Goal: Task Accomplishment & Management: Complete application form

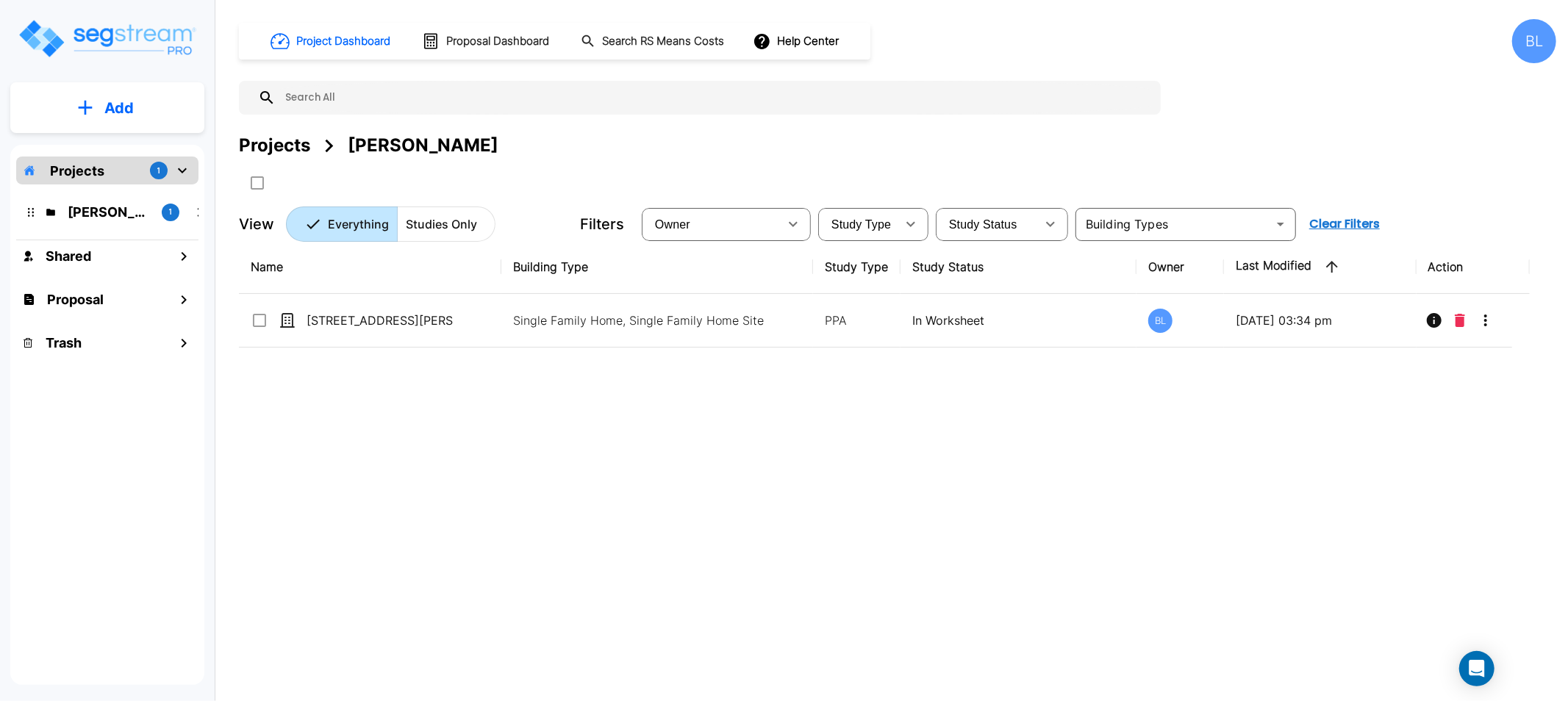
drag, startPoint x: 893, startPoint y: 145, endPoint x: 762, endPoint y: 133, distance: 131.5
click at [762, 133] on div "Projects Karin Howard" at bounding box center [897, 146] width 1317 height 27
drag, startPoint x: 754, startPoint y: 133, endPoint x: 699, endPoint y: 113, distance: 58.5
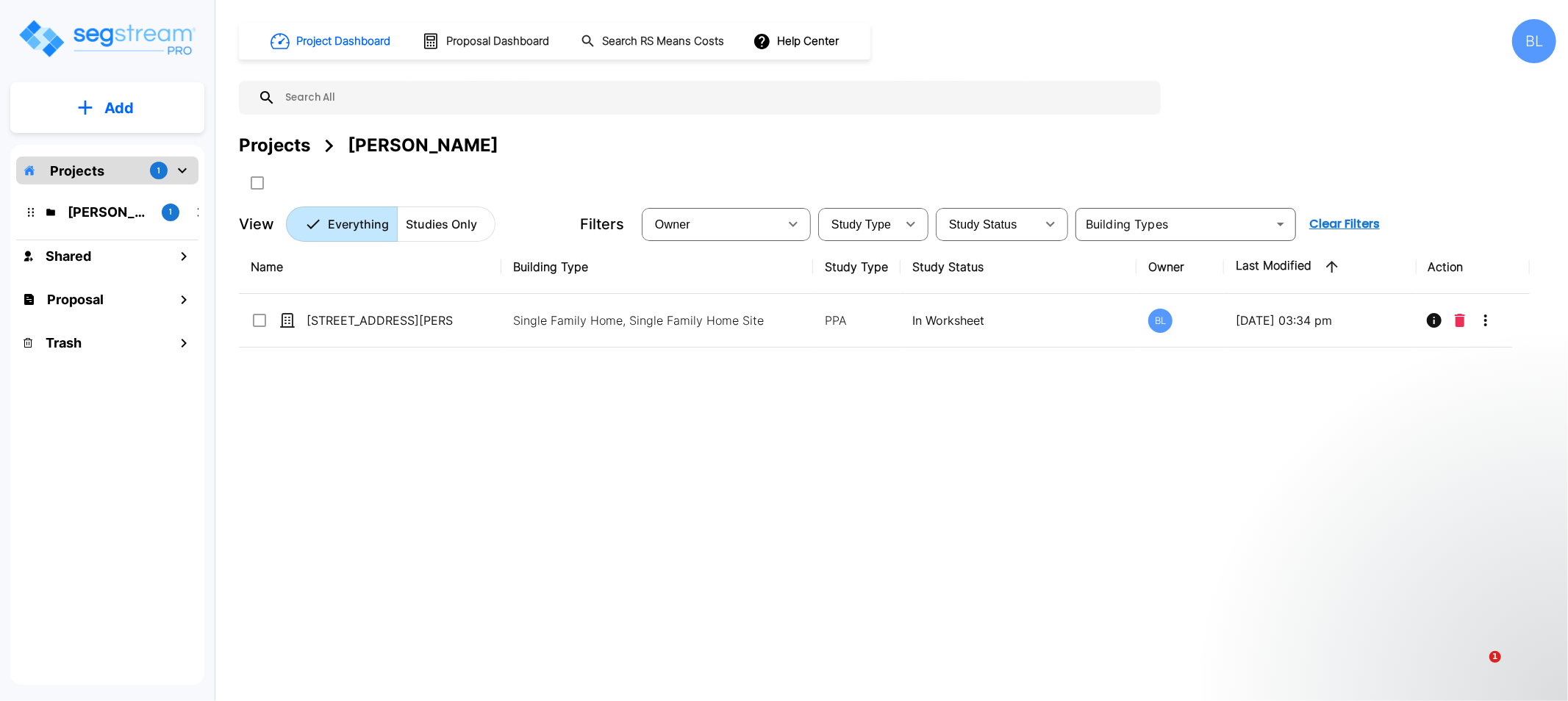
click at [699, 113] on input "text" at bounding box center [714, 98] width 878 height 34
drag, startPoint x: 680, startPoint y: 512, endPoint x: 666, endPoint y: 496, distance: 21.3
drag, startPoint x: 666, startPoint y: 496, endPoint x: 466, endPoint y: 472, distance: 201.4
click at [466, 473] on div "Name Building Type Study Type Study Status Owner Last Modified Action 8313 Glen…" at bounding box center [884, 457] width 1291 height 435
drag, startPoint x: 441, startPoint y: 464, endPoint x: 427, endPoint y: 464, distance: 14.0
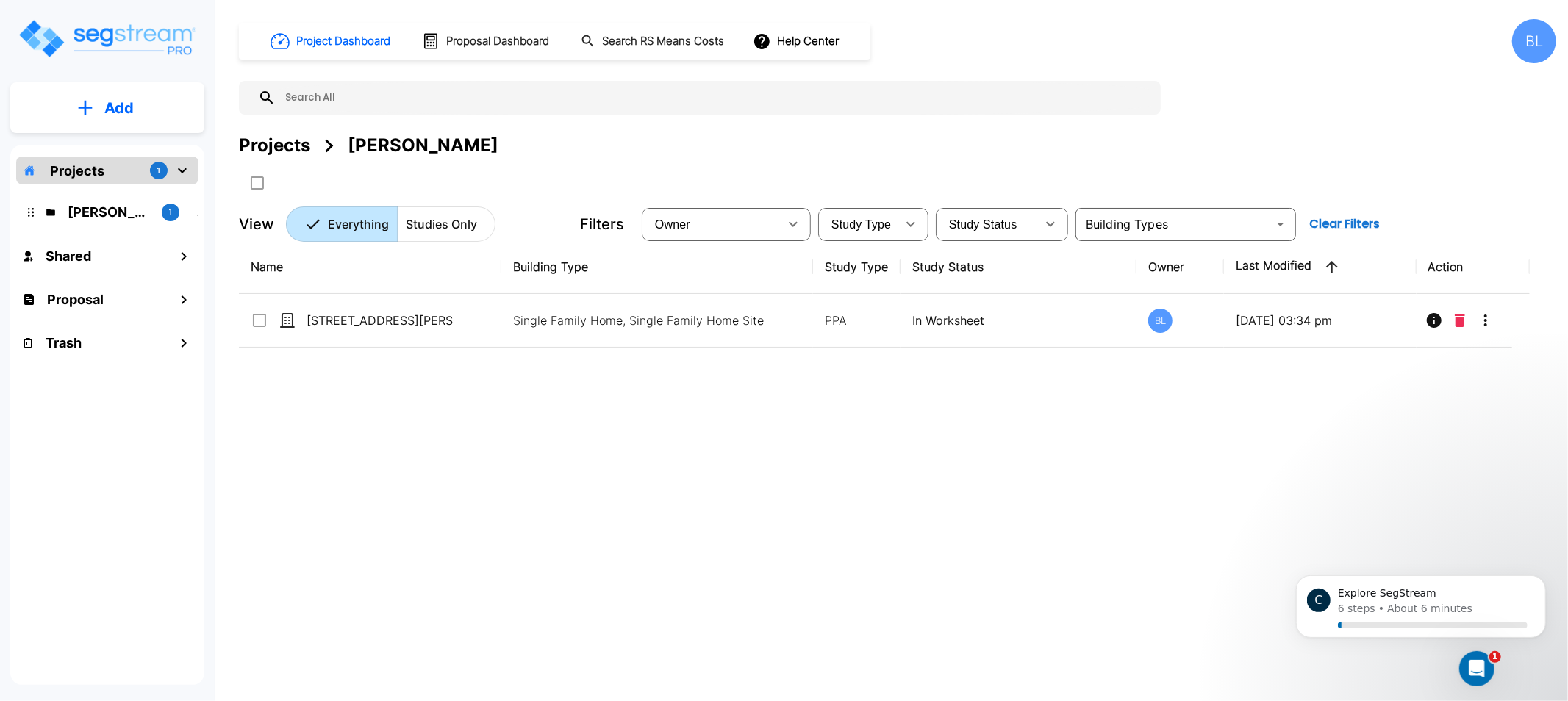
drag, startPoint x: 427, startPoint y: 464, endPoint x: 374, endPoint y: 460, distance: 53.2
click at [372, 465] on div "Name Building Type Study Type Study Status Owner Last Modified Action 8313 Glen…" at bounding box center [884, 457] width 1291 height 435
drag, startPoint x: 894, startPoint y: 379, endPoint x: 754, endPoint y: 365, distance: 140.7
click at [763, 366] on div "Name Building Type Study Type Study Status Owner Last Modified Action 8313 Glen…" at bounding box center [884, 457] width 1291 height 435
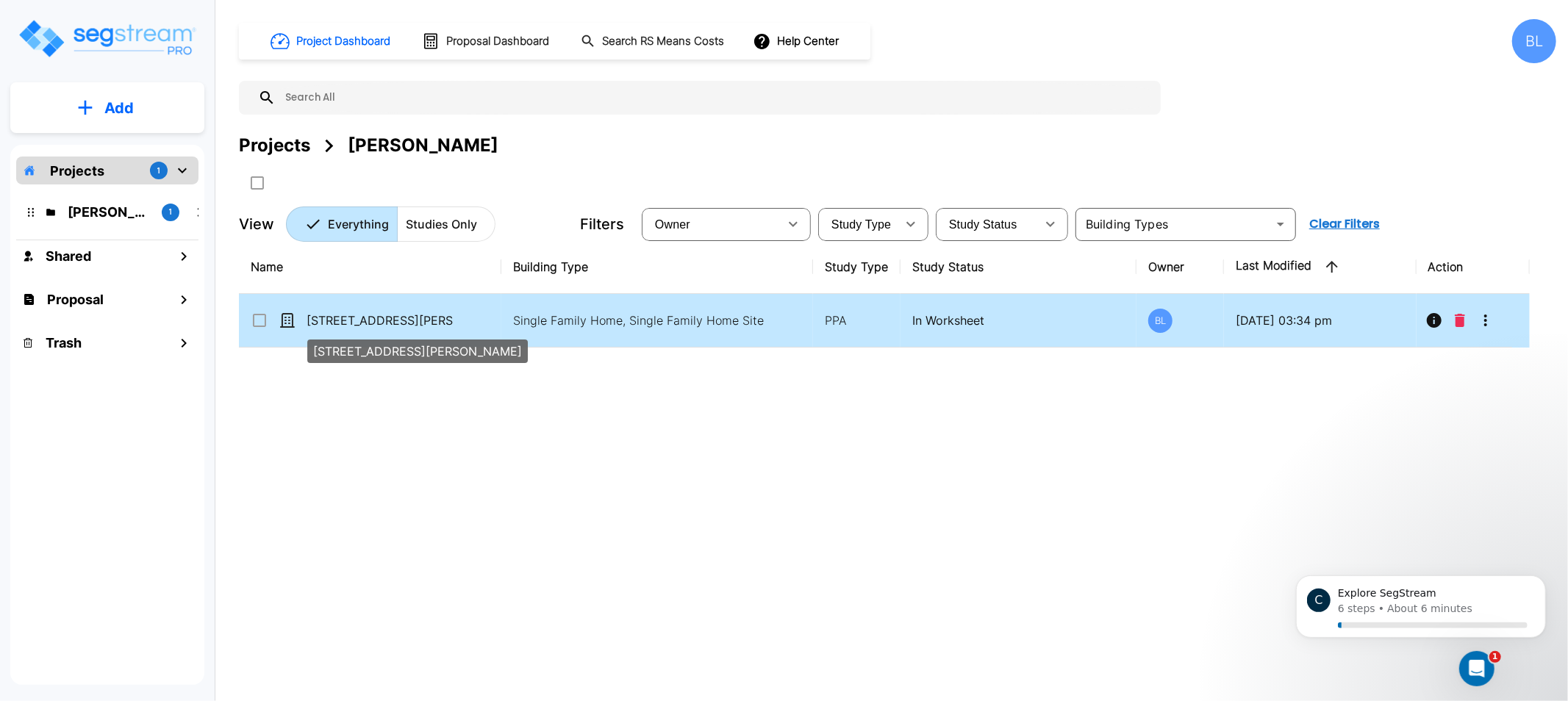
click at [412, 317] on p "[STREET_ADDRESS][PERSON_NAME]" at bounding box center [379, 321] width 147 height 18
checkbox input "true"
click at [412, 317] on p "[STREET_ADDRESS][PERSON_NAME]" at bounding box center [379, 321] width 147 height 18
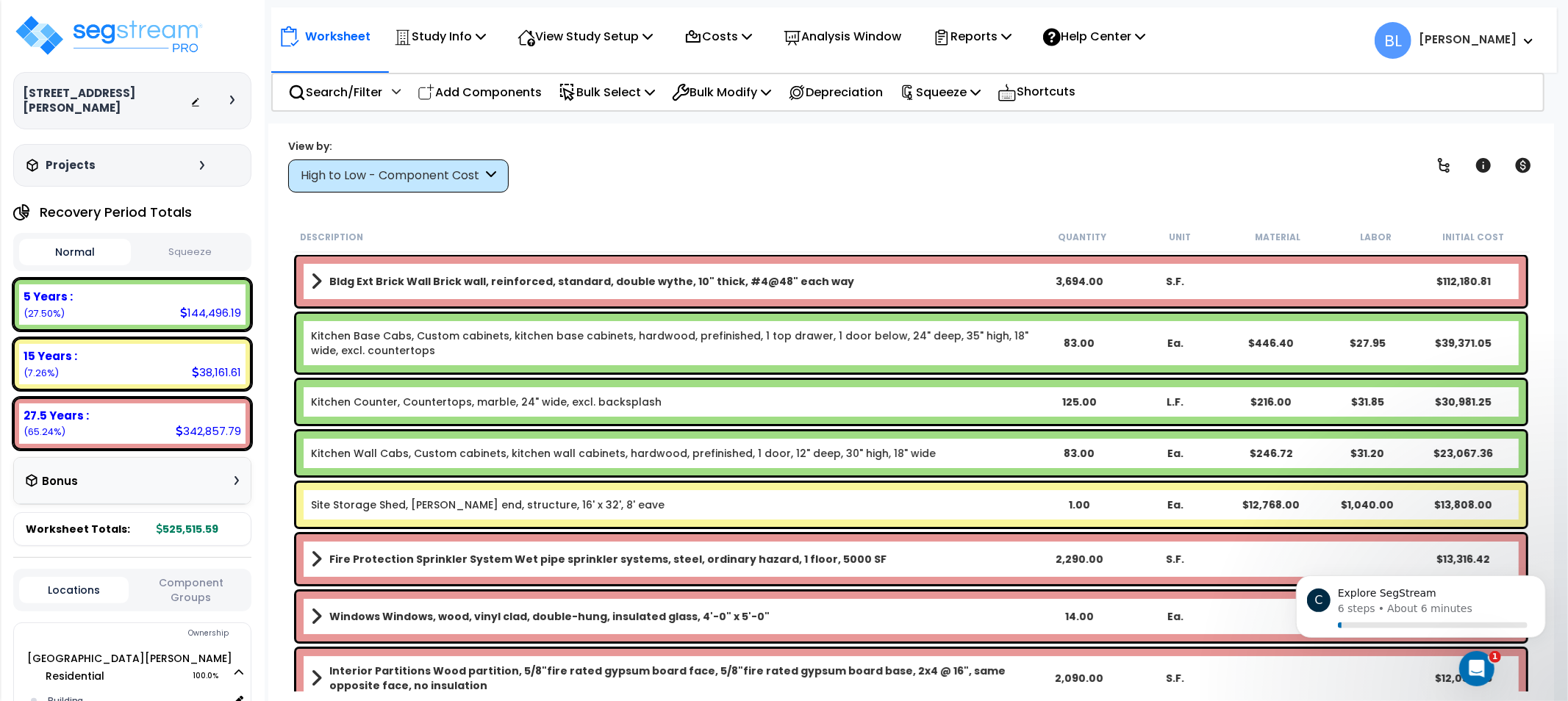
drag, startPoint x: 763, startPoint y: 159, endPoint x: 733, endPoint y: 154, distance: 30.4
click at [722, 154] on div "View by: High to Low - Component Cost High to Low - Component Cost" at bounding box center [911, 165] width 1256 height 54
drag, startPoint x: 701, startPoint y: 182, endPoint x: 681, endPoint y: 179, distance: 20.2
drag, startPoint x: 681, startPoint y: 179, endPoint x: 646, endPoint y: 171, distance: 35.9
click at [648, 171] on div "View by: High to Low - Component Cost High to Low - Component Cost" at bounding box center [911, 165] width 1256 height 54
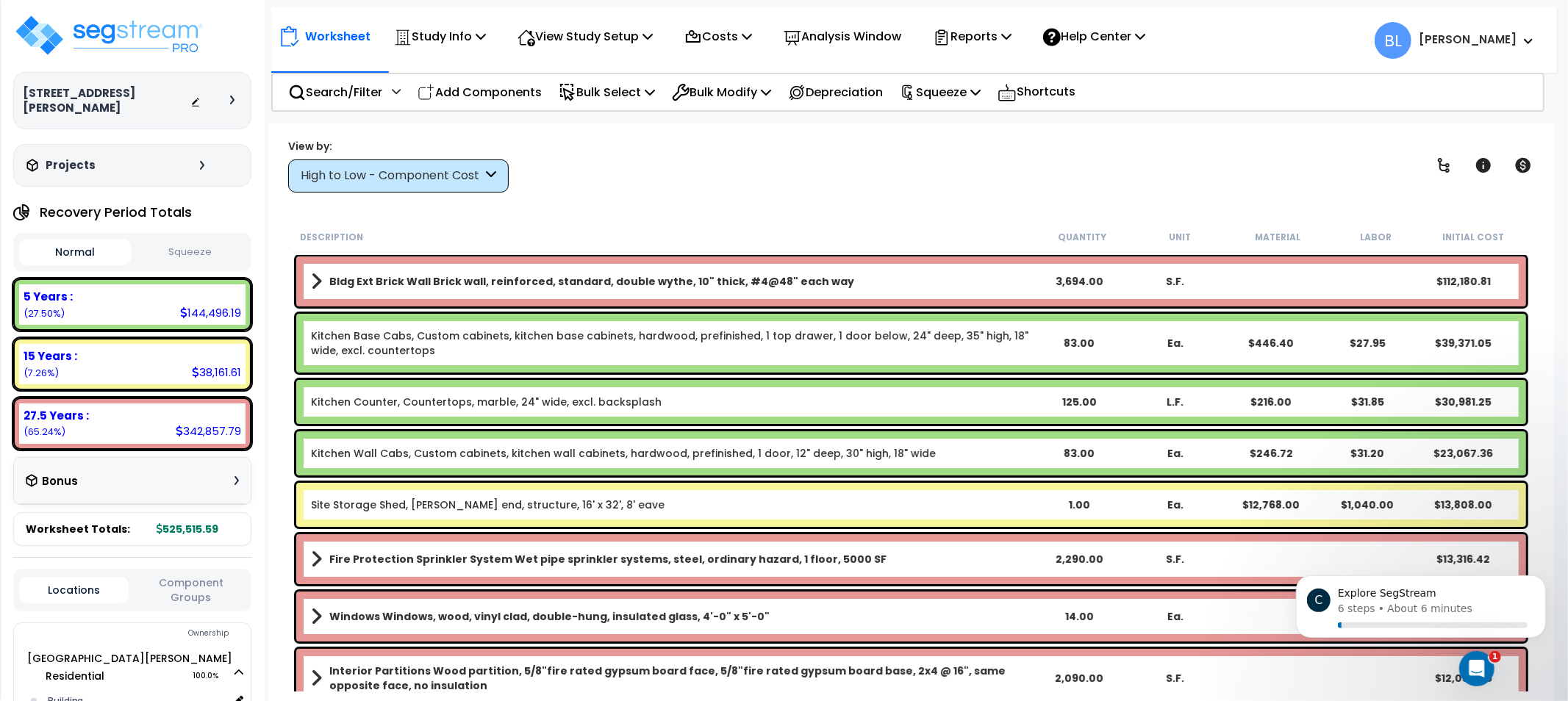
drag, startPoint x: 714, startPoint y: 178, endPoint x: 634, endPoint y: 173, distance: 80.2
click at [634, 173] on div "View by: High to Low - Component Cost High to Low - Component Cost" at bounding box center [911, 165] width 1256 height 54
drag, startPoint x: 840, startPoint y: 180, endPoint x: 805, endPoint y: 181, distance: 35.0
drag, startPoint x: 805, startPoint y: 181, endPoint x: 643, endPoint y: 166, distance: 162.7
click at [681, 170] on div "View by: High to Low - Component Cost High to Low - Component Cost" at bounding box center [911, 165] width 1256 height 54
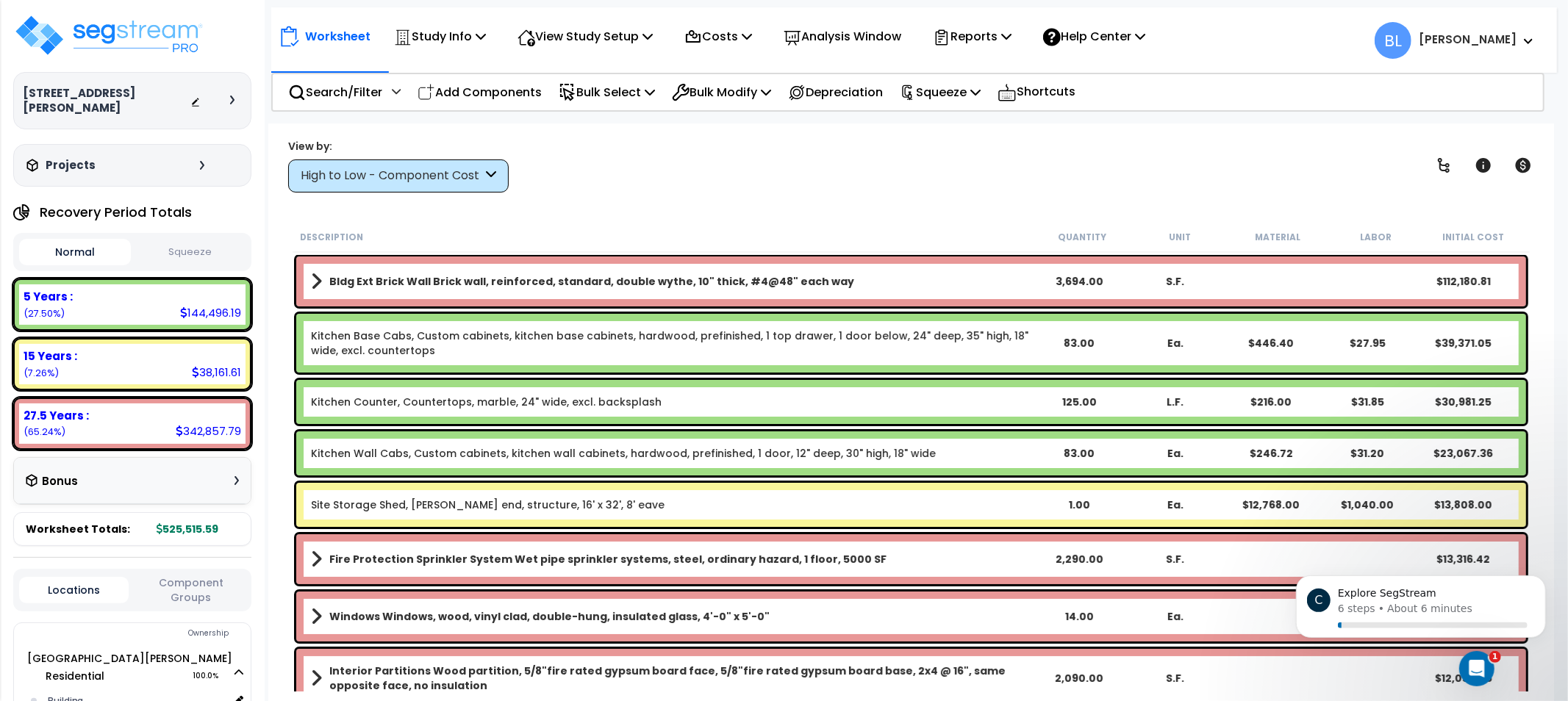
click at [459, 12] on div "Worksheet Study Info Study Setup Add Property Unit Template study Clone study BL" at bounding box center [914, 33] width 1286 height 51
click at [459, 38] on p "Study Info" at bounding box center [440, 37] width 92 height 20
click at [813, 189] on div "View by: High to Low - Component Cost High to Low - Component Cost" at bounding box center [911, 165] width 1256 height 54
drag, startPoint x: 904, startPoint y: 152, endPoint x: 799, endPoint y: 166, distance: 105.9
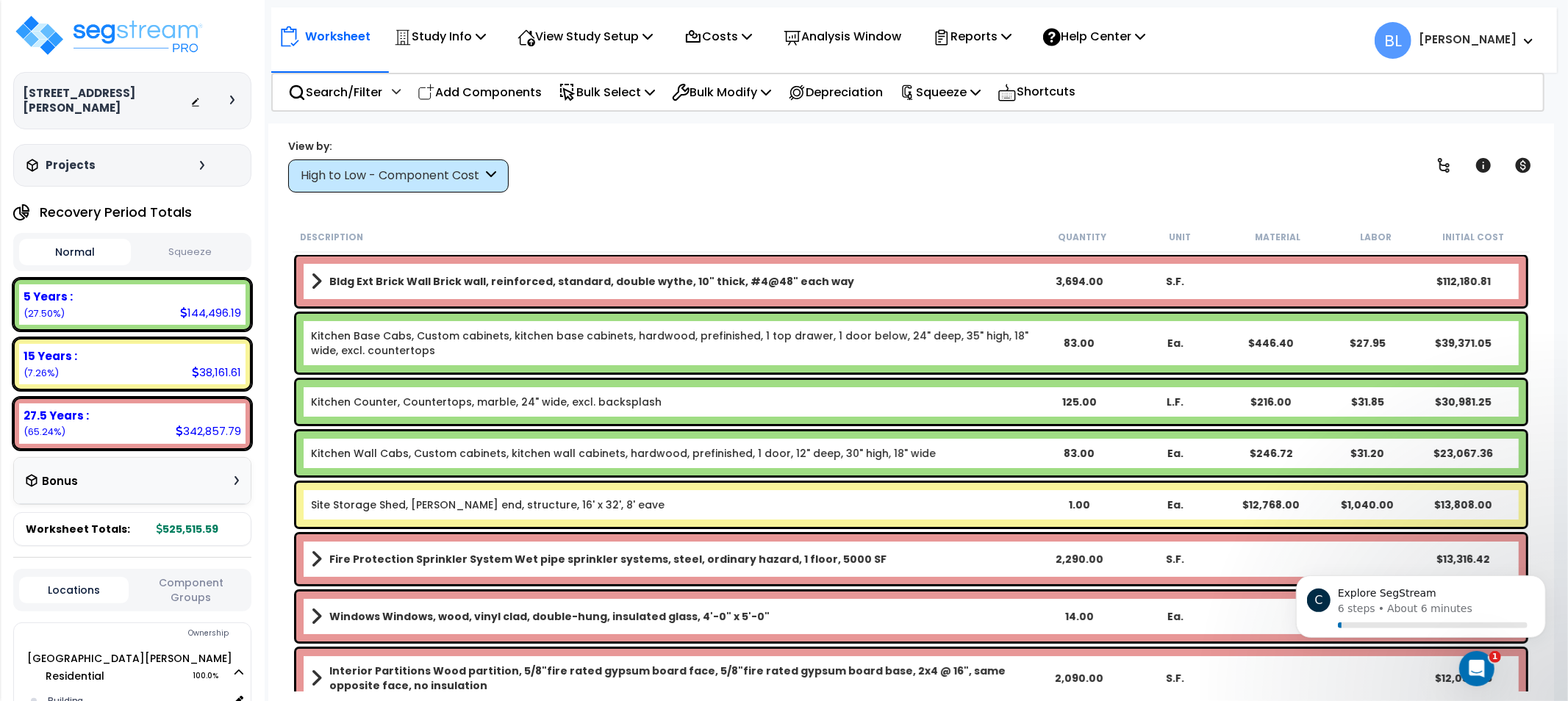
drag, startPoint x: 799, startPoint y: 166, endPoint x: 665, endPoint y: 164, distance: 134.0
click at [693, 161] on div "View by: High to Low - Component Cost High to Low - Component Cost" at bounding box center [911, 165] width 1256 height 54
click at [367, 38] on p "Worksheet" at bounding box center [338, 37] width 65 height 20
click at [485, 45] on p "Study Info" at bounding box center [440, 37] width 92 height 20
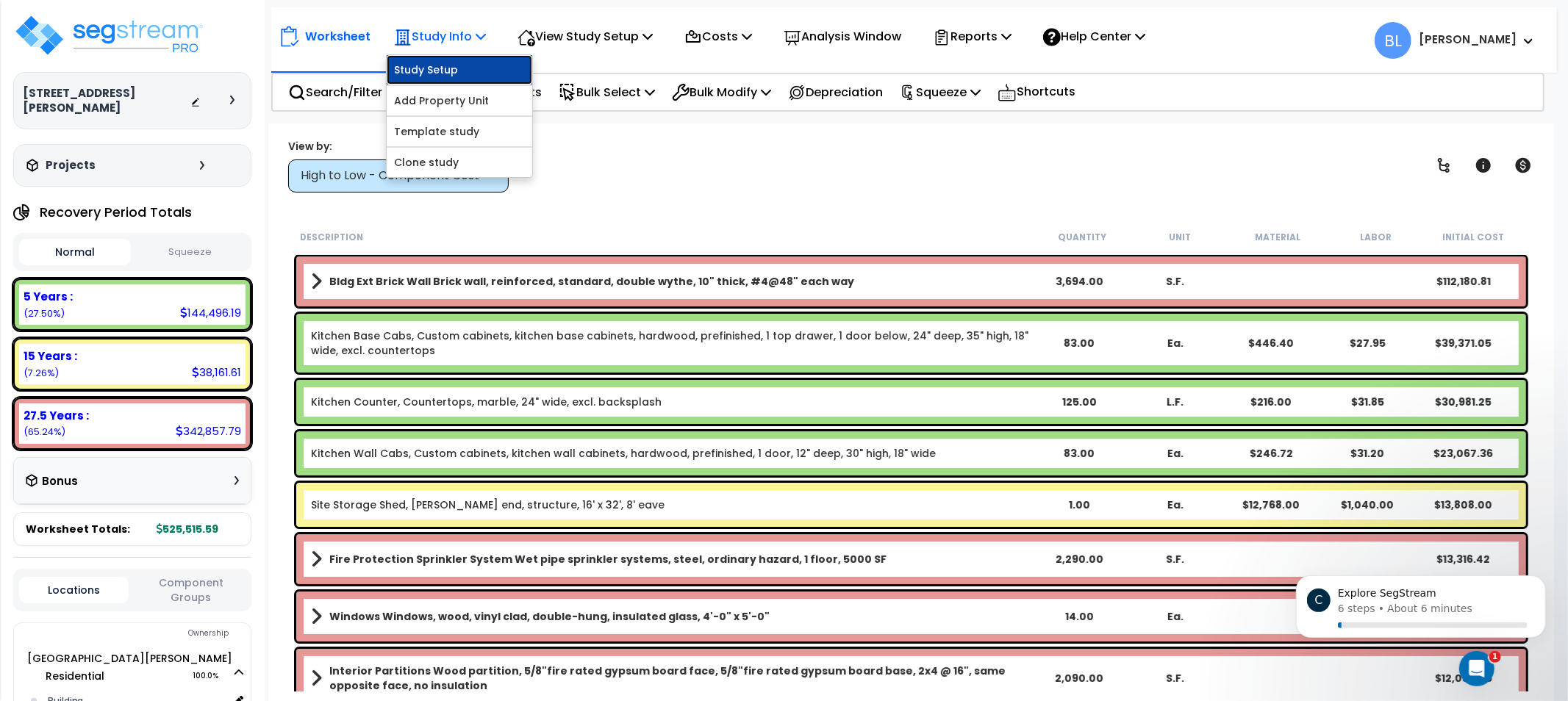
click at [473, 69] on link "Study Setup" at bounding box center [459, 70] width 146 height 30
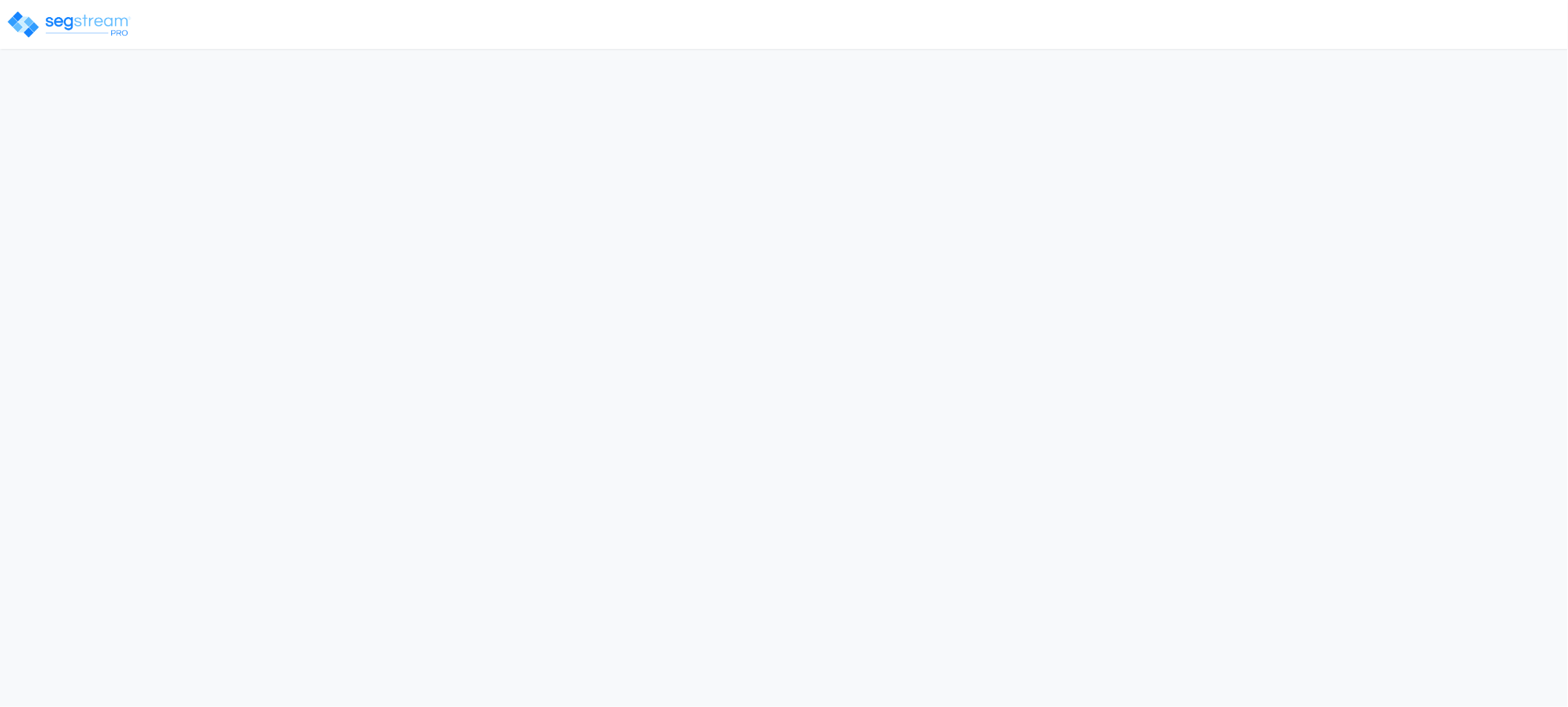
select select "2025"
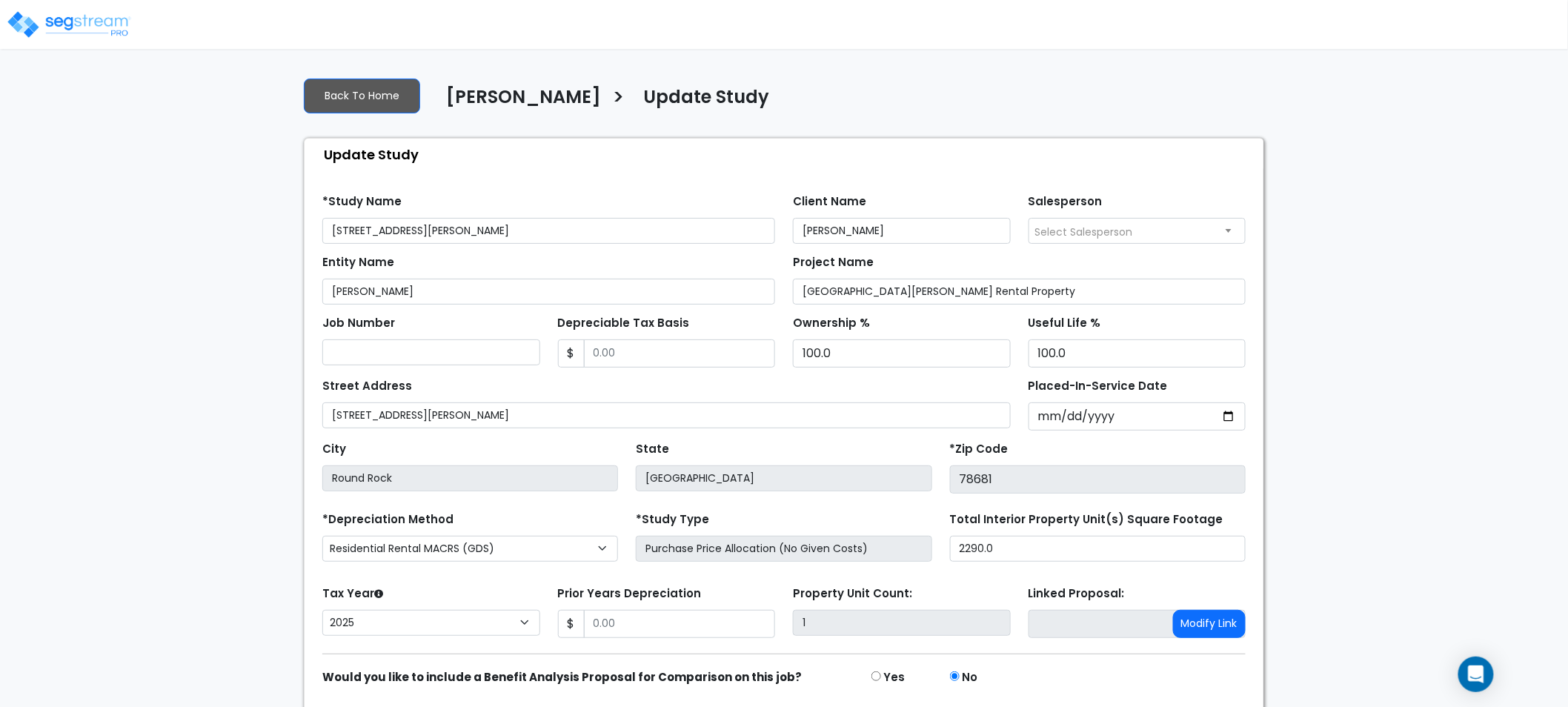
scroll to position [53, 0]
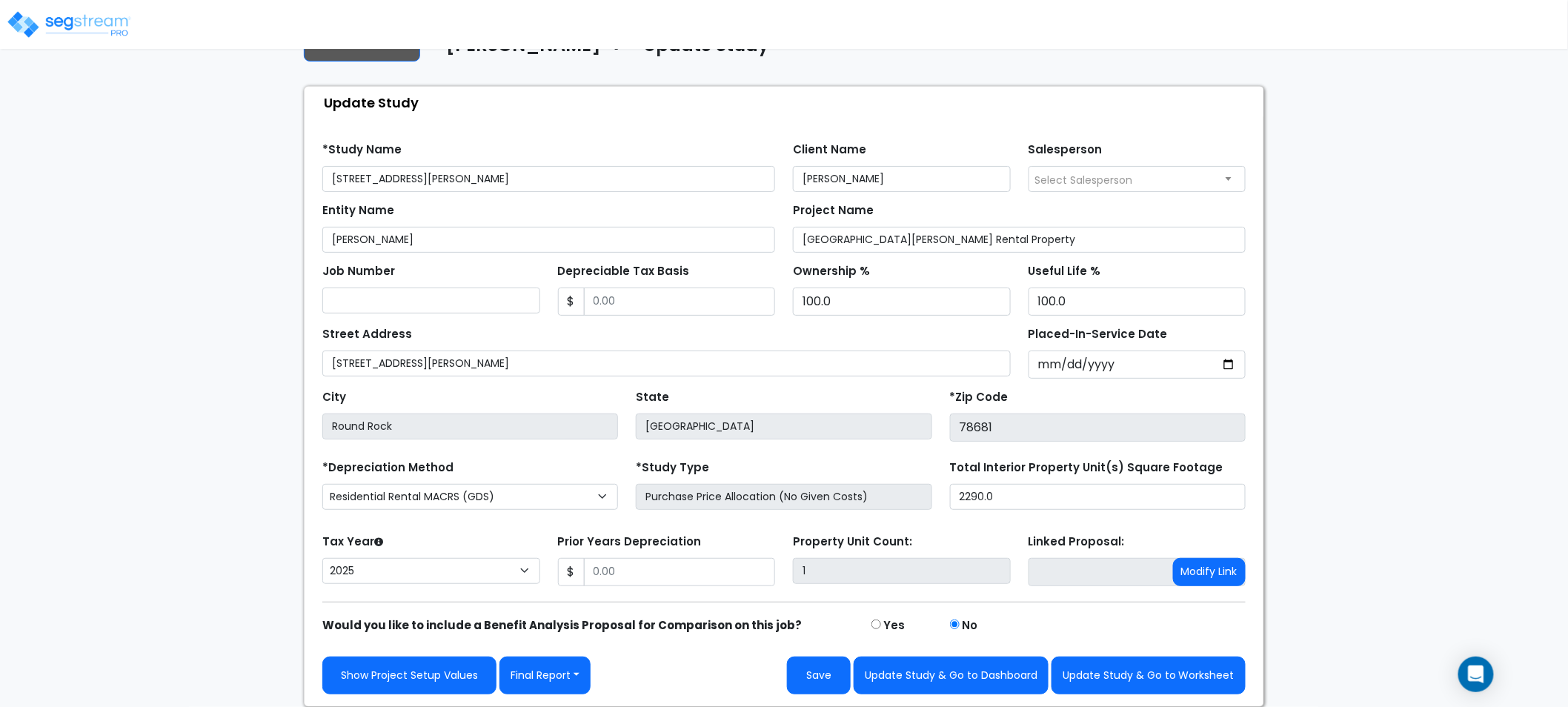
drag, startPoint x: 1344, startPoint y: 203, endPoint x: 1321, endPoint y: 299, distance: 98.7
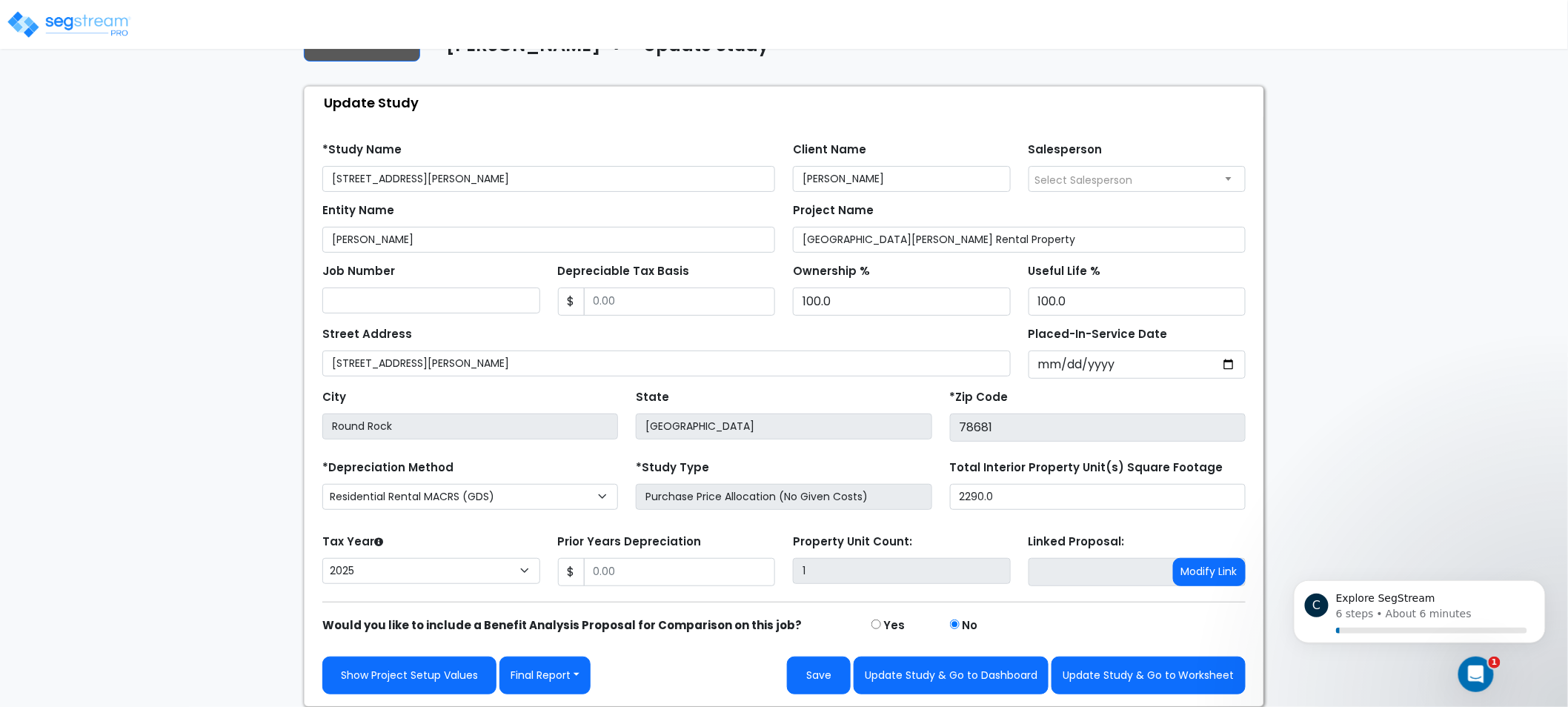
scroll to position [0, 0]
drag, startPoint x: 1392, startPoint y: 305, endPoint x: 1389, endPoint y: 329, distance: 24.2
drag, startPoint x: 781, startPoint y: 400, endPoint x: 766, endPoint y: 466, distance: 67.7
click at [398, 581] on select "2026 2025 2024" at bounding box center [431, 571] width 218 height 26
click at [398, 580] on select "2026 2025 2024" at bounding box center [431, 571] width 218 height 26
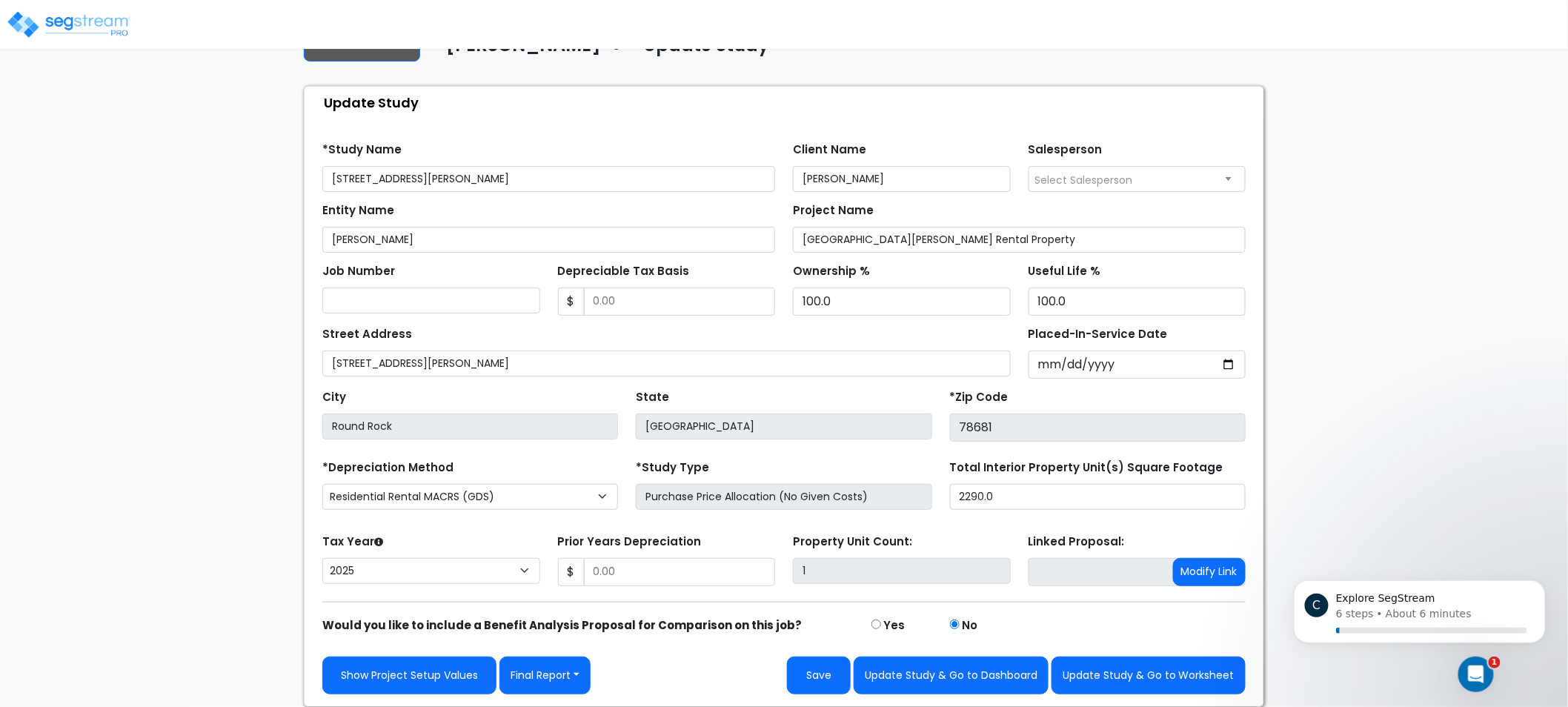
drag, startPoint x: 220, startPoint y: 484, endPoint x: 267, endPoint y: 585, distance: 111.4
click at [535, 567] on select "2026 2025 2024" at bounding box center [431, 571] width 218 height 26
drag, startPoint x: 1399, startPoint y: 460, endPoint x: 1294, endPoint y: 480, distance: 106.9
click at [1397, 461] on div "We are Building your Study. So please grab a coffee and let us do the heavy lif…" at bounding box center [784, 359] width 1568 height 694
drag, startPoint x: 1334, startPoint y: 344, endPoint x: 1313, endPoint y: 456, distance: 114.0
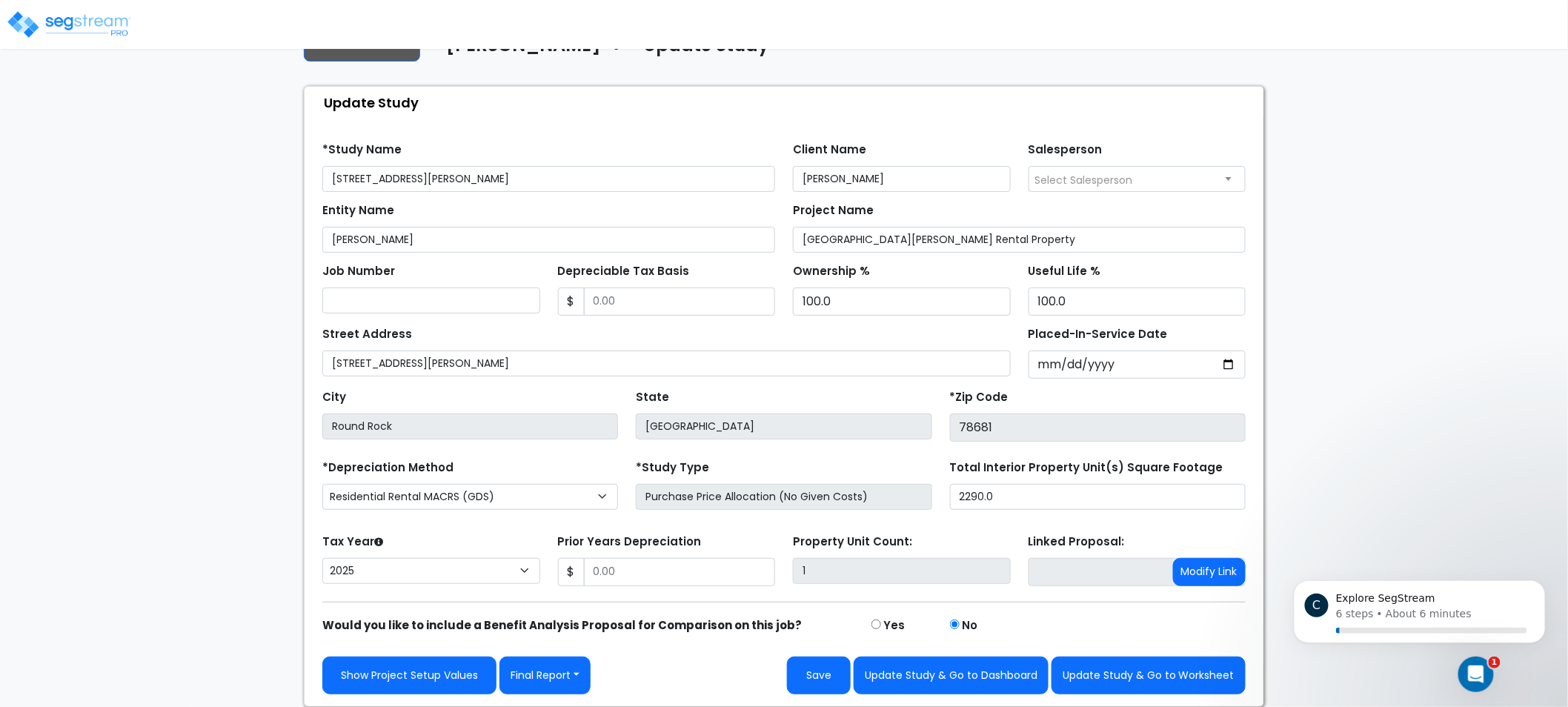
drag, startPoint x: 2645, startPoint y: 1049, endPoint x: 1385, endPoint y: 577, distance: 1345.5
click at [376, 538] on icon at bounding box center [379, 542] width 9 height 9
click at [376, 558] on select "2026 2025 2024" at bounding box center [431, 571] width 218 height 26
click at [531, 568] on select "2026 2025 2024" at bounding box center [431, 571] width 218 height 26
click at [390, 507] on select "Commercial MACRS (GDS) Residential Rental MACRS (GDS) Commercial MACRS (GDS) QIP" at bounding box center [470, 497] width 296 height 26
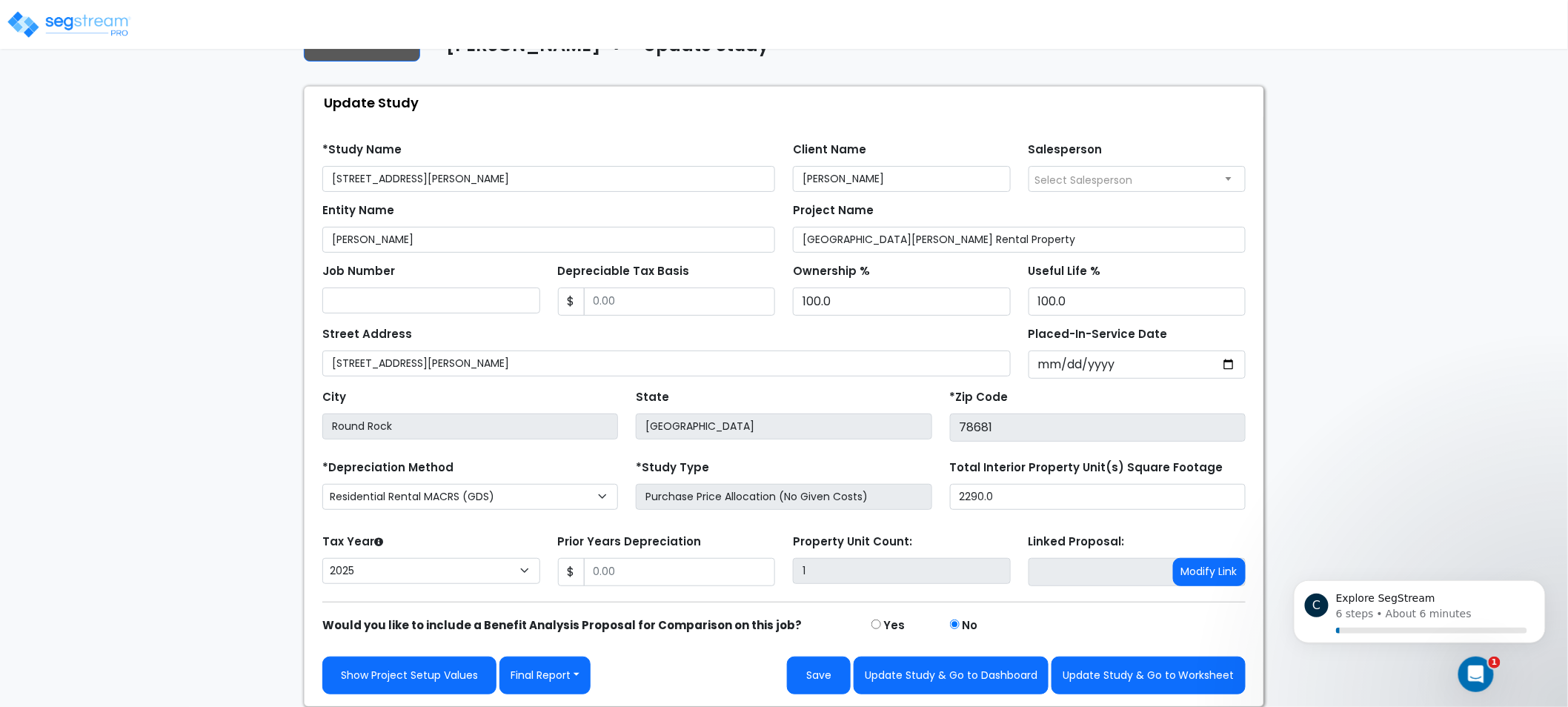
drag, startPoint x: 218, startPoint y: 548, endPoint x: 279, endPoint y: 545, distance: 61.1
click at [224, 545] on div "We are Building your Study. So please grab a coffee and let us do the heavy lif…" at bounding box center [784, 359] width 1568 height 694
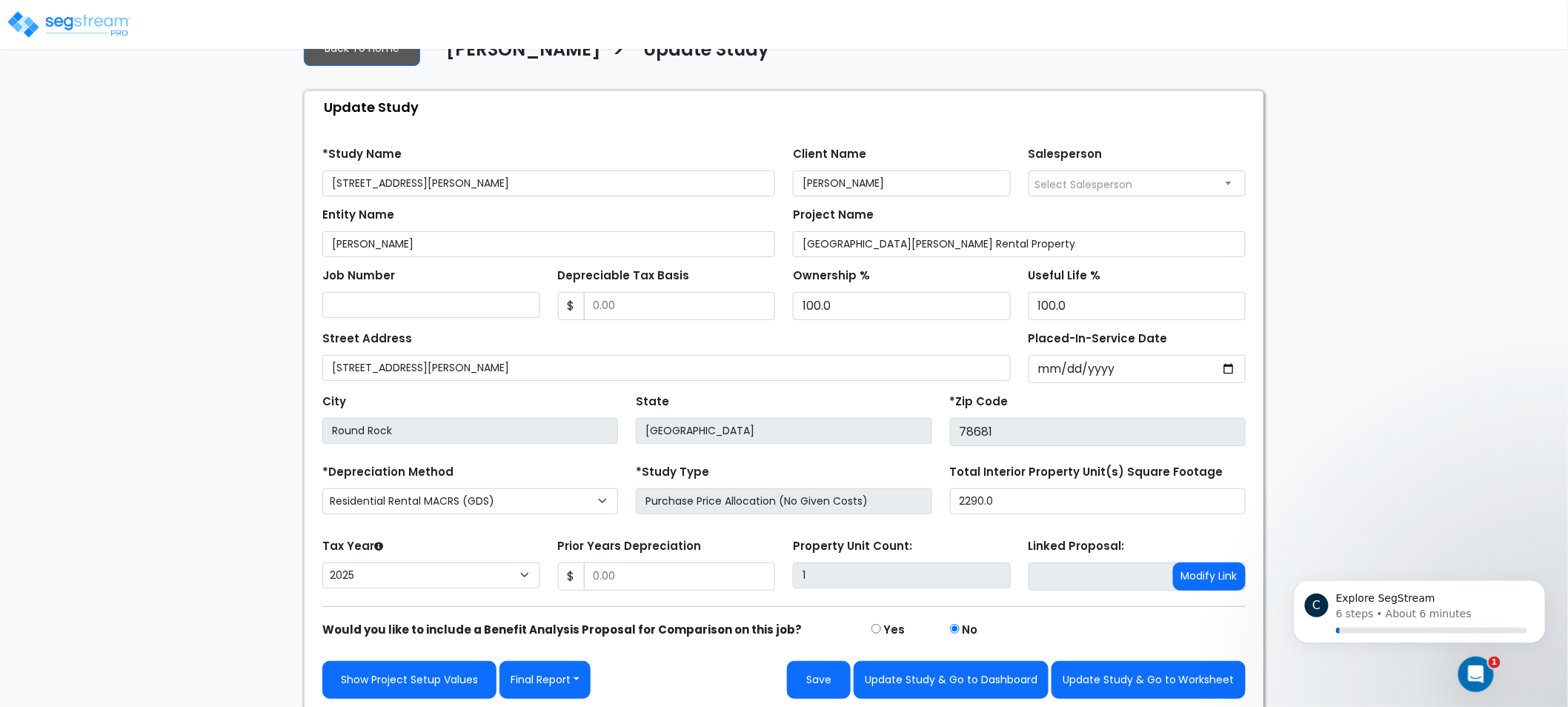
scroll to position [53, 0]
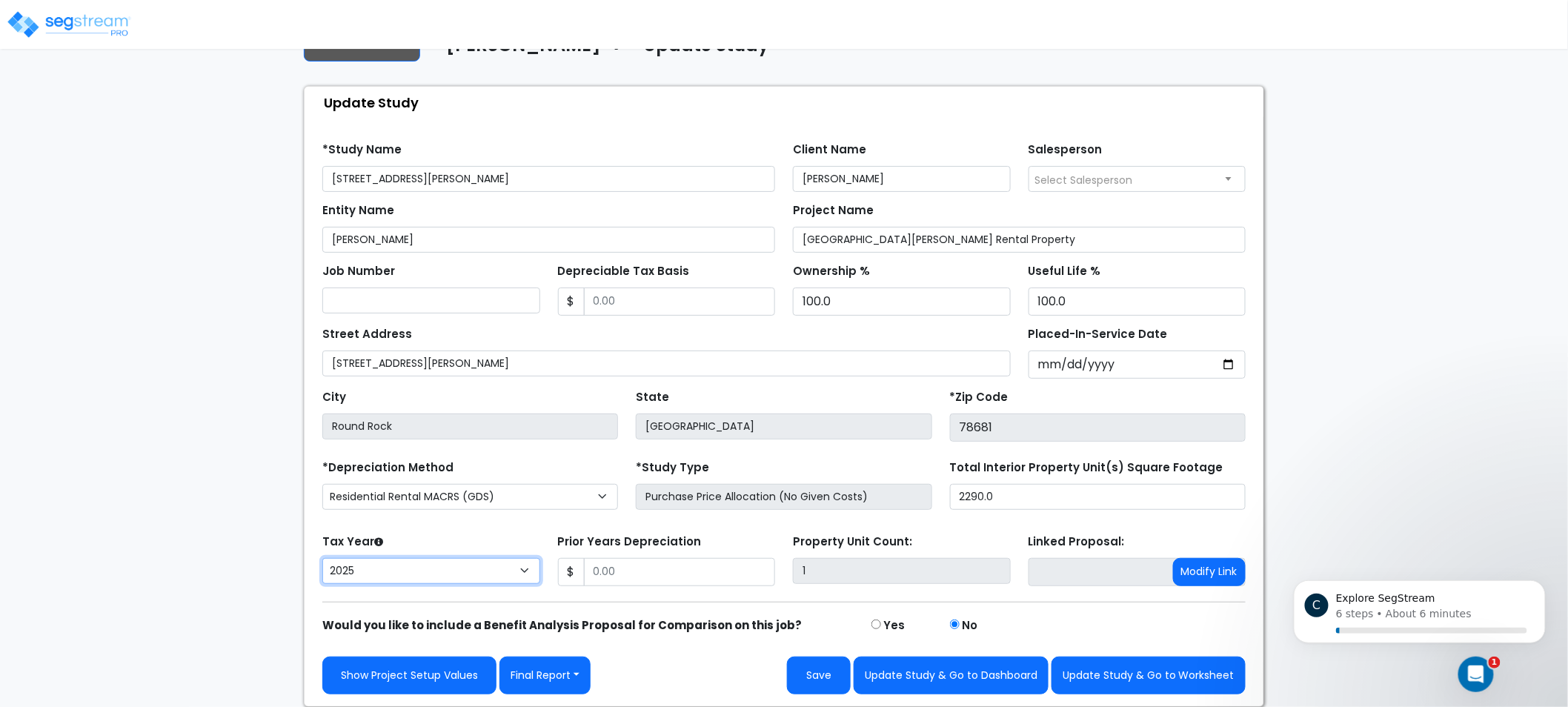
click at [464, 571] on select "2026 2025 2024" at bounding box center [431, 571] width 218 height 26
click at [323, 558] on select "2026 2025 2024" at bounding box center [431, 571] width 218 height 26
drag, startPoint x: 181, startPoint y: 507, endPoint x: 404, endPoint y: 585, distance: 236.2
click at [183, 507] on div "We are Building your Study. So please grab a coffee and let us do the heavy lif…" at bounding box center [784, 359] width 1568 height 694
drag, startPoint x: 1546, startPoint y: 425, endPoint x: 1560, endPoint y: 372, distance: 54.8
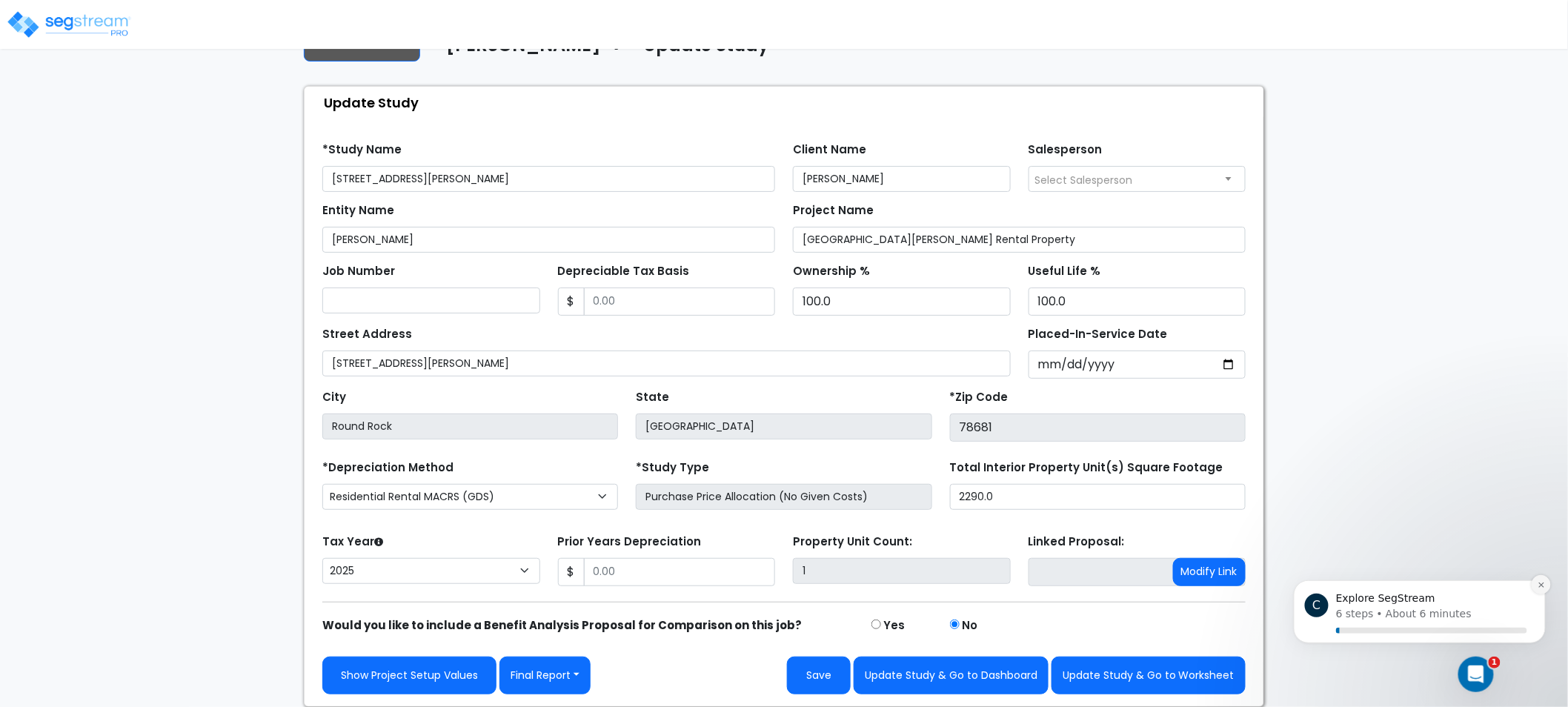
click at [1543, 584] on icon "Dismiss notification" at bounding box center [1541, 584] width 8 height 8
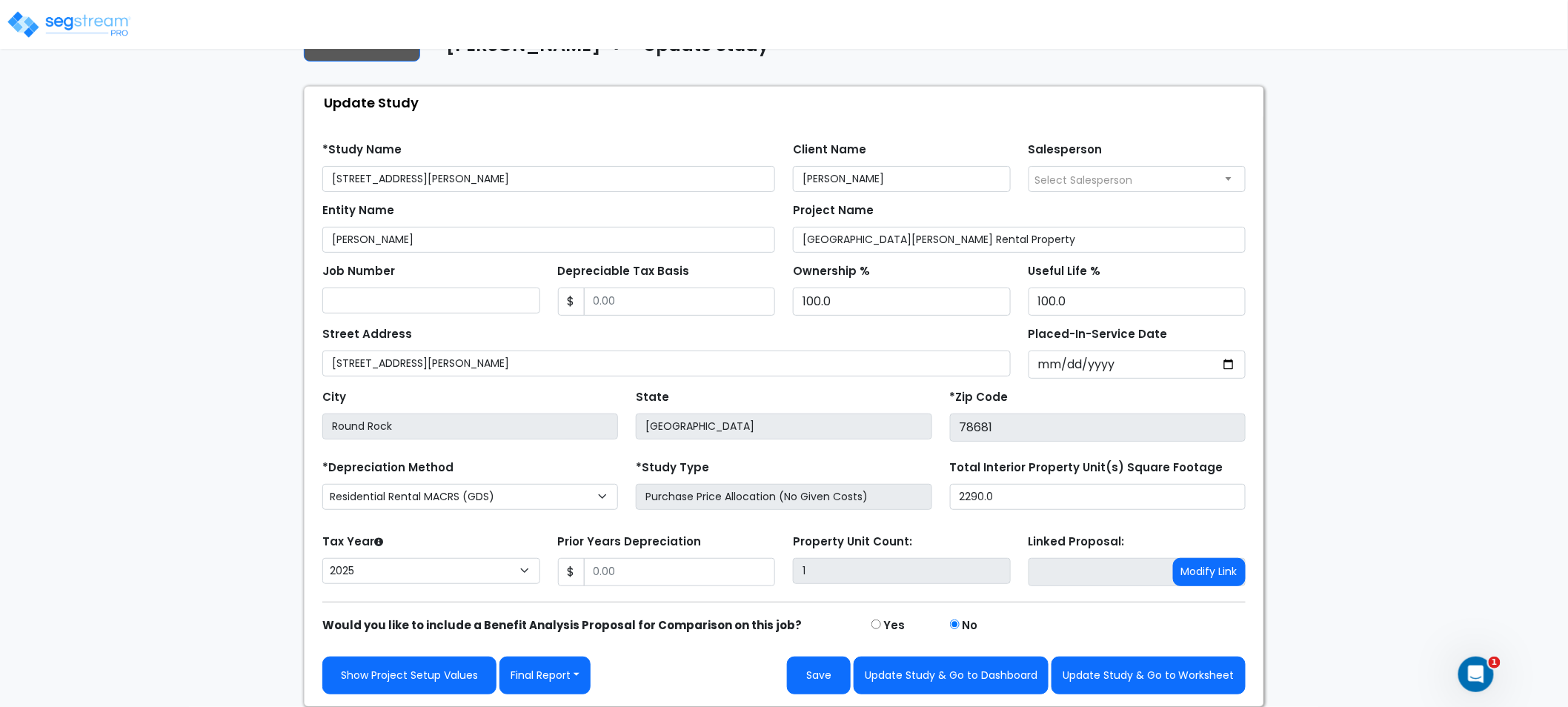
drag, startPoint x: 1442, startPoint y: 518, endPoint x: 1438, endPoint y: 609, distance: 91.1
click at [420, 554] on div "Tax Year Please Enter The Placed In Service Date First. 2026 2025 2024" at bounding box center [431, 559] width 236 height 59
click at [392, 573] on select "2026 2025 2024" at bounding box center [431, 571] width 218 height 26
click at [226, 566] on div "We are Building your Study. So please grab a coffee and let us do the heavy lif…" at bounding box center [784, 359] width 1568 height 694
click at [409, 546] on div "Tax Year Please Enter The Placed In Service Date First. 2026 2025 2024" at bounding box center [431, 559] width 236 height 59
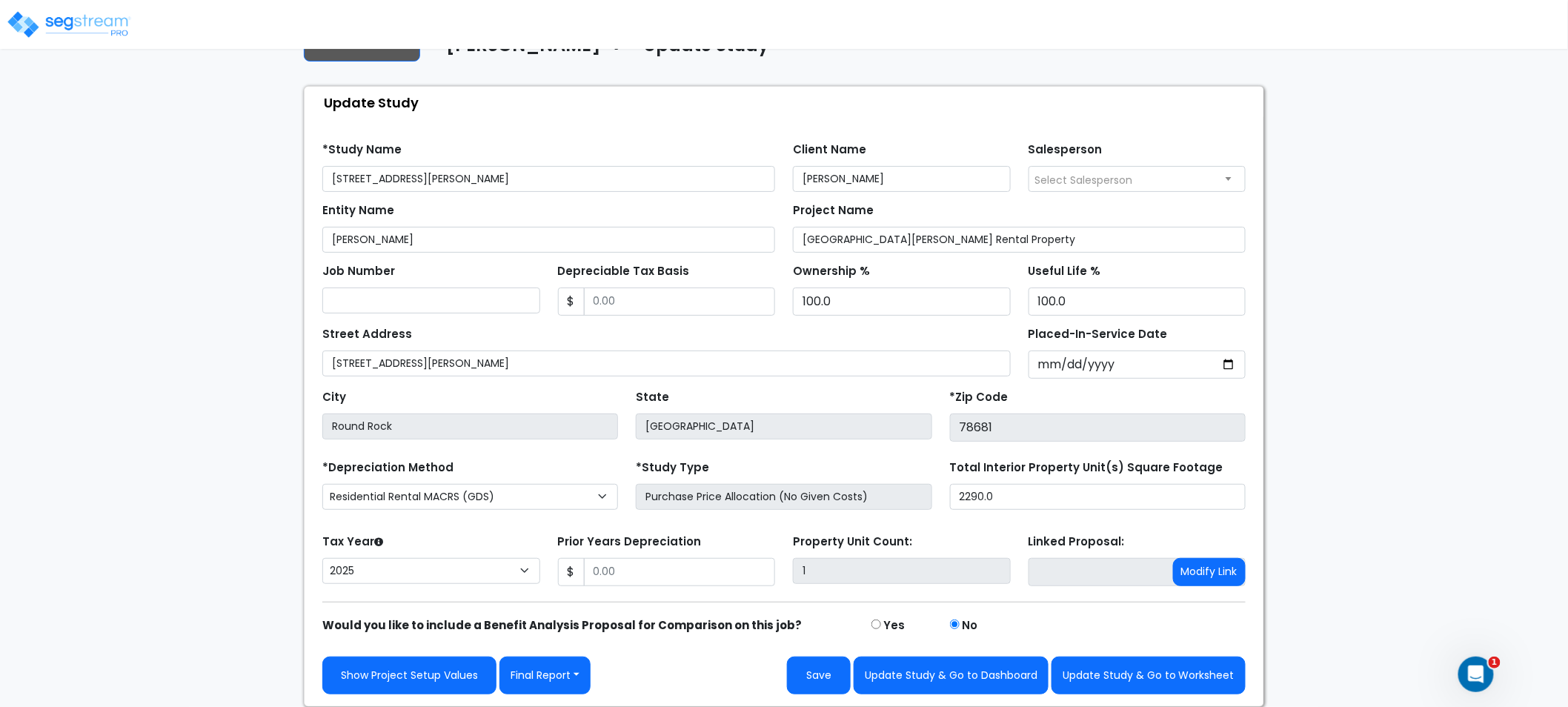
click at [423, 554] on div "Tax Year Please Enter The Placed In Service Date First. 2026 2025 2024" at bounding box center [431, 559] width 236 height 59
click at [418, 580] on select "2026 2025 2024" at bounding box center [431, 571] width 218 height 26
click at [235, 561] on div "We are Building your Study. So please grab a coffee and let us do the heavy lif…" at bounding box center [784, 359] width 1568 height 694
click at [1223, 368] on input "2024-01-09" at bounding box center [1138, 364] width 218 height 28
type input "[DATE]"
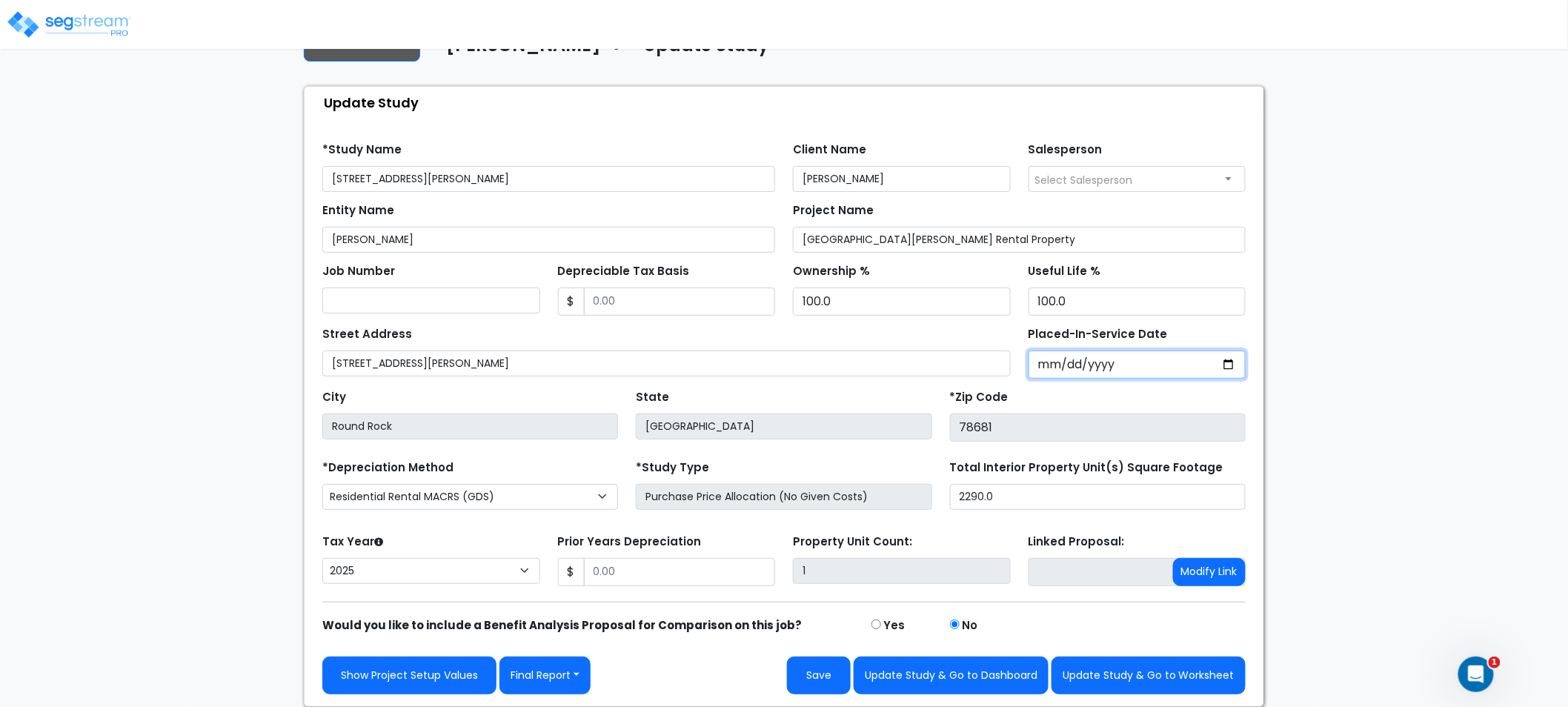
select select "2020"
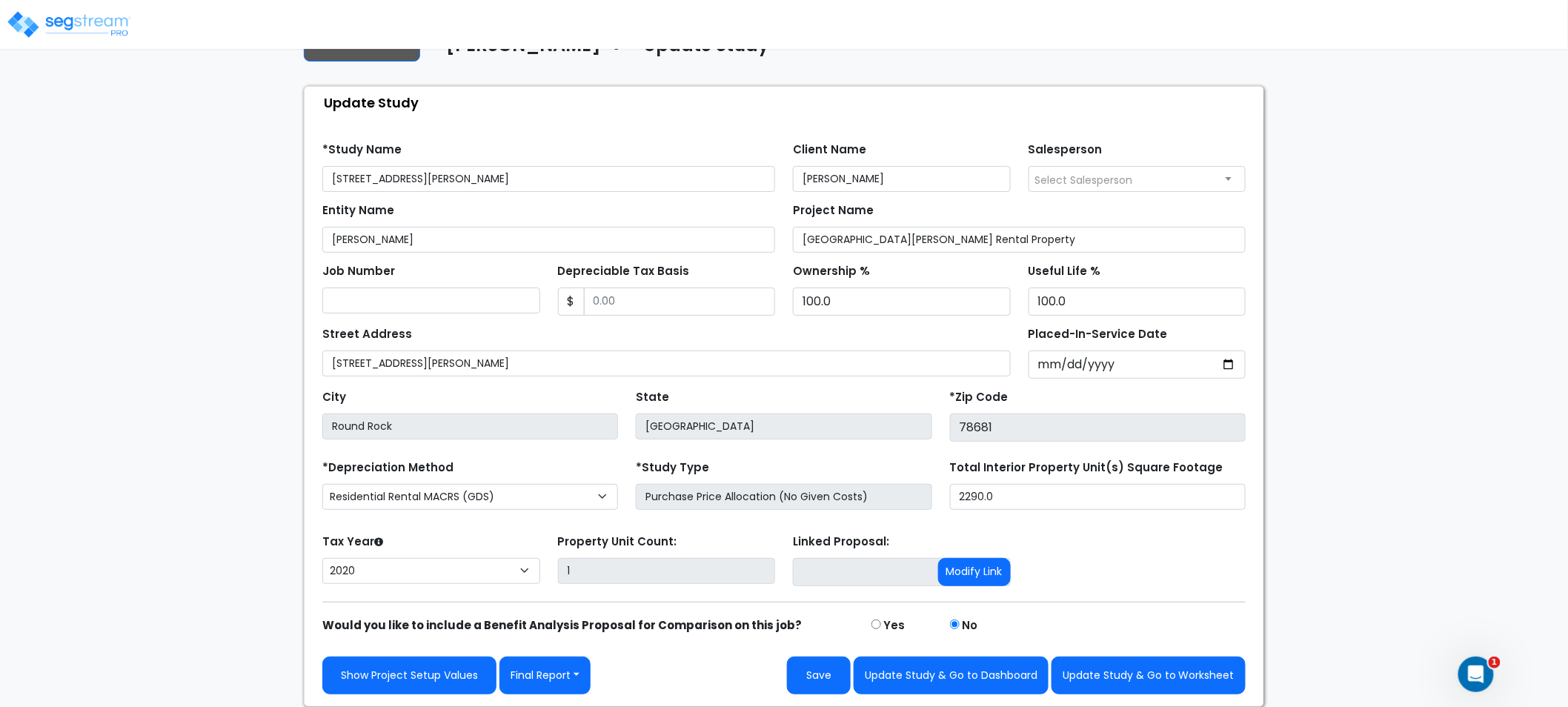
drag, startPoint x: 1408, startPoint y: 282, endPoint x: 1396, endPoint y: 282, distance: 12.0
drag, startPoint x: 1396, startPoint y: 282, endPoint x: 1364, endPoint y: 161, distance: 125.2
click at [1364, 161] on div "We are Building your Study. So please grab a coffee and let us do the heavy lif…" at bounding box center [784, 359] width 1568 height 694
drag, startPoint x: 1365, startPoint y: 286, endPoint x: 1295, endPoint y: 412, distance: 144.1
click at [481, 582] on select "2026 2025 2024 2023 2022 2021 2020" at bounding box center [431, 571] width 218 height 26
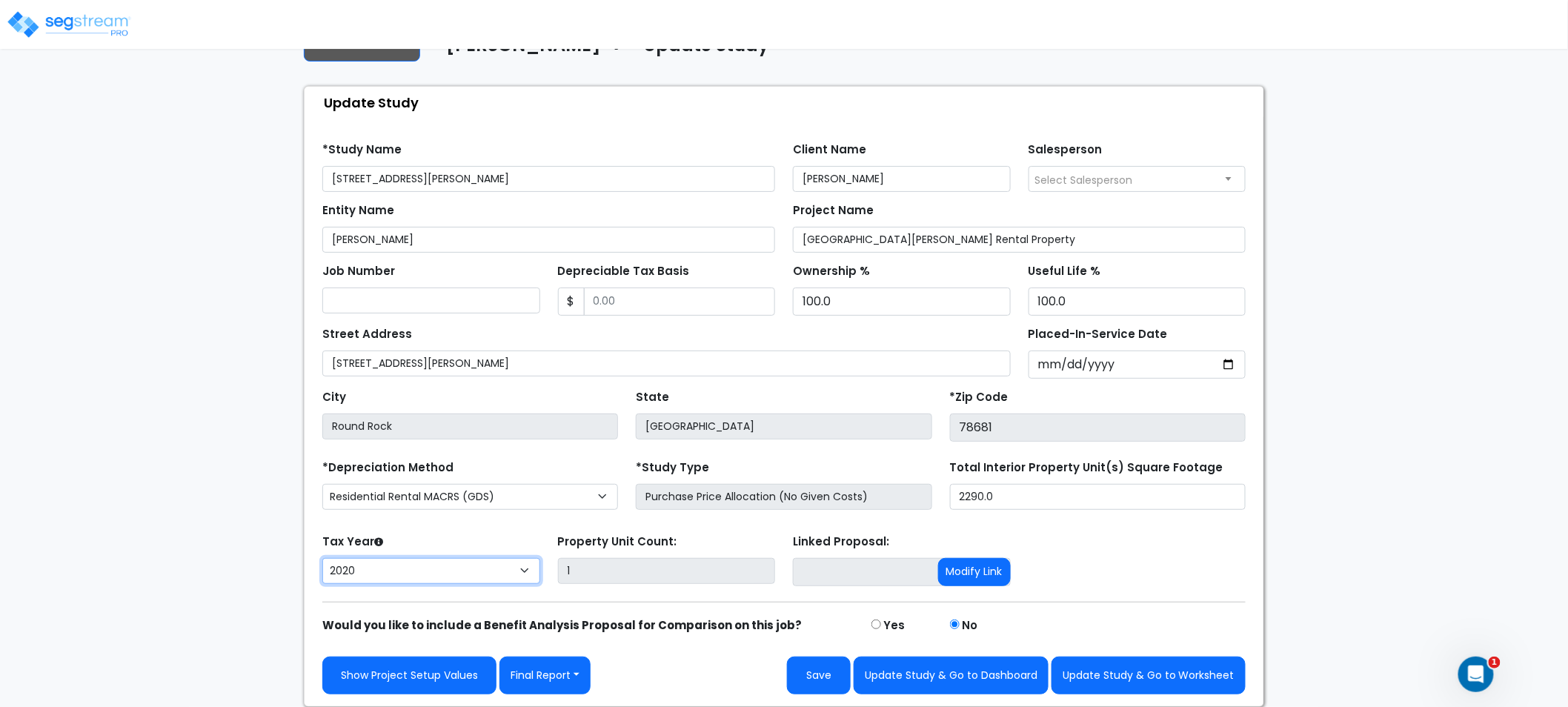
click at [483, 580] on select "2026 2025 2024 2023 2022 2021 2020" at bounding box center [431, 571] width 218 height 26
drag, startPoint x: 1372, startPoint y: 527, endPoint x: 1354, endPoint y: 623, distance: 97.7
drag, startPoint x: 1230, startPoint y: 545, endPoint x: 1216, endPoint y: 608, distance: 64.5
drag, startPoint x: 203, startPoint y: 279, endPoint x: 200, endPoint y: 318, distance: 39.1
click at [663, 305] on input "Depreciable Tax Basis" at bounding box center [680, 302] width 192 height 28
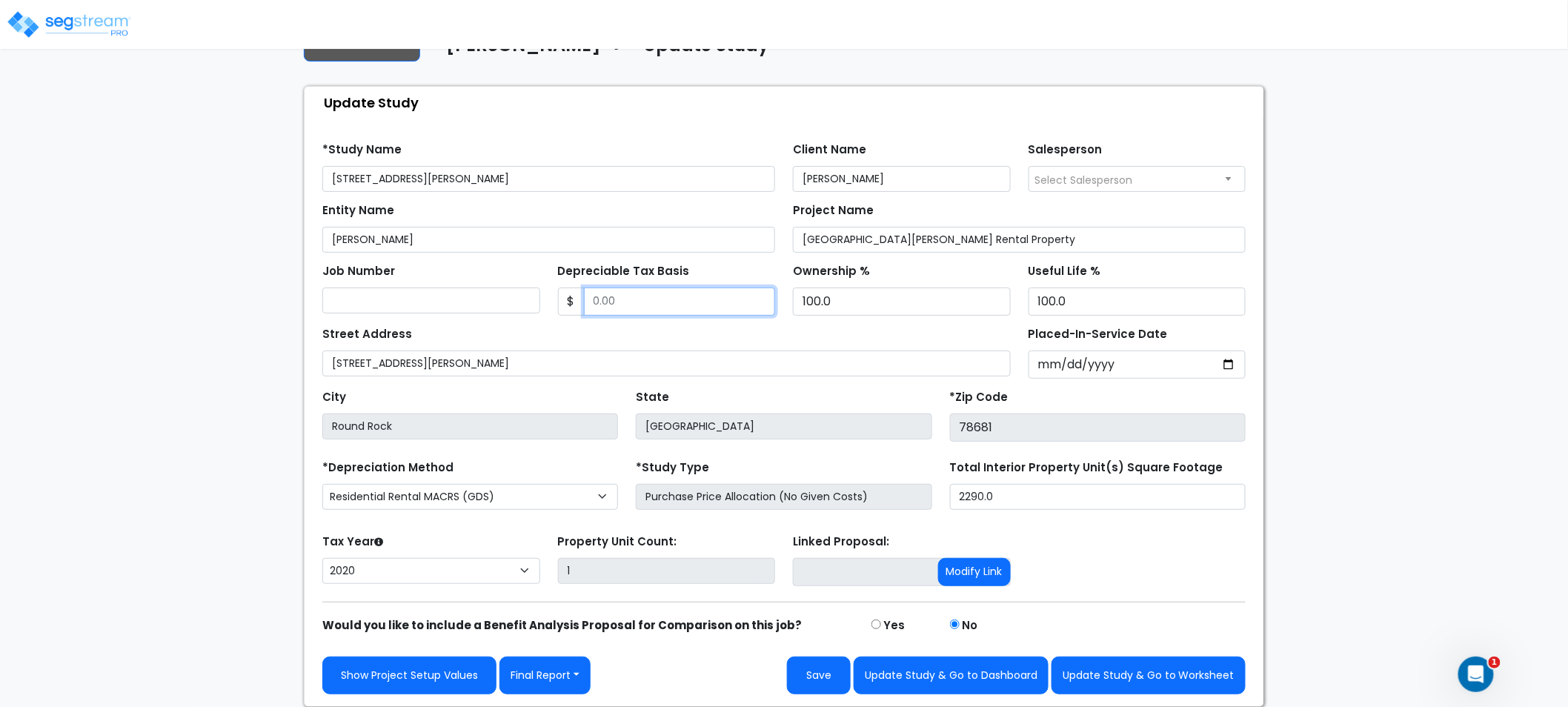
click at [636, 291] on input "Depreciable Tax Basis" at bounding box center [680, 302] width 192 height 28
click at [641, 306] on input "232,286" at bounding box center [680, 302] width 192 height 28
type input "22,225,234,232,286"
drag, startPoint x: 743, startPoint y: 309, endPoint x: 467, endPoint y: 298, distance: 276.2
click at [494, 303] on div "Job Number Depreciable Tax Basis $ 22,225,234,232,286 100.0" at bounding box center [784, 284] width 941 height 63
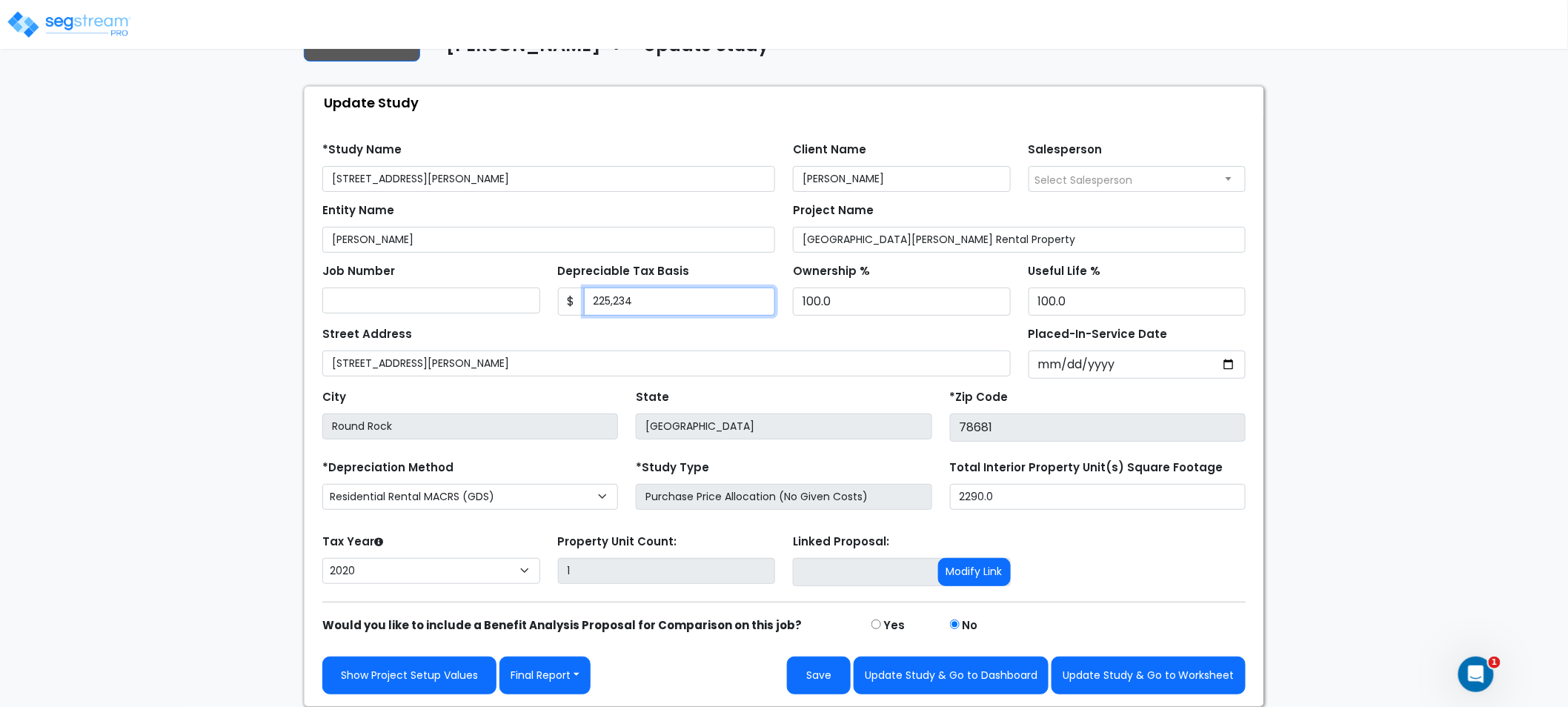
type input "225,234"
click at [1413, 246] on div "We are Building your Study. So please grab a coffee and let us do the heavy lif…" at bounding box center [784, 359] width 1568 height 694
drag, startPoint x: 1411, startPoint y: 249, endPoint x: 1368, endPoint y: 137, distance: 120.0
click at [1368, 137] on div "We are Building your Study. So please grab a coffee and let us do the heavy lif…" at bounding box center [784, 359] width 1568 height 694
click at [637, 560] on input "1" at bounding box center [667, 571] width 218 height 26
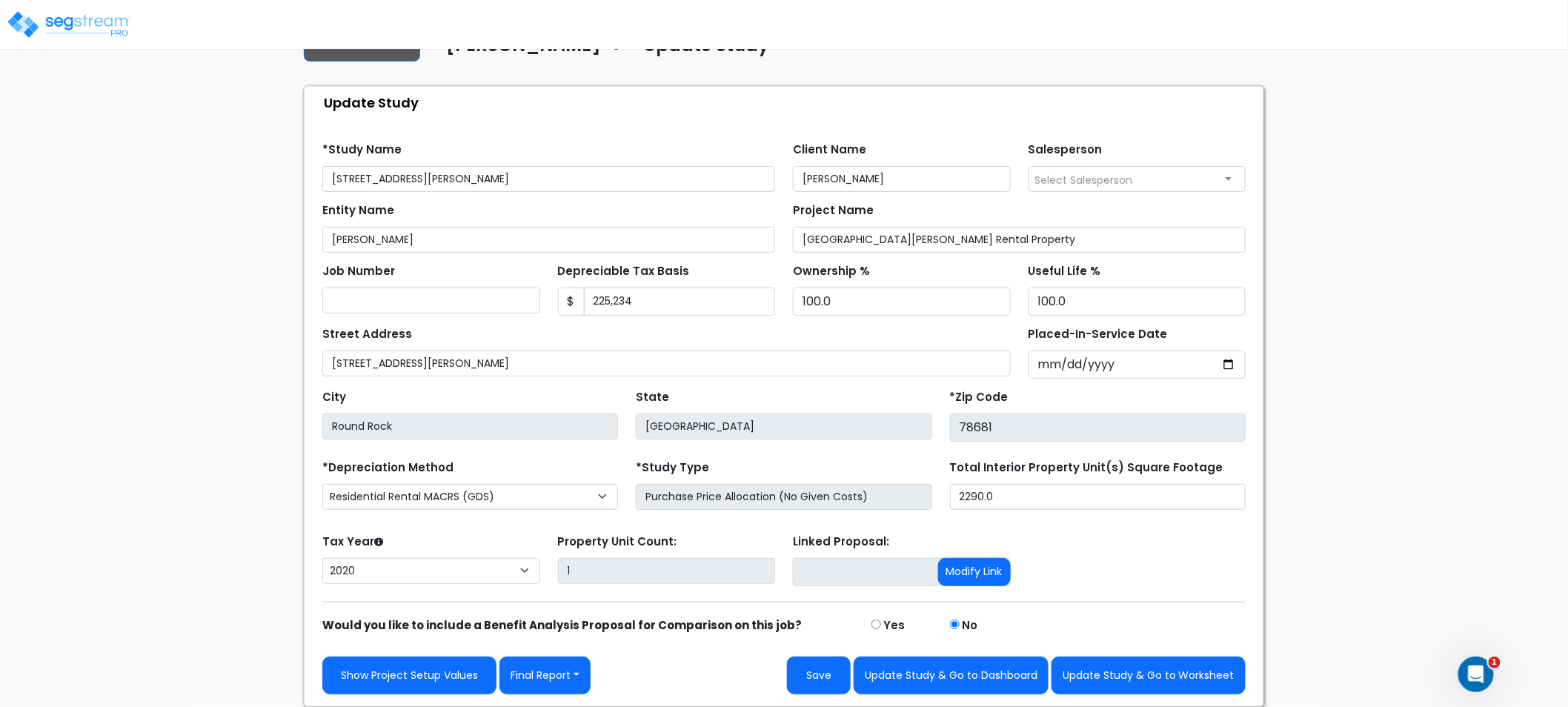
click at [433, 541] on div "Tax Year Please Enter The Placed In Service Date First. 2026 2025 2024 2023 202…" at bounding box center [431, 559] width 236 height 59
click at [492, 497] on select "Commercial MACRS (GDS) Residential Rental MACRS (GDS) Commercial MACRS (GDS) QIP" at bounding box center [470, 497] width 296 height 26
click at [497, 492] on select "Commercial MACRS (GDS) Residential Rental MACRS (GDS) Commercial MACRS (GDS) QIP" at bounding box center [470, 497] width 296 height 26
click at [1384, 478] on div "We are Building your Study. So please grab a coffee and let us do the heavy lif…" at bounding box center [784, 359] width 1568 height 694
click at [760, 499] on input "Purchase Price Allocation (No Given Costs)" at bounding box center [784, 497] width 296 height 26
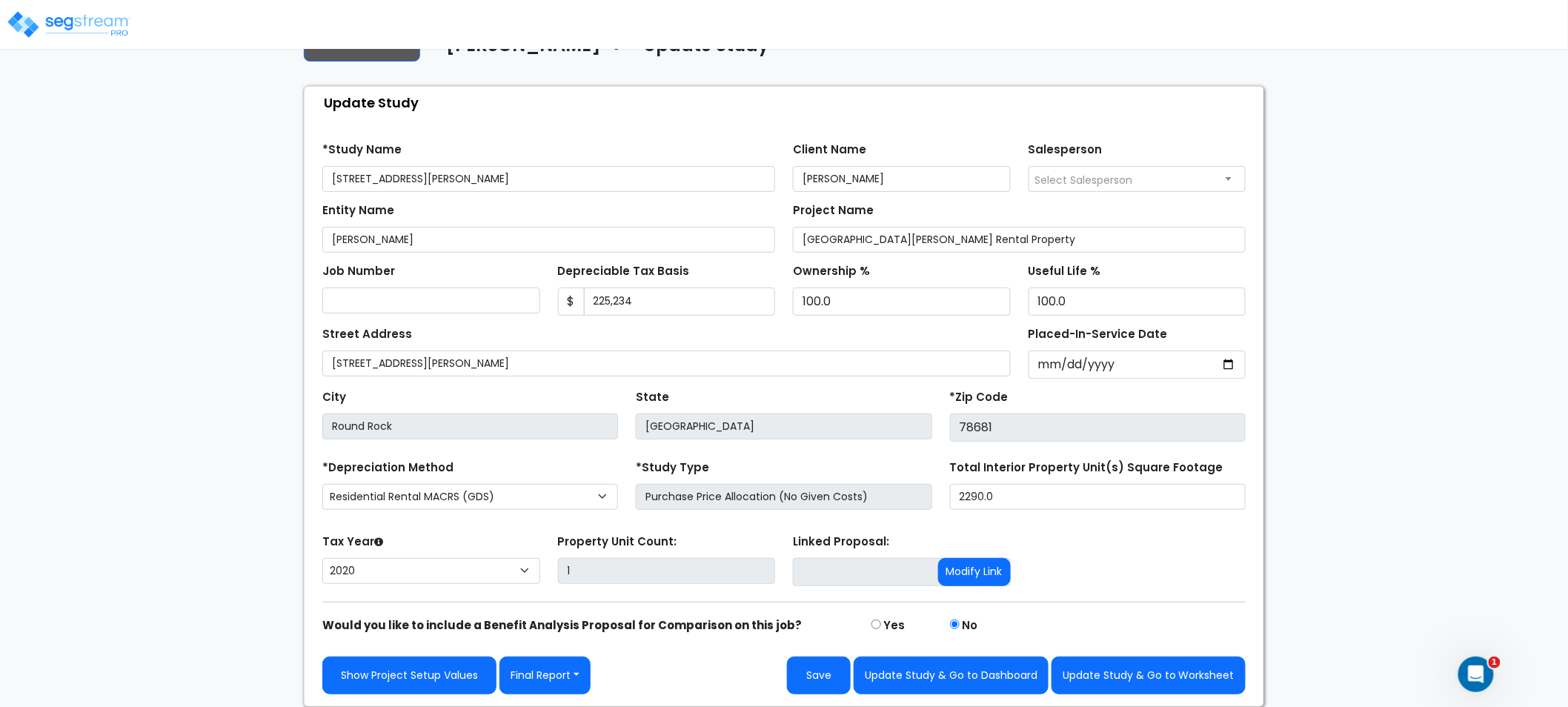
click at [1094, 523] on form "*Study Name 8313 Glen Canyon Drive Client Name Karin Howard Salesperson Select …" at bounding box center [784, 412] width 924 height 563
click at [1027, 497] on input "2290.0" at bounding box center [1098, 497] width 296 height 26
click at [1078, 530] on div "Tax Year Please Enter The Placed In Service Date First. 2026 2025 2024 2023 202…" at bounding box center [784, 559] width 941 height 59
drag, startPoint x: 1418, startPoint y: 361, endPoint x: 1406, endPoint y: 433, distance: 73.0
click at [1331, 546] on div "We are Building your Study. So please grab a coffee and let us do the heavy lif…" at bounding box center [784, 359] width 1568 height 694
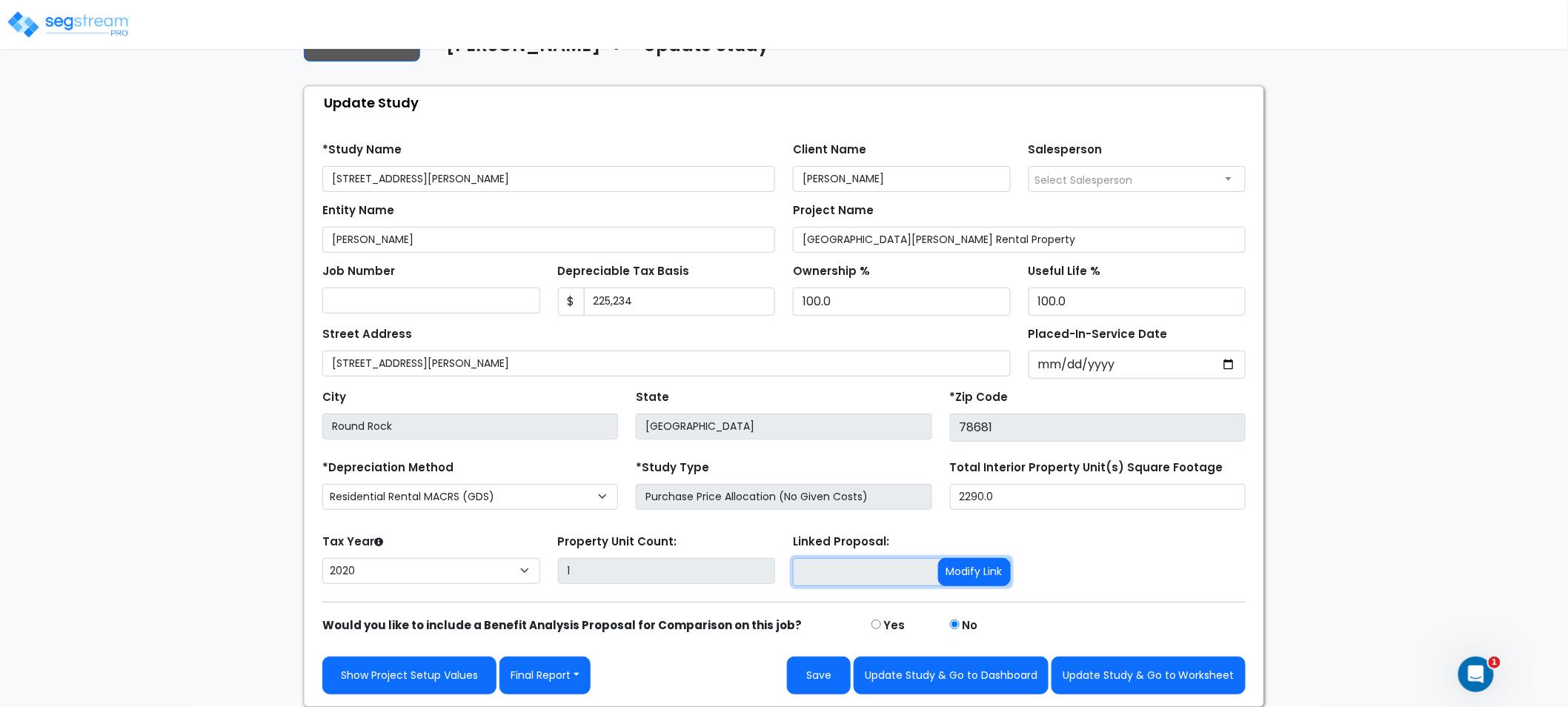
click at [914, 579] on input at bounding box center [902, 572] width 218 height 28
click at [1331, 556] on div "We are Building your Study. So please grab a coffee and let us do the heavy lif…" at bounding box center [784, 359] width 1568 height 694
click at [1358, 612] on div "We are Building your Study. So please grab a coffee and let us do the heavy lif…" at bounding box center [784, 359] width 1568 height 694
click at [1039, 506] on input "2290.0" at bounding box center [1098, 497] width 296 height 26
click at [1327, 543] on div "We are Building your Study. So please grab a coffee and let us do the heavy lif…" at bounding box center [784, 359] width 1568 height 694
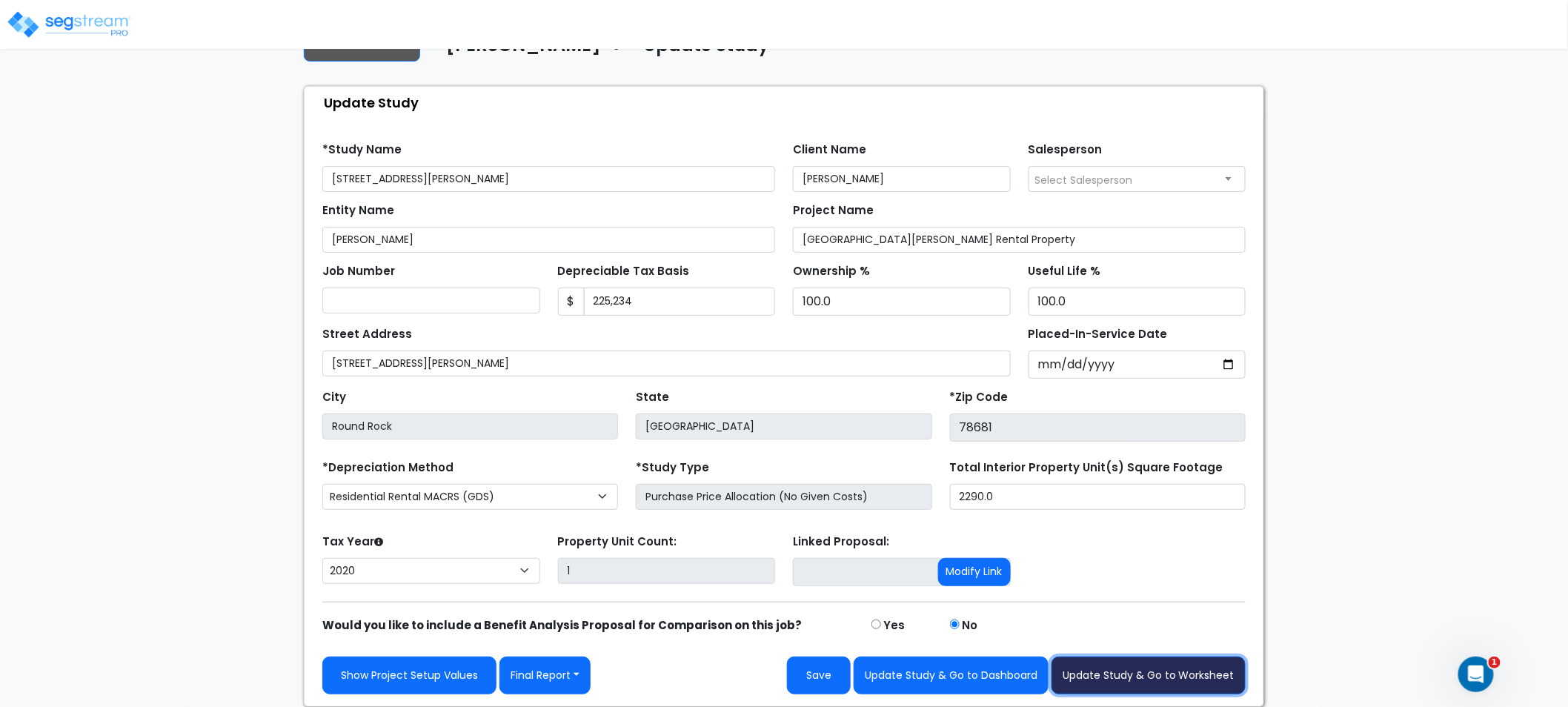
click at [1157, 687] on button "Update Study & Go to Worksheet" at bounding box center [1149, 675] width 194 height 38
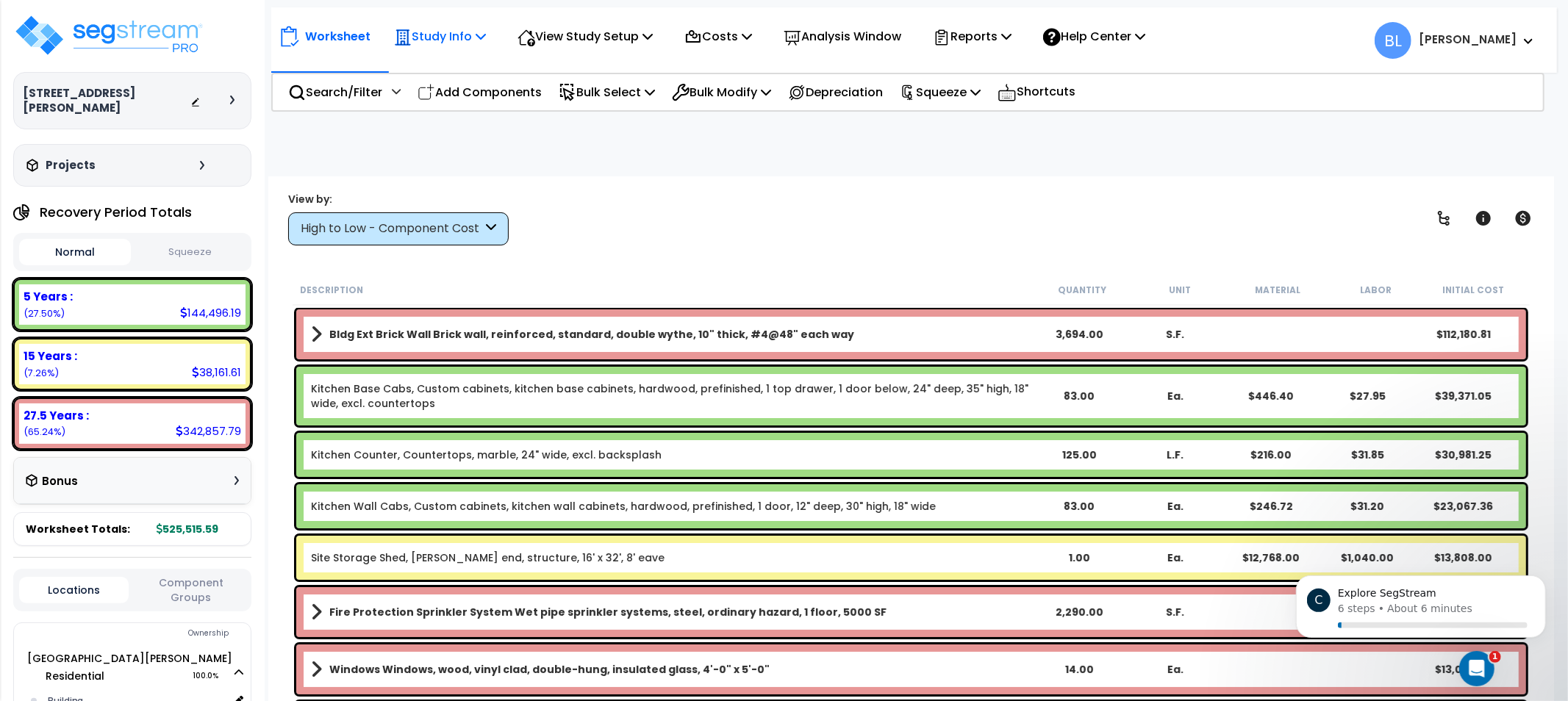
click at [474, 39] on p "Study Info" at bounding box center [440, 37] width 92 height 20
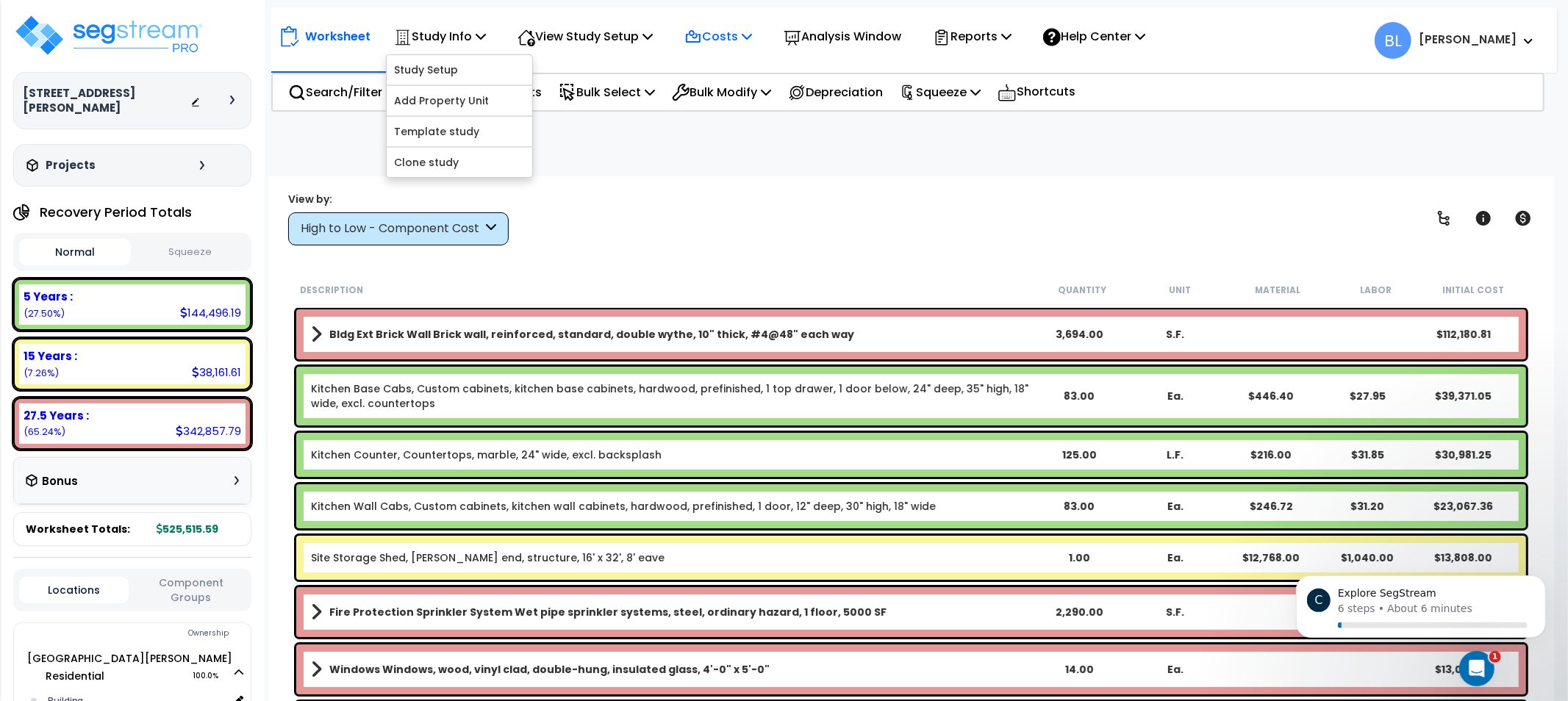
click at [719, 36] on p "Costs" at bounding box center [718, 37] width 67 height 20
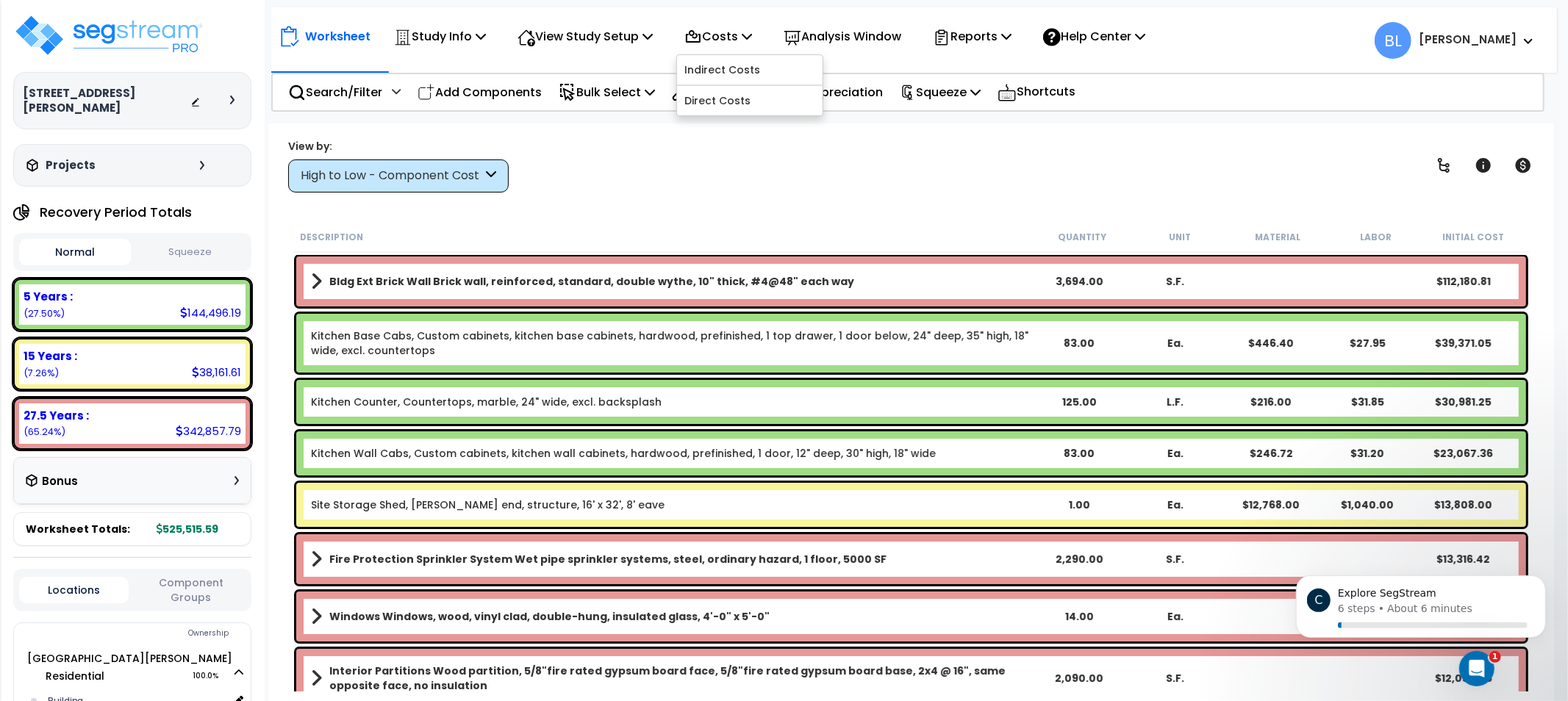
click at [366, 40] on p "Worksheet" at bounding box center [338, 37] width 65 height 20
click at [440, 36] on p "Study Info" at bounding box center [440, 37] width 92 height 20
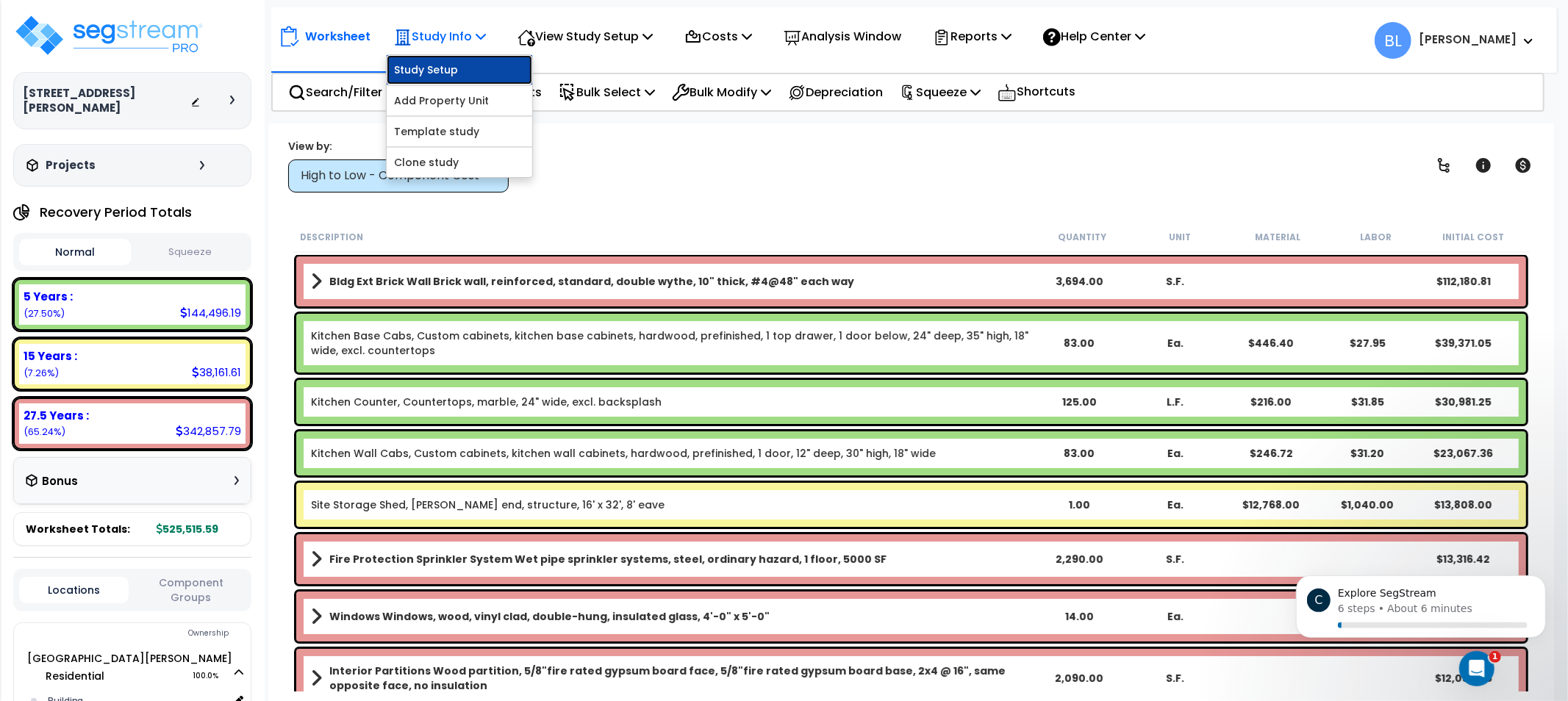
click at [485, 69] on link "Study Setup" at bounding box center [459, 70] width 146 height 30
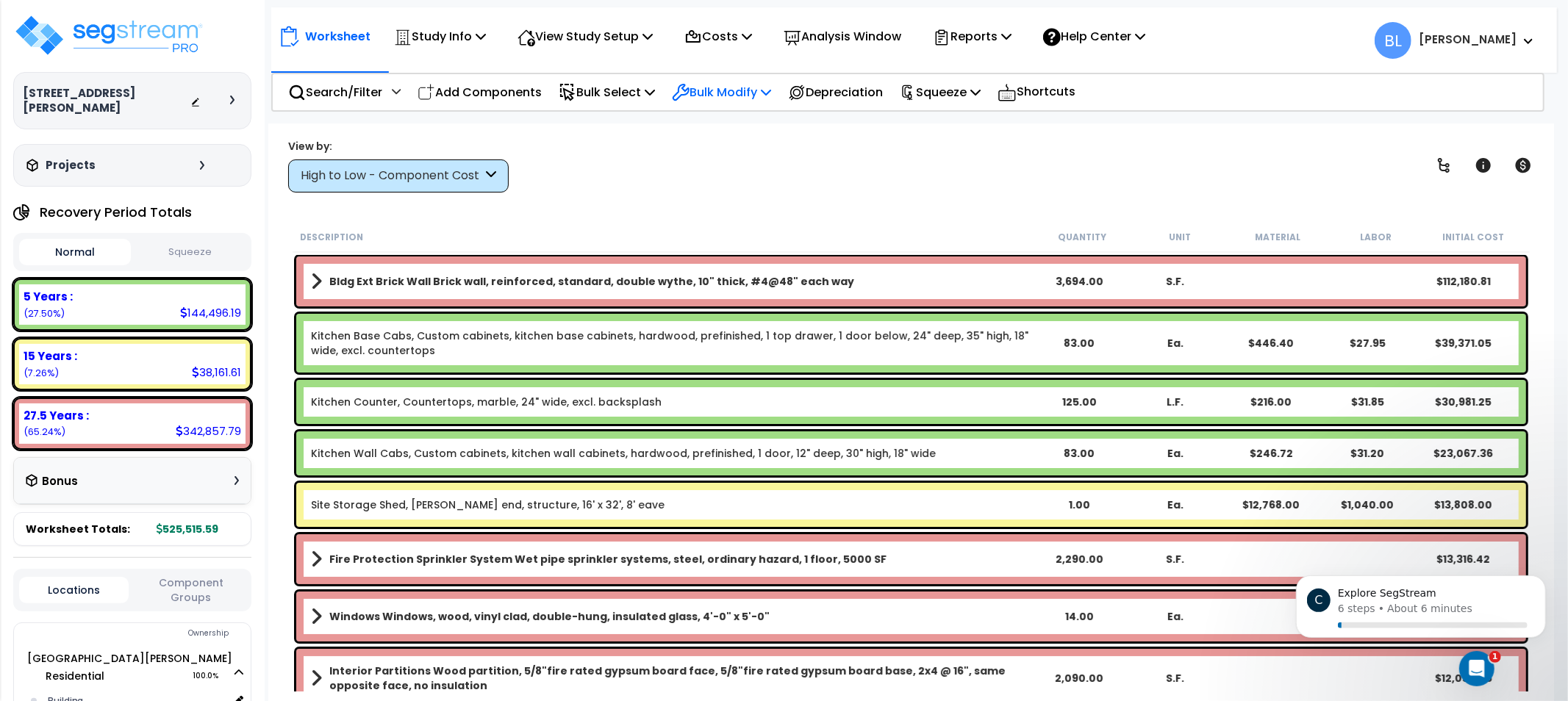
click at [757, 92] on p "Bulk Modify" at bounding box center [721, 92] width 99 height 20
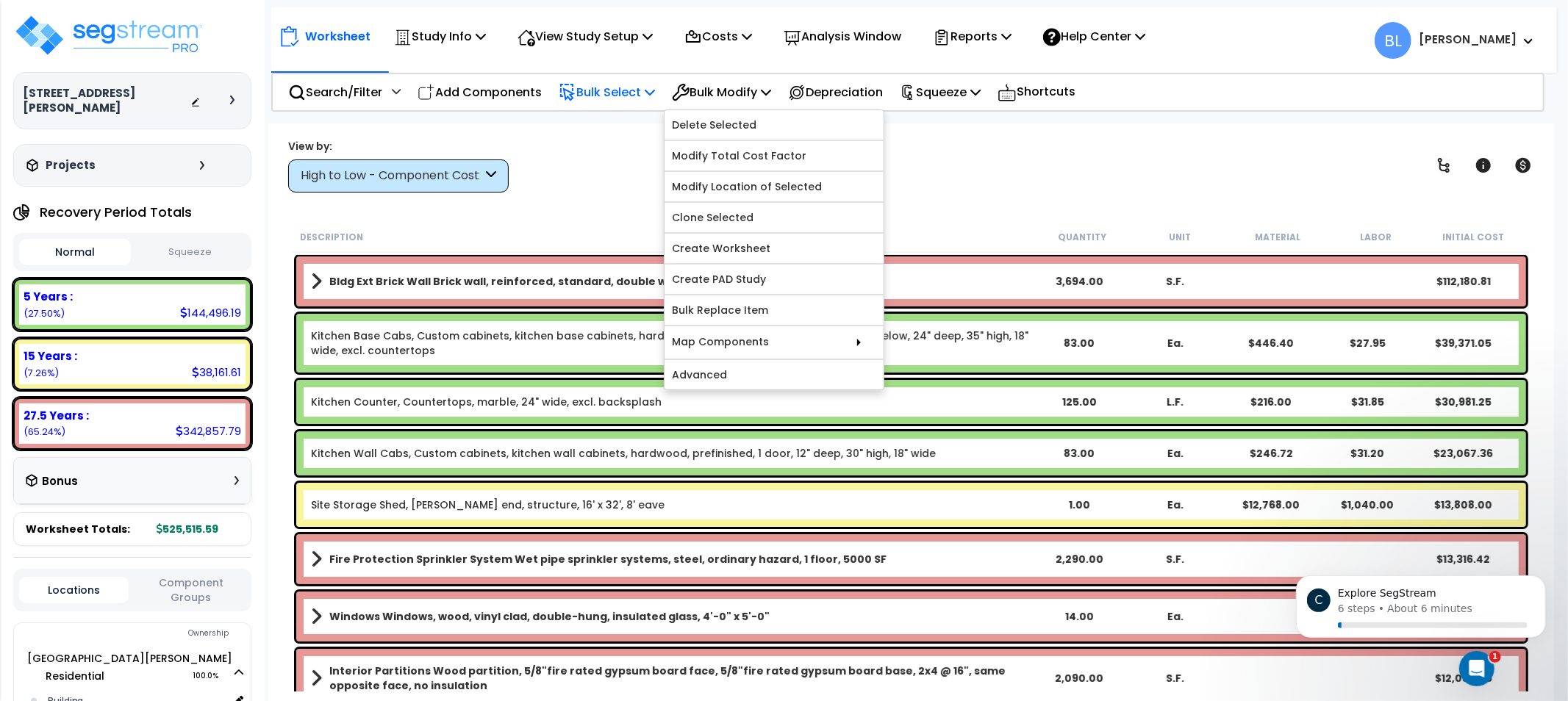
click at [605, 78] on div "Bulk Select" at bounding box center [606, 92] width 96 height 35
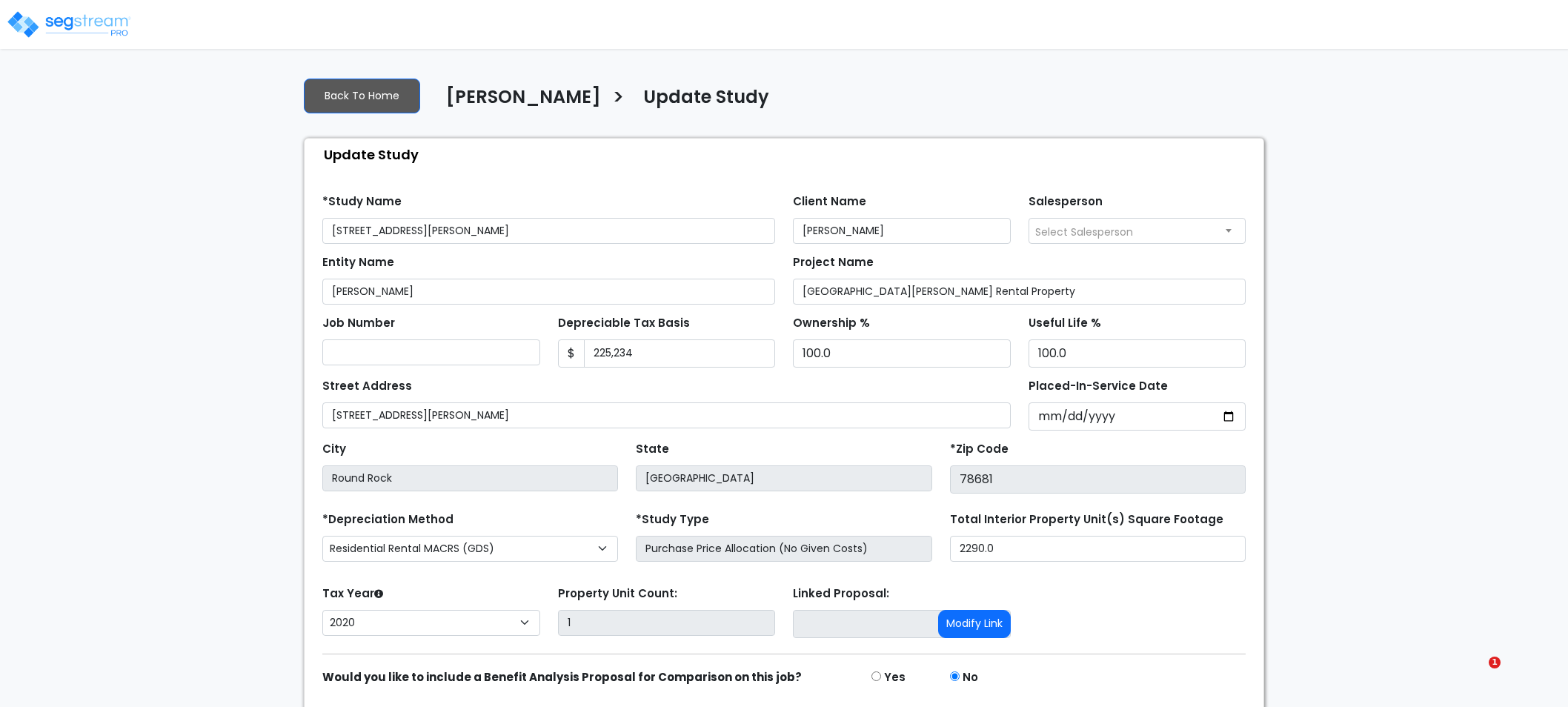
select select "2020"
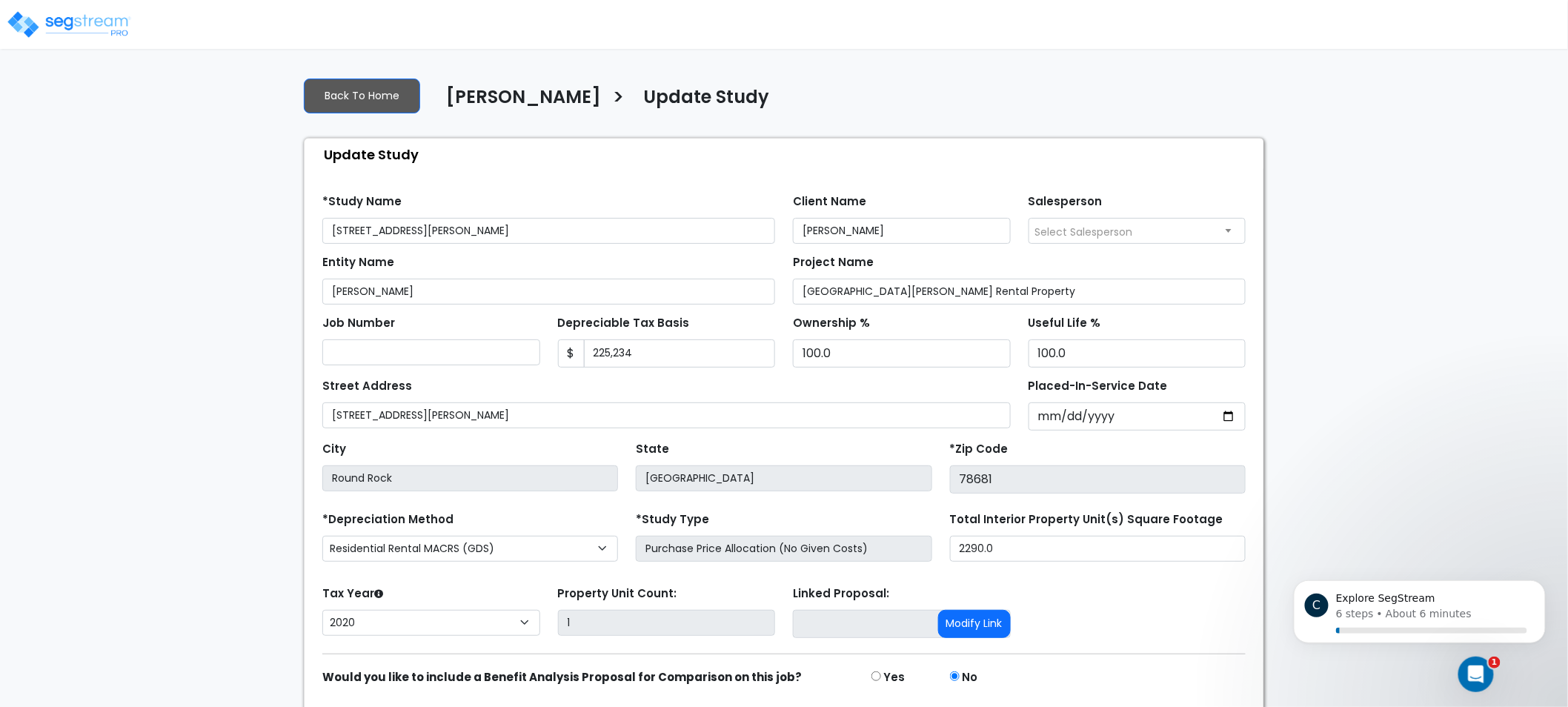
scroll to position [53, 0]
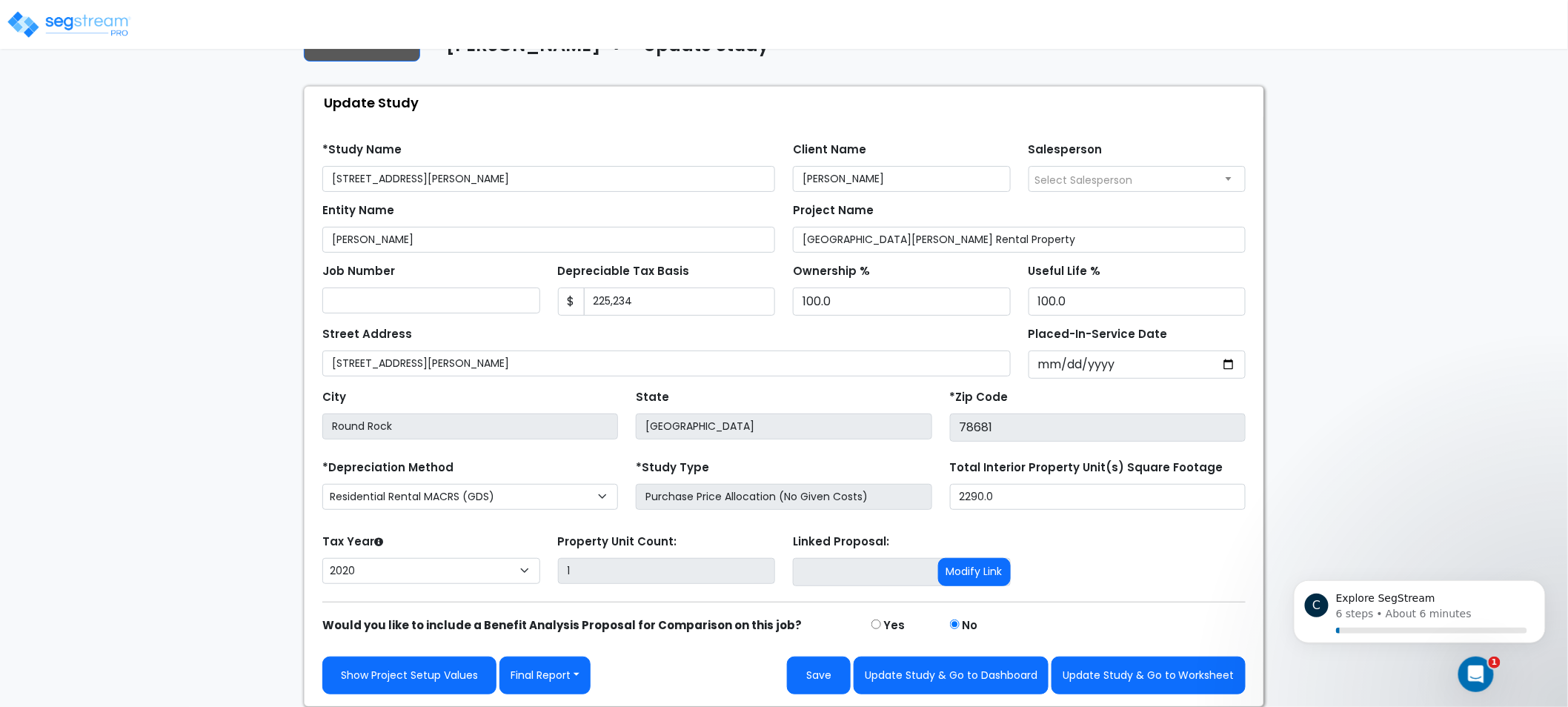
drag, startPoint x: 1084, startPoint y: 162, endPoint x: 1057, endPoint y: 364, distance: 203.8
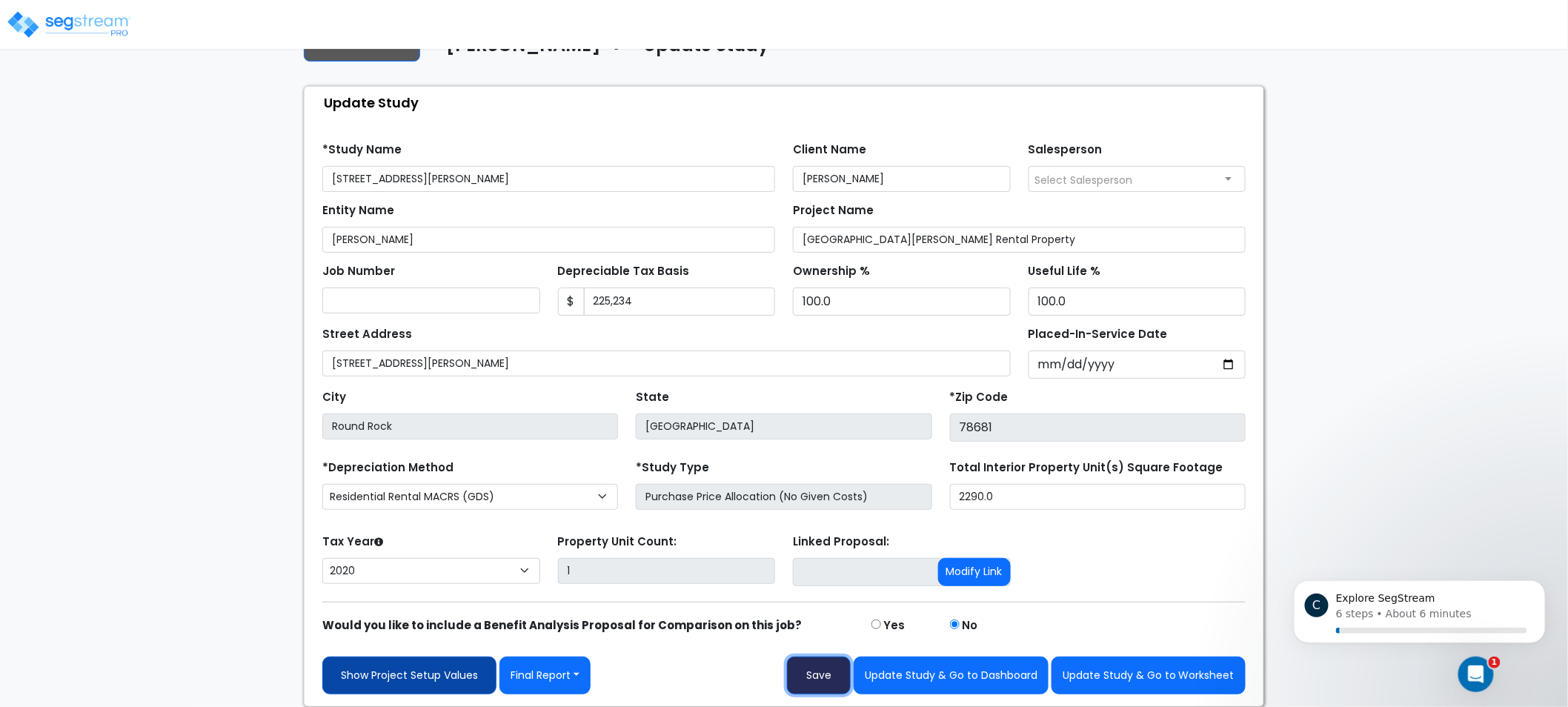
drag, startPoint x: 798, startPoint y: 675, endPoint x: 339, endPoint y: 680, distance: 459.0
click at [339, 680] on div "Show Project Setup Values Final Report Report Custom Fields Report Images Repor…" at bounding box center [784, 675] width 924 height 38
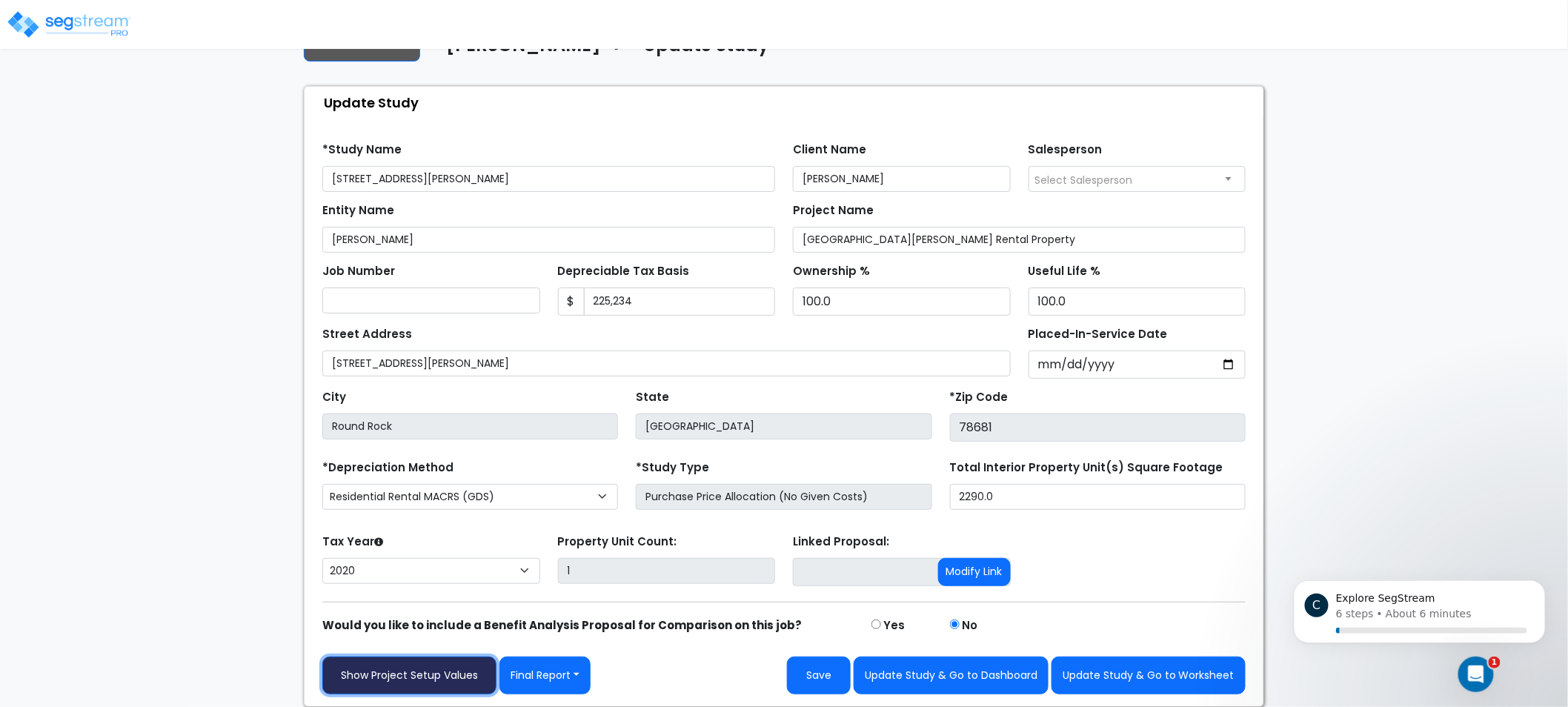
click at [339, 680] on link "Show Project Setup Values" at bounding box center [409, 675] width 174 height 38
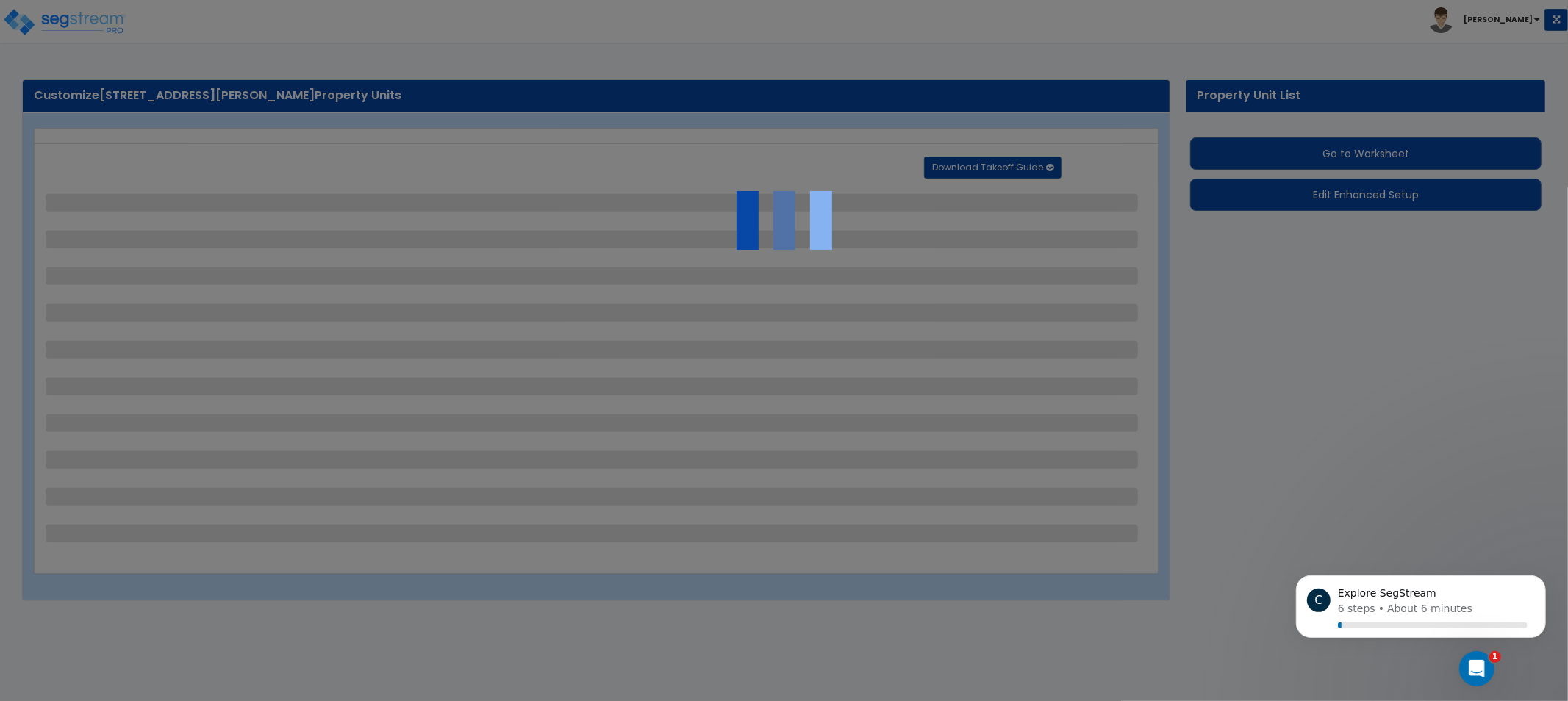
select select "2"
select select "1"
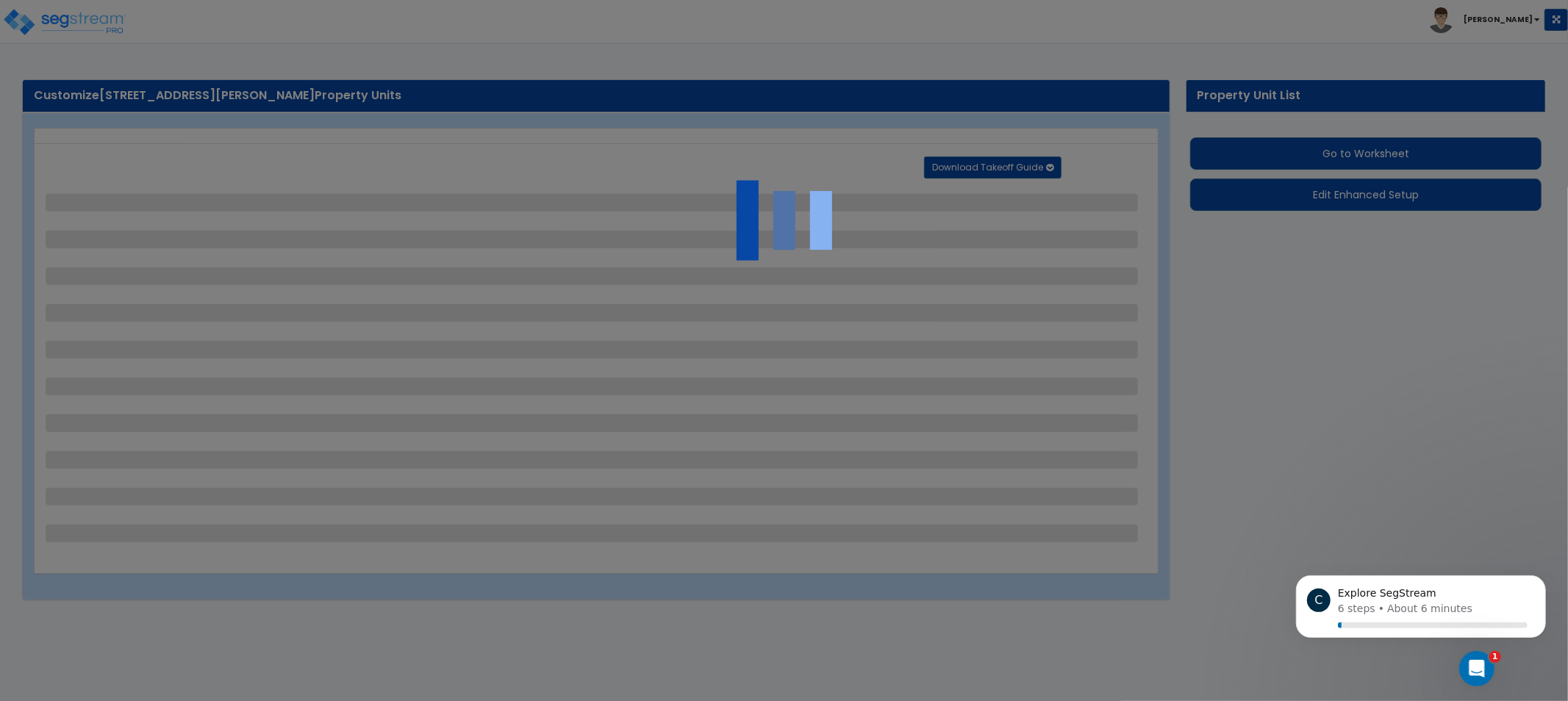
select select "1"
select select "4"
select select "3"
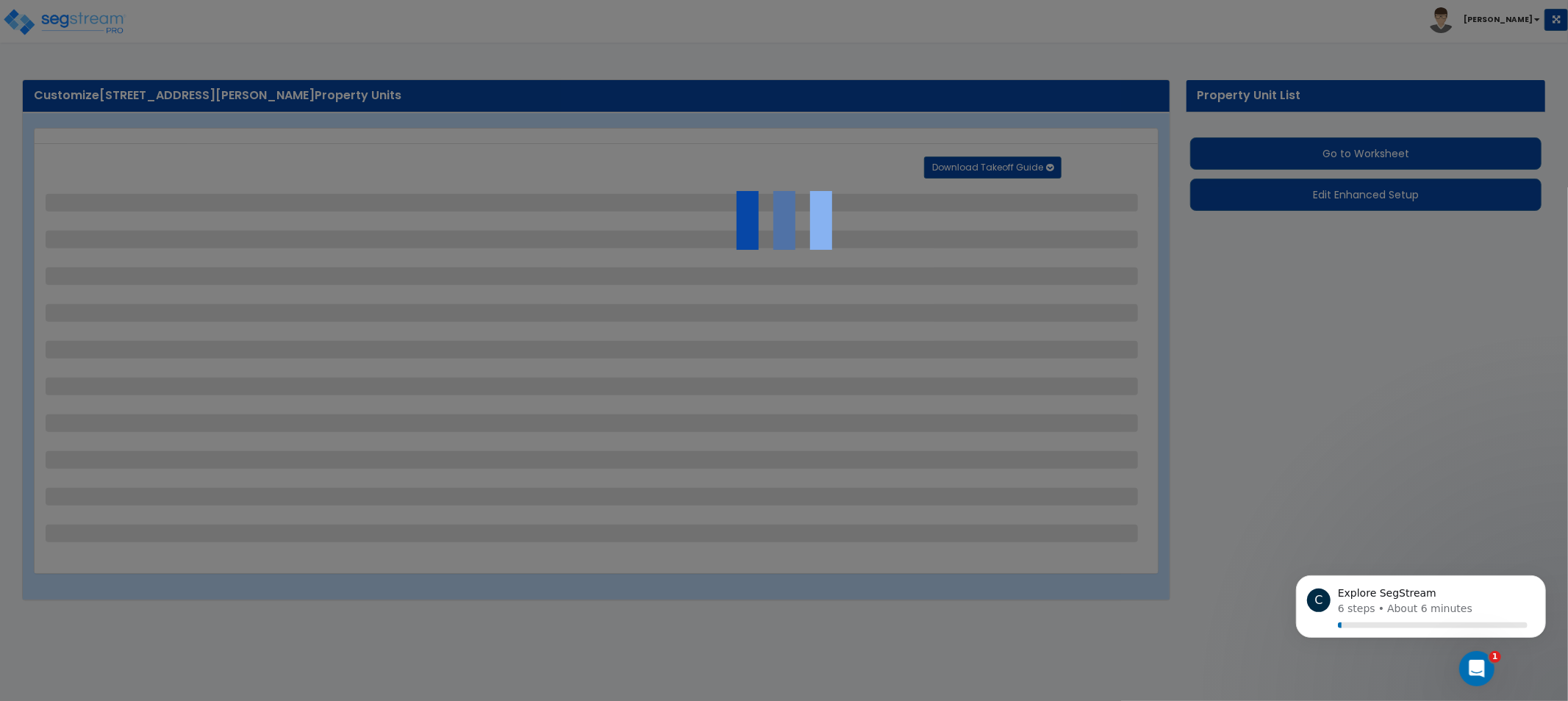
select select "10"
select select "4"
select select "5"
select select "1"
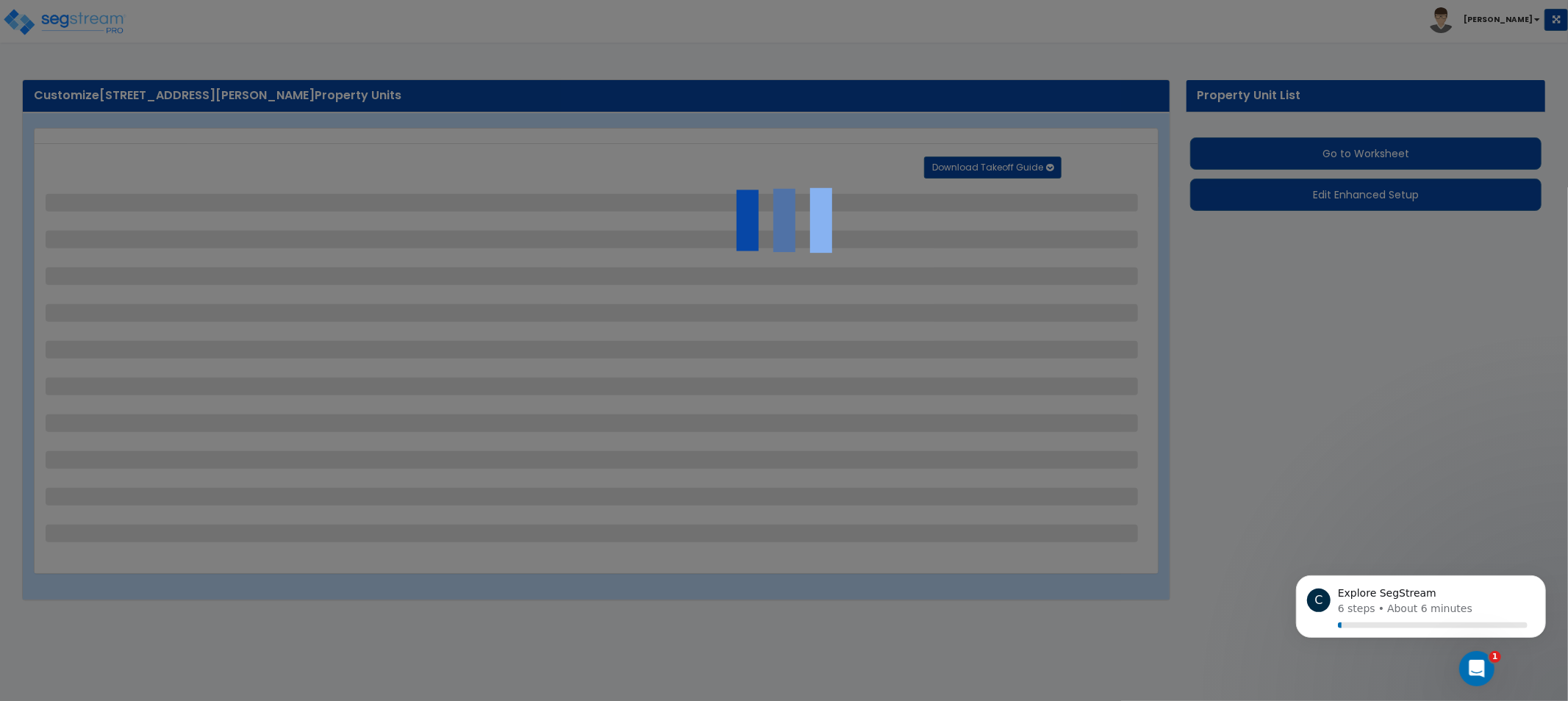
select select "1"
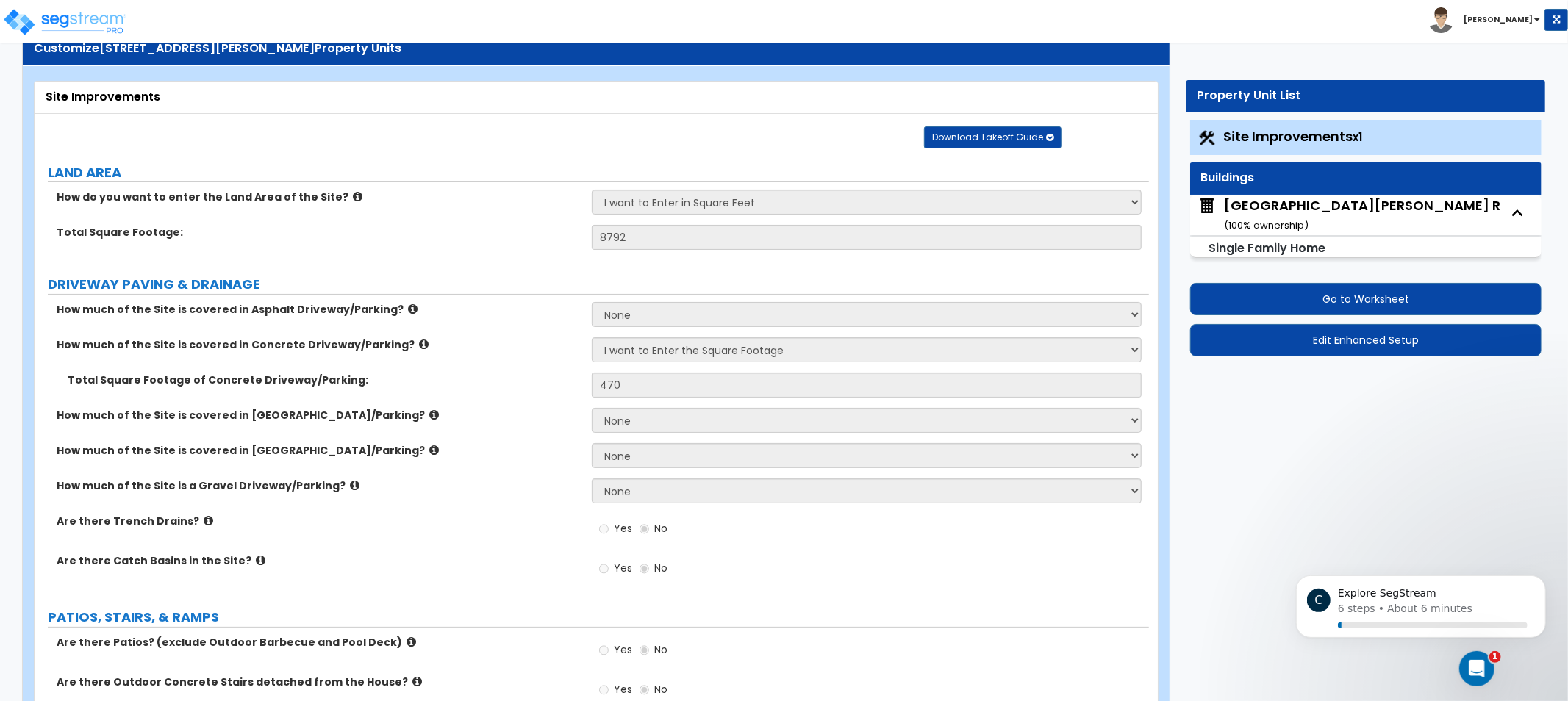
drag, startPoint x: 561, startPoint y: 238, endPoint x: 569, endPoint y: 257, distance: 20.6
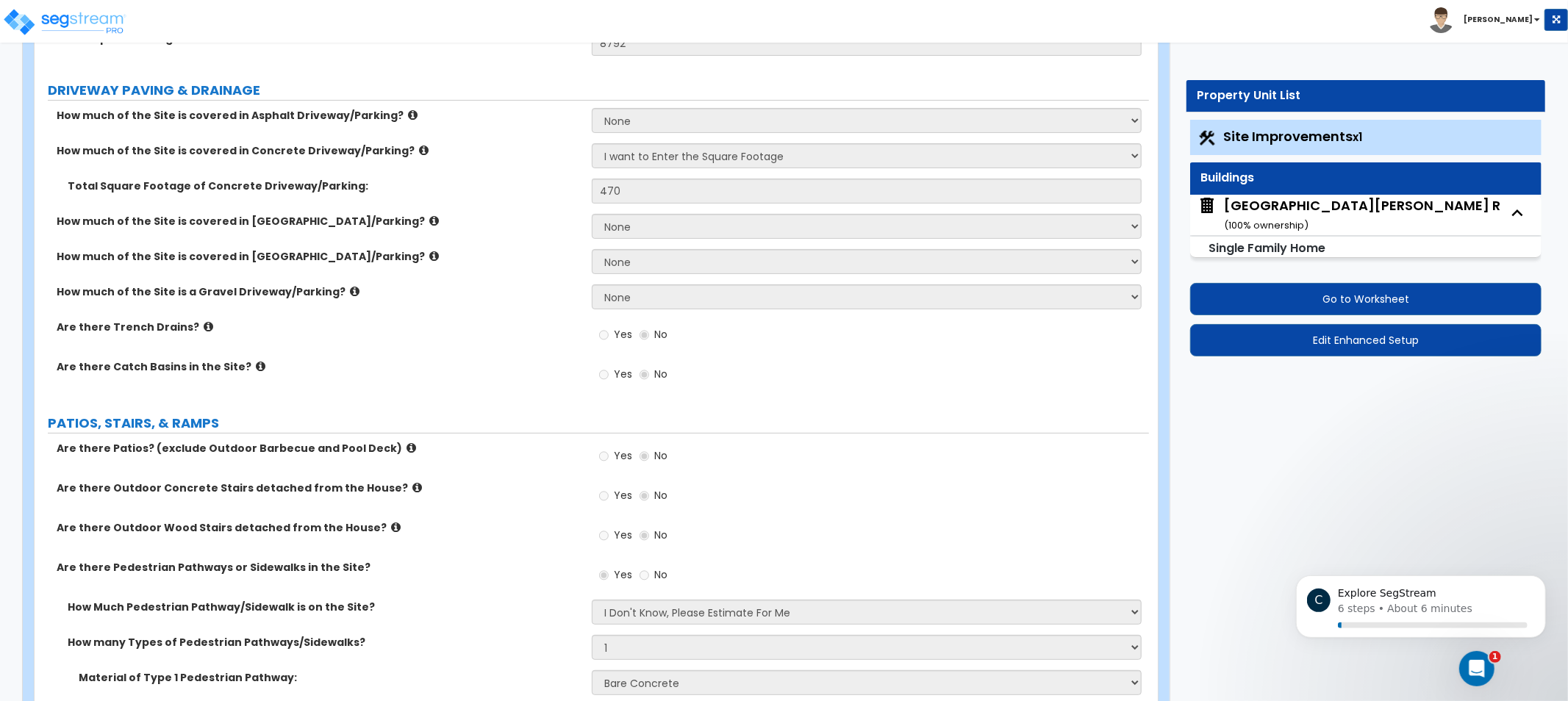
drag, startPoint x: 567, startPoint y: 281, endPoint x: 569, endPoint y: 373, distance: 92.0
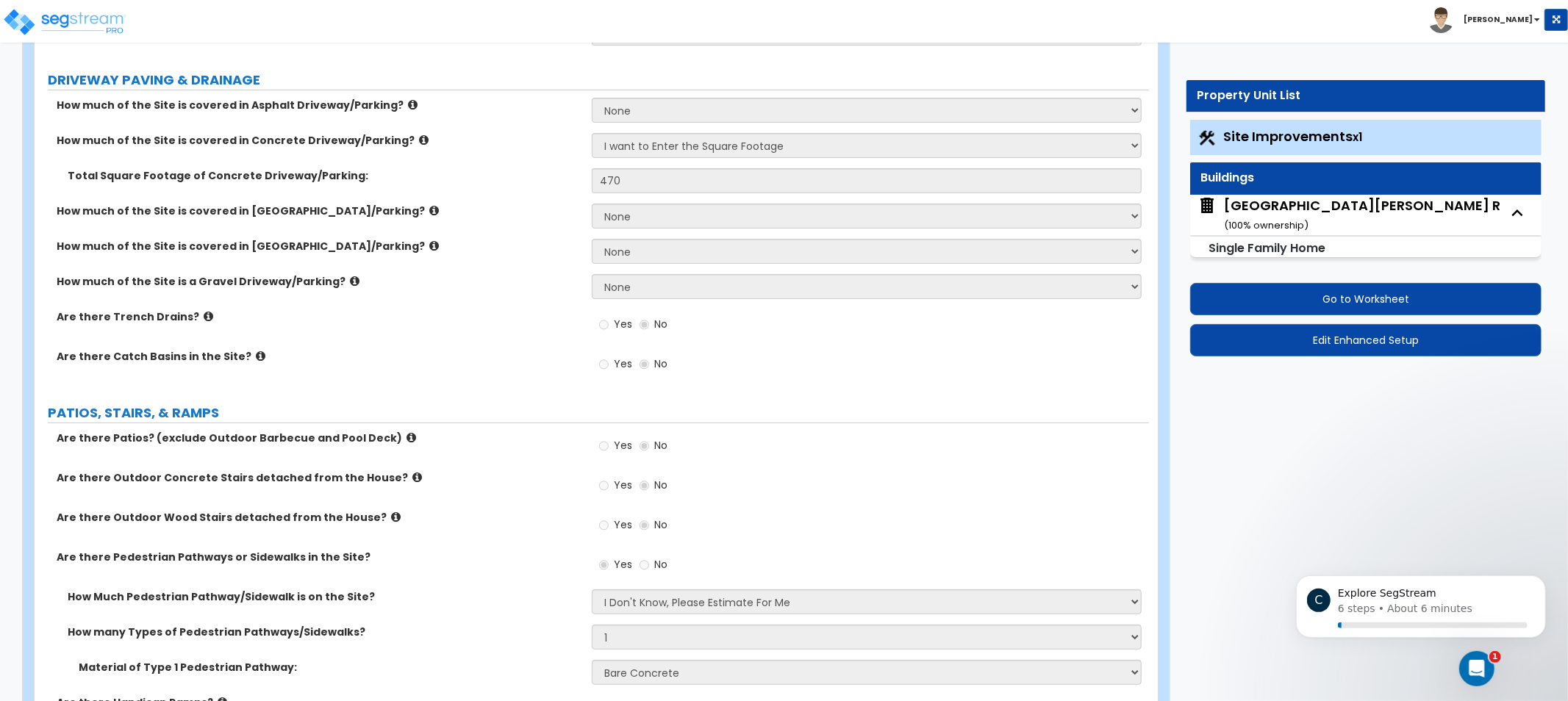
drag, startPoint x: 550, startPoint y: 286, endPoint x: 569, endPoint y: 247, distance: 43.4
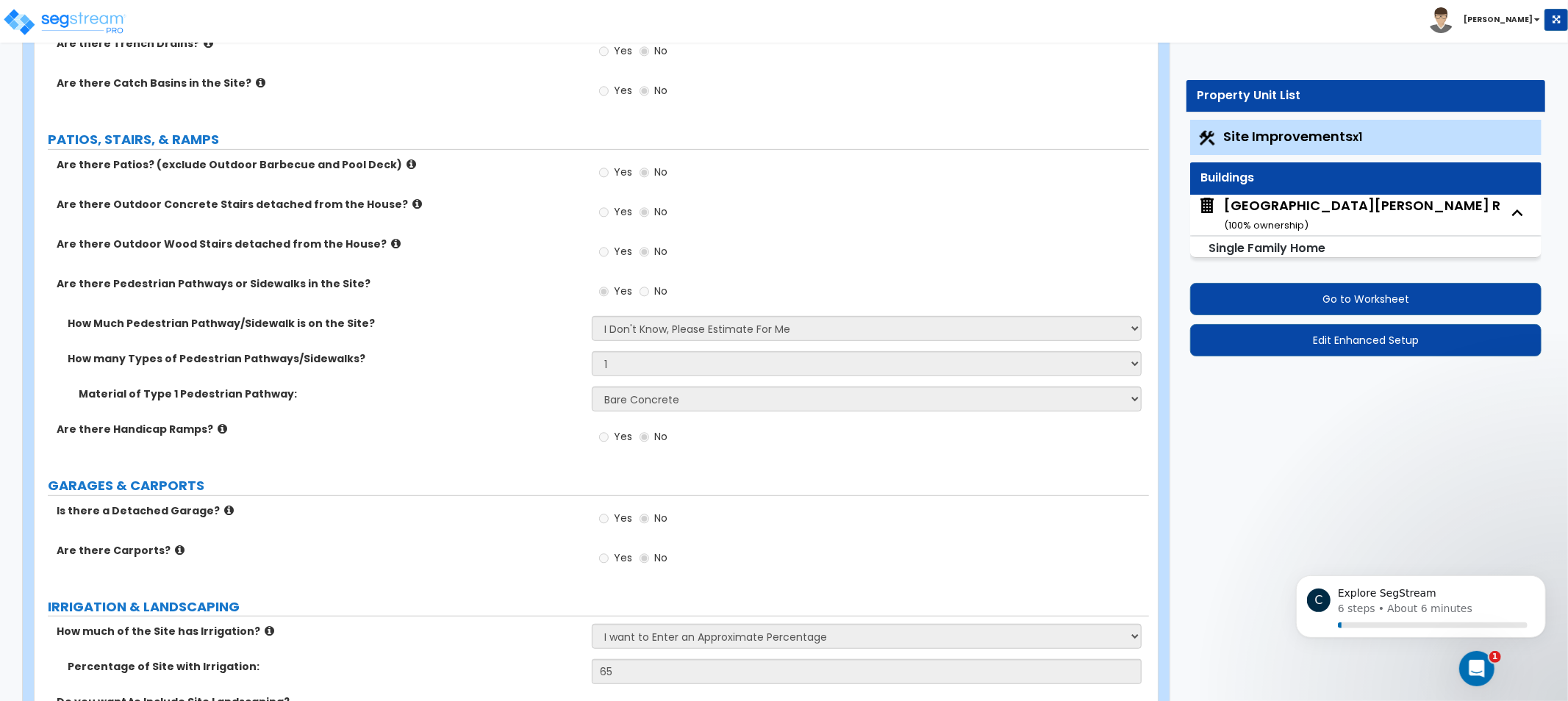
drag, startPoint x: 555, startPoint y: 275, endPoint x: 549, endPoint y: 383, distance: 108.2
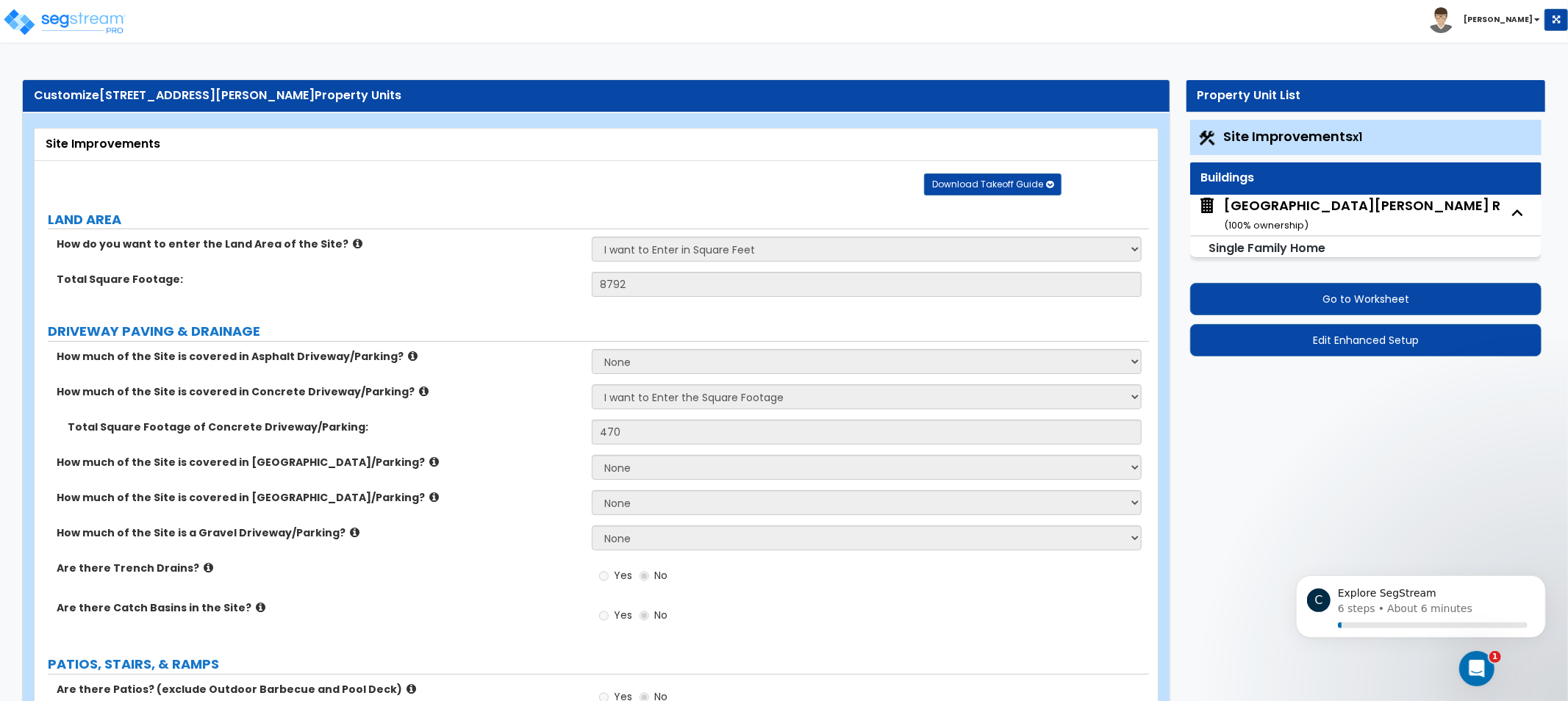
drag, startPoint x: 555, startPoint y: 351, endPoint x: 577, endPoint y: 195, distance: 157.5
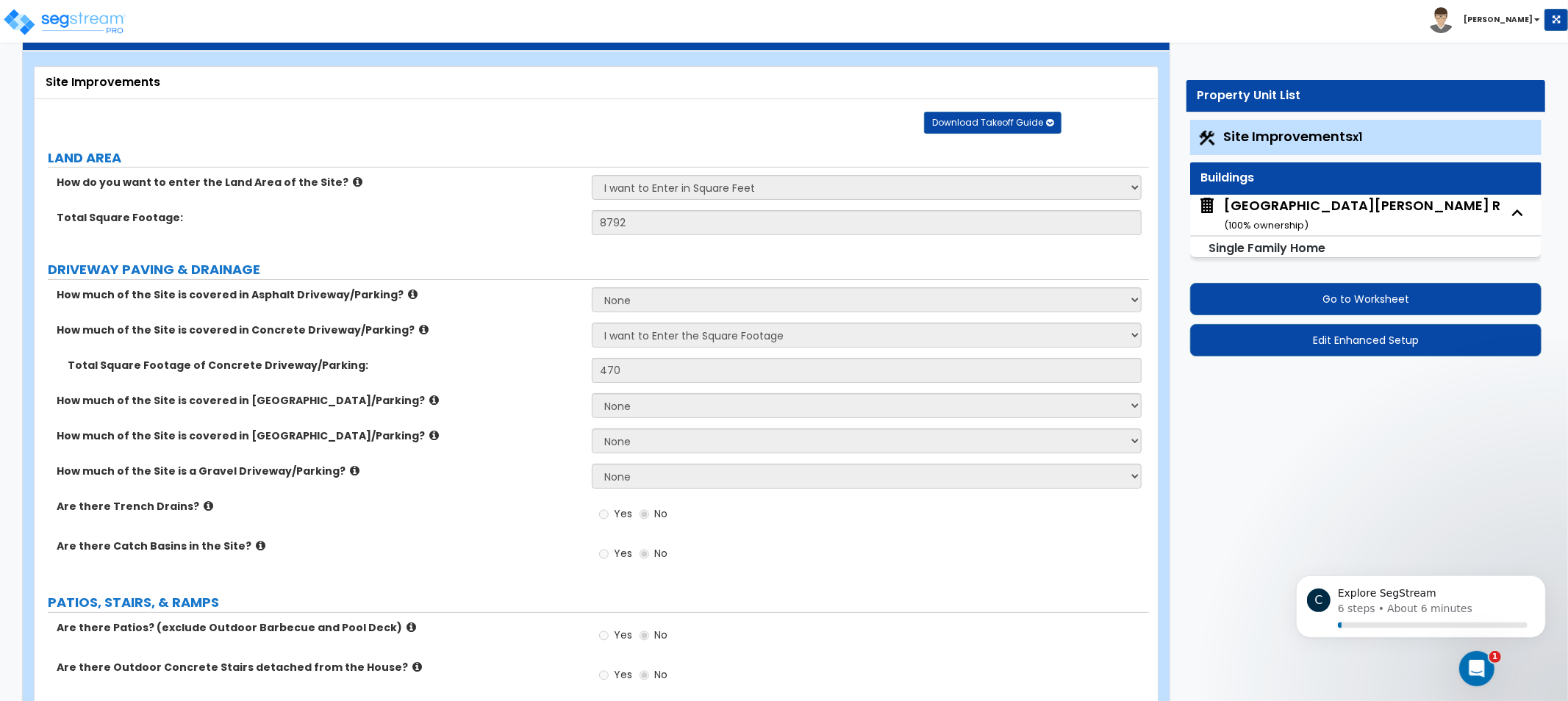
scroll to position [175, 0]
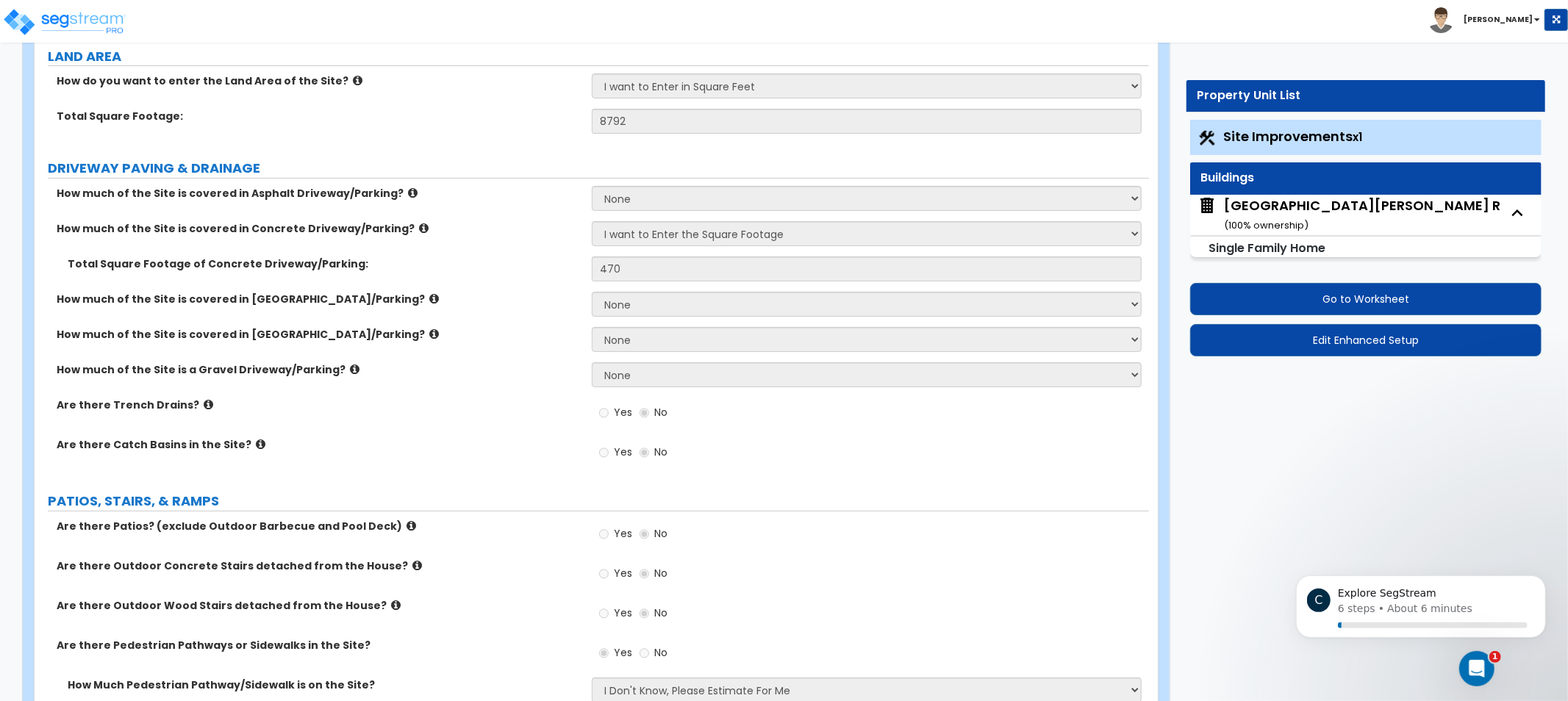
drag, startPoint x: 540, startPoint y: 397, endPoint x: 540, endPoint y: 429, distance: 32.0
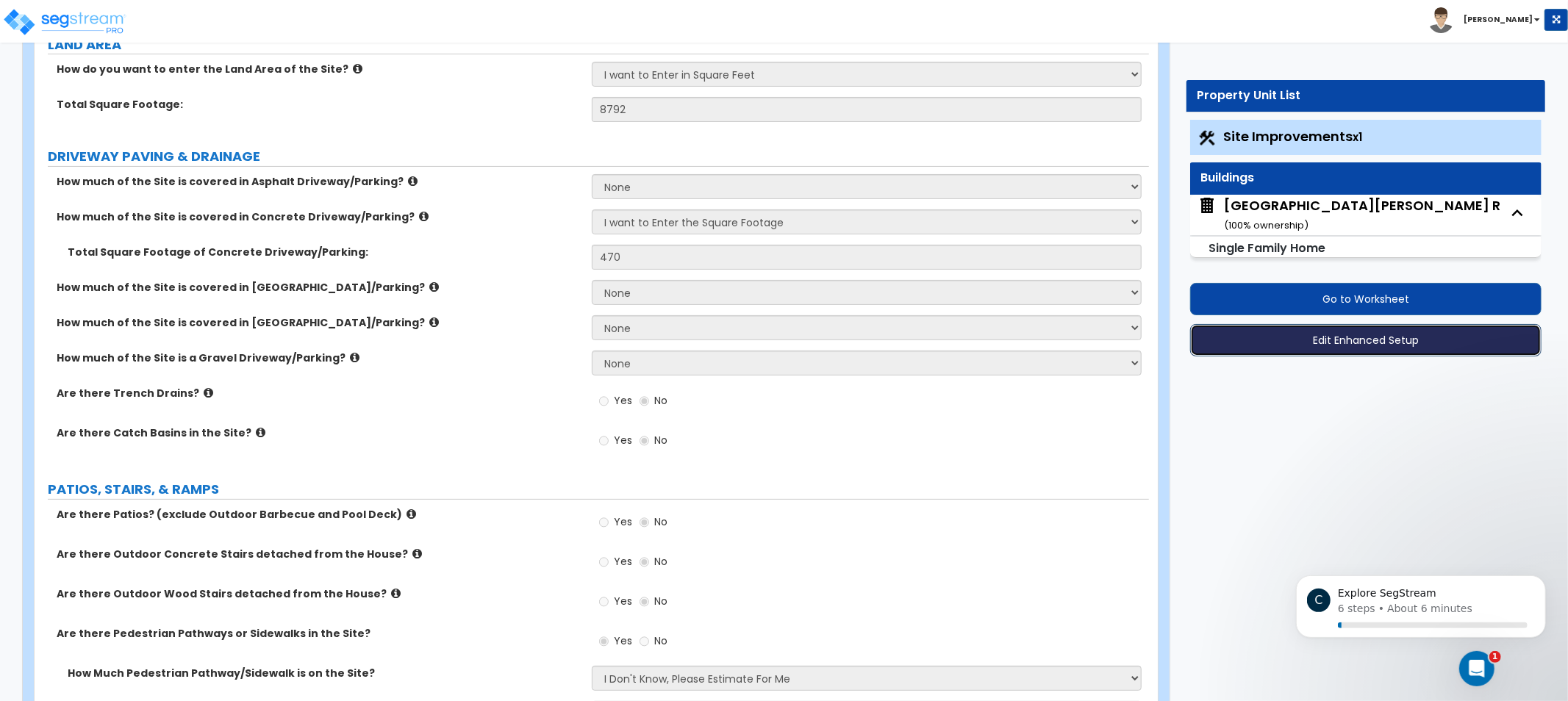
click at [1275, 331] on button "Edit Enhanced Setup" at bounding box center [1365, 340] width 352 height 33
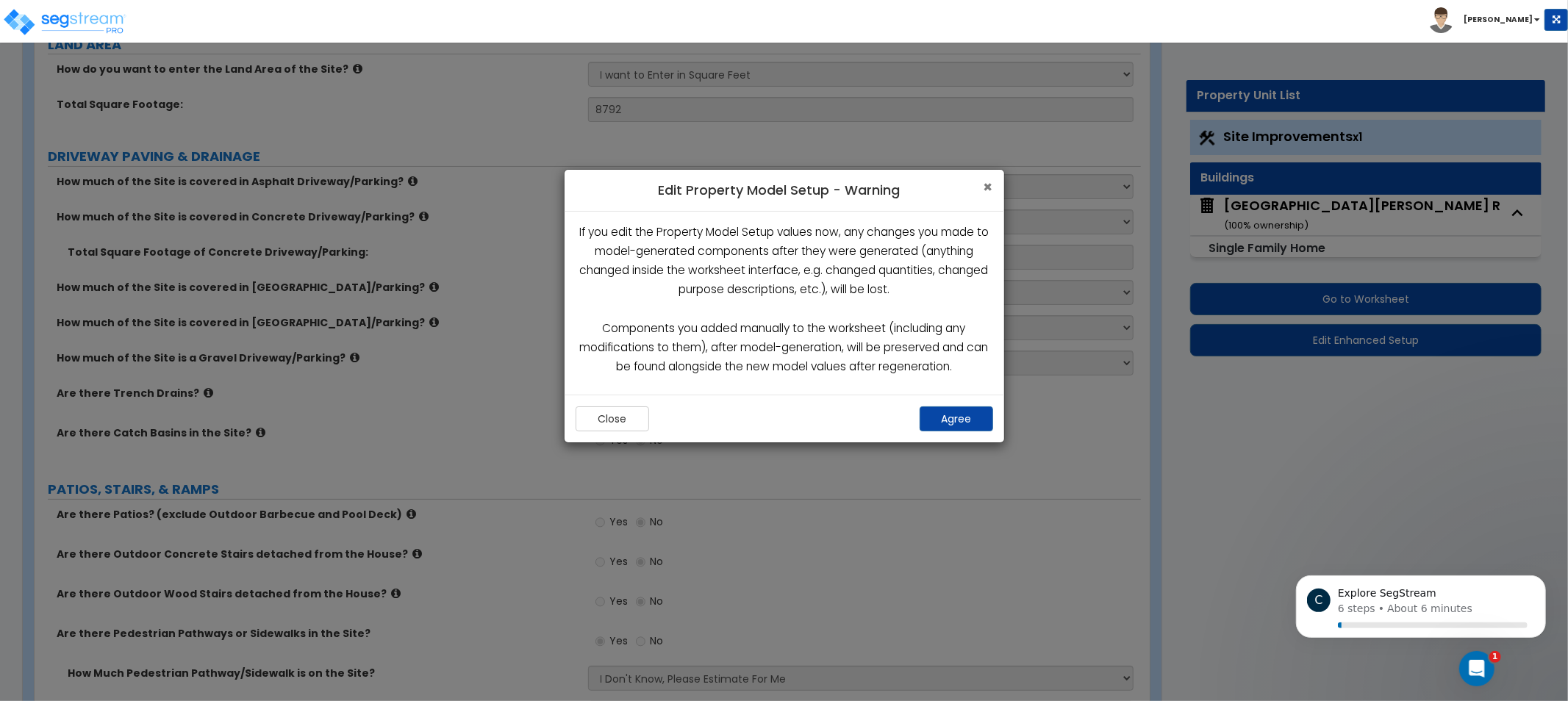
click at [989, 186] on span "×" at bounding box center [989, 187] width 10 height 22
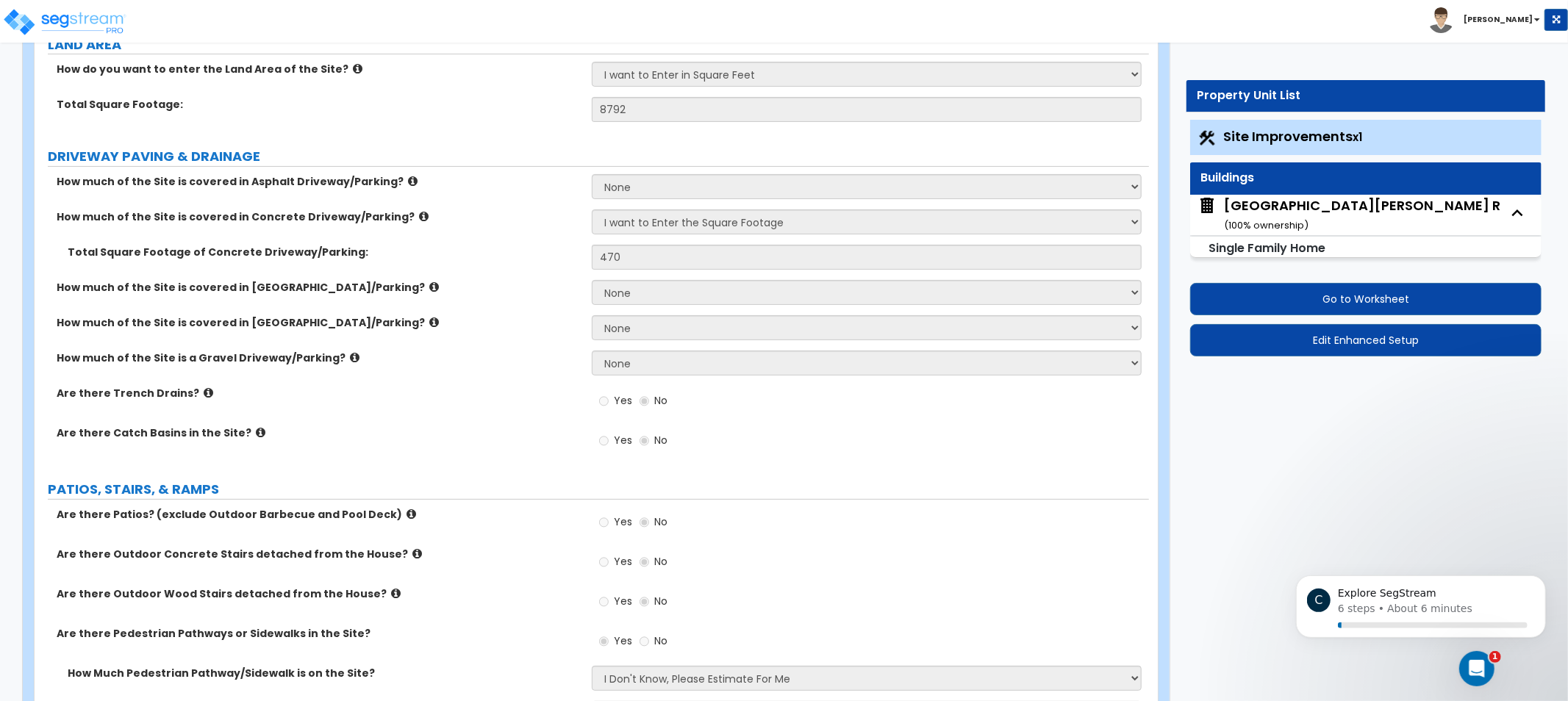
scroll to position [98, 0]
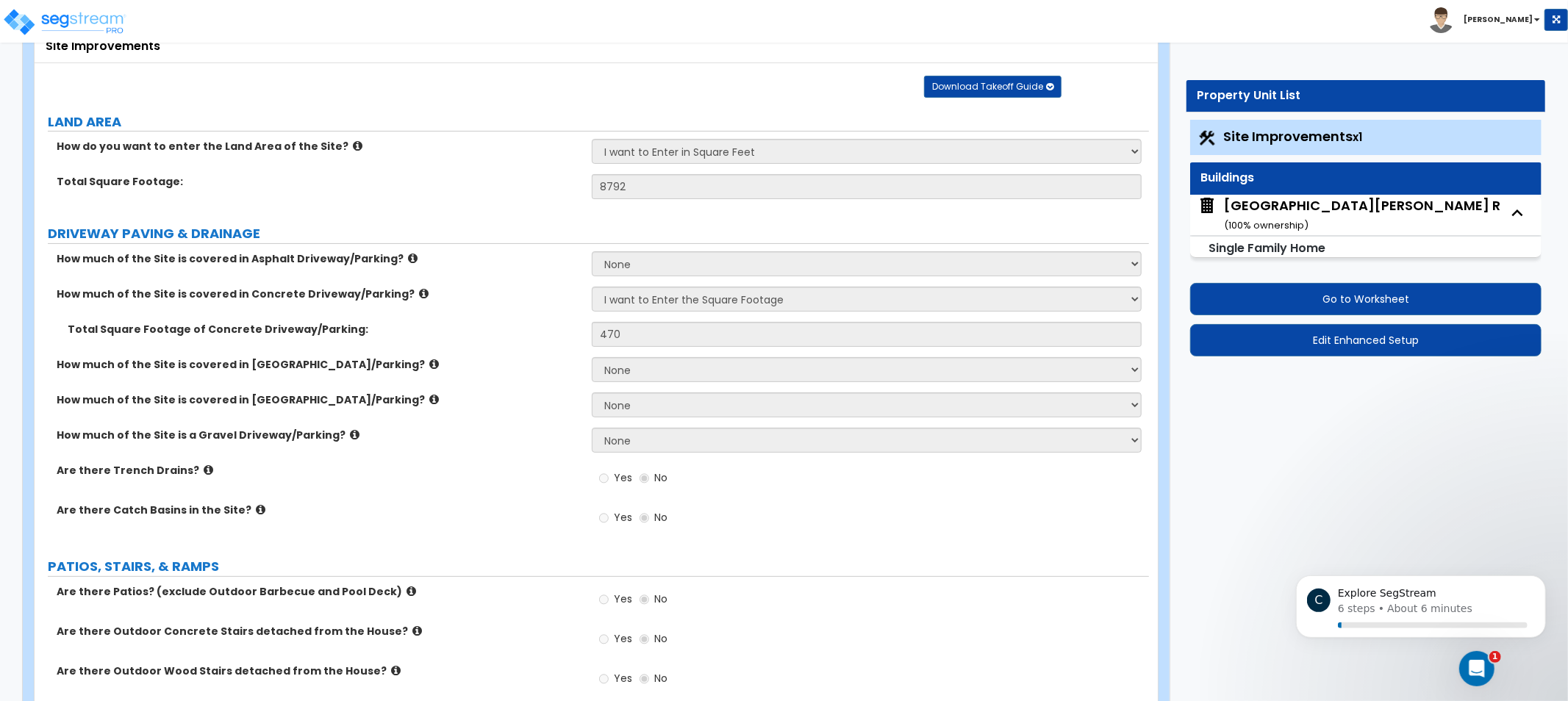
drag, startPoint x: 440, startPoint y: 357, endPoint x: 469, endPoint y: 261, distance: 100.3
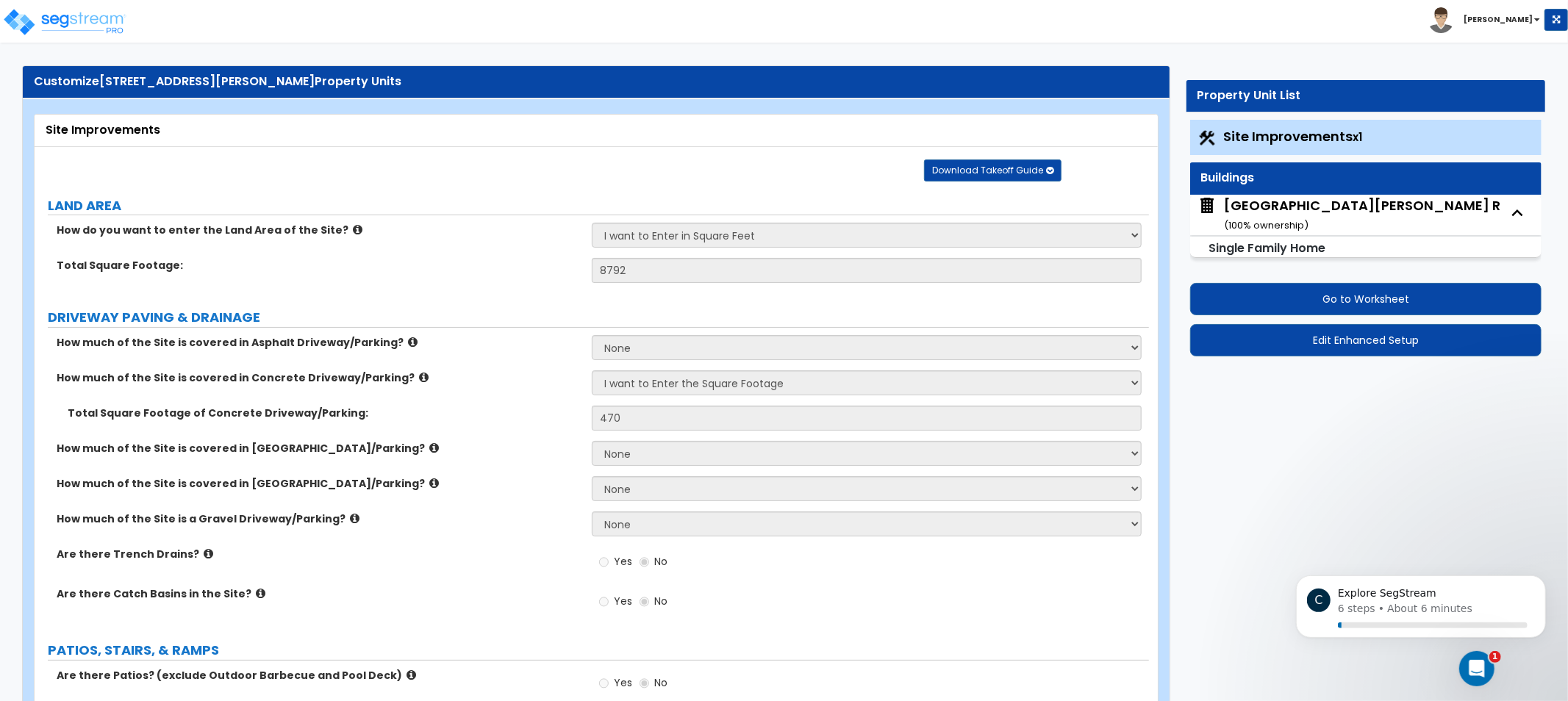
drag, startPoint x: 565, startPoint y: 380, endPoint x: 561, endPoint y: 399, distance: 19.4
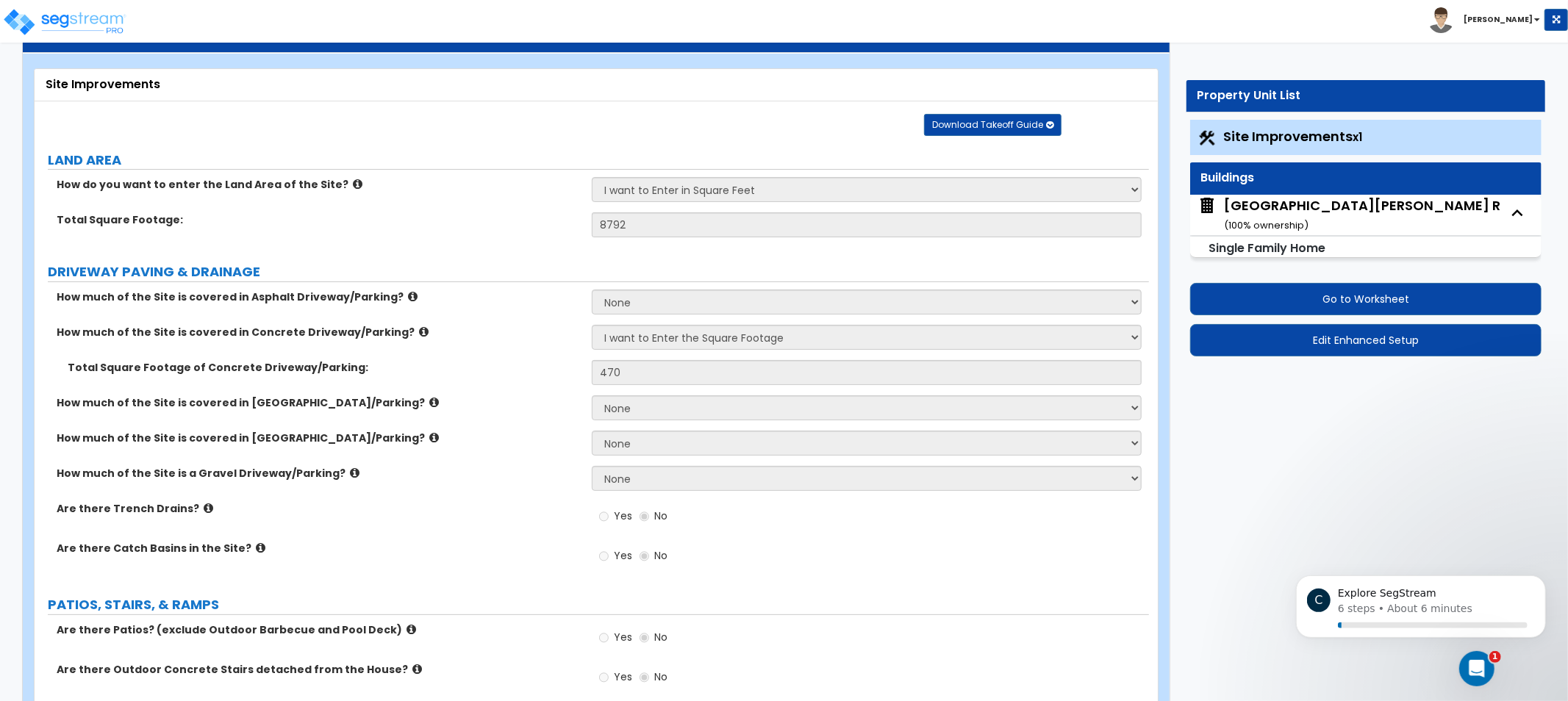
drag, startPoint x: 560, startPoint y: 392, endPoint x: 557, endPoint y: 412, distance: 20.2
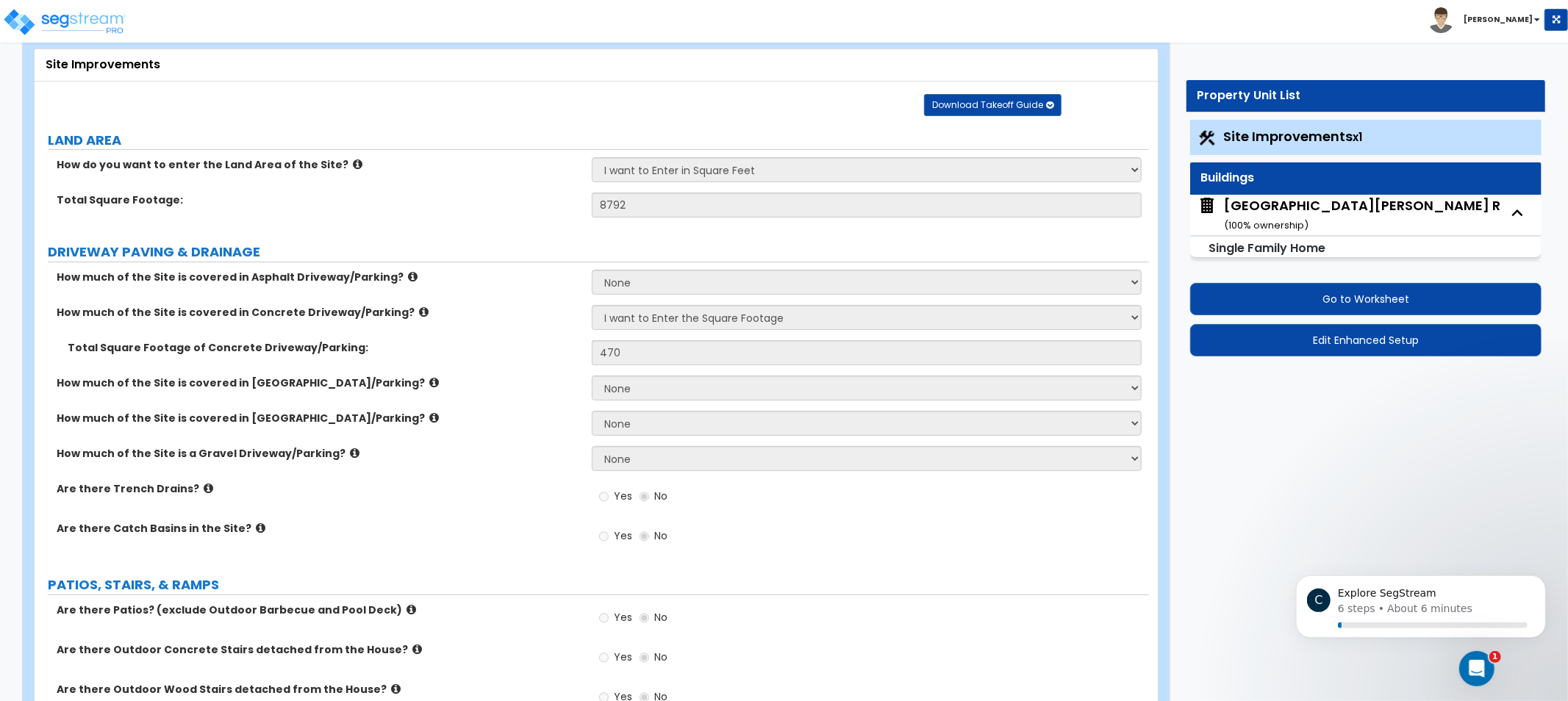
scroll to position [89, 0]
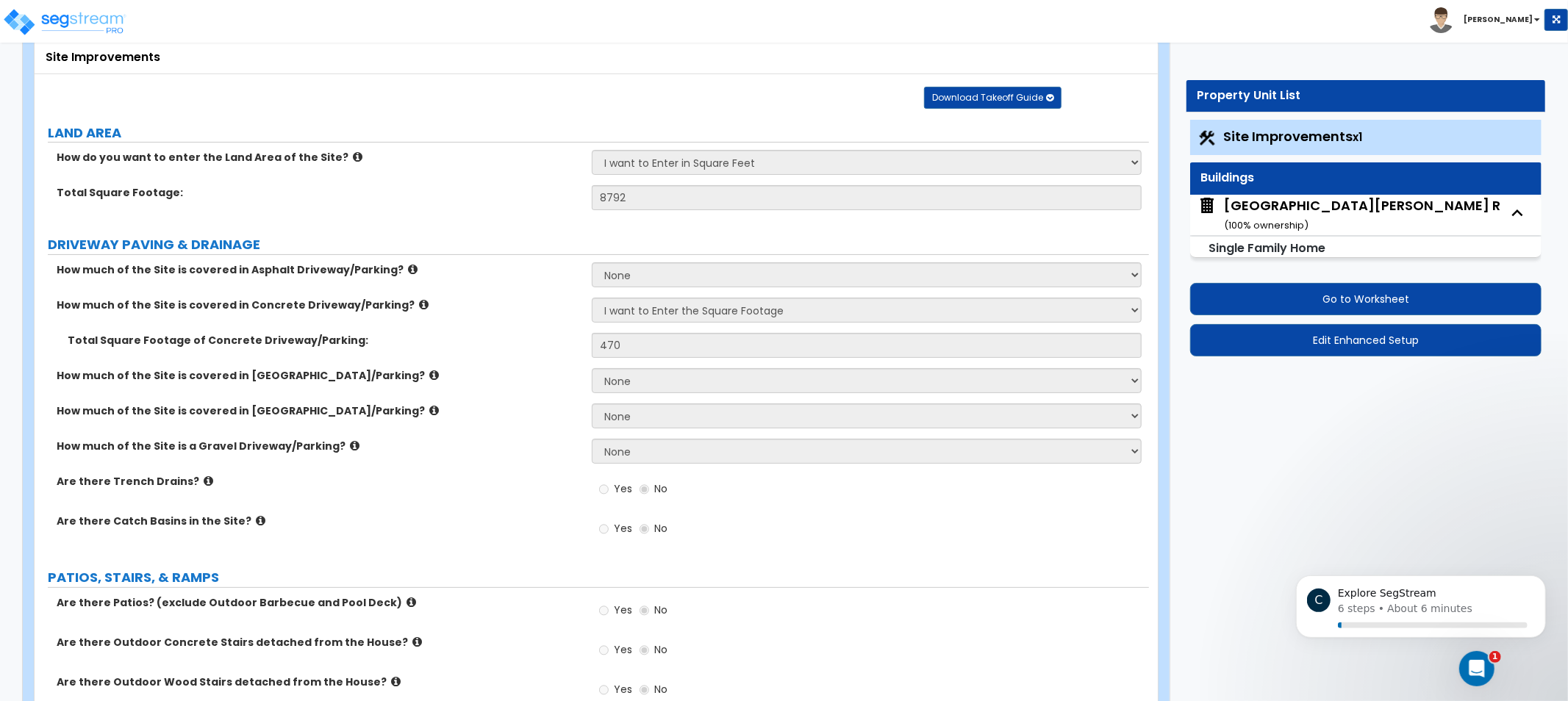
drag, startPoint x: 555, startPoint y: 383, endPoint x: 556, endPoint y: 406, distance: 23.0
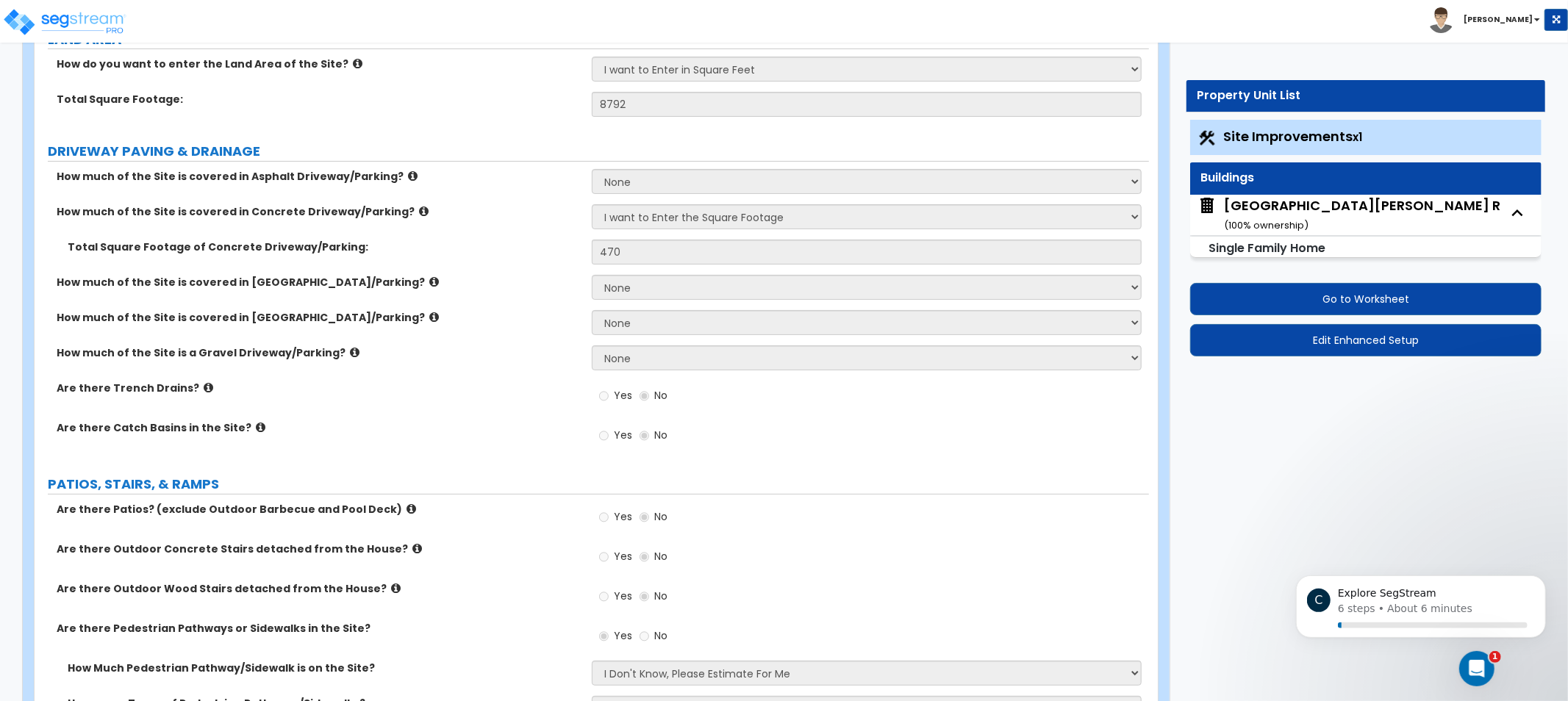
drag, startPoint x: 467, startPoint y: 363, endPoint x: 478, endPoint y: 397, distance: 35.7
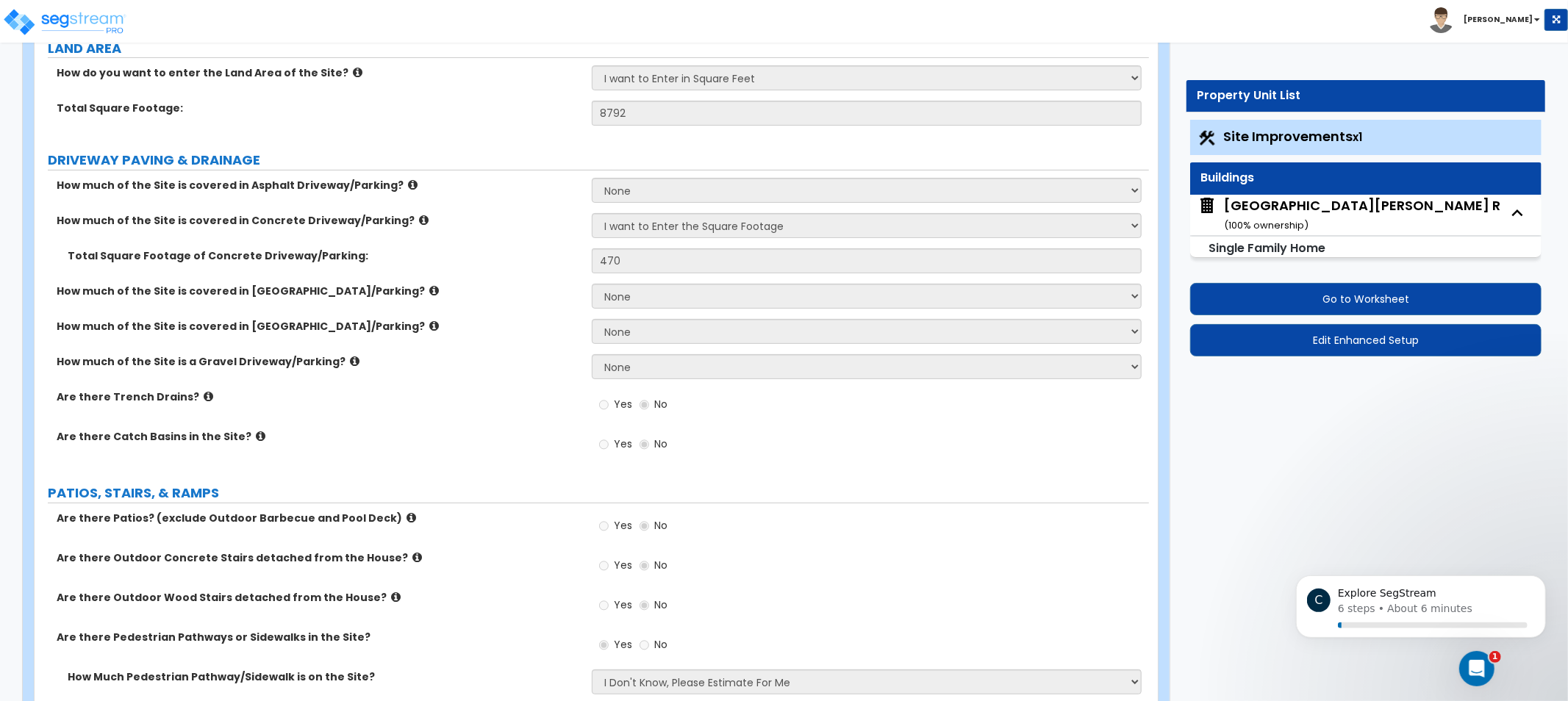
drag, startPoint x: 546, startPoint y: 305, endPoint x: 555, endPoint y: 266, distance: 40.0
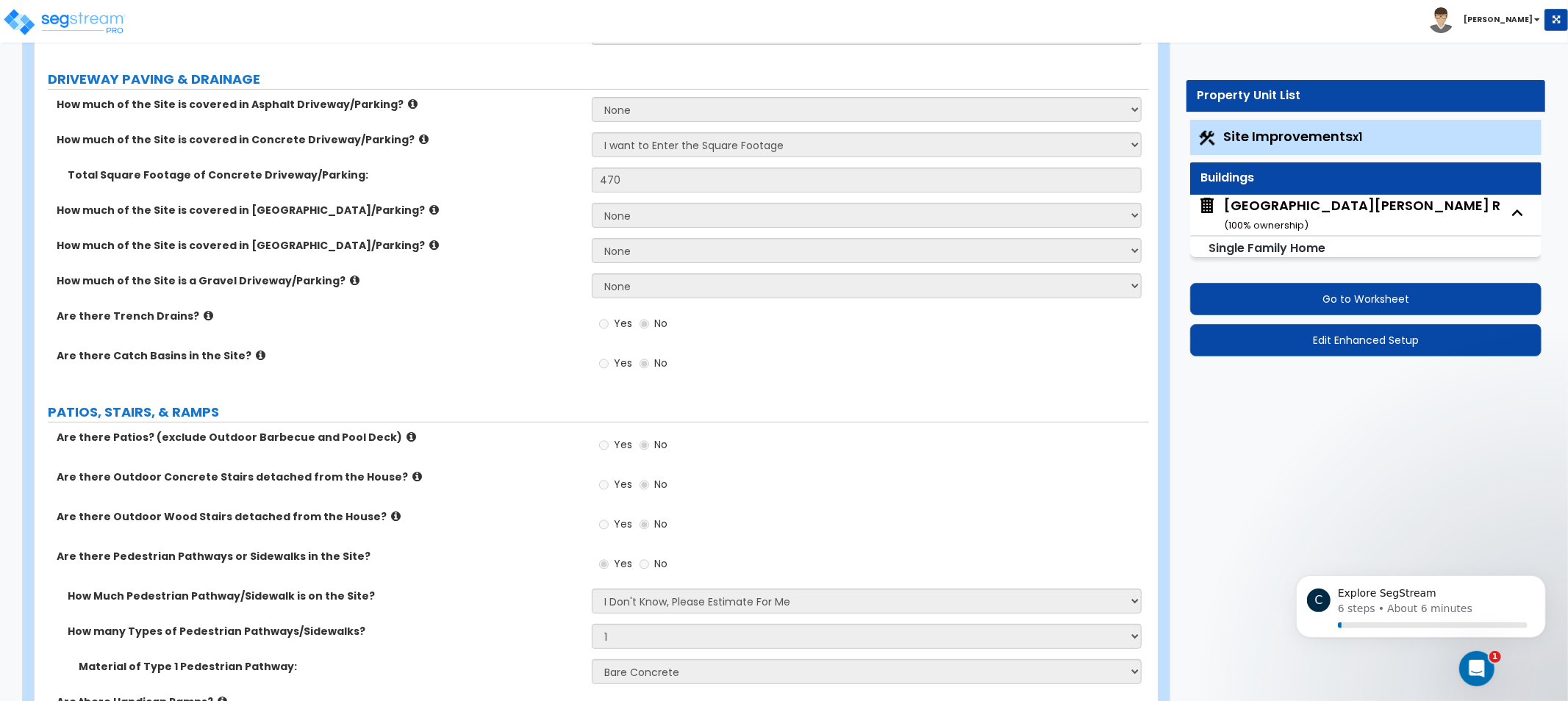
drag, startPoint x: 487, startPoint y: 400, endPoint x: 496, endPoint y: 383, distance: 19.2
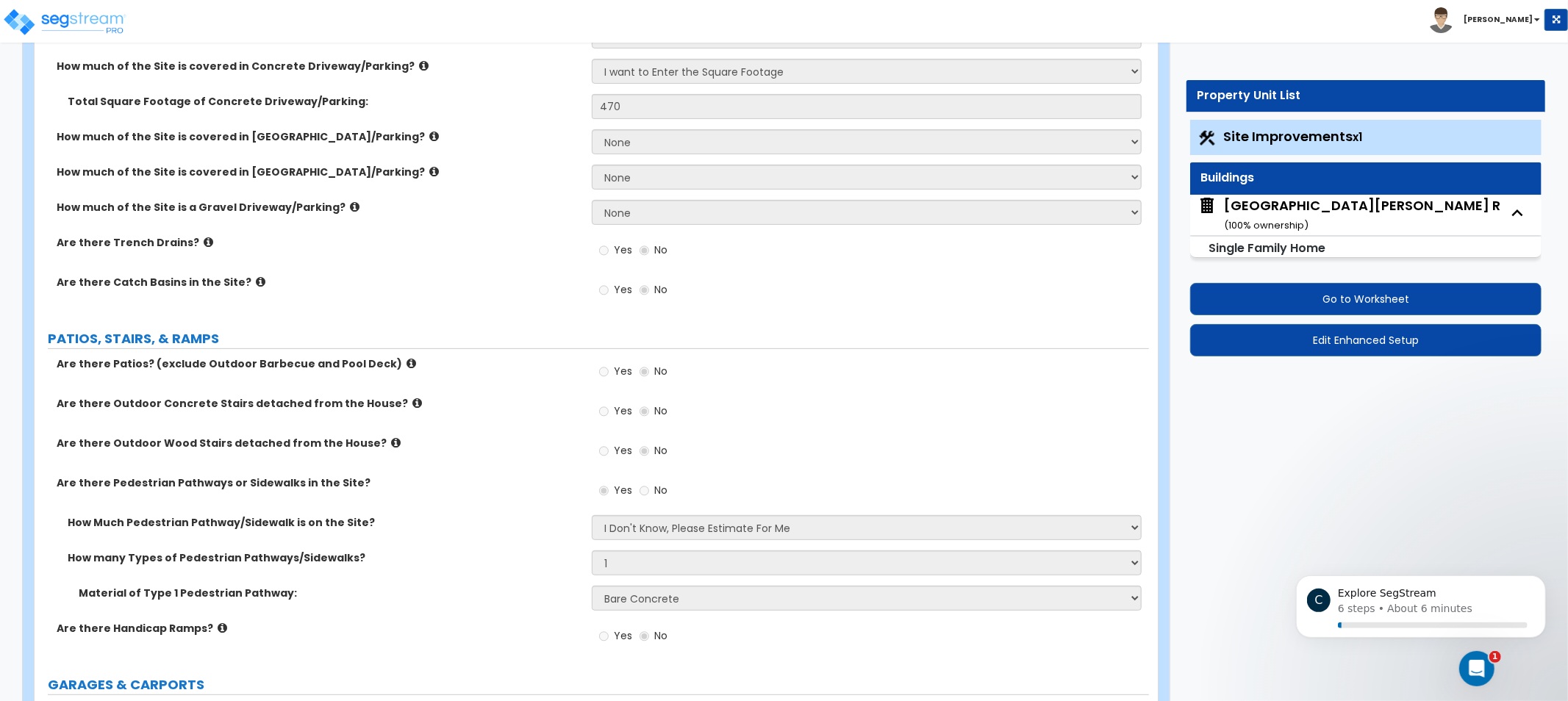
scroll to position [101, 0]
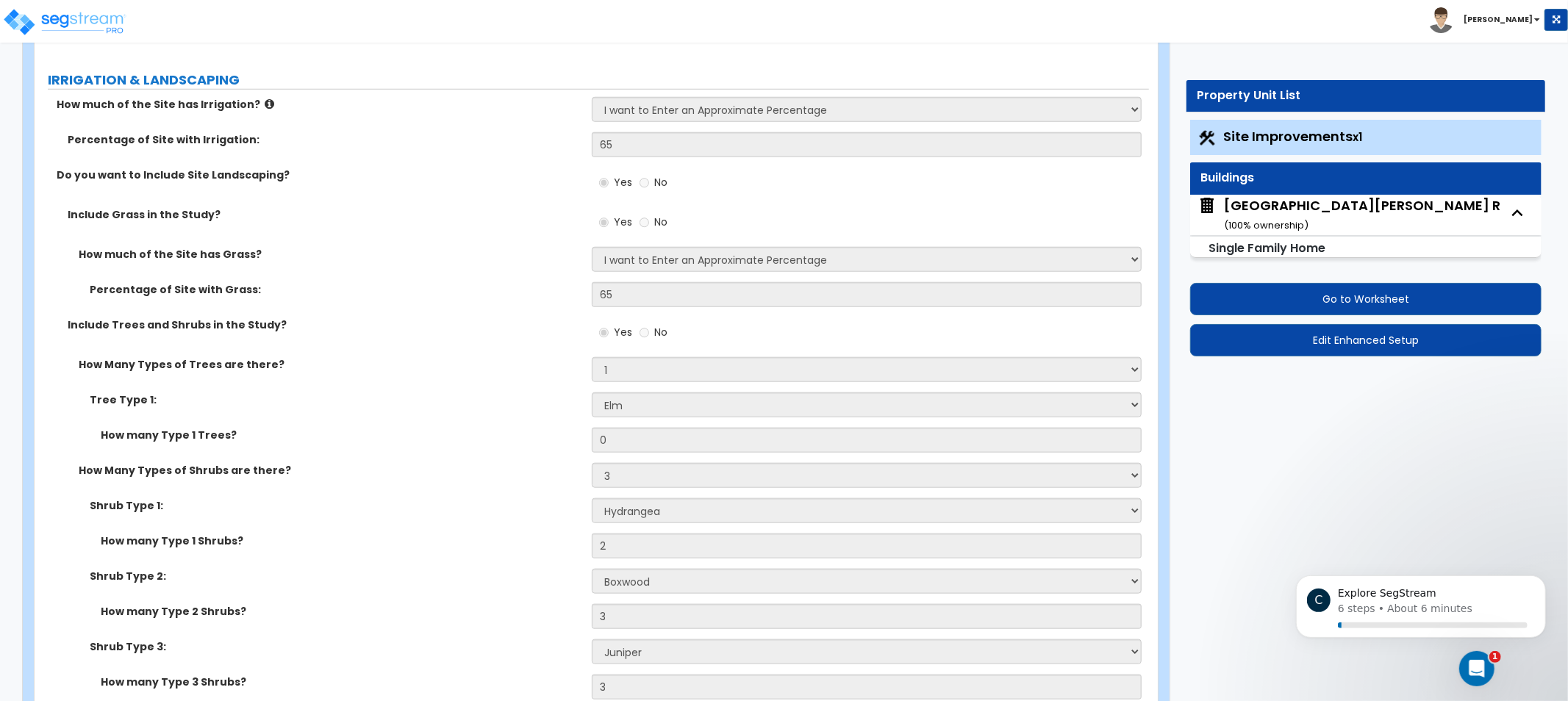
drag, startPoint x: 451, startPoint y: 232, endPoint x: 421, endPoint y: 442, distance: 212.1
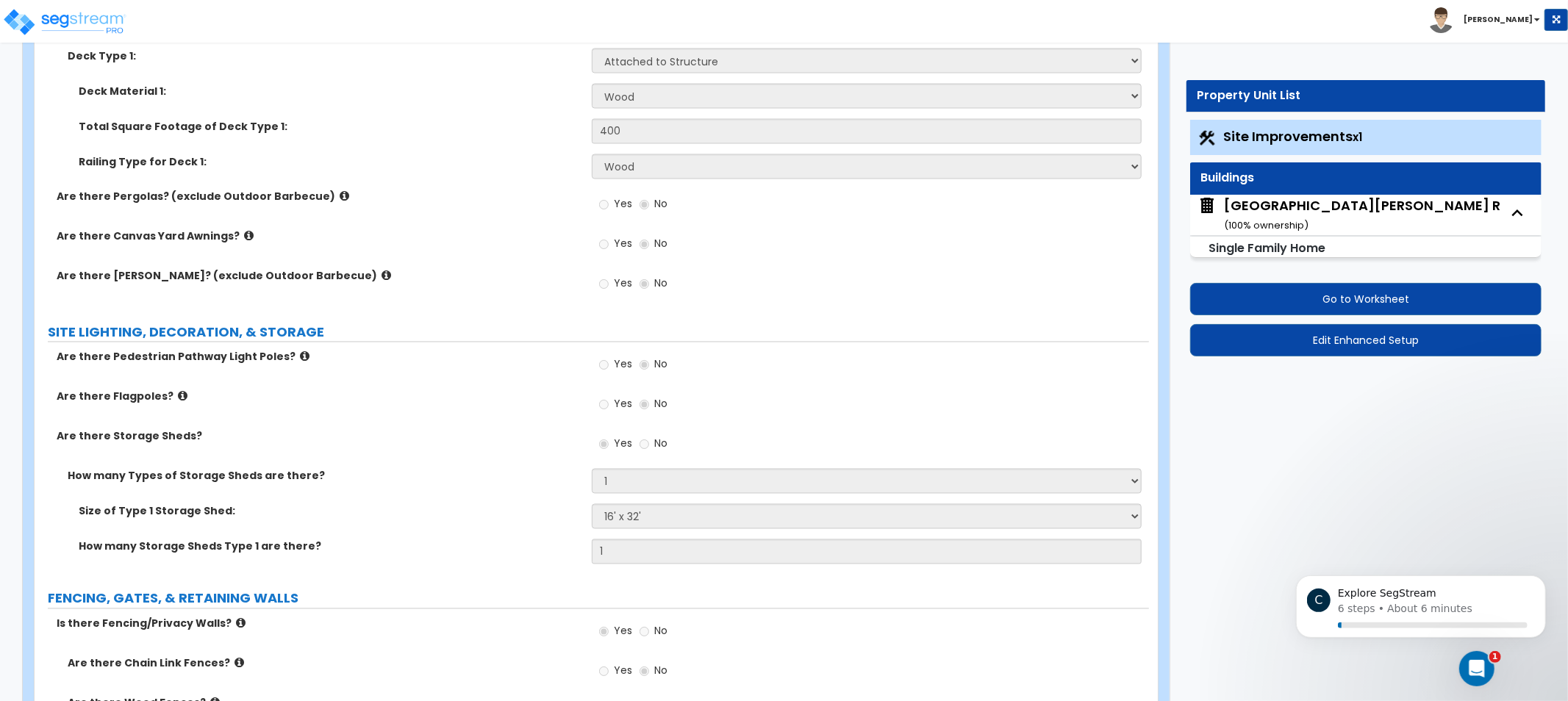
drag, startPoint x: 527, startPoint y: 298, endPoint x: 549, endPoint y: 230, distance: 71.5
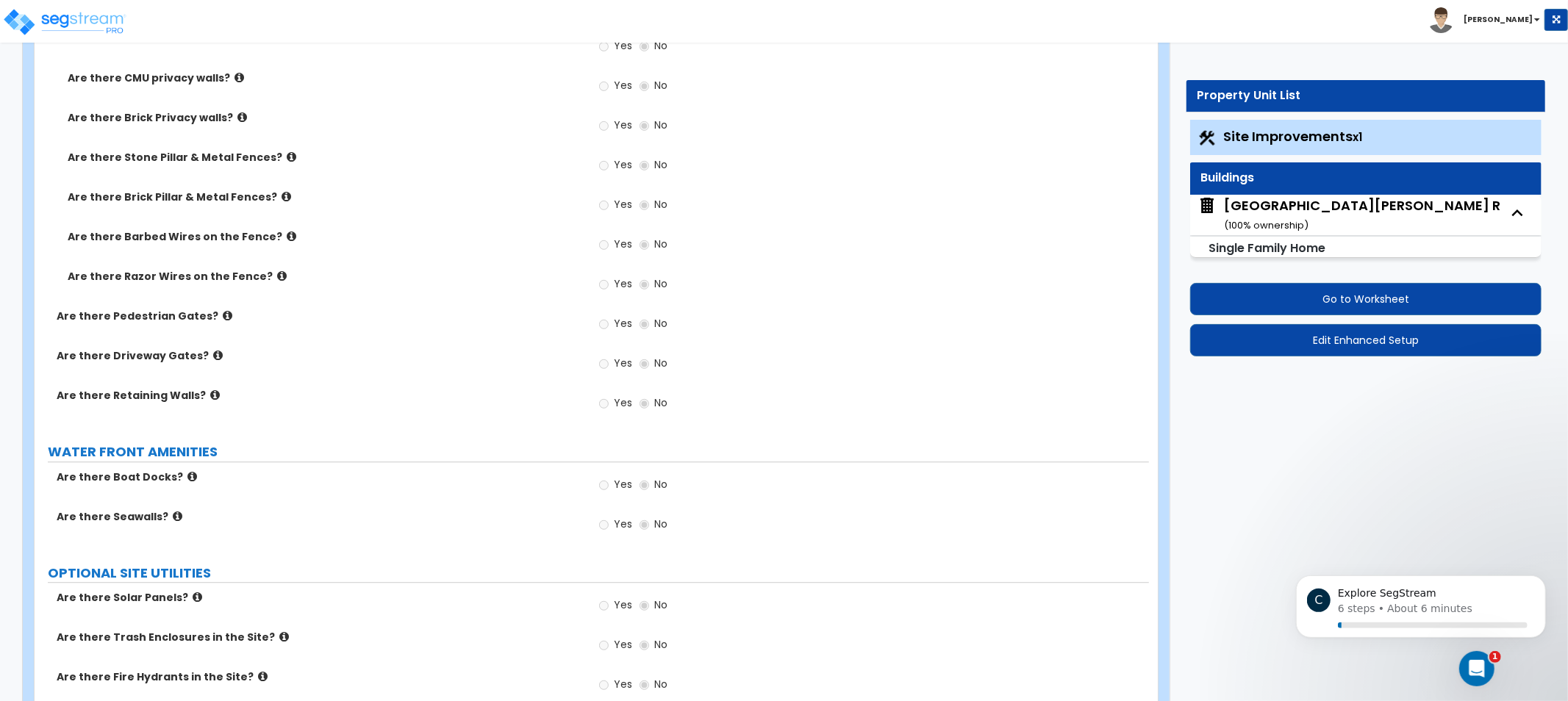
drag, startPoint x: 520, startPoint y: 230, endPoint x: 498, endPoint y: 370, distance: 141.7
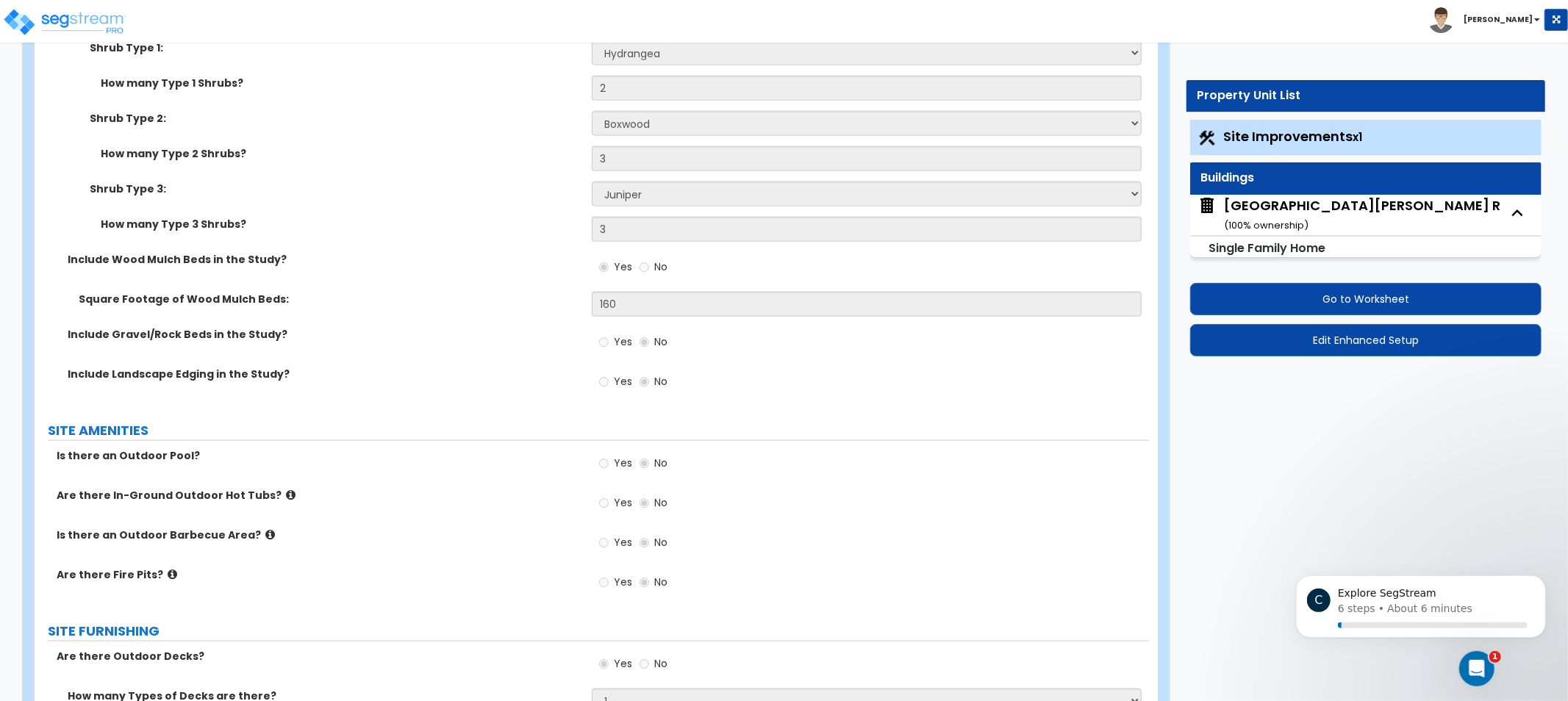
scroll to position [0, 0]
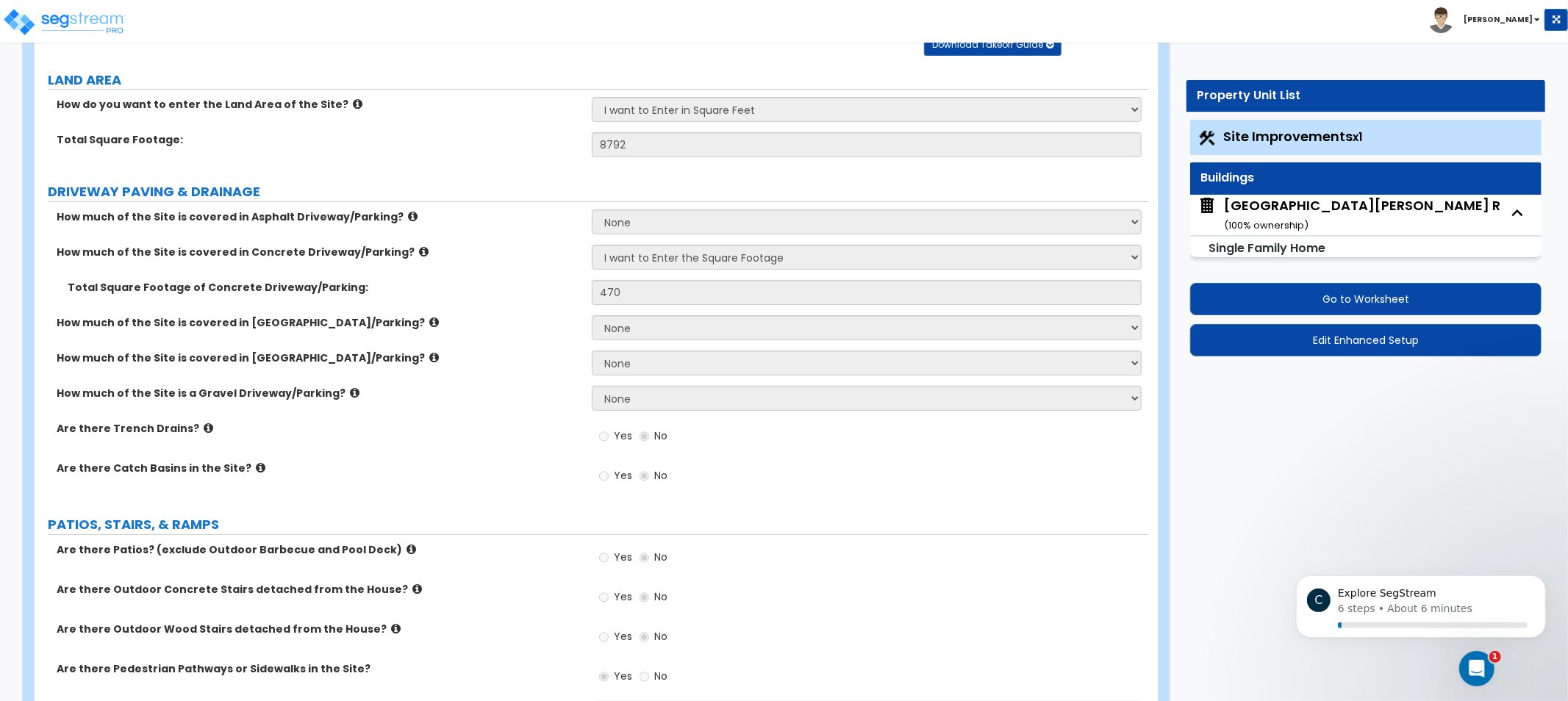
drag, startPoint x: 514, startPoint y: 322, endPoint x: 589, endPoint y: 76, distance: 257.2
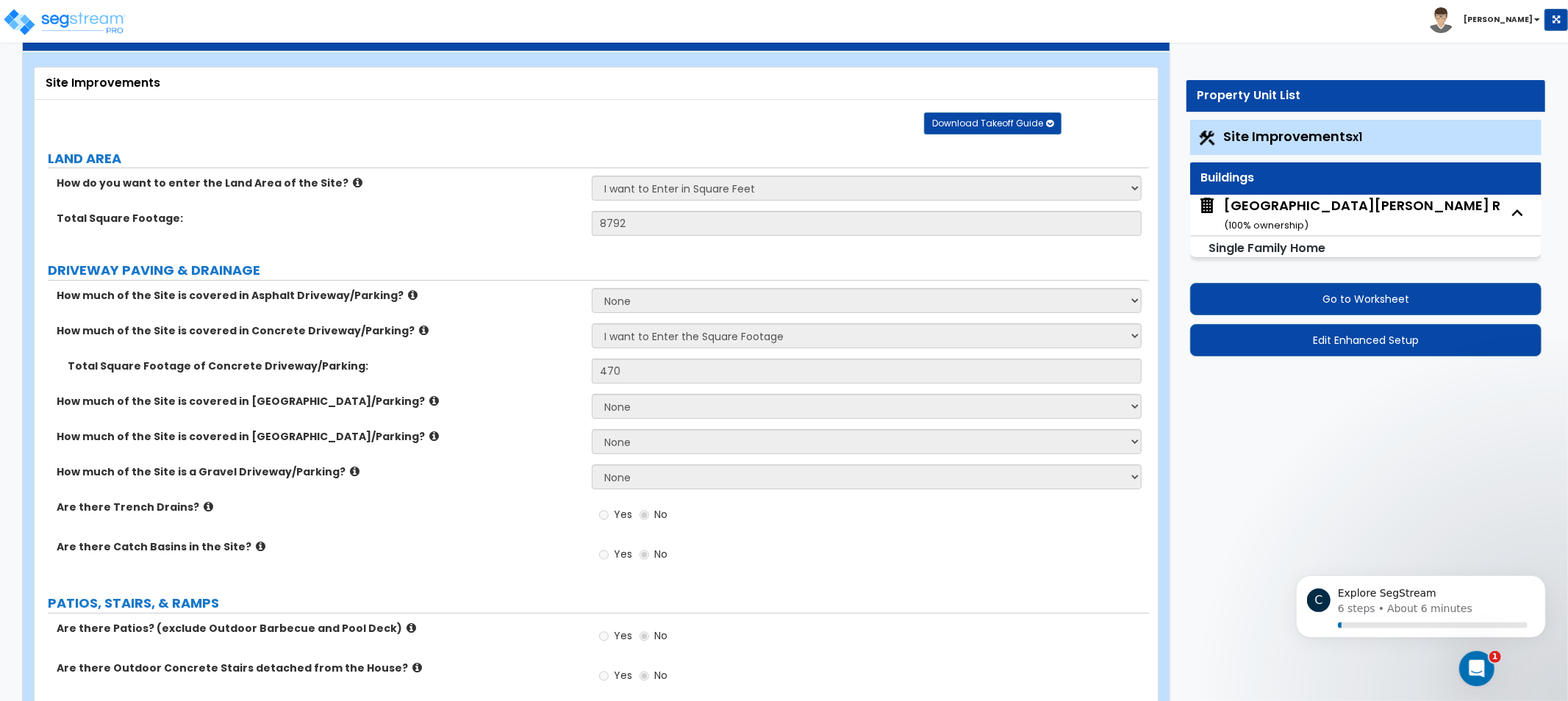
drag, startPoint x: 519, startPoint y: 241, endPoint x: 504, endPoint y: 332, distance: 92.2
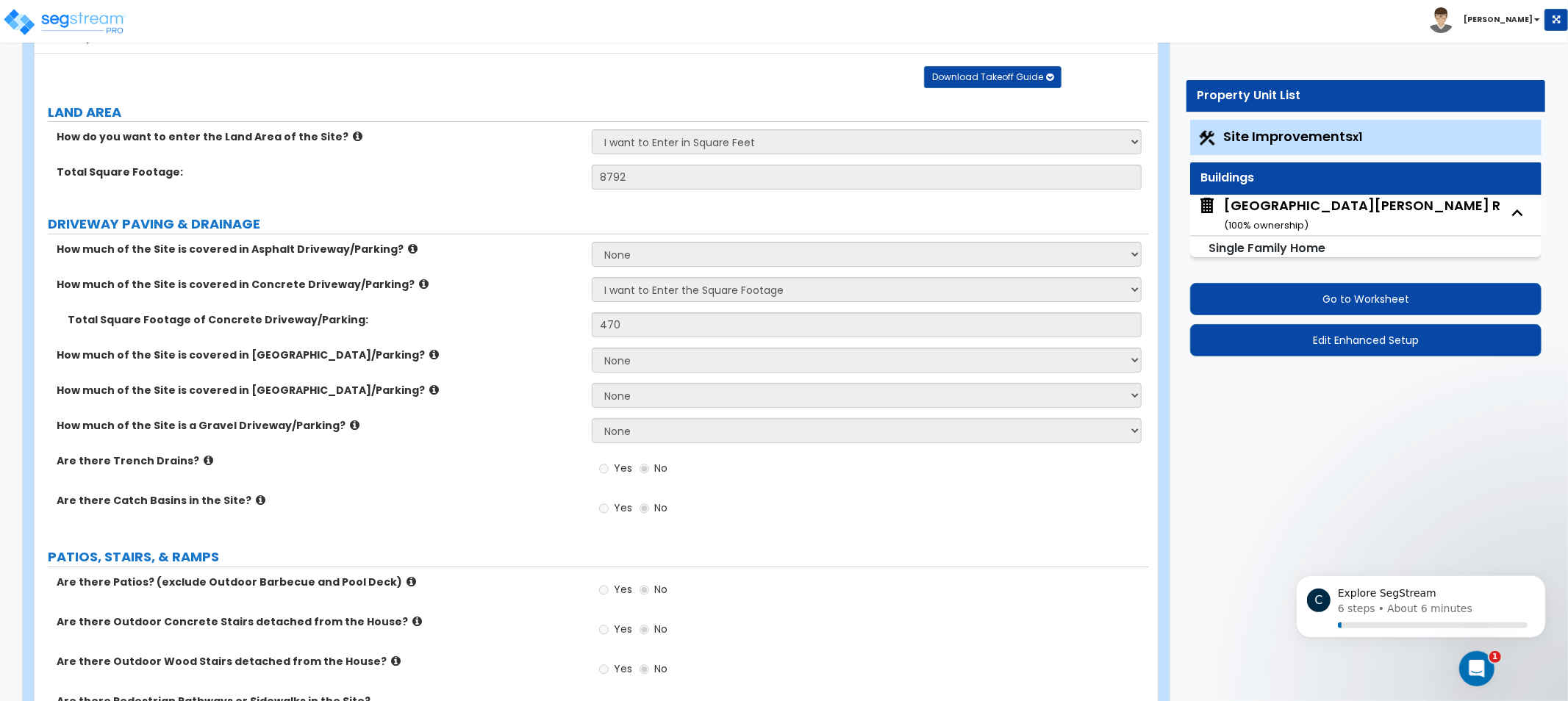
drag, startPoint x: 515, startPoint y: 181, endPoint x: 488, endPoint y: 178, distance: 27.2
click at [488, 178] on label "Total Square Footage:" at bounding box center [318, 171] width 524 height 15
drag, startPoint x: 500, startPoint y: 163, endPoint x: 486, endPoint y: 155, distance: 16.1
click at [486, 155] on div "How do you want to enter the Land Area of the Site? I want to Enter in Acres I …" at bounding box center [591, 148] width 1114 height 36
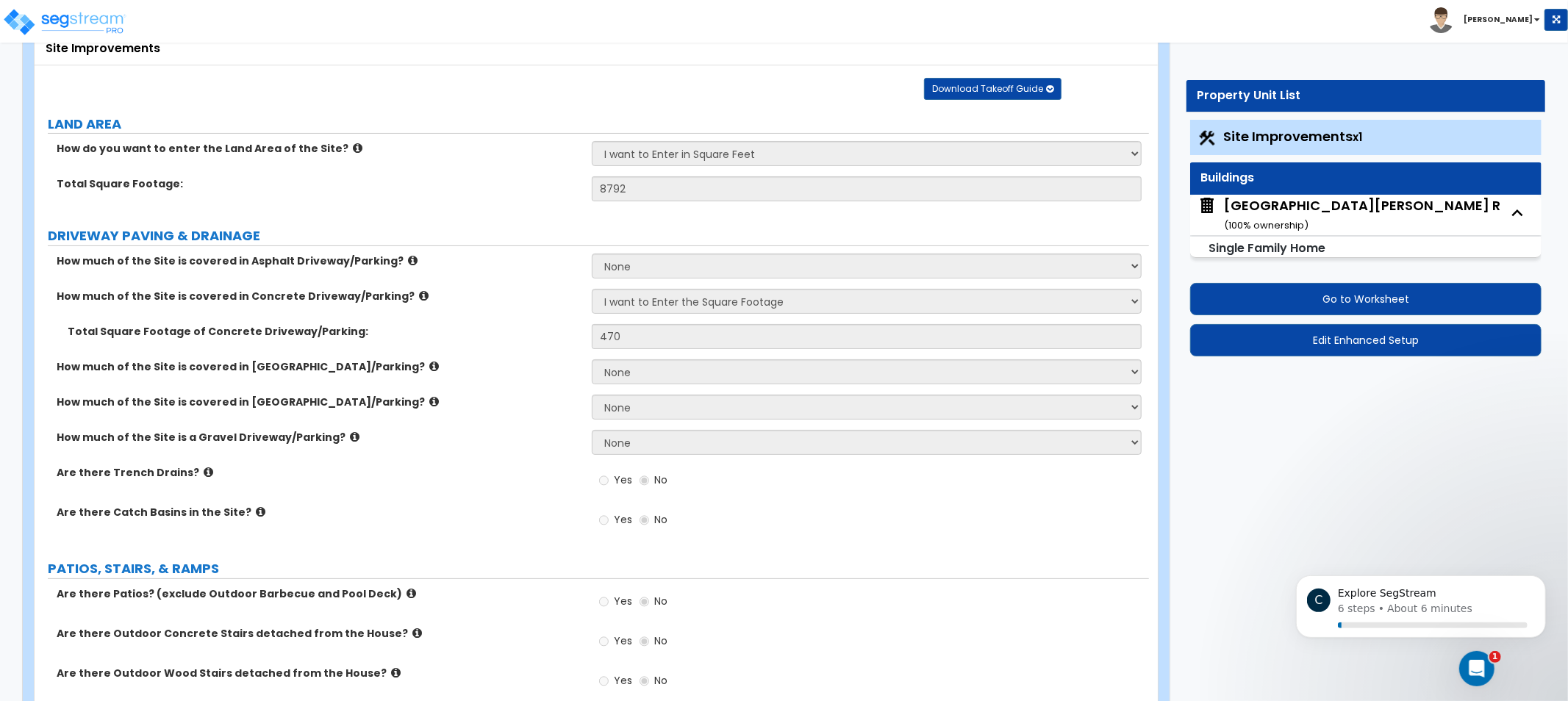
drag, startPoint x: 564, startPoint y: 174, endPoint x: 560, endPoint y: 152, distance: 22.4
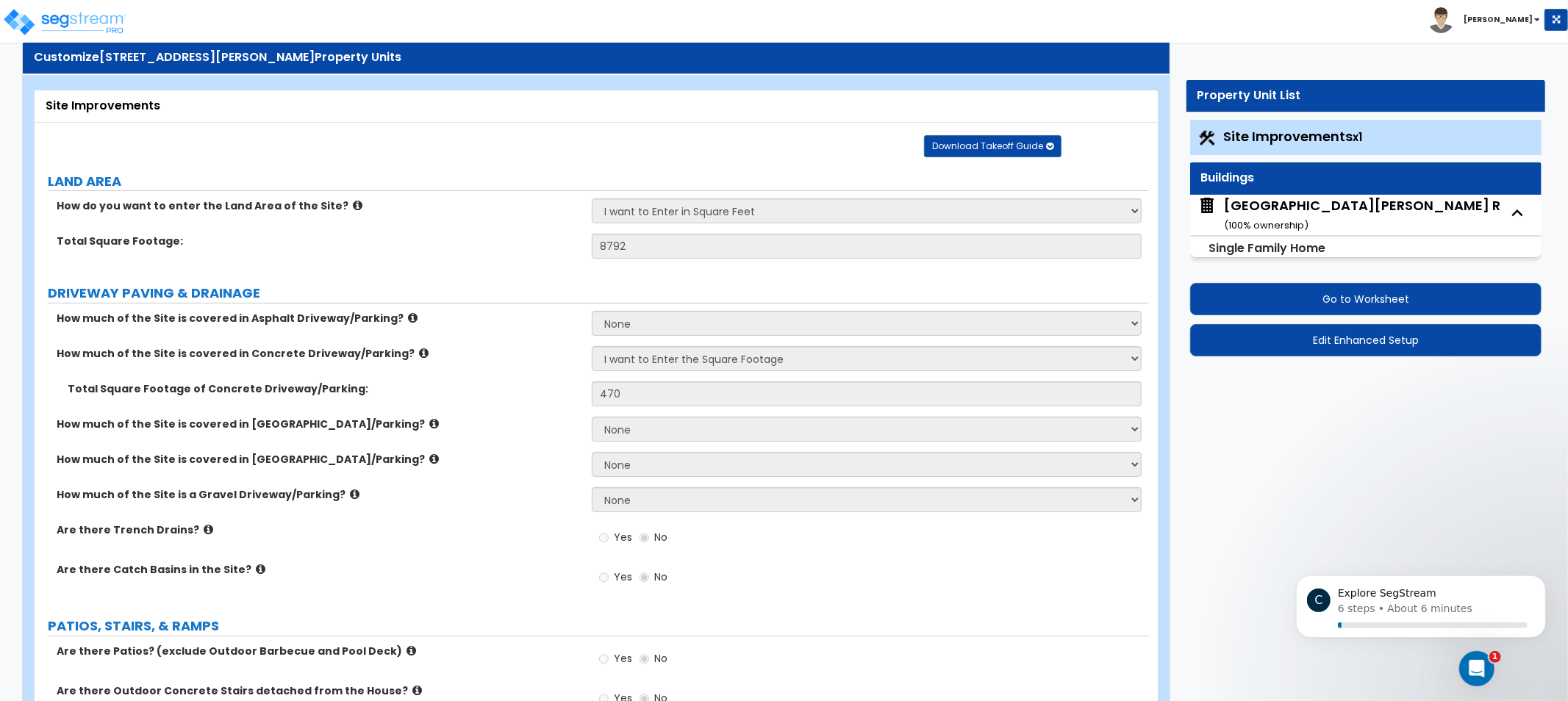
drag, startPoint x: 567, startPoint y: 195, endPoint x: 567, endPoint y: 186, distance: 9.0
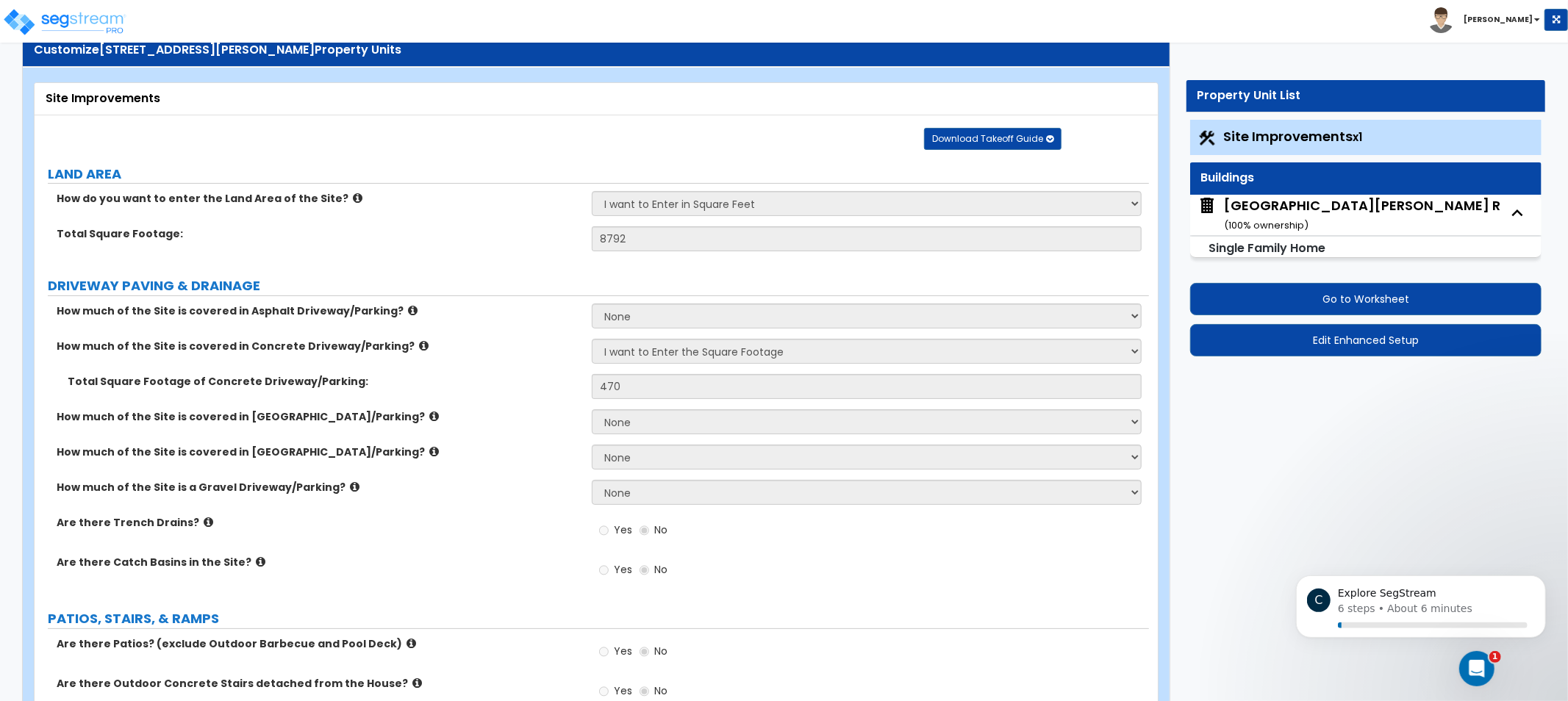
drag, startPoint x: 565, startPoint y: 226, endPoint x: 562, endPoint y: 238, distance: 12.4
click at [555, 234] on label "Total Square Footage:" at bounding box center [318, 233] width 524 height 15
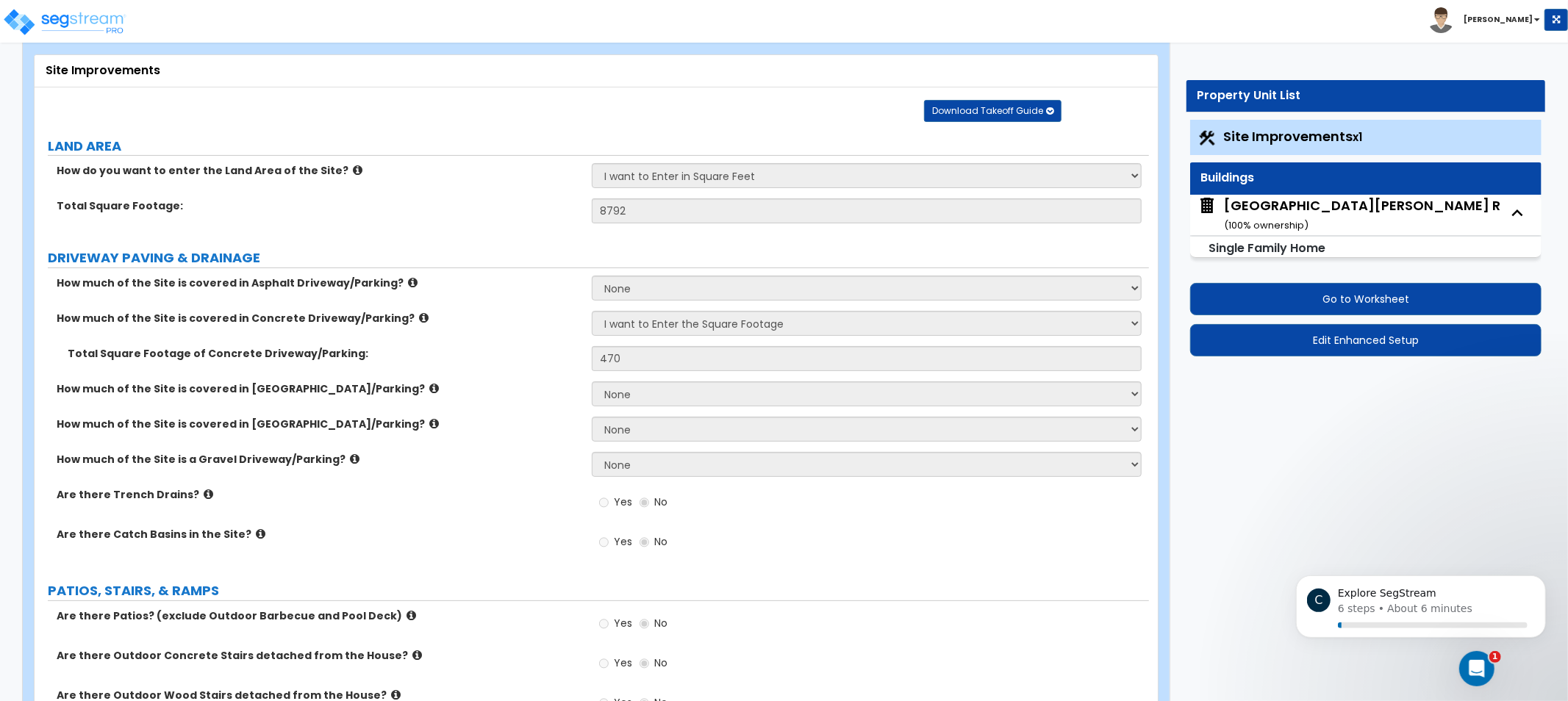
drag, startPoint x: 882, startPoint y: 283, endPoint x: 880, endPoint y: 309, distance: 26.1
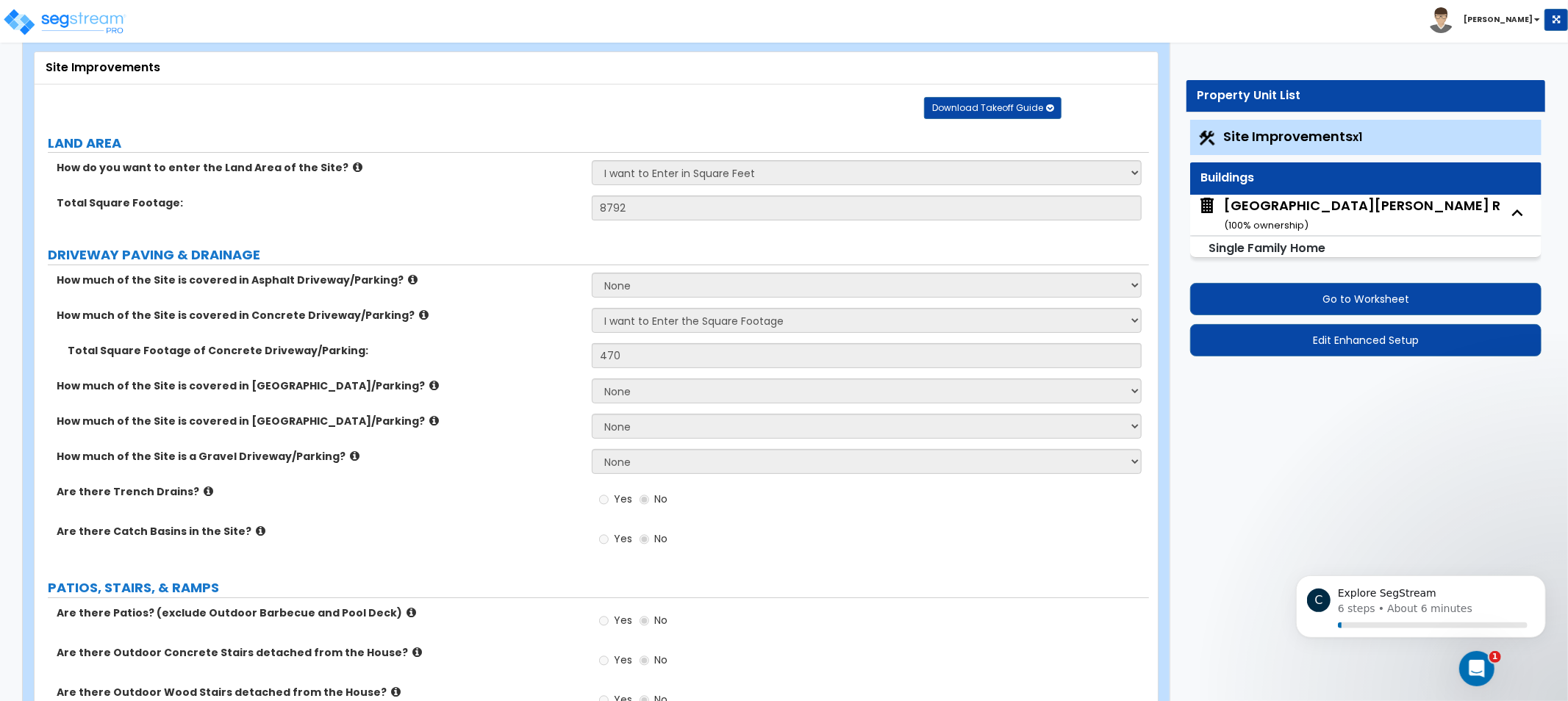
drag, startPoint x: 1302, startPoint y: 422, endPoint x: 1213, endPoint y: 420, distance: 89.0
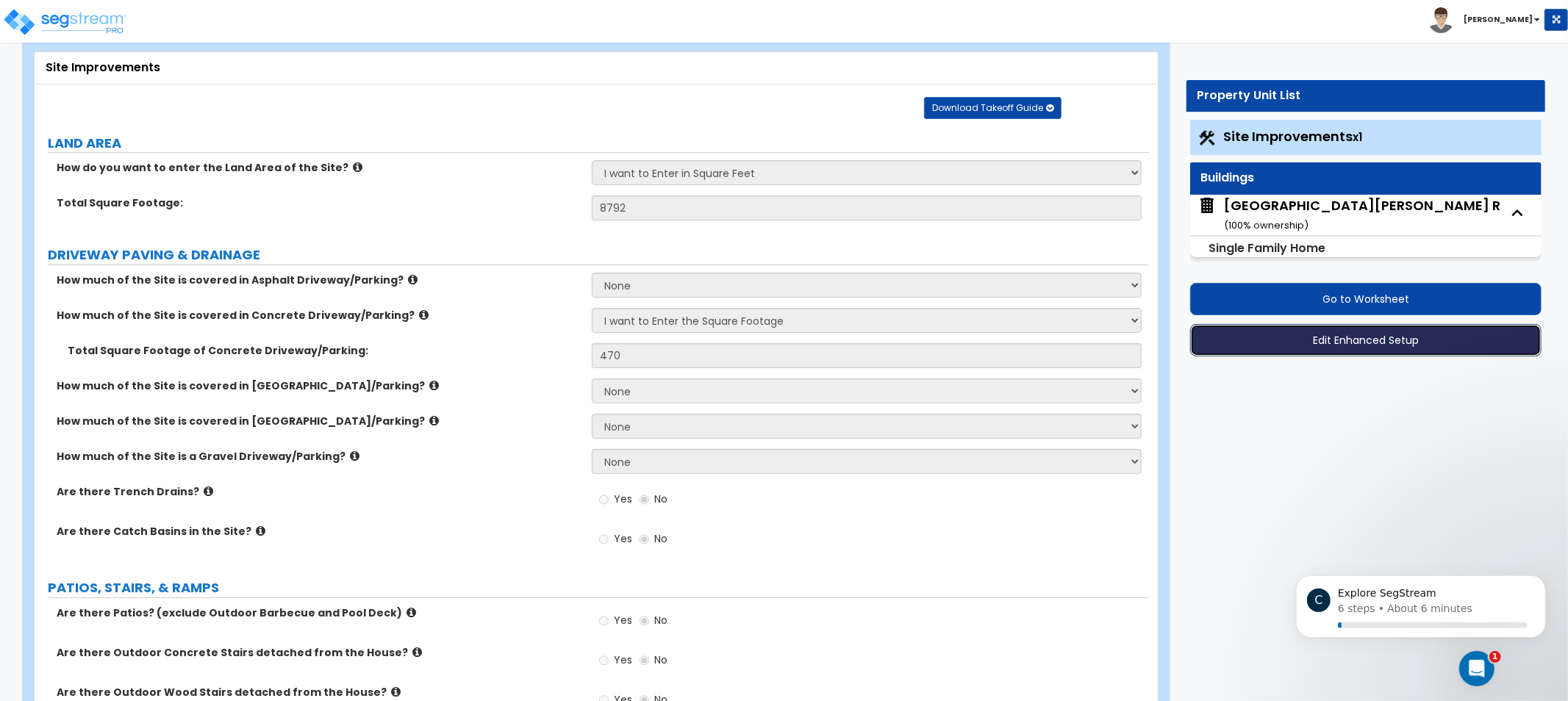
click at [1303, 336] on button "Edit Enhanced Setup" at bounding box center [1365, 340] width 352 height 33
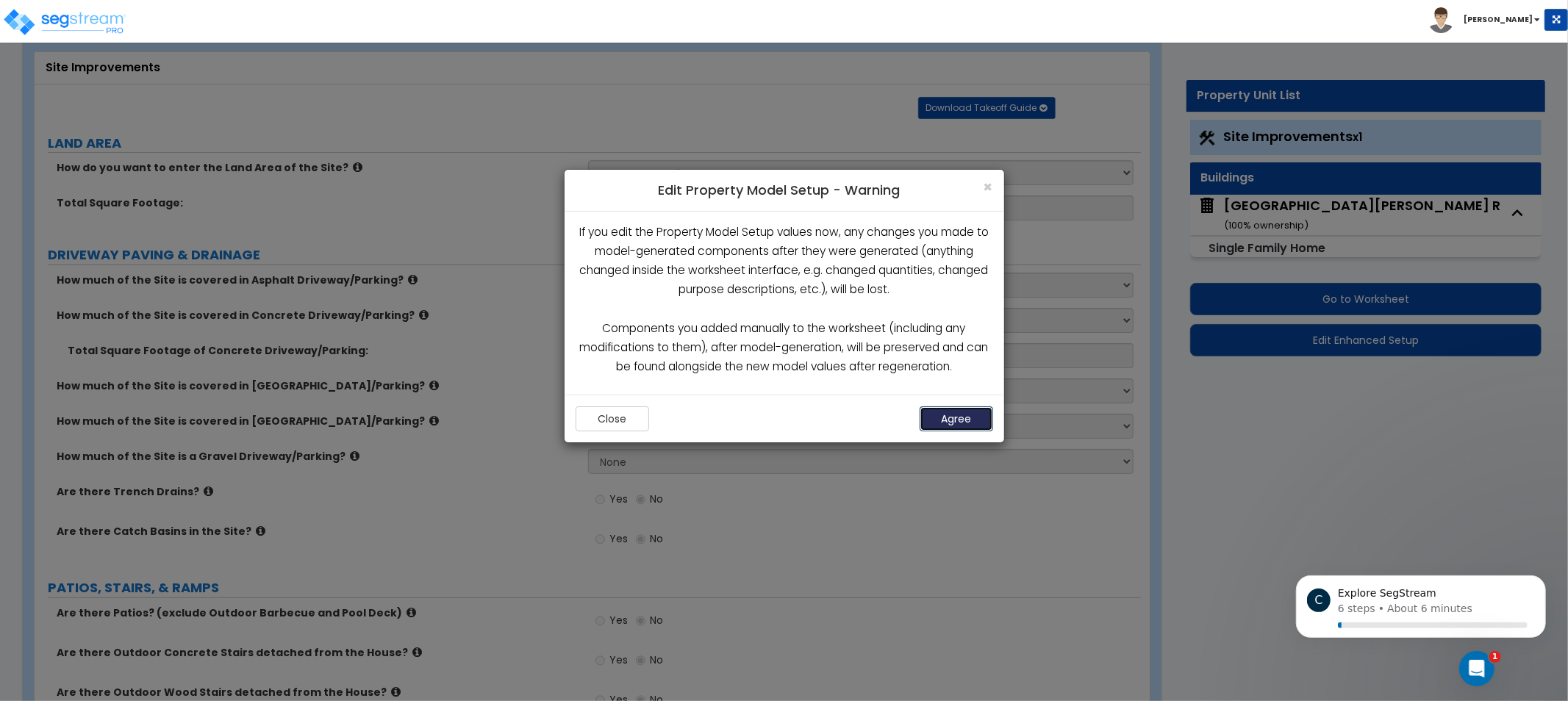
click at [953, 413] on button "Agree" at bounding box center [956, 418] width 73 height 25
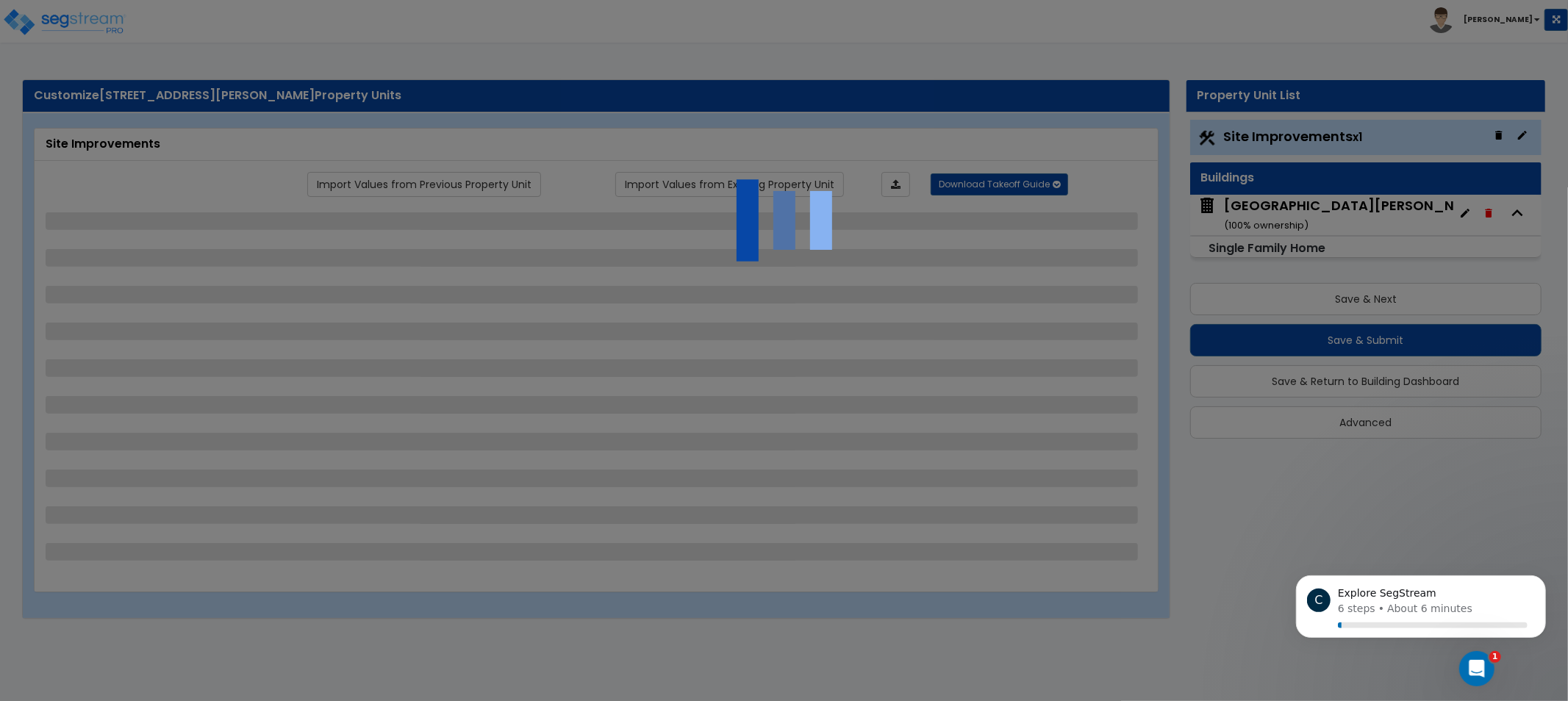
select select "2"
select select "1"
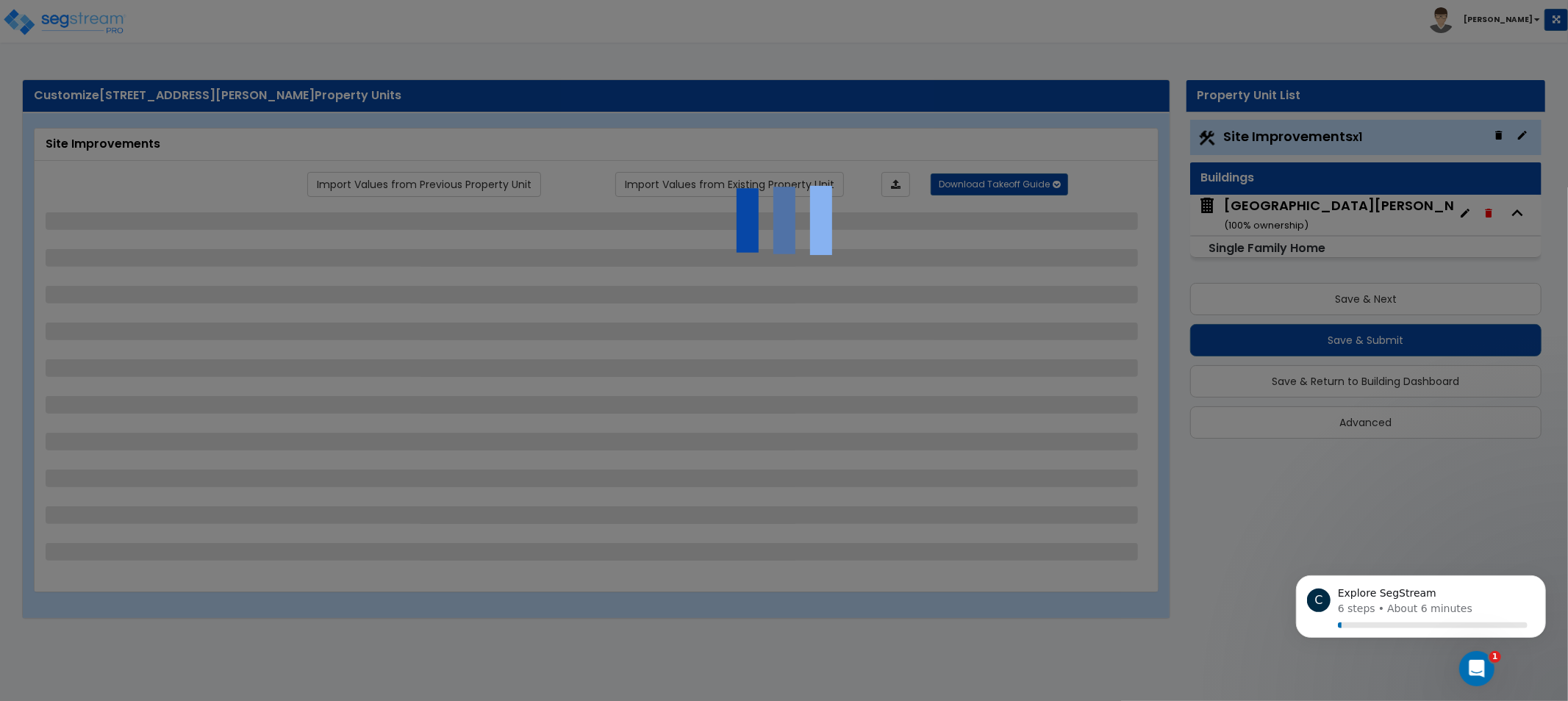
select select "1"
select select "4"
select select "3"
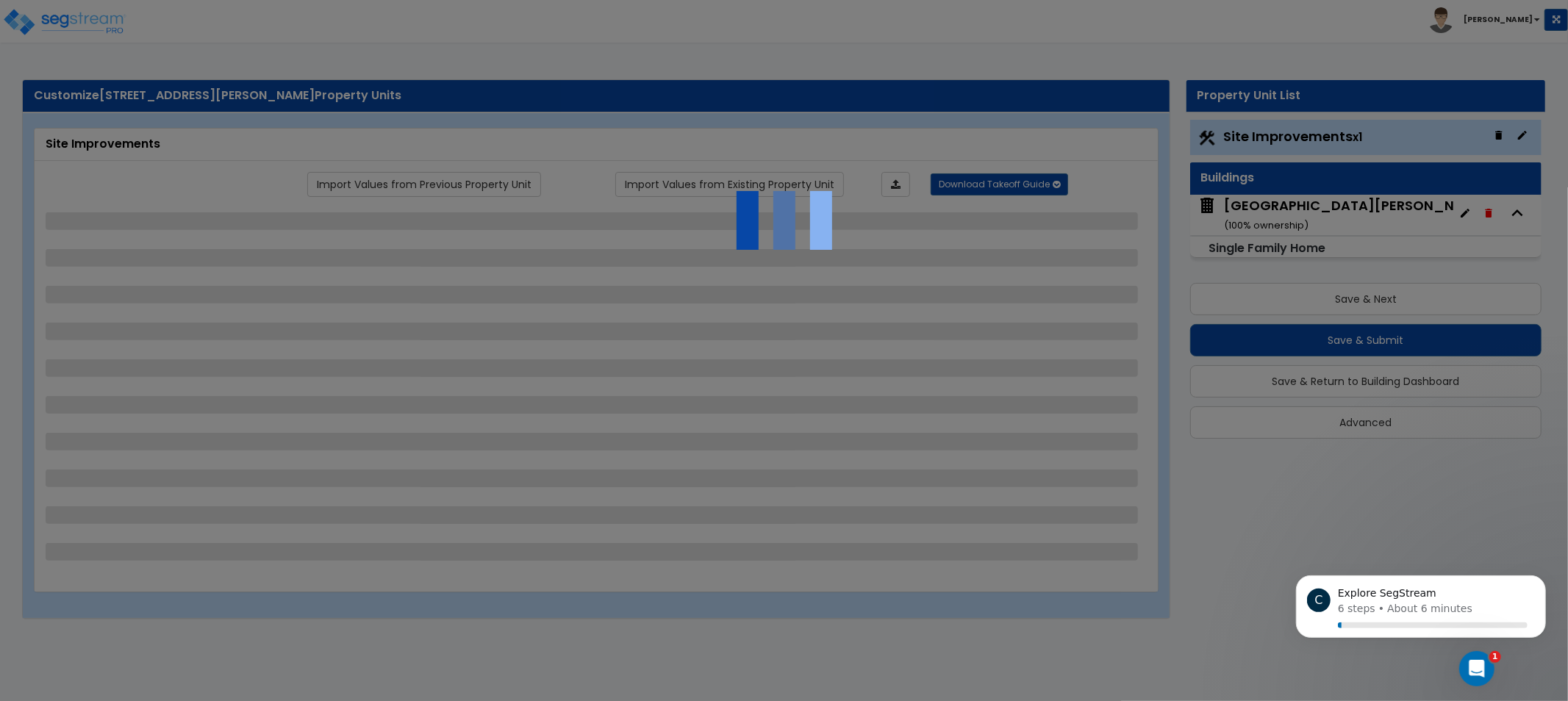
select select "10"
select select "4"
select select "5"
select select "1"
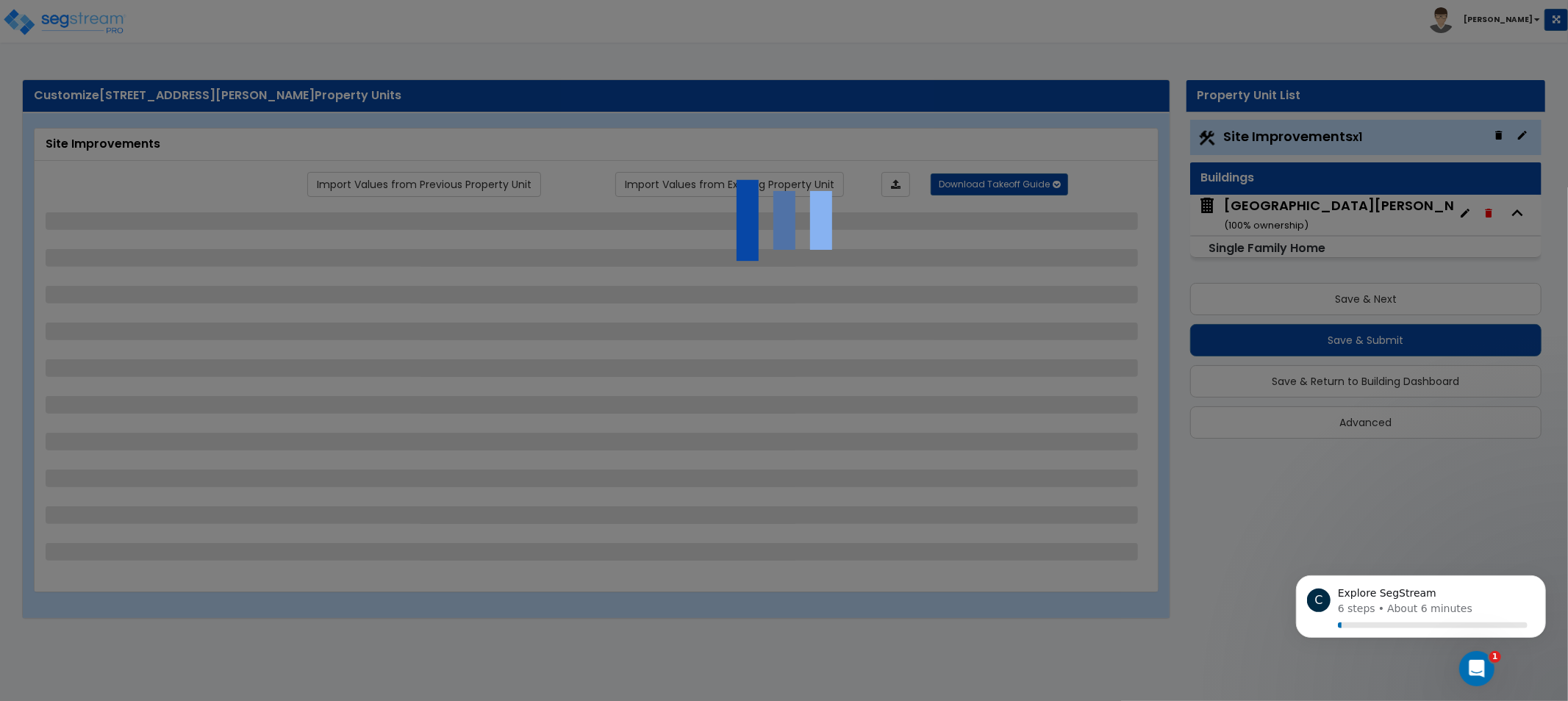
select select "1"
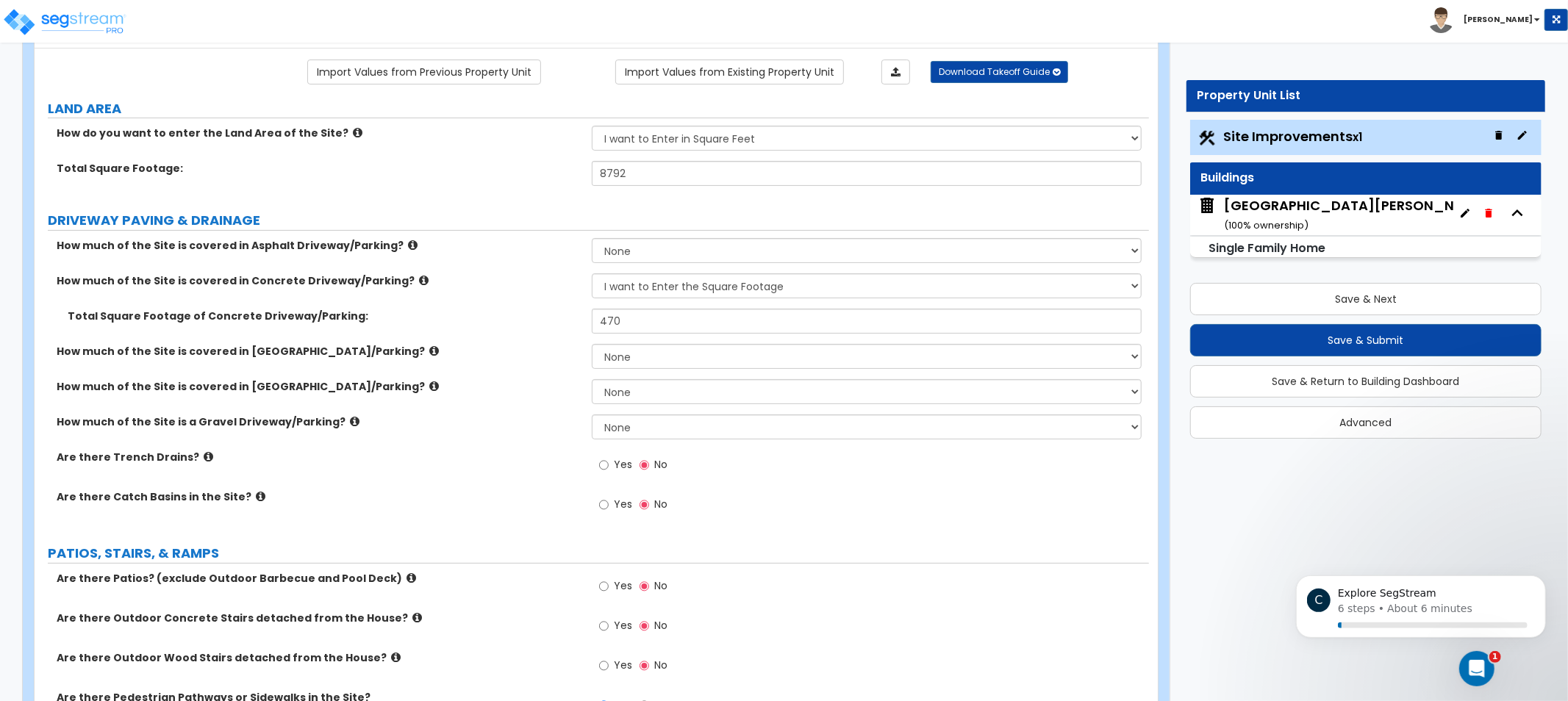
drag, startPoint x: 471, startPoint y: 309, endPoint x: 473, endPoint y: 335, distance: 26.1
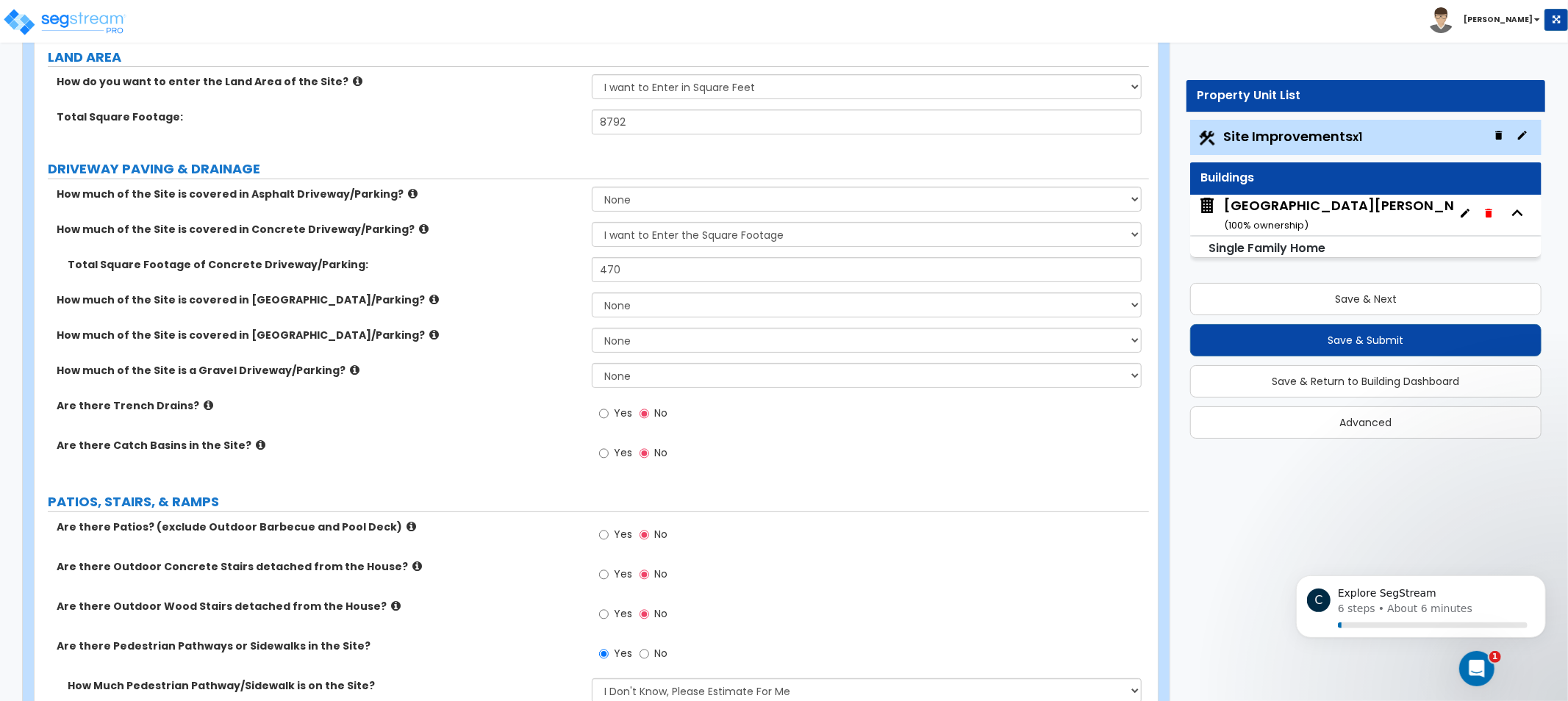
drag, startPoint x: 500, startPoint y: 234, endPoint x: 497, endPoint y: 259, distance: 25.2
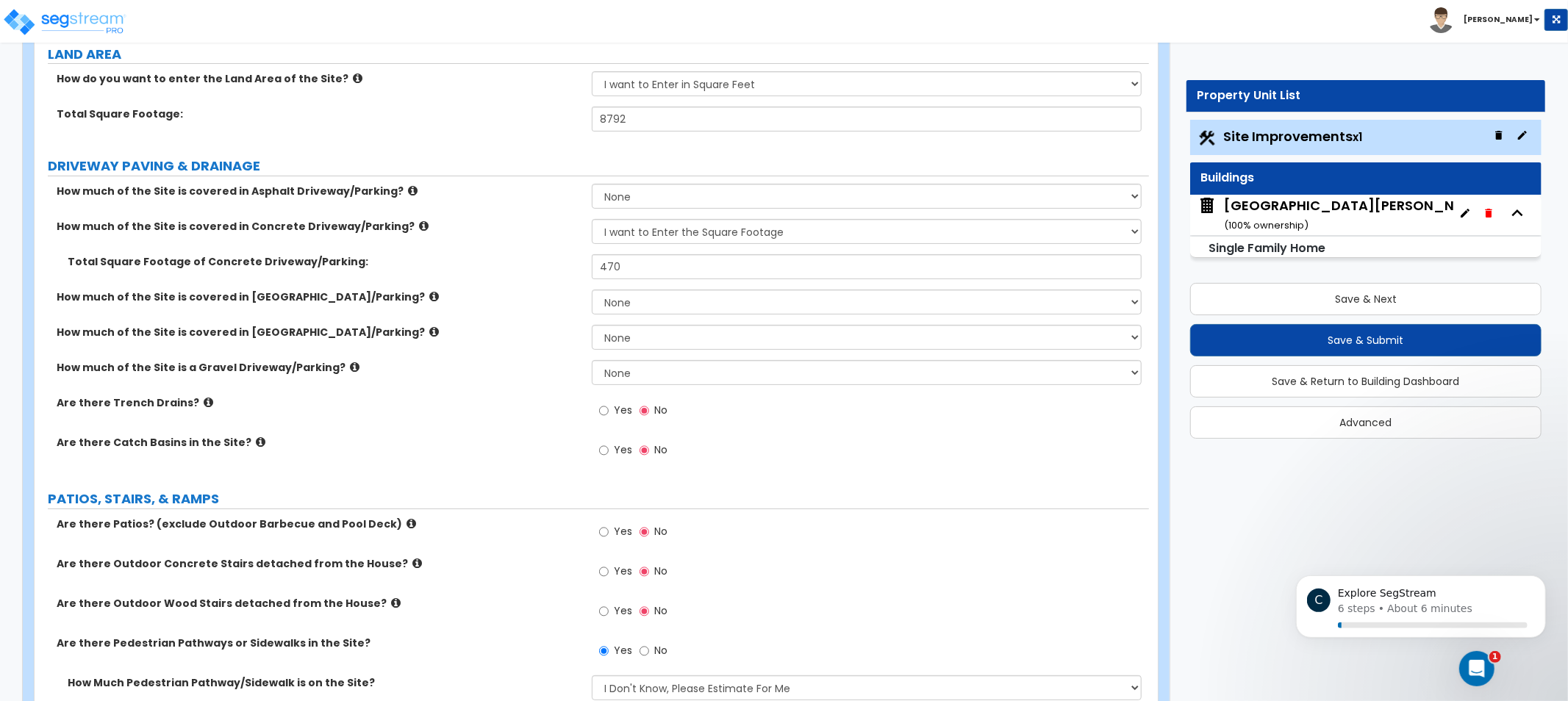
click at [469, 255] on label "Total Square Footage of Concrete Driveway/Parking:" at bounding box center [324, 261] width 513 height 15
click at [534, 266] on label "Total Square Footage of Concrete Driveway/Parking:" at bounding box center [324, 261] width 513 height 15
click at [466, 387] on div "How much of the Site is a Gravel Driveway/Parking? None I want to Enter an Appr…" at bounding box center [591, 378] width 1114 height 36
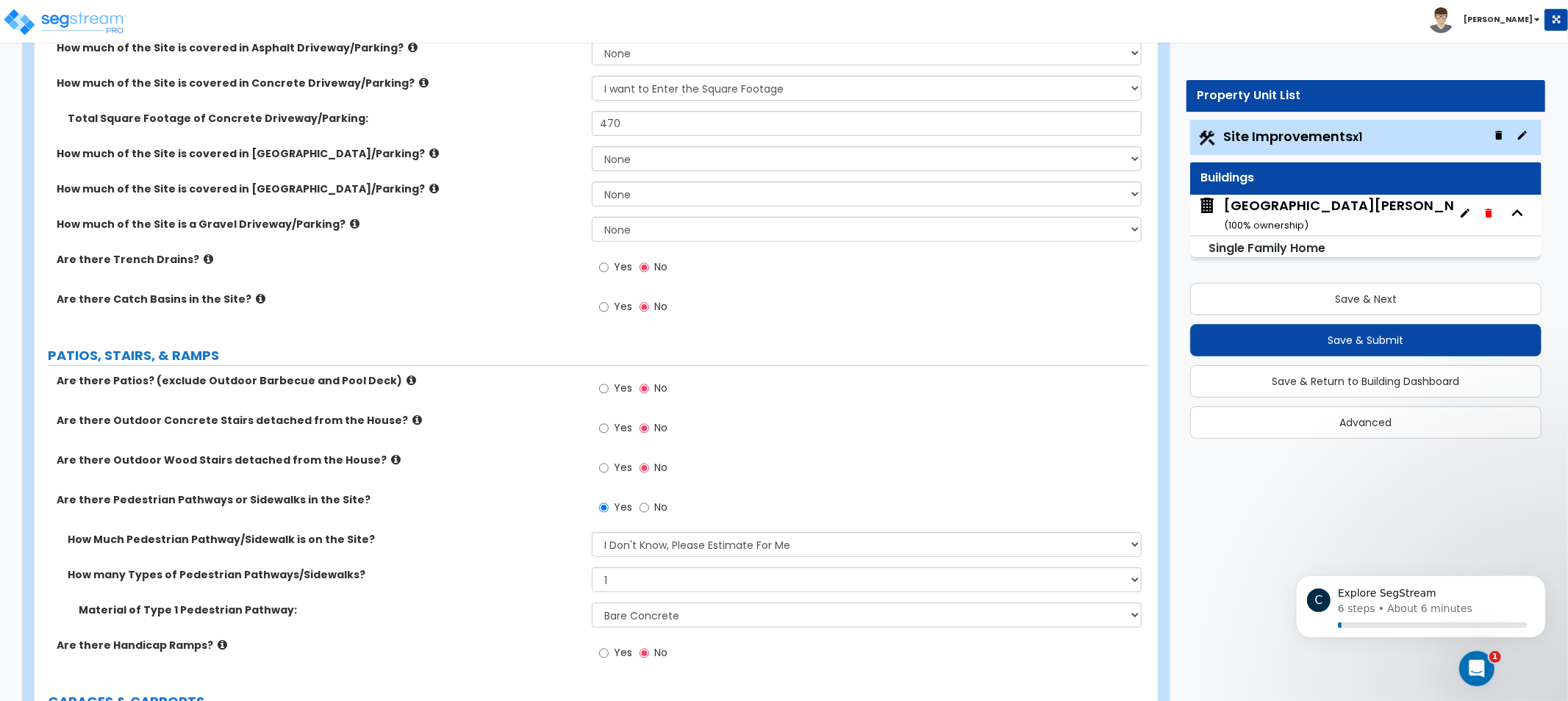
scroll to position [249, 0]
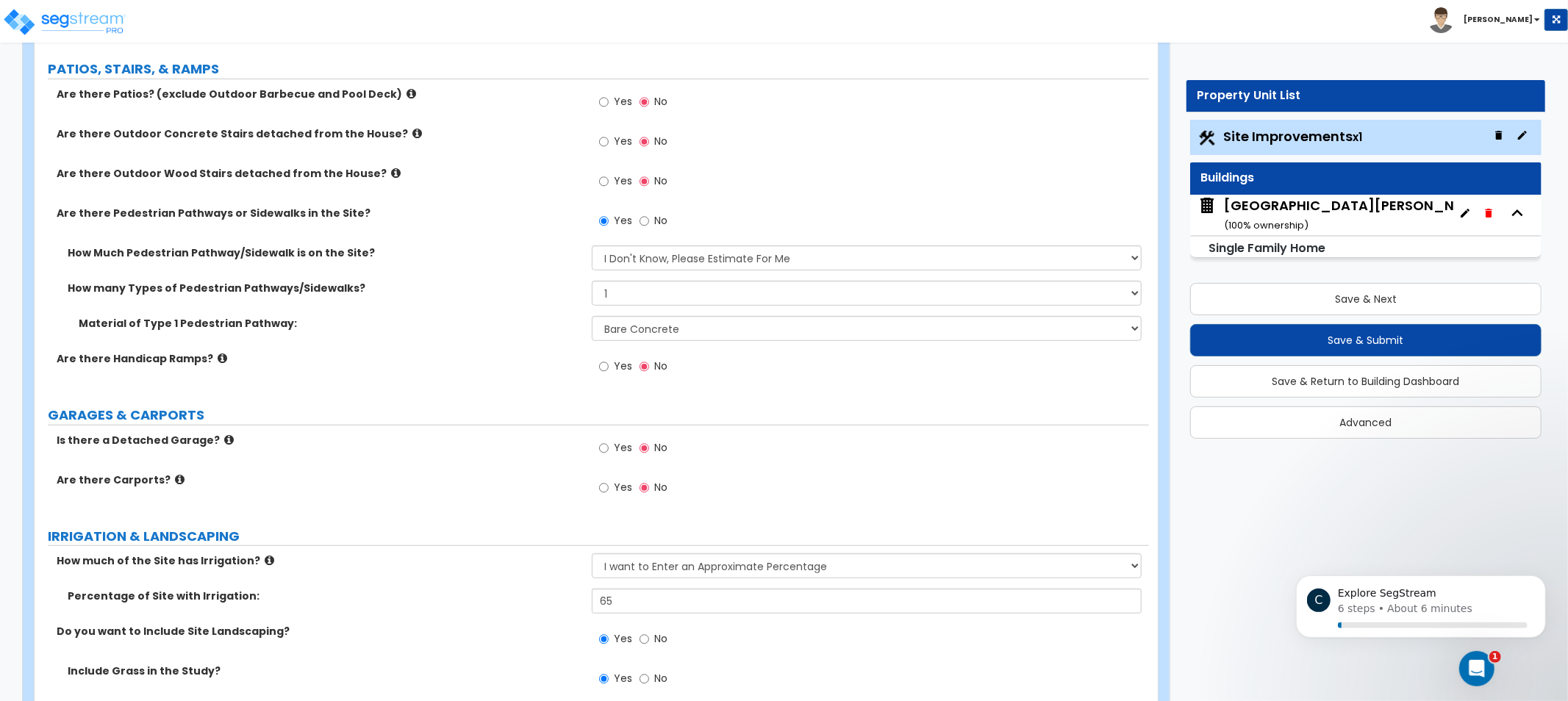
drag, startPoint x: 515, startPoint y: 305, endPoint x: 515, endPoint y: 395, distance: 90.0
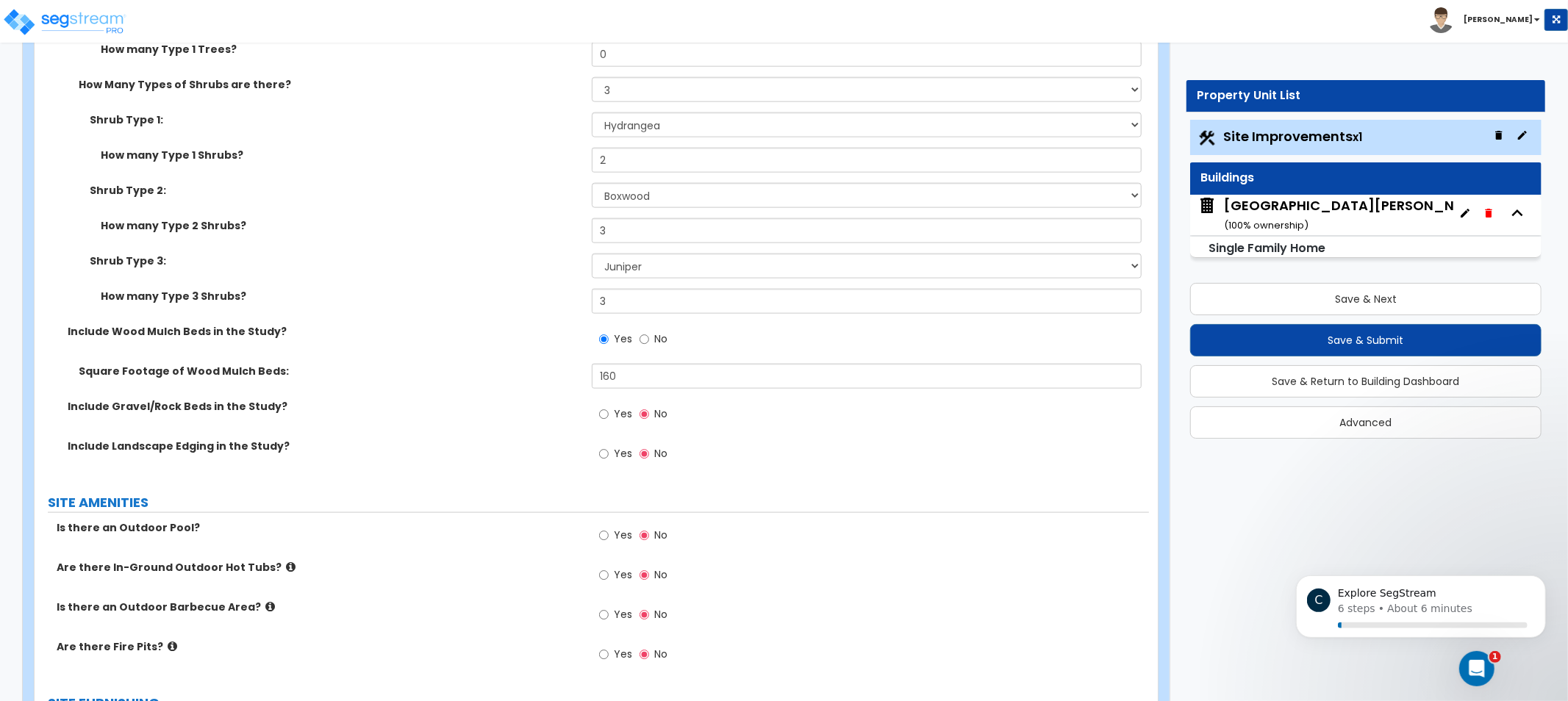
drag, startPoint x: 498, startPoint y: 347, endPoint x: 503, endPoint y: 394, distance: 47.3
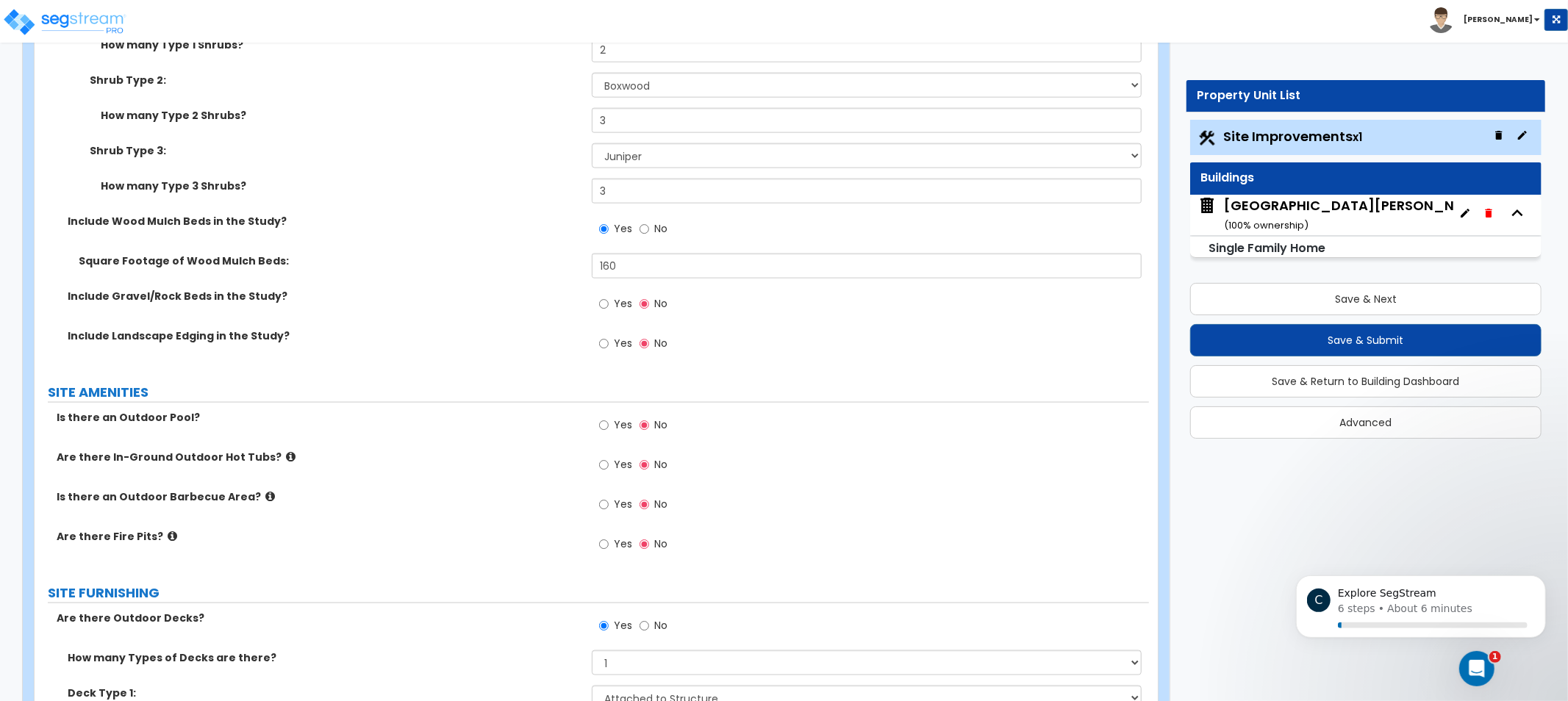
drag, startPoint x: 503, startPoint y: 295, endPoint x: 503, endPoint y: 340, distance: 45.0
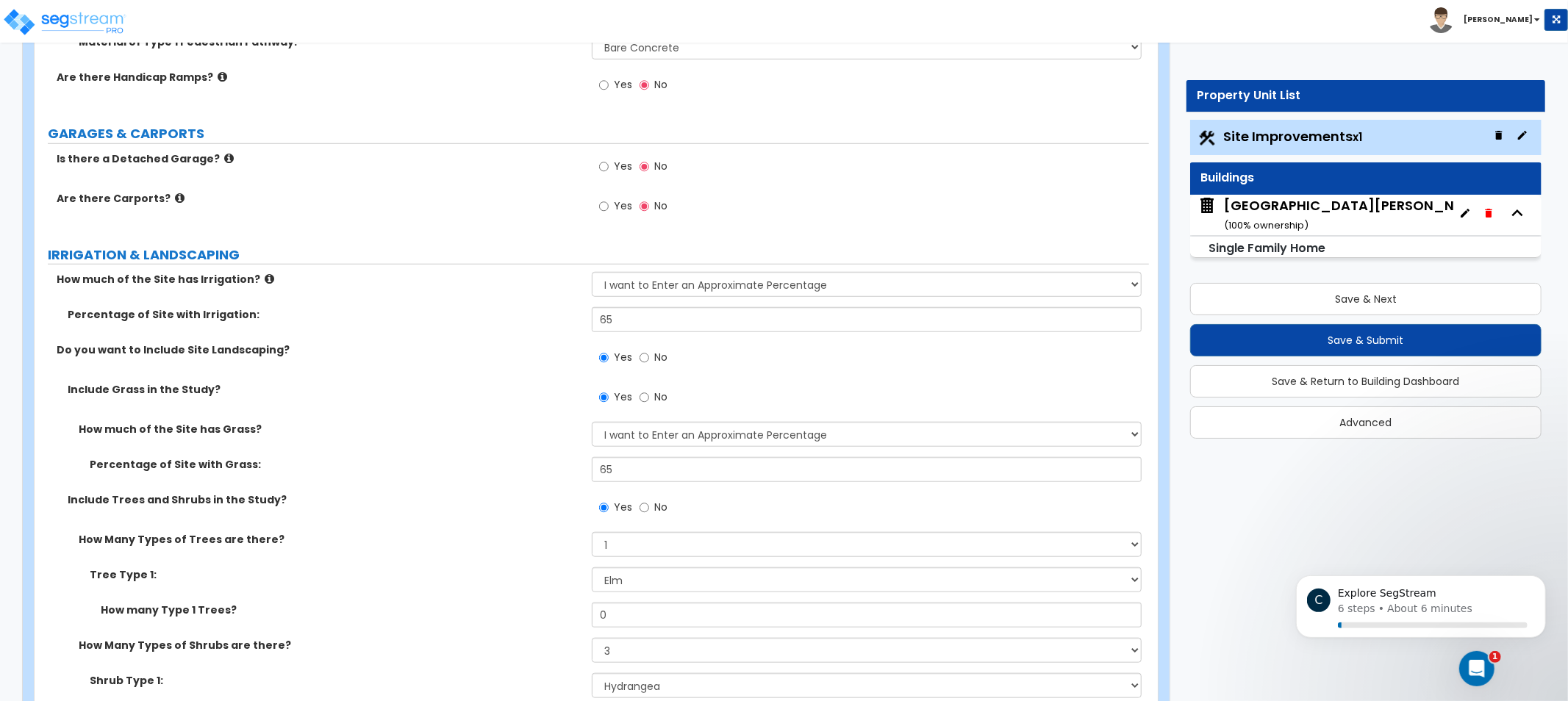
scroll to position [0, 0]
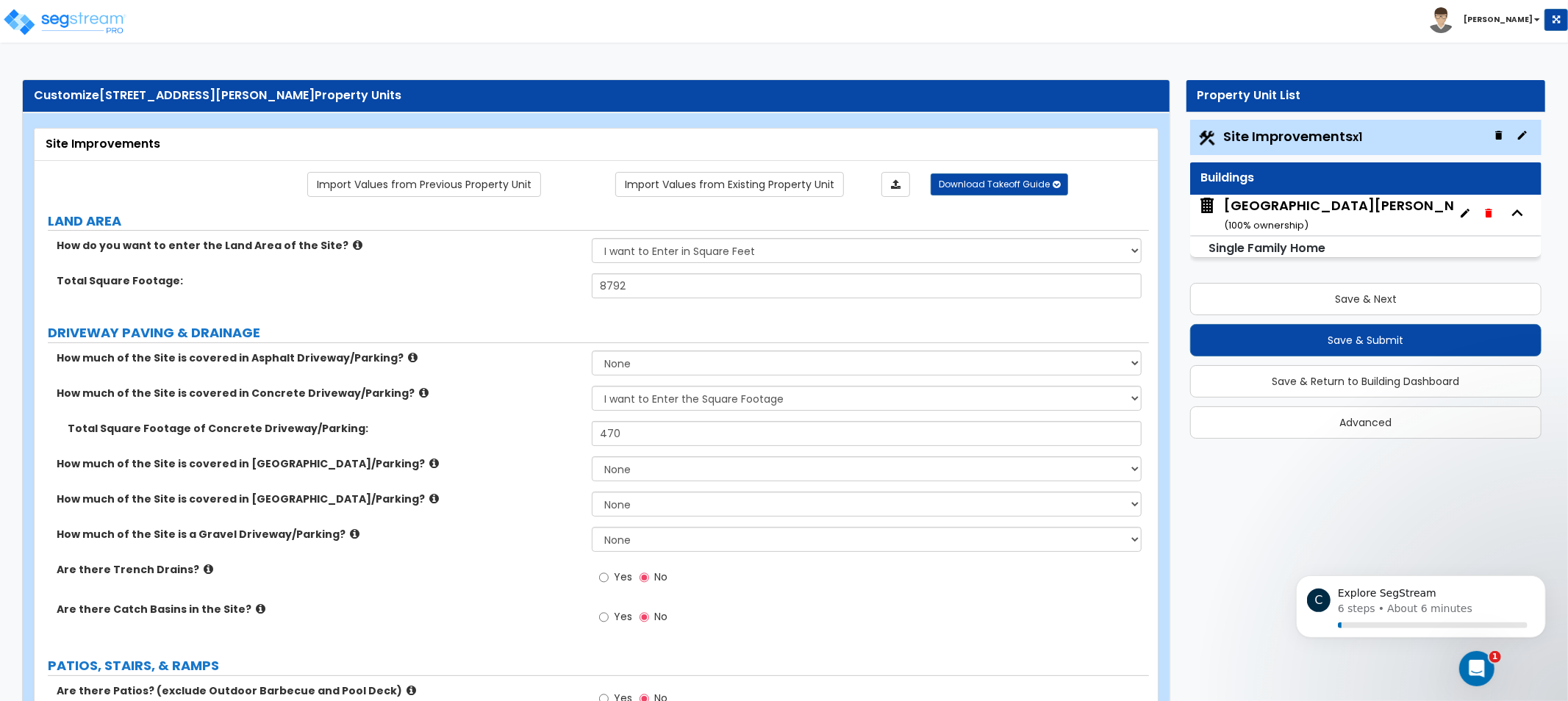
drag, startPoint x: 505, startPoint y: 238, endPoint x: 533, endPoint y: 45, distance: 195.0
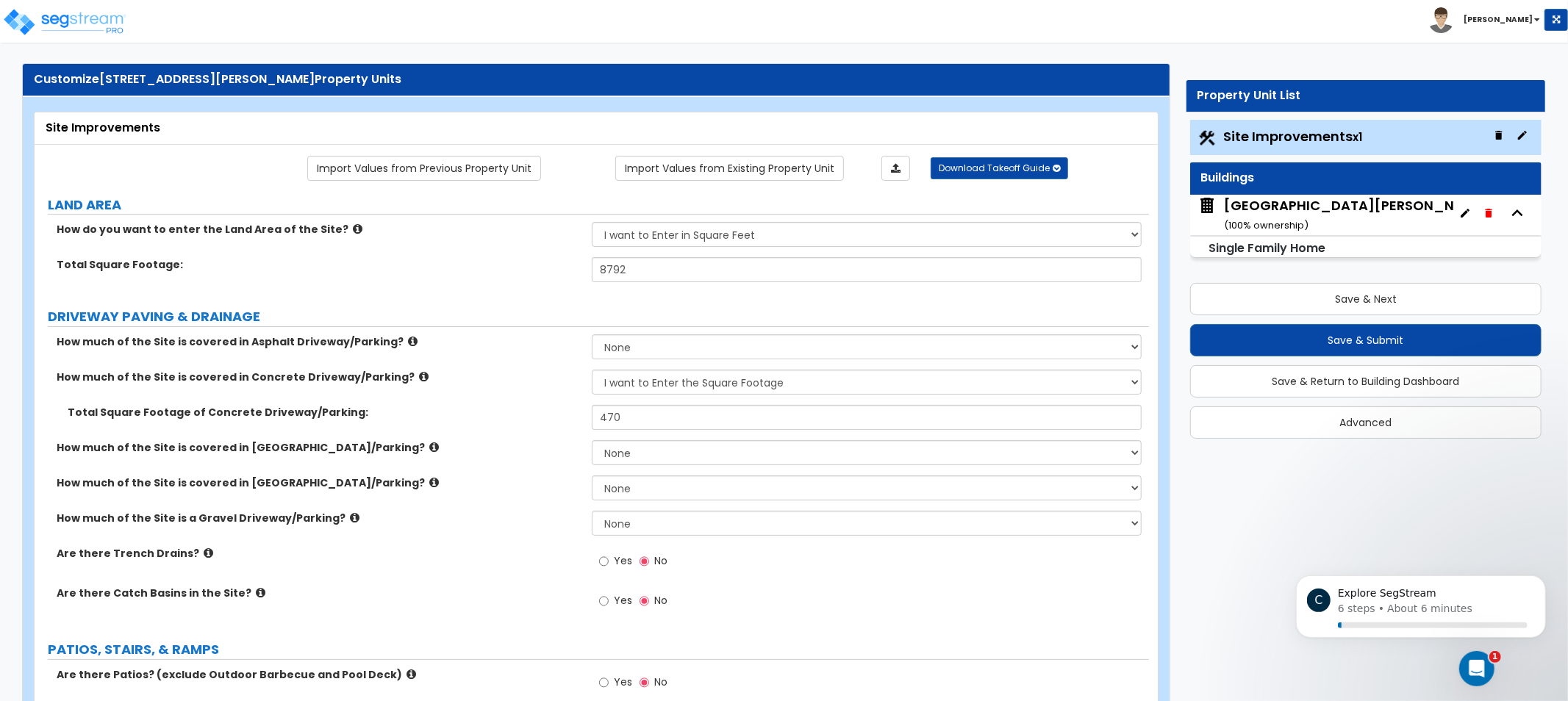
drag, startPoint x: 531, startPoint y: 362, endPoint x: 533, endPoint y: 371, distance: 9.2
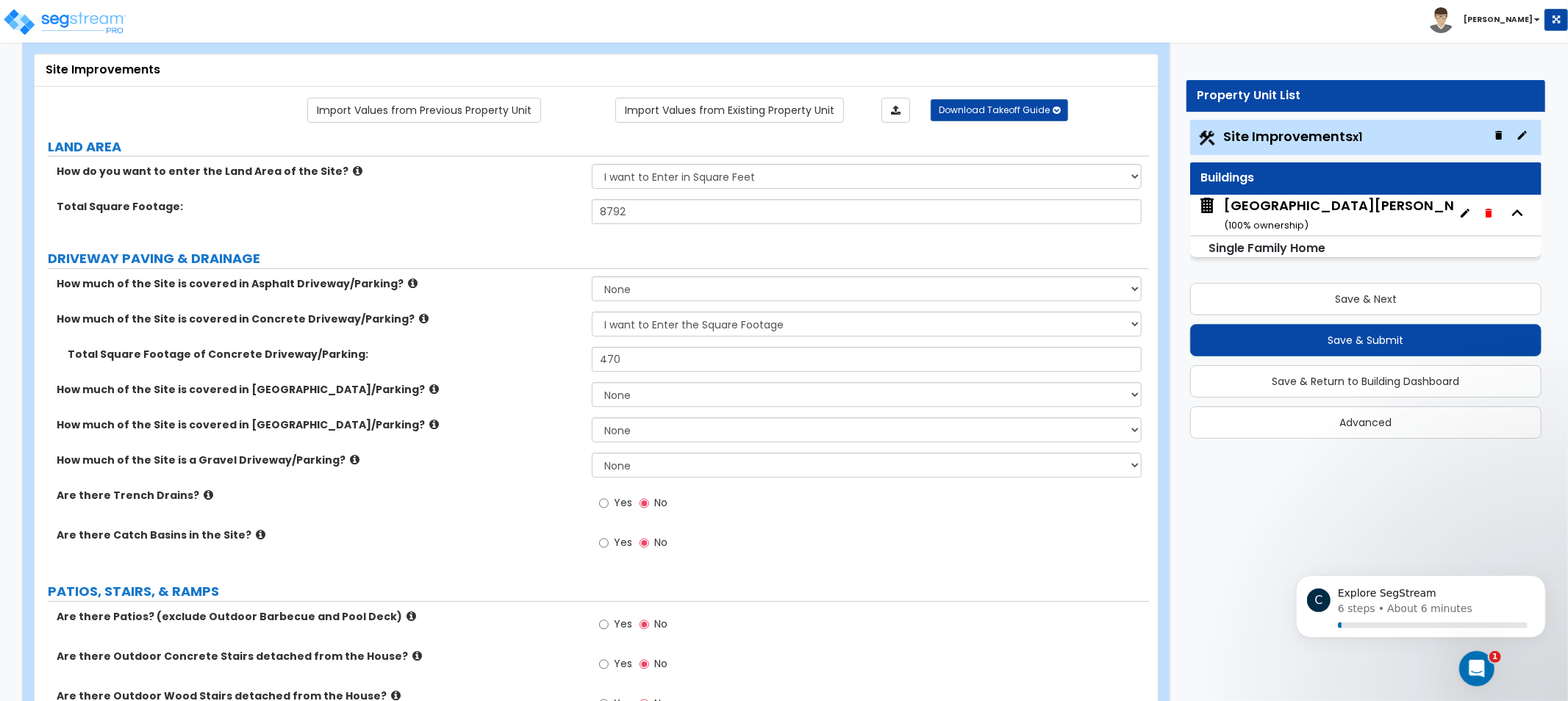
drag, startPoint x: 487, startPoint y: 303, endPoint x: 500, endPoint y: 371, distance: 69.2
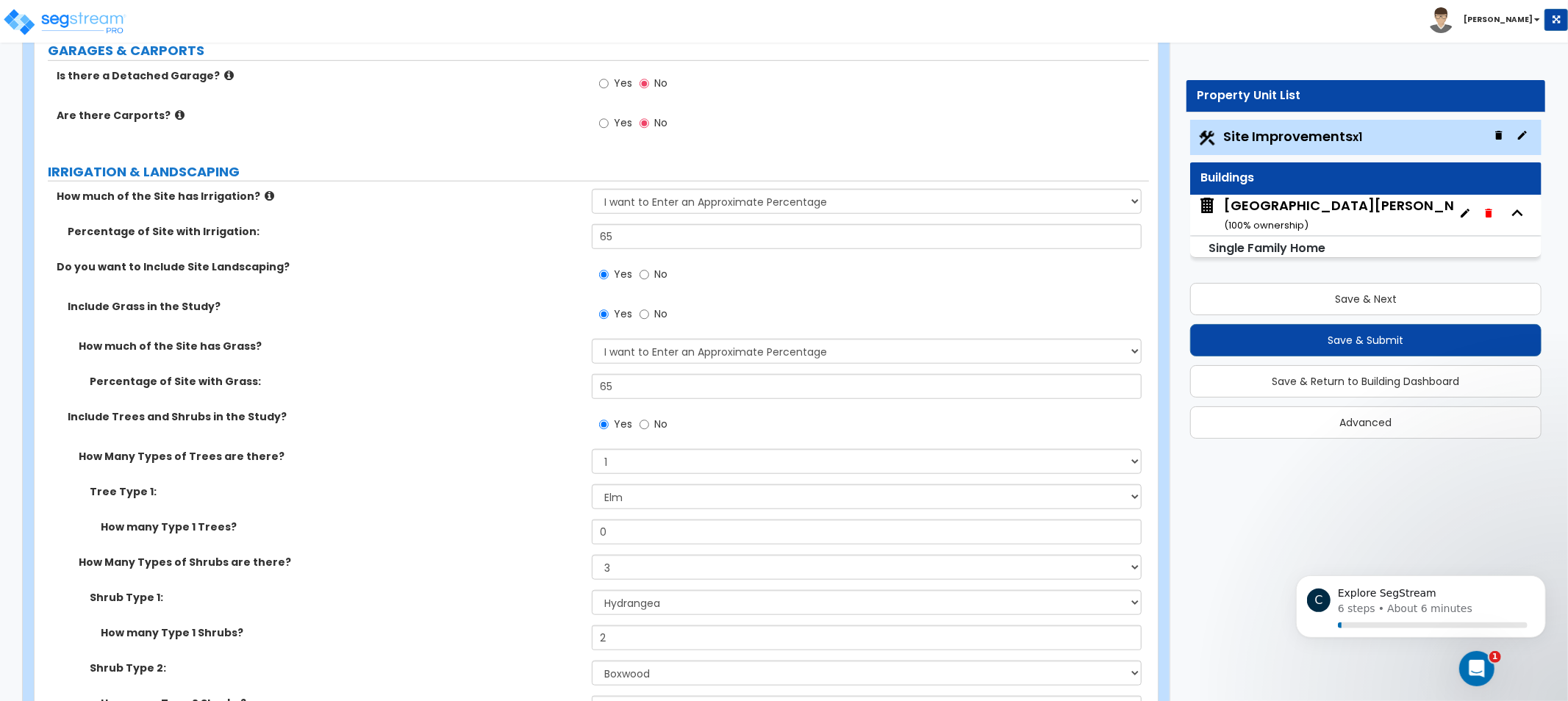
drag, startPoint x: 523, startPoint y: 275, endPoint x: 510, endPoint y: 463, distance: 188.4
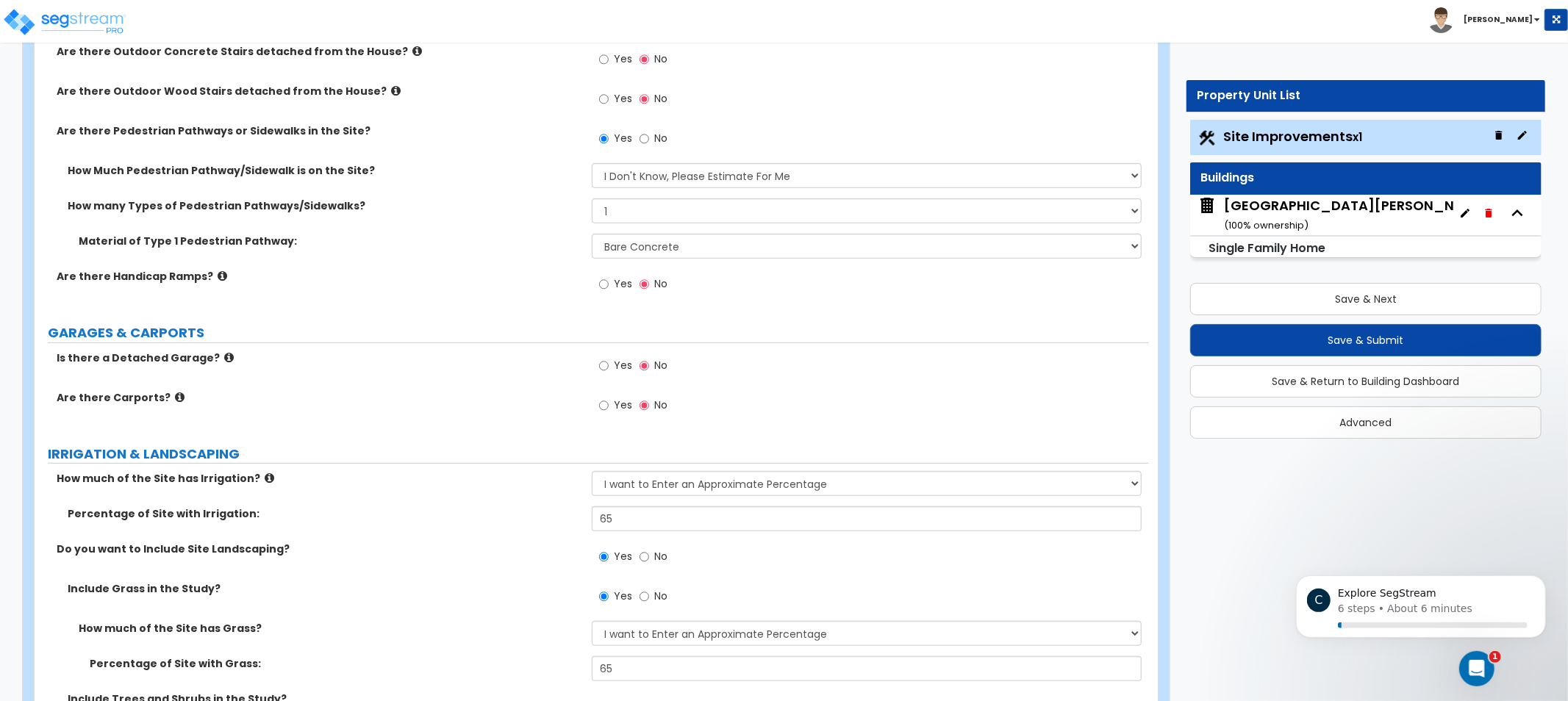
drag, startPoint x: 525, startPoint y: 268, endPoint x: 567, endPoint y: 135, distance: 139.5
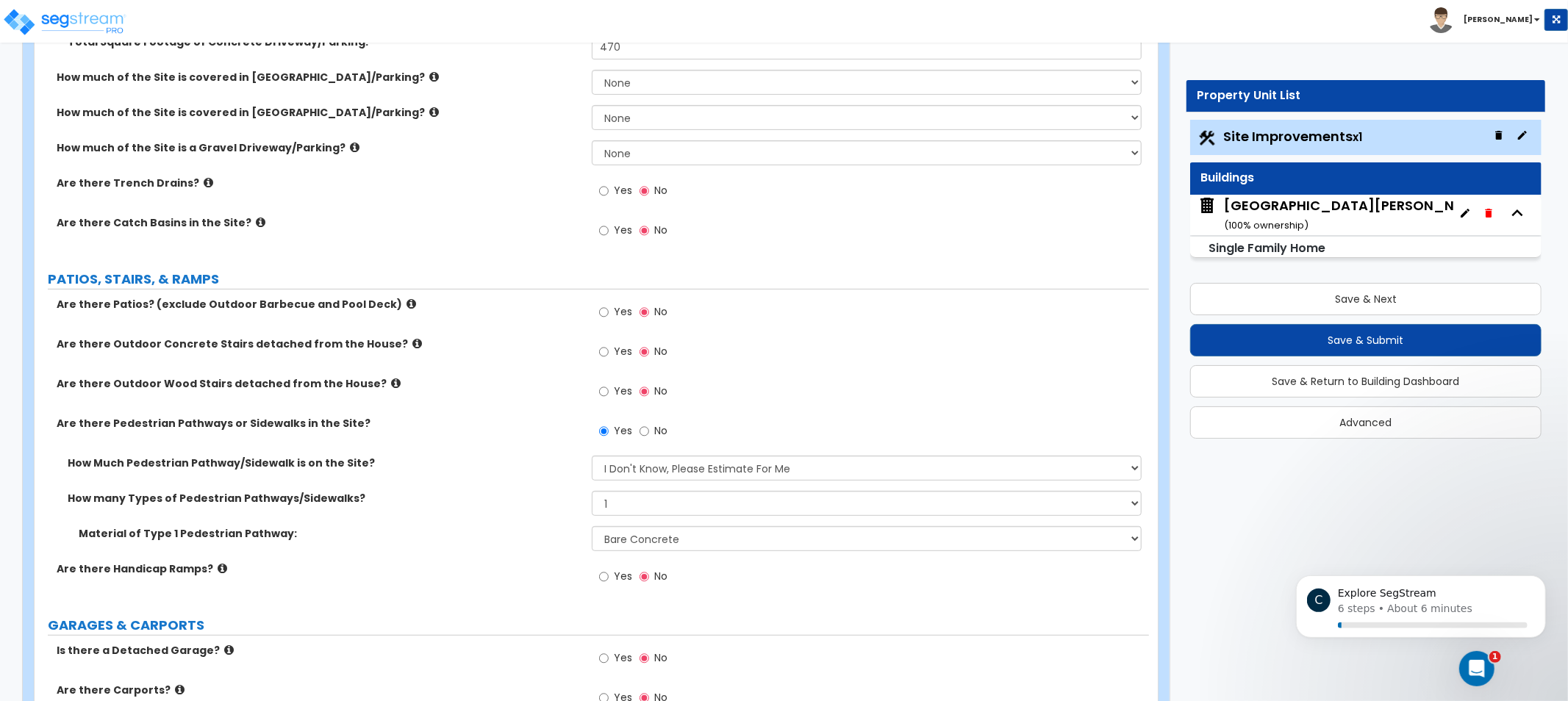
drag, startPoint x: 550, startPoint y: 311, endPoint x: 578, endPoint y: 191, distance: 123.2
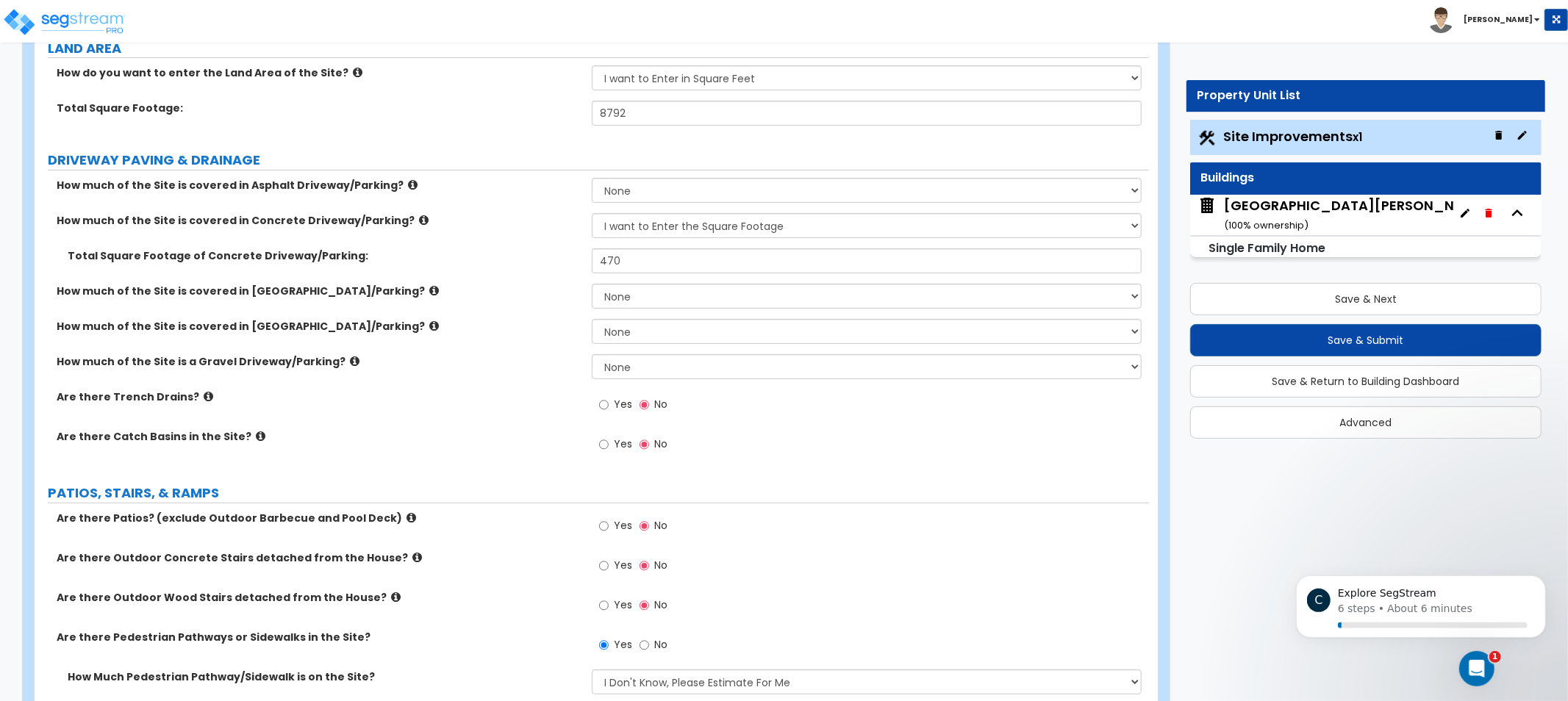
drag, startPoint x: 534, startPoint y: 369, endPoint x: 533, endPoint y: 318, distance: 51.0
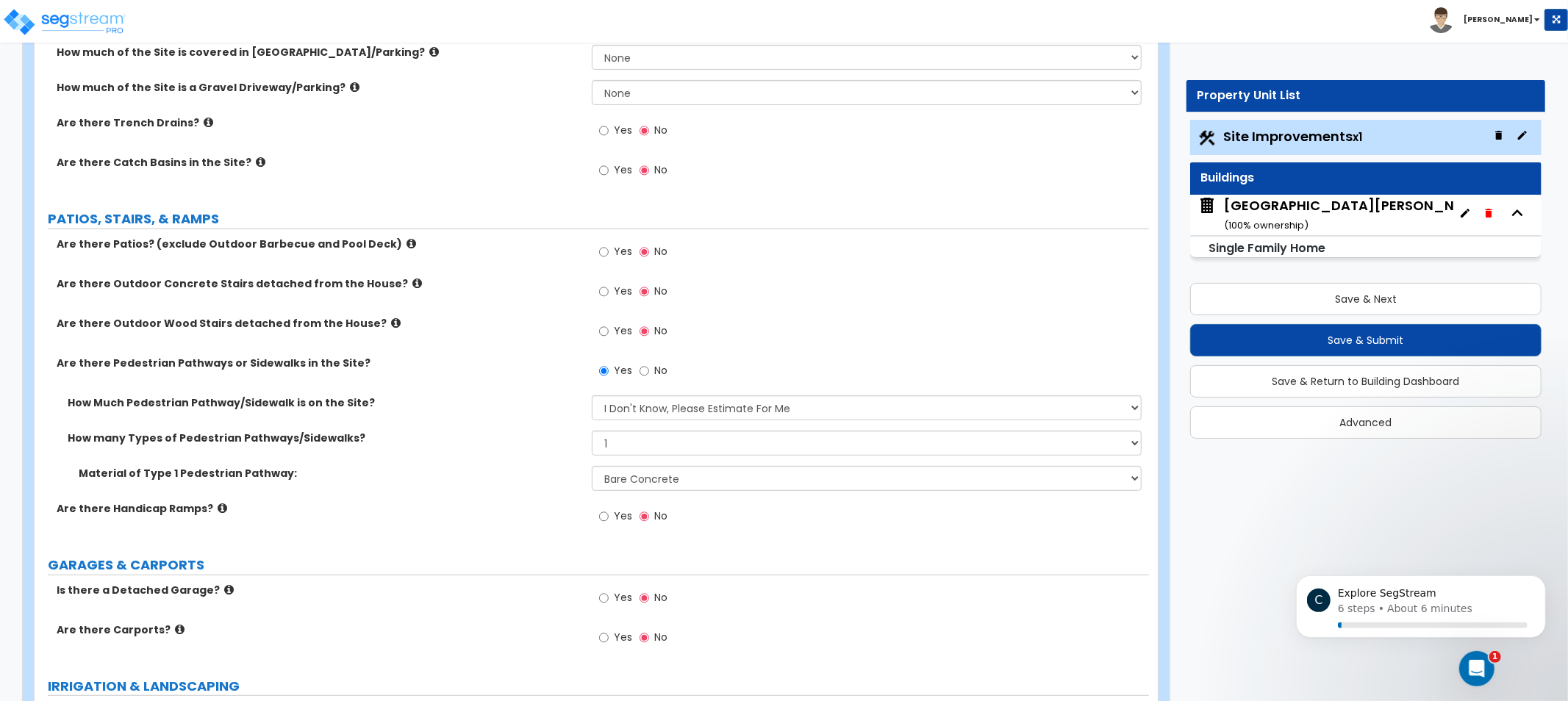
scroll to position [451, 0]
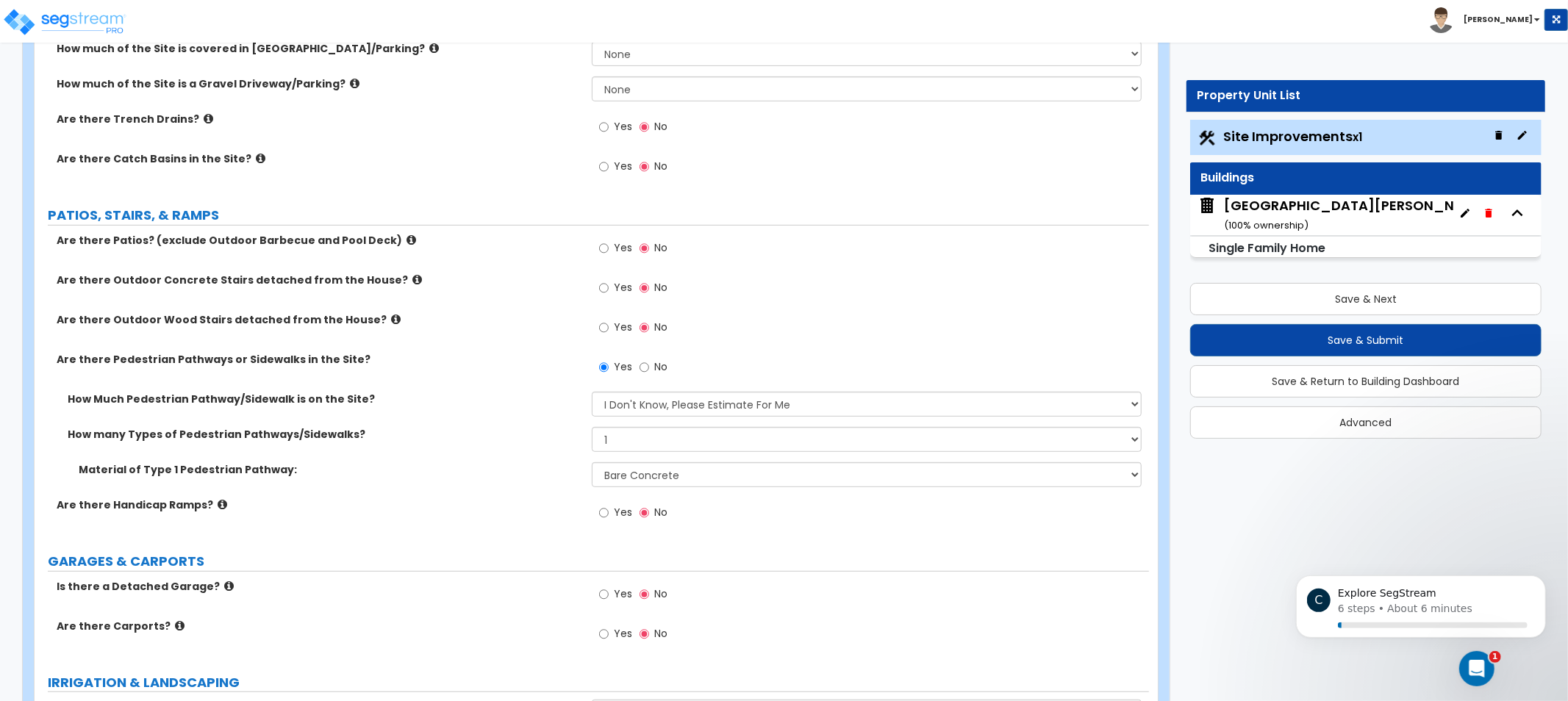
drag, startPoint x: 534, startPoint y: 347, endPoint x: 498, endPoint y: 333, distance: 38.6
drag, startPoint x: 498, startPoint y: 333, endPoint x: 457, endPoint y: 320, distance: 43.0
click at [458, 320] on label "Are there Outdoor Wood Stairs detached from the House?" at bounding box center [318, 319] width 524 height 15
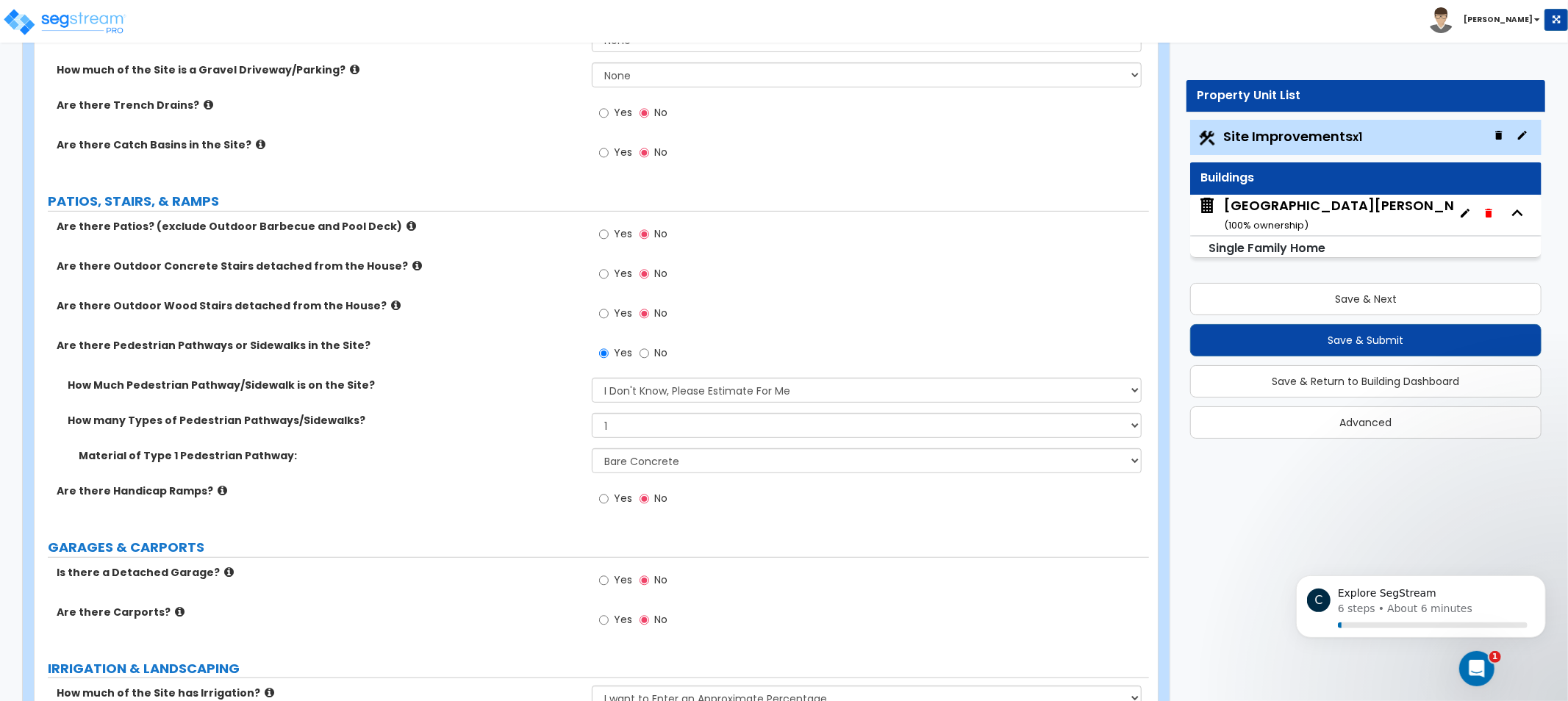
scroll to position [478, 0]
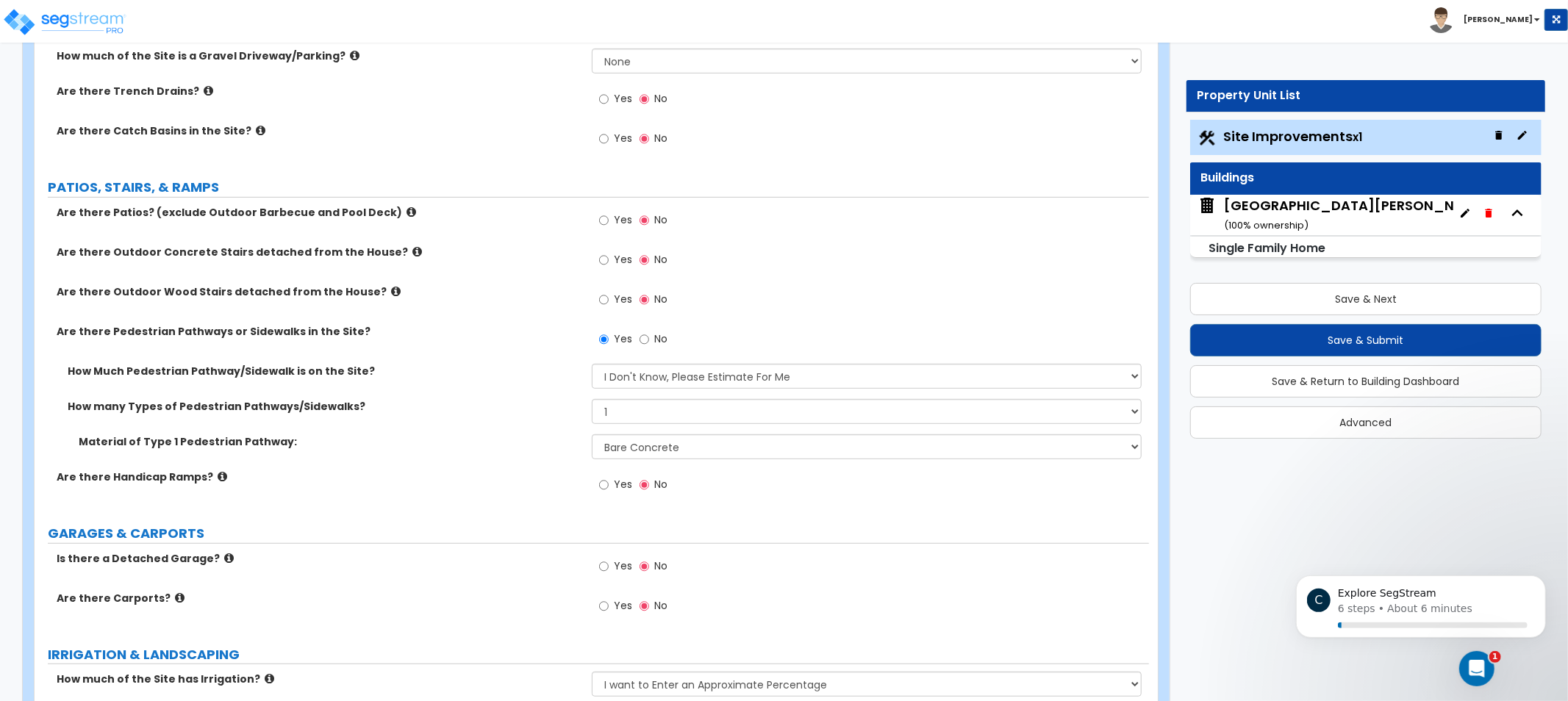
drag, startPoint x: 453, startPoint y: 347, endPoint x: 456, endPoint y: 369, distance: 22.2
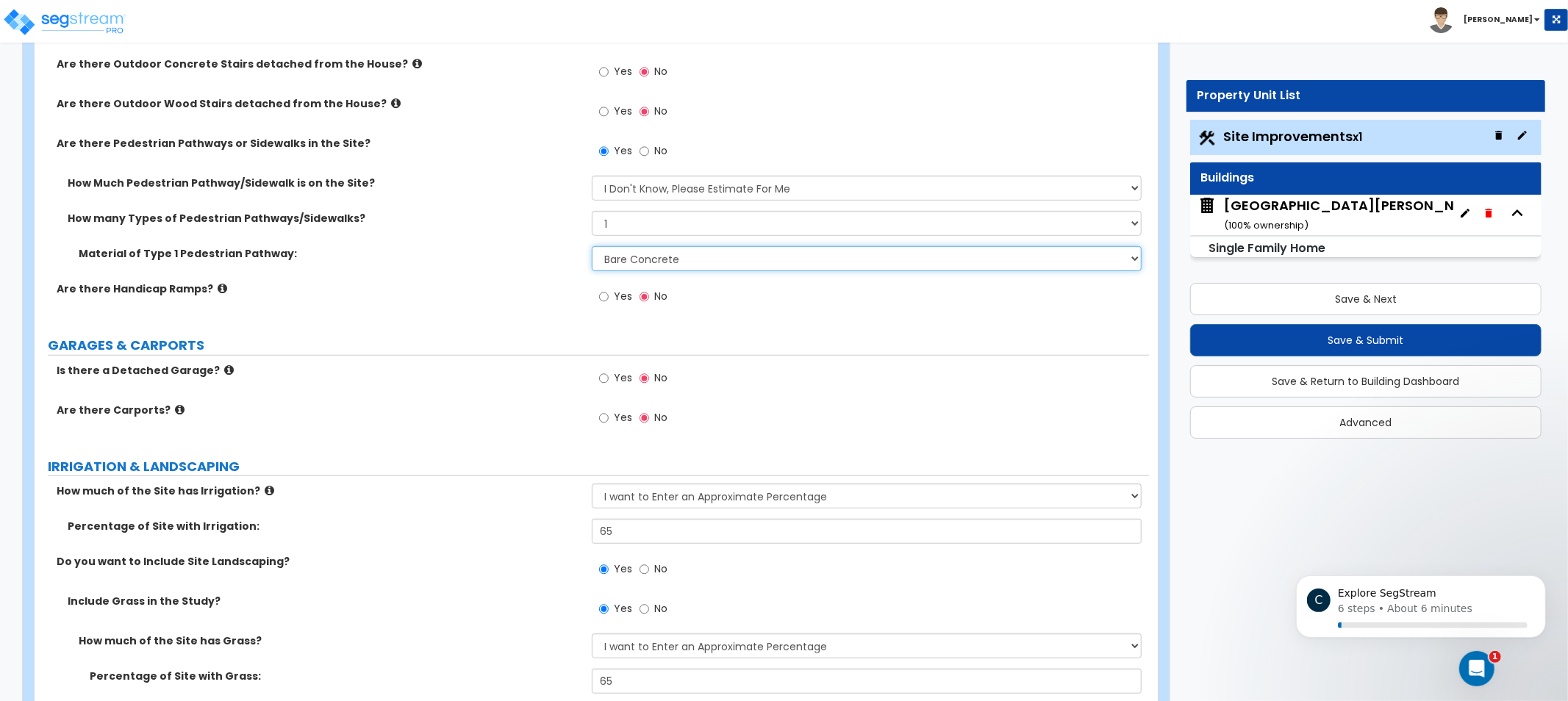
drag, startPoint x: 862, startPoint y: 451, endPoint x: 848, endPoint y: 508, distance: 58.7
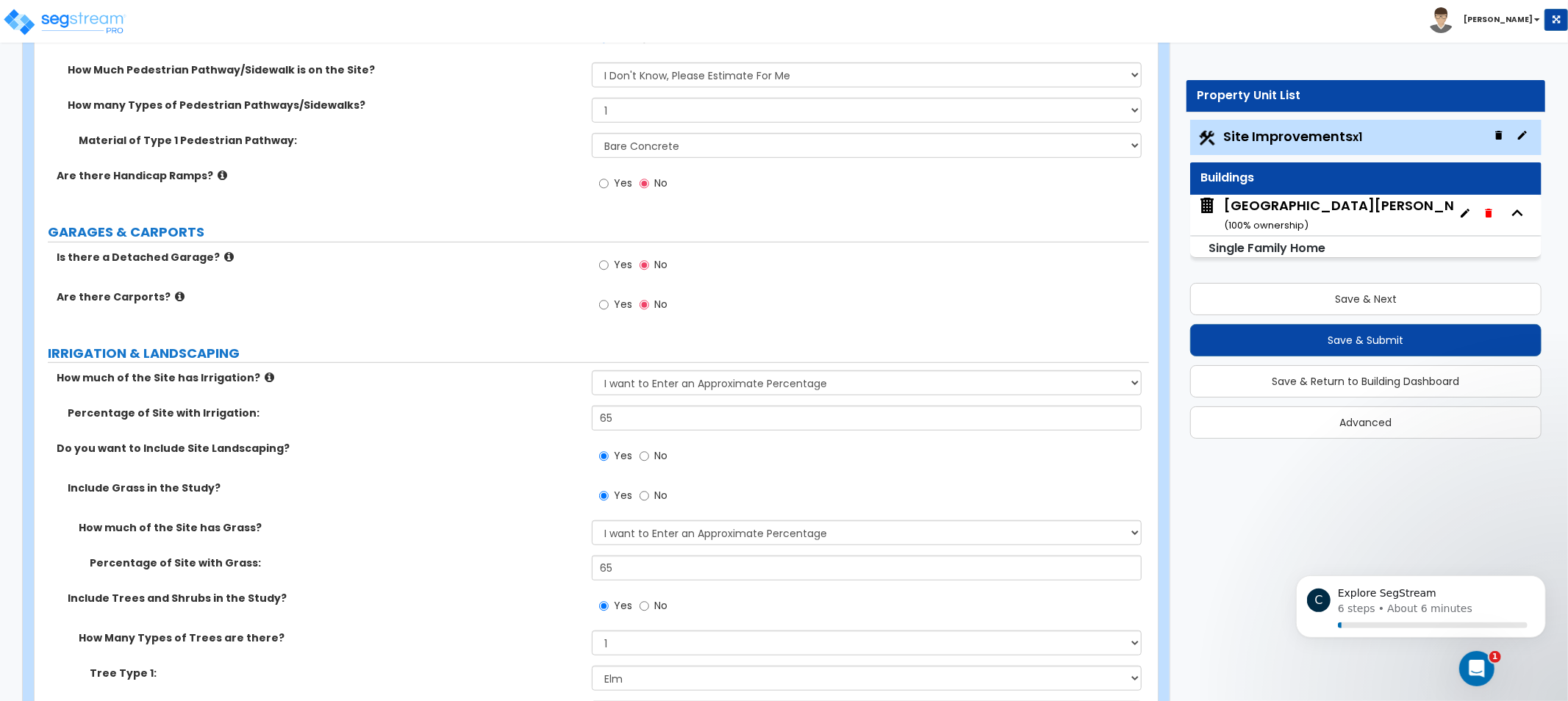
scroll to position [820, 0]
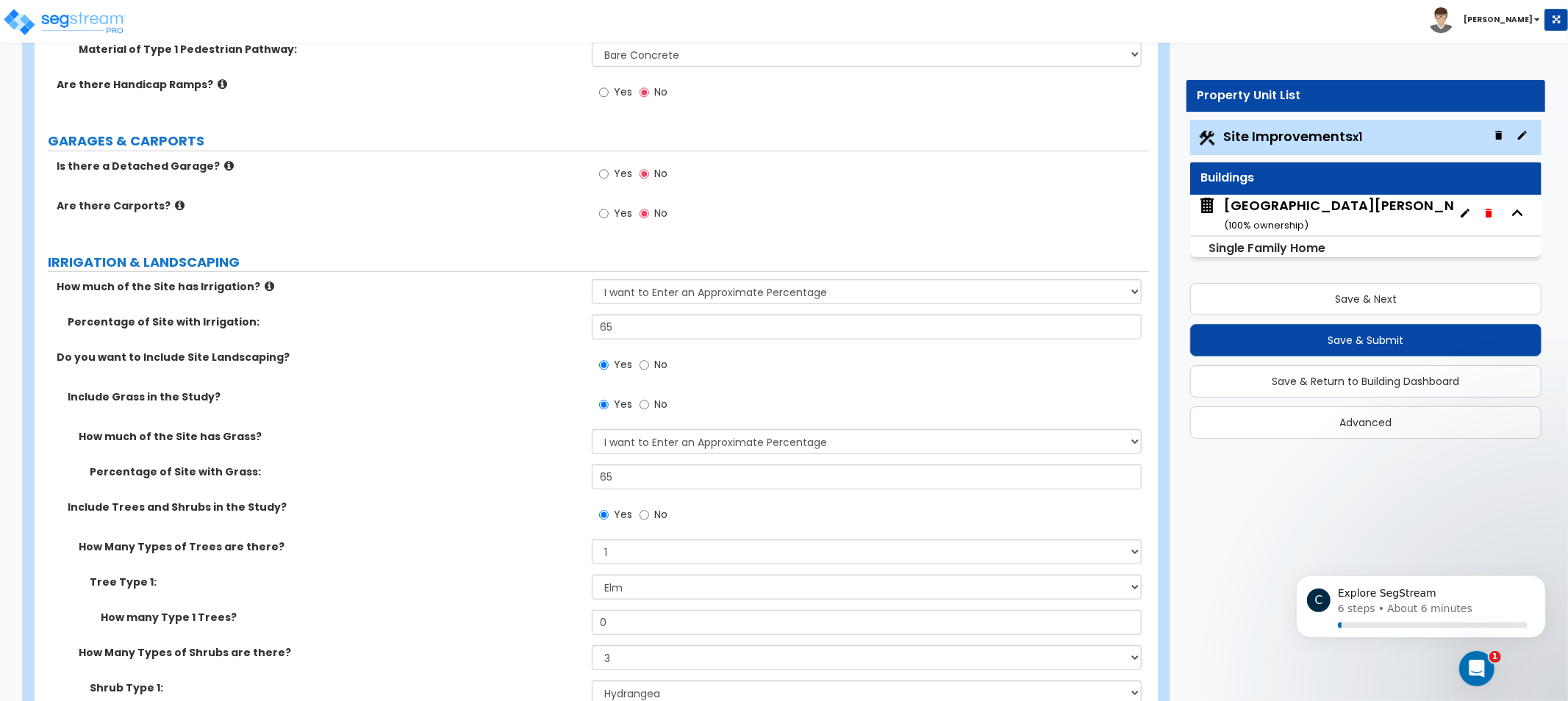
drag, startPoint x: 472, startPoint y: 247, endPoint x: 417, endPoint y: 268, distance: 58.9
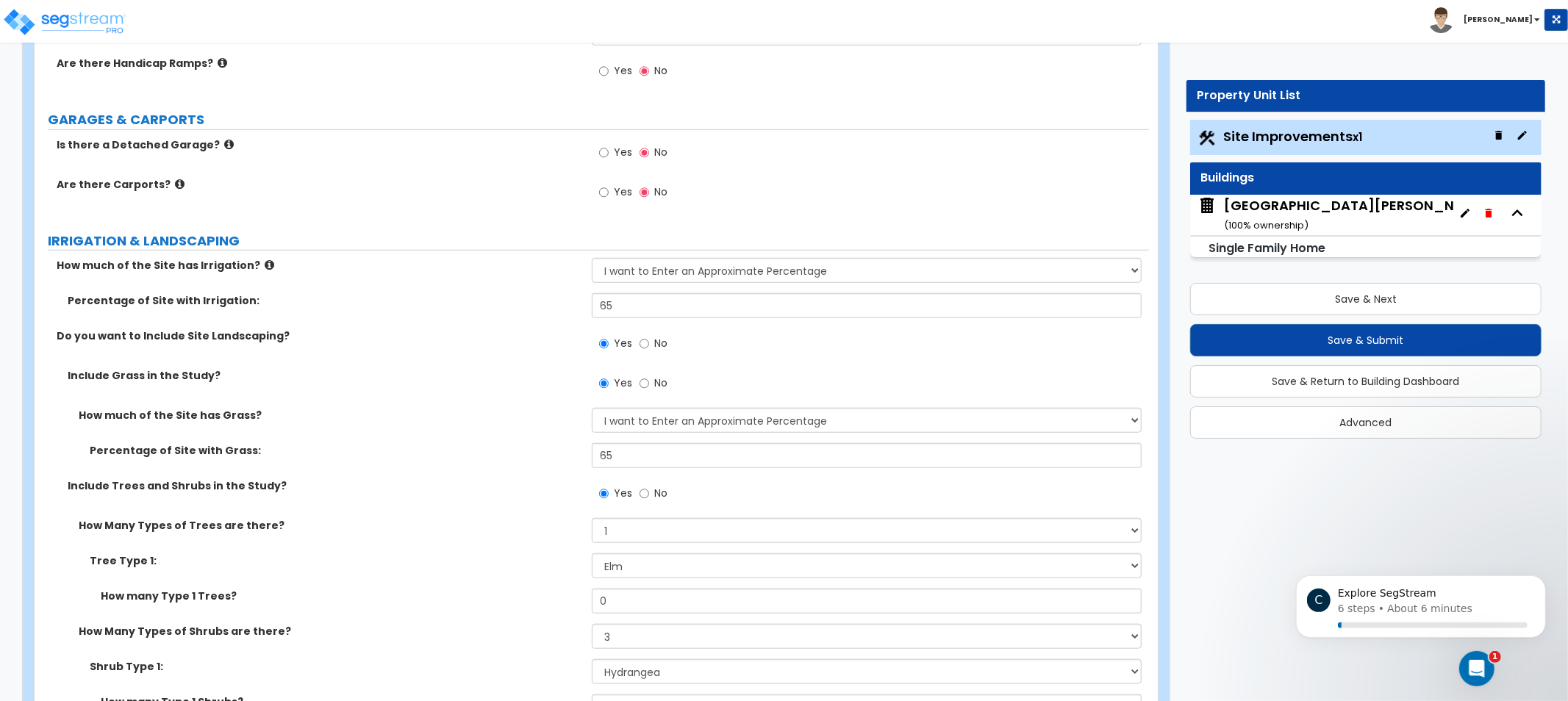
drag, startPoint x: 405, startPoint y: 177, endPoint x: 408, endPoint y: 195, distance: 18.2
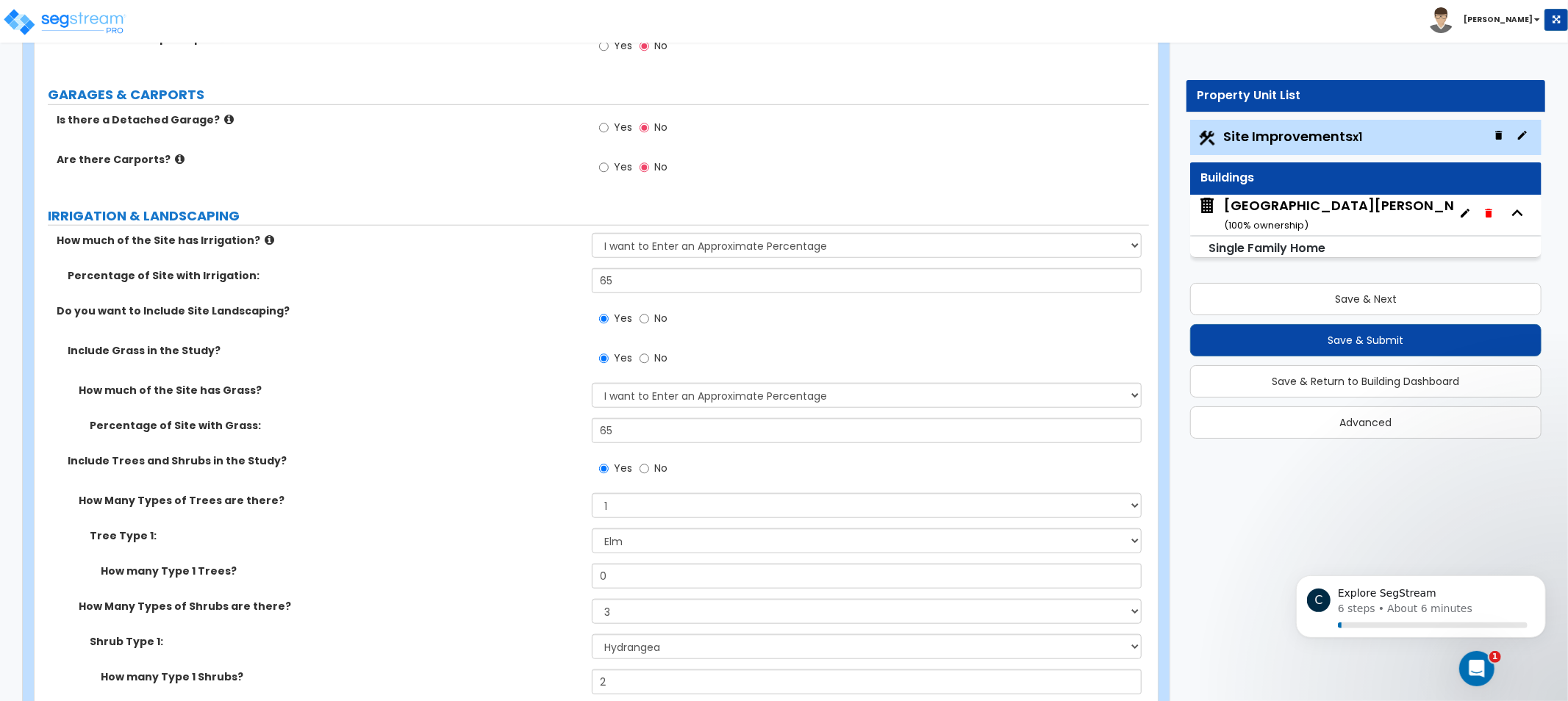
scroll to position [924, 0]
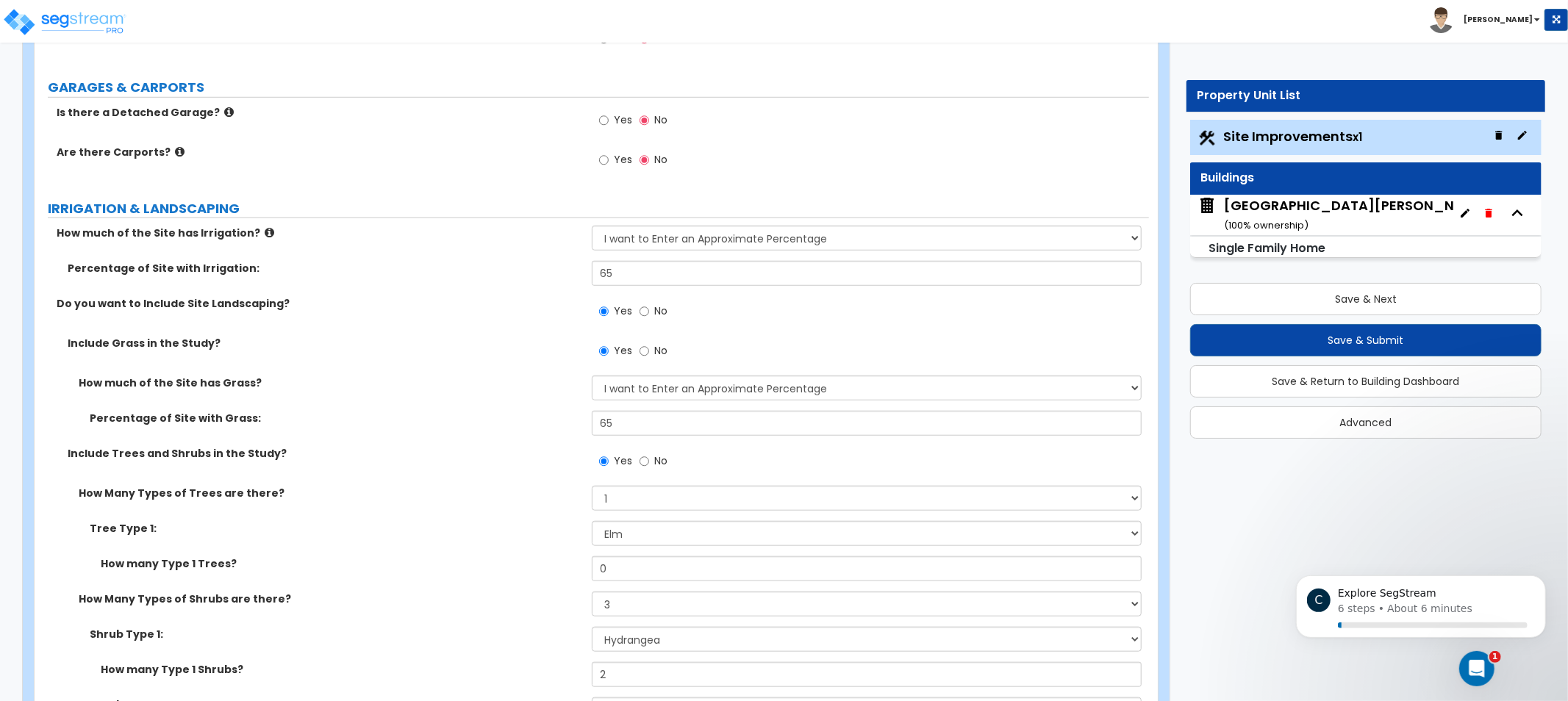
drag, startPoint x: 398, startPoint y: 217, endPoint x: 409, endPoint y: 213, distance: 11.7
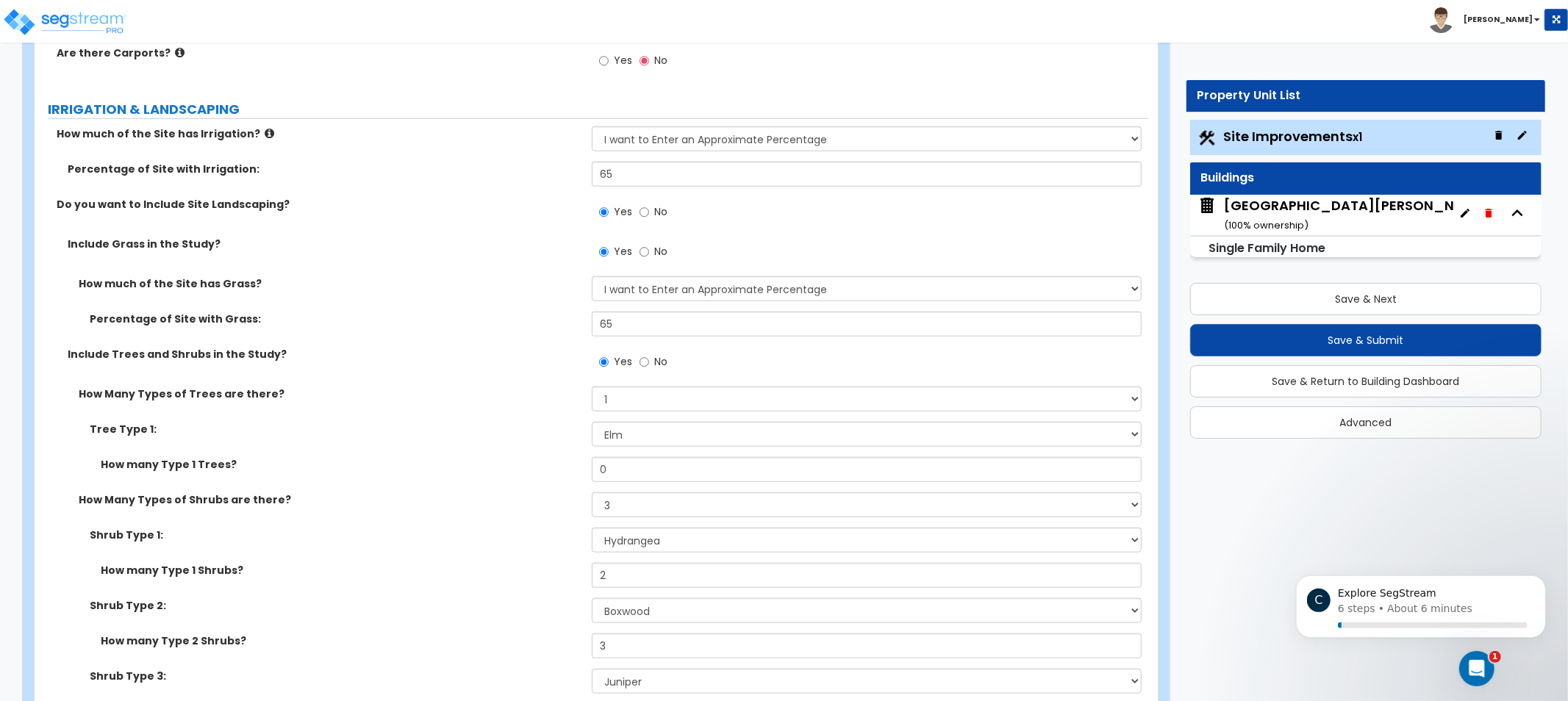
drag, startPoint x: 415, startPoint y: 252, endPoint x: 420, endPoint y: 274, distance: 22.6
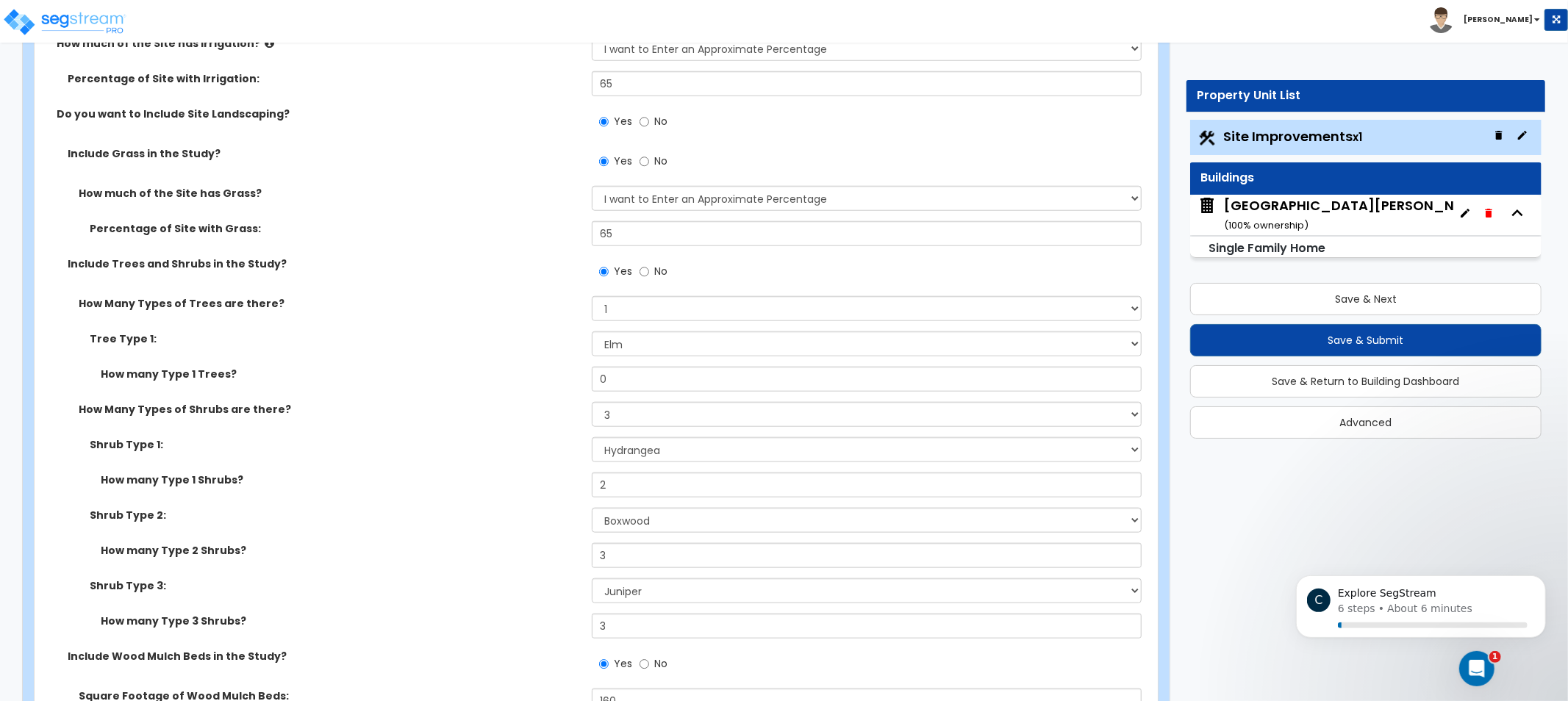
drag, startPoint x: 392, startPoint y: 363, endPoint x: 395, endPoint y: 409, distance: 46.1
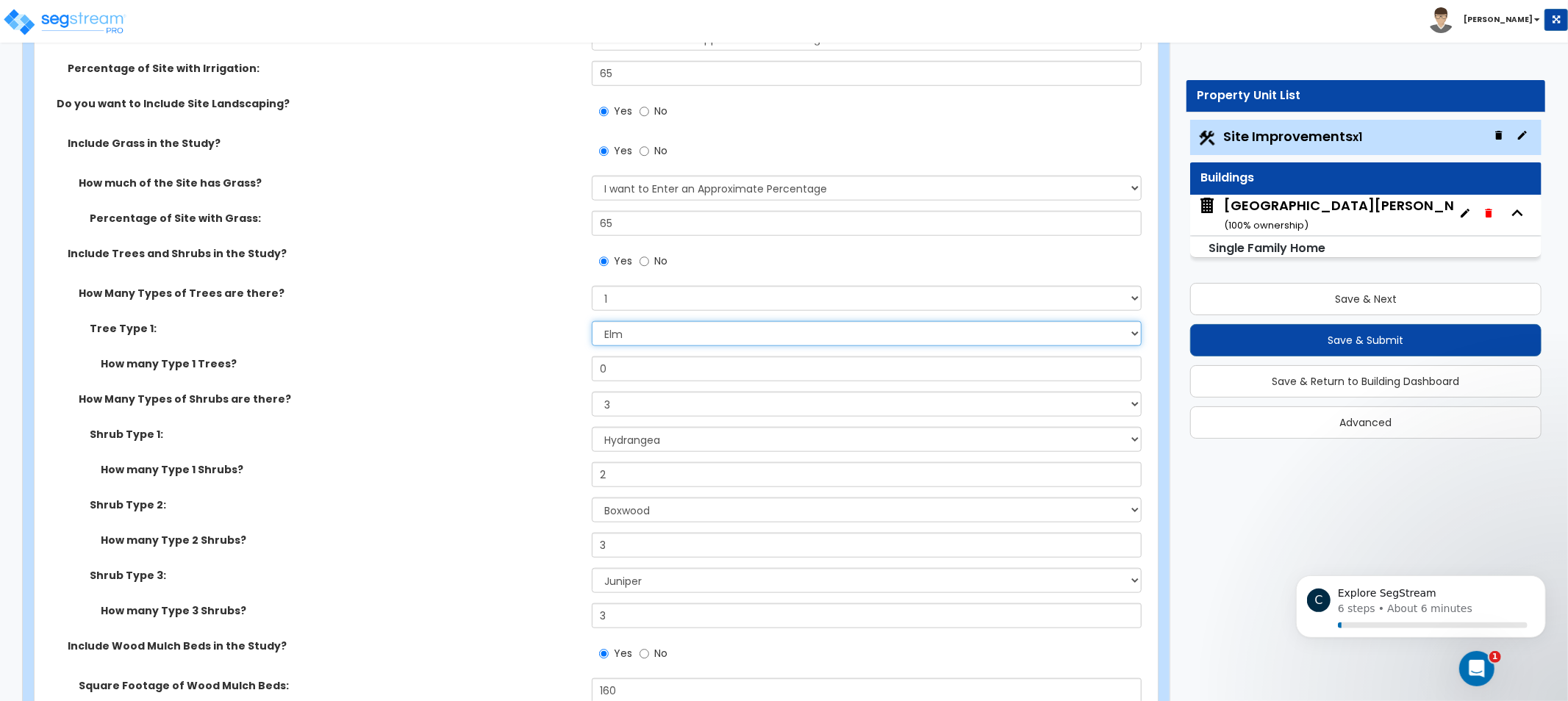
click at [678, 331] on select "Please Choose One Honey Locust Planetree Poplar Elm Hawthorn Linden Maple Red M…" at bounding box center [866, 333] width 550 height 25
click at [511, 338] on div "Tree Type 1: Please Choose One Honey Locust Planetree Poplar Elm Hawthorn Linde…" at bounding box center [591, 339] width 1114 height 36
click at [449, 344] on div "Tree Type 1: Please Choose One Honey Locust Planetree Poplar Elm Hawthorn Linde…" at bounding box center [591, 339] width 1114 height 36
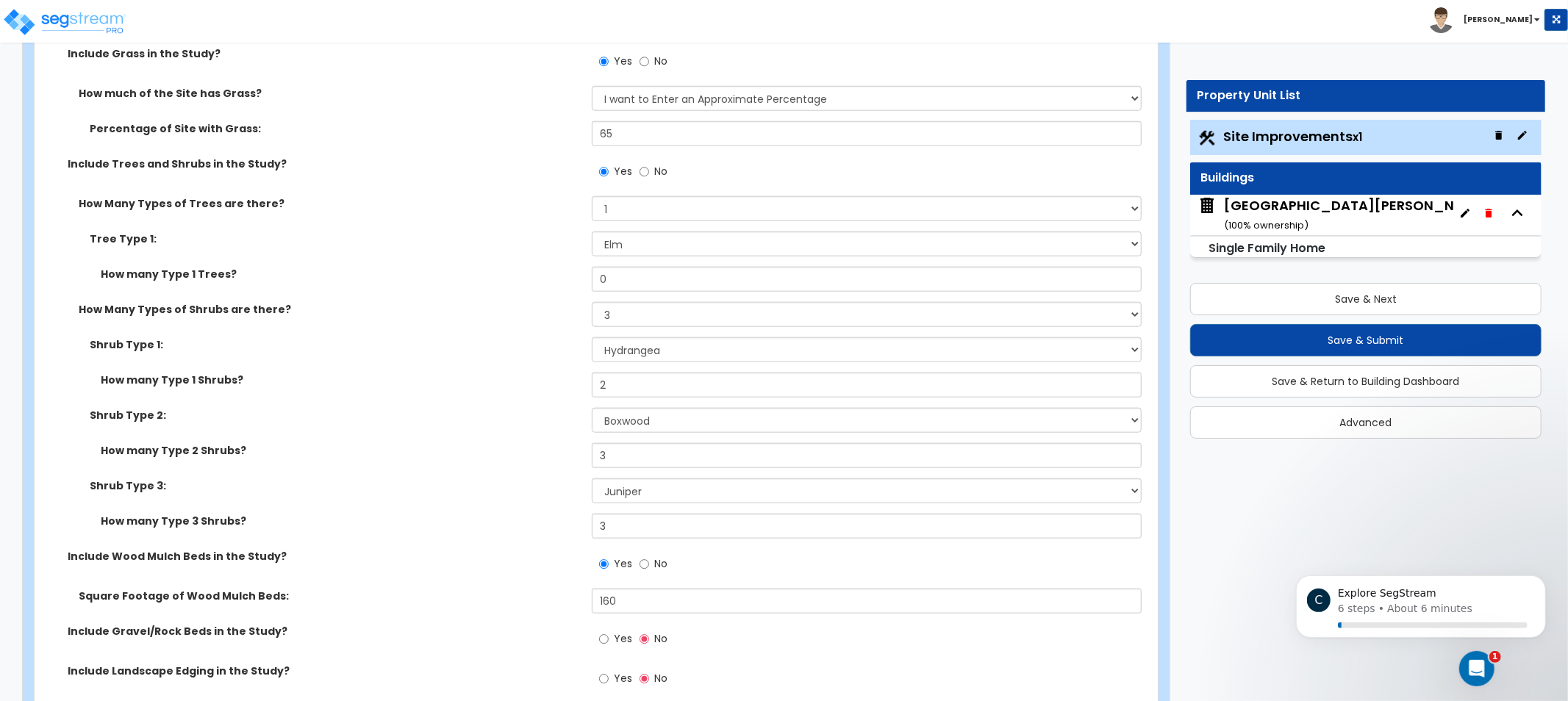
scroll to position [1236, 0]
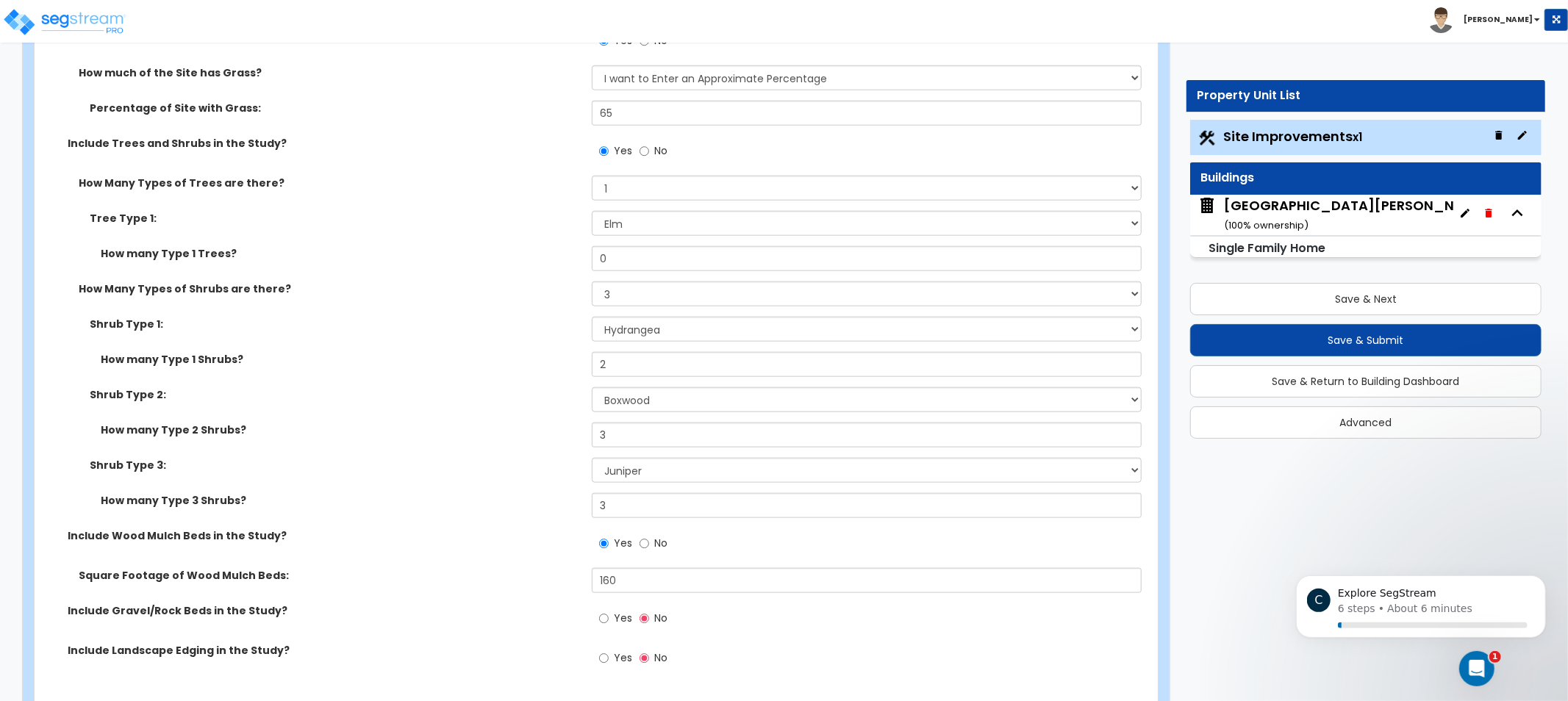
drag, startPoint x: 461, startPoint y: 343, endPoint x: 466, endPoint y: 371, distance: 28.4
drag, startPoint x: 469, startPoint y: 360, endPoint x: 476, endPoint y: 350, distance: 12.2
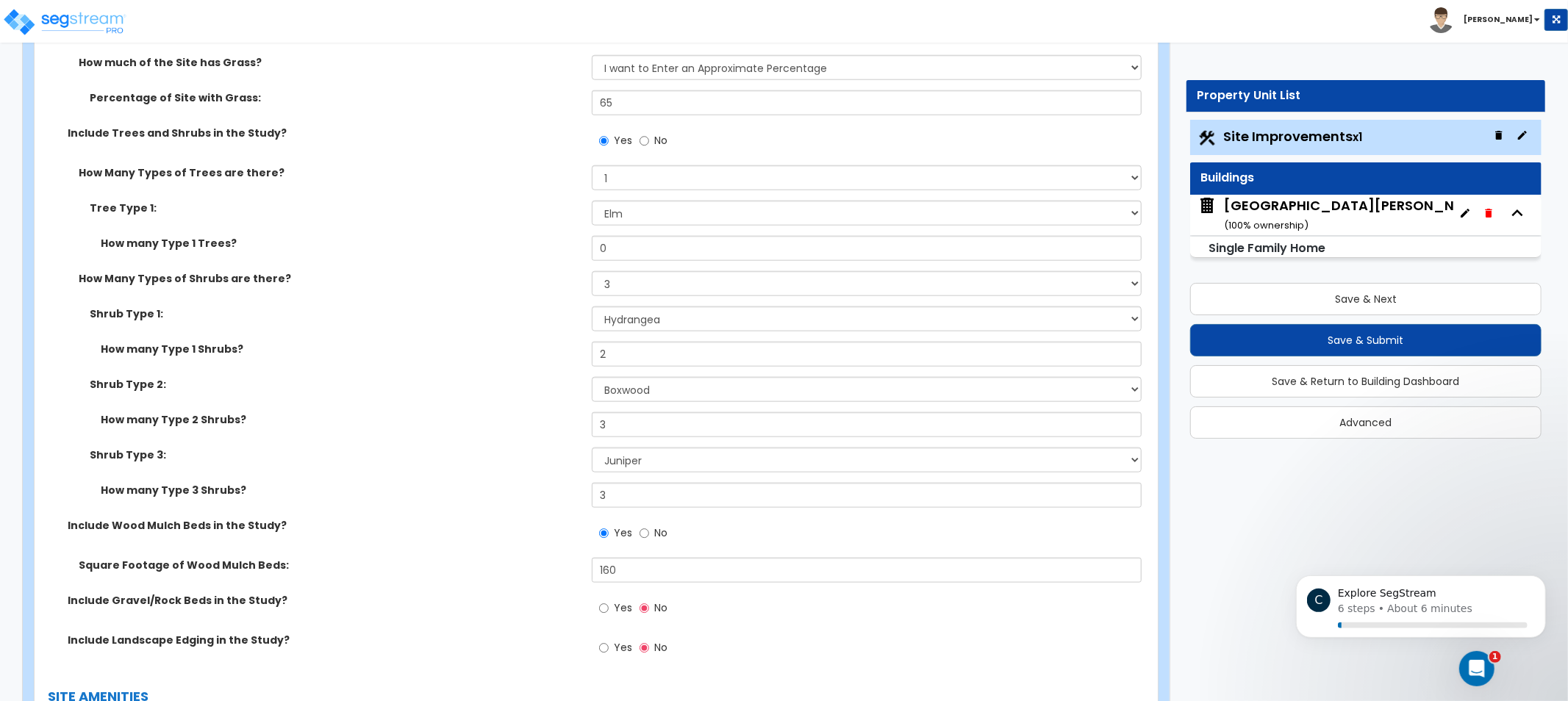
scroll to position [1210, 0]
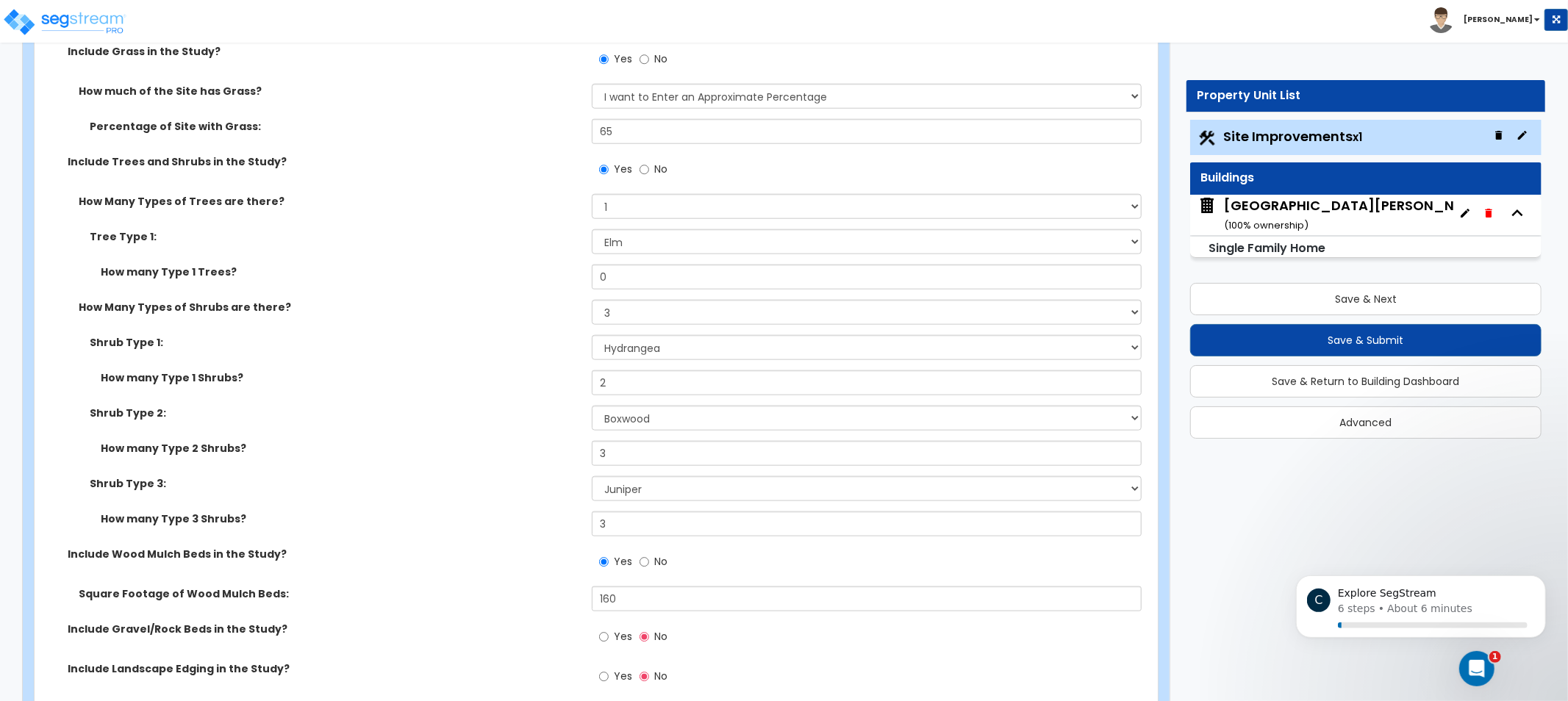
drag, startPoint x: 474, startPoint y: 413, endPoint x: 495, endPoint y: 374, distance: 44.3
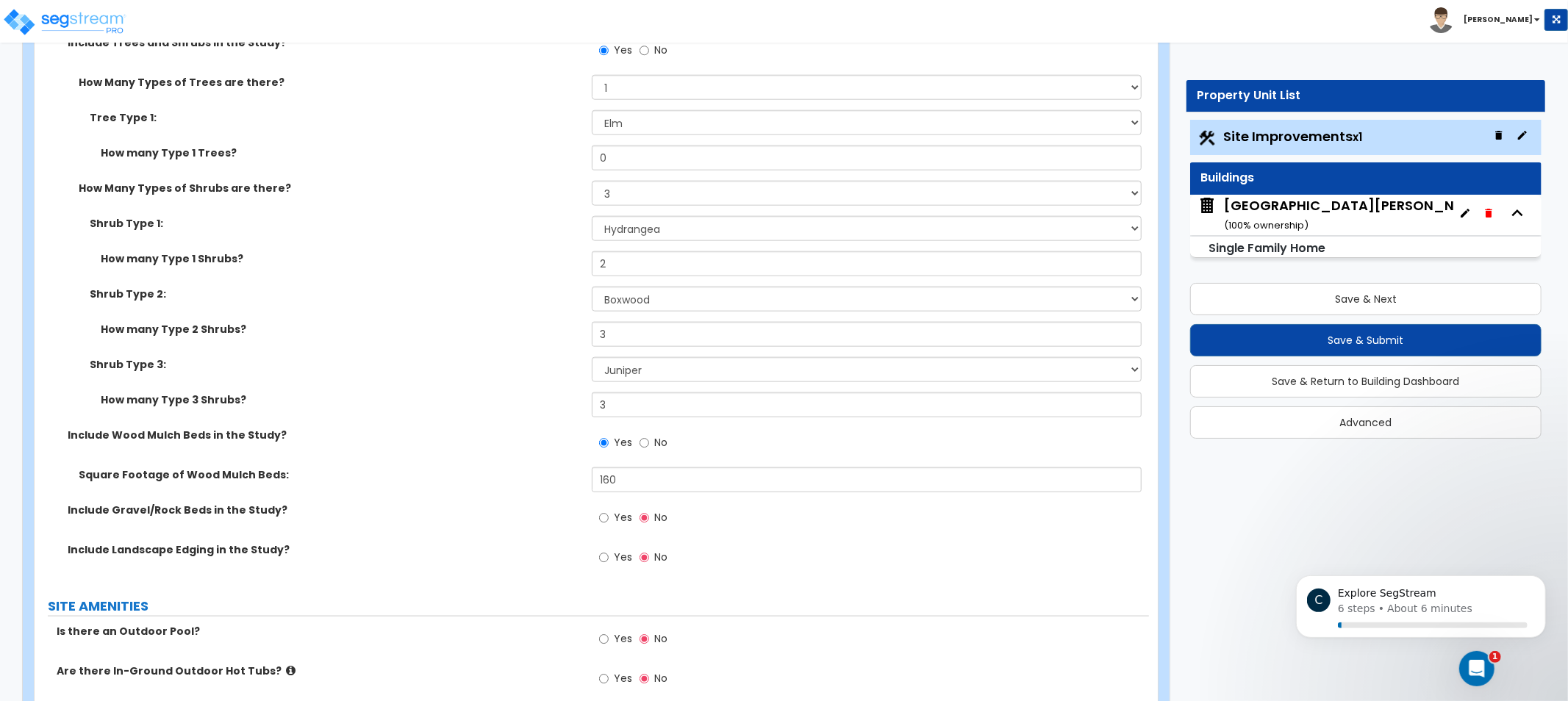
drag, startPoint x: 415, startPoint y: 397, endPoint x: 413, endPoint y: 446, distance: 49.0
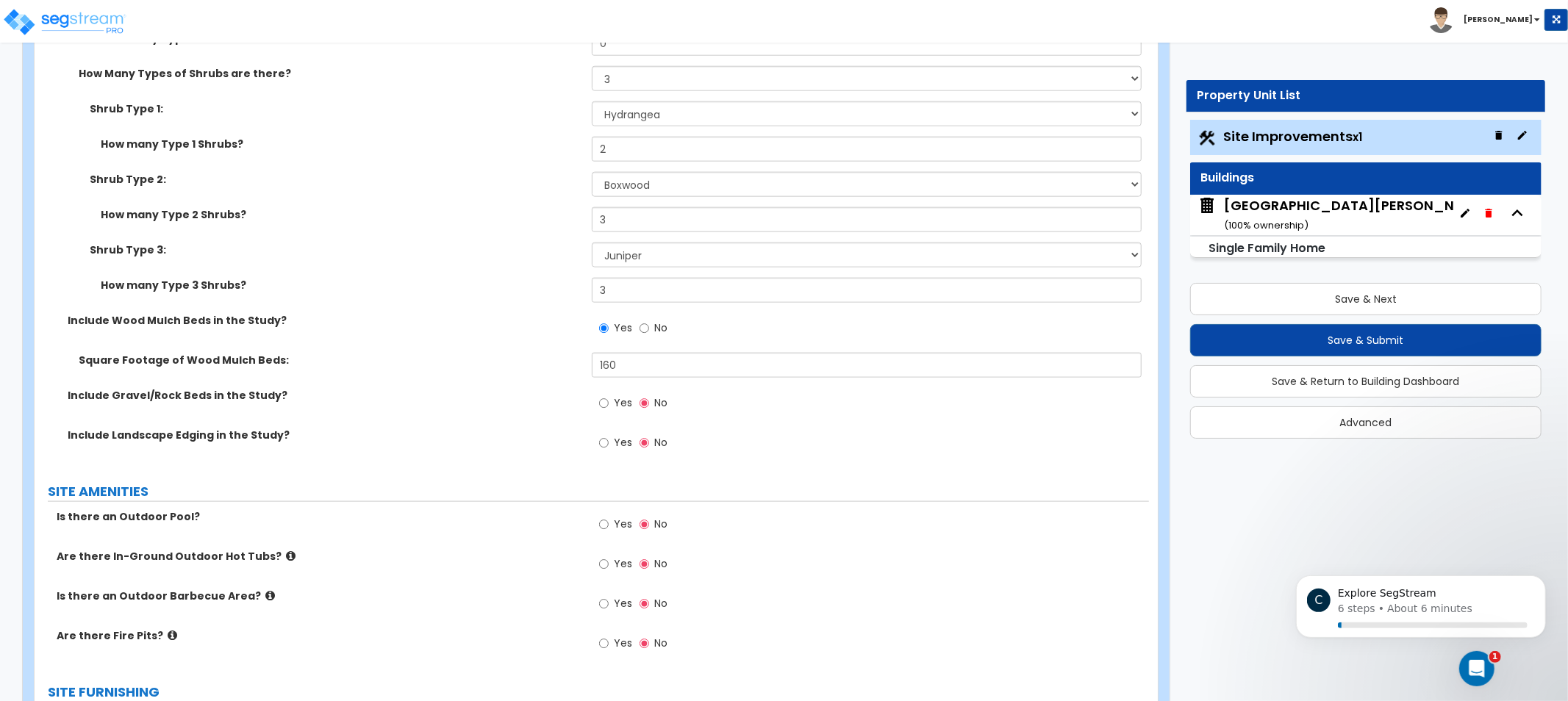
drag, startPoint x: 452, startPoint y: 457, endPoint x: 457, endPoint y: 483, distance: 26.5
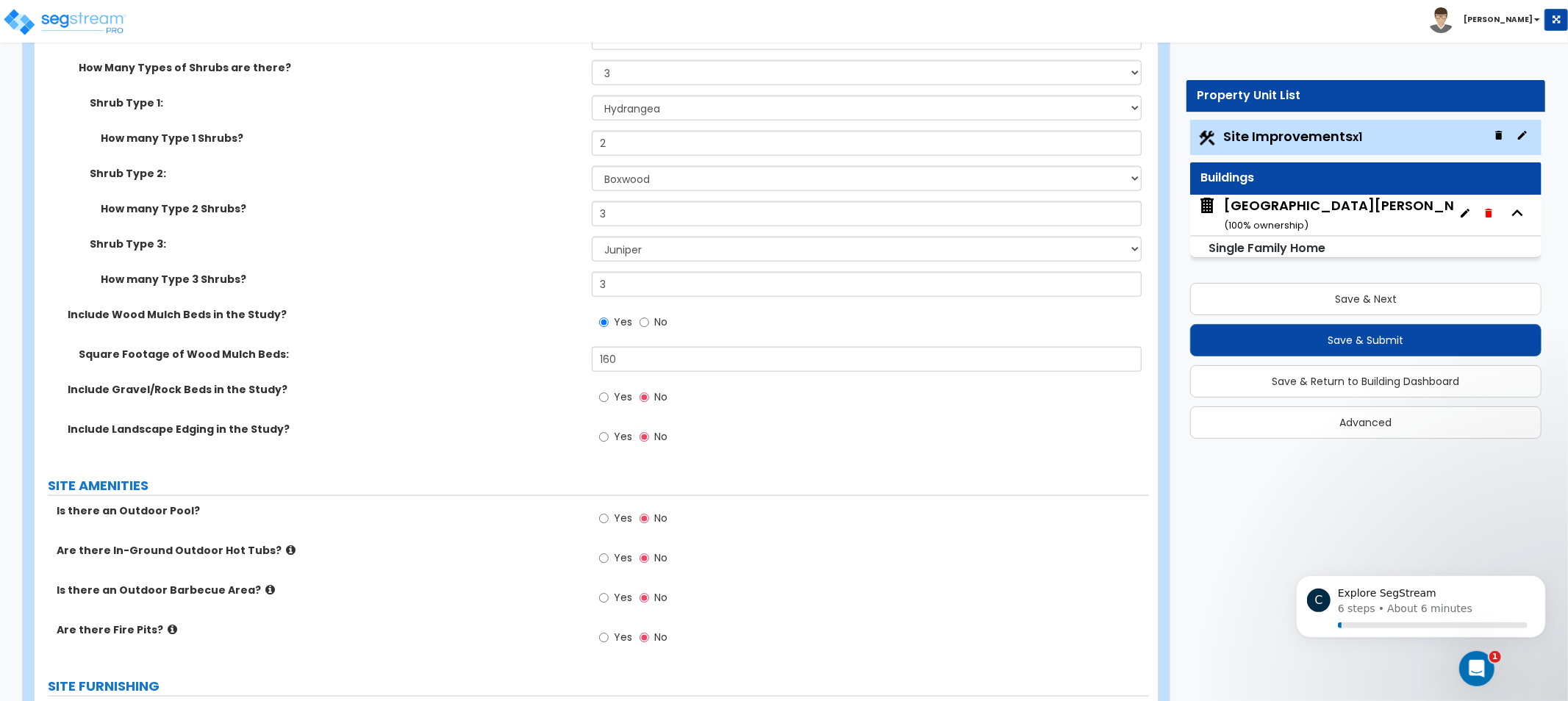
click at [449, 382] on label "Include Gravel/Rock Beds in the Study?" at bounding box center [324, 389] width 513 height 15
drag, startPoint x: 497, startPoint y: 318, endPoint x: 432, endPoint y: 289, distance: 71.2
click at [432, 290] on div "How many Type 3 Shrubs? 3" at bounding box center [591, 290] width 1114 height 36
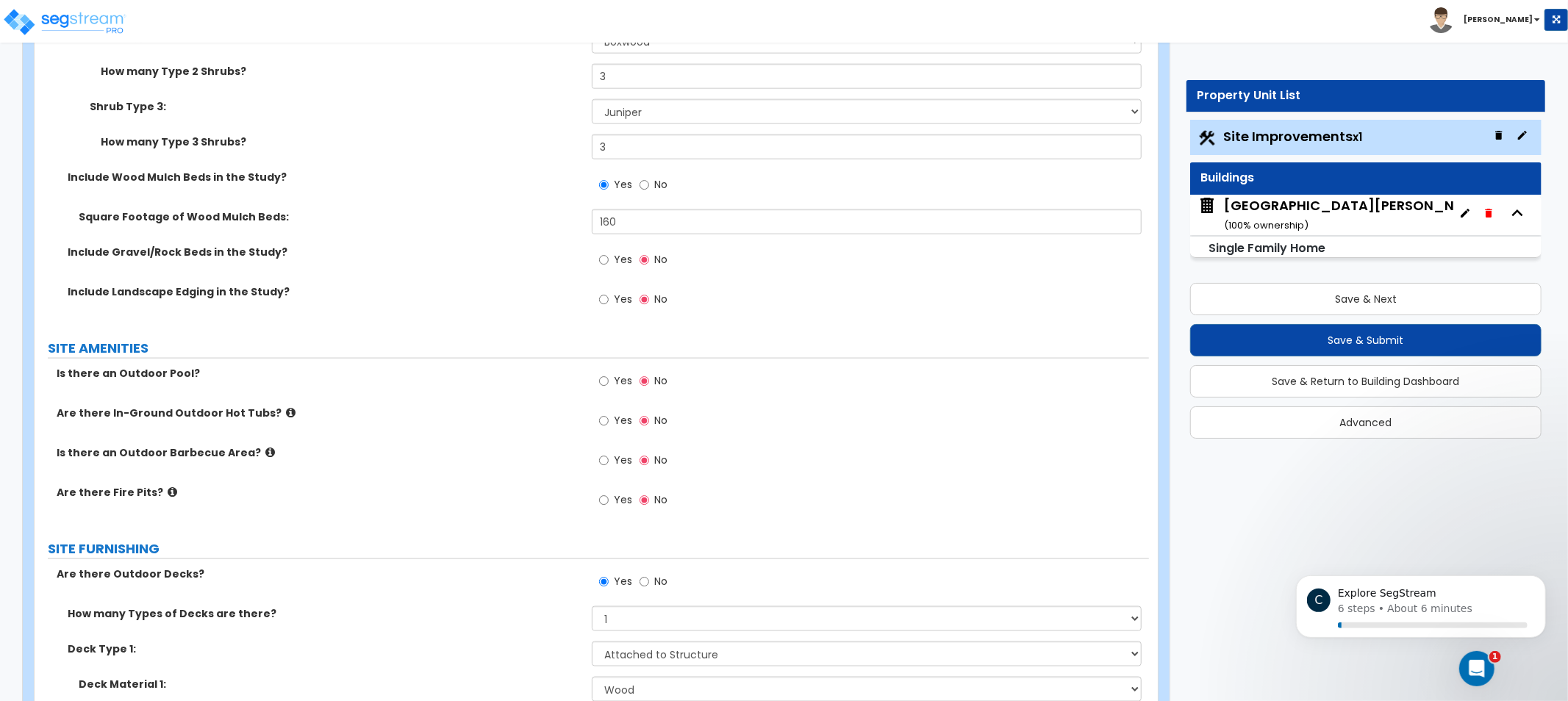
scroll to position [1602, 0]
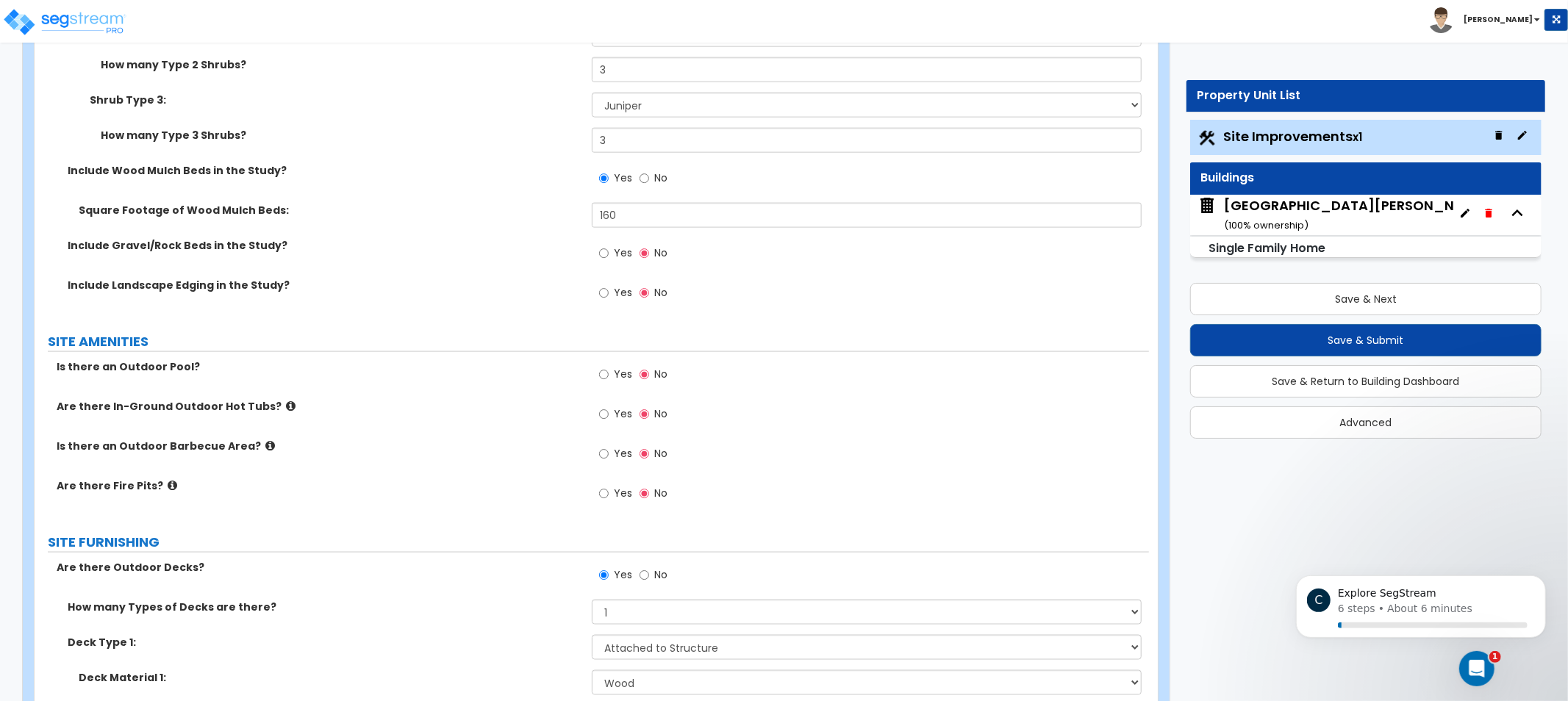
drag, startPoint x: 458, startPoint y: 289, endPoint x: 457, endPoint y: 318, distance: 29.0
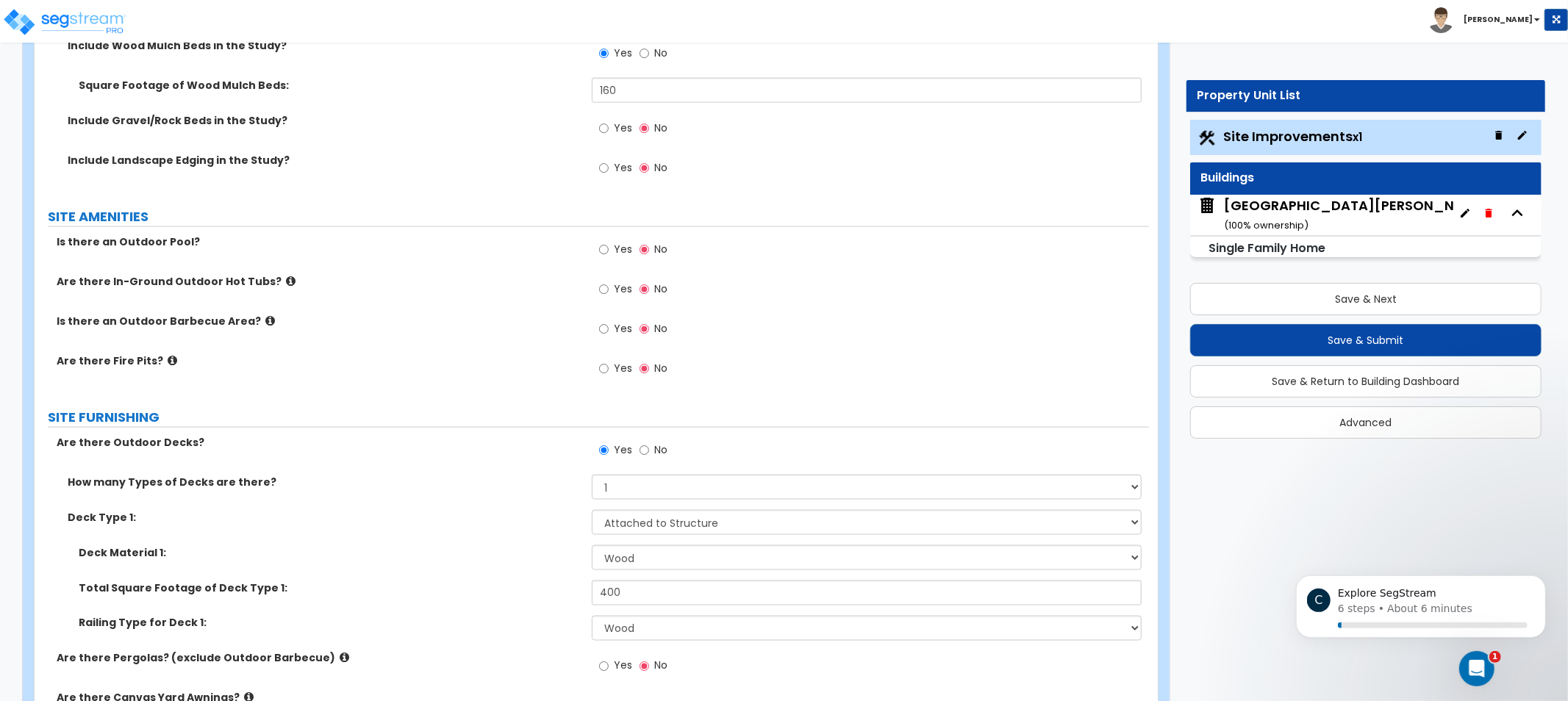
drag, startPoint x: 432, startPoint y: 353, endPoint x: 437, endPoint y: 376, distance: 23.5
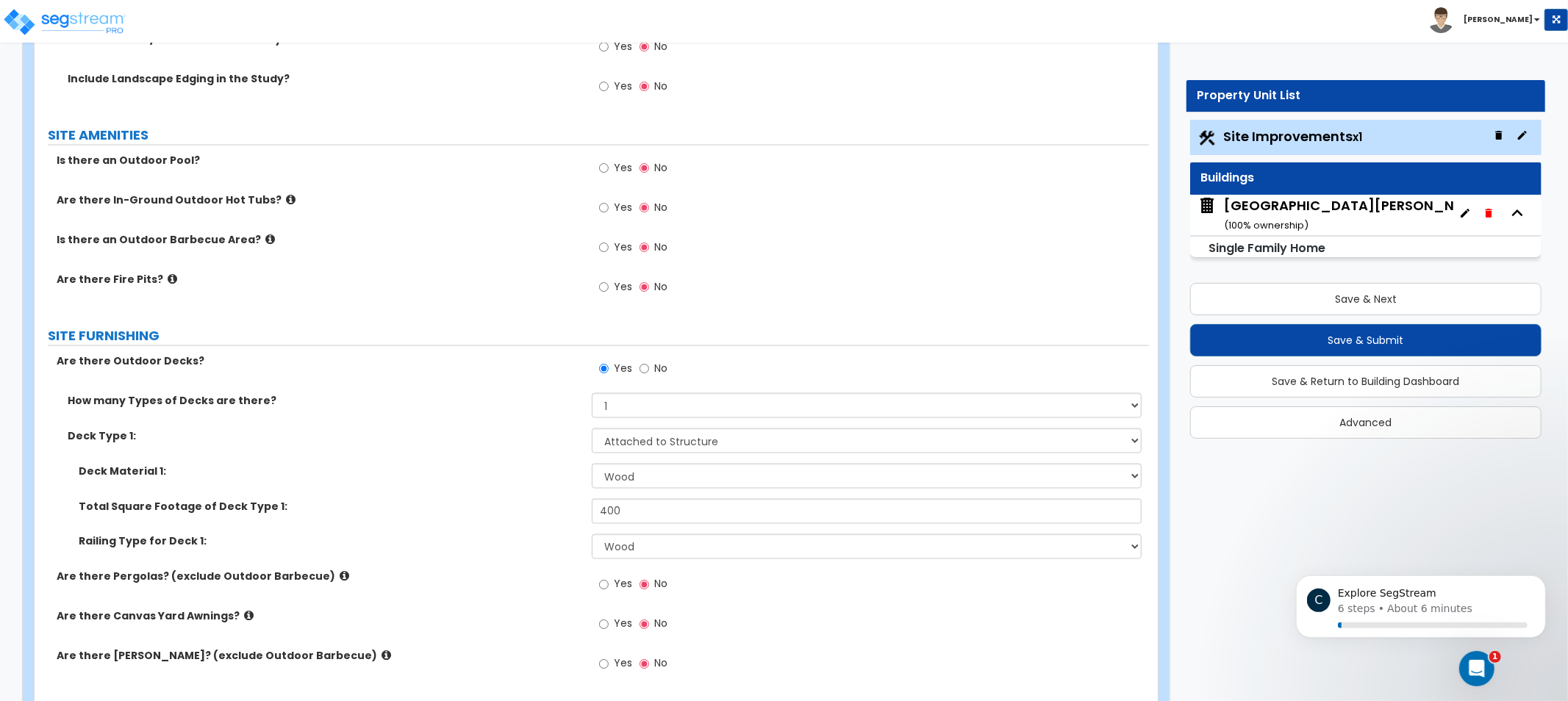
drag, startPoint x: 545, startPoint y: 269, endPoint x: 526, endPoint y: 292, distance: 29.8
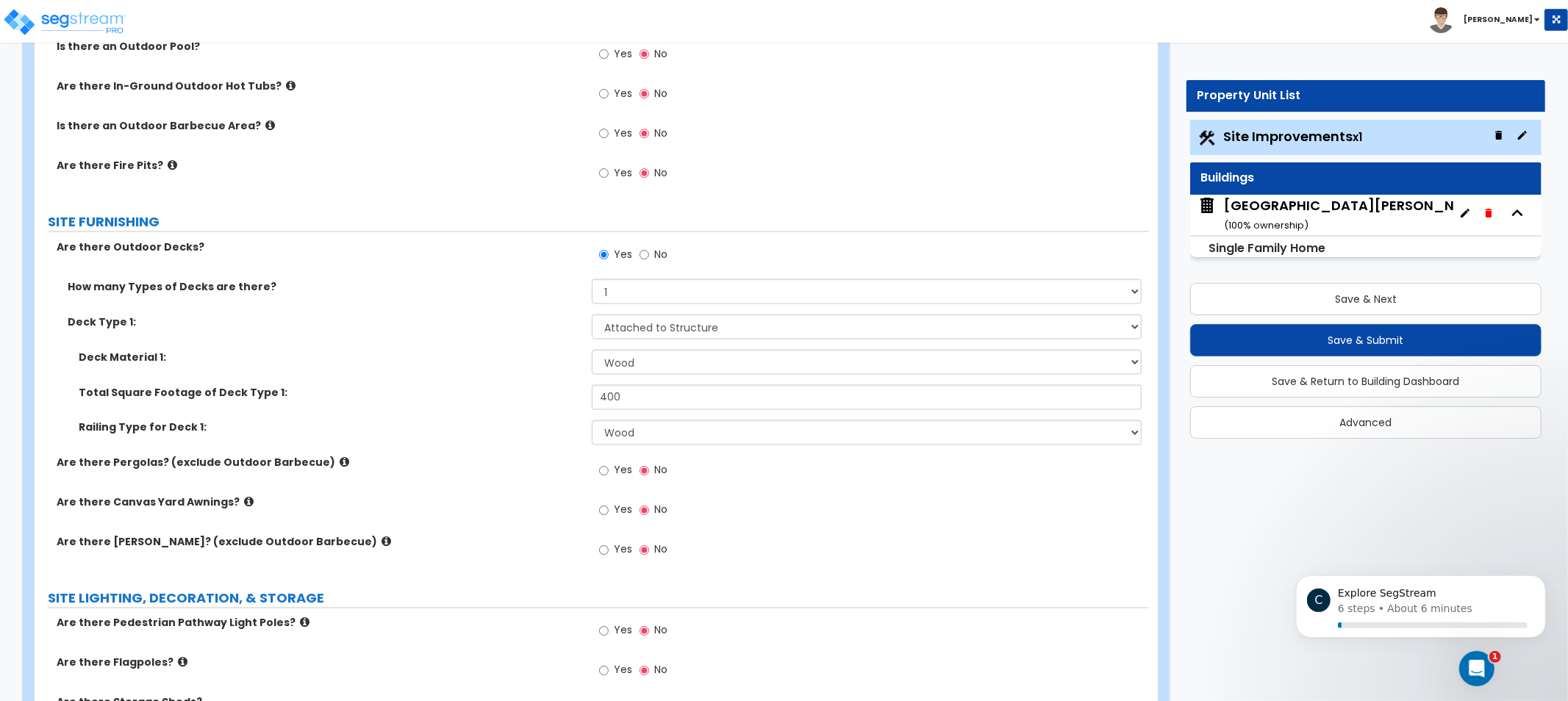
drag, startPoint x: 427, startPoint y: 294, endPoint x: 424, endPoint y: 322, distance: 28.2
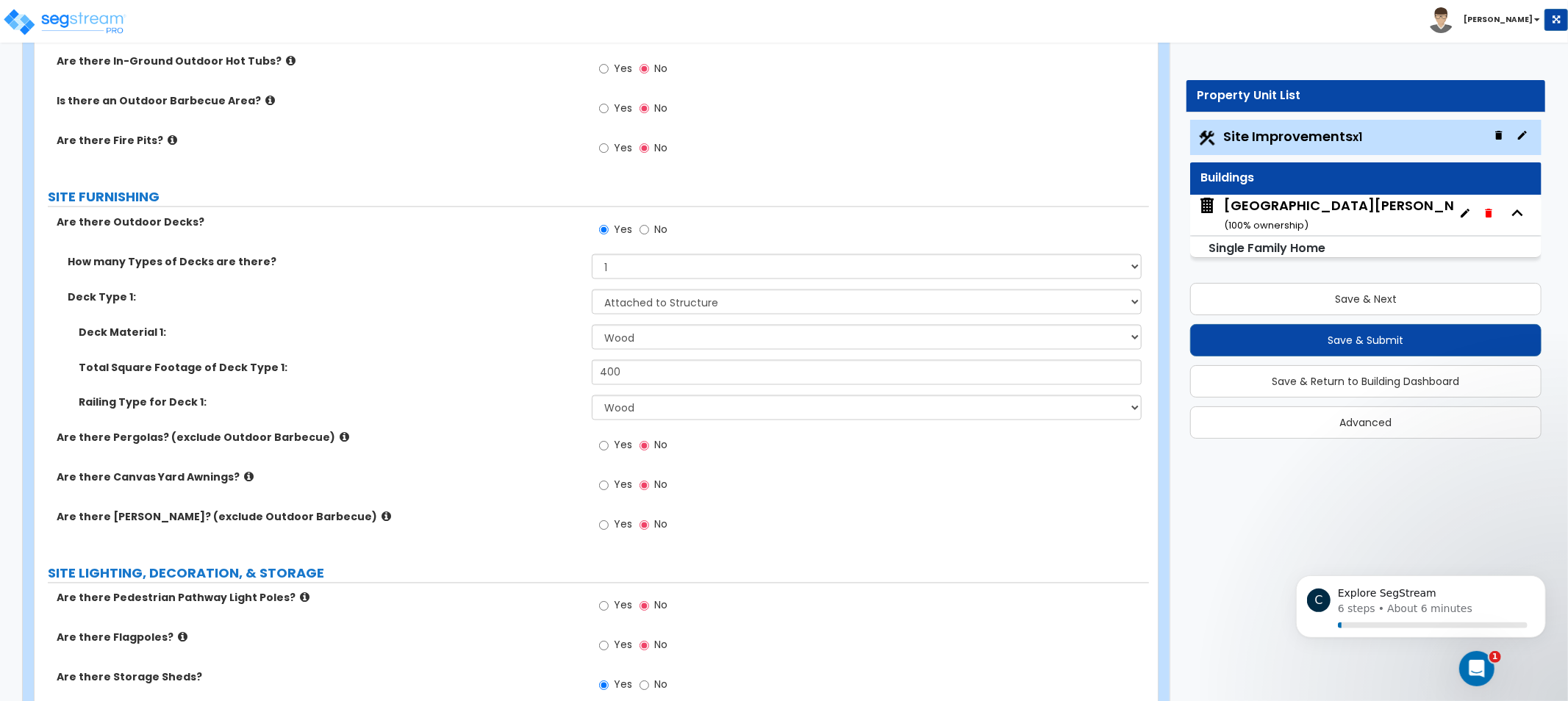
scroll to position [1956, 0]
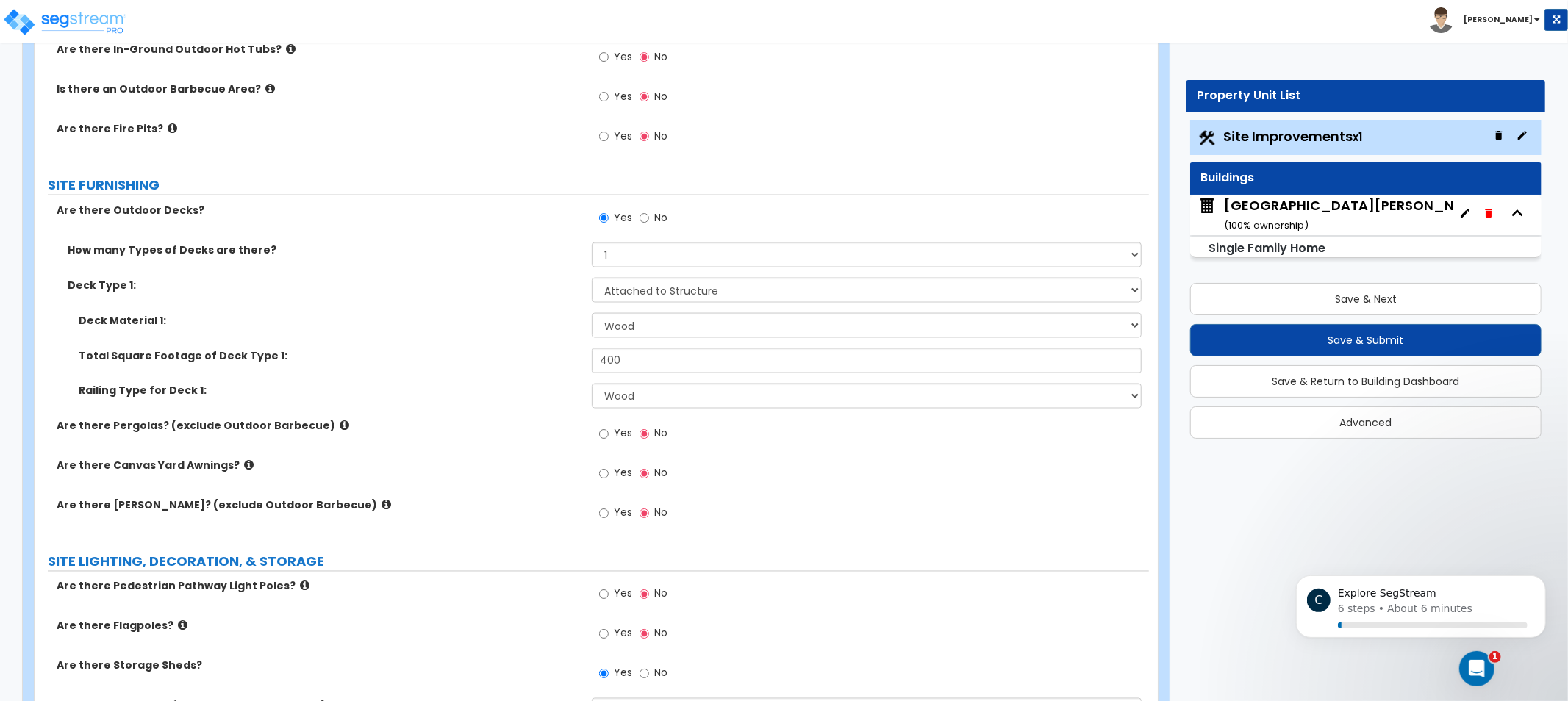
drag, startPoint x: 507, startPoint y: 371, endPoint x: 515, endPoint y: 392, distance: 22.5
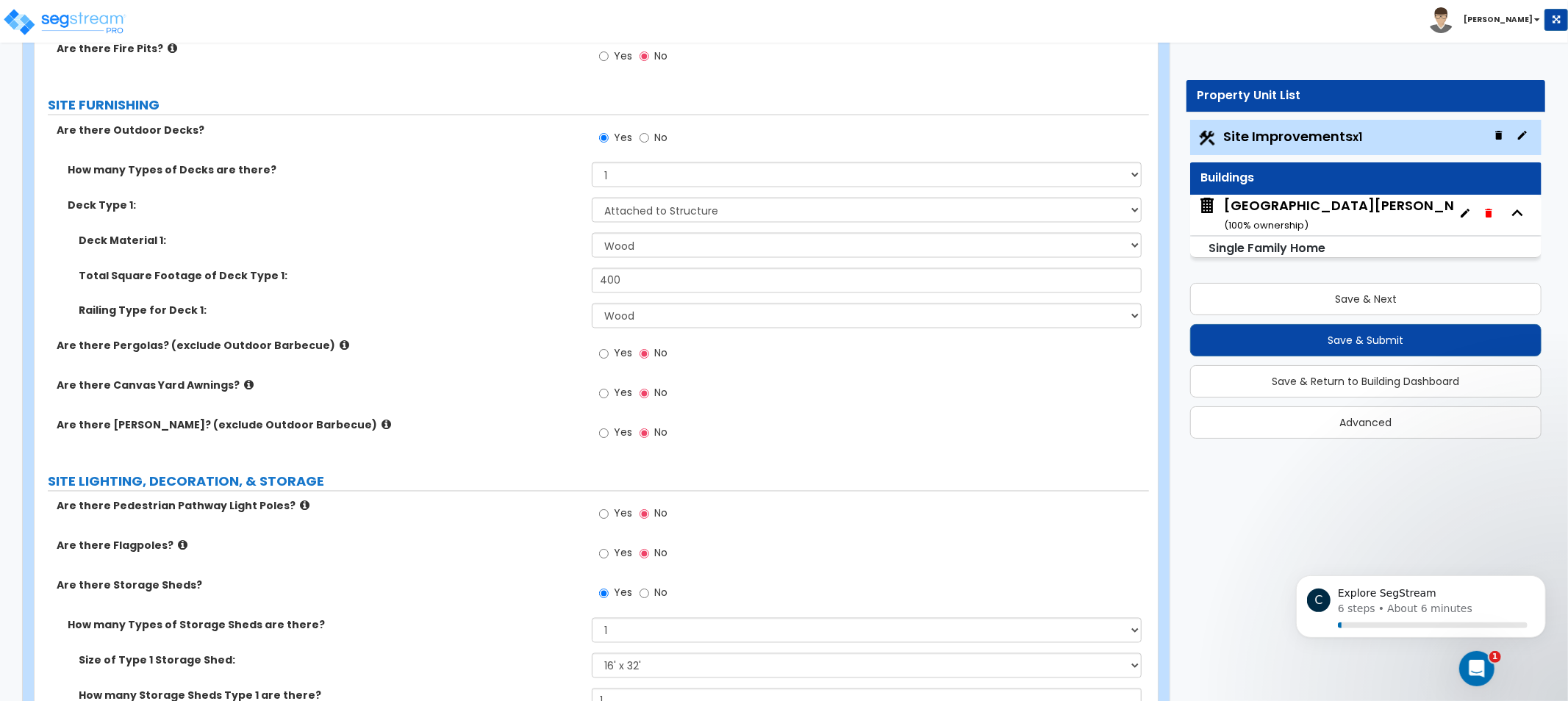
drag, startPoint x: 509, startPoint y: 406, endPoint x: 507, endPoint y: 424, distance: 18.1
click at [327, 344] on label "Are there Pergolas? (exclude Outdoor Barbecue)" at bounding box center [318, 345] width 524 height 15
click at [340, 343] on icon at bounding box center [345, 344] width 10 height 11
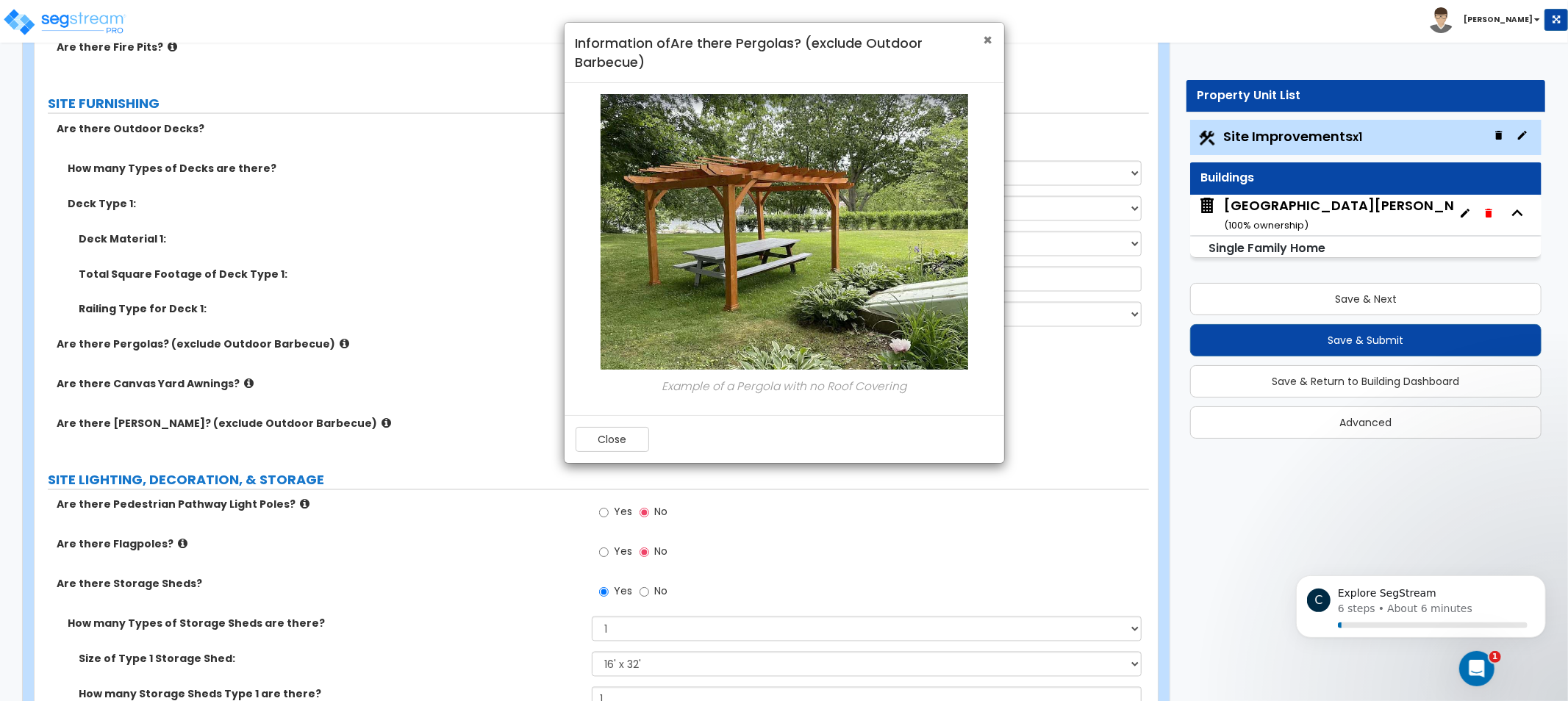
click at [991, 35] on span "×" at bounding box center [989, 41] width 10 height 22
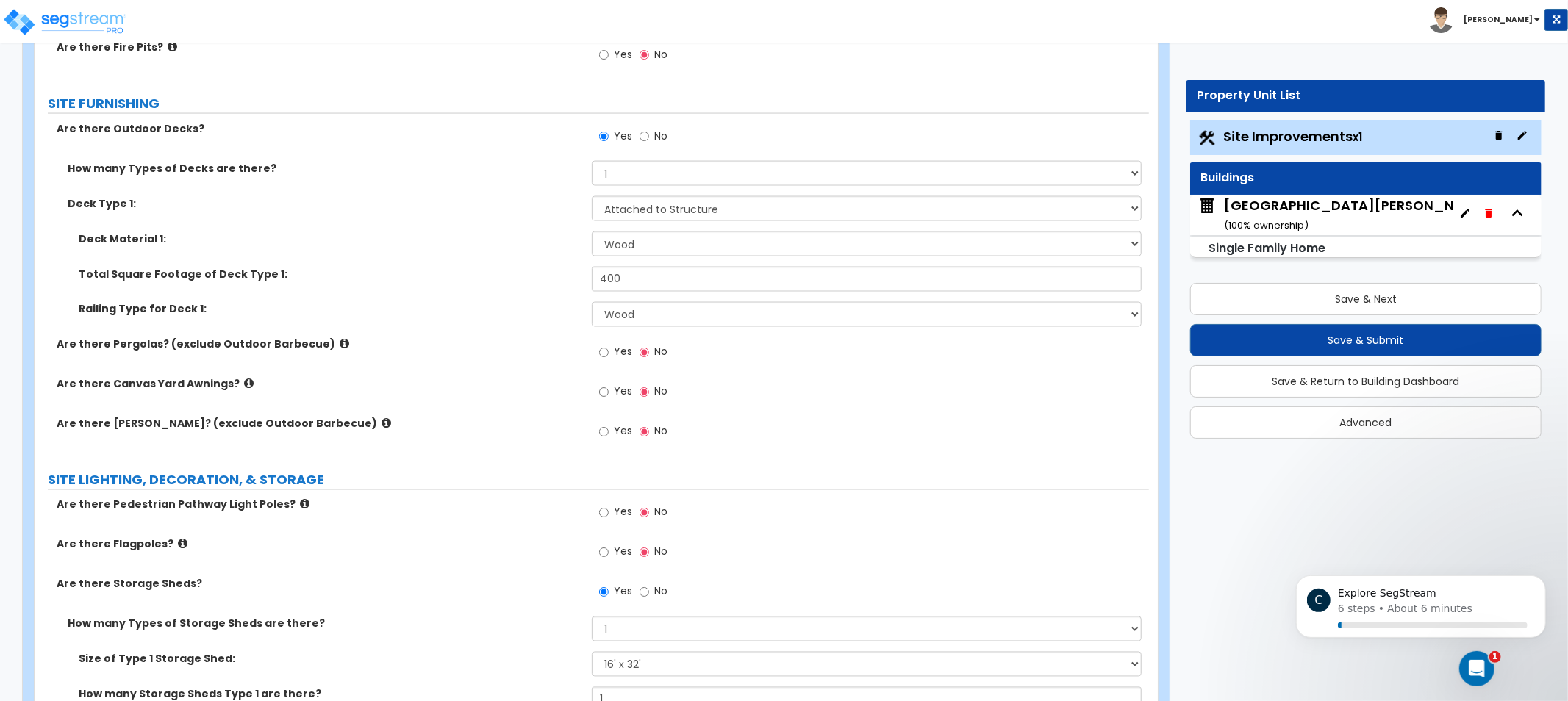
click at [340, 343] on icon at bounding box center [345, 344] width 10 height 11
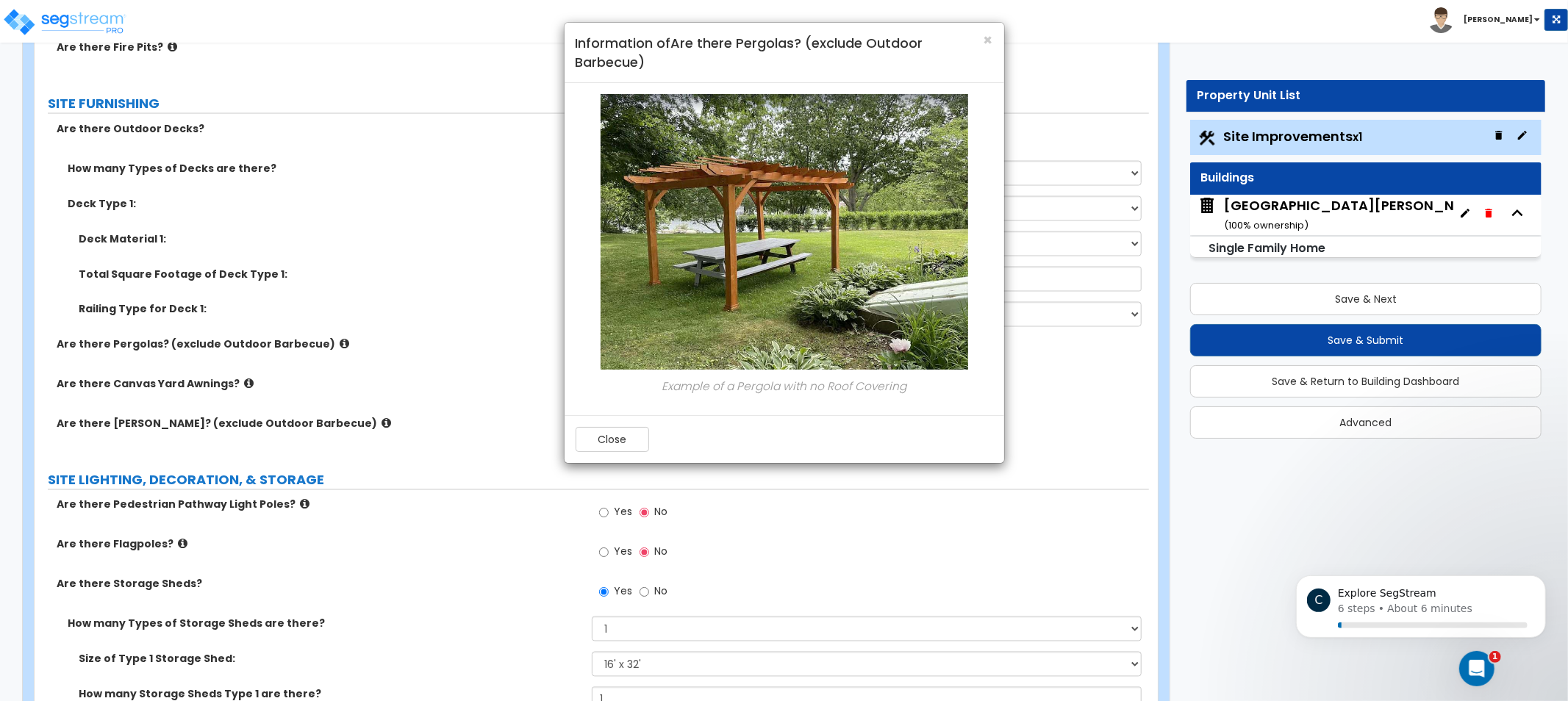
click at [414, 385] on div "× Information of Are there Pergolas? (exclude Outdoor Barbecue) Example of a Pe…" at bounding box center [784, 350] width 1568 height 701
click at [990, 39] on span "×" at bounding box center [989, 41] width 10 height 22
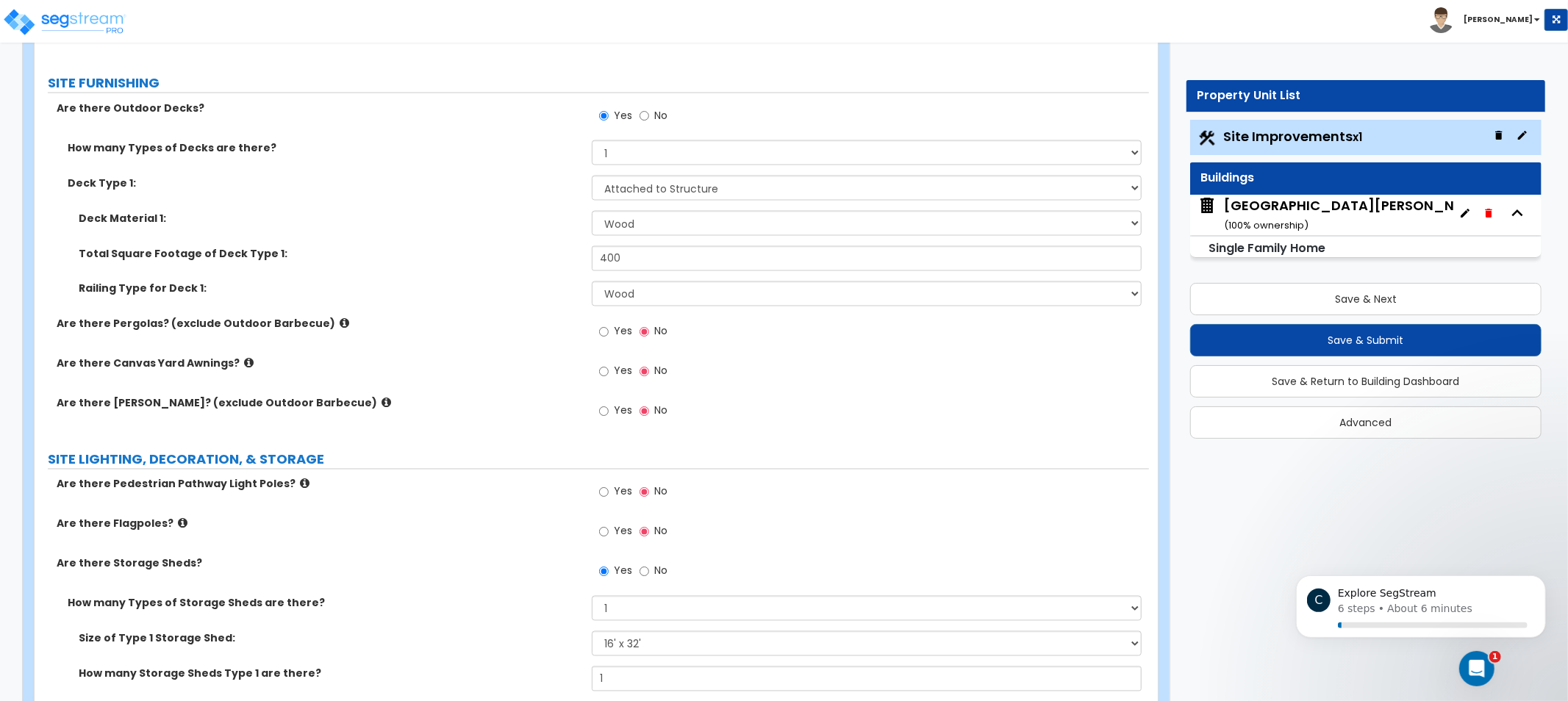
drag, startPoint x: 405, startPoint y: 429, endPoint x: 405, endPoint y: 449, distance: 20.0
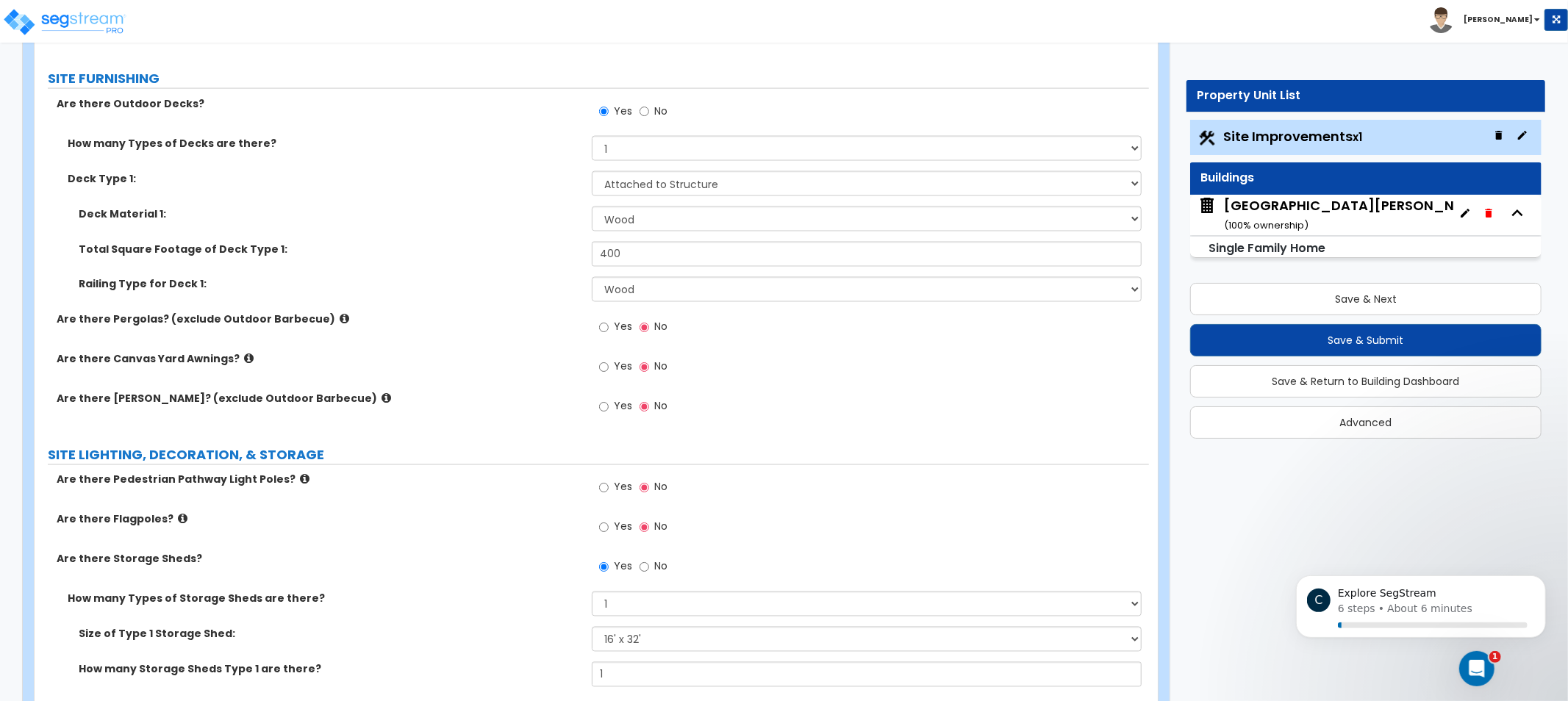
click at [244, 360] on icon at bounding box center [249, 358] width 10 height 11
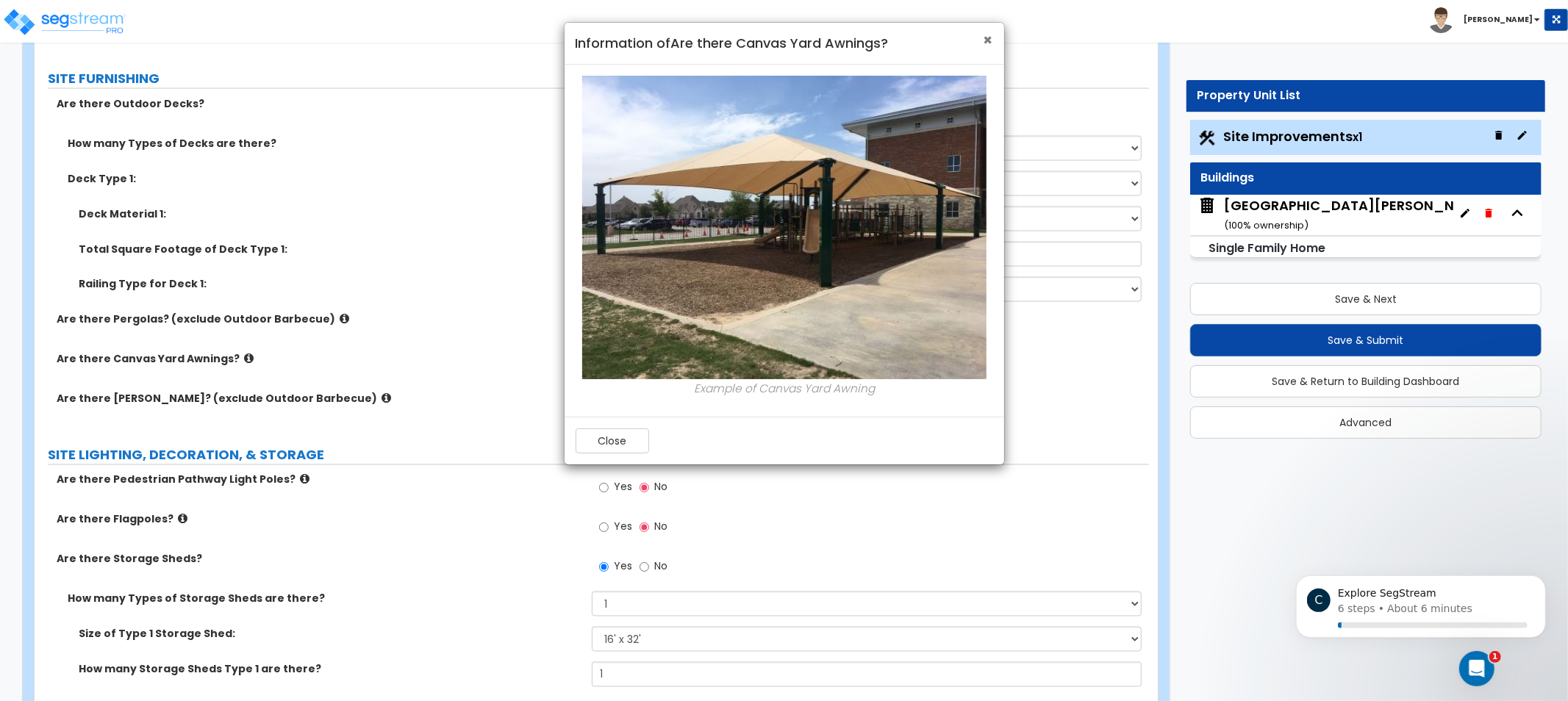
click at [988, 37] on span "×" at bounding box center [989, 41] width 10 height 22
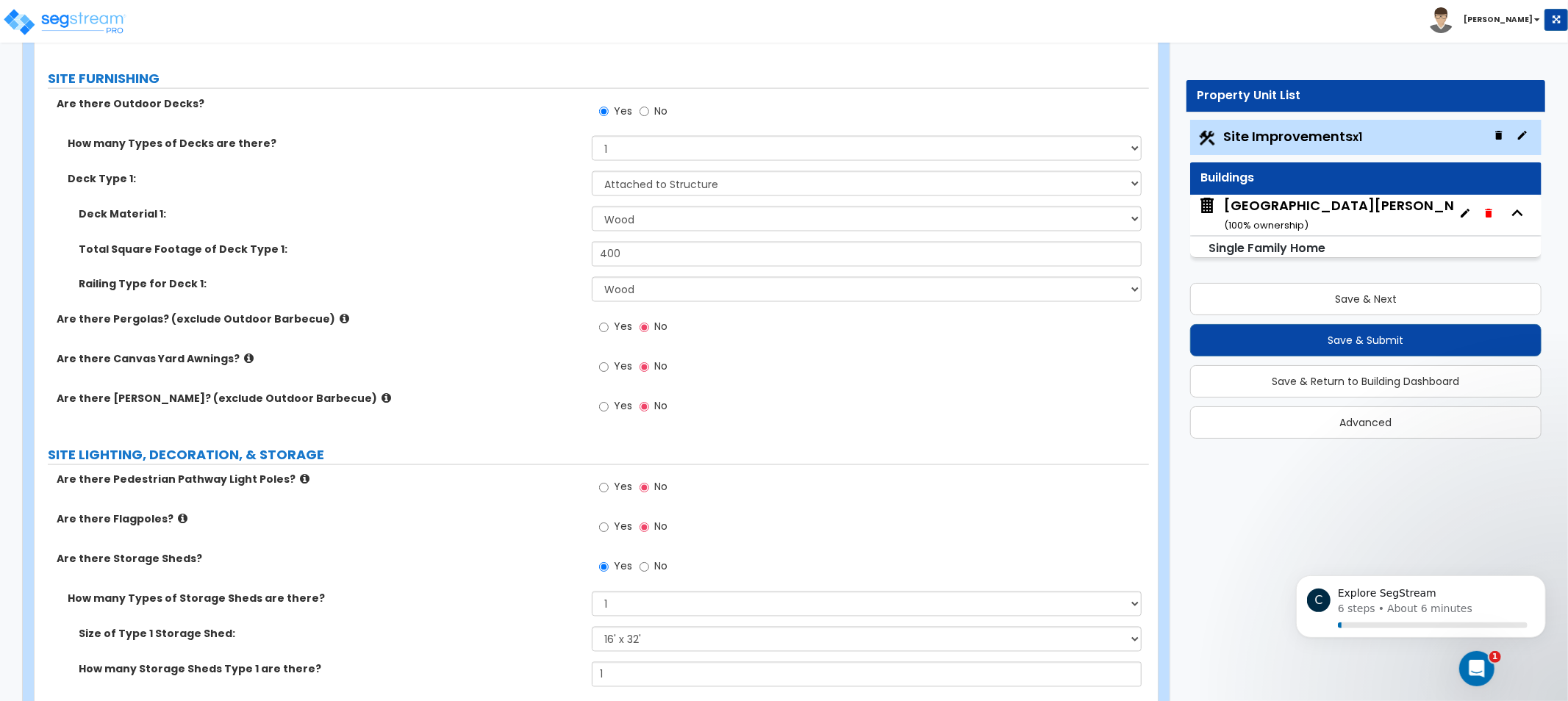
click at [381, 402] on icon at bounding box center [386, 398] width 10 height 11
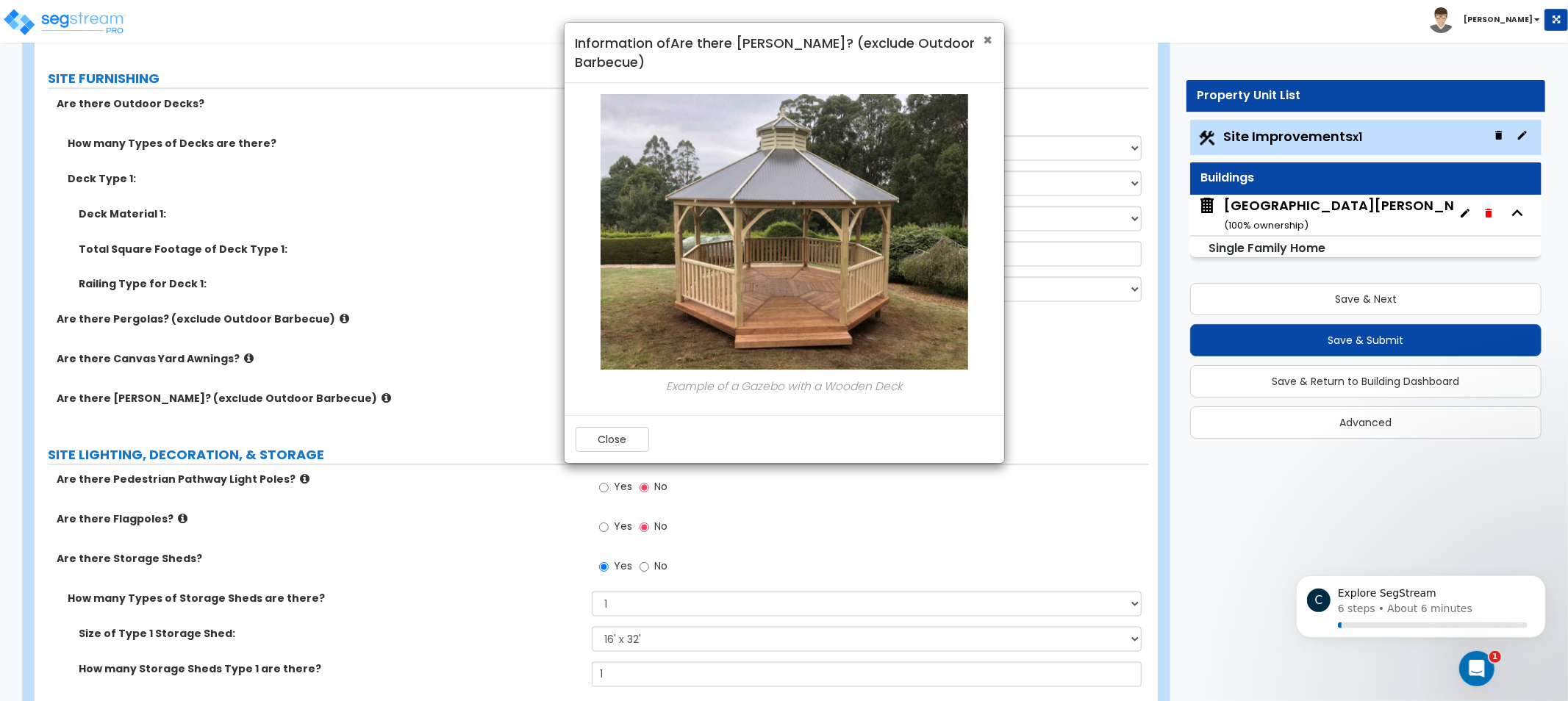
click at [988, 42] on span "×" at bounding box center [989, 41] width 10 height 22
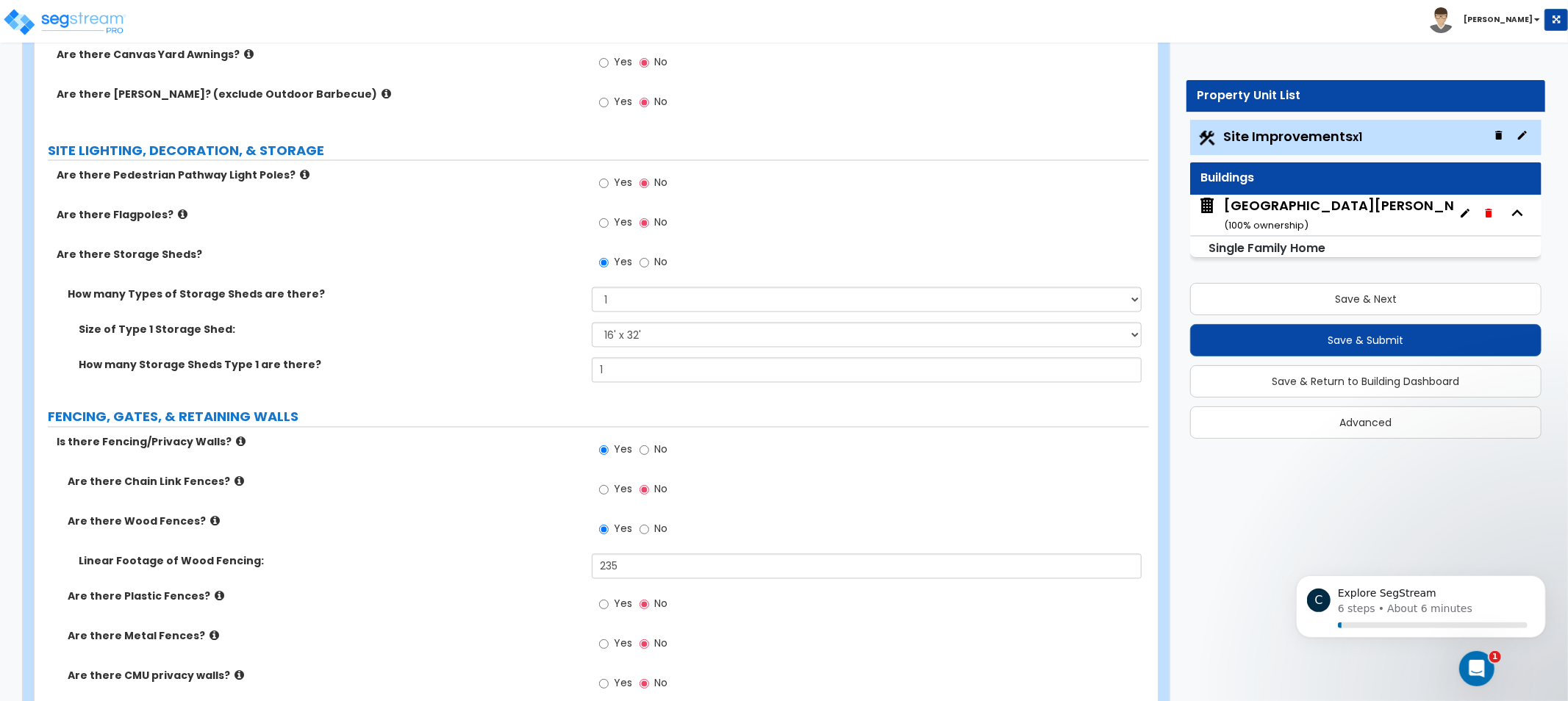
scroll to position [2398, 0]
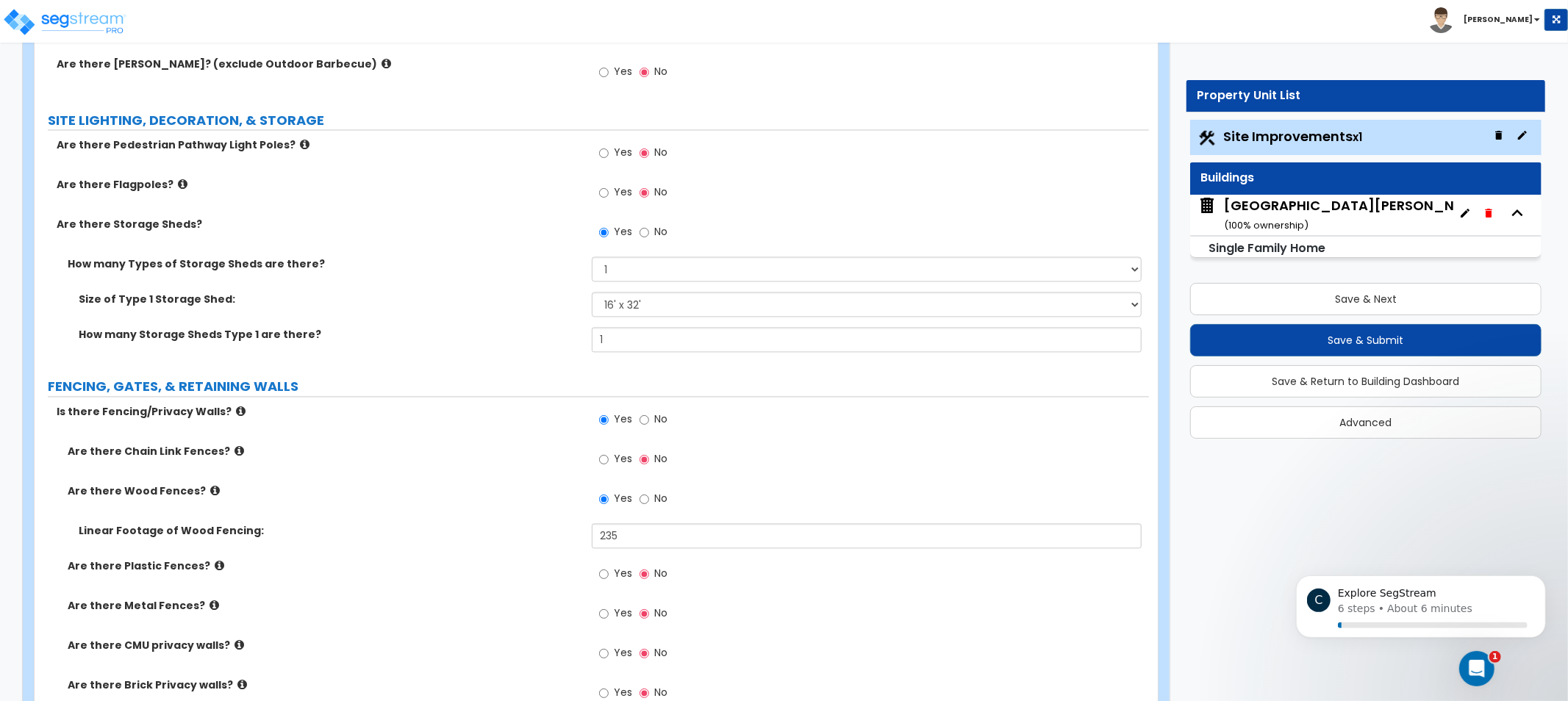
drag, startPoint x: 392, startPoint y: 429, endPoint x: 398, endPoint y: 459, distance: 30.6
click at [300, 140] on icon at bounding box center [305, 144] width 10 height 11
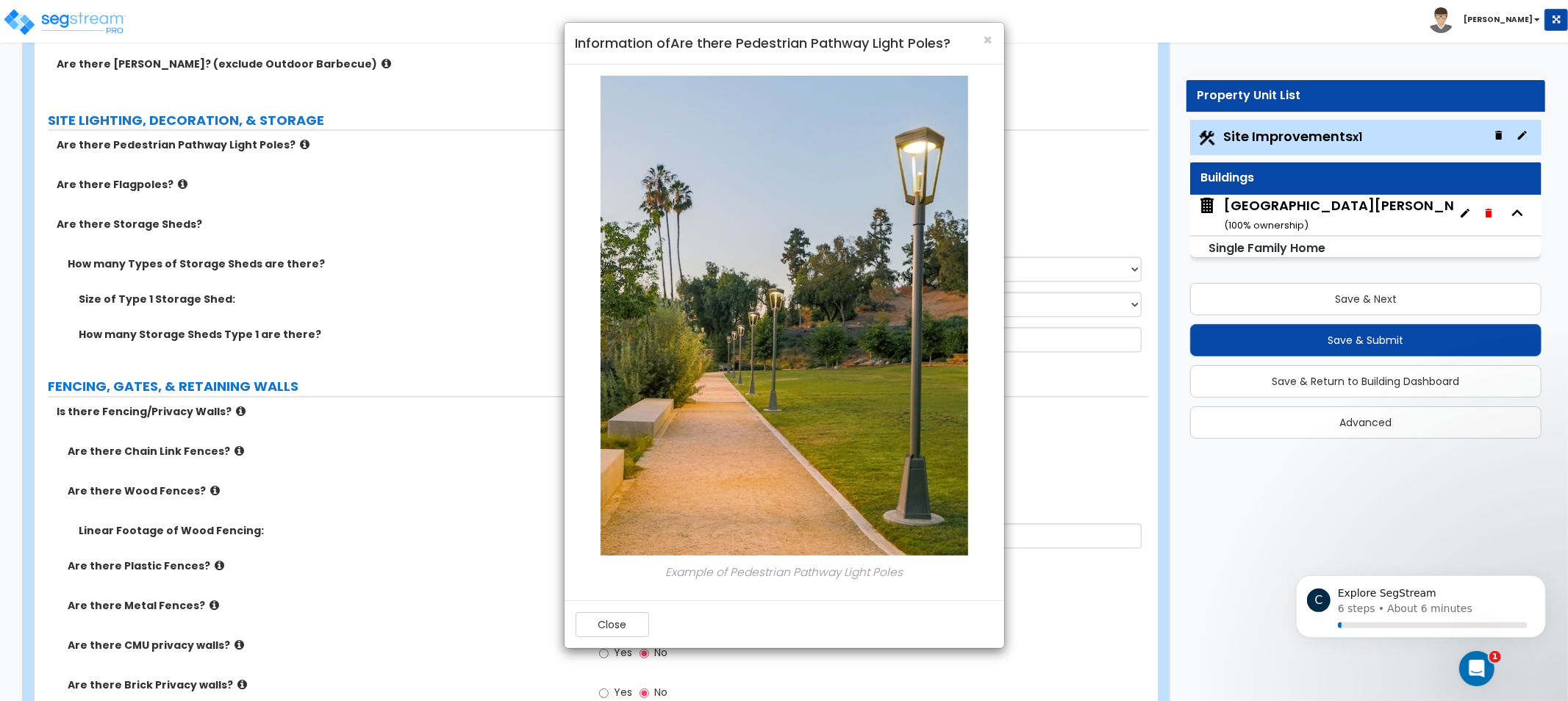
click at [993, 37] on div "× Information of Are there Pedestrian Pathway Light Poles?" at bounding box center [784, 44] width 440 height 42
click at [988, 39] on span "×" at bounding box center [989, 41] width 10 height 22
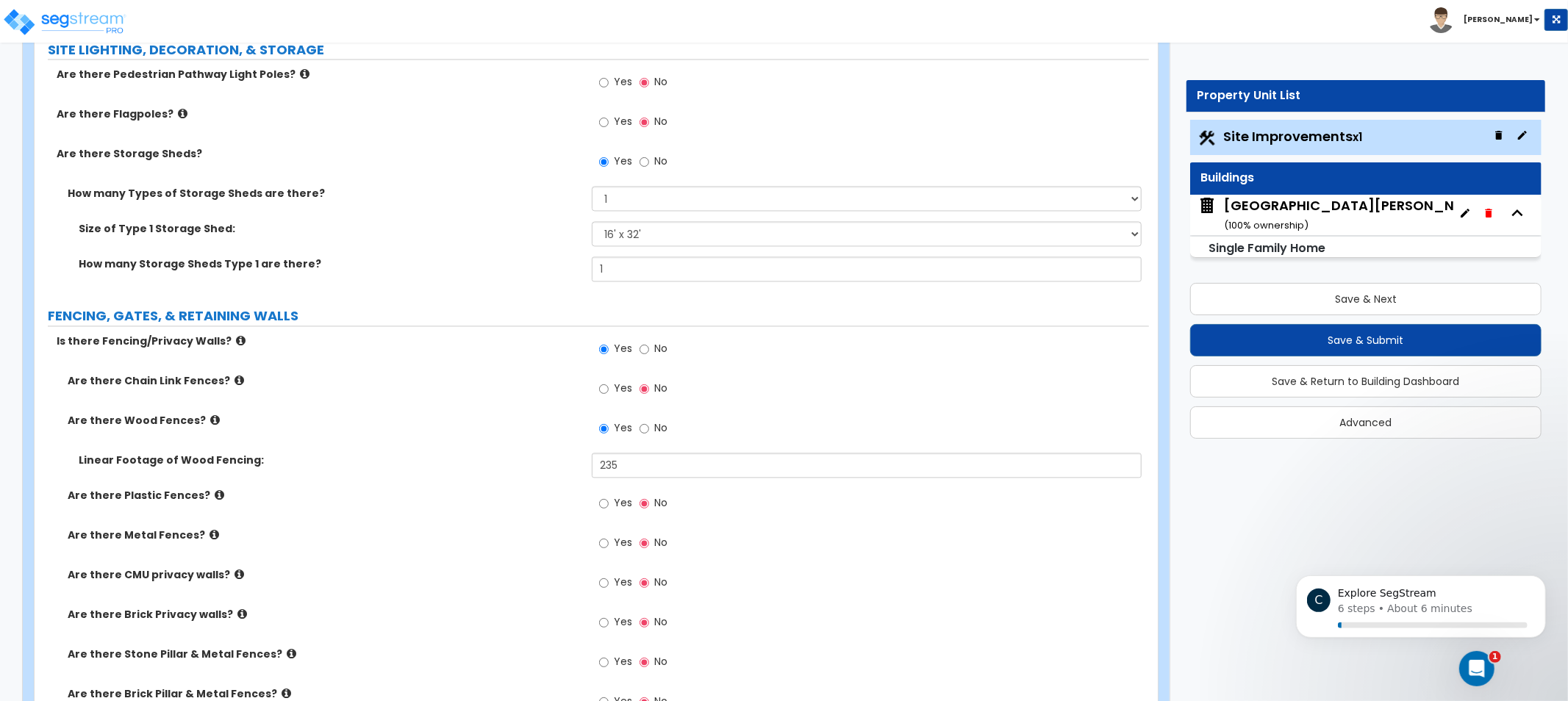
scroll to position [2561, 0]
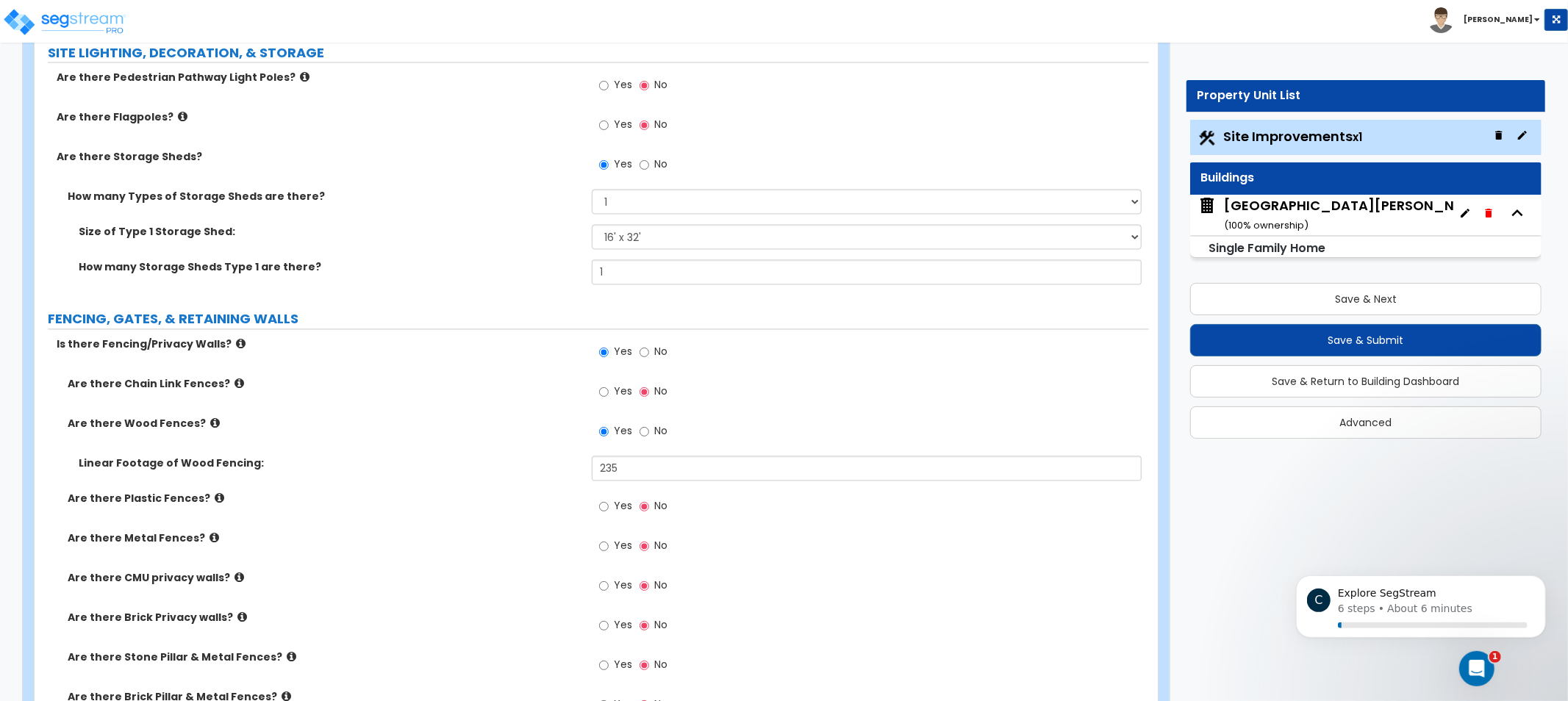
drag, startPoint x: 472, startPoint y: 385, endPoint x: 483, endPoint y: 334, distance: 52.2
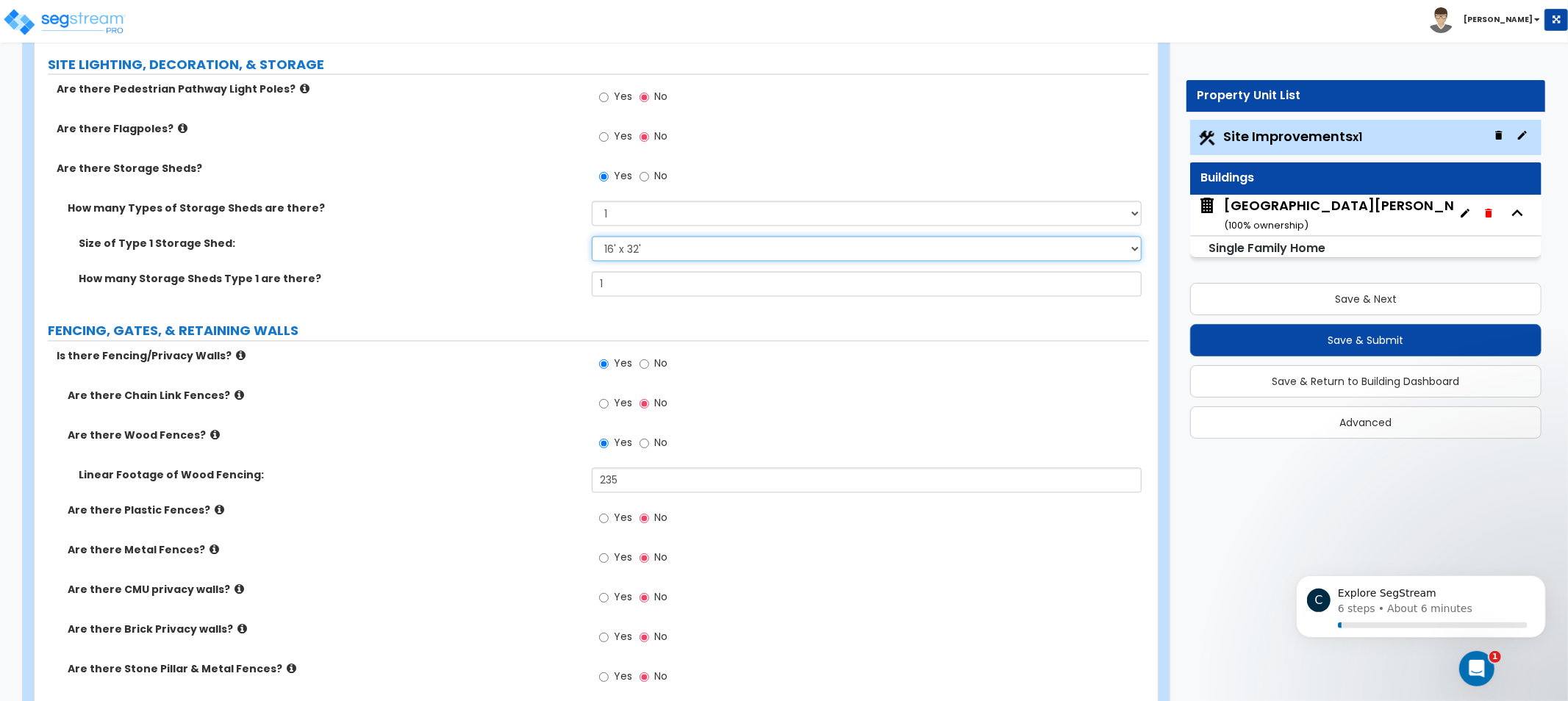
click at [628, 252] on select "Please Choose One 16' x 32' 30' x 64'" at bounding box center [866, 248] width 550 height 25
drag, startPoint x: 640, startPoint y: 251, endPoint x: 642, endPoint y: 239, distance: 12.2
click at [640, 251] on select "Please Choose One 16' x 32' 30' x 64'" at bounding box center [866, 248] width 550 height 25
click at [718, 247] on select "Please Choose One 16' x 32' 30' x 64'" at bounding box center [866, 248] width 550 height 25
click at [591, 236] on select "Please Choose One 16' x 32' 30' x 64'" at bounding box center [866, 248] width 550 height 25
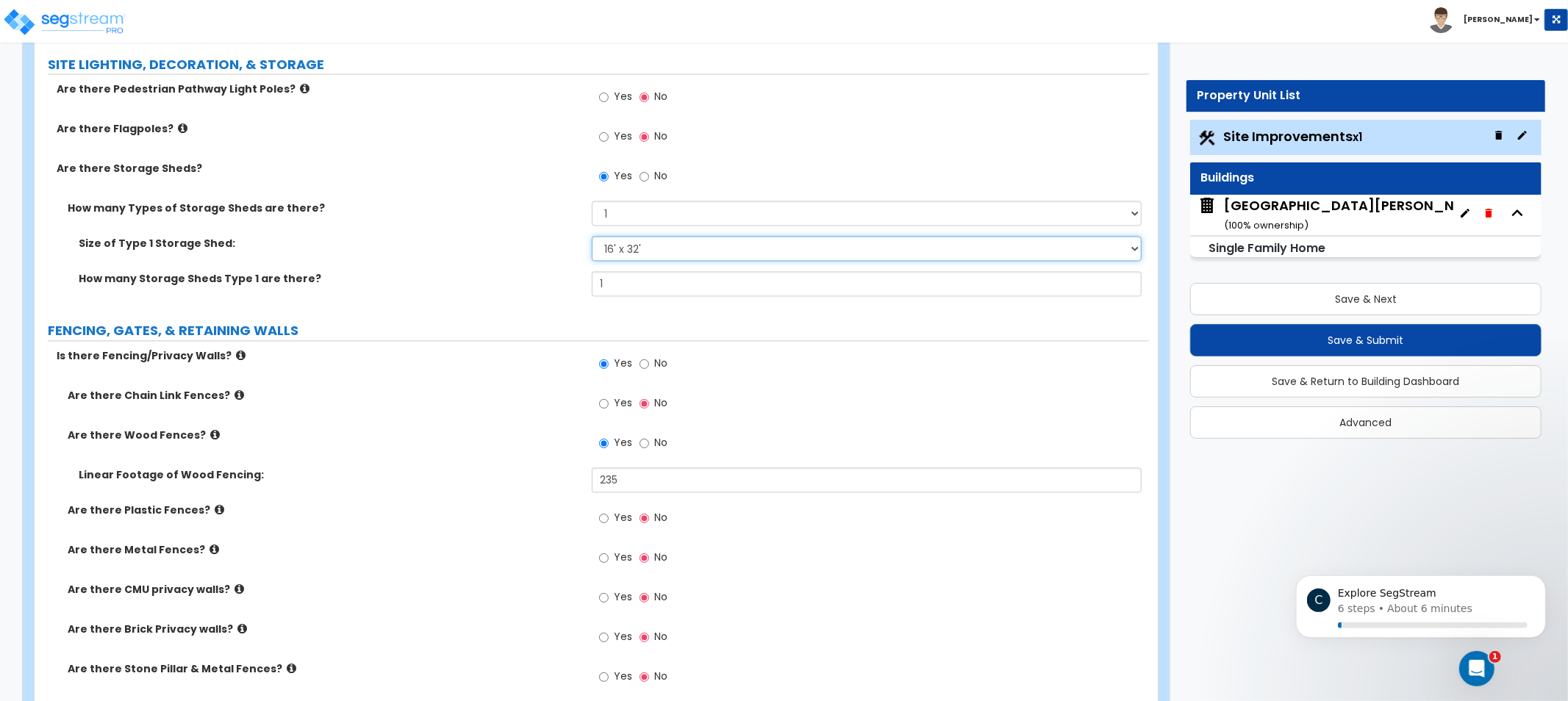
click at [702, 252] on select "Please Choose One 16' x 32' 30' x 64'" at bounding box center [866, 248] width 550 height 25
click at [695, 215] on select "Please Choose One 1 2" at bounding box center [866, 213] width 550 height 25
click at [693, 215] on select "Please Choose One 1 2" at bounding box center [866, 213] width 550 height 25
click at [696, 252] on select "Please Choose One 16' x 32' 30' x 64'" at bounding box center [866, 248] width 550 height 25
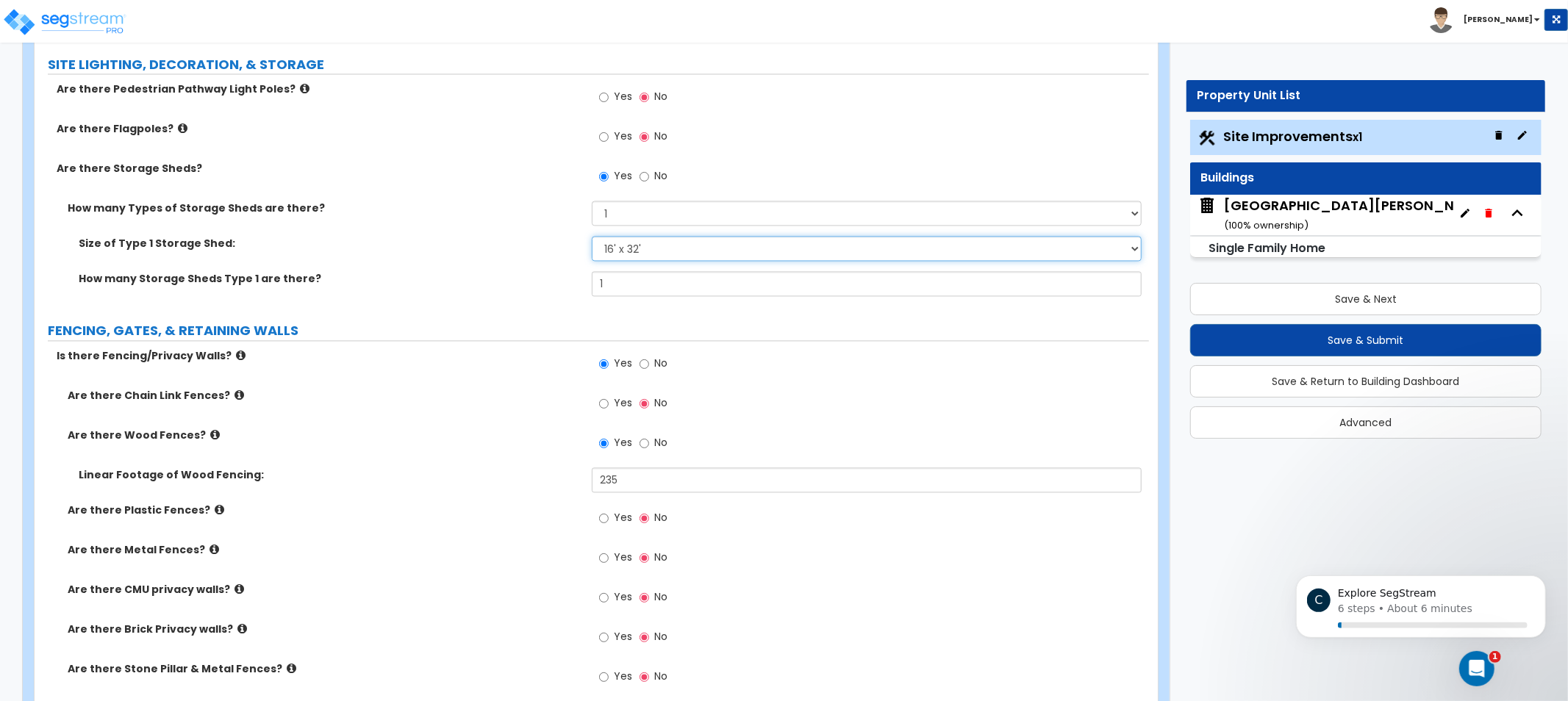
click at [591, 236] on select "Please Choose One 16' x 32' 30' x 64'" at bounding box center [866, 248] width 550 height 25
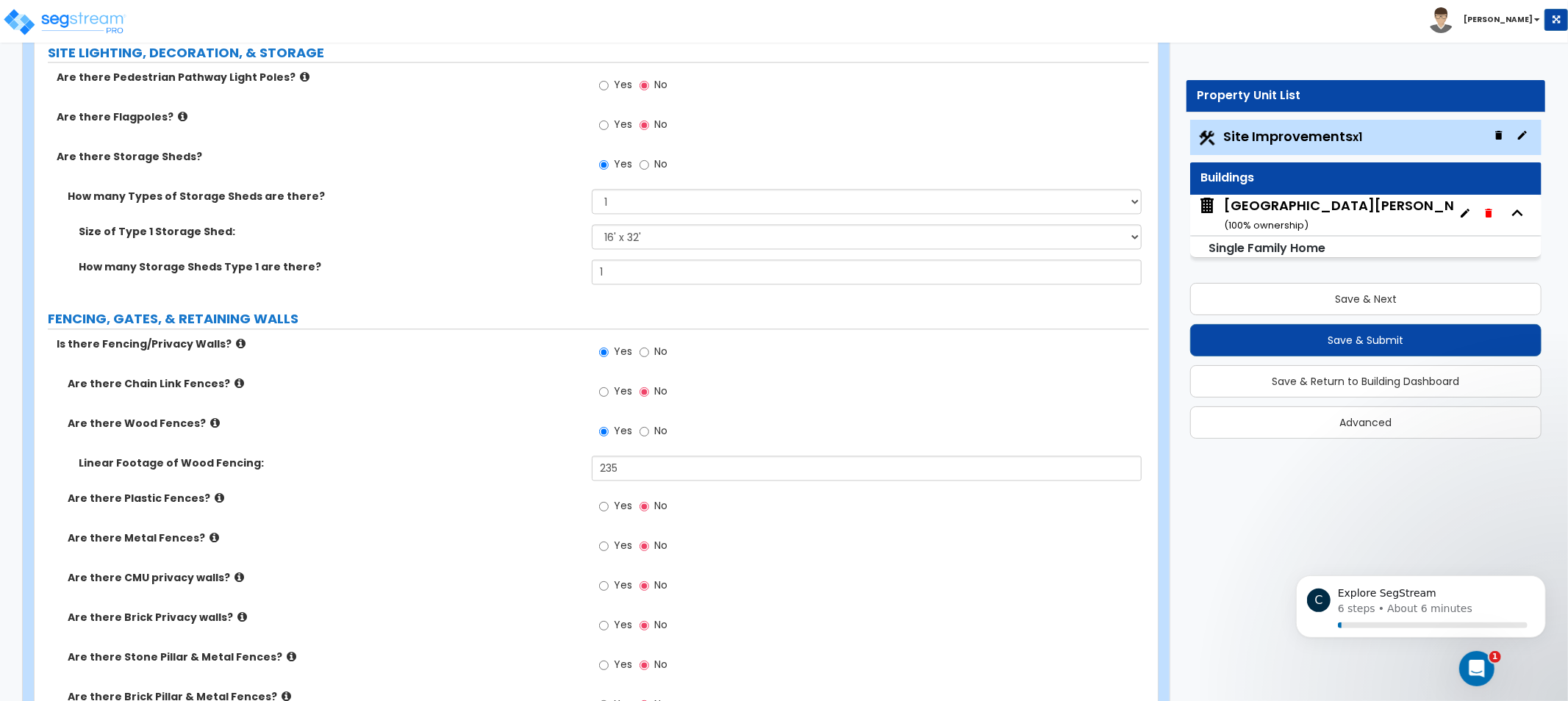
drag, startPoint x: 514, startPoint y: 279, endPoint x: 512, endPoint y: 294, distance: 15.1
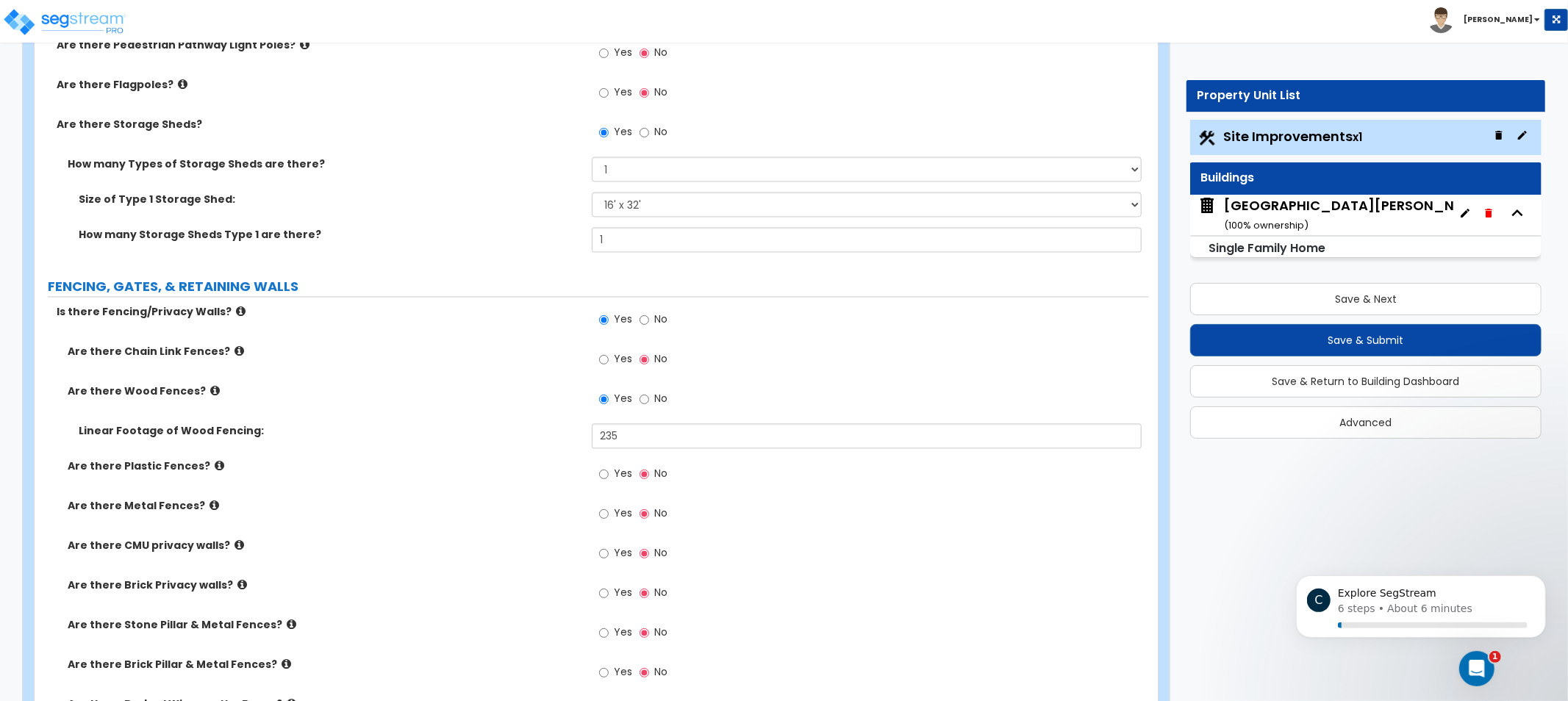
drag, startPoint x: 514, startPoint y: 285, endPoint x: 525, endPoint y: 303, distance: 21.1
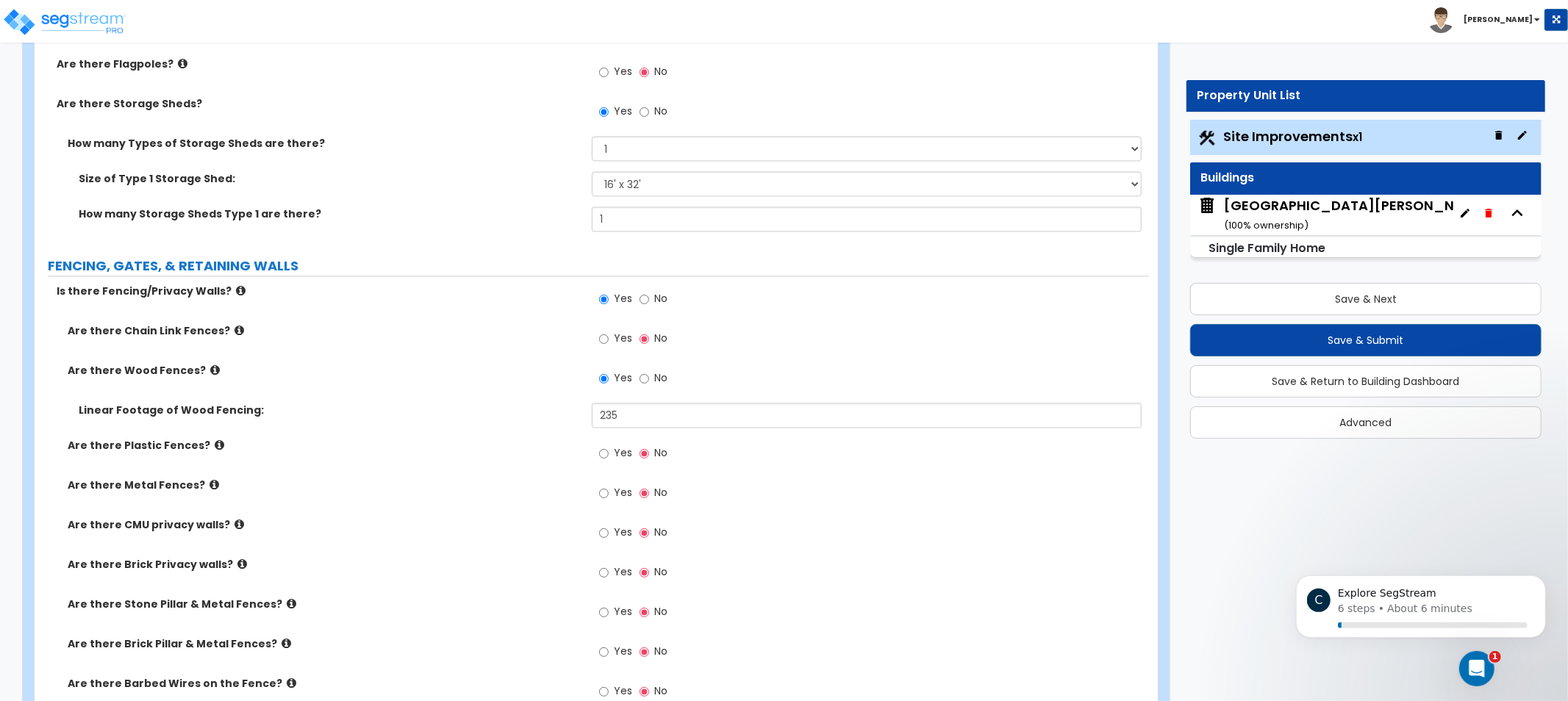
drag, startPoint x: 531, startPoint y: 270, endPoint x: 526, endPoint y: 292, distance: 22.6
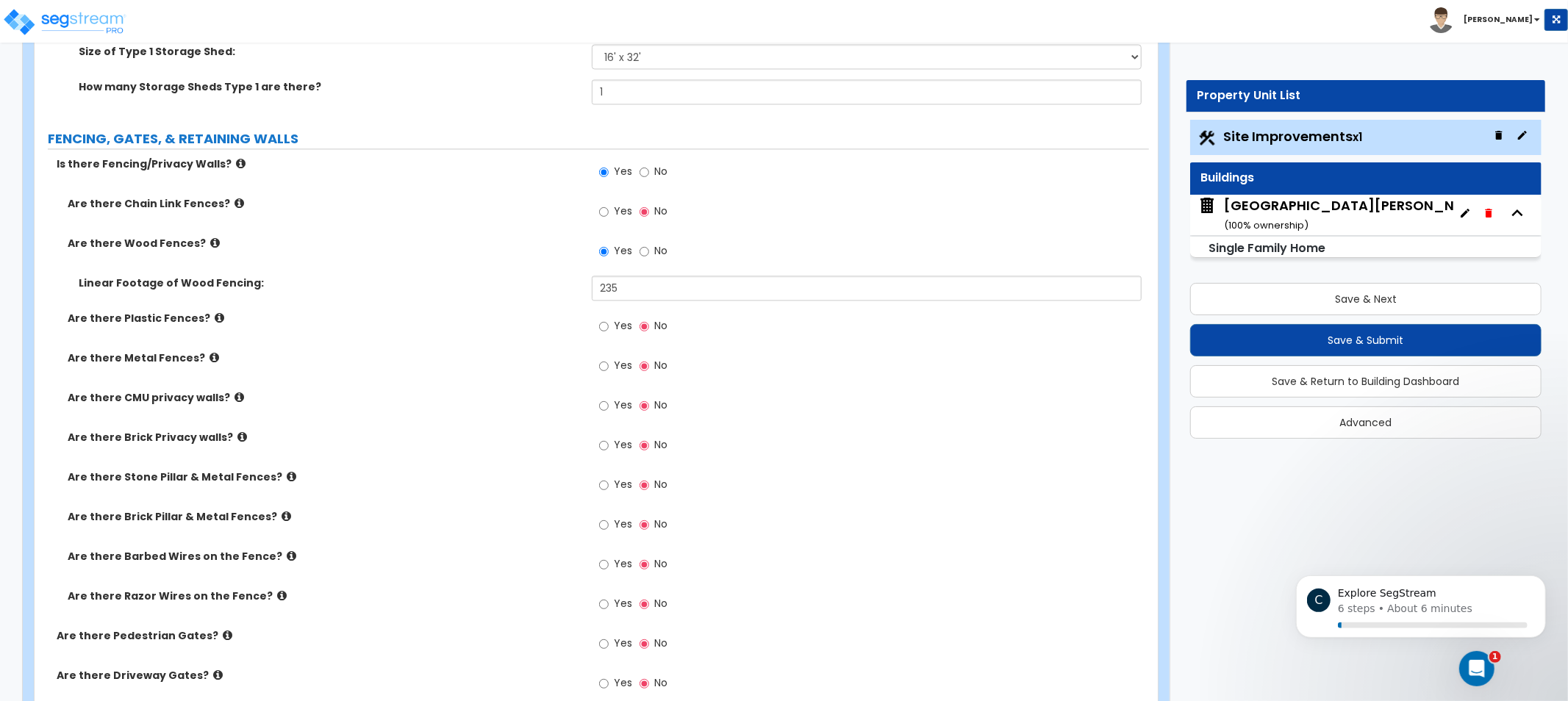
drag, startPoint x: 428, startPoint y: 380, endPoint x: 437, endPoint y: 420, distance: 41.0
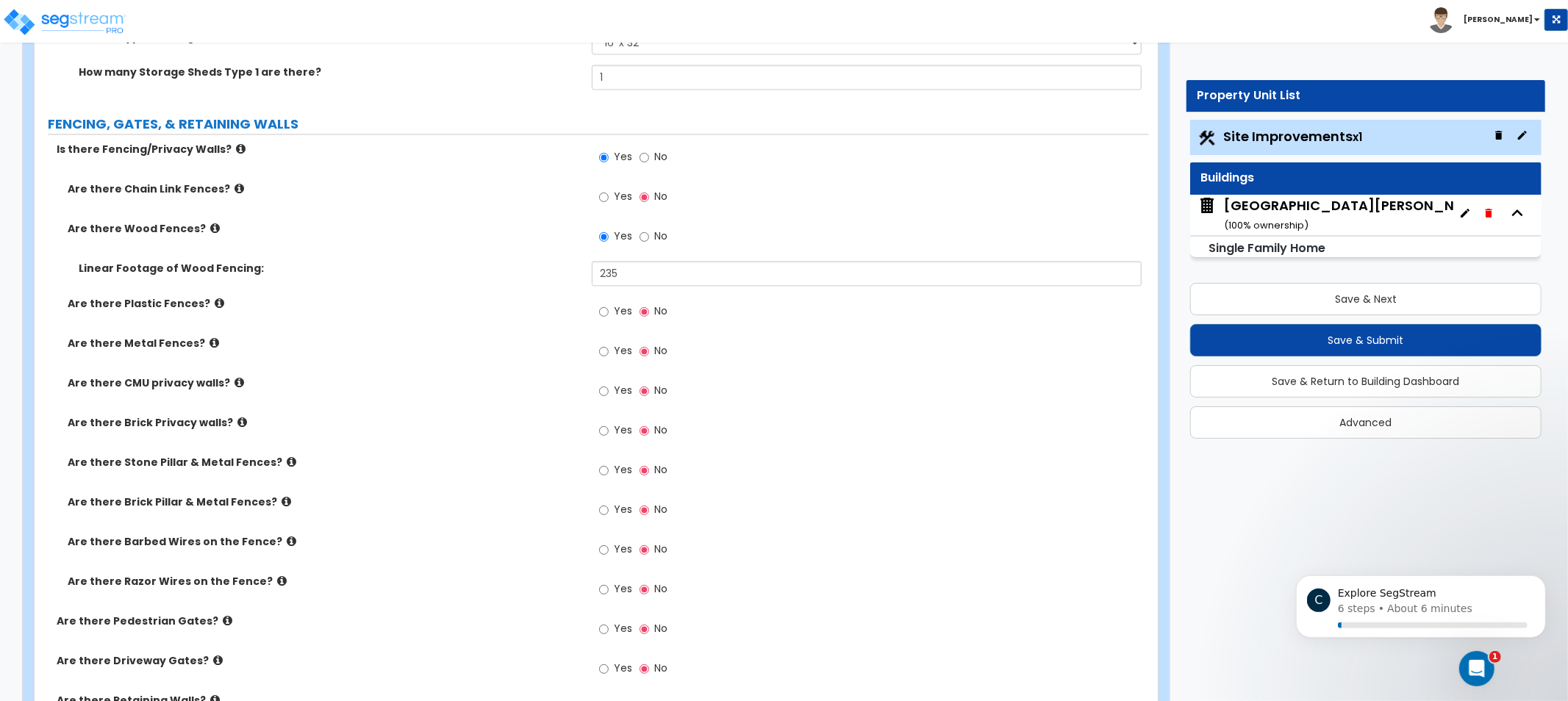
drag, startPoint x: 432, startPoint y: 336, endPoint x: 436, endPoint y: 364, distance: 28.3
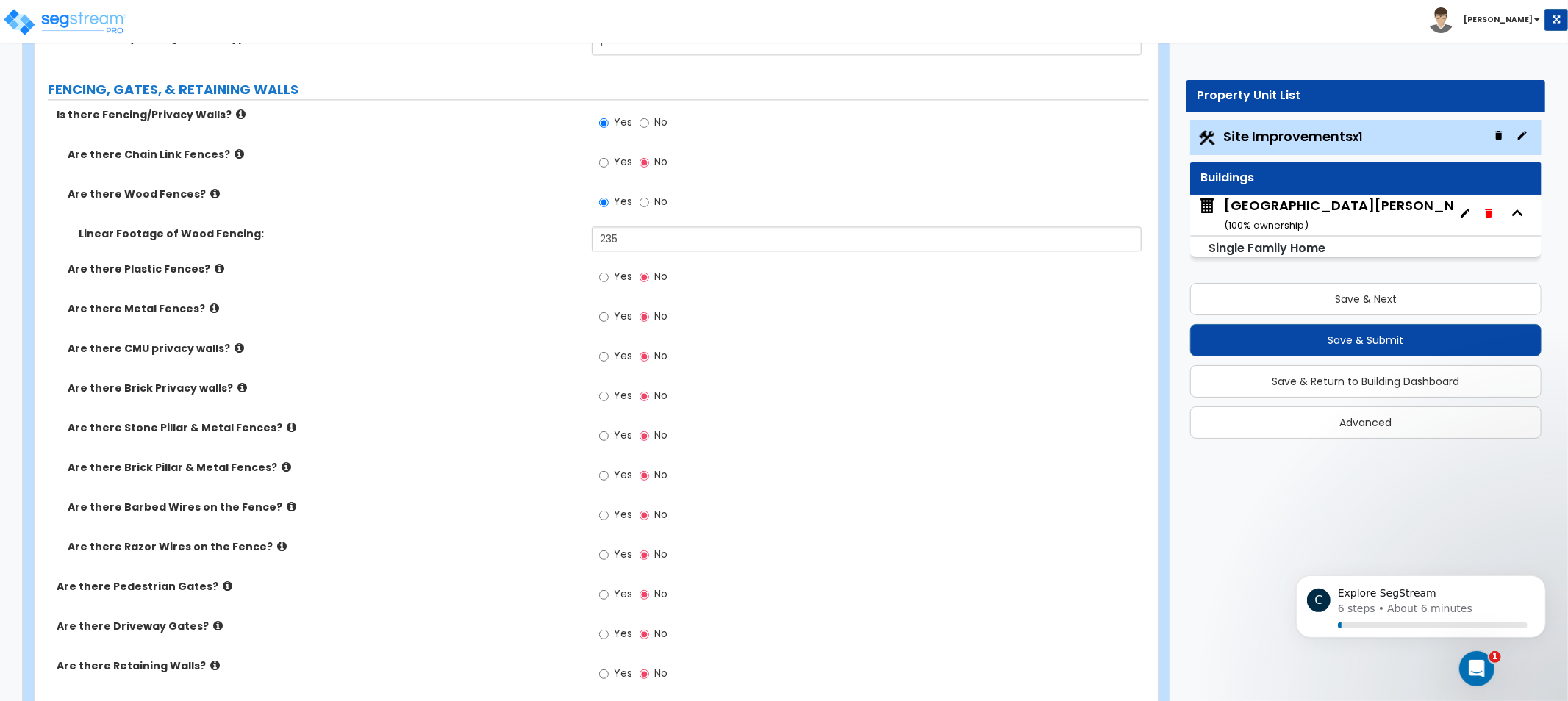
scroll to position [2738, 0]
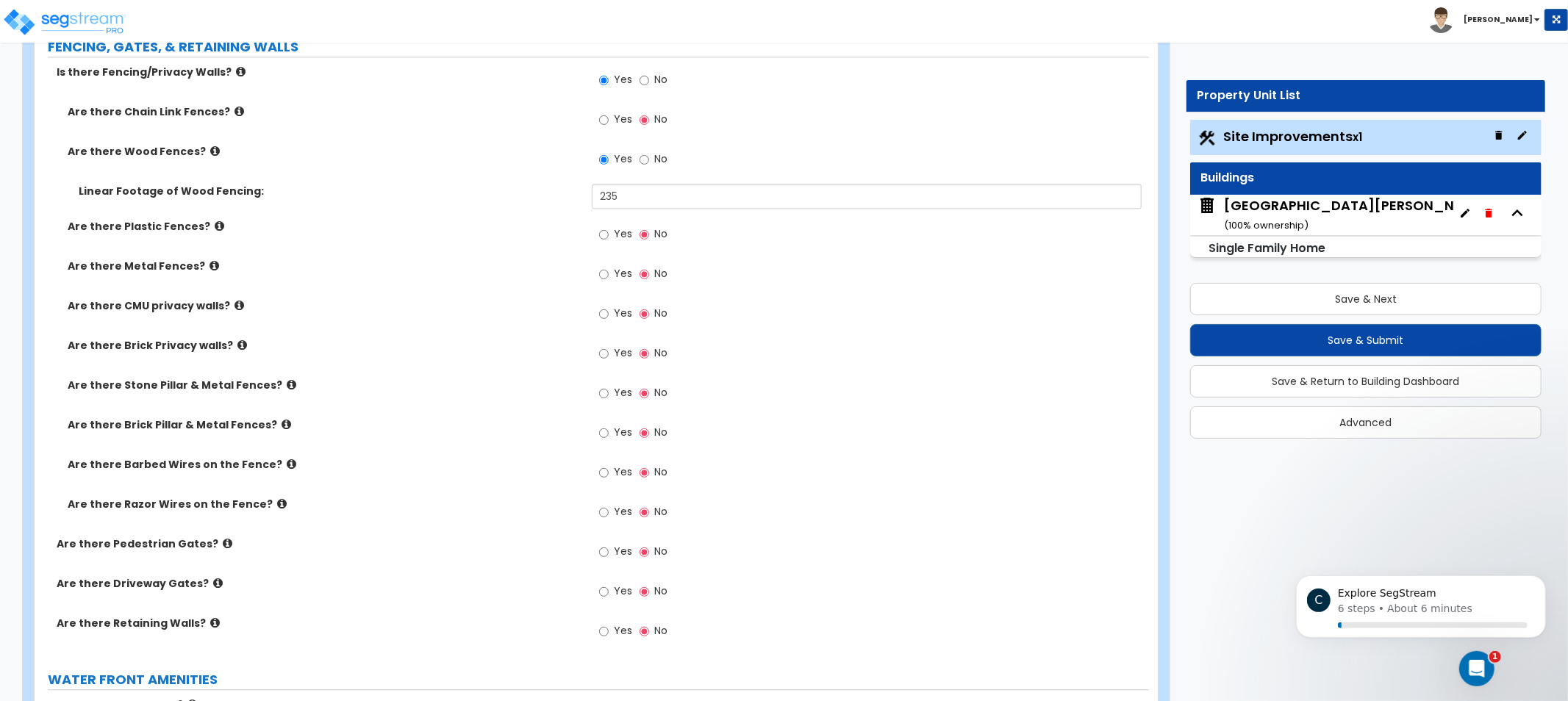
drag, startPoint x: 412, startPoint y: 414, endPoint x: 419, endPoint y: 462, distance: 48.5
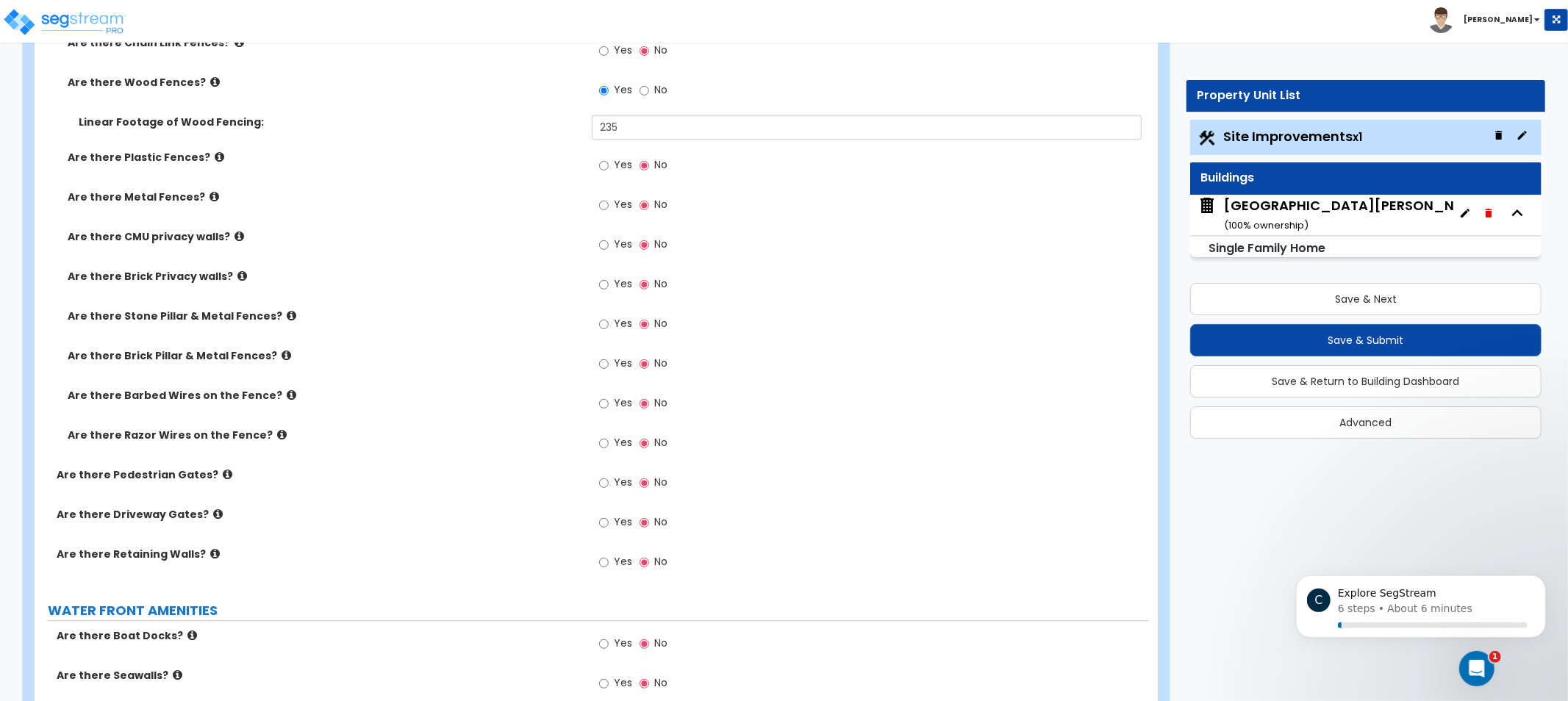
drag, startPoint x: 397, startPoint y: 489, endPoint x: 395, endPoint y: 515, distance: 26.1
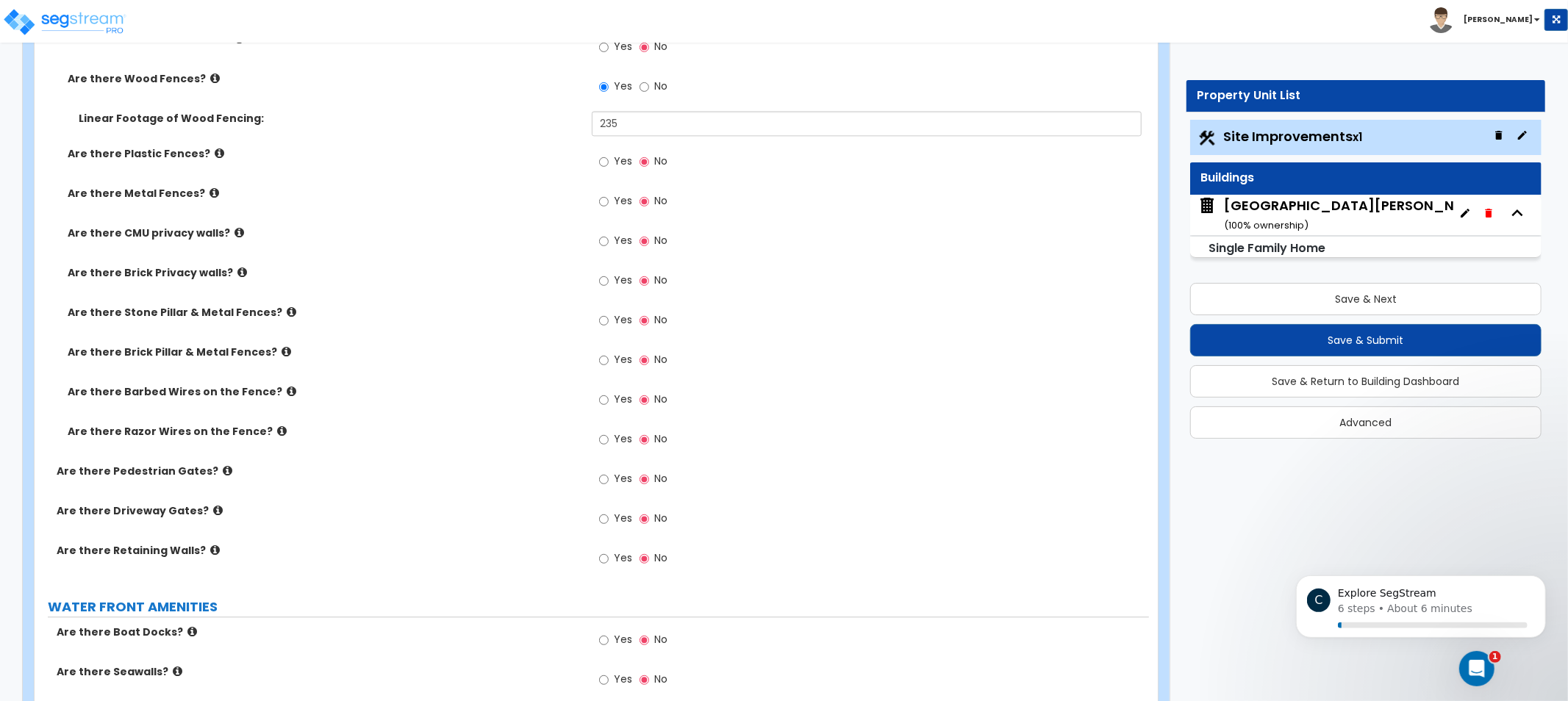
click at [364, 508] on label "Are there Driveway Gates?" at bounding box center [318, 510] width 524 height 15
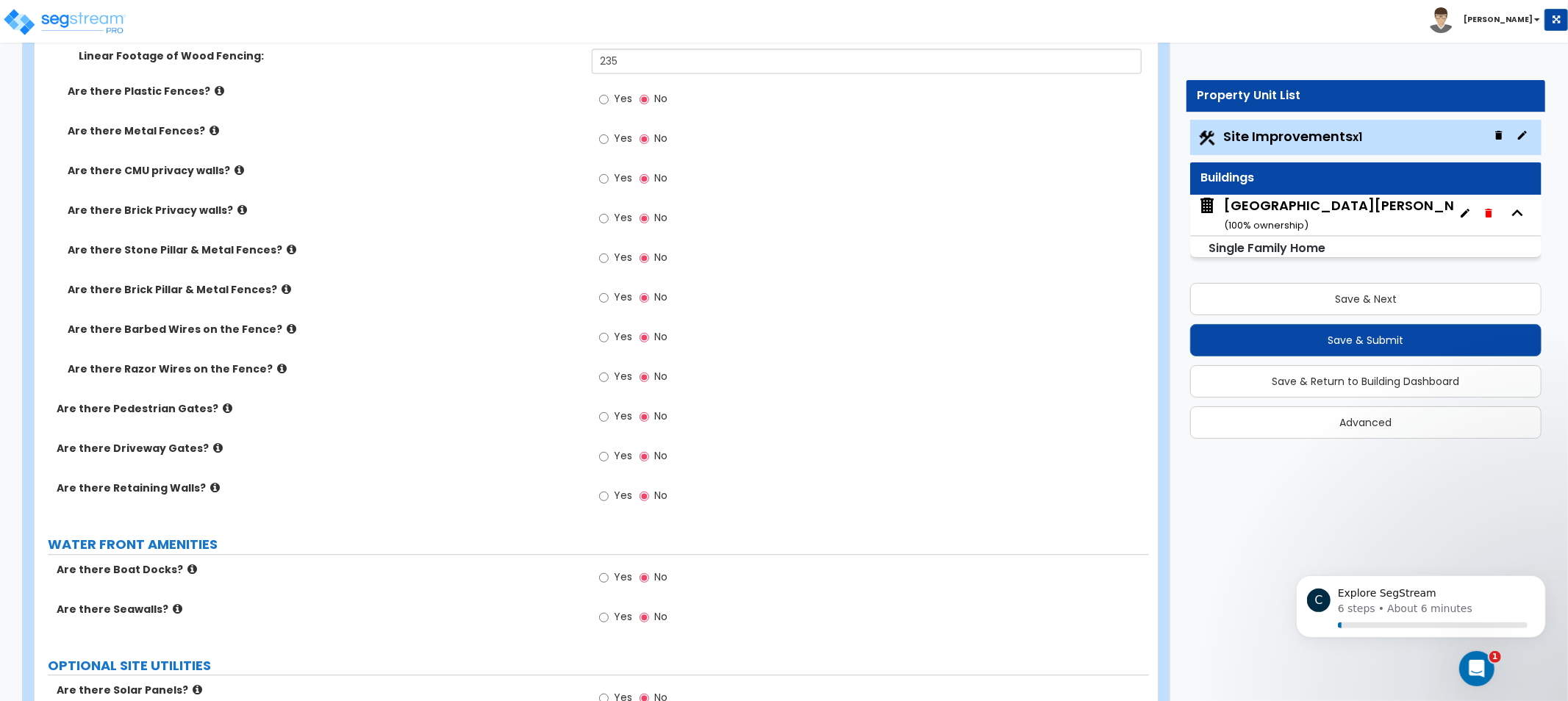
drag, startPoint x: 456, startPoint y: 405, endPoint x: 445, endPoint y: 446, distance: 42.4
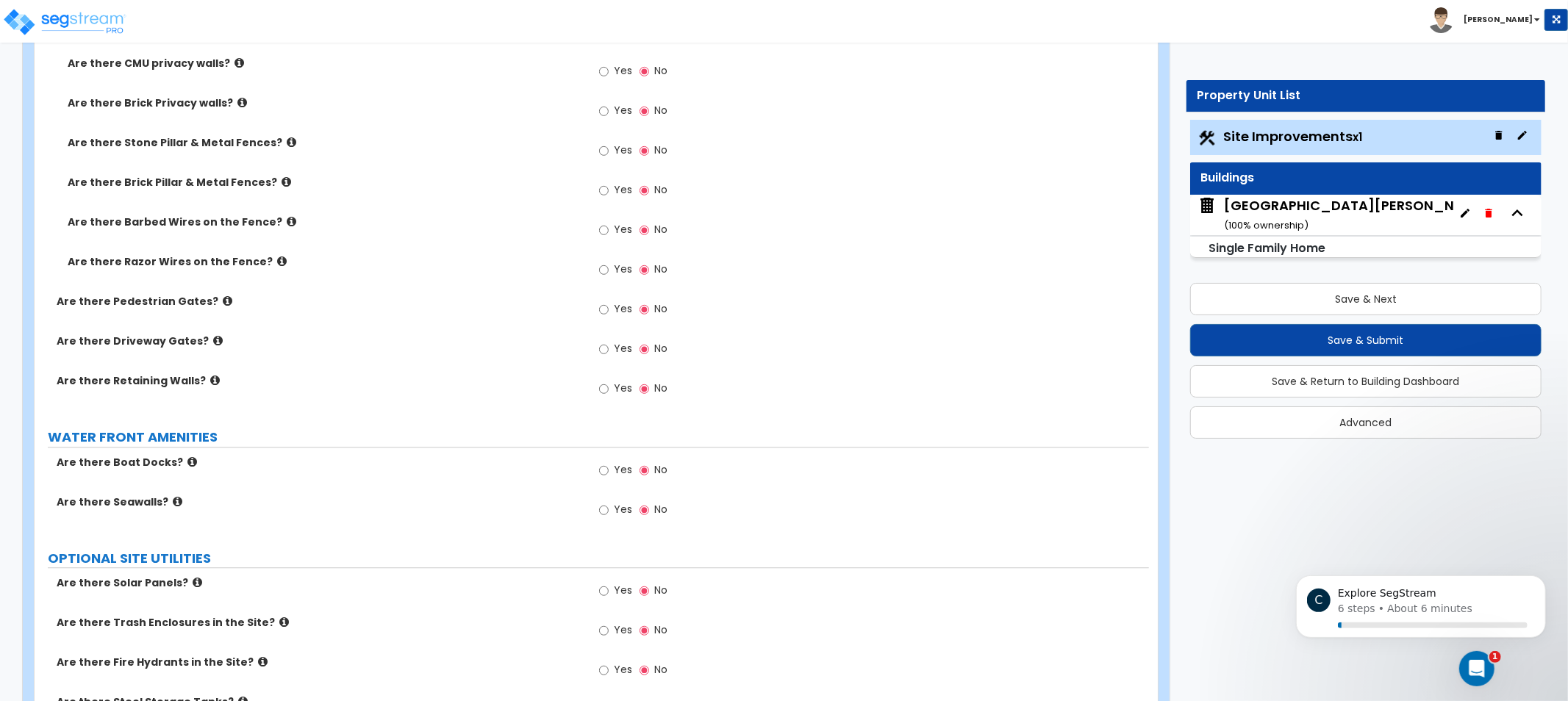
drag, startPoint x: 452, startPoint y: 449, endPoint x: 451, endPoint y: 474, distance: 25.0
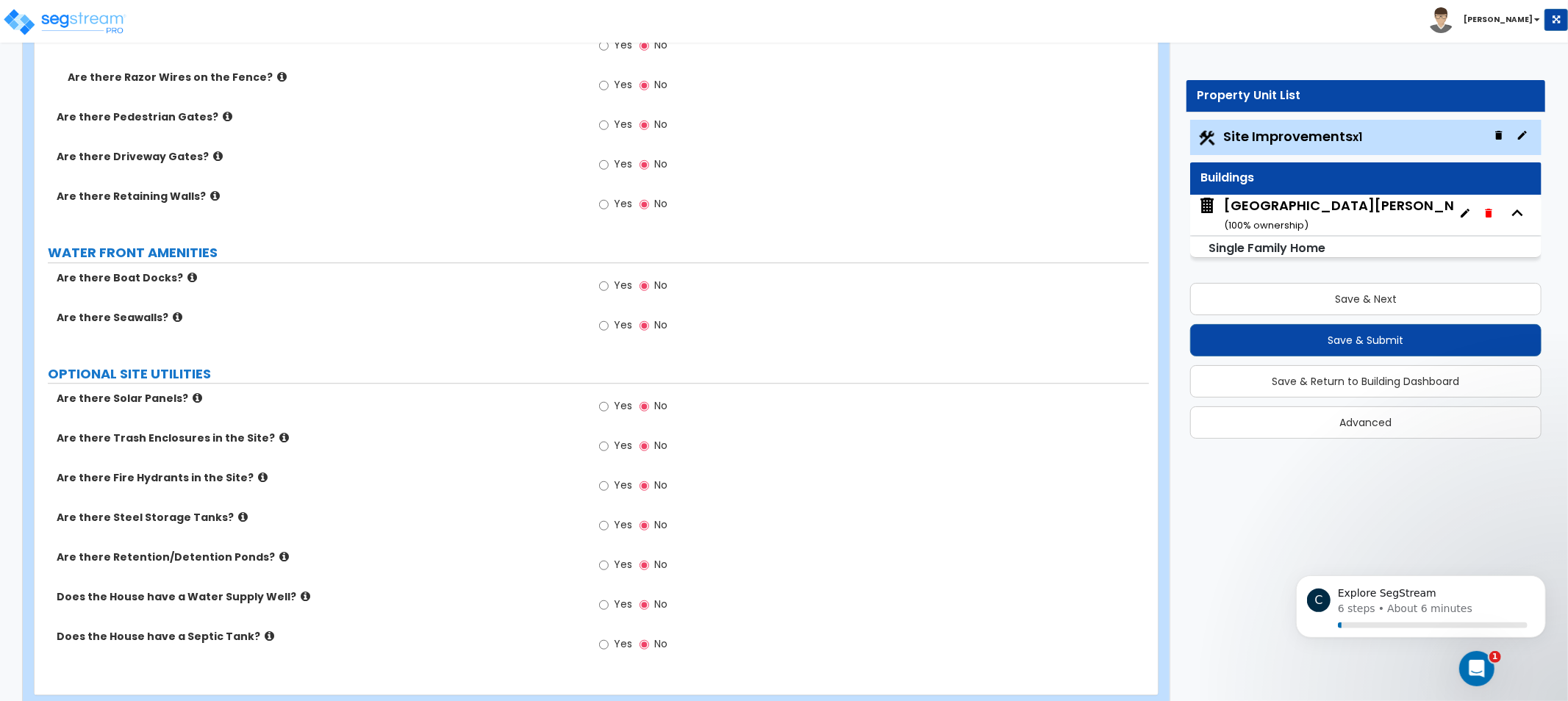
scroll to position [3199, 0]
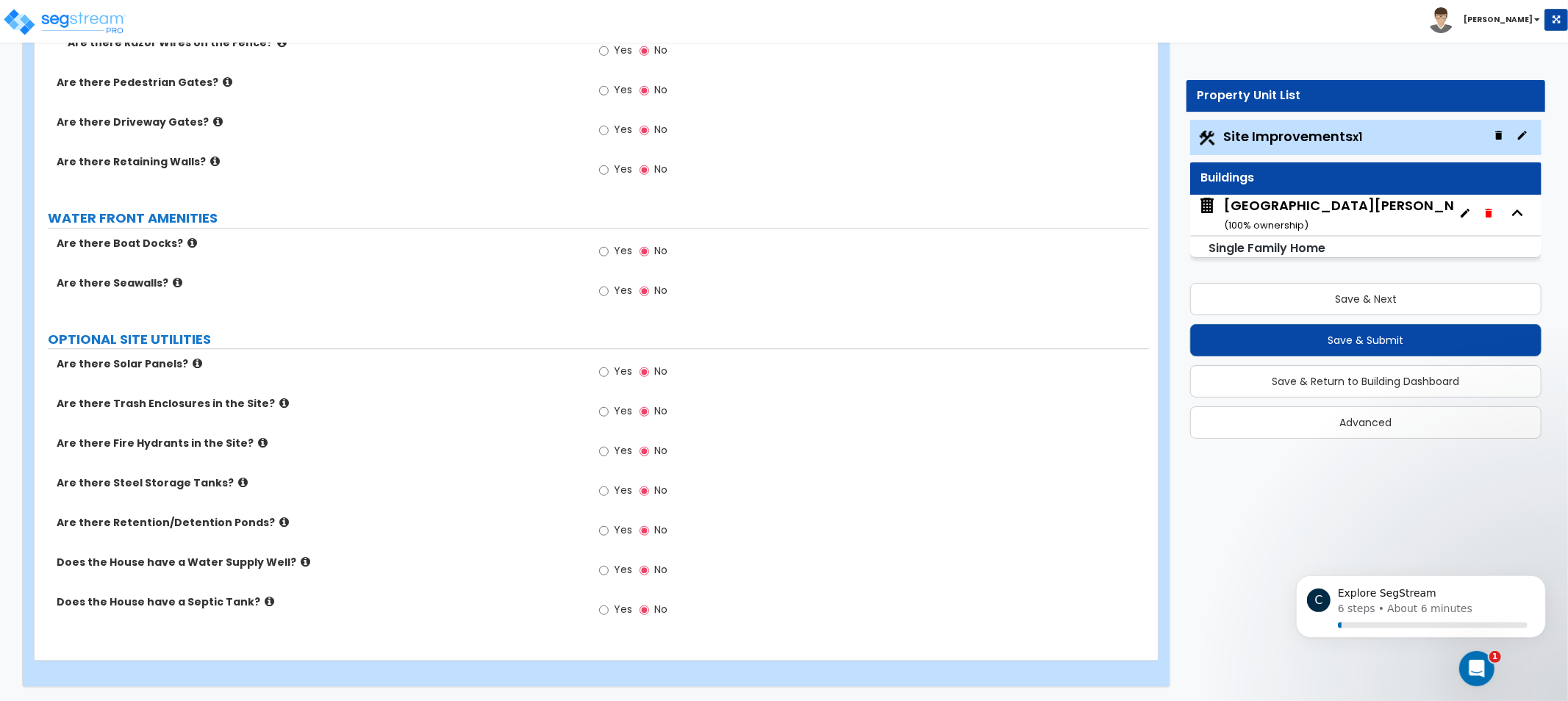
drag, startPoint x: 456, startPoint y: 364, endPoint x: 469, endPoint y: 379, distance: 19.8
drag, startPoint x: 469, startPoint y: 408, endPoint x: 466, endPoint y: 420, distance: 12.4
click at [279, 523] on icon at bounding box center [284, 522] width 10 height 11
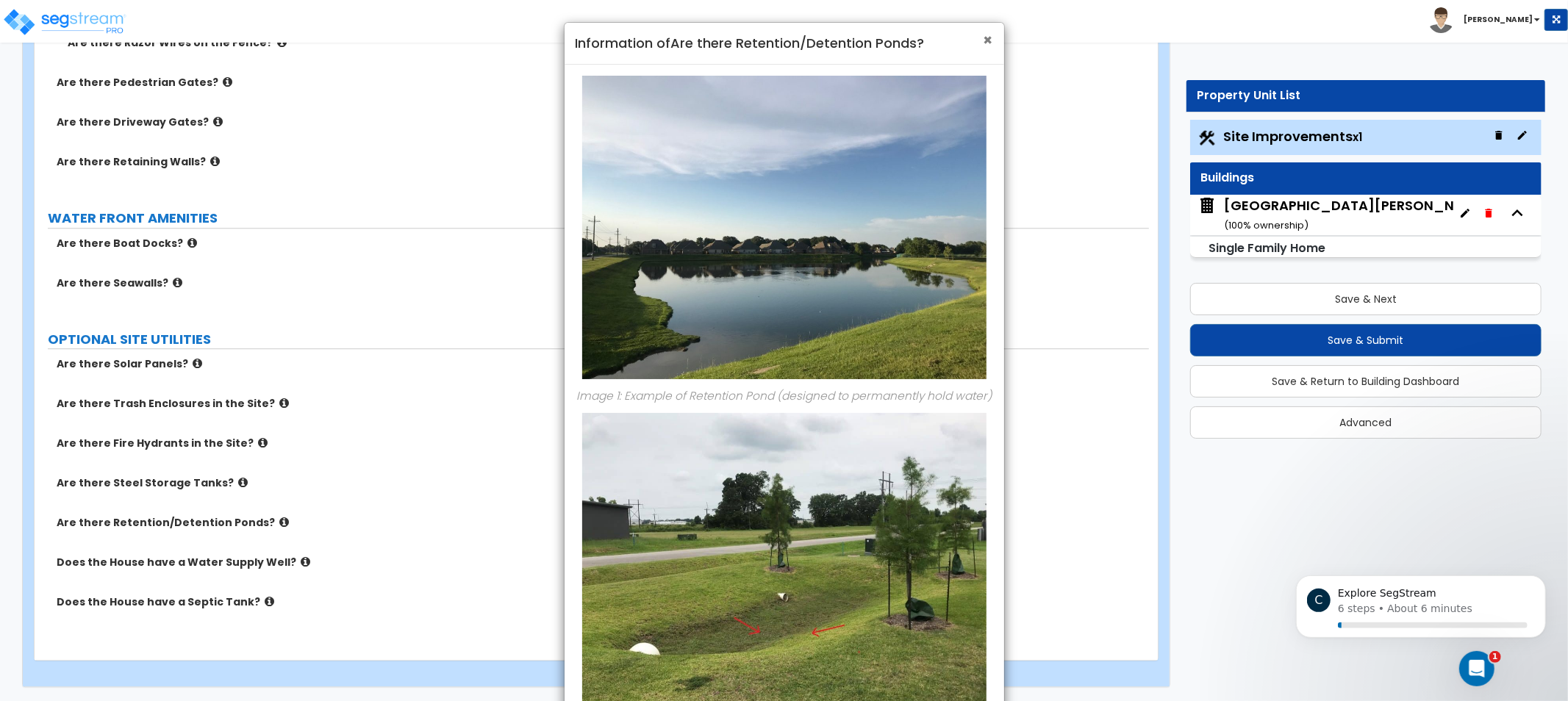
click at [988, 41] on span "×" at bounding box center [989, 41] width 10 height 22
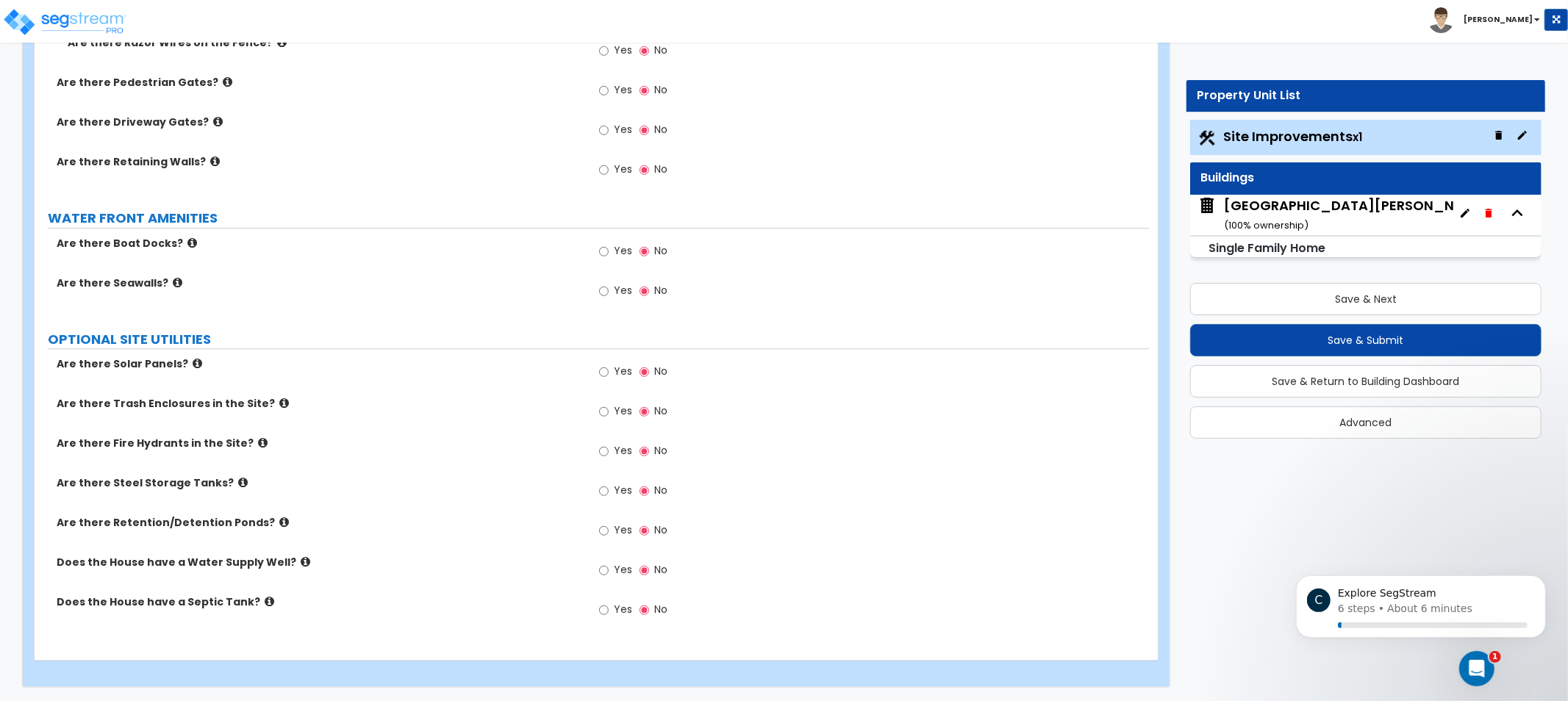
click at [300, 563] on icon at bounding box center [305, 561] width 10 height 11
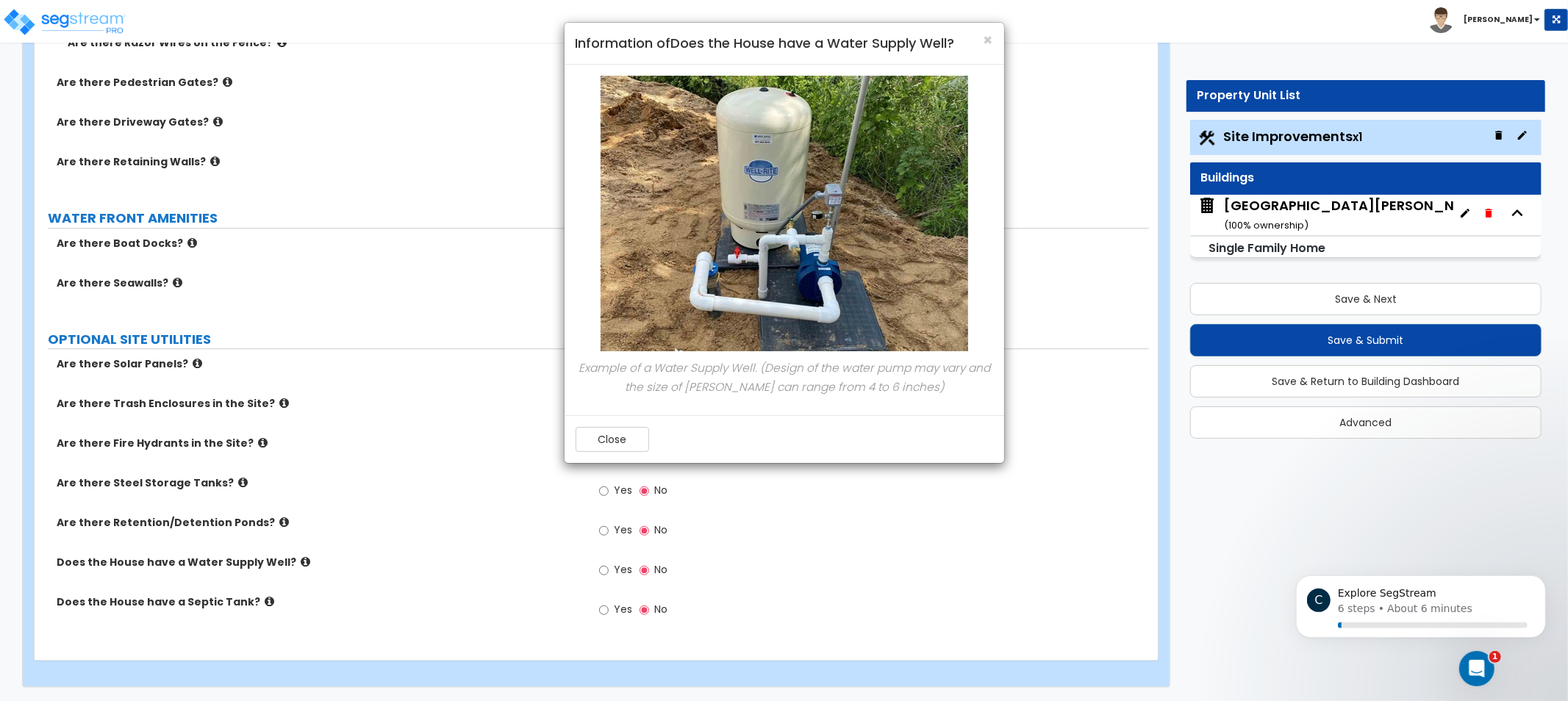
click at [326, 348] on div "× Information of Does the House have a Water Supply Well? Example of a Water Su…" at bounding box center [784, 350] width 1568 height 701
click at [987, 47] on span "×" at bounding box center [989, 41] width 10 height 22
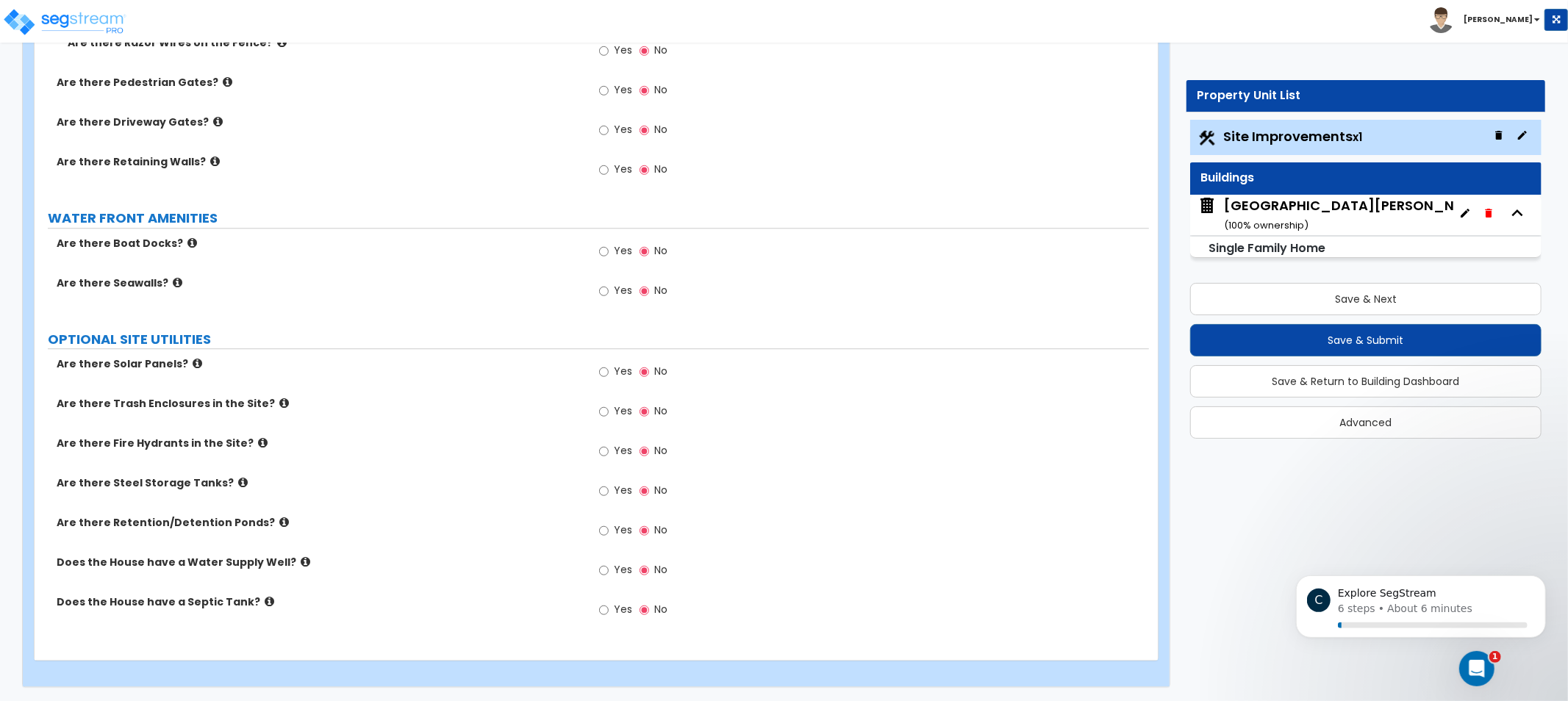
click at [264, 602] on icon at bounding box center [269, 601] width 10 height 11
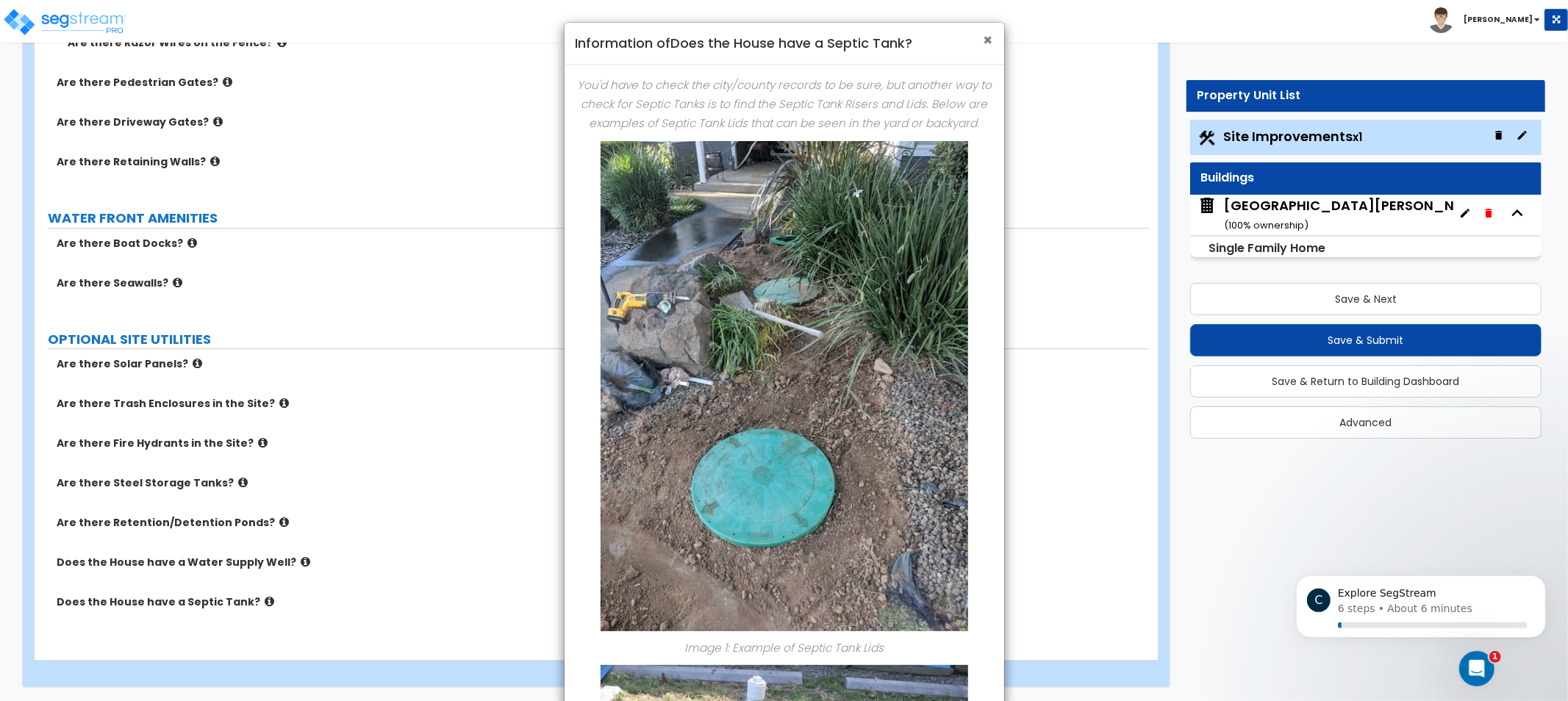
click at [984, 45] on span "×" at bounding box center [989, 41] width 10 height 22
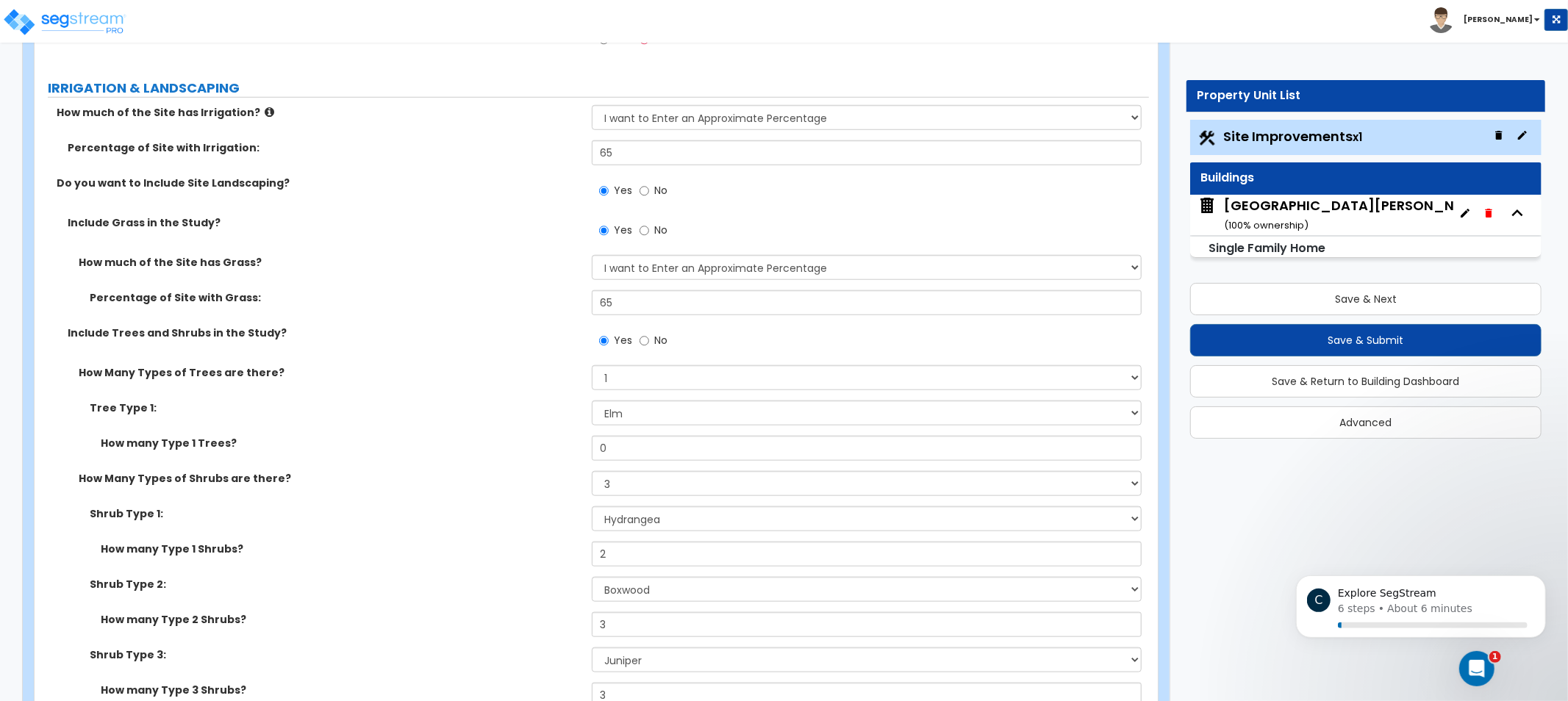
scroll to position [0, 0]
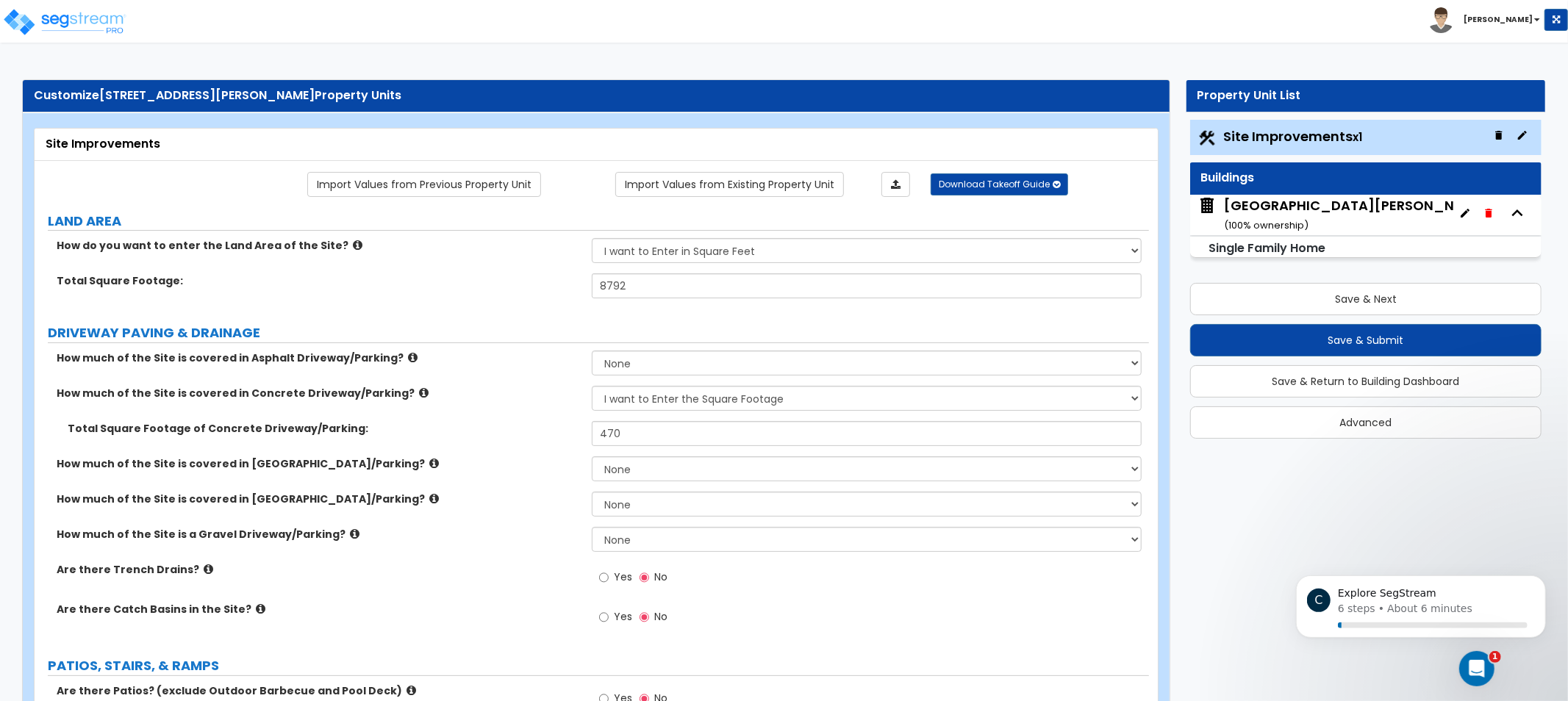
drag, startPoint x: 950, startPoint y: 380, endPoint x: 993, endPoint y: 240, distance: 146.5
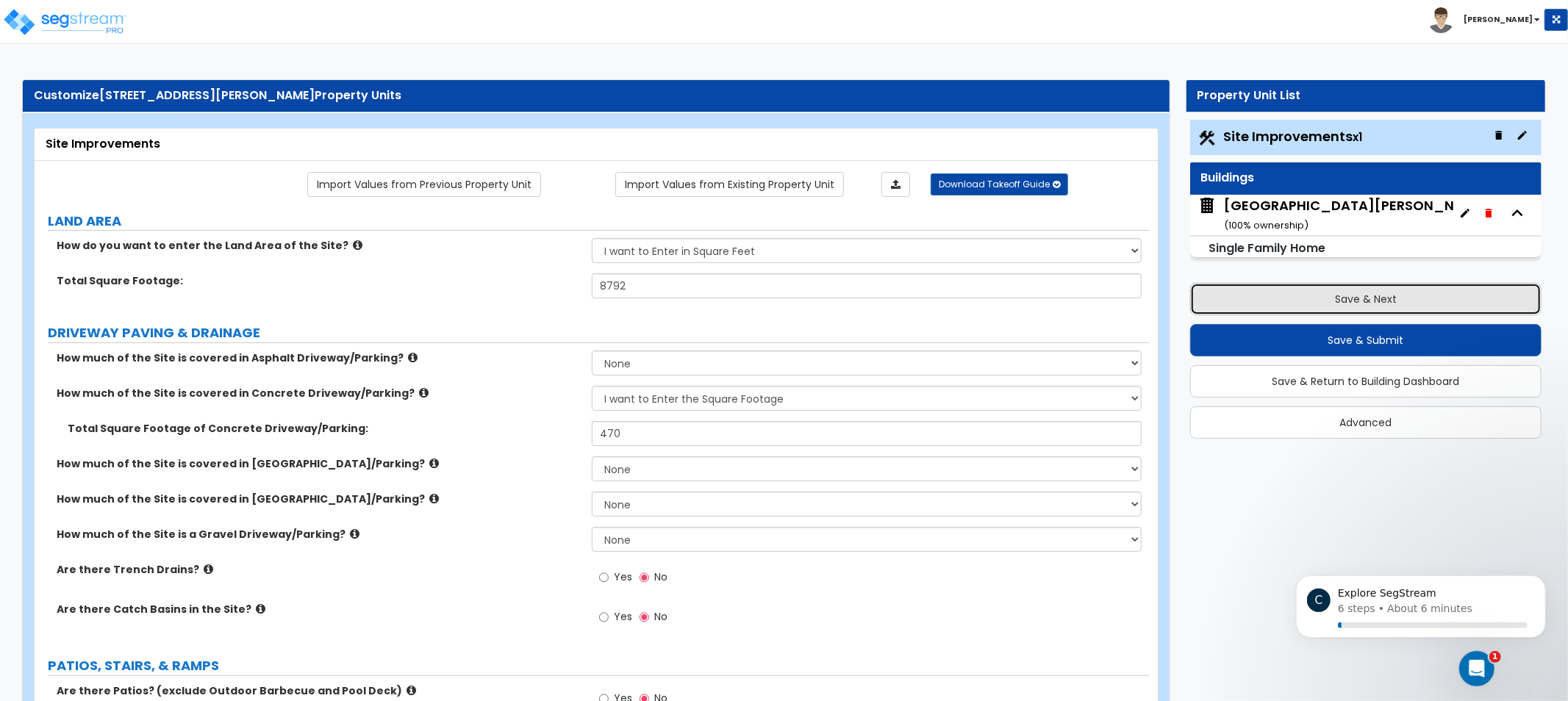
click at [1323, 298] on button "Save & Next" at bounding box center [1365, 299] width 352 height 33
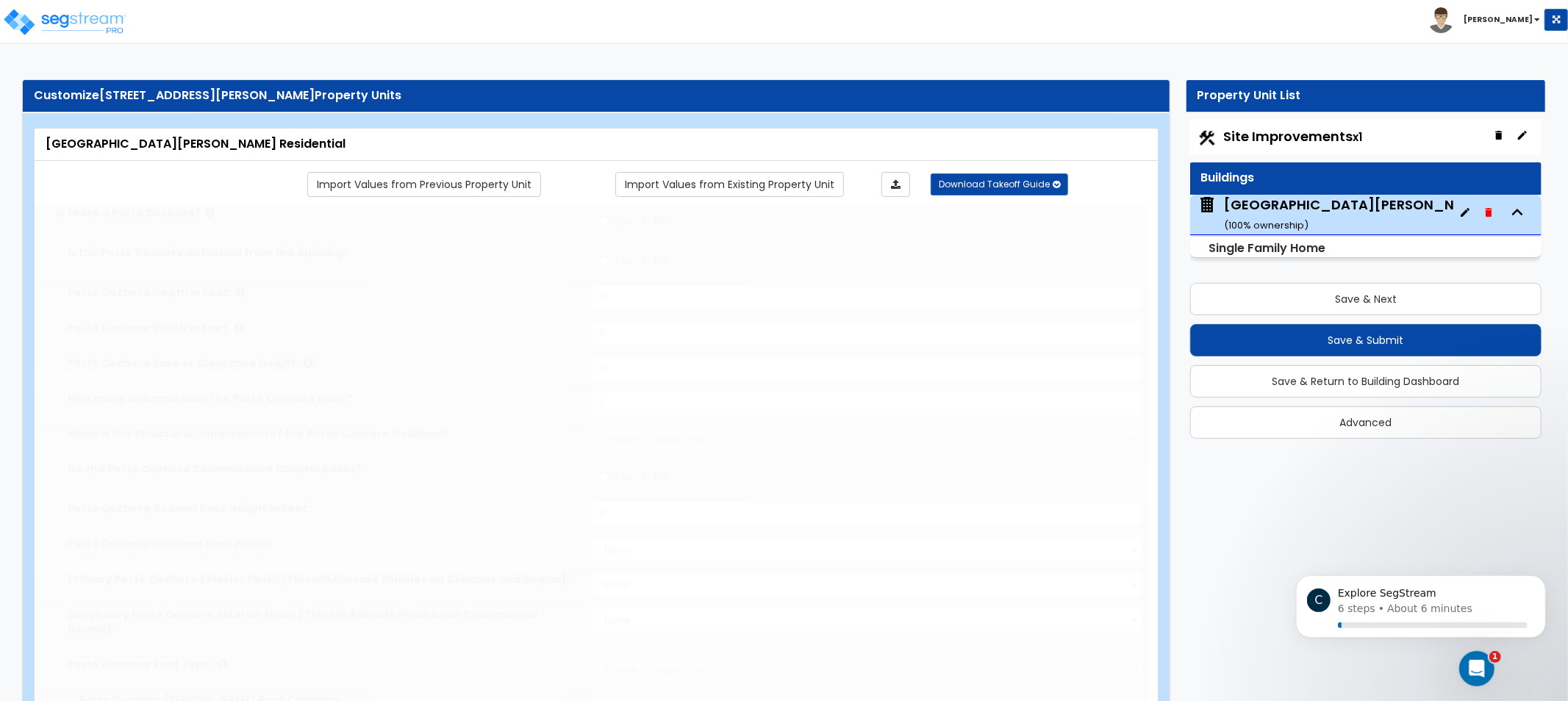
select select "2"
type input "2"
type input "40"
type input "2290"
type input "1890"
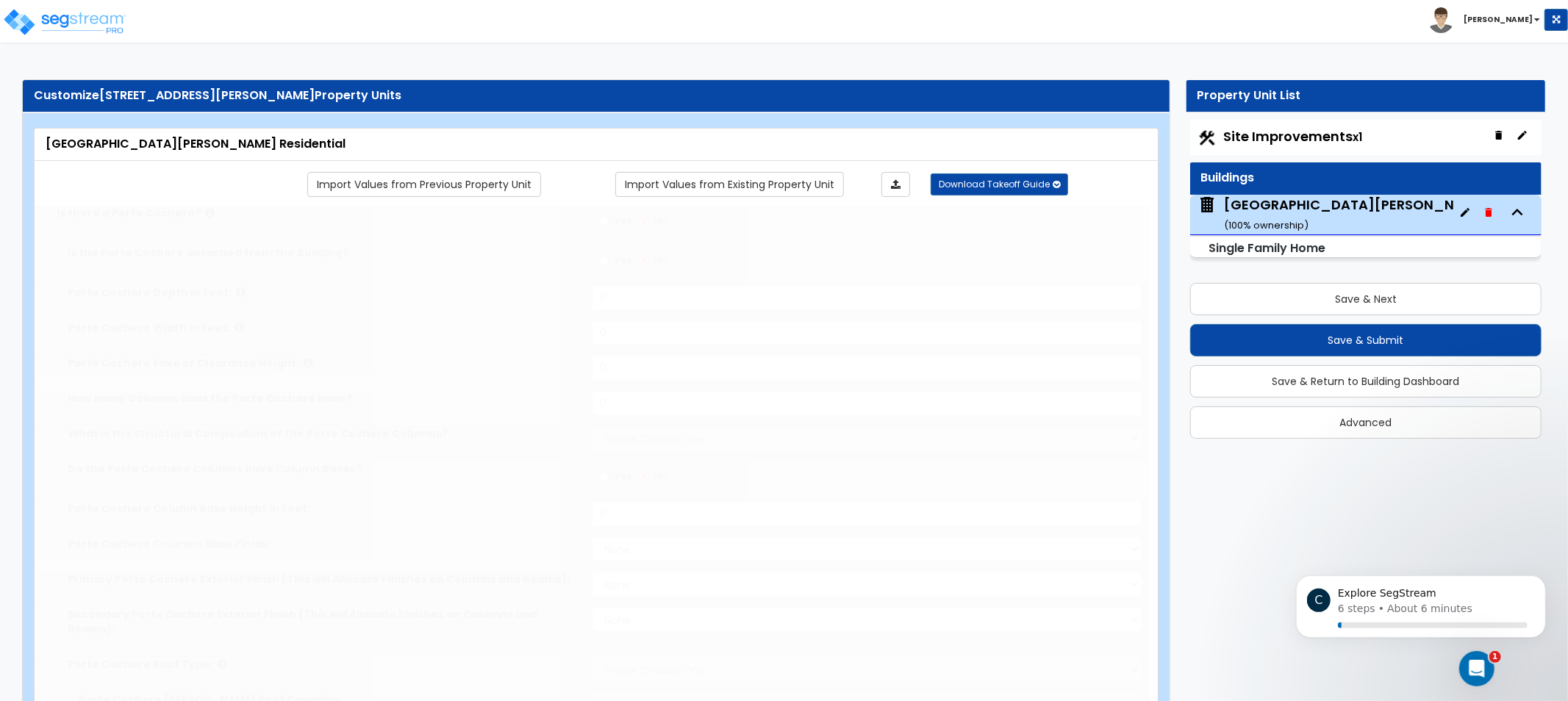
select select "5"
select select "3"
select select "2"
type input "3"
select select "2"
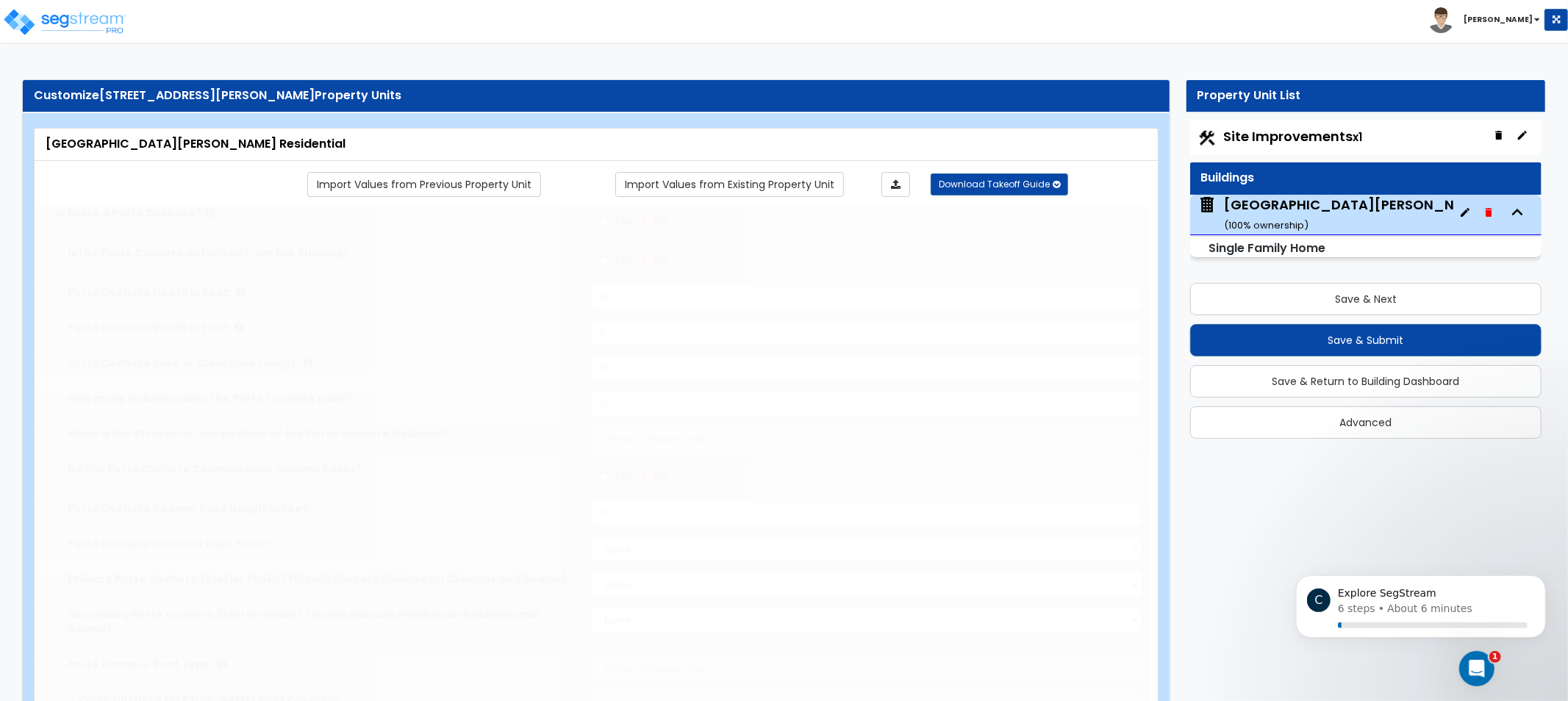
select select "1"
select select "2"
select select "1"
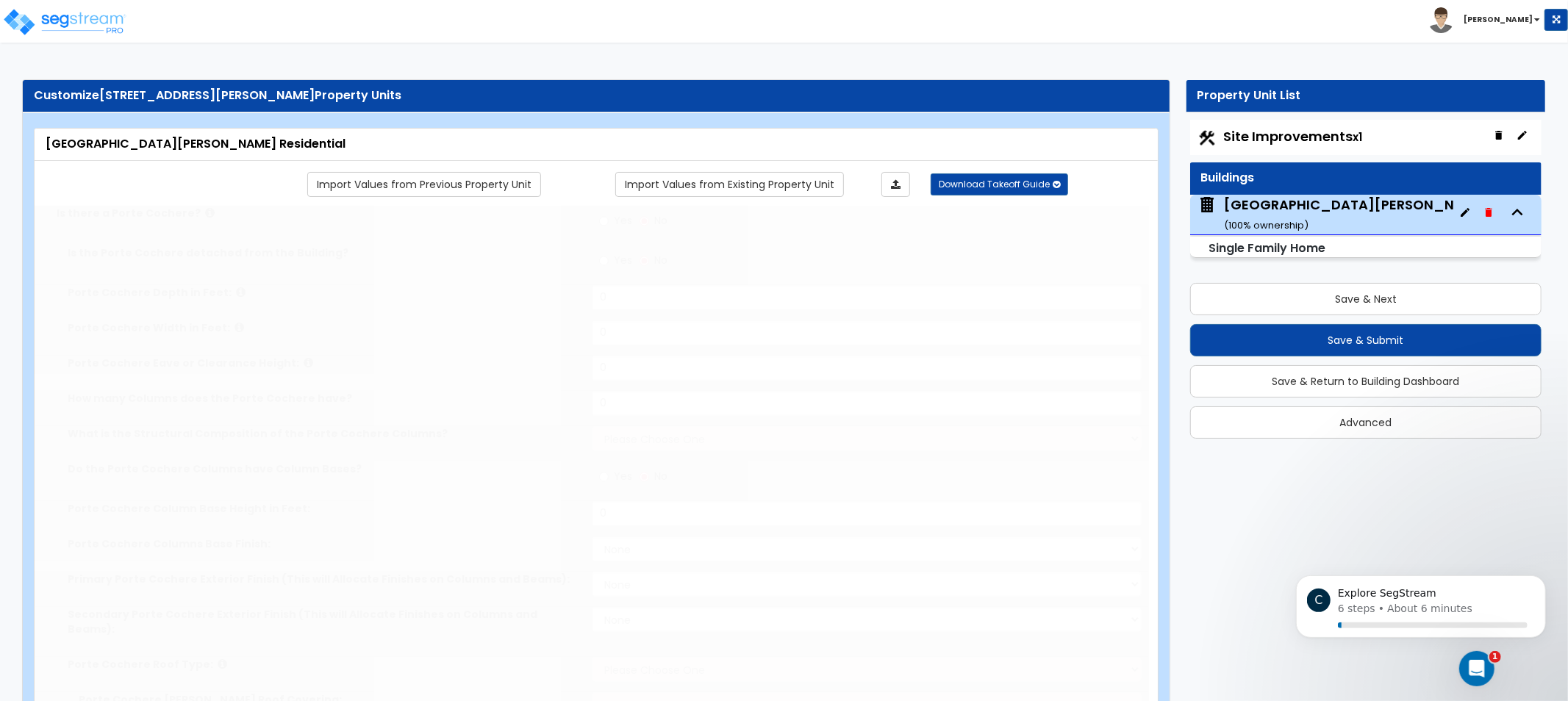
radio input "true"
select select "2"
select select "1"
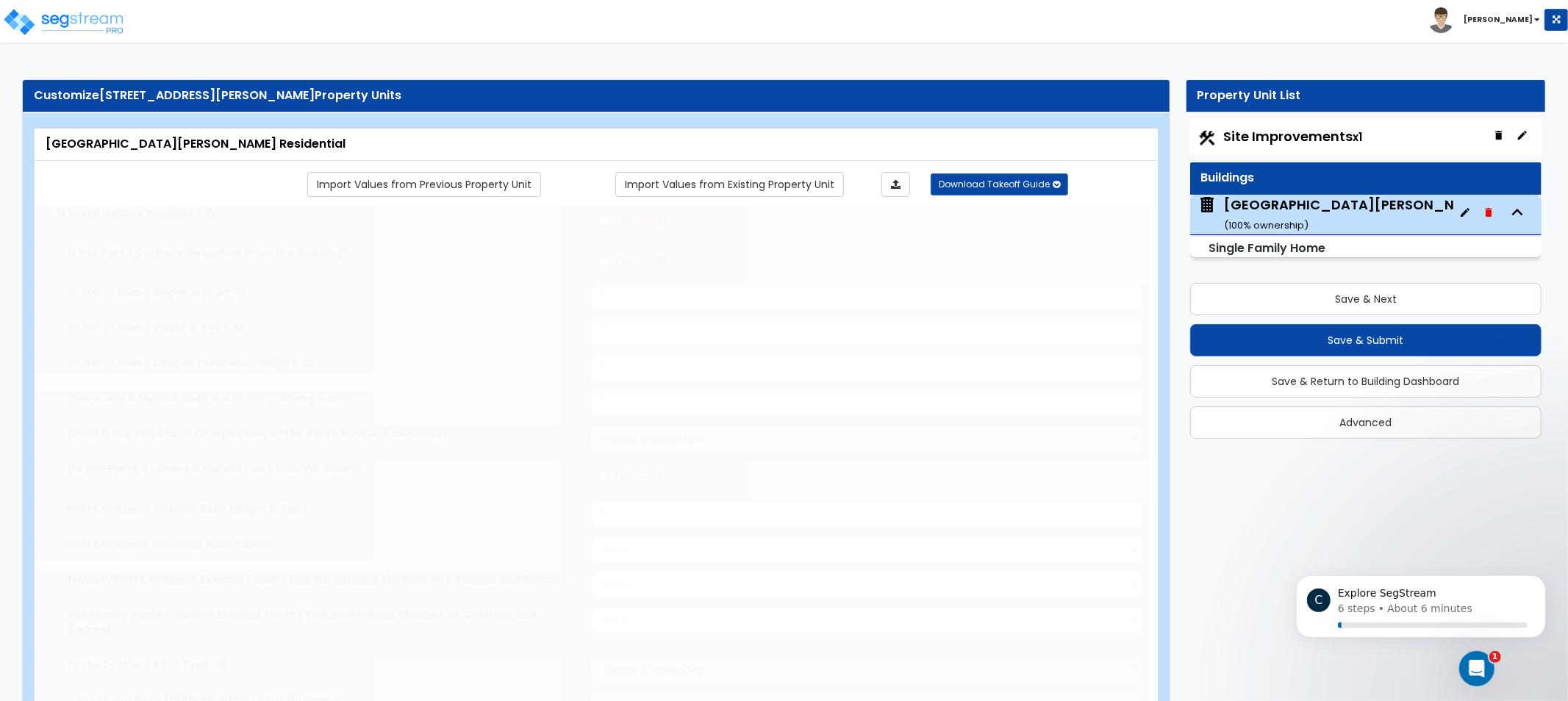
type input "400"
radio input "true"
type input "350"
select select "1"
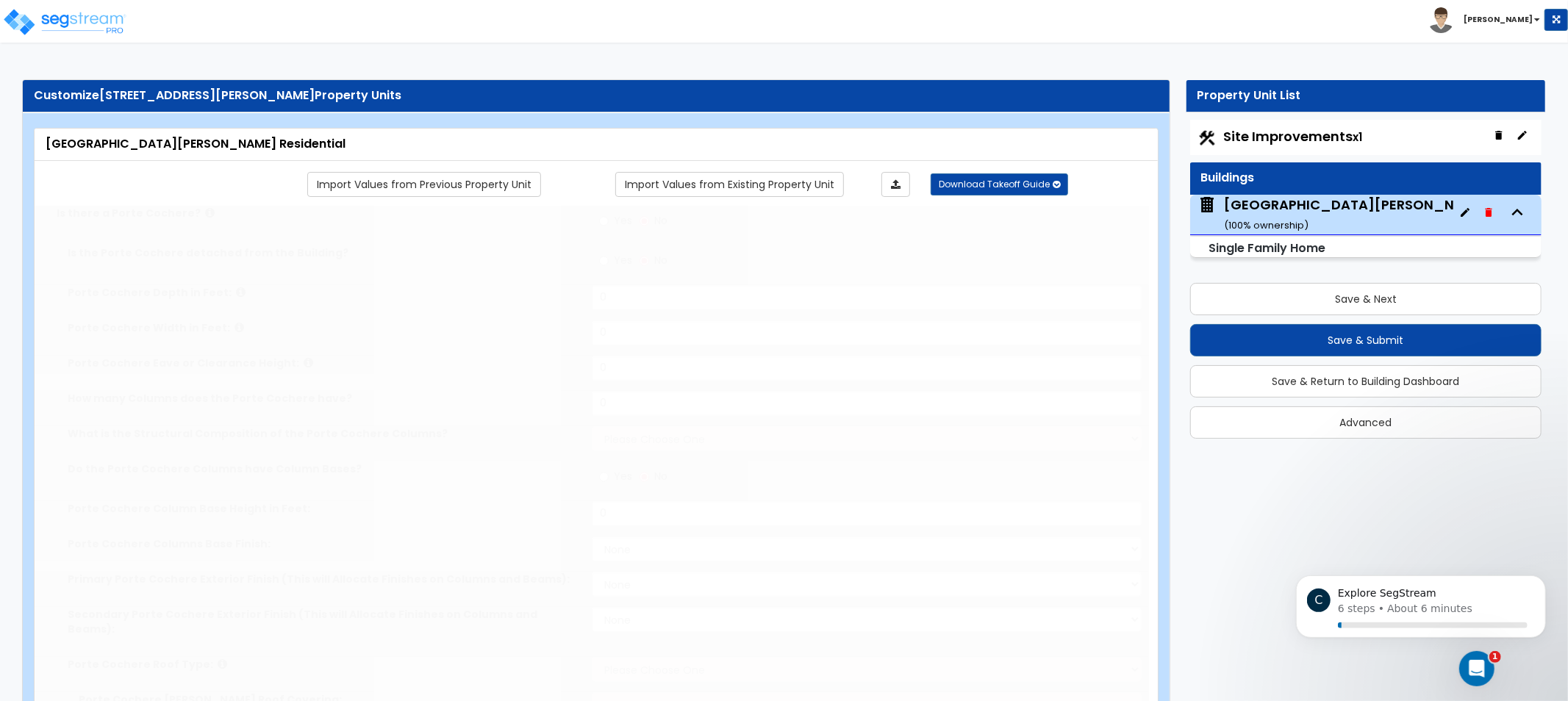
select select "1"
radio input "true"
type input "2"
radio input "true"
type input "1"
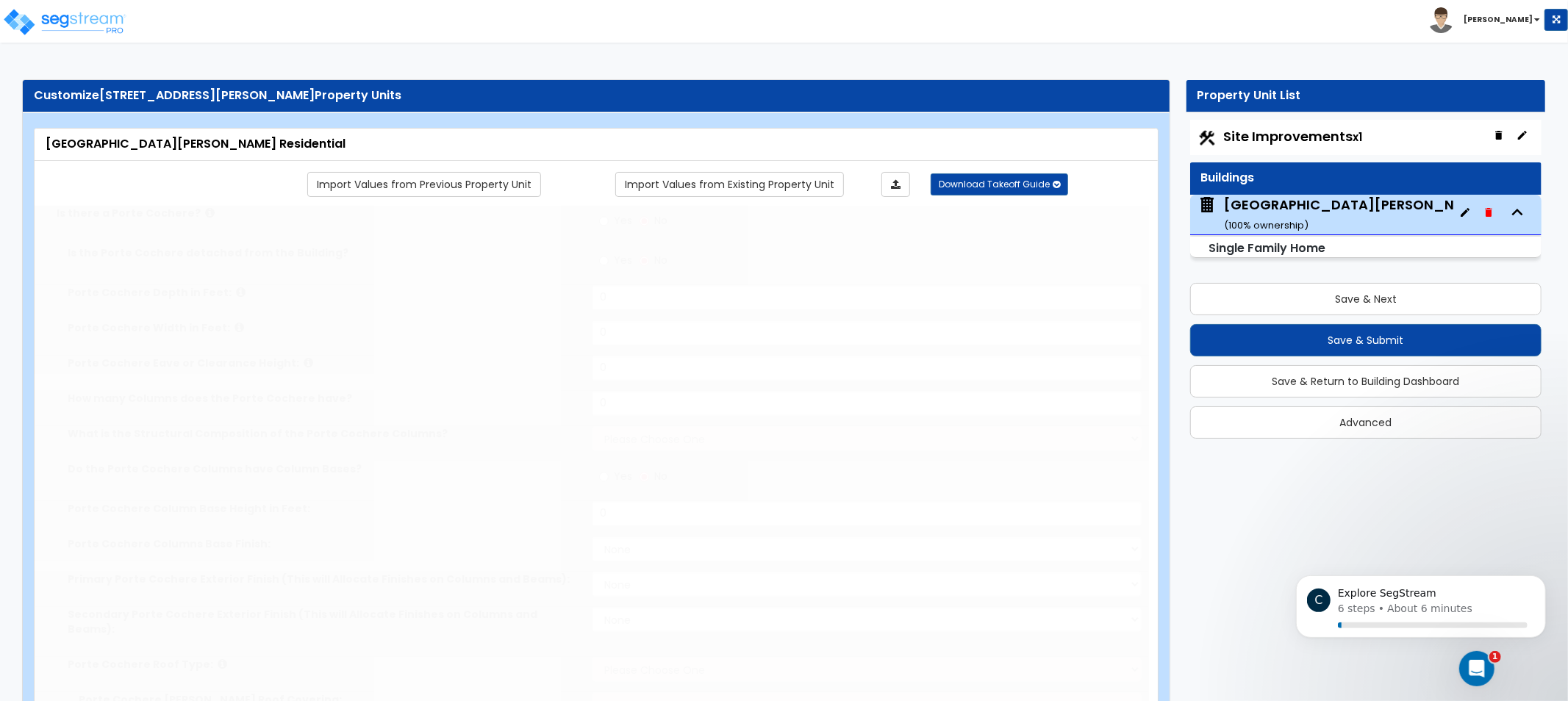
radio input "true"
type input "1"
select select "1"
radio input "true"
type input "14"
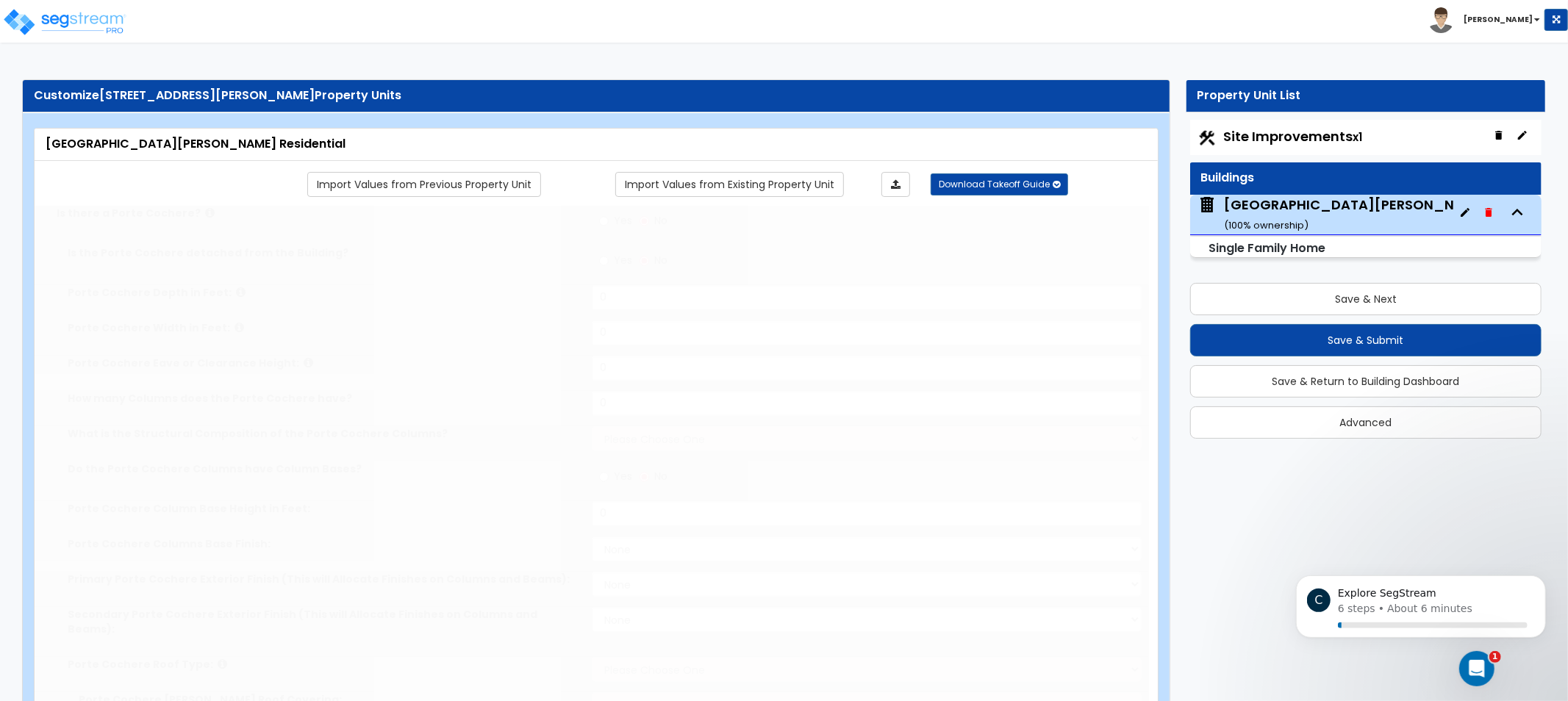
select select "1"
radio input "true"
select select "2"
select select "1"
select select "3"
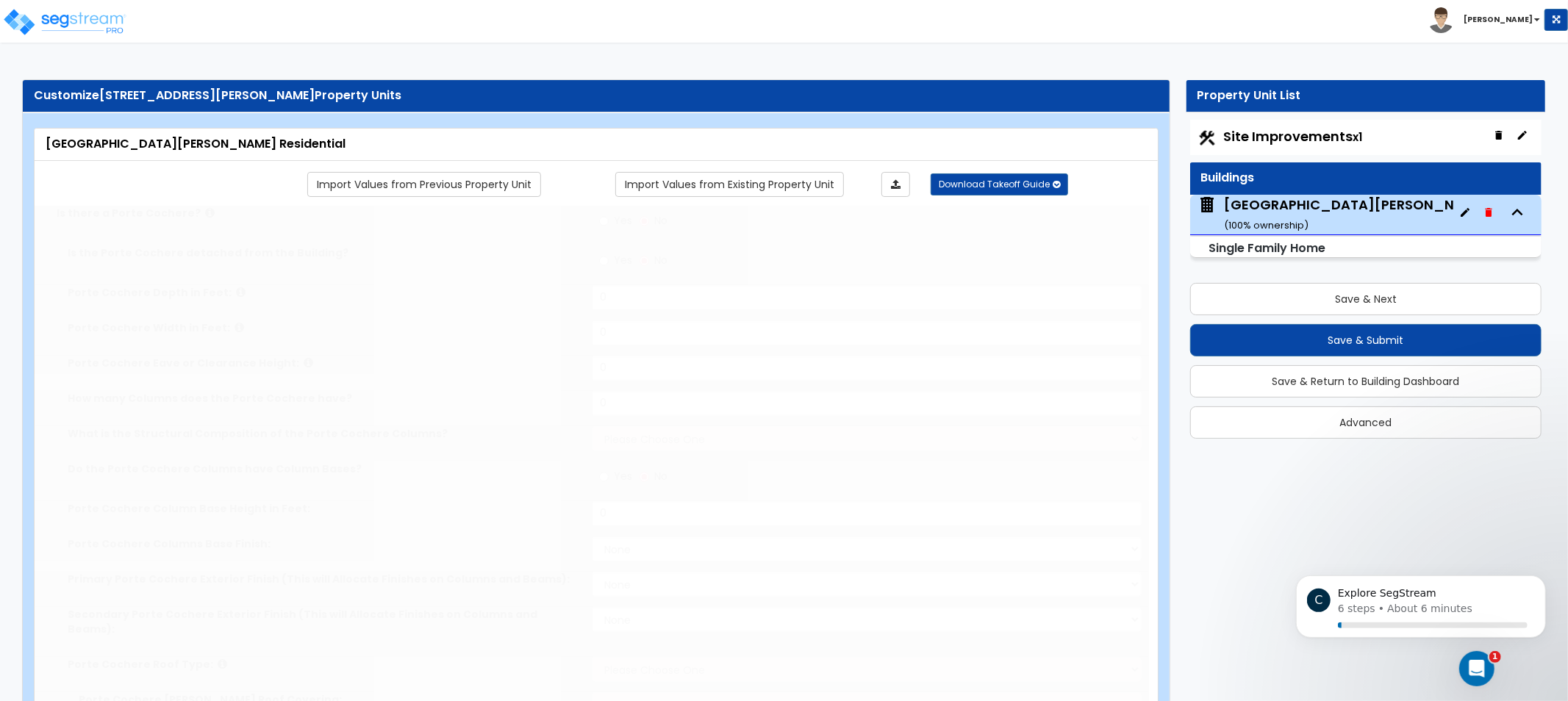
select select "5"
select select "1"
select select "2"
select select "1"
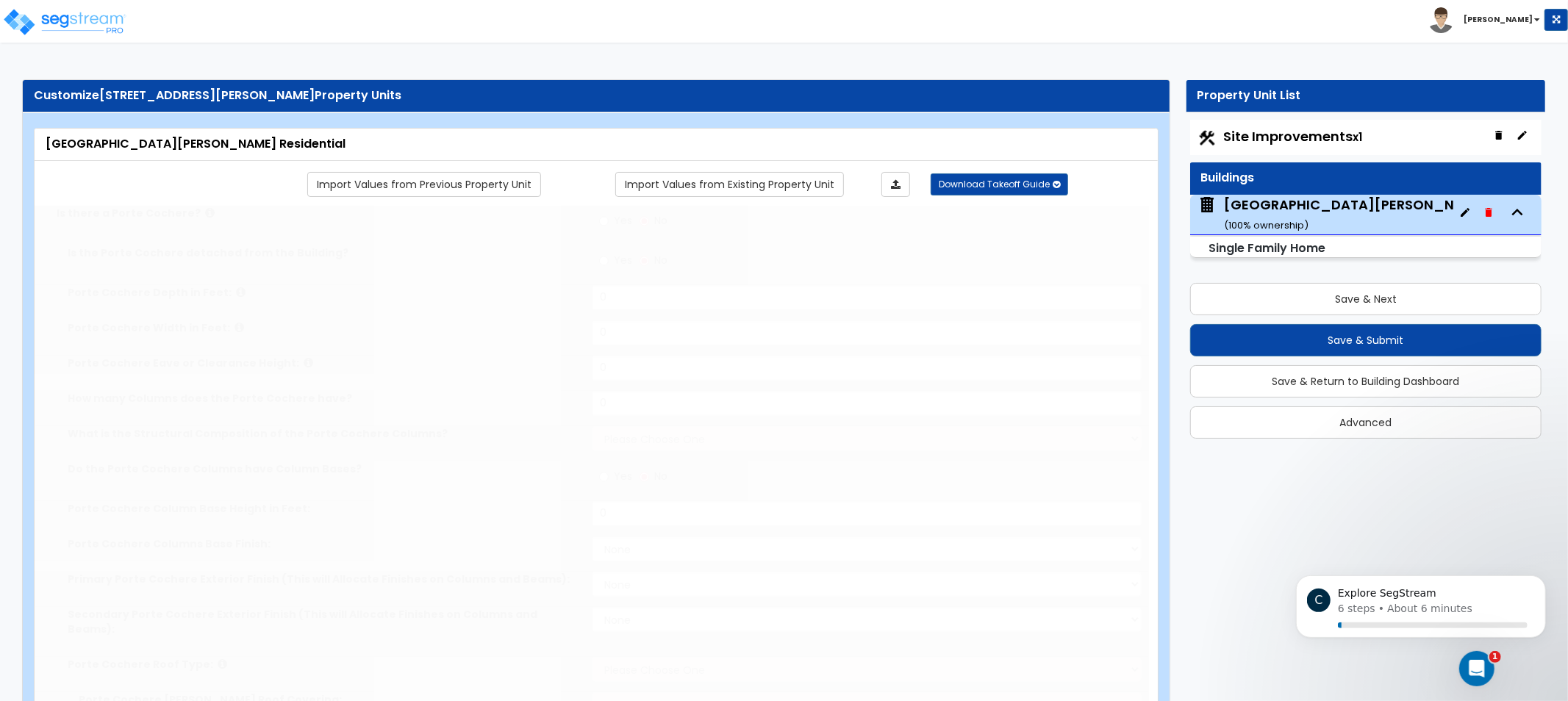
radio input "true"
type input "14"
radio input "true"
type input "1"
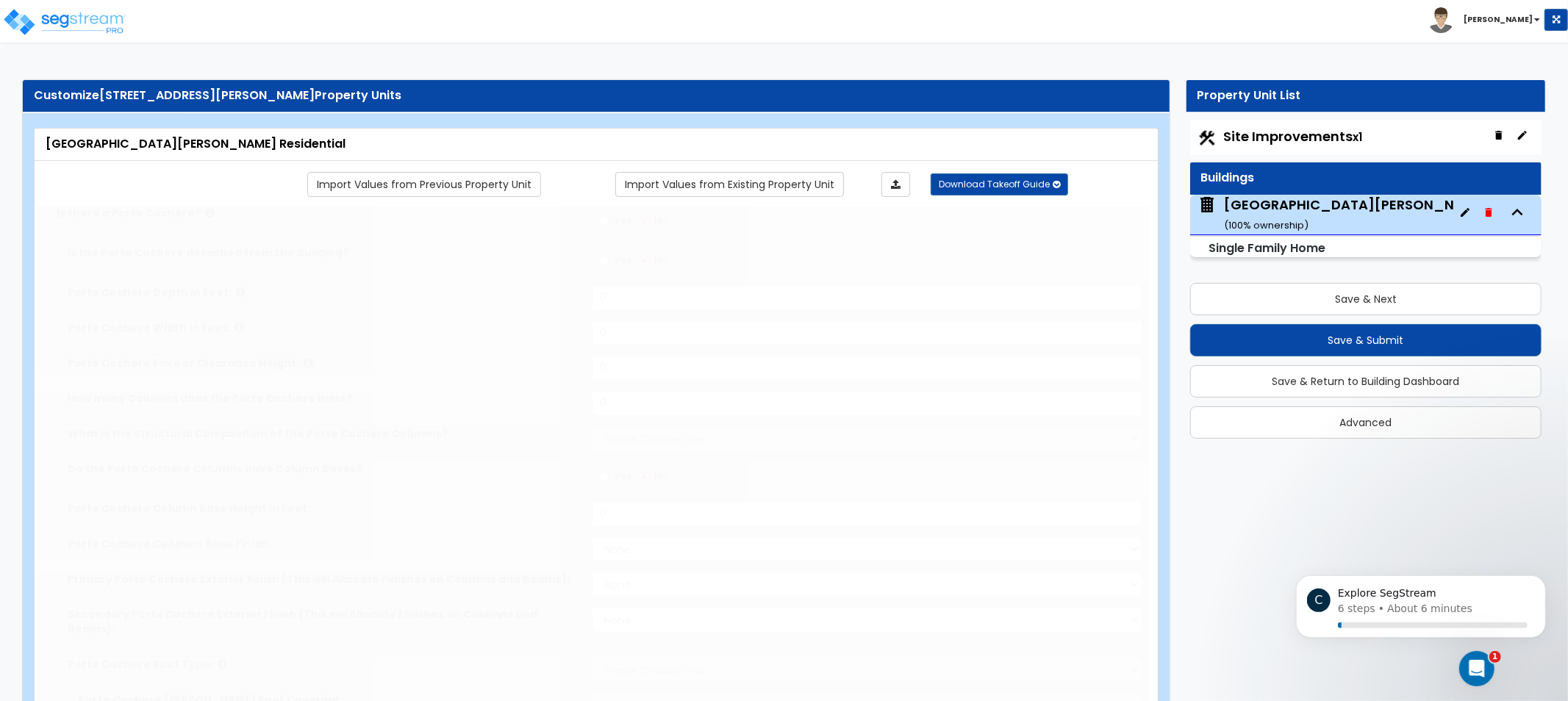
select select "3"
select select "1"
radio input "true"
type input "1"
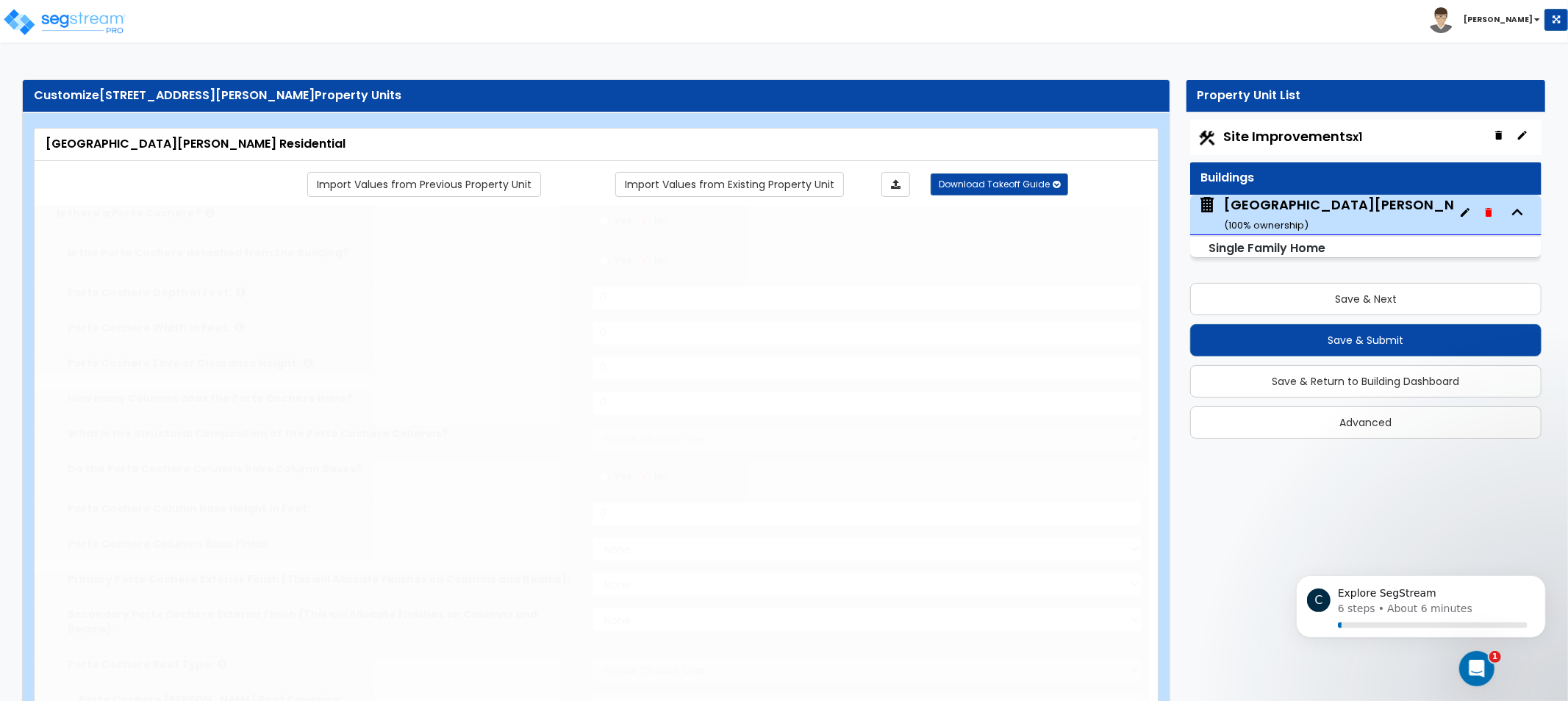
select select "1"
select select "3"
type input "3"
select select "5"
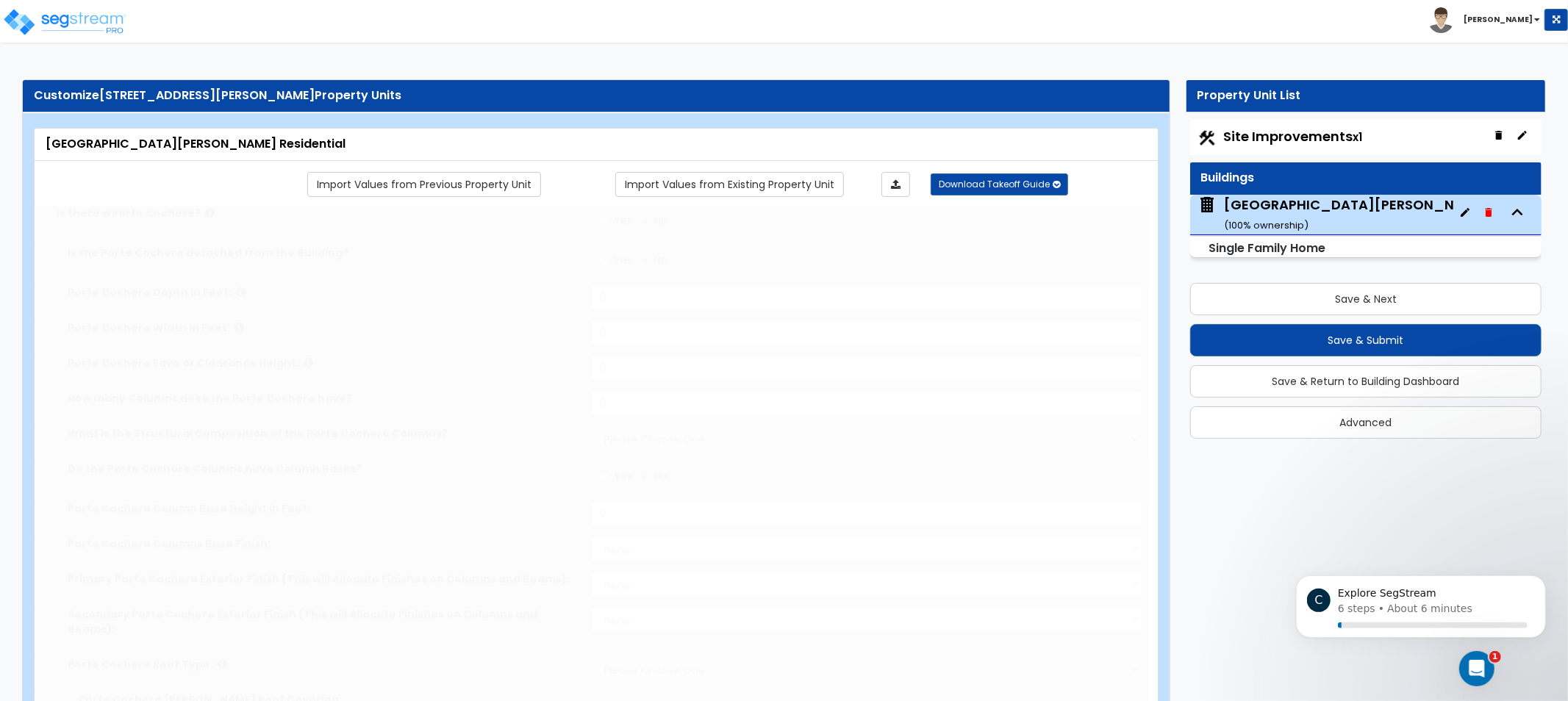
select select "2"
select select "5"
select select "3"
type input "125"
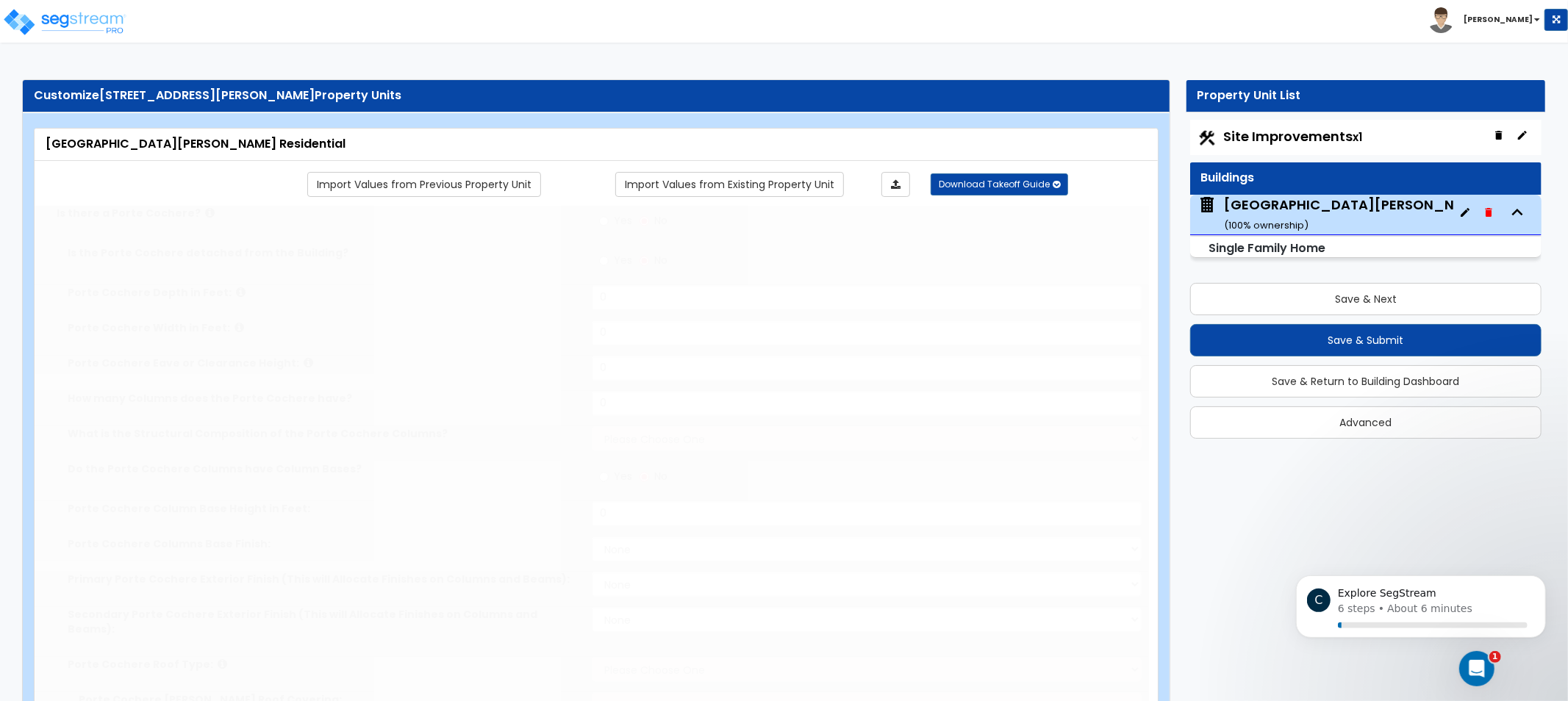
select select "5"
radio input "true"
type input "24"
select select "8"
select select "2"
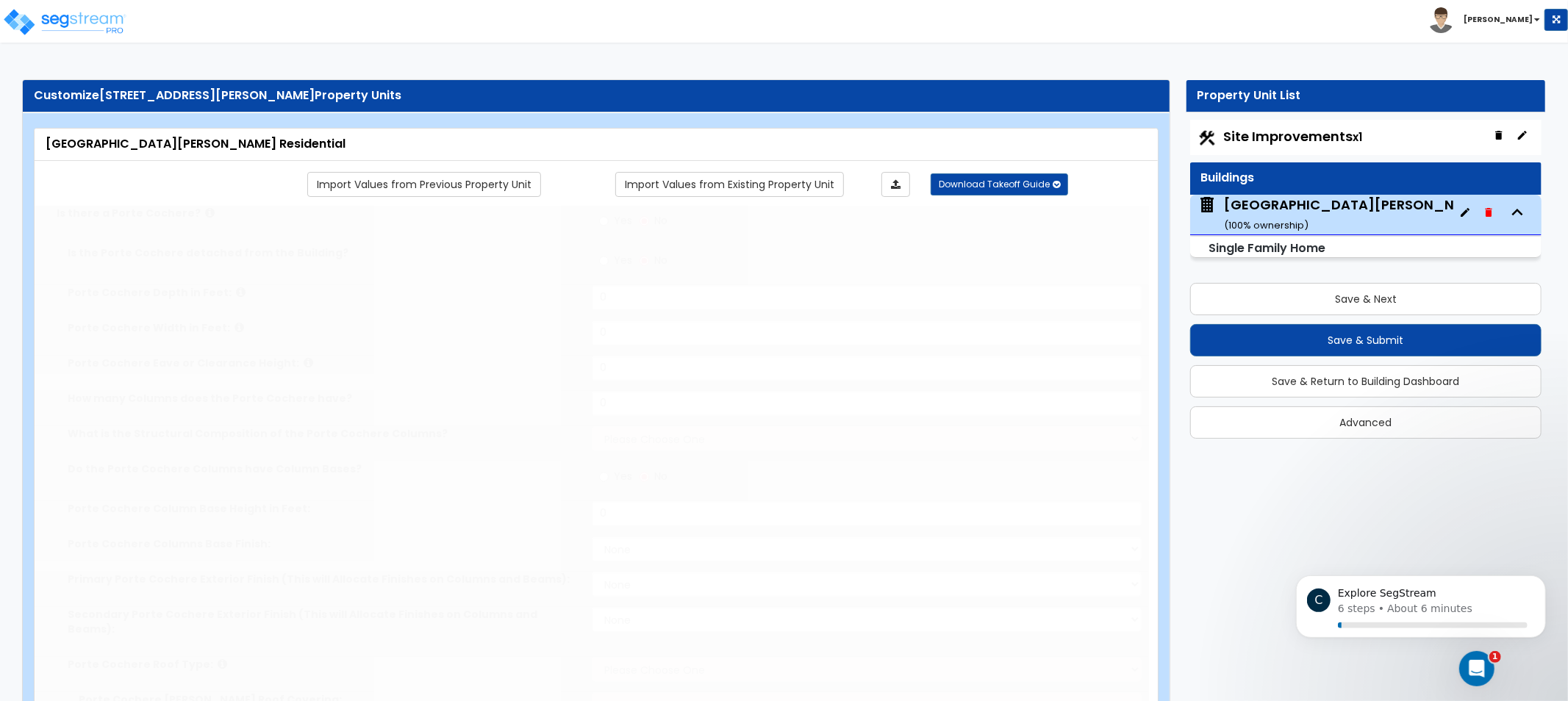
select select "1"
select select "2"
select select "1"
select select "2"
select select "1"
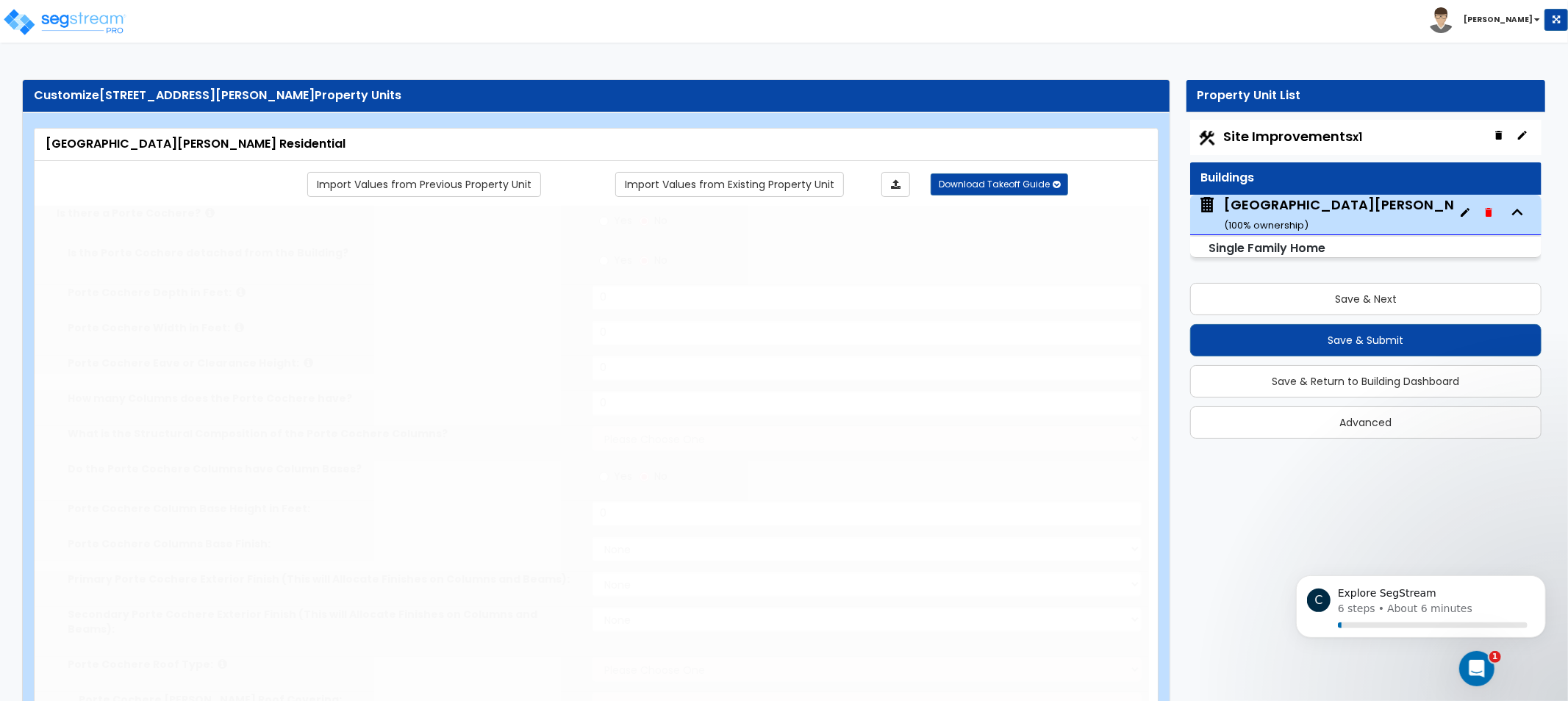
radio input "true"
select select "1"
radio input "true"
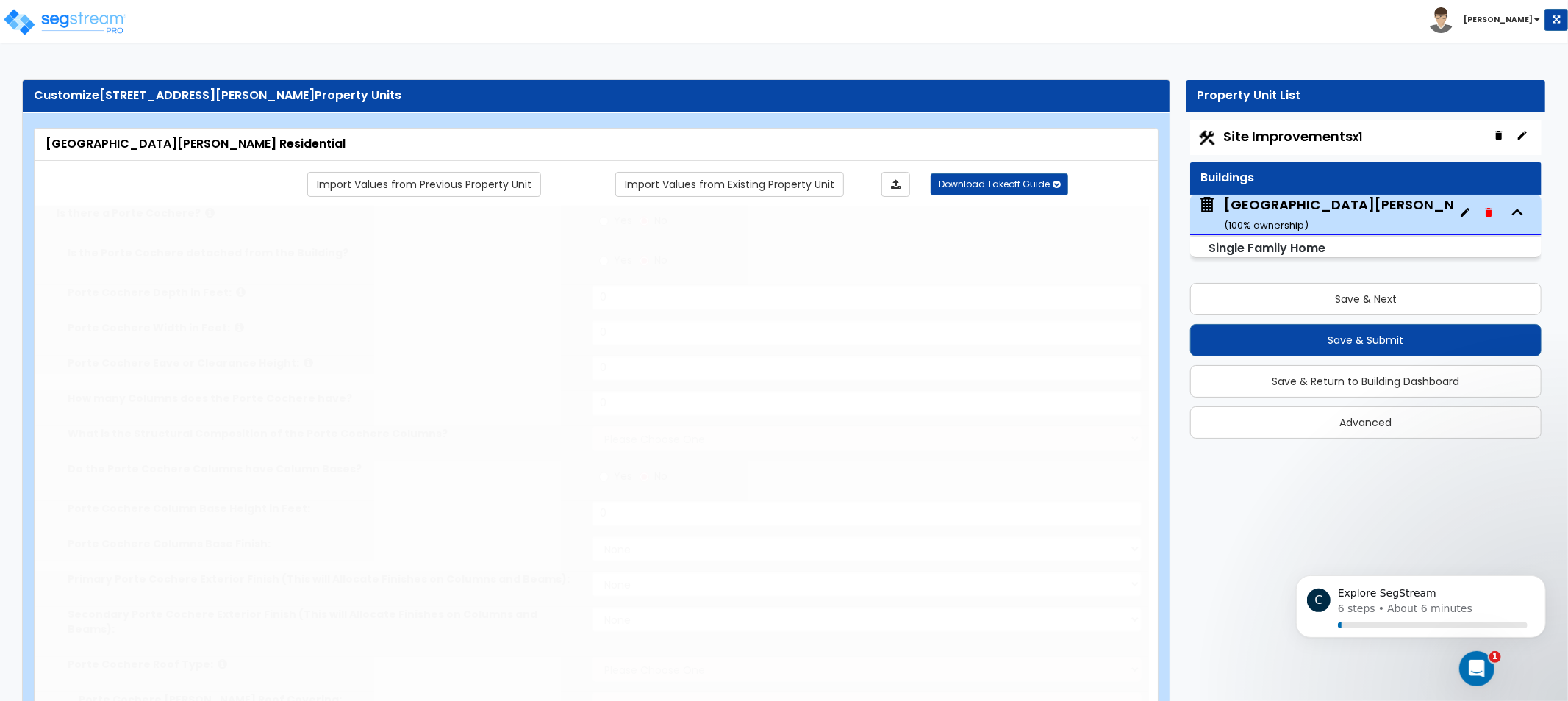
type input "1"
radio input "true"
select select "2"
radio input "true"
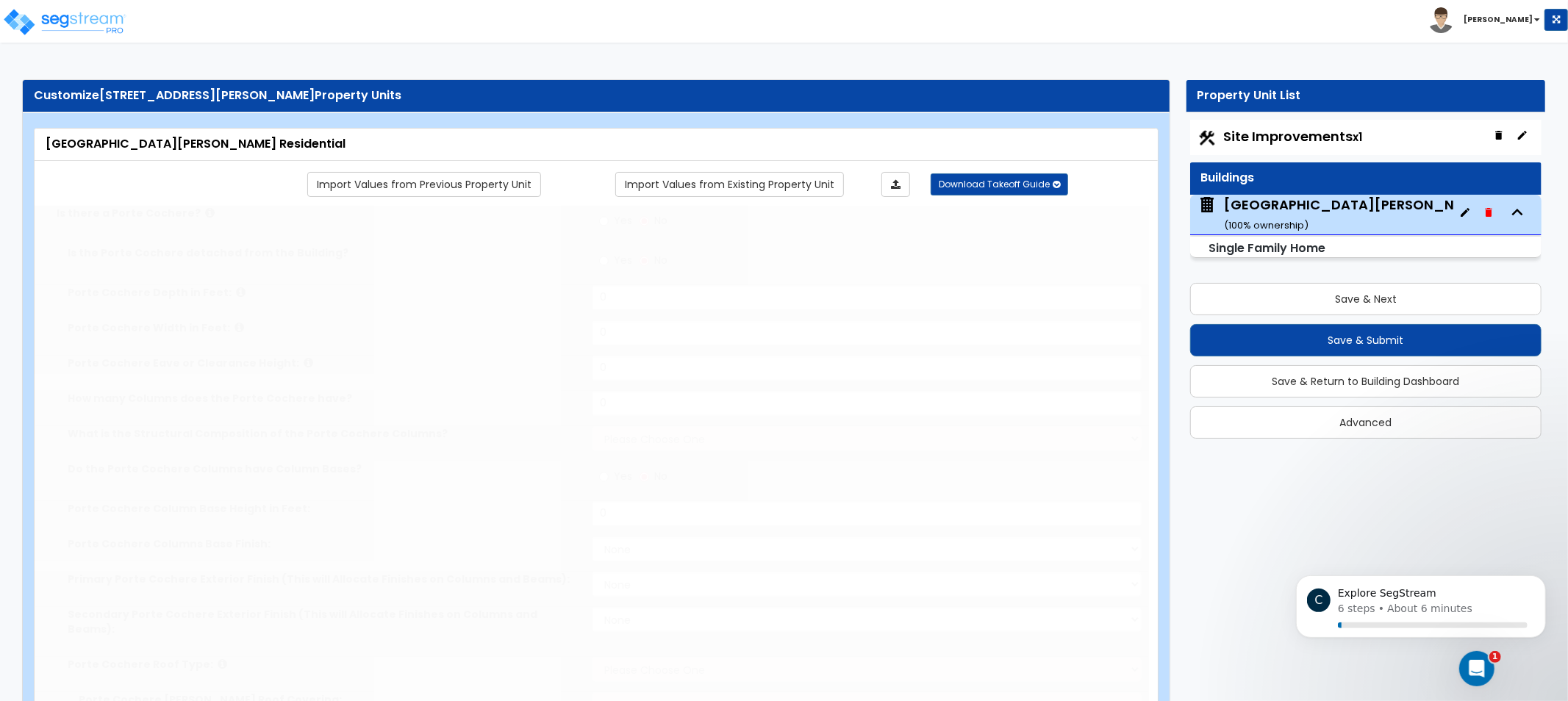
radio input "true"
select select "1"
radio input "true"
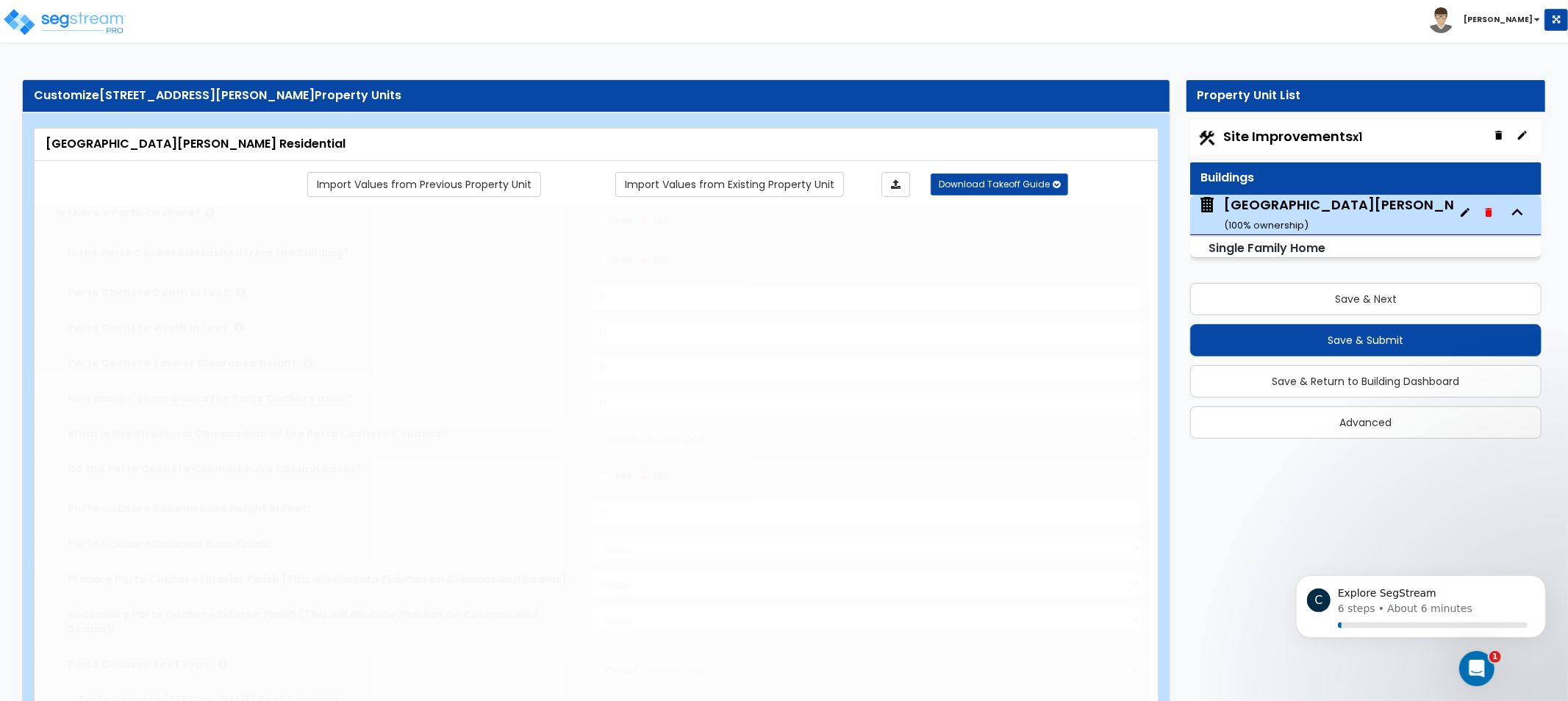
select select "1"
select select "2"
radio input "true"
select select "2"
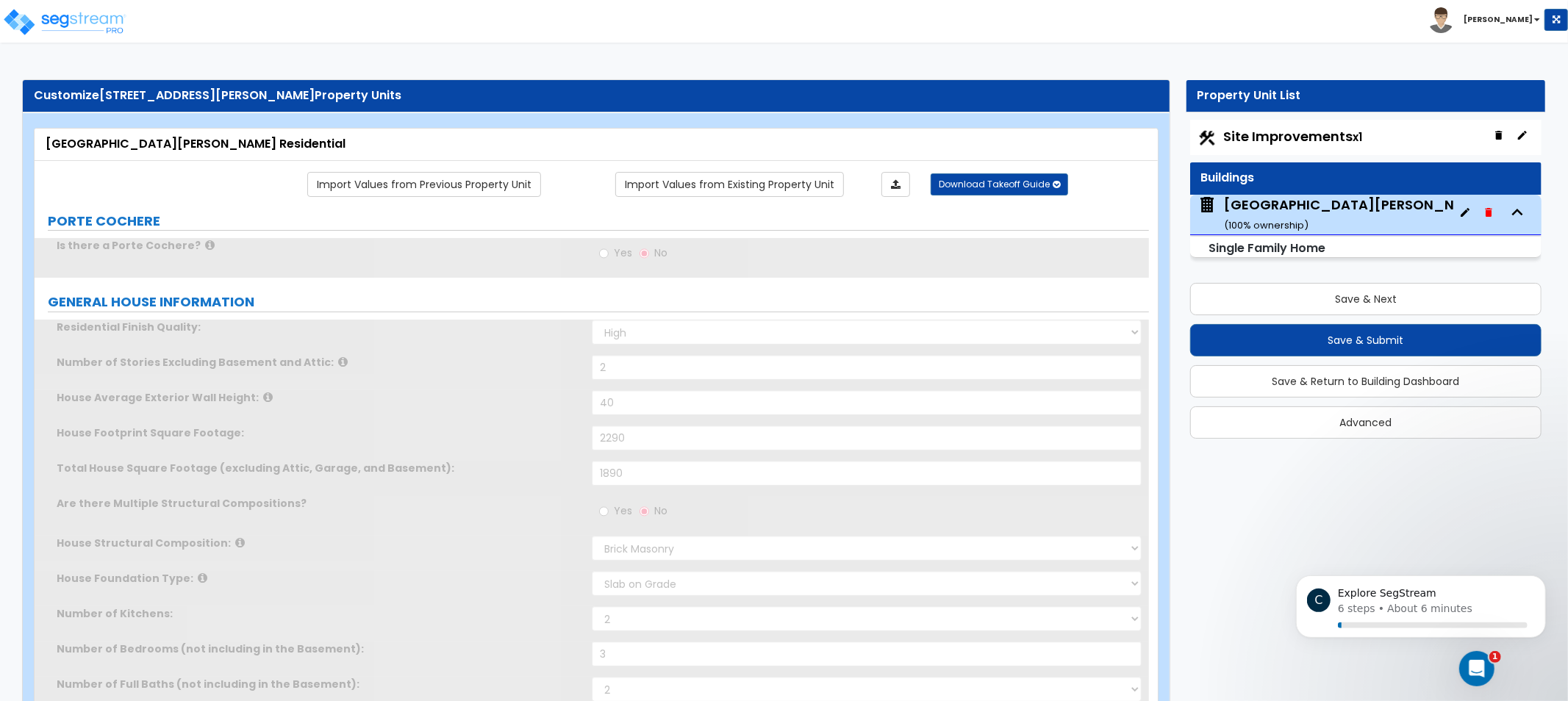
radio input "true"
select select "1"
select select "2"
type input "1"
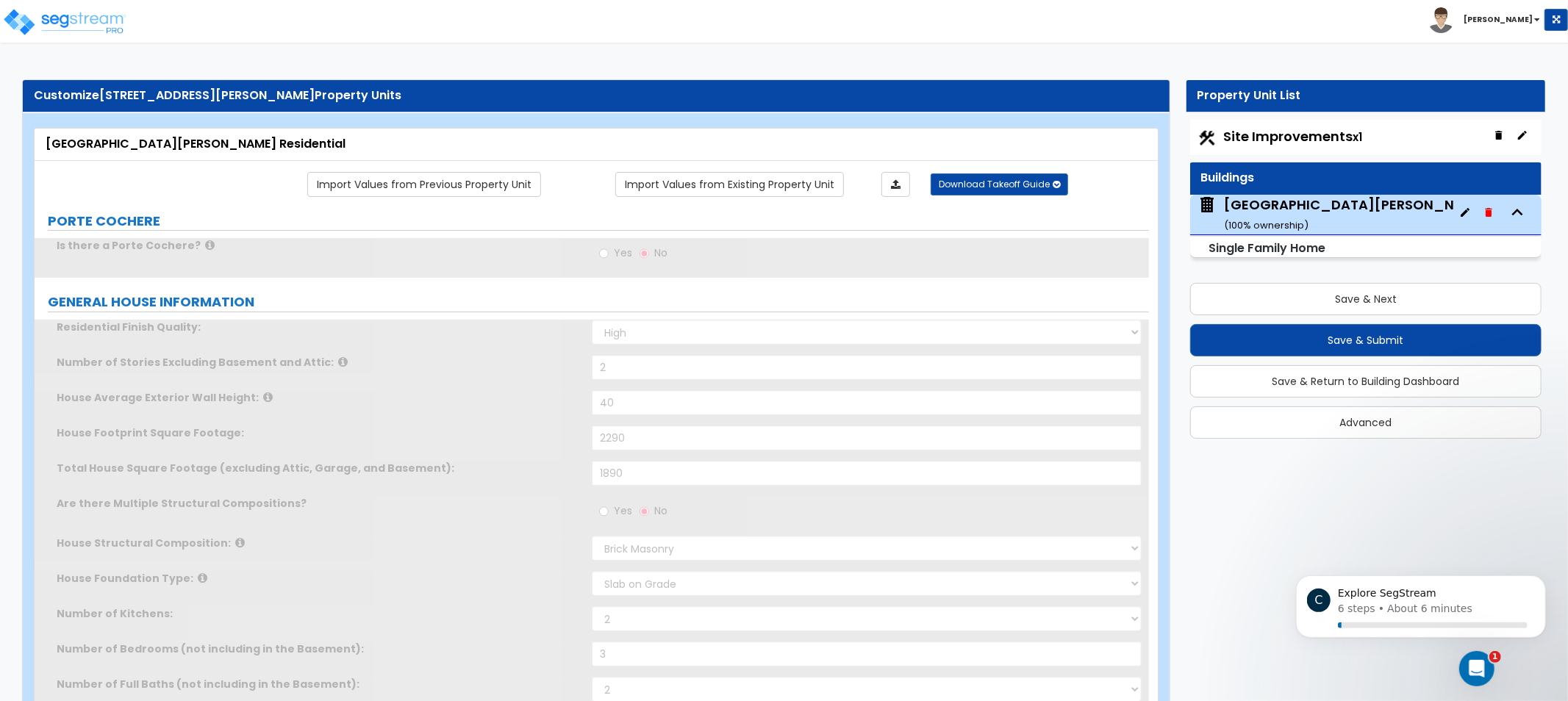
select select "2"
type input "1"
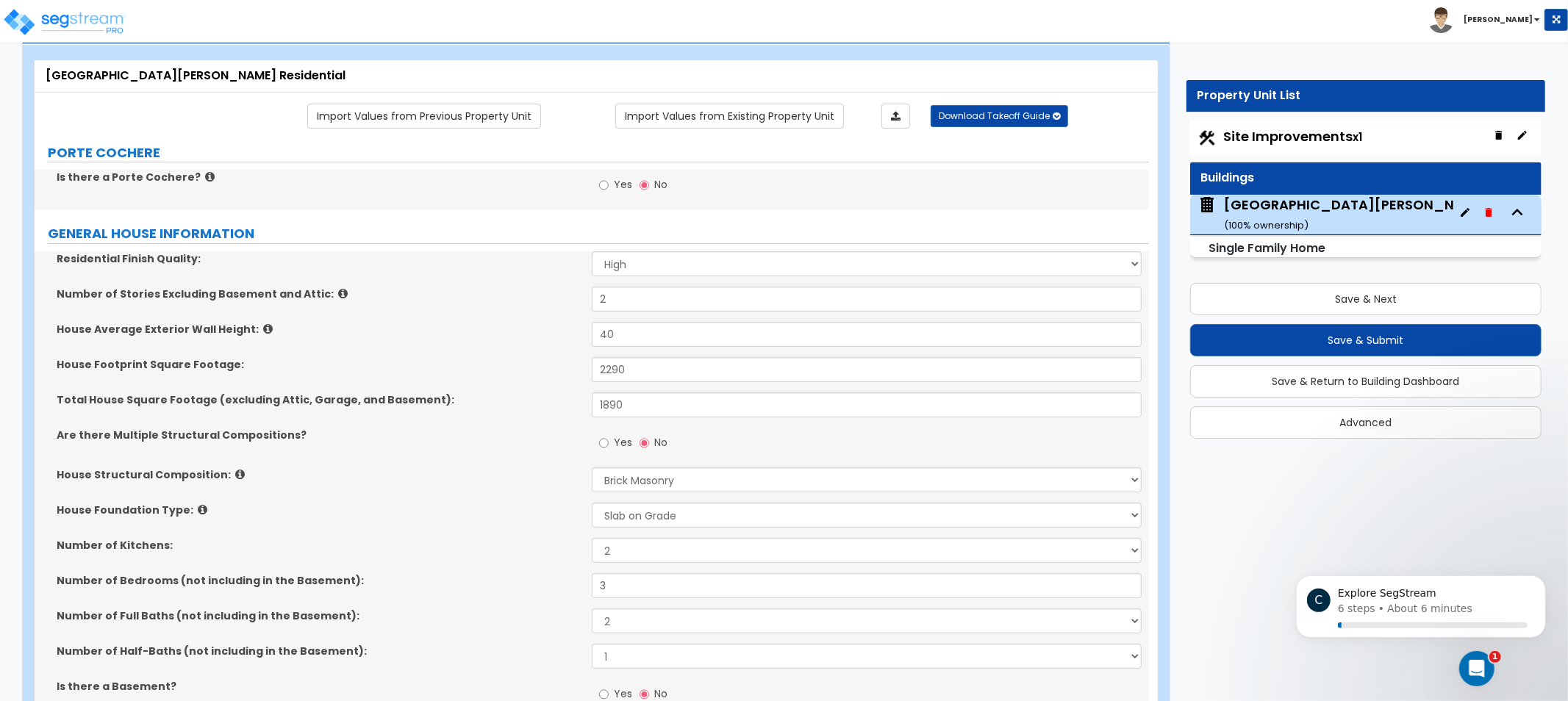
drag, startPoint x: 895, startPoint y: 133, endPoint x: 882, endPoint y: 179, distance: 47.8
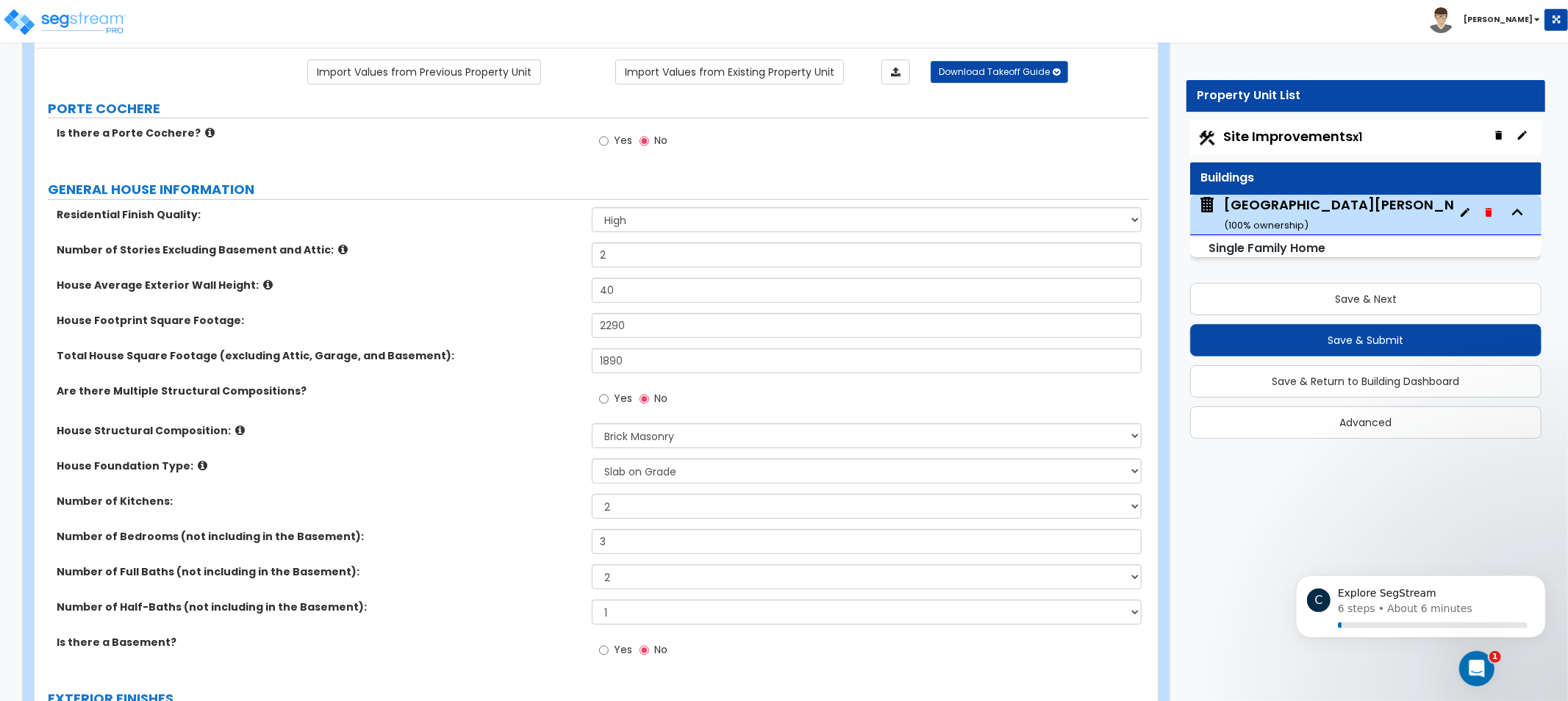
drag, startPoint x: 503, startPoint y: 270, endPoint x: 514, endPoint y: 282, distance: 16.3
click at [202, 127] on label "Is there a Porte Cochere?" at bounding box center [318, 132] width 524 height 15
click at [205, 133] on icon at bounding box center [210, 132] width 10 height 11
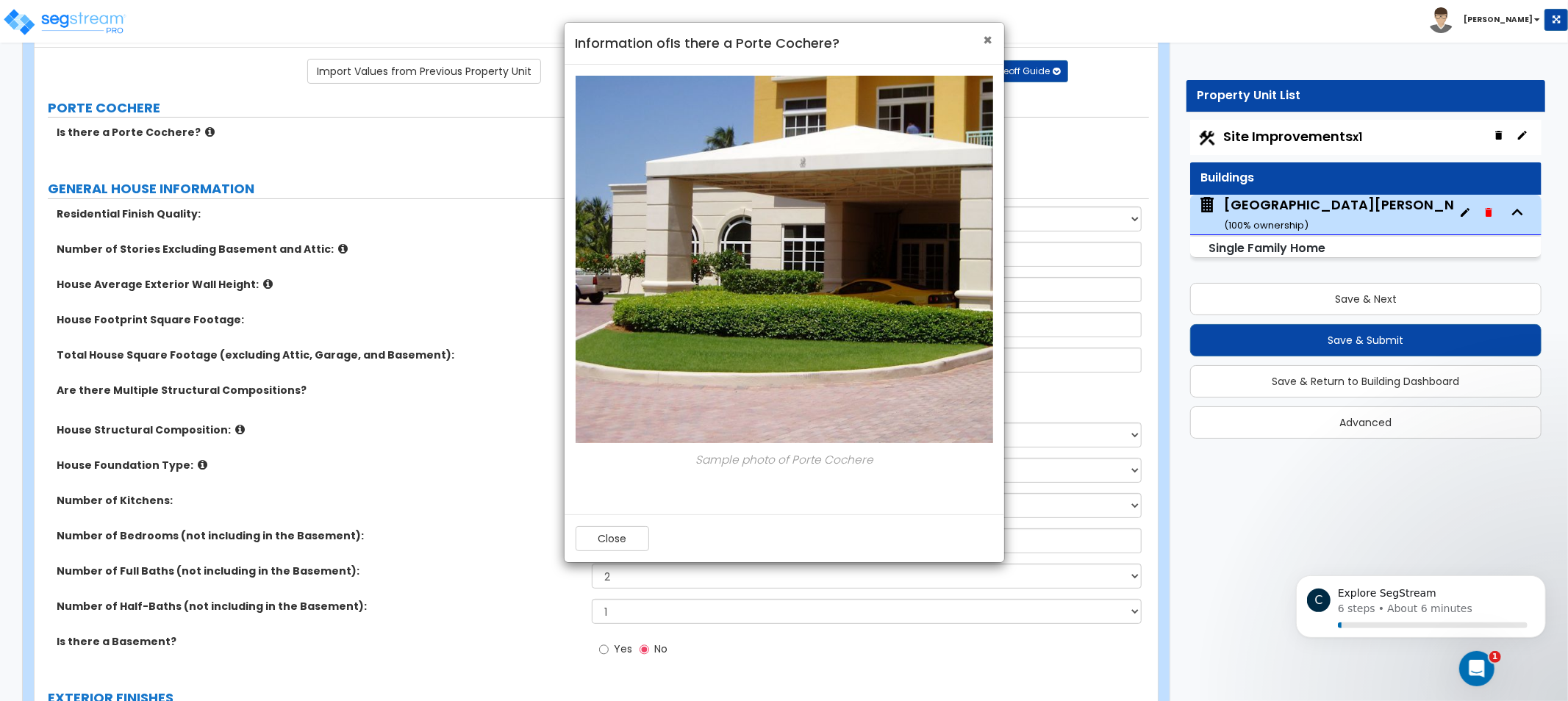
click at [985, 37] on span "×" at bounding box center [989, 41] width 10 height 22
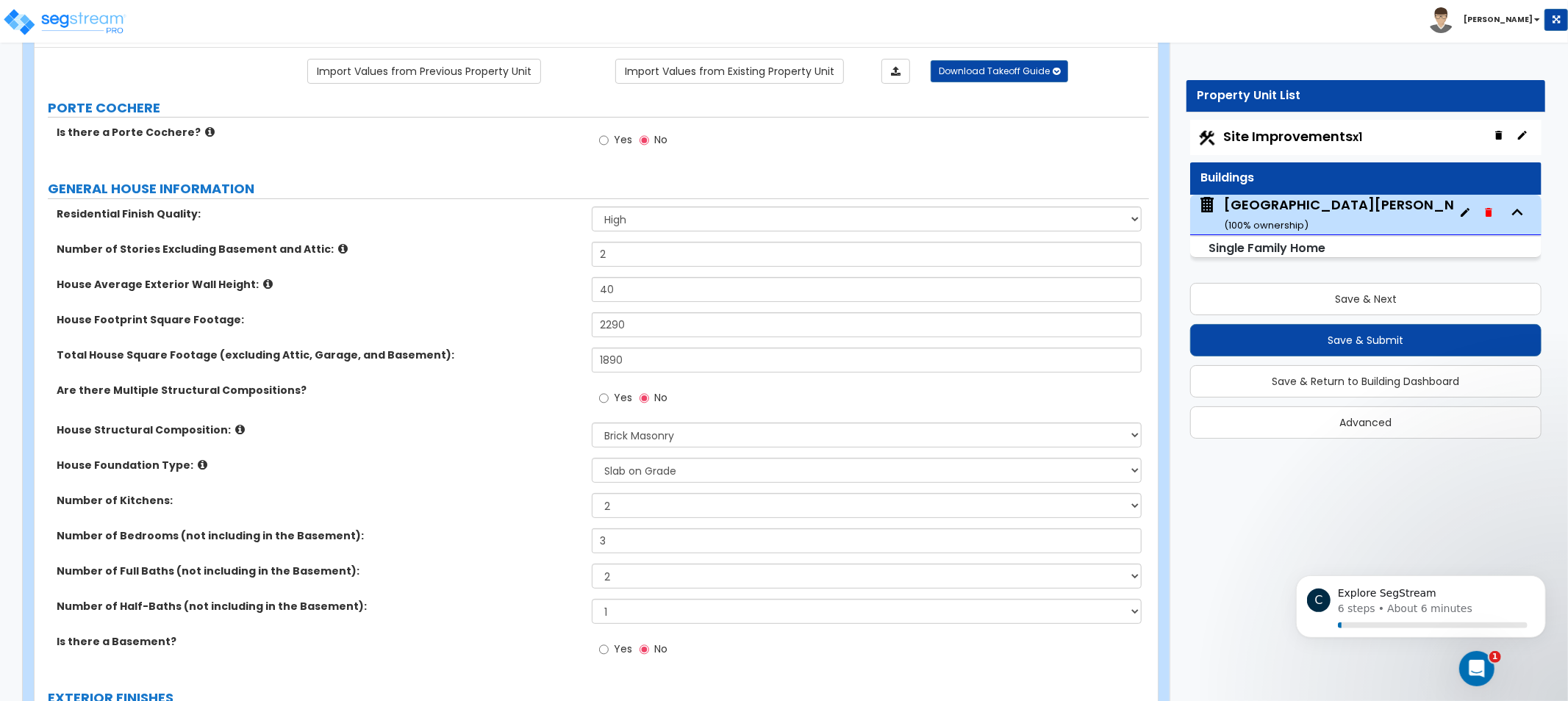
click at [204, 131] on label "Is there a Porte Cochere?" at bounding box center [318, 132] width 524 height 15
click at [205, 133] on icon at bounding box center [210, 132] width 10 height 11
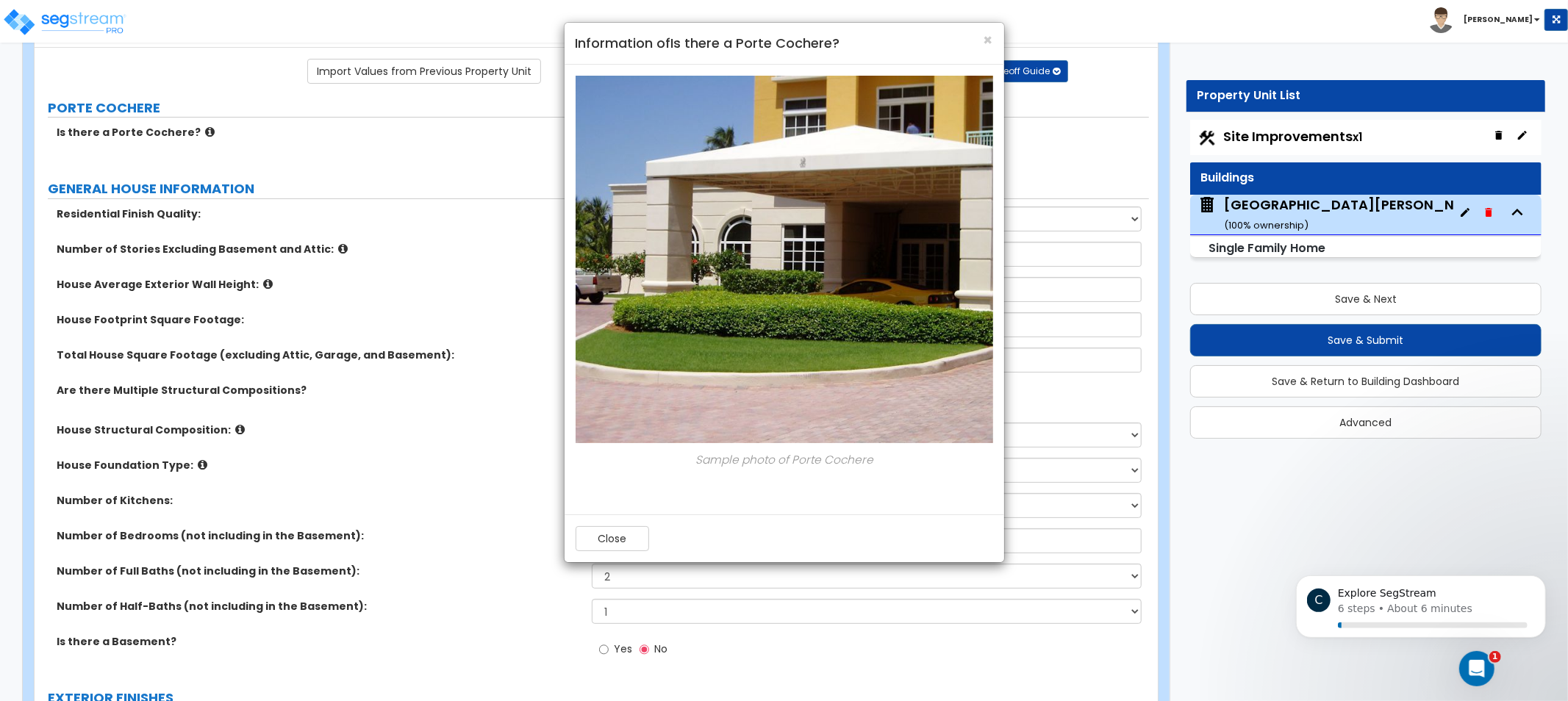
drag, startPoint x: 888, startPoint y: 39, endPoint x: 870, endPoint y: 40, distance: 18.0
drag, startPoint x: 870, startPoint y: 40, endPoint x: 848, endPoint y: 39, distance: 22.0
click at [848, 39] on h4 "Information of Is there a Porte Cochere?" at bounding box center [784, 43] width 417 height 19
drag, startPoint x: 857, startPoint y: 41, endPoint x: 741, endPoint y: 42, distance: 116.0
click at [741, 42] on h4 "Information of Is there a Porte Cochere?" at bounding box center [784, 43] width 417 height 19
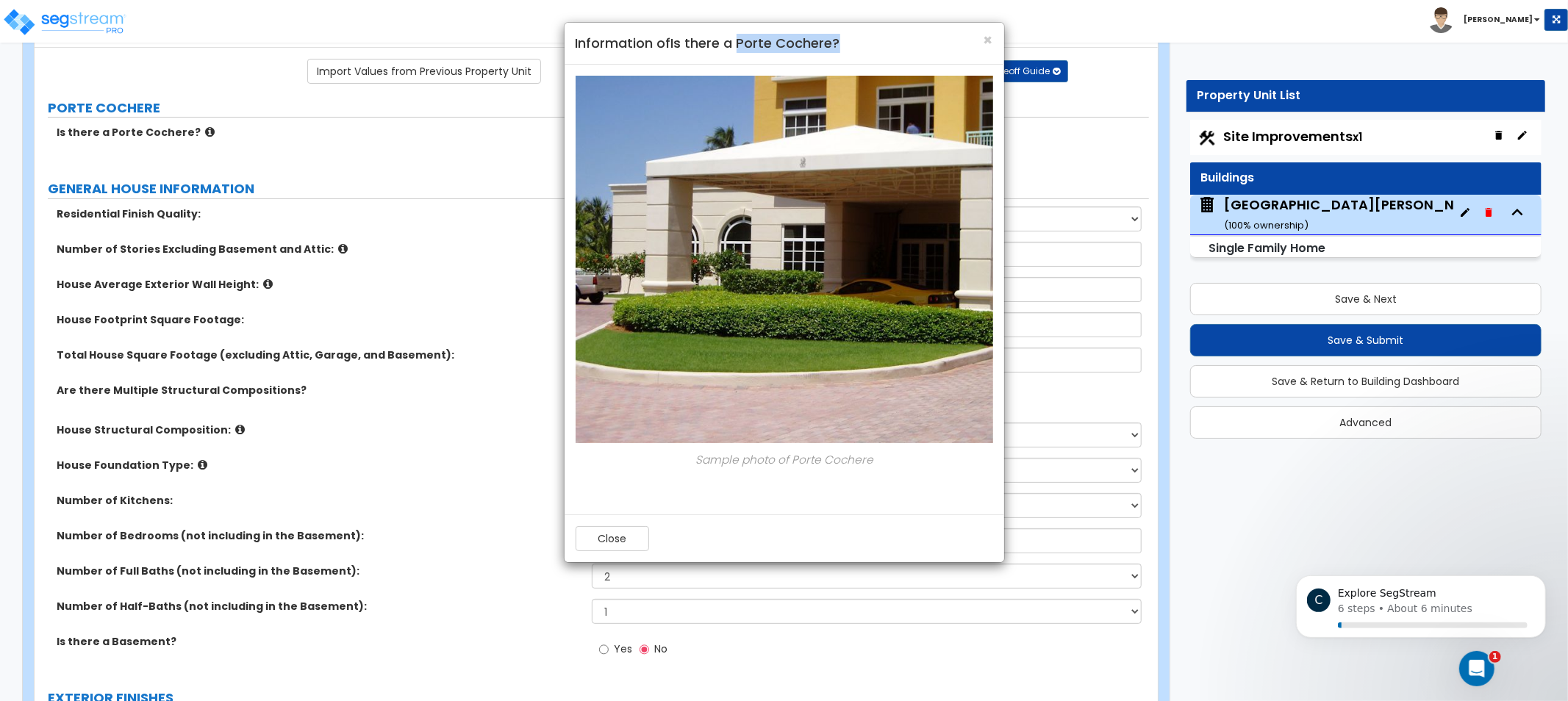
copy h4 "Porte Cochere?"
click at [986, 38] on span "×" at bounding box center [989, 41] width 10 height 22
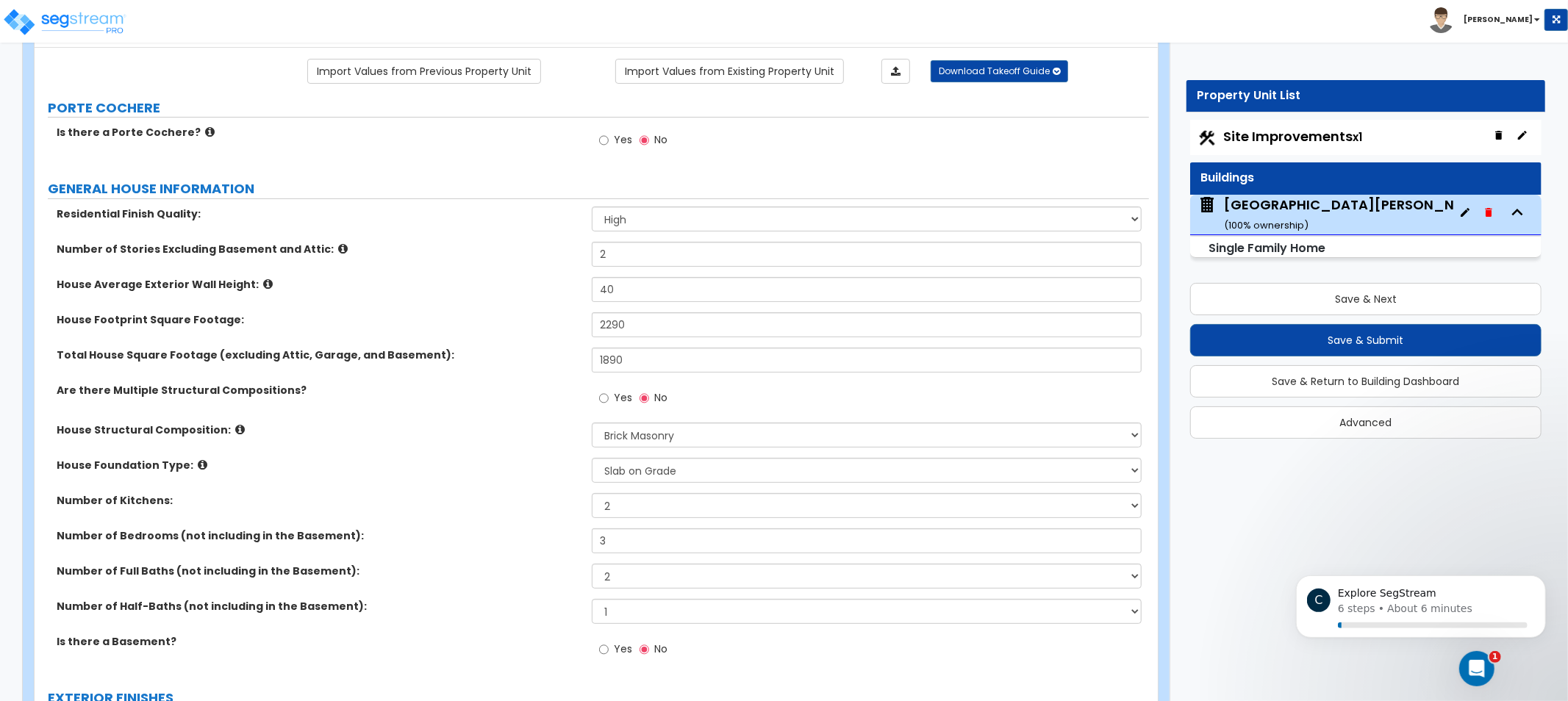
click at [466, 215] on label "Residential Finish Quality:" at bounding box center [318, 214] width 524 height 15
click at [720, 233] on div "Residential Finish Quality: Low Average High" at bounding box center [591, 225] width 1114 height 36
click at [731, 217] on select "Low Average High" at bounding box center [866, 219] width 550 height 25
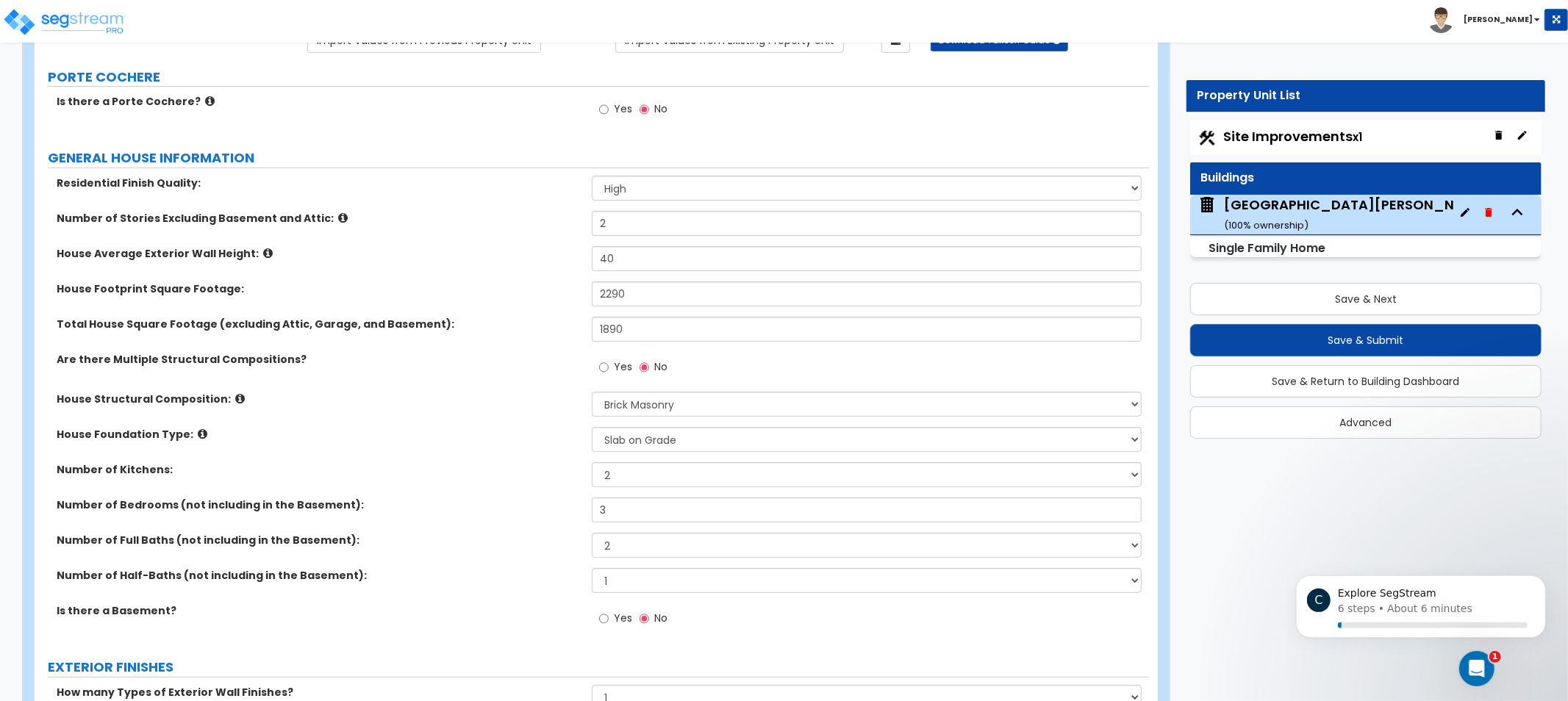
drag, startPoint x: 514, startPoint y: 243, endPoint x: 508, endPoint y: 269, distance: 26.7
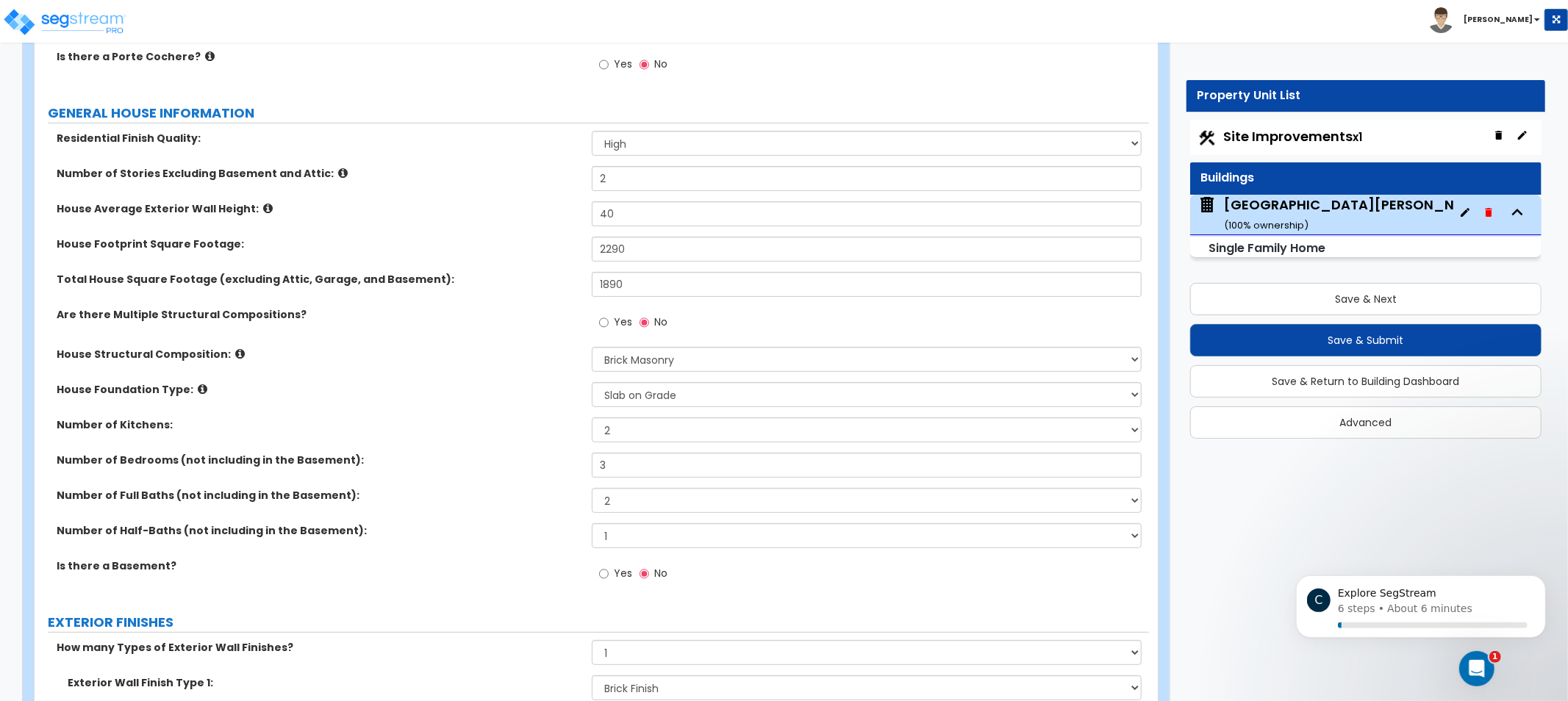
drag, startPoint x: 471, startPoint y: 244, endPoint x: 473, endPoint y: 257, distance: 13.2
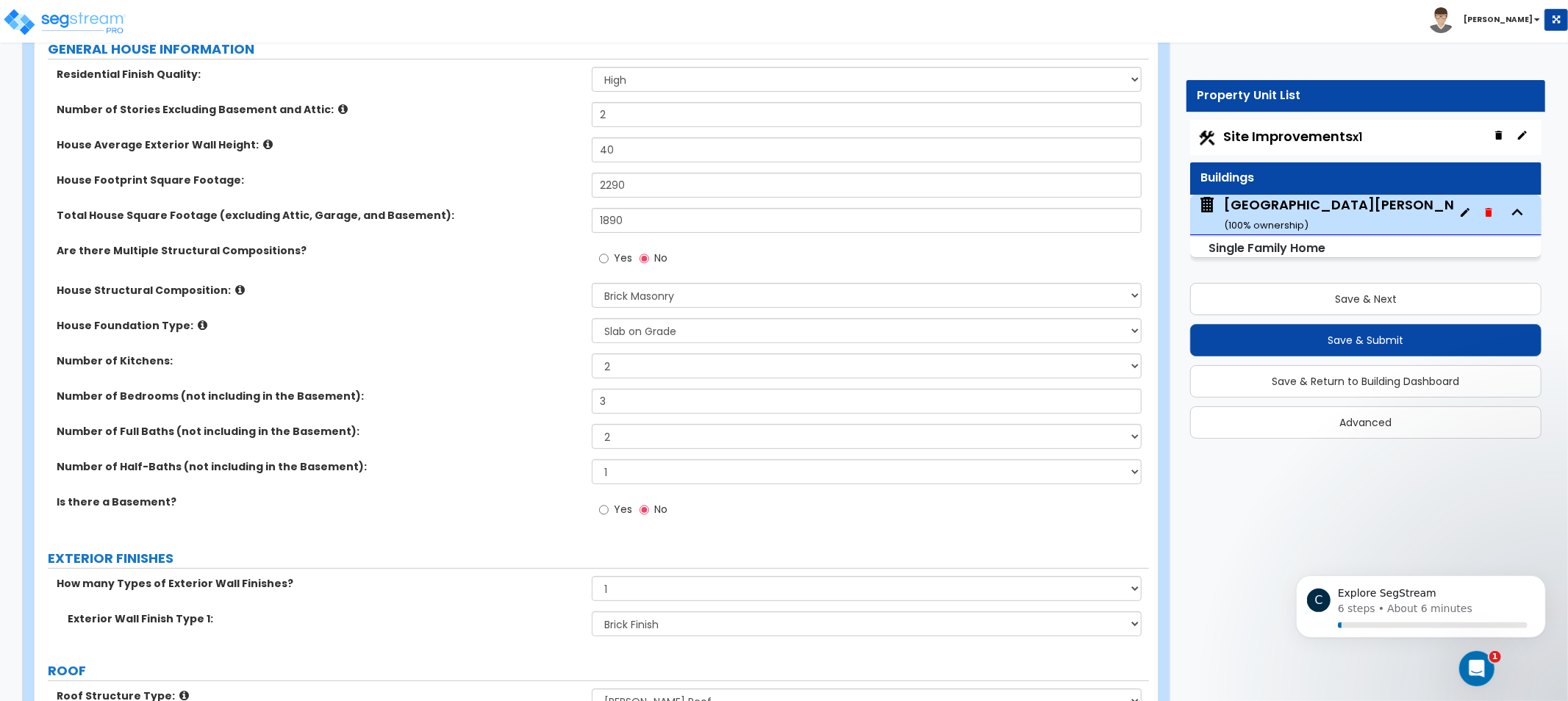
drag, startPoint x: 513, startPoint y: 283, endPoint x: 514, endPoint y: 301, distance: 18.0
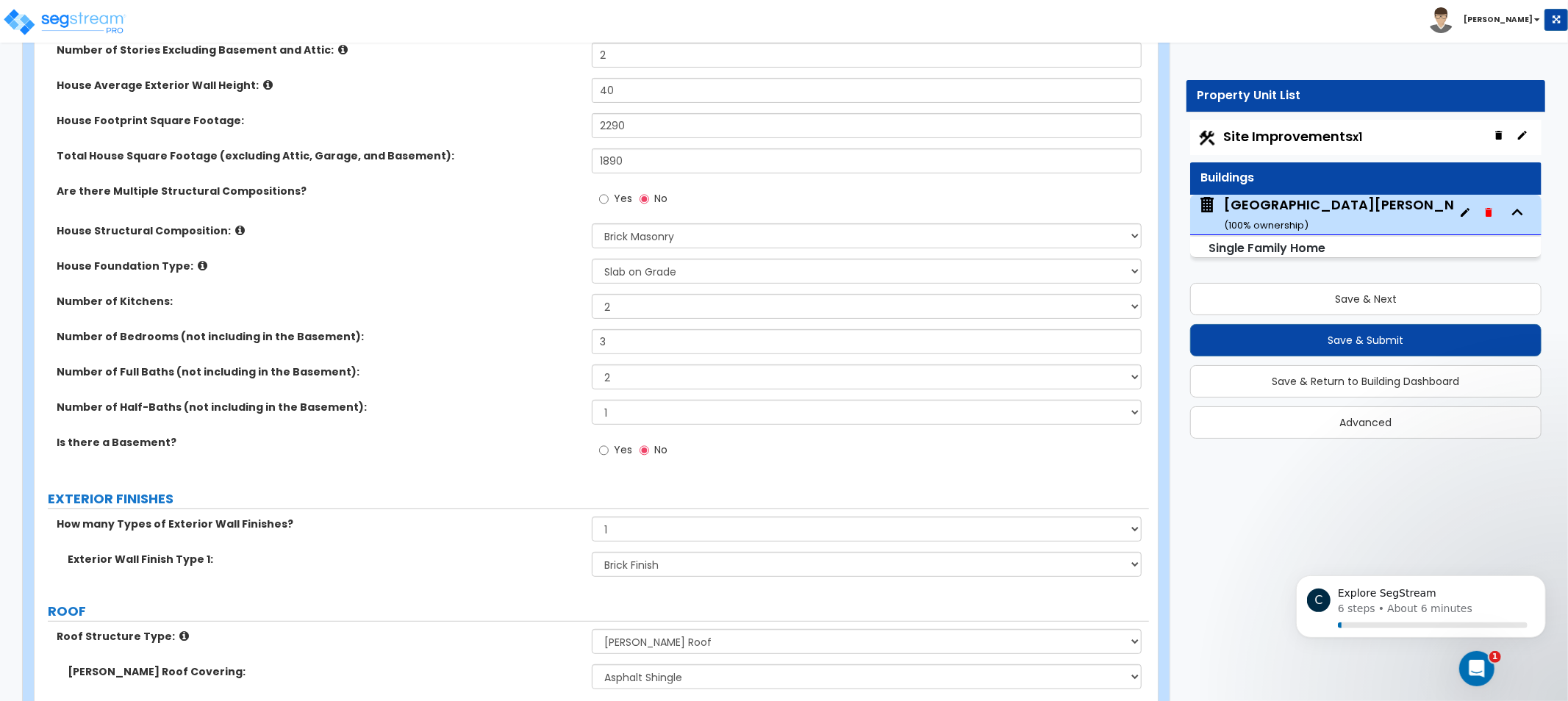
drag, startPoint x: 462, startPoint y: 260, endPoint x: 494, endPoint y: 301, distance: 52.0
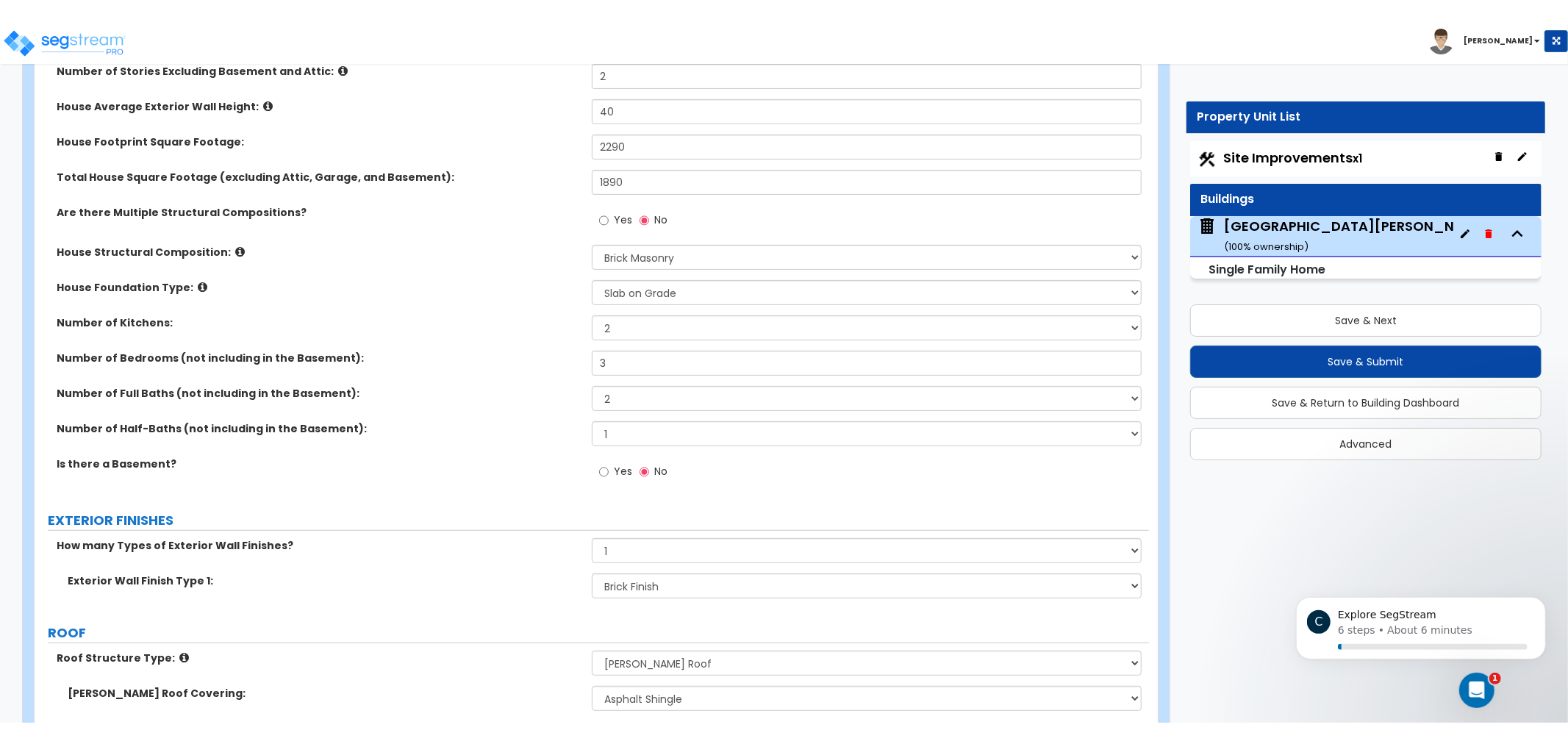
scroll to position [332, 0]
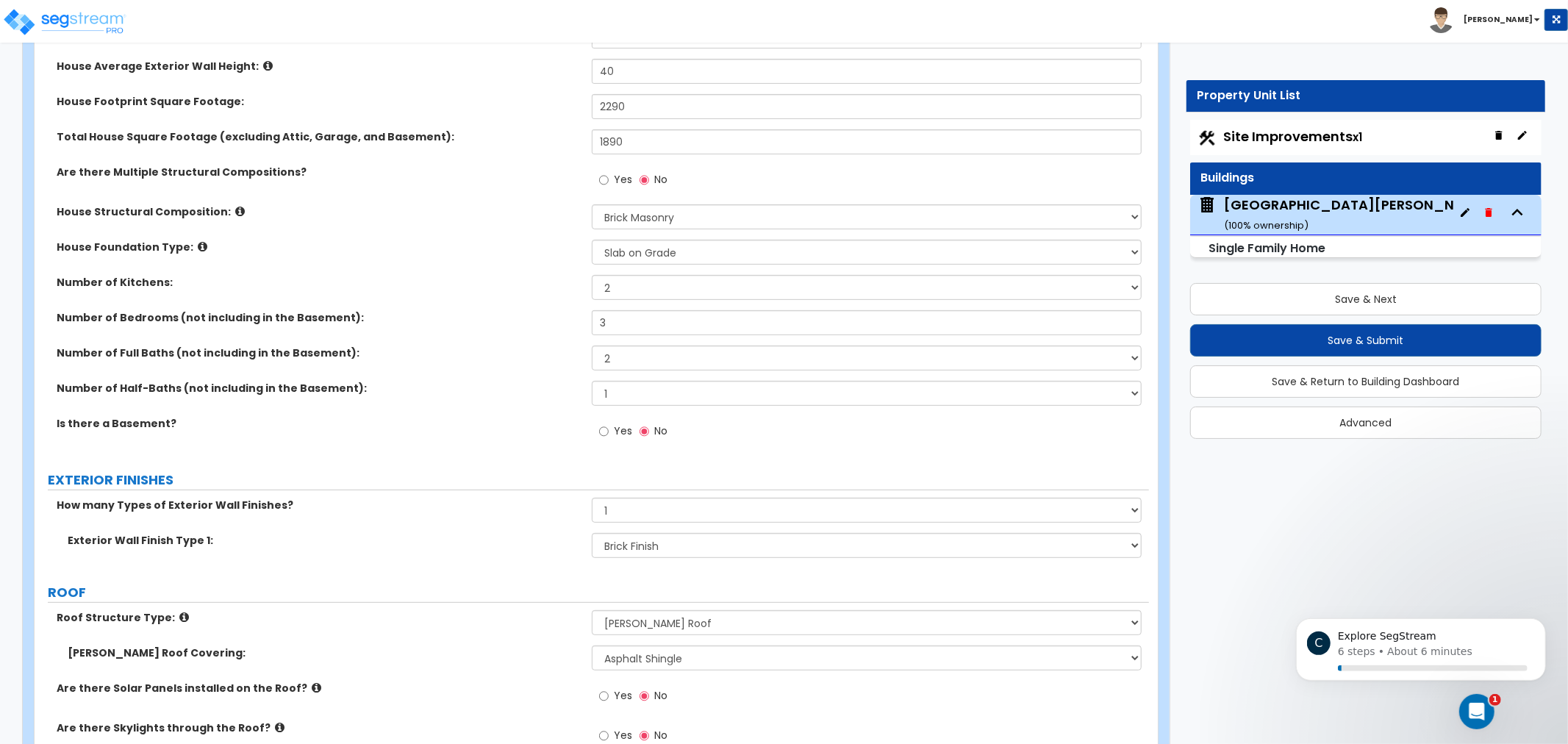
drag, startPoint x: 466, startPoint y: 268, endPoint x: 400, endPoint y: 234, distance: 74.2
click at [400, 234] on div "House Structural Composition: Please Choose One Reinforced Concrete Structural …" at bounding box center [591, 222] width 1114 height 36
click at [638, 289] on select "1 2 3" at bounding box center [866, 287] width 550 height 25
select select "1"
click at [591, 275] on select "1 2 3" at bounding box center [866, 287] width 550 height 25
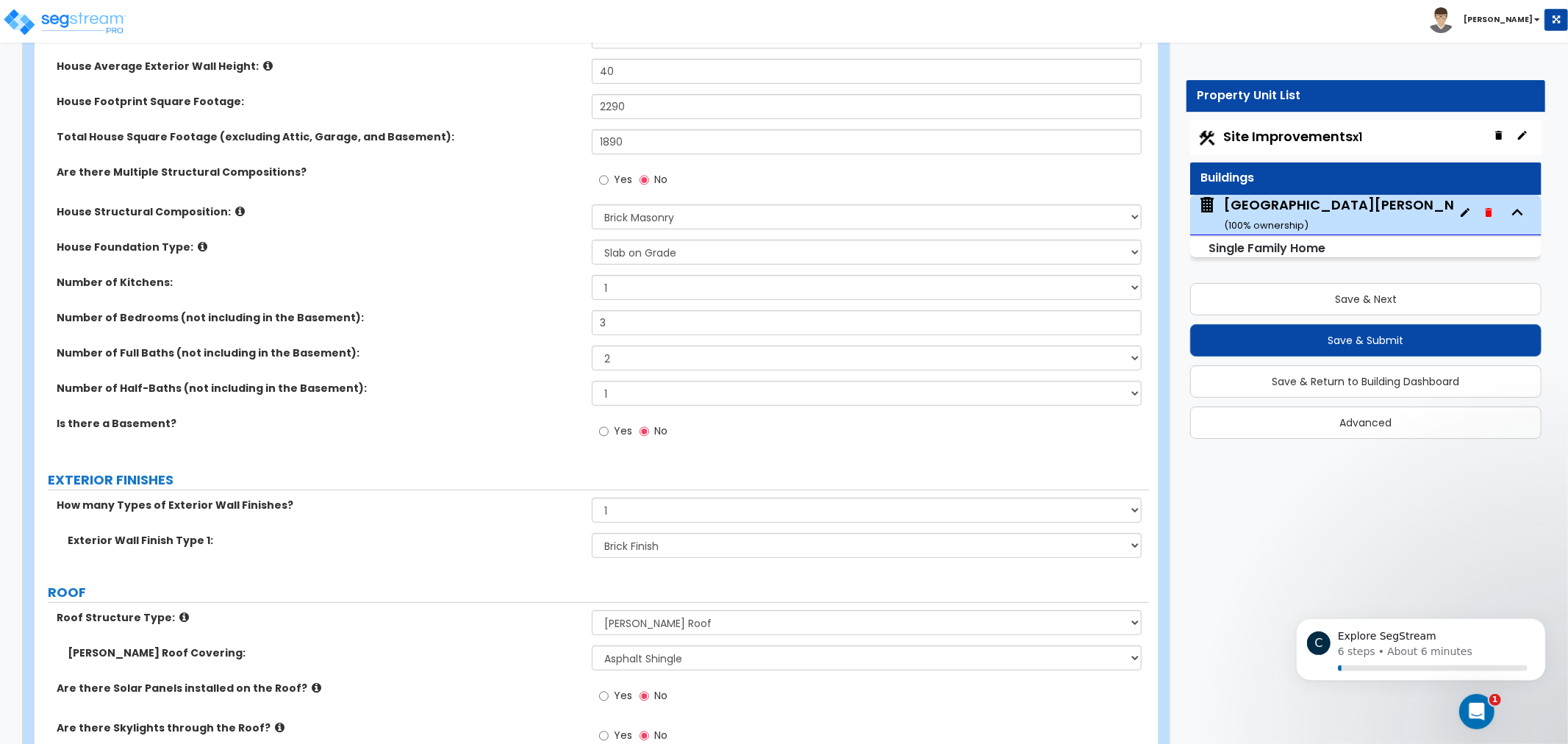
drag, startPoint x: 461, startPoint y: 306, endPoint x: 404, endPoint y: 288, distance: 59.8
click at [404, 288] on label "Number of Kitchens:" at bounding box center [318, 282] width 524 height 15
drag, startPoint x: 460, startPoint y: 314, endPoint x: 415, endPoint y: 264, distance: 67.3
click at [415, 264] on div "House Foundation Type: Please Choose One Crawl Space Pier-Elevated First floor …" at bounding box center [591, 258] width 1114 height 36
click at [703, 310] on input "3" at bounding box center [866, 322] width 550 height 25
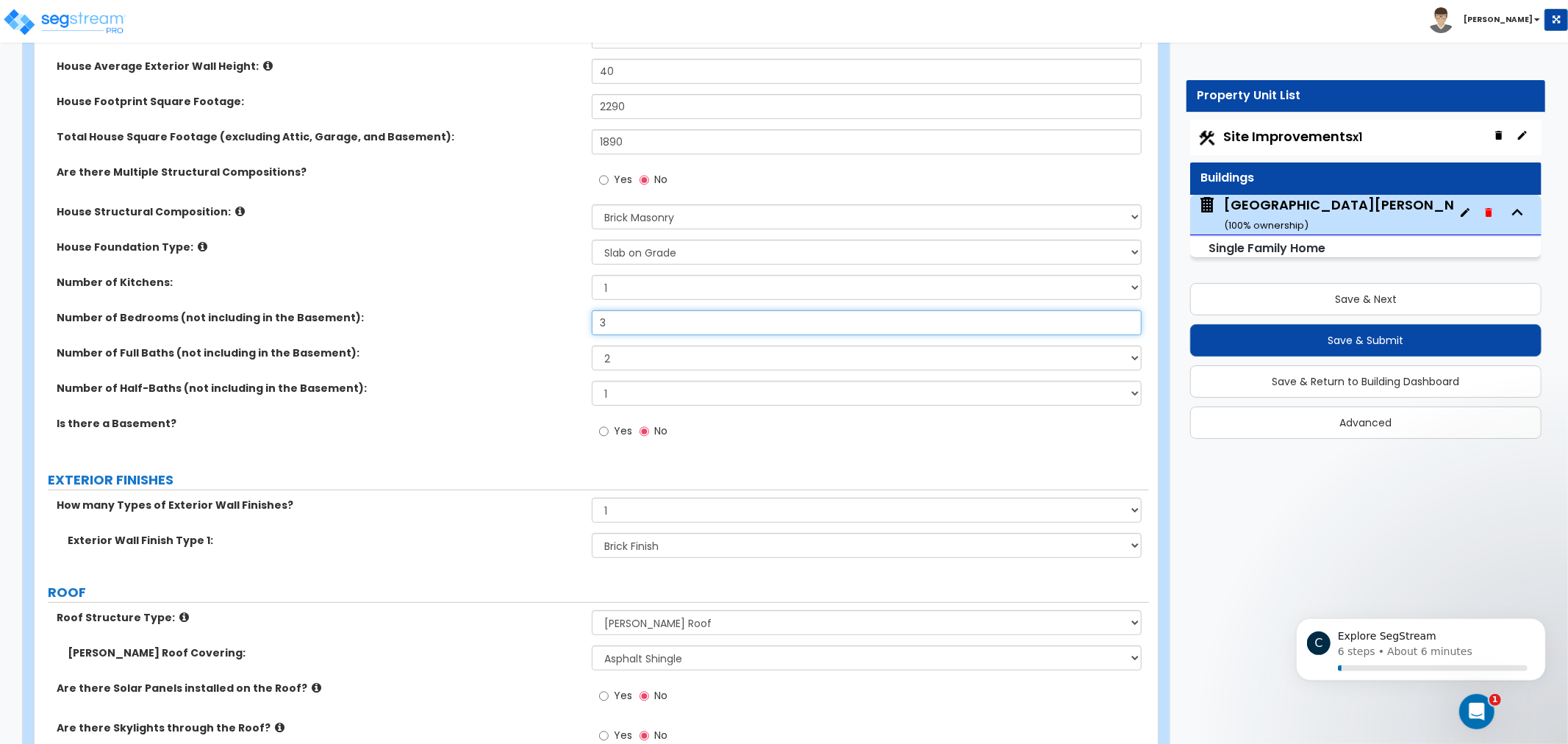
click at [687, 332] on input "3" at bounding box center [866, 322] width 550 height 25
drag, startPoint x: 610, startPoint y: 318, endPoint x: 568, endPoint y: 322, distance: 42.2
click at [568, 322] on div "Number of Bedrooms (not including in the Basement): 3" at bounding box center [591, 328] width 1114 height 36
type input "4"
drag, startPoint x: 62, startPoint y: 380, endPoint x: 221, endPoint y: 383, distance: 159.0
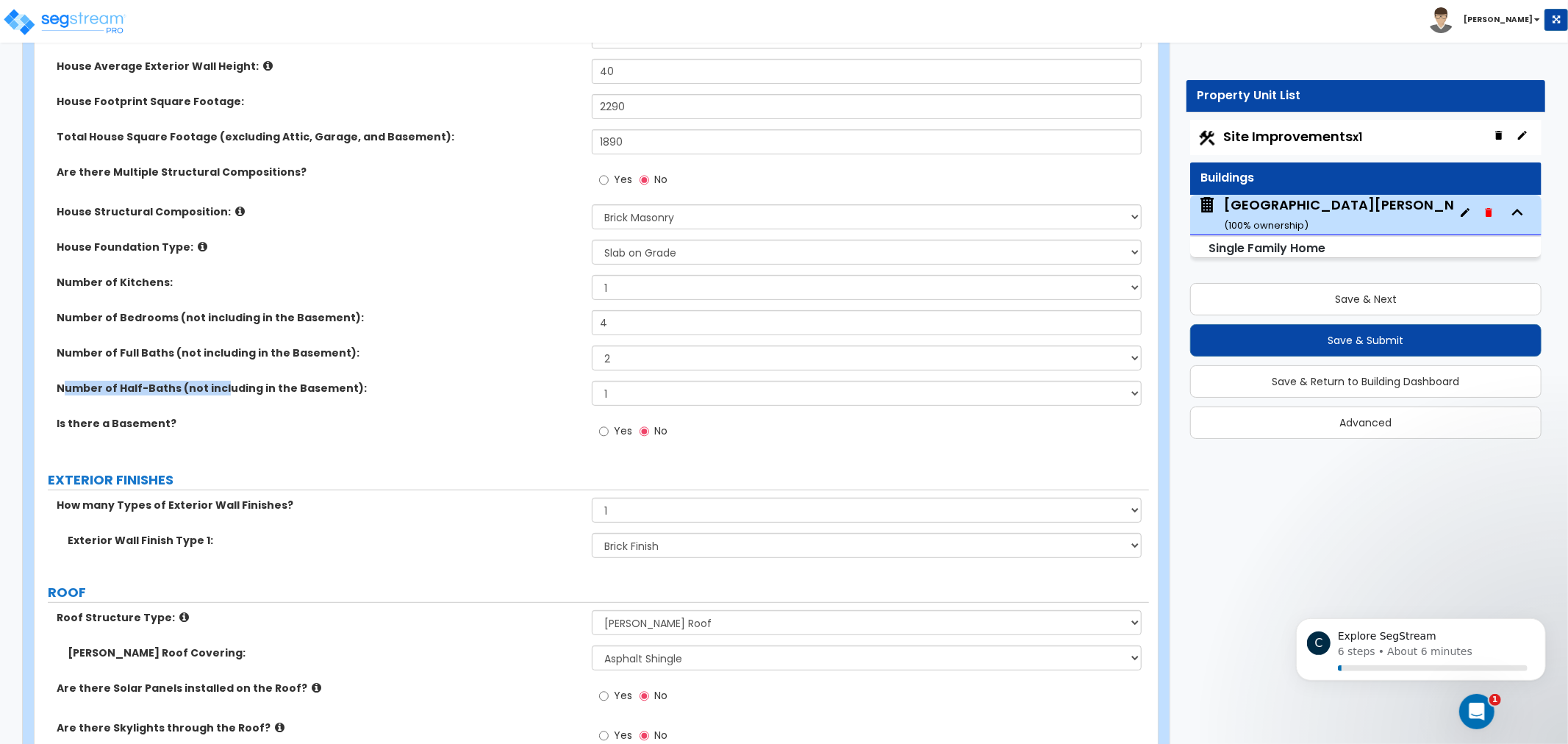
click at [221, 383] on label "Number of Half-Baths (not including in the Basement):" at bounding box center [318, 387] width 524 height 15
click at [374, 400] on div "Number of Half-Baths (not including in the Basement): 0 1 2 3 4 5" at bounding box center [591, 398] width 1114 height 36
click at [406, 419] on label "Is there a Basement?" at bounding box center [318, 423] width 524 height 15
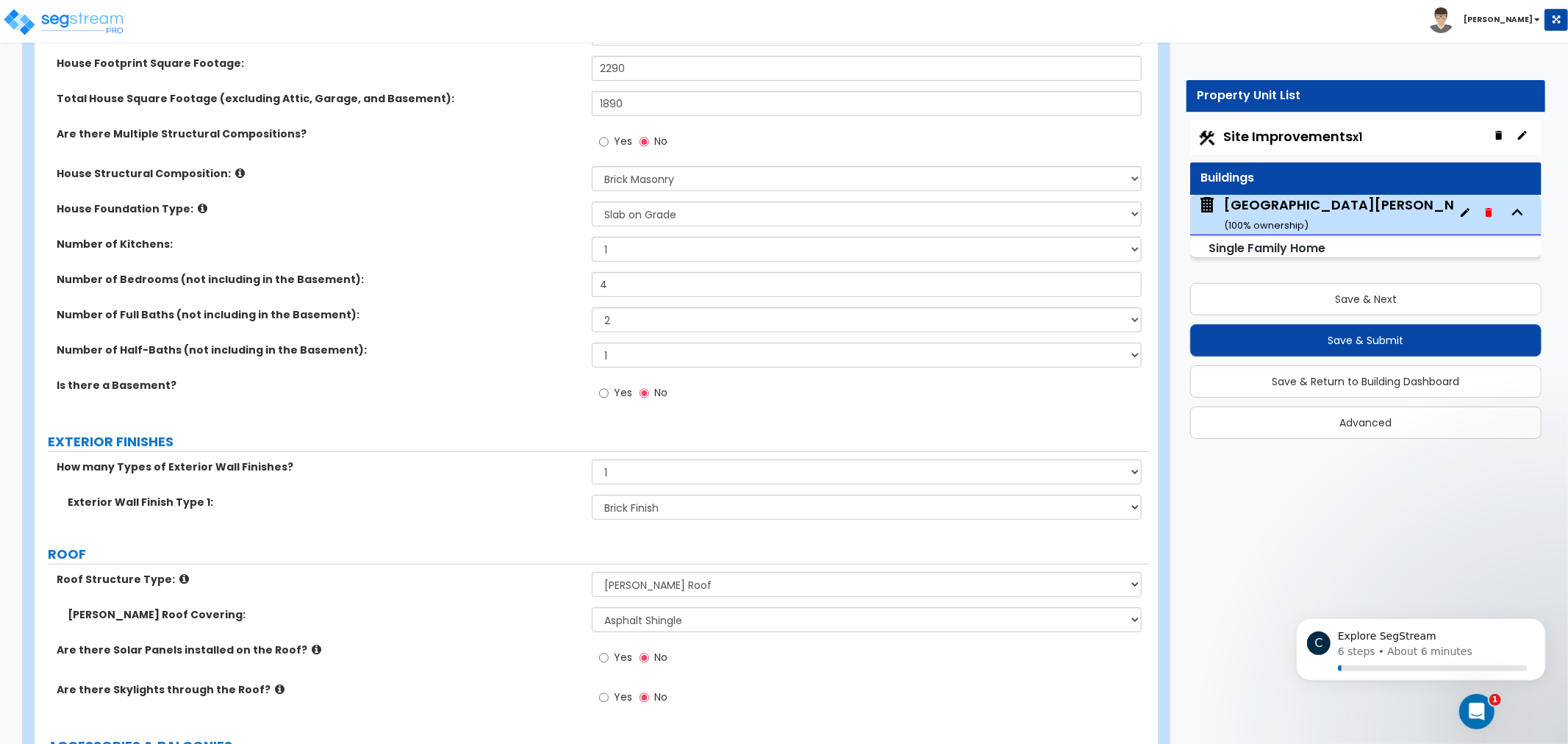
scroll to position [415, 0]
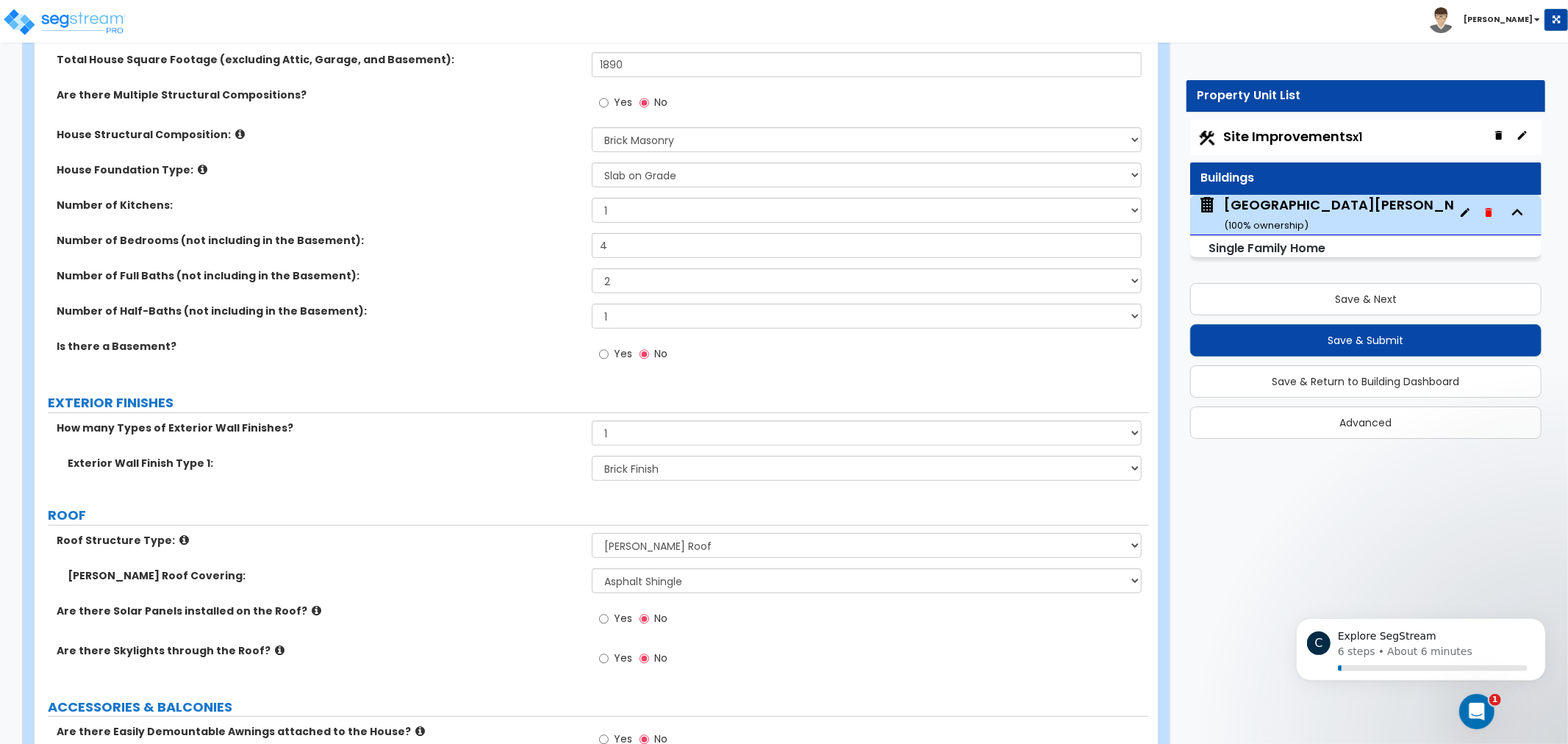
drag, startPoint x: 492, startPoint y: 427, endPoint x: 488, endPoint y: 474, distance: 47.2
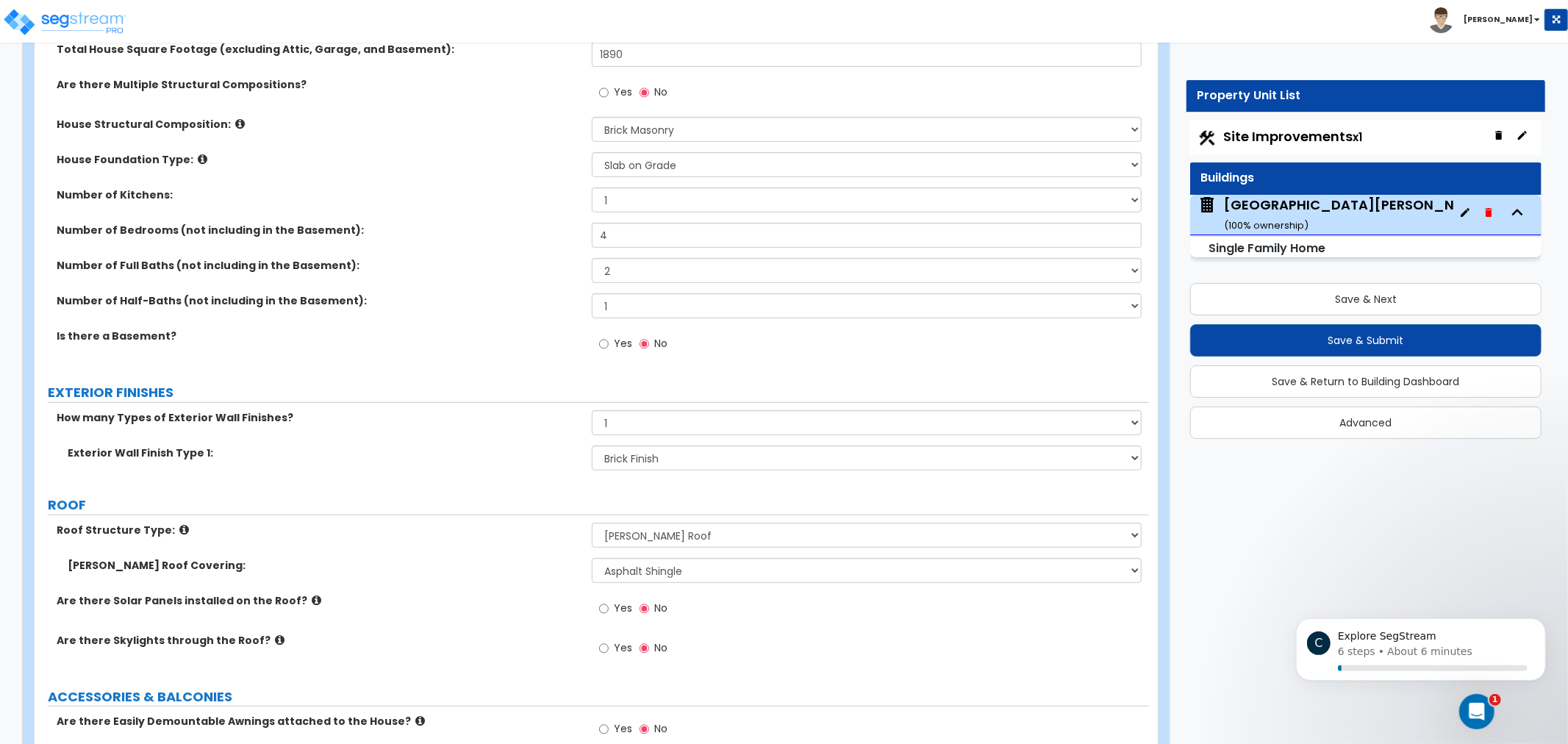
drag, startPoint x: 487, startPoint y: 444, endPoint x: 482, endPoint y: 457, distance: 13.9
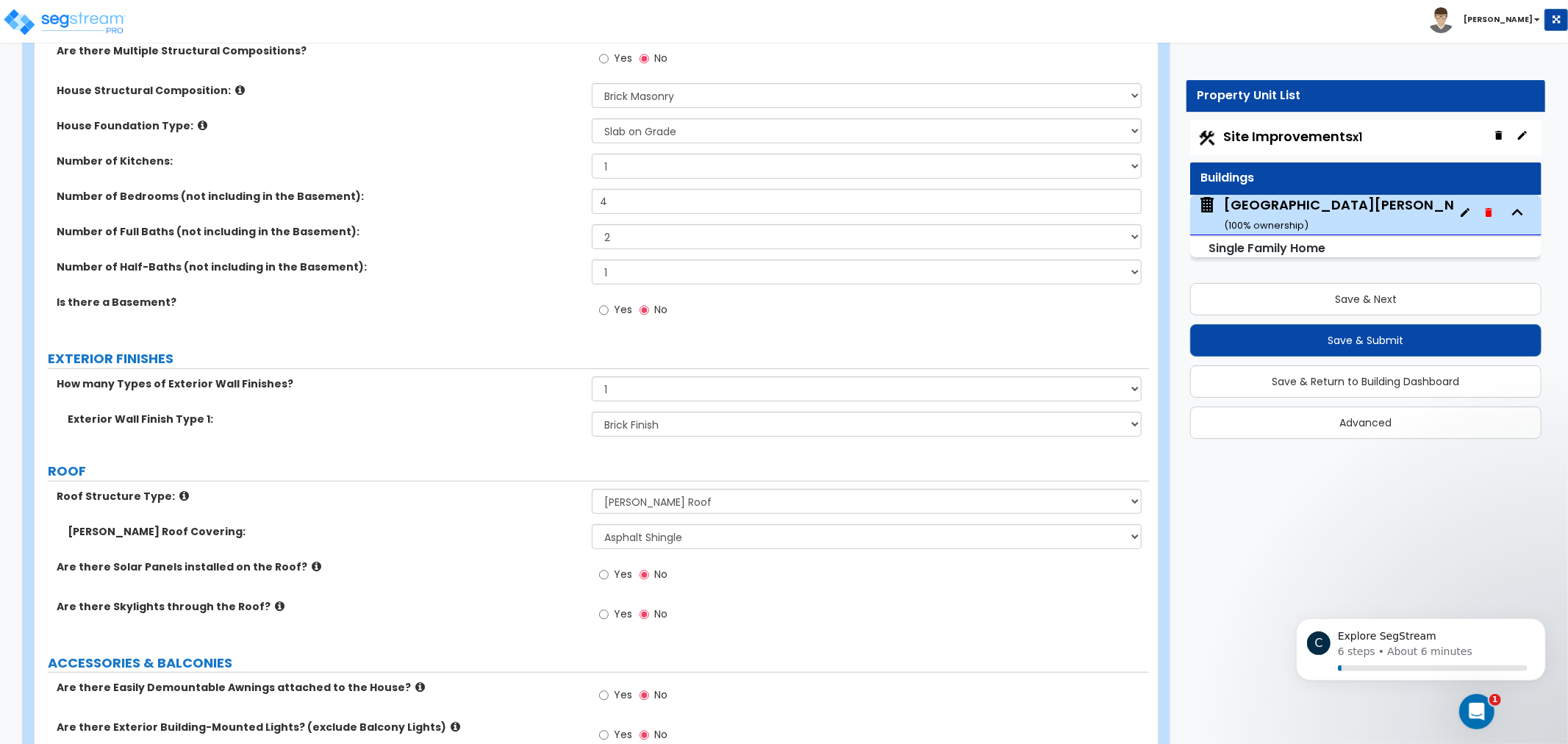
scroll to position [475, 0]
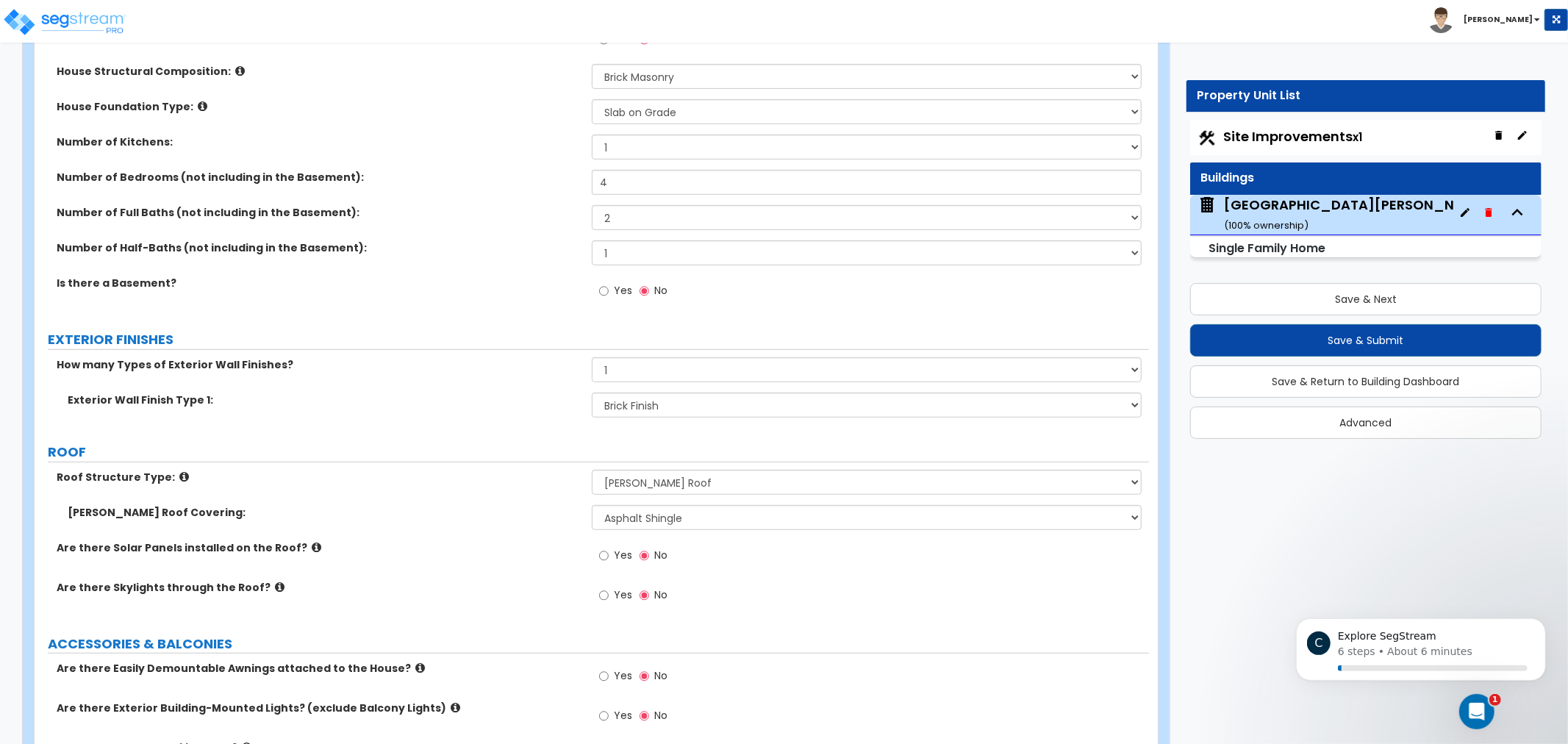
drag, startPoint x: 475, startPoint y: 460, endPoint x: 473, endPoint y: 490, distance: 30.1
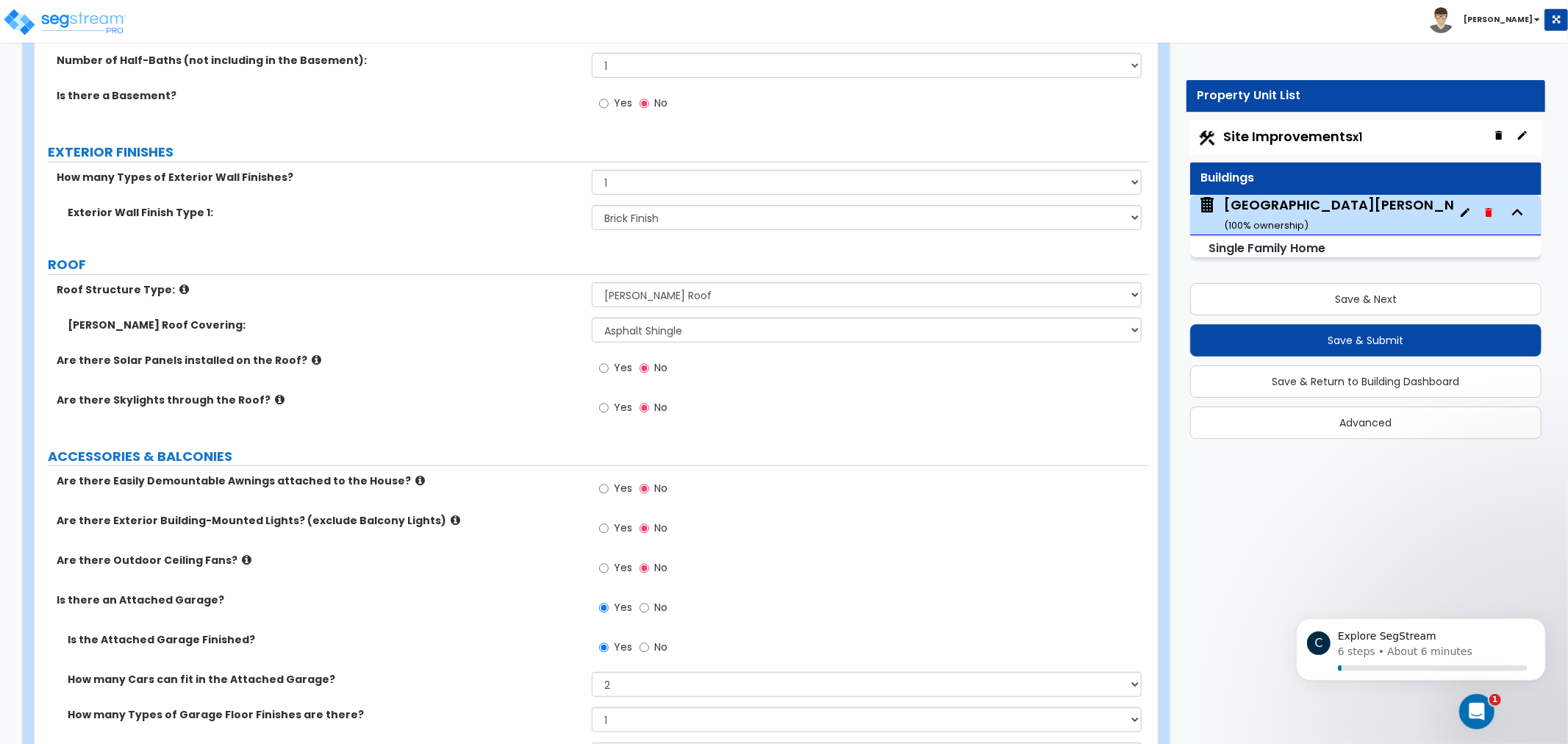
drag, startPoint x: 455, startPoint y: 406, endPoint x: 462, endPoint y: 423, distance: 18.4
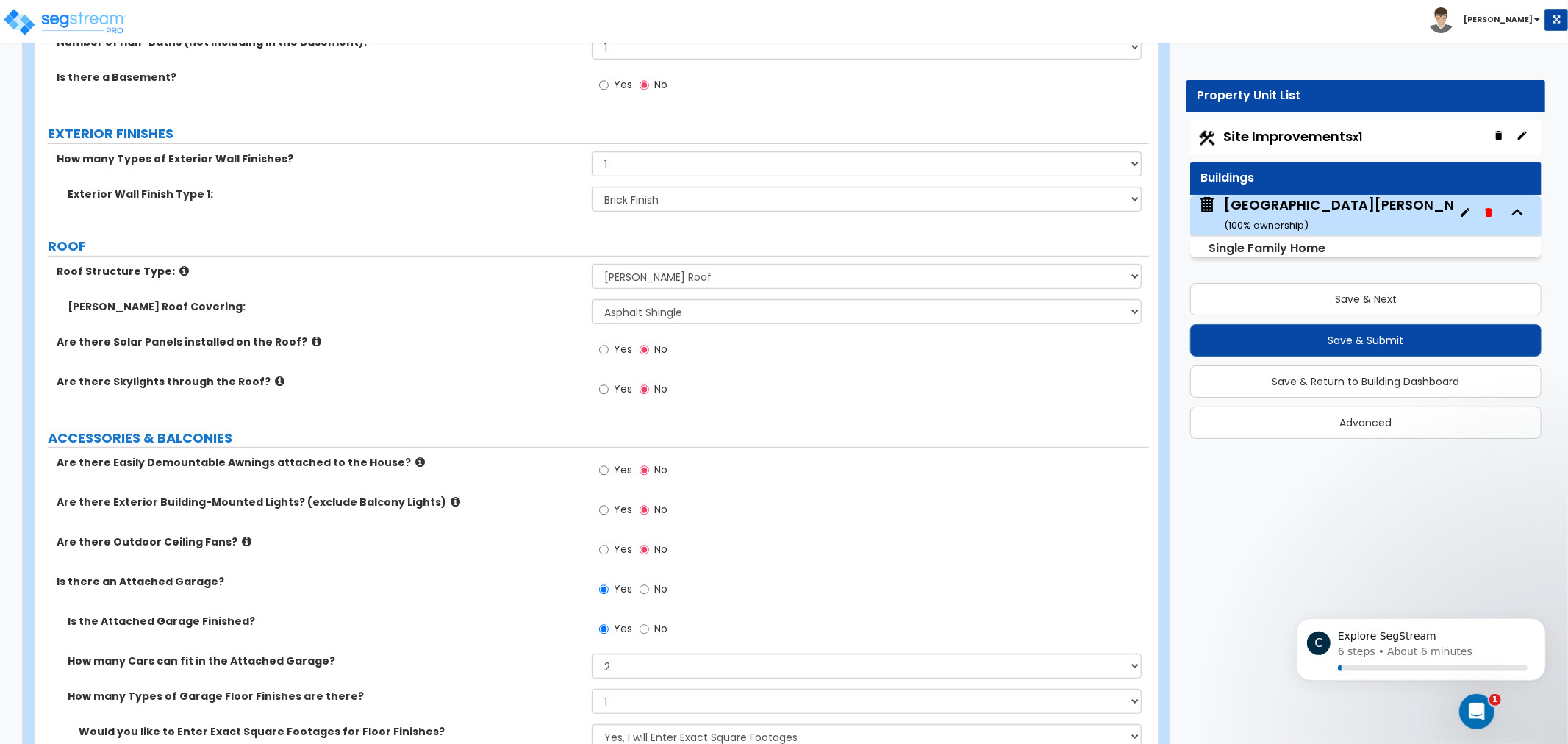
click at [415, 313] on label "Gable Roof Covering:" at bounding box center [324, 306] width 513 height 15
click at [431, 288] on div "Roof Structure Type: Please Choose One Gable Roof Flat Roof Hybrid Gable & Flat…" at bounding box center [591, 281] width 1114 height 36
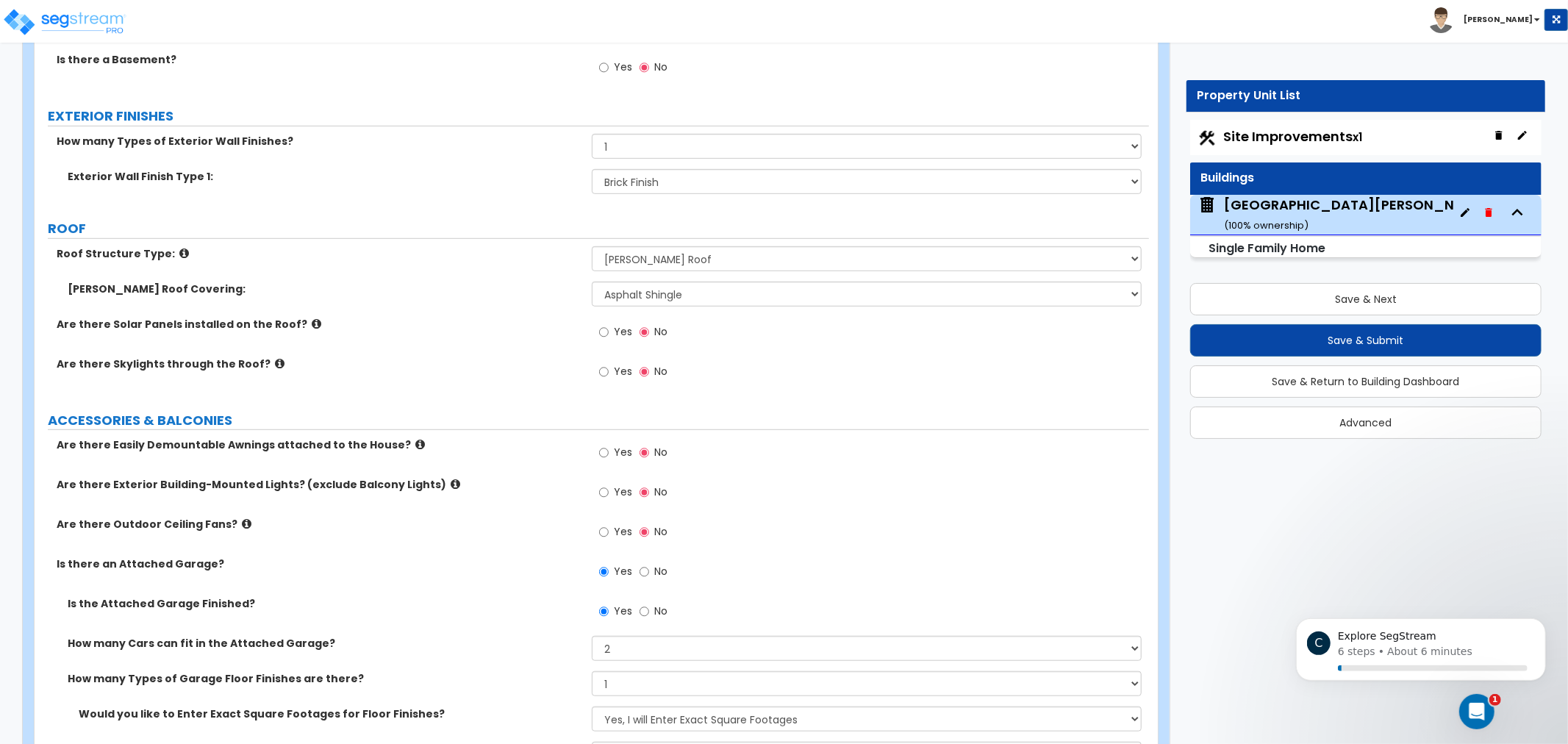
scroll to position [709, 0]
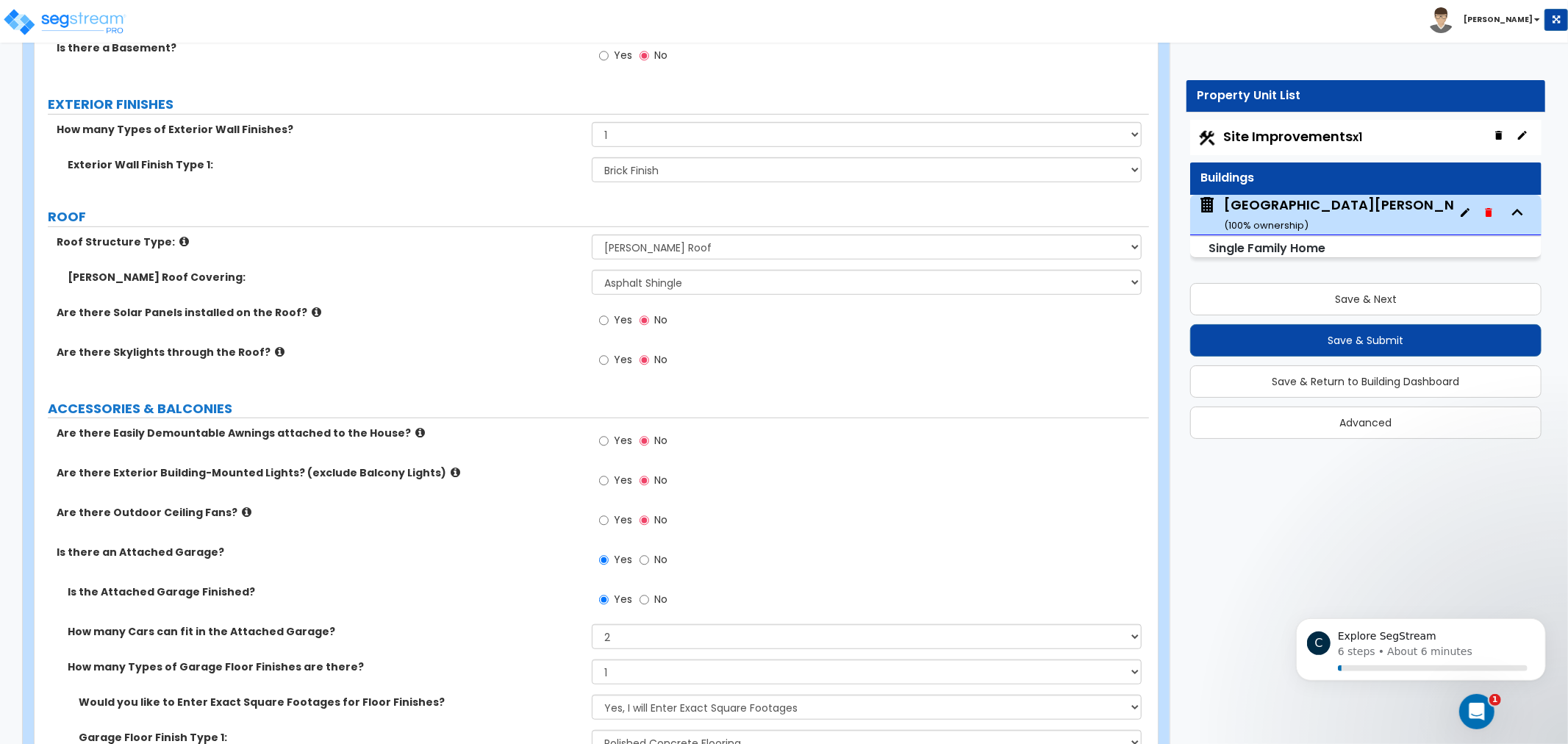
drag, startPoint x: 427, startPoint y: 289, endPoint x: 431, endPoint y: 315, distance: 26.3
click at [179, 236] on icon at bounding box center [184, 239] width 10 height 11
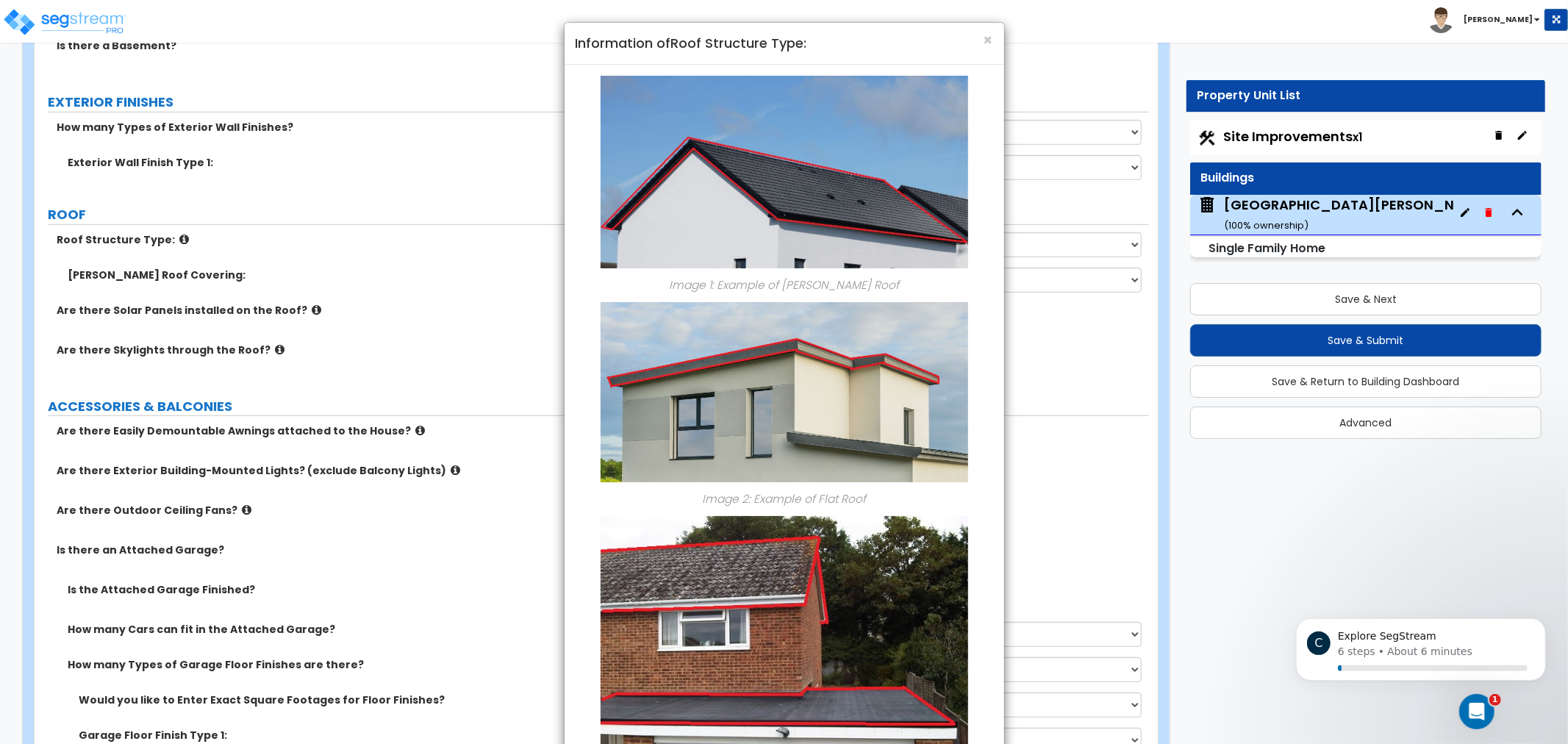
drag, startPoint x: 415, startPoint y: 225, endPoint x: 642, endPoint y: 156, distance: 237.3
click at [420, 225] on div "× Information of Roof Structure Type: Image 1: Example of Gable Roof Image 2: E…" at bounding box center [784, 372] width 1568 height 744
click at [981, 47] on h4 "Information of Roof Structure Type:" at bounding box center [784, 43] width 417 height 19
drag, startPoint x: 988, startPoint y: 42, endPoint x: 981, endPoint y: 47, distance: 8.6
click at [988, 41] on span "×" at bounding box center [989, 41] width 10 height 22
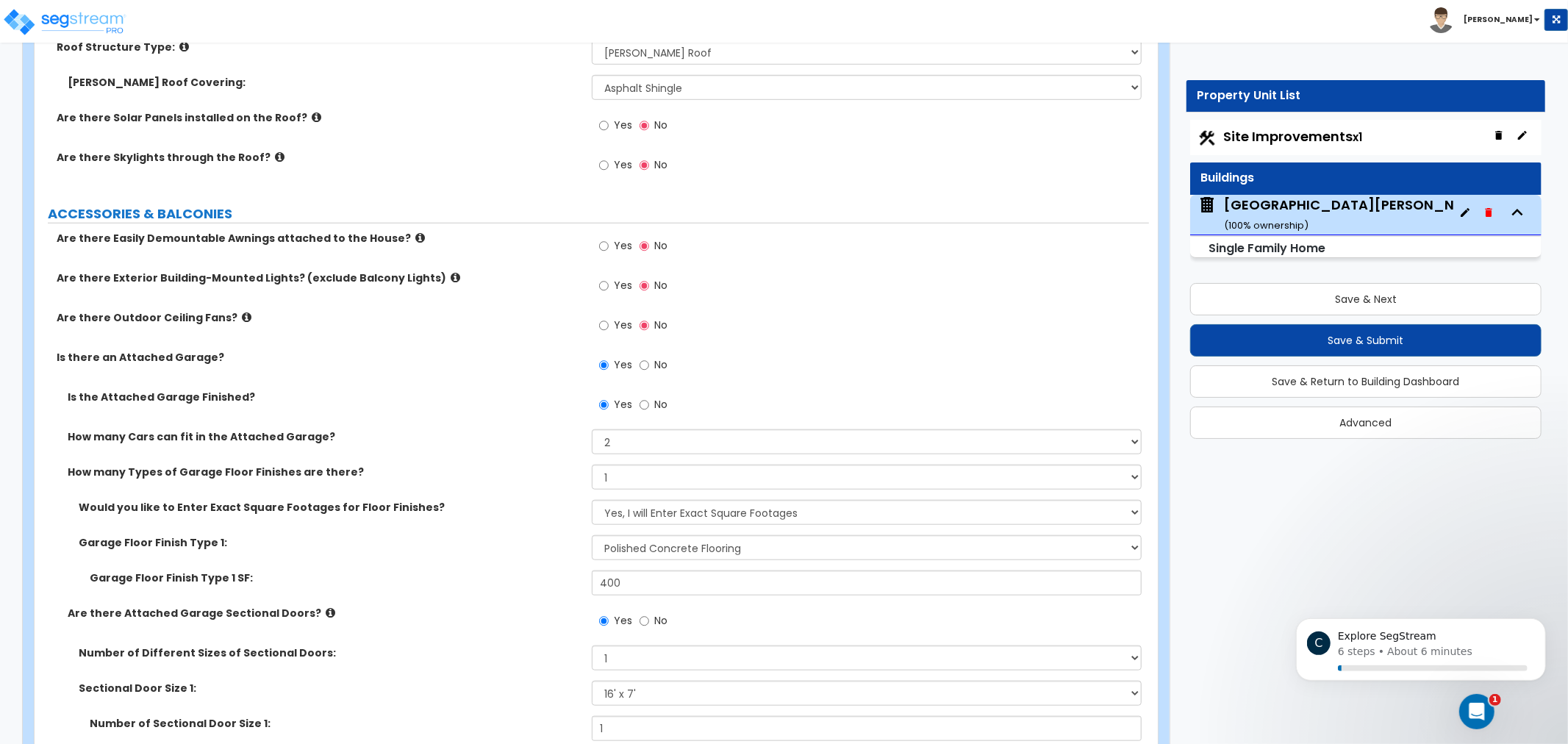
drag, startPoint x: 928, startPoint y: 343, endPoint x: 907, endPoint y: 373, distance: 36.6
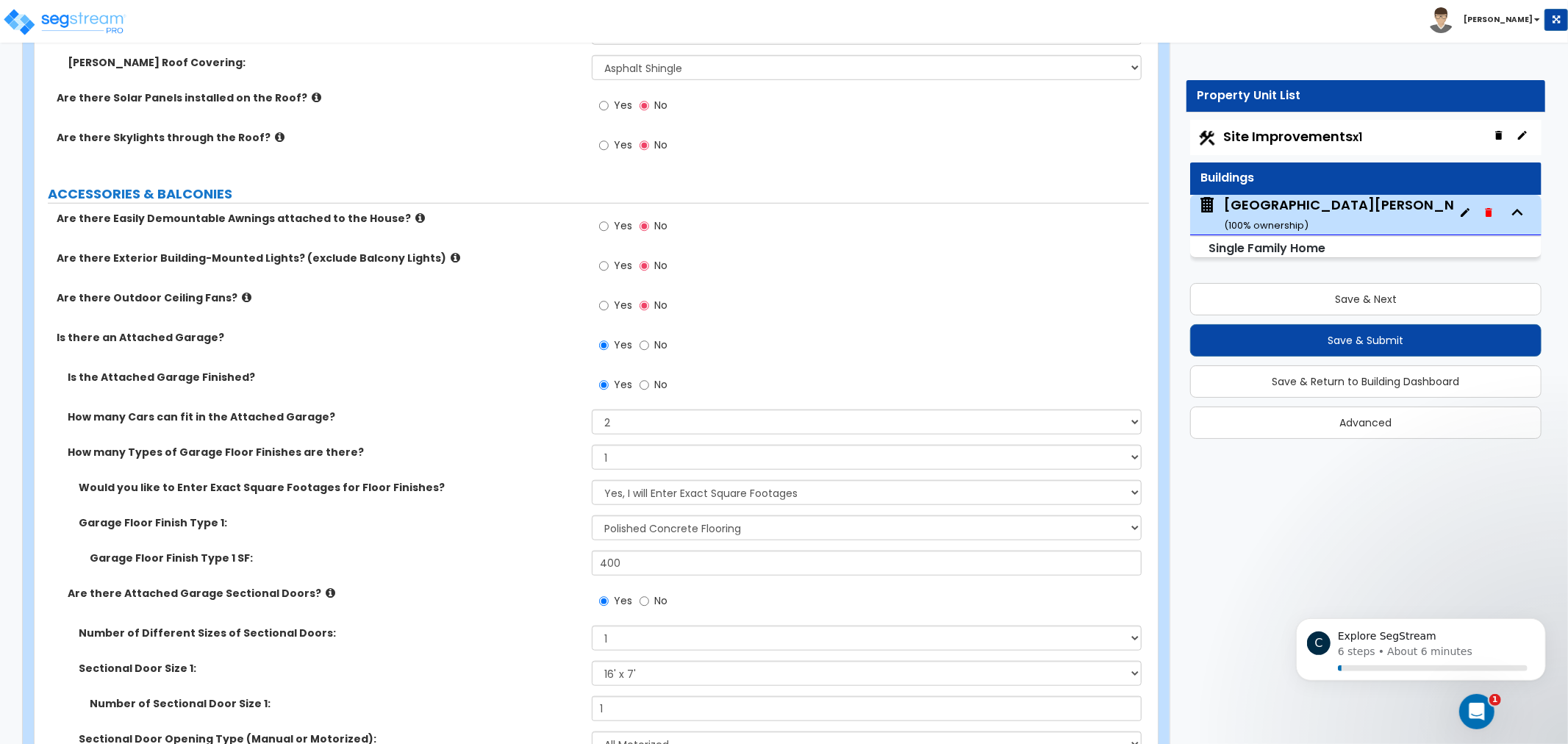
click at [386, 215] on label "Are there Easily Demountable Awnings attached to the House?" at bounding box center [318, 218] width 524 height 15
click at [415, 215] on icon at bounding box center [420, 217] width 10 height 11
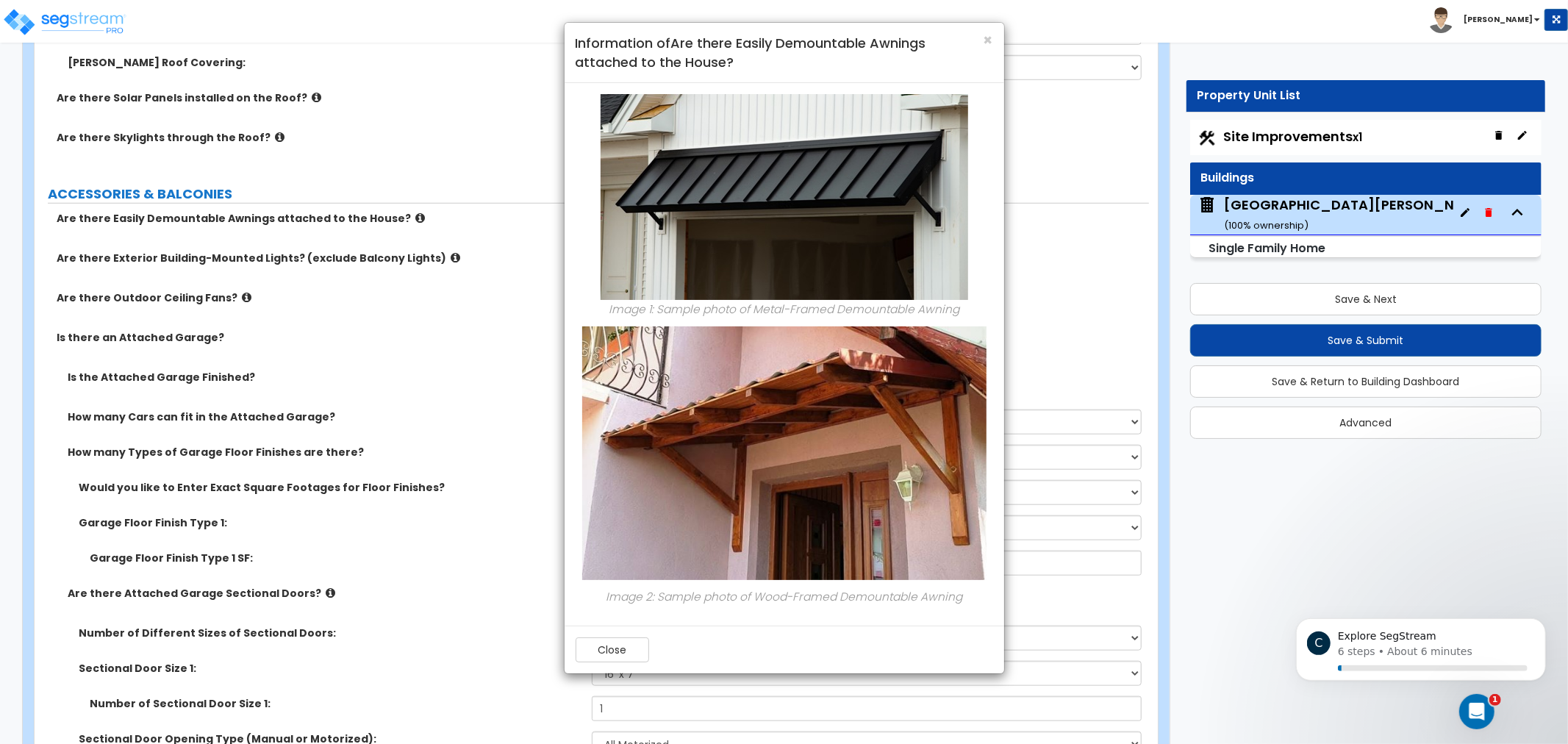
drag, startPoint x: 460, startPoint y: 300, endPoint x: 817, endPoint y: 113, distance: 403.0
click at [461, 300] on div "× Information of Are there Easily Demountable Awnings attached to the House? Im…" at bounding box center [784, 372] width 1568 height 744
click at [993, 36] on span "×" at bounding box center [989, 41] width 10 height 22
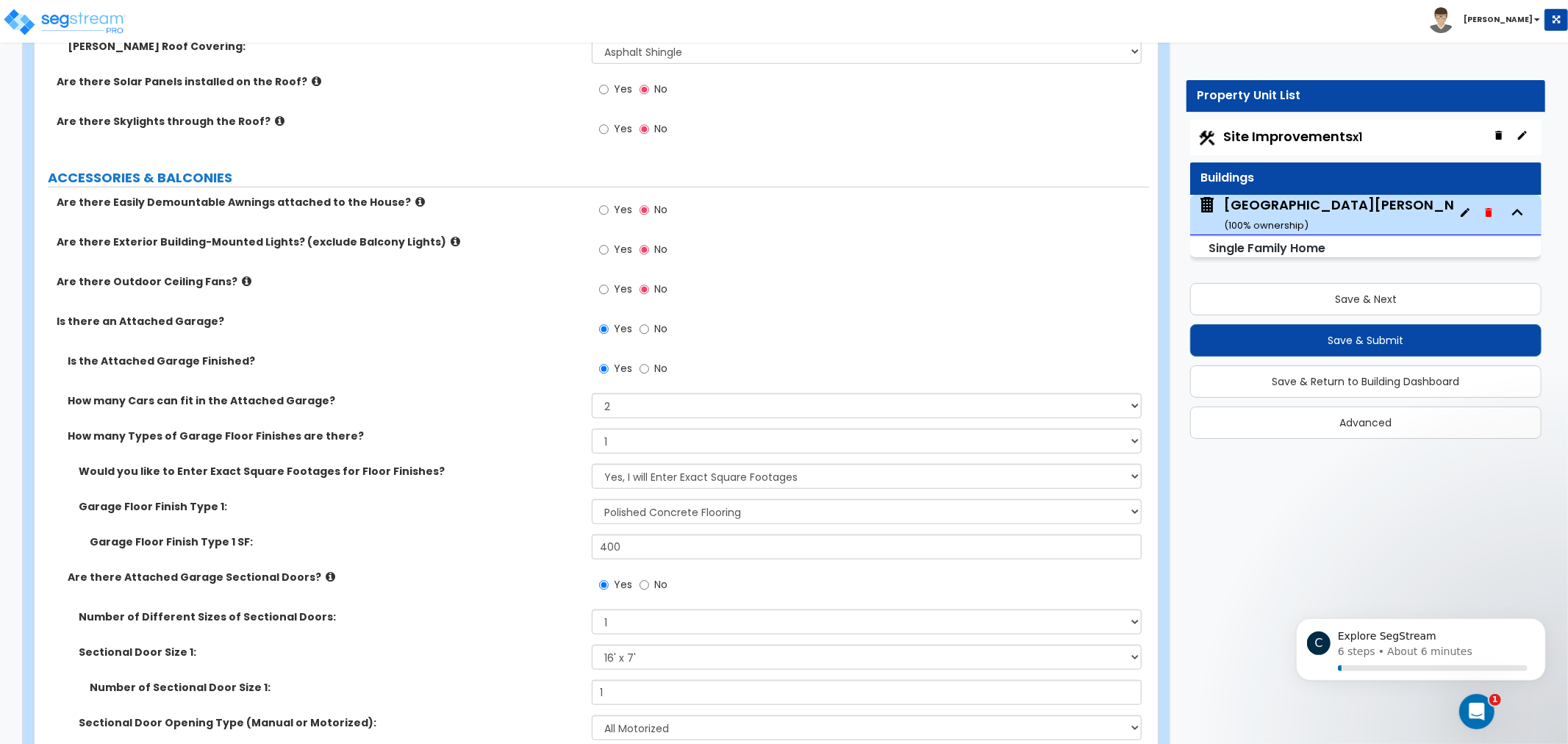
scroll to position [994, 0]
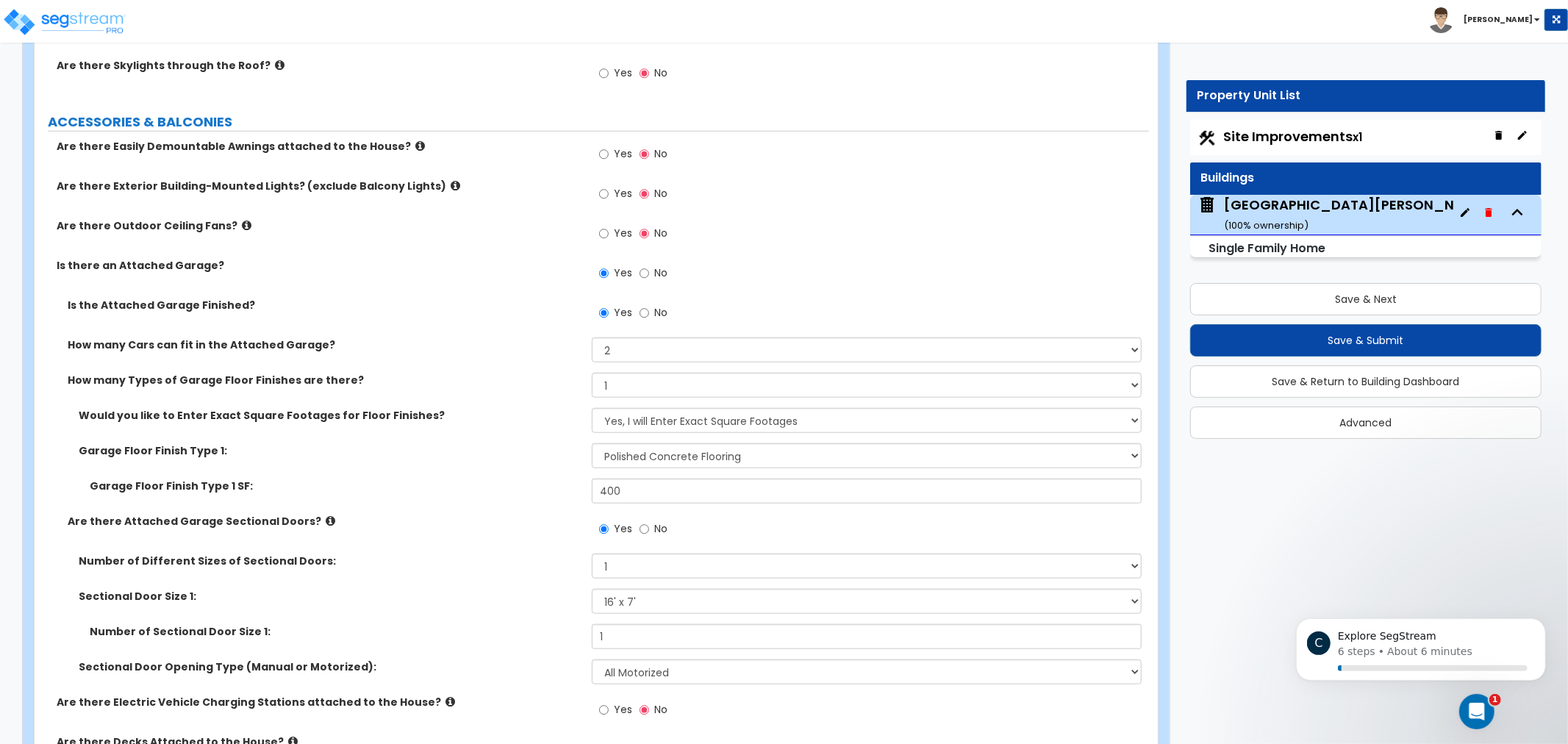
drag, startPoint x: 922, startPoint y: 309, endPoint x: 913, endPoint y: 349, distance: 41.0
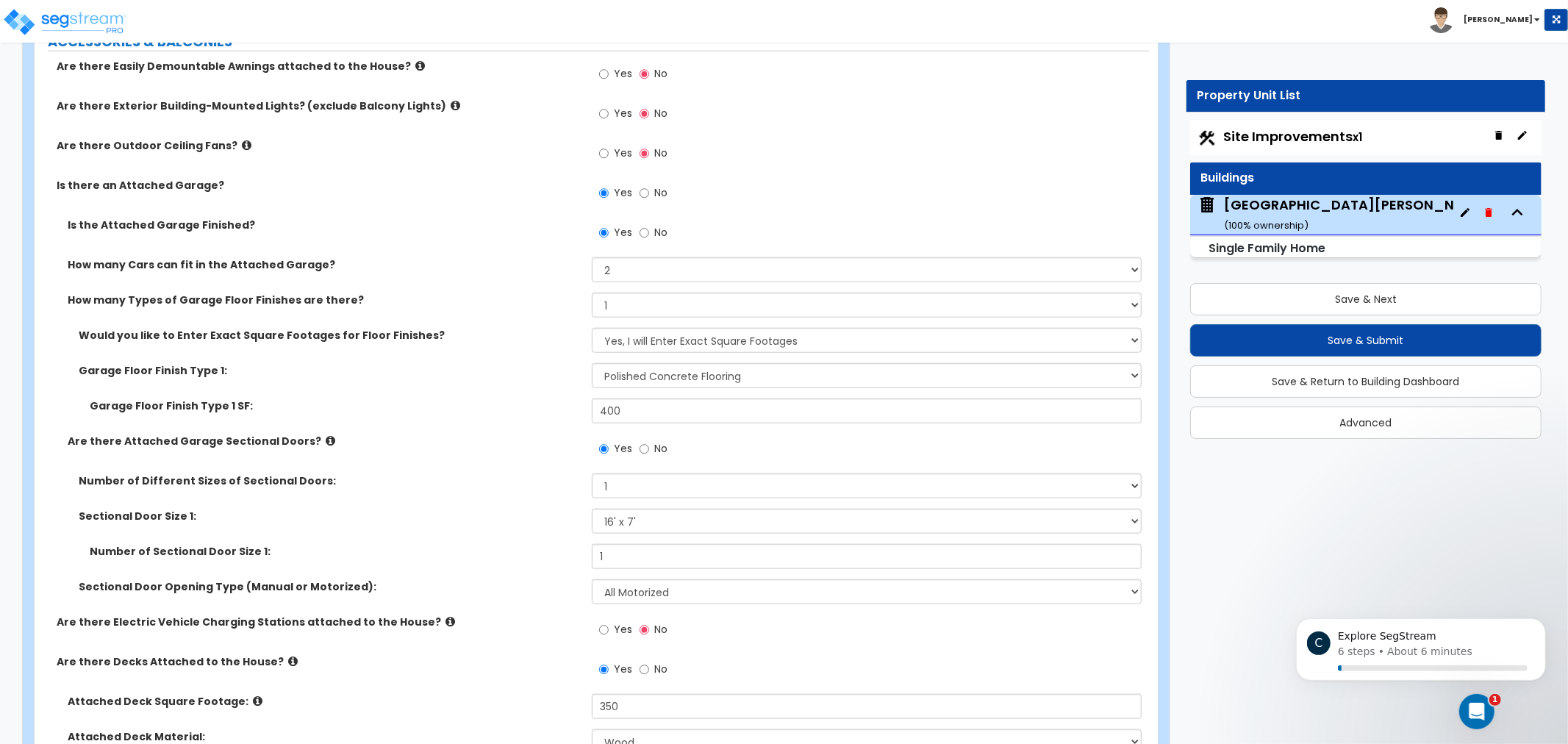
drag, startPoint x: 421, startPoint y: 266, endPoint x: 432, endPoint y: 298, distance: 33.8
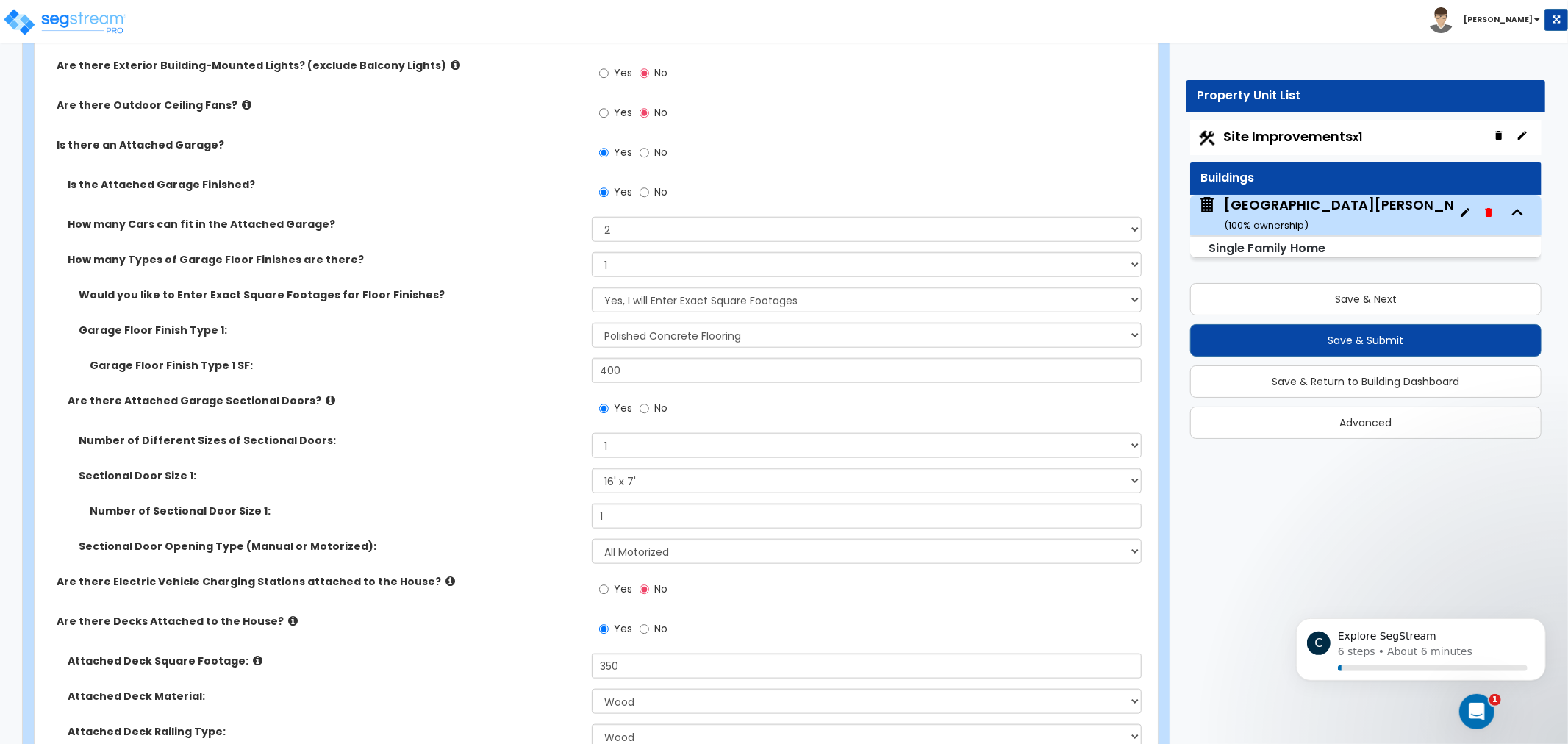
scroll to position [1150, 0]
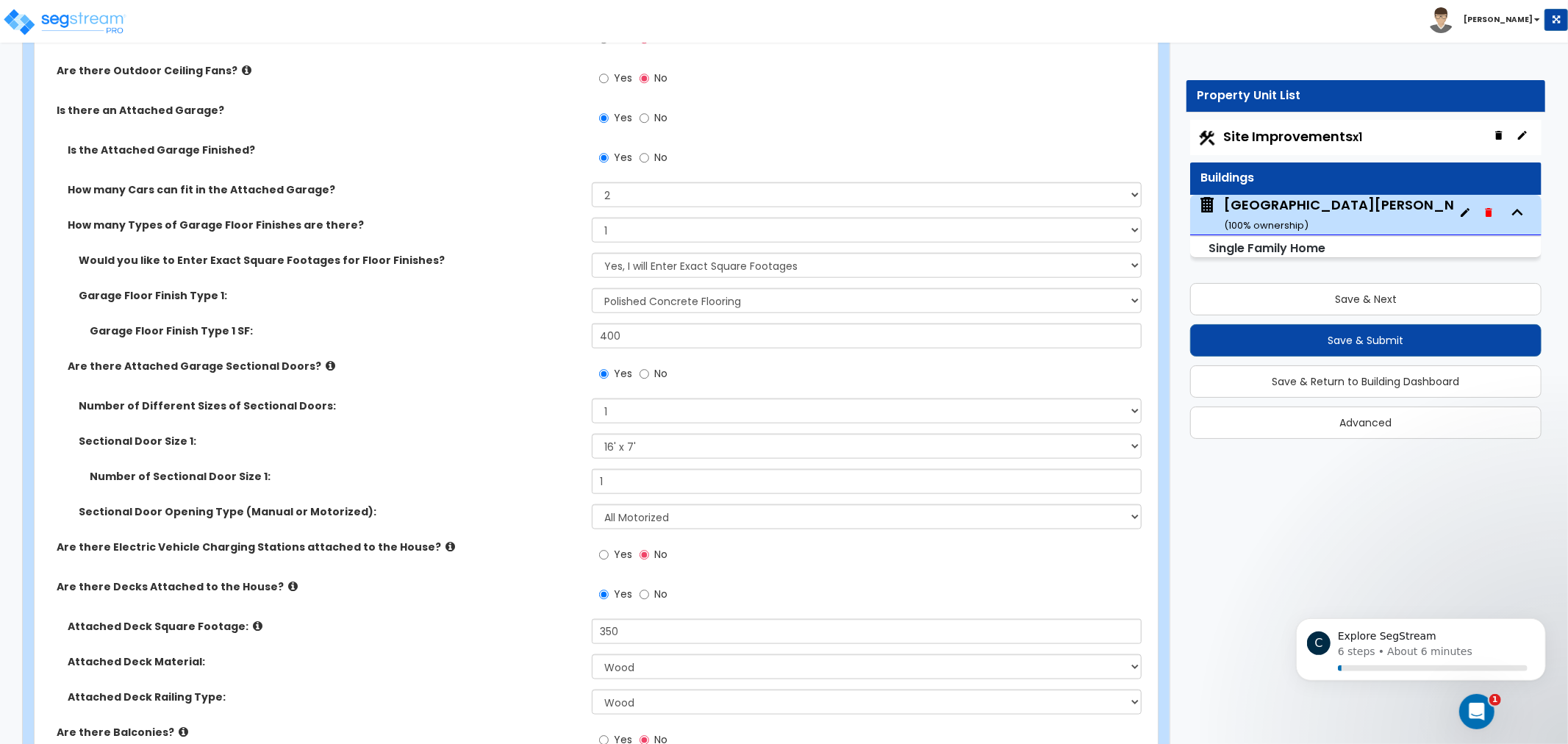
drag, startPoint x: 480, startPoint y: 221, endPoint x: 483, endPoint y: 244, distance: 23.2
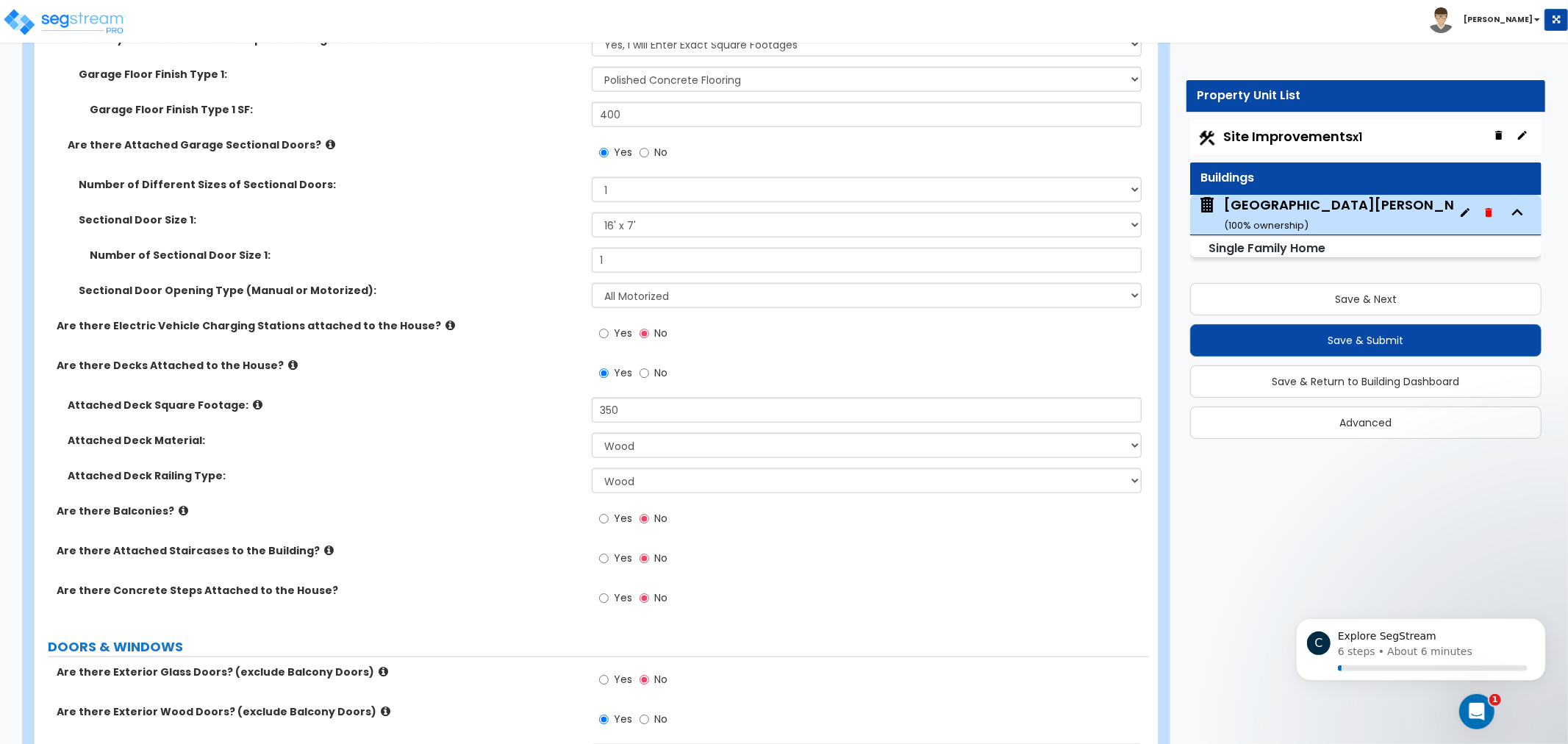
drag, startPoint x: 502, startPoint y: 320, endPoint x: 507, endPoint y: 375, distance: 55.2
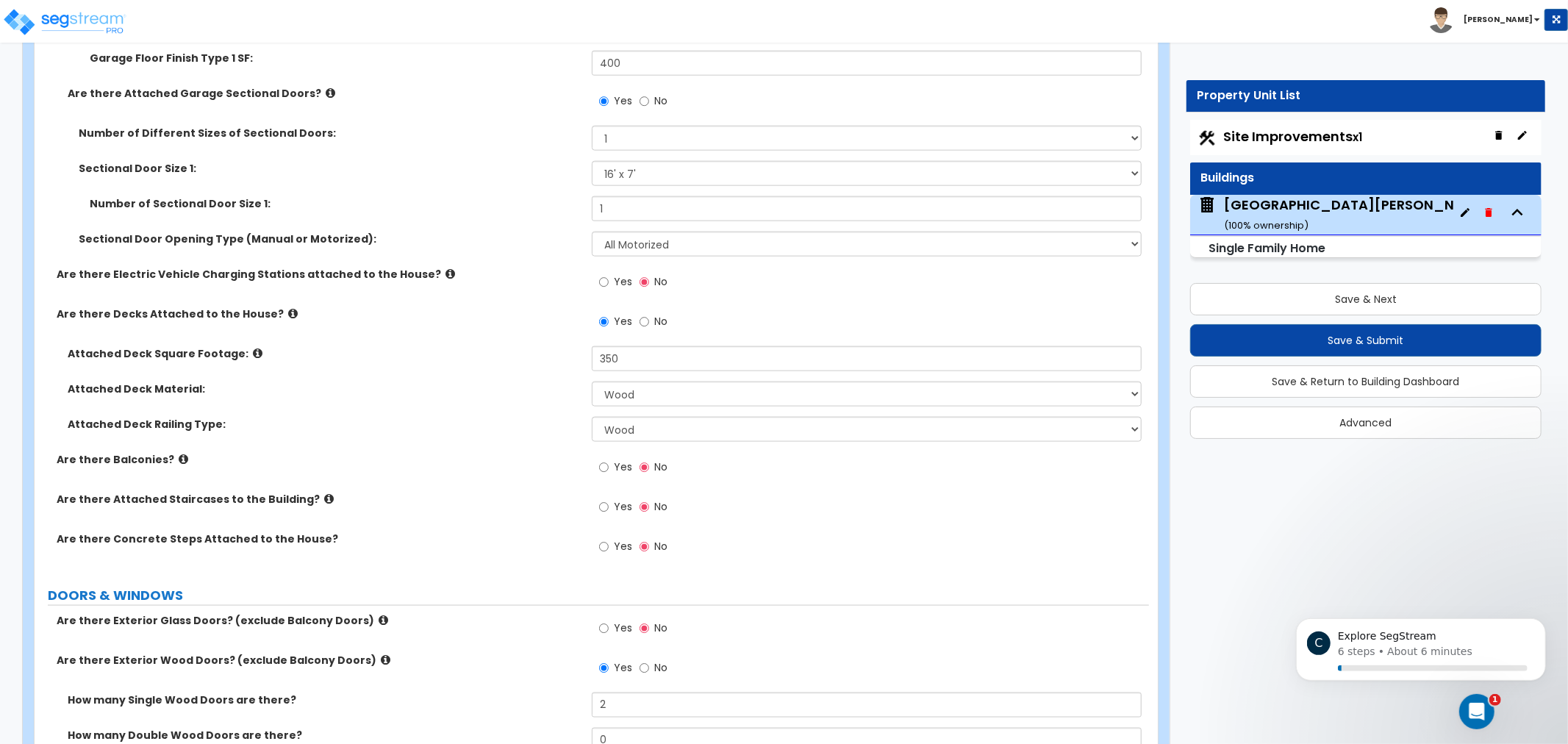
scroll to position [1505, 0]
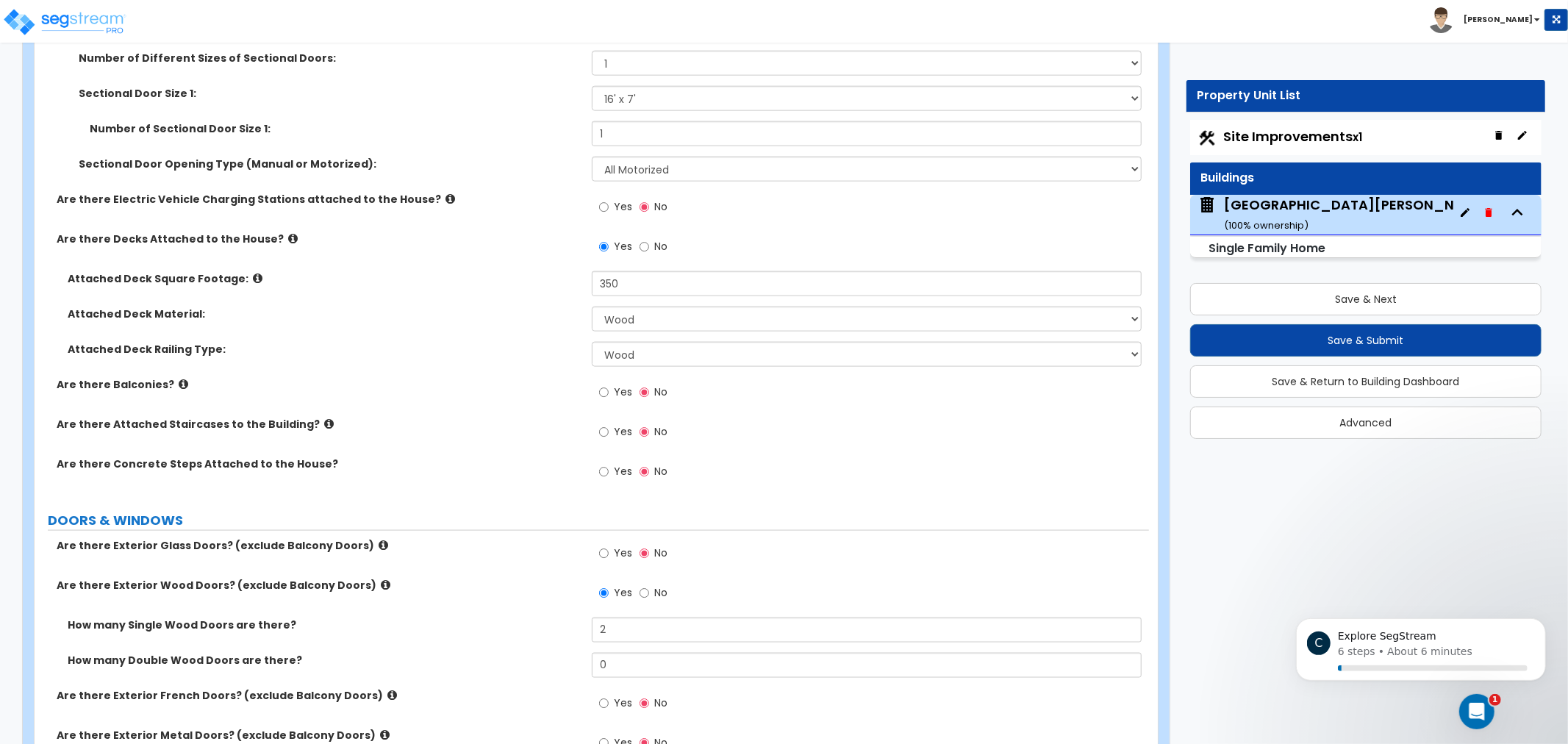
drag, startPoint x: 459, startPoint y: 497, endPoint x: 455, endPoint y: 539, distance: 42.2
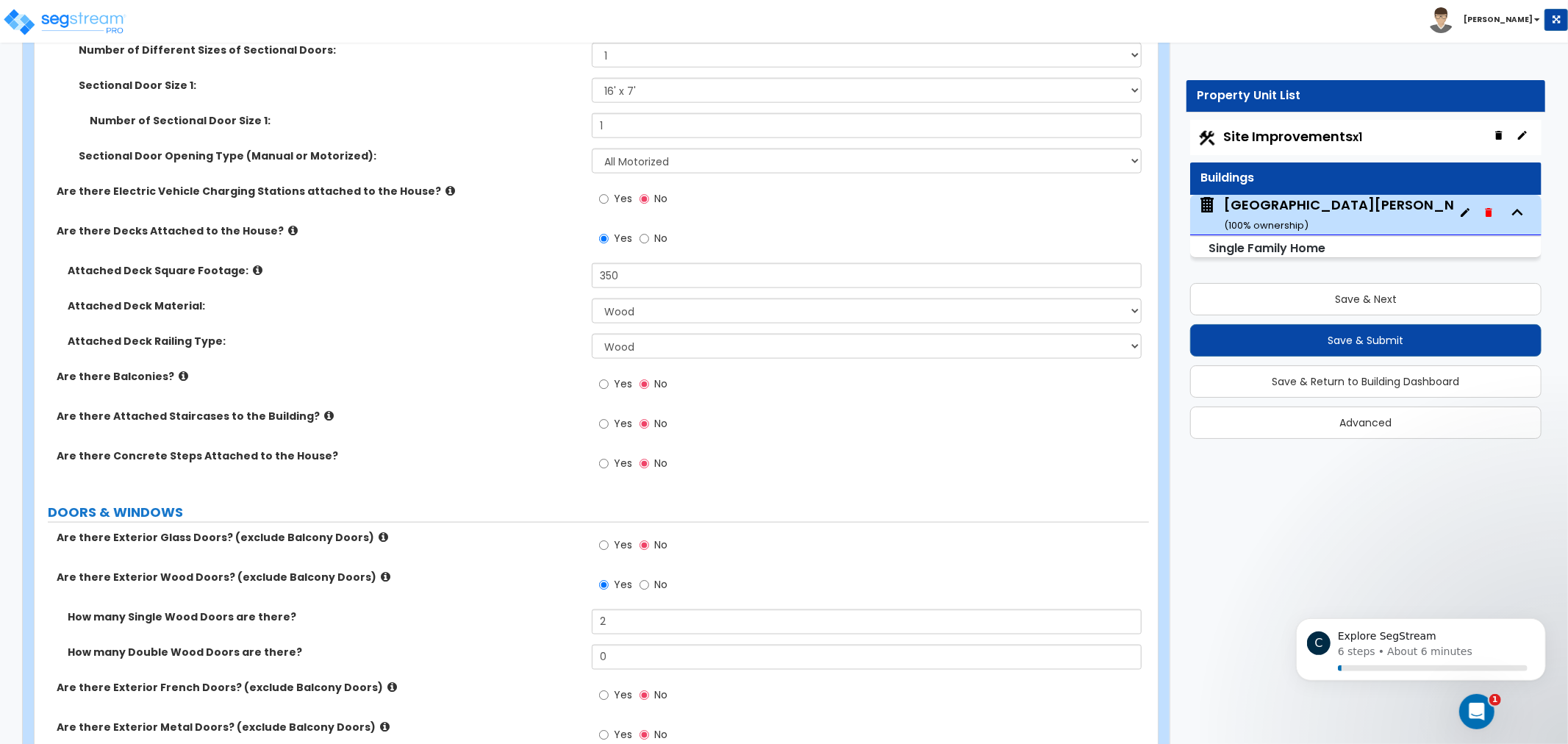
click at [520, 382] on label "Are there Balconies?" at bounding box center [318, 376] width 524 height 15
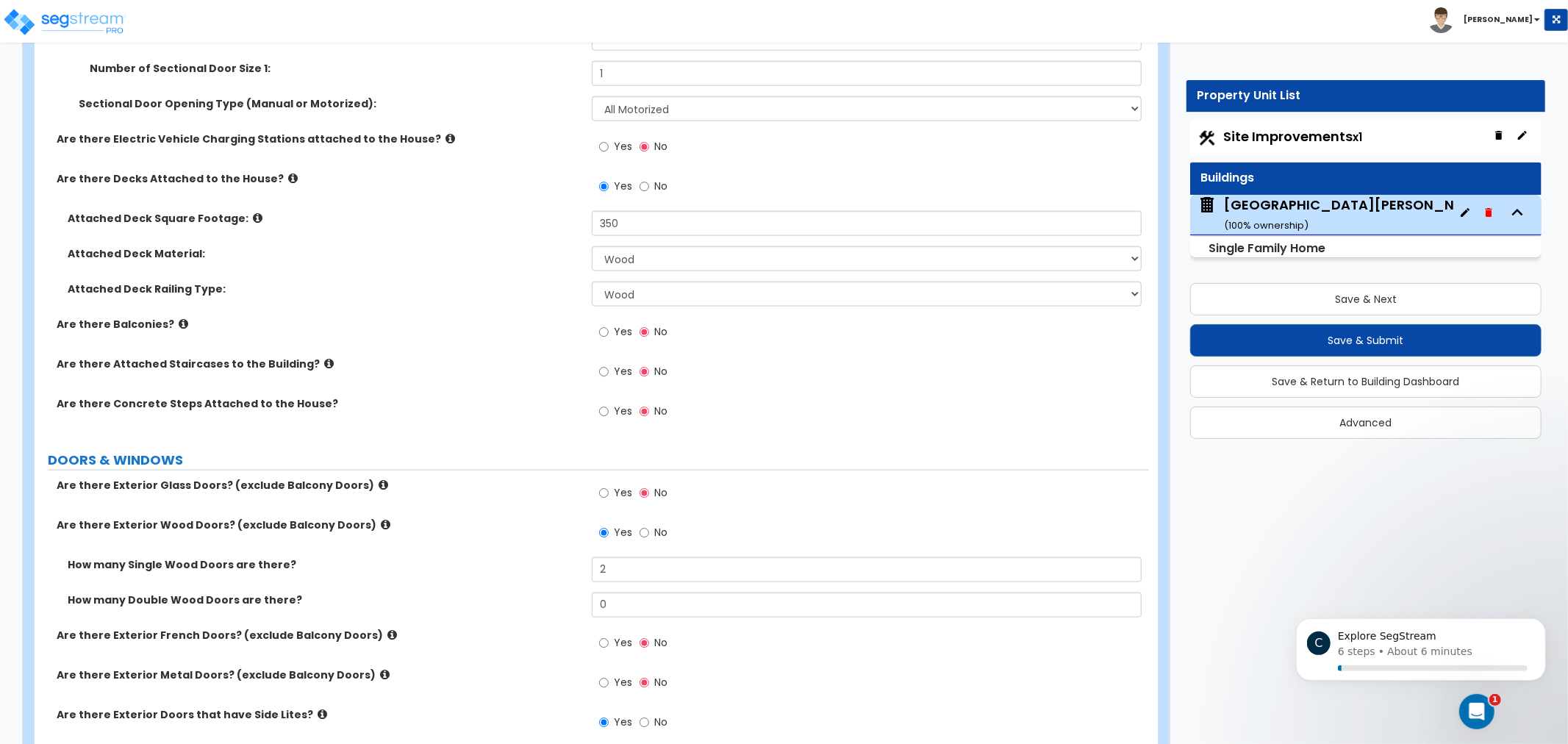
drag, startPoint x: 506, startPoint y: 363, endPoint x: 507, endPoint y: 382, distance: 19.0
click at [313, 364] on label "Are there Attached Staircases to the Building?" at bounding box center [318, 362] width 524 height 15
drag, startPoint x: 461, startPoint y: 355, endPoint x: 473, endPoint y: 364, distance: 15.0
click at [462, 355] on label "Are there Attached Staircases to the Building?" at bounding box center [318, 362] width 524 height 15
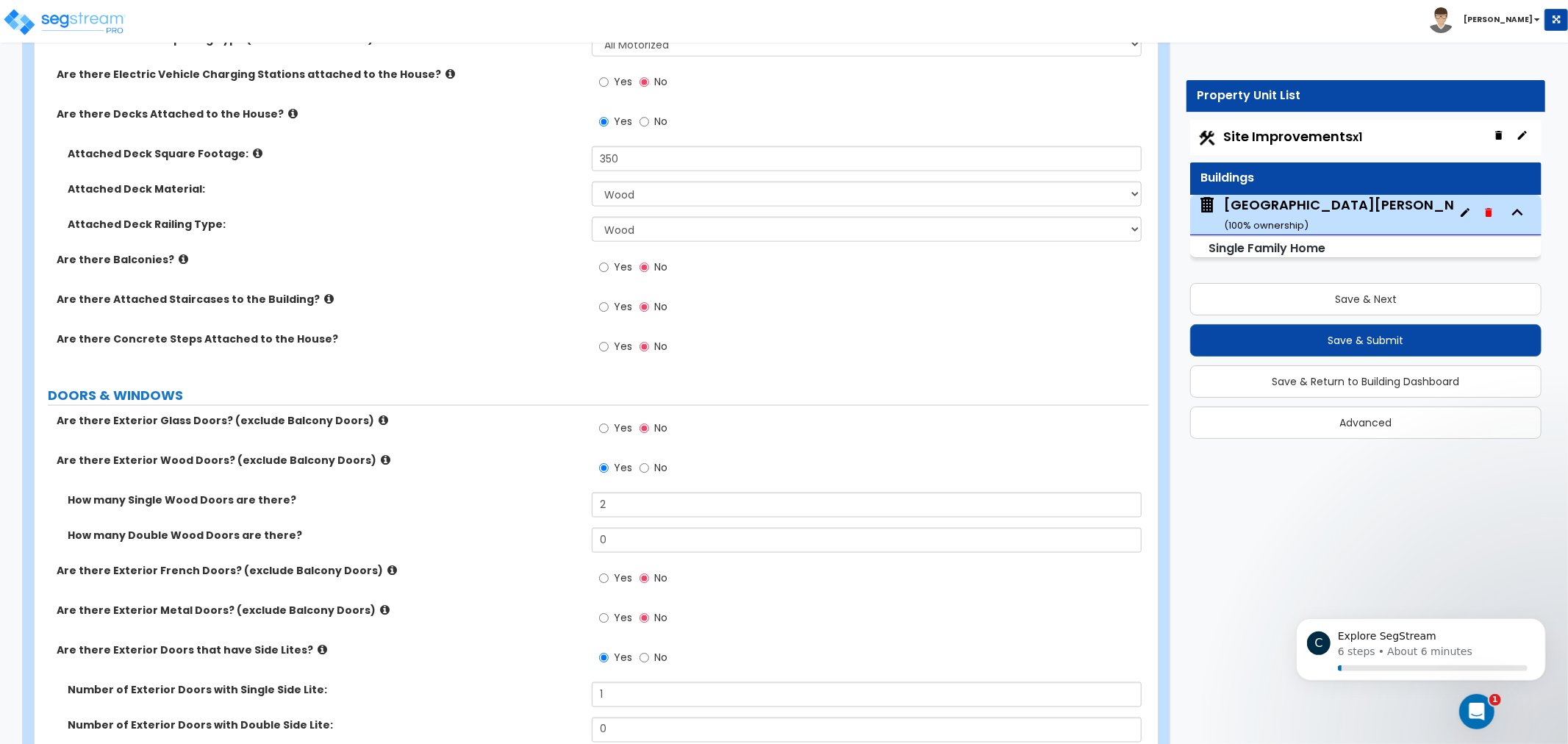
scroll to position [1636, 0]
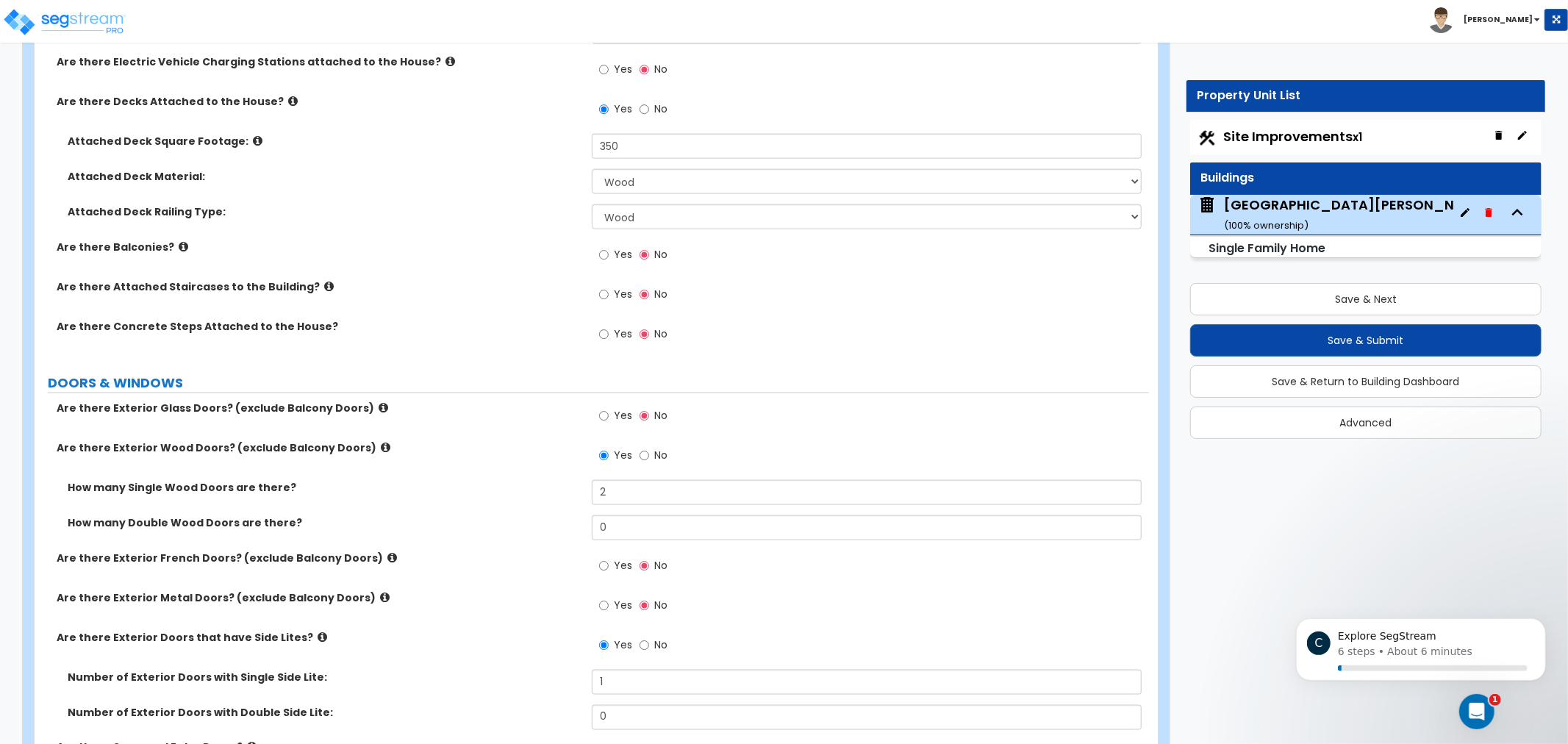
drag, startPoint x: 485, startPoint y: 363, endPoint x: 487, endPoint y: 392, distance: 29.1
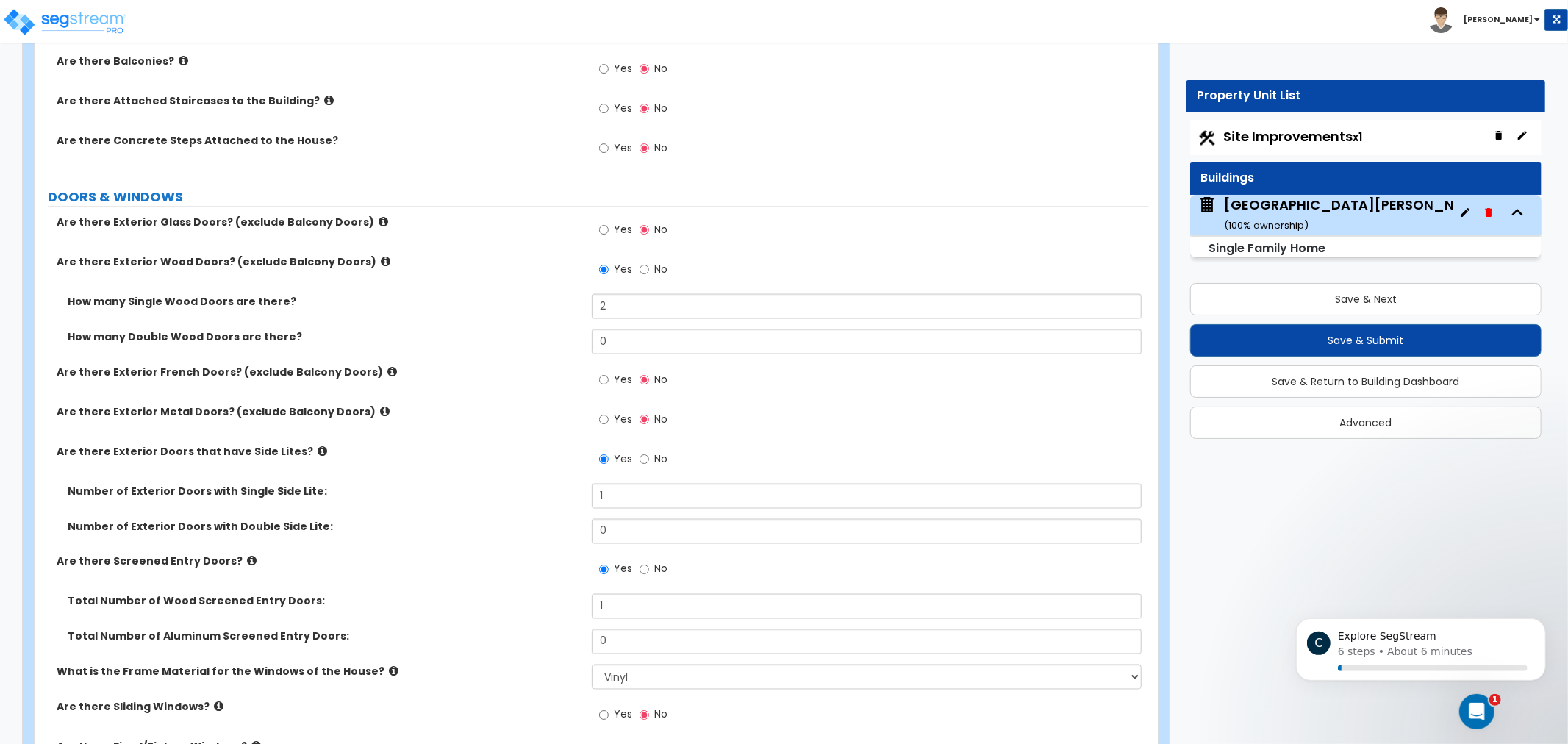
drag, startPoint x: 517, startPoint y: 358, endPoint x: 523, endPoint y: 386, distance: 28.6
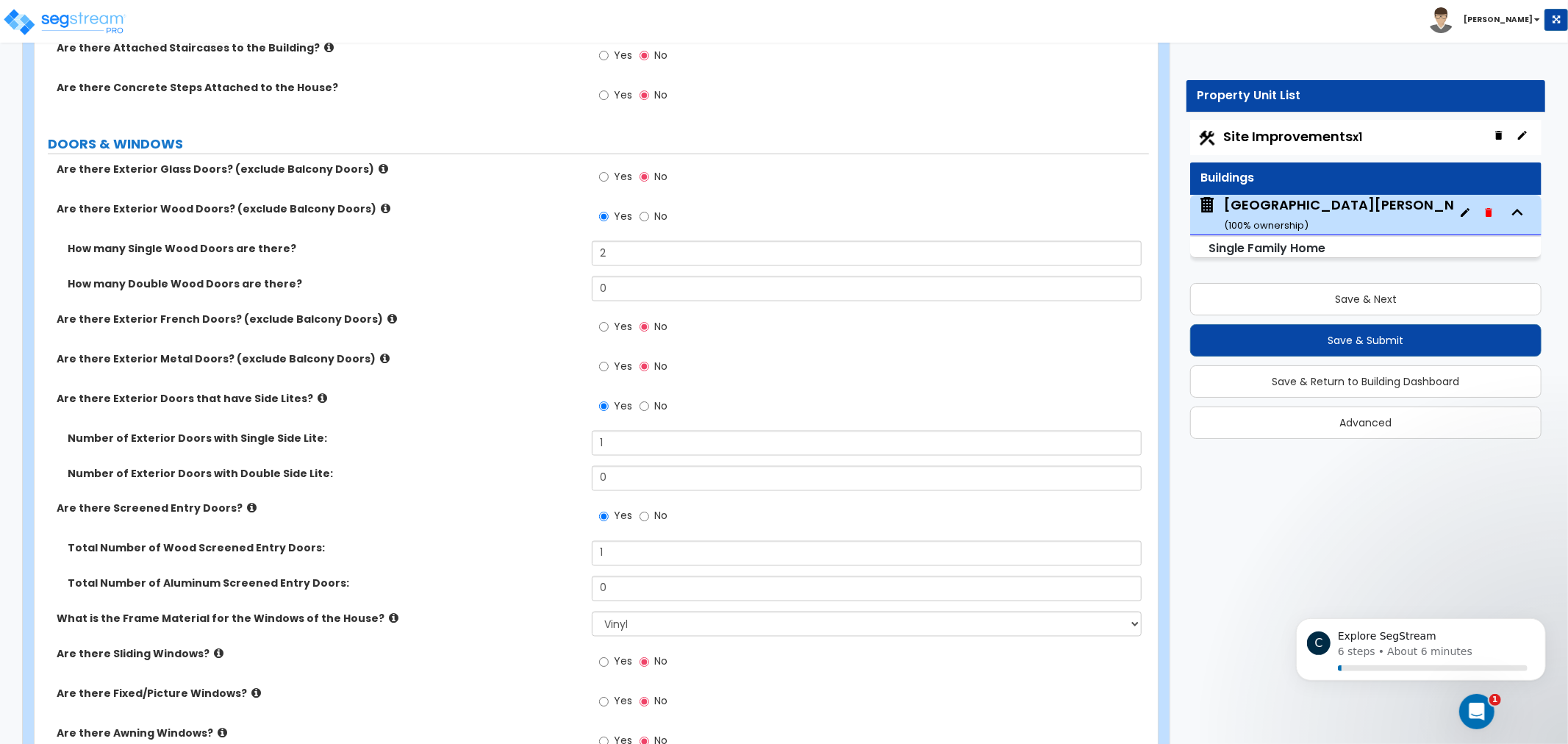
drag, startPoint x: 519, startPoint y: 222, endPoint x: 527, endPoint y: 259, distance: 37.9
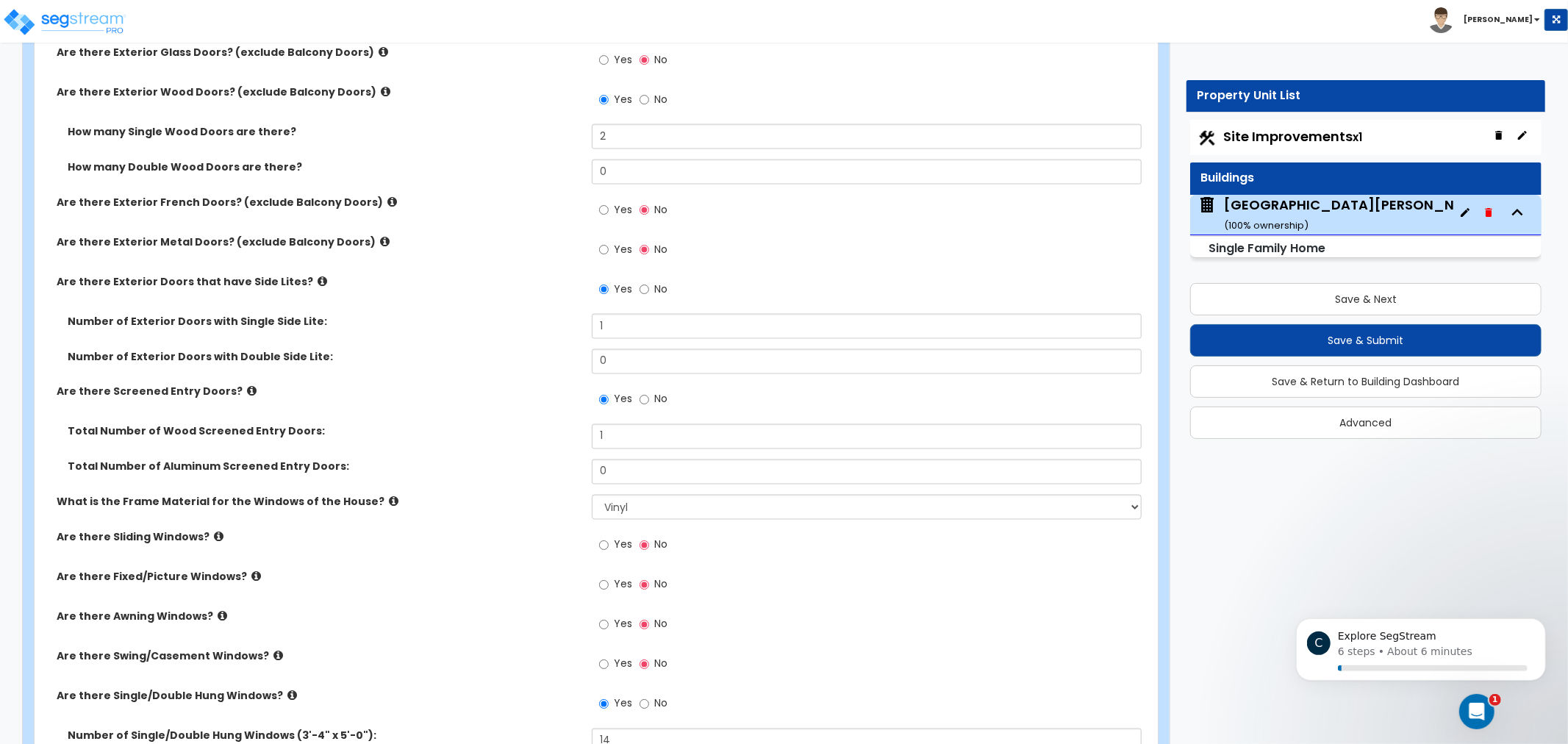
drag, startPoint x: 538, startPoint y: 306, endPoint x: 542, endPoint y: 329, distance: 23.3
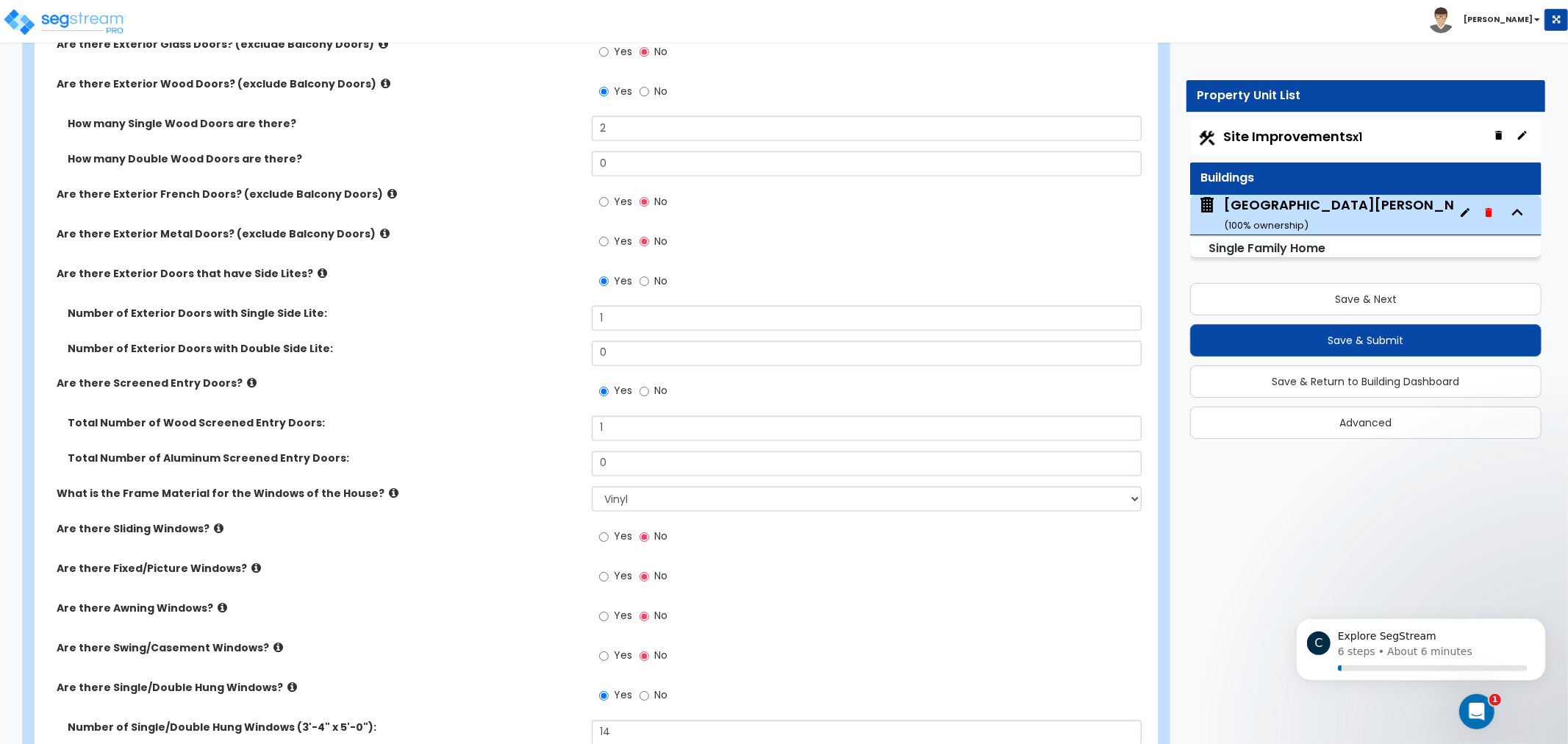
click at [318, 267] on icon at bounding box center [323, 272] width 10 height 11
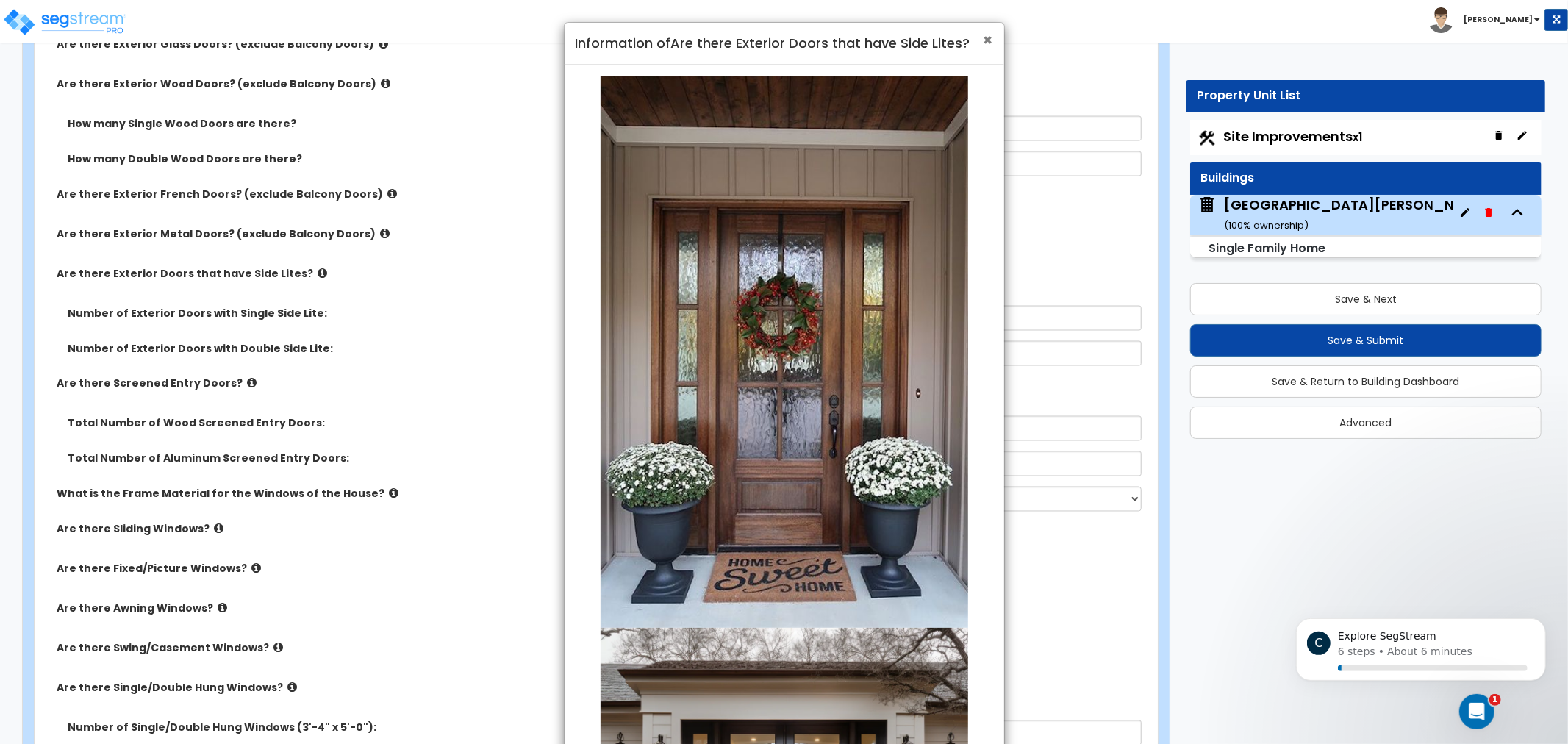
click at [984, 40] on span "×" at bounding box center [989, 41] width 10 height 22
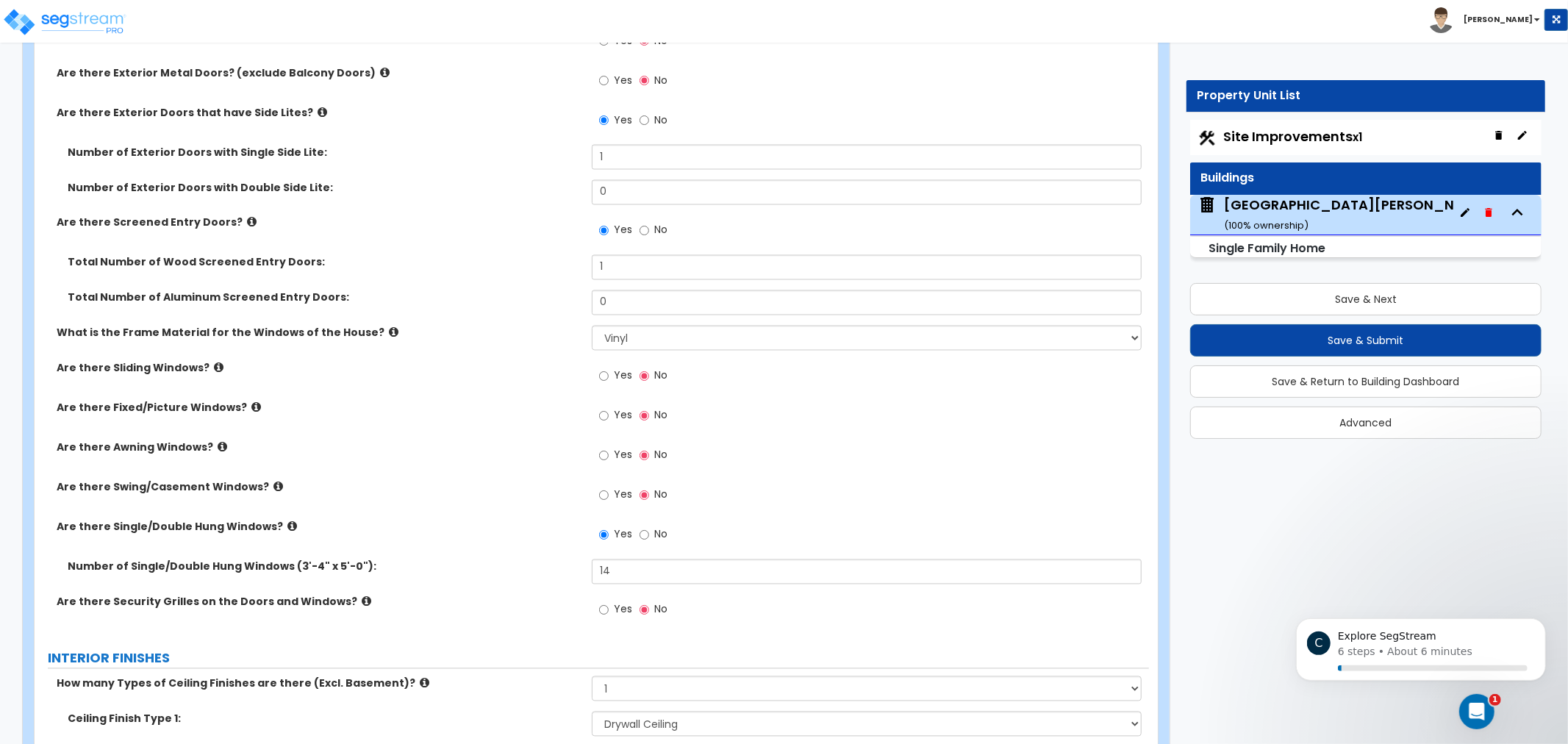
scroll to position [2165, 0]
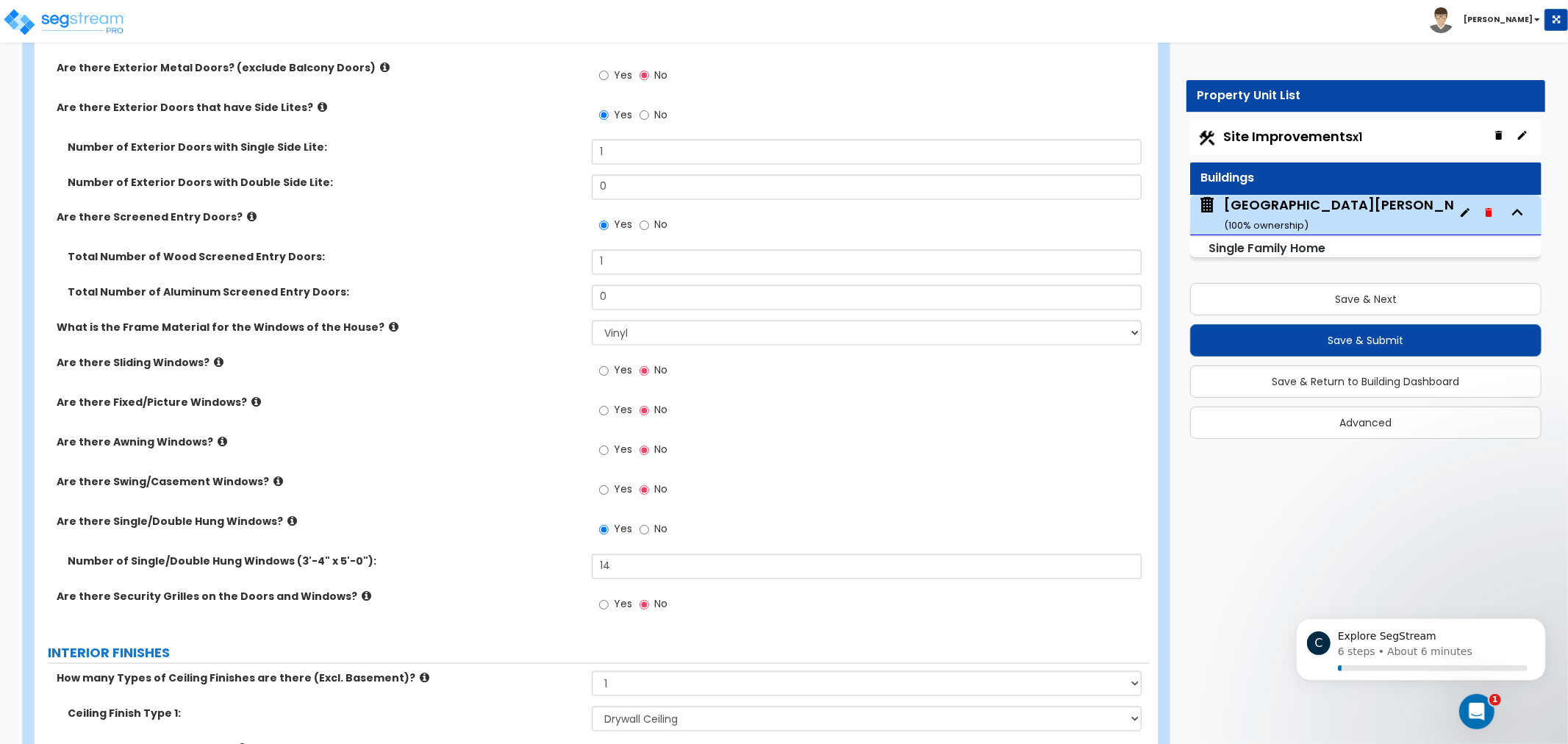
drag, startPoint x: 524, startPoint y: 365, endPoint x: 520, endPoint y: 392, distance: 27.3
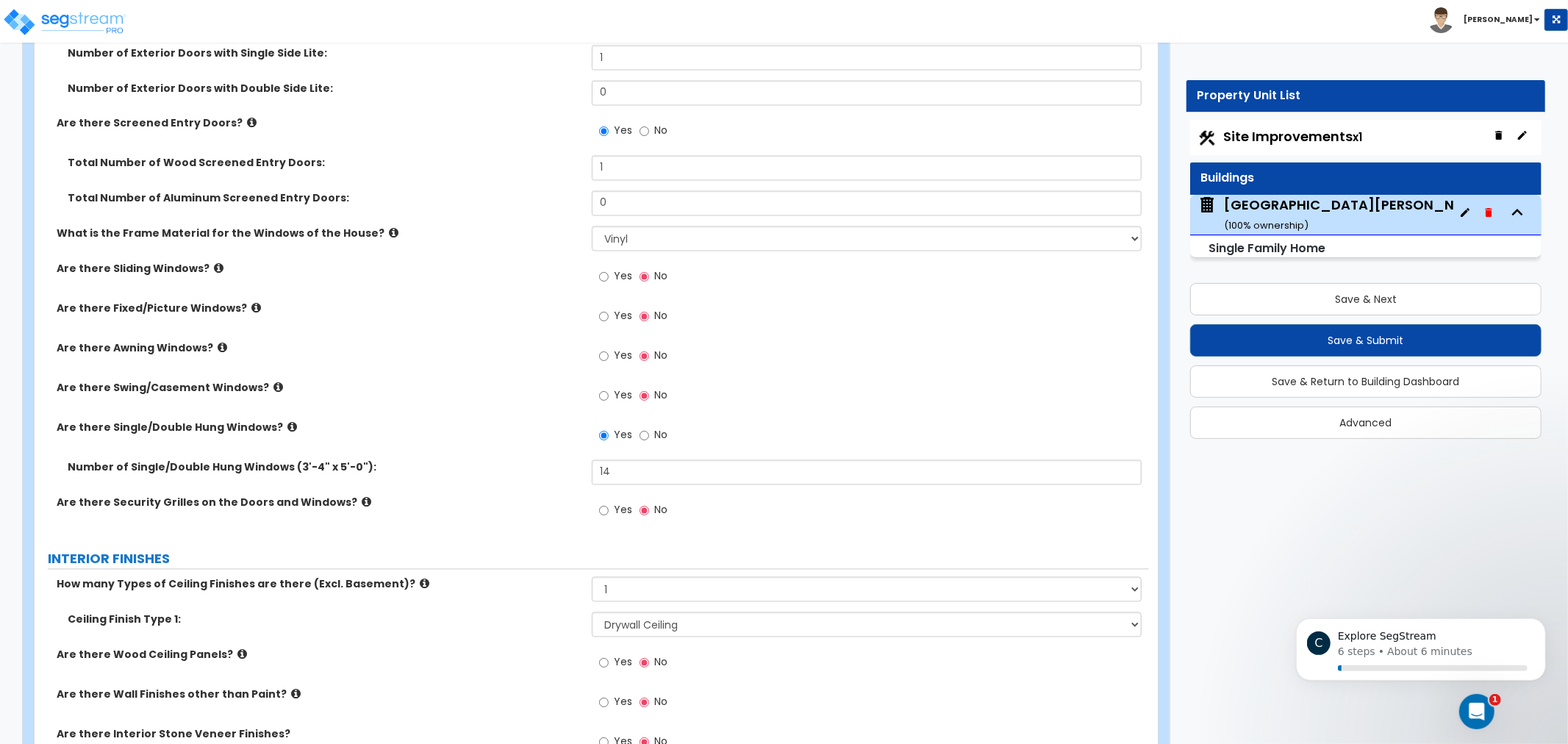
drag, startPoint x: 517, startPoint y: 416, endPoint x: 519, endPoint y: 449, distance: 33.1
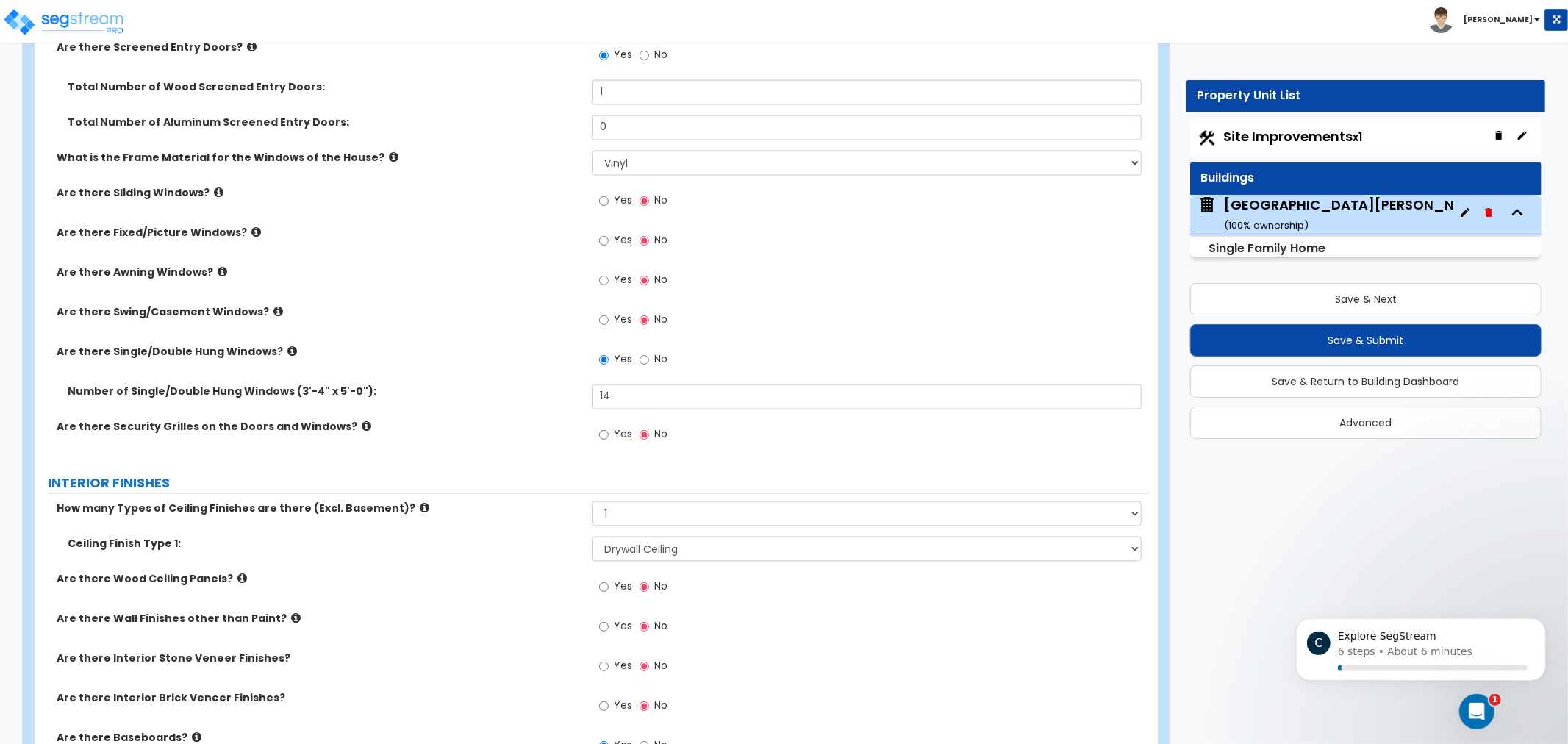
drag, startPoint x: 488, startPoint y: 260, endPoint x: 485, endPoint y: 289, distance: 29.2
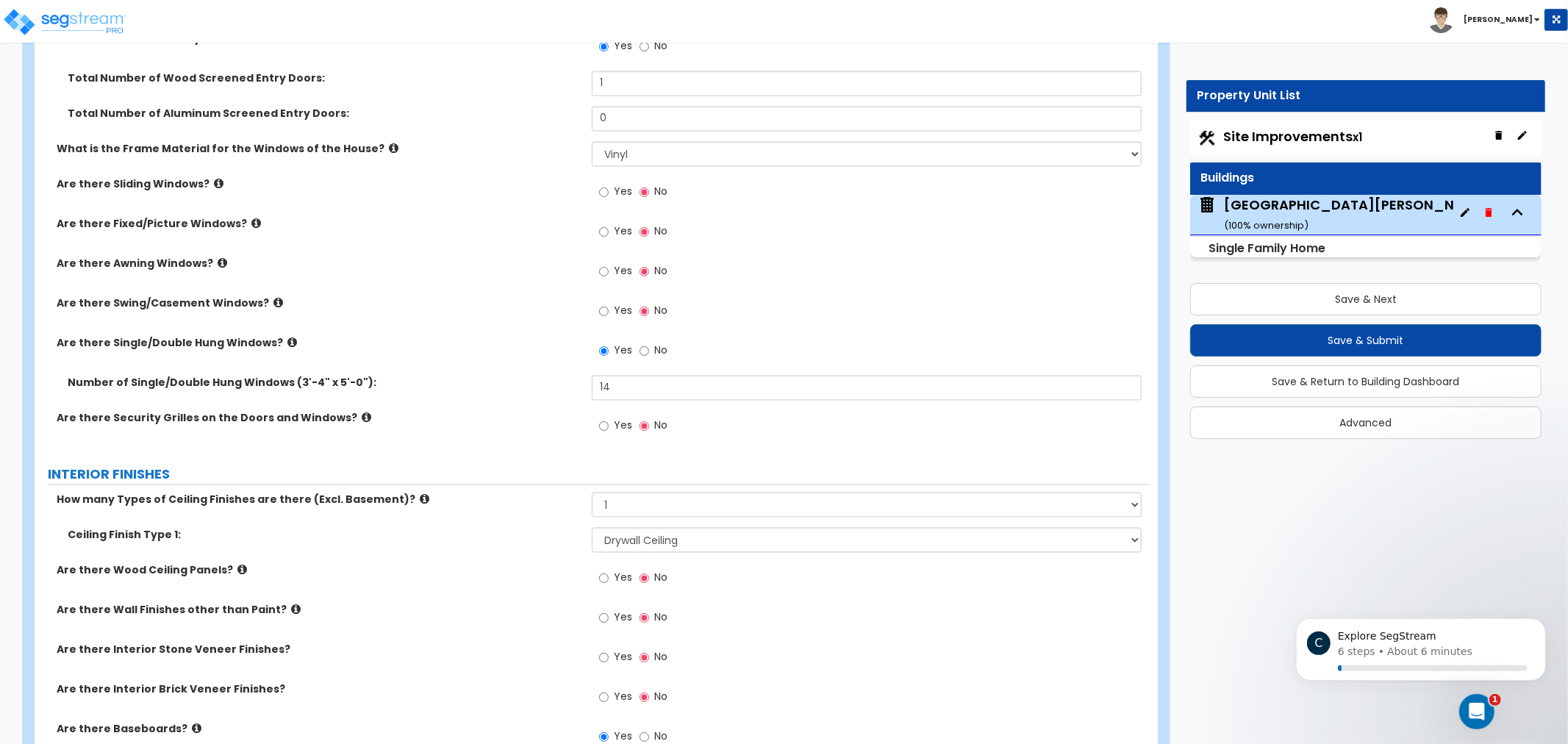
click at [415, 286] on div "Are there Awning Windows? Yes No" at bounding box center [591, 276] width 1114 height 40
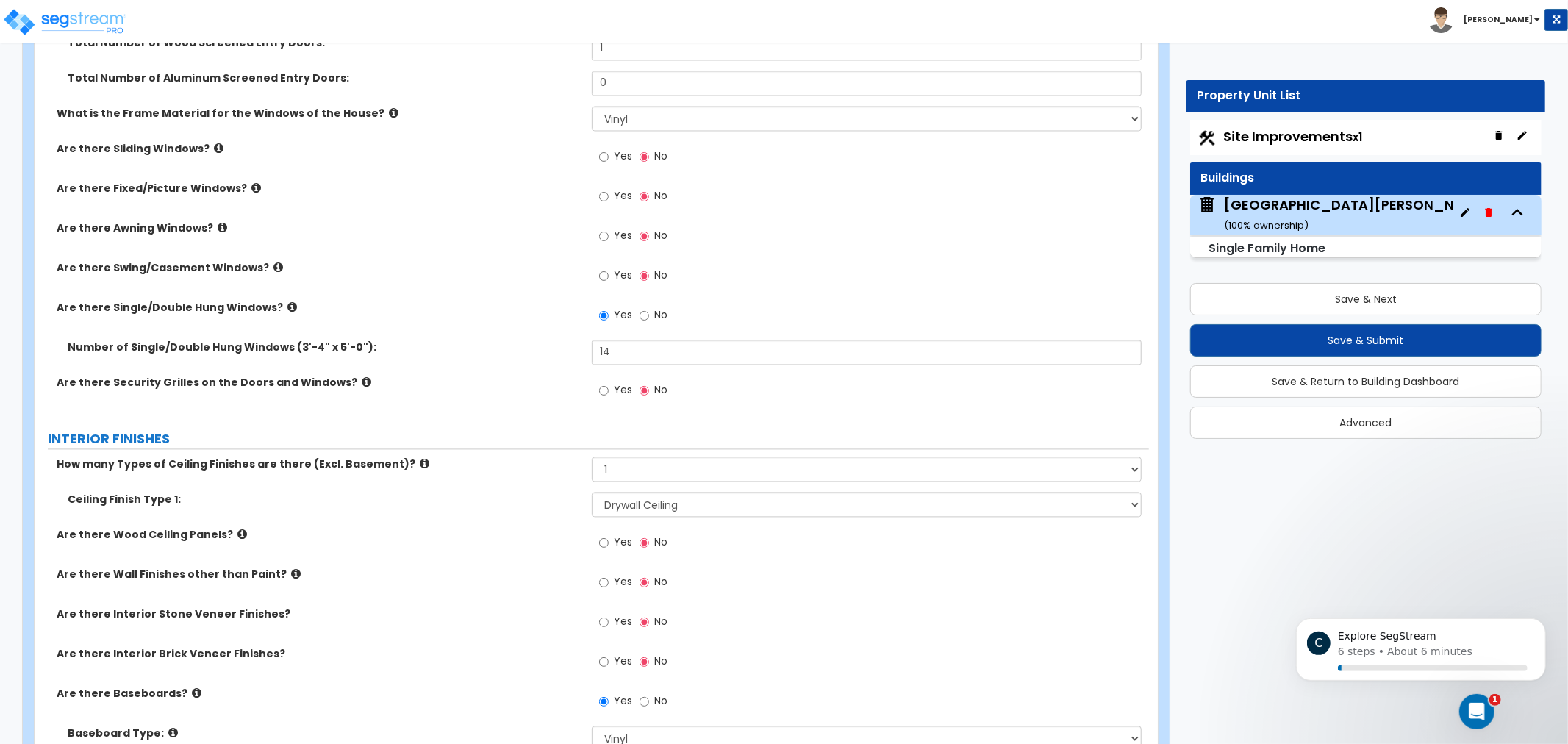
drag, startPoint x: 494, startPoint y: 249, endPoint x: 489, endPoint y: 262, distance: 13.9
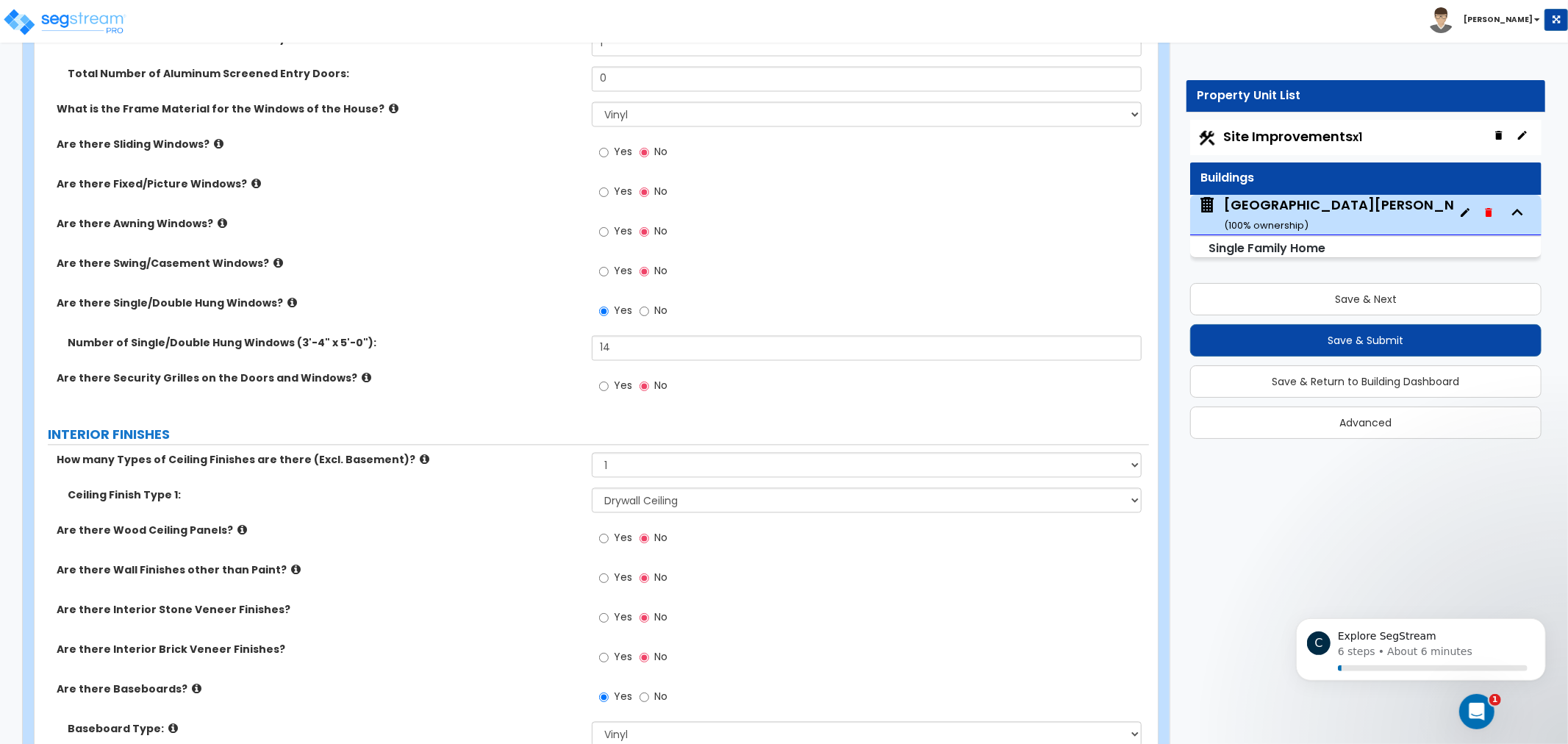
click at [487, 262] on label "Are there Swing/Casement Windows?" at bounding box center [318, 263] width 524 height 15
click at [287, 303] on icon at bounding box center [292, 302] width 10 height 11
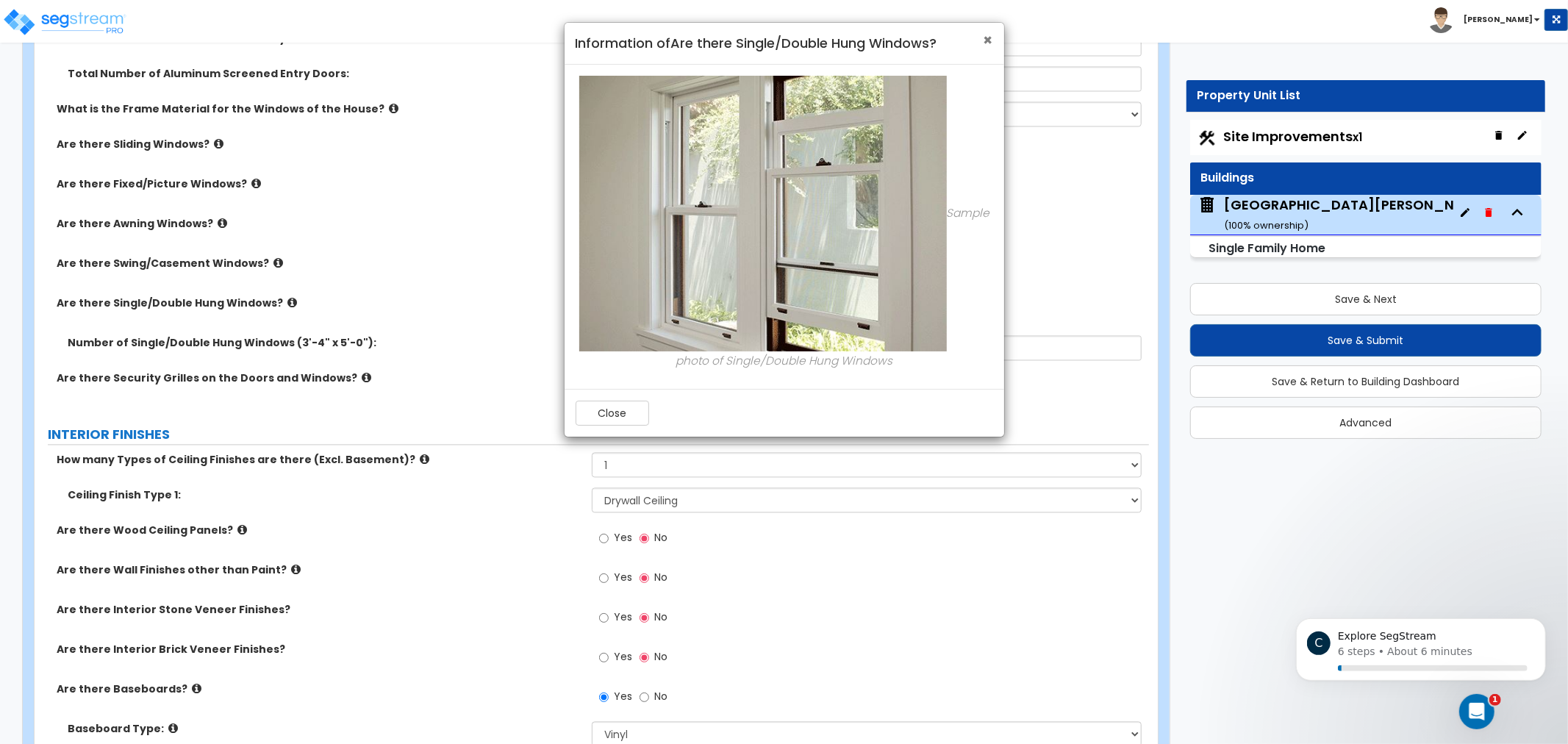
click at [988, 45] on span "×" at bounding box center [989, 41] width 10 height 22
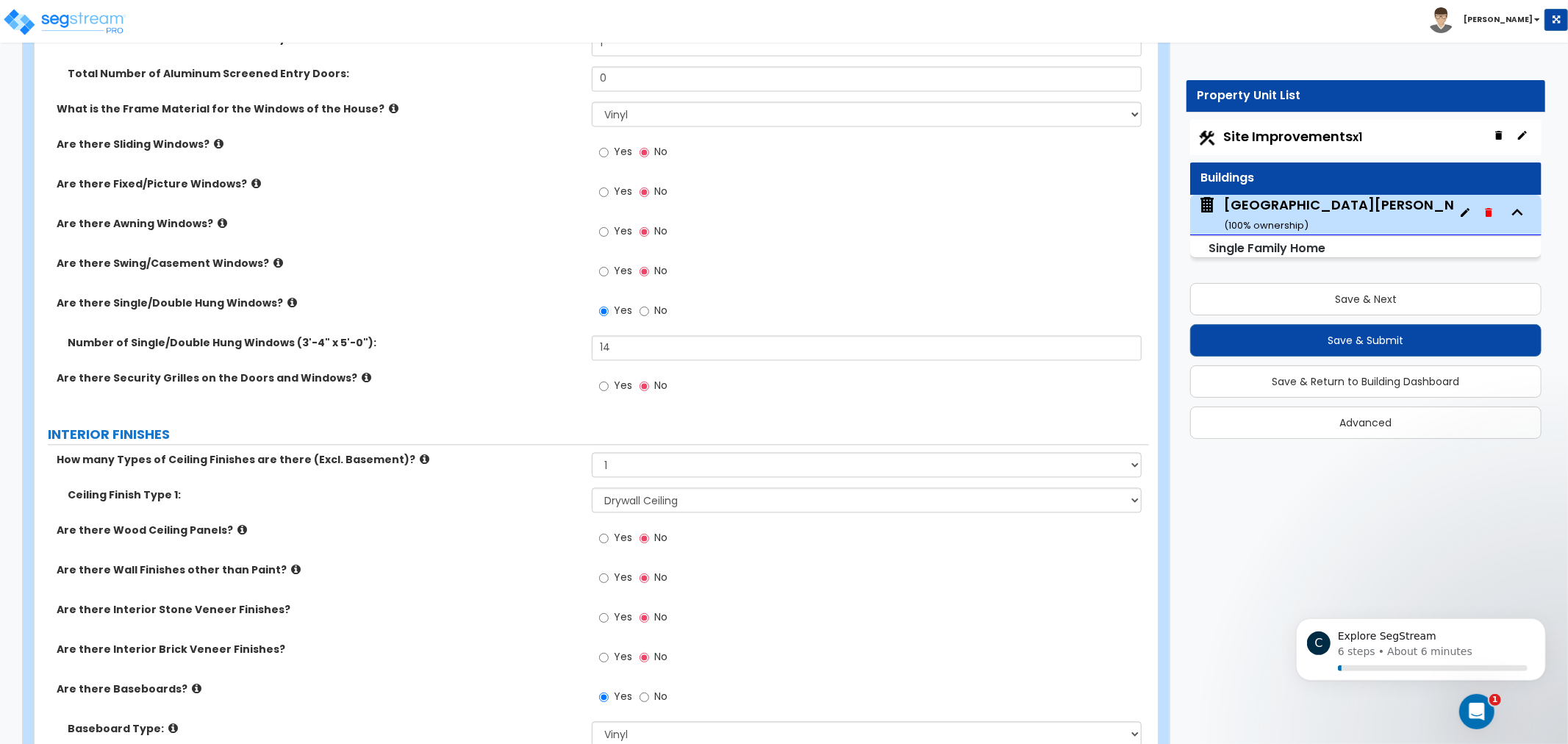
click at [460, 228] on label "Are there Awning Windows?" at bounding box center [318, 223] width 524 height 15
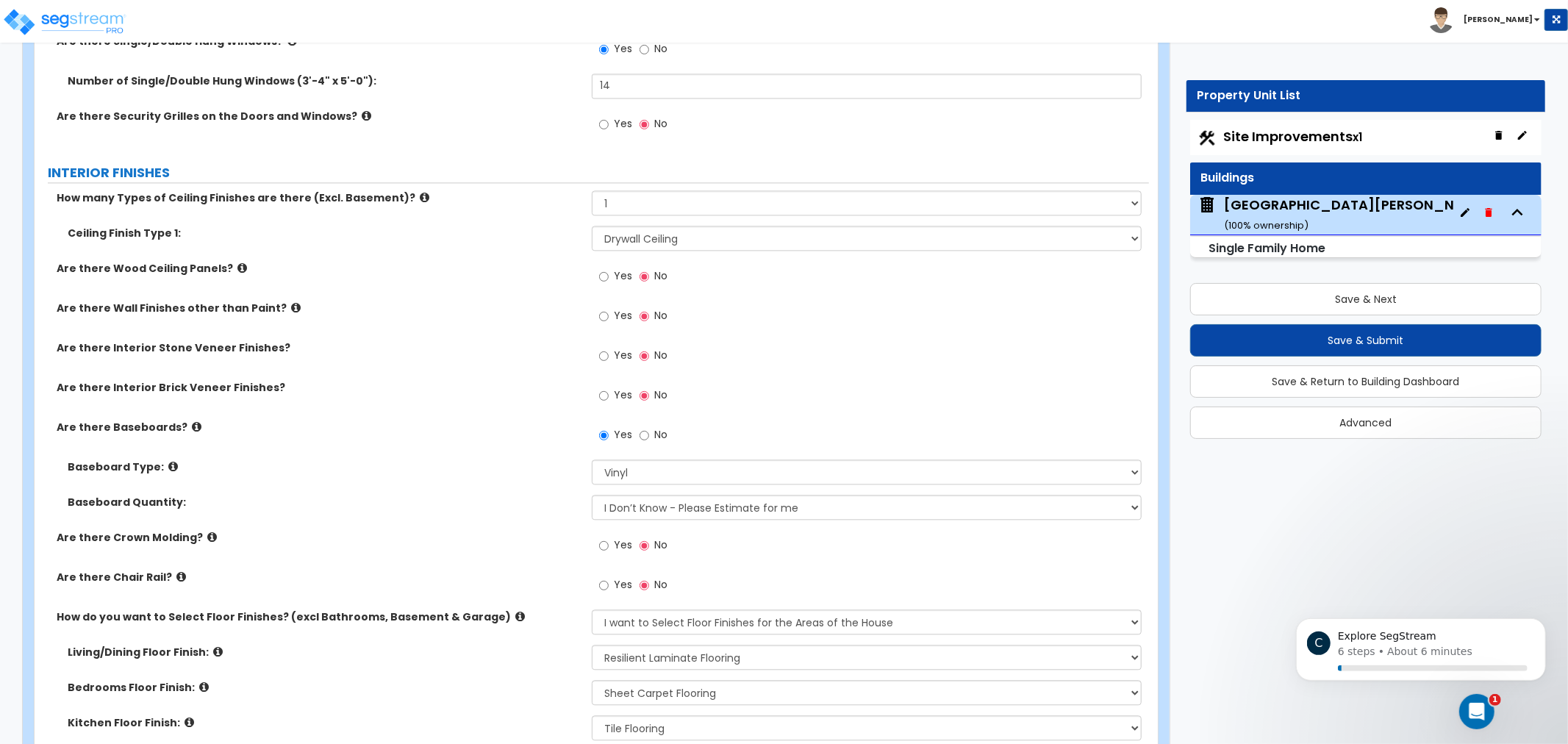
drag, startPoint x: 516, startPoint y: 295, endPoint x: 514, endPoint y: 334, distance: 39.1
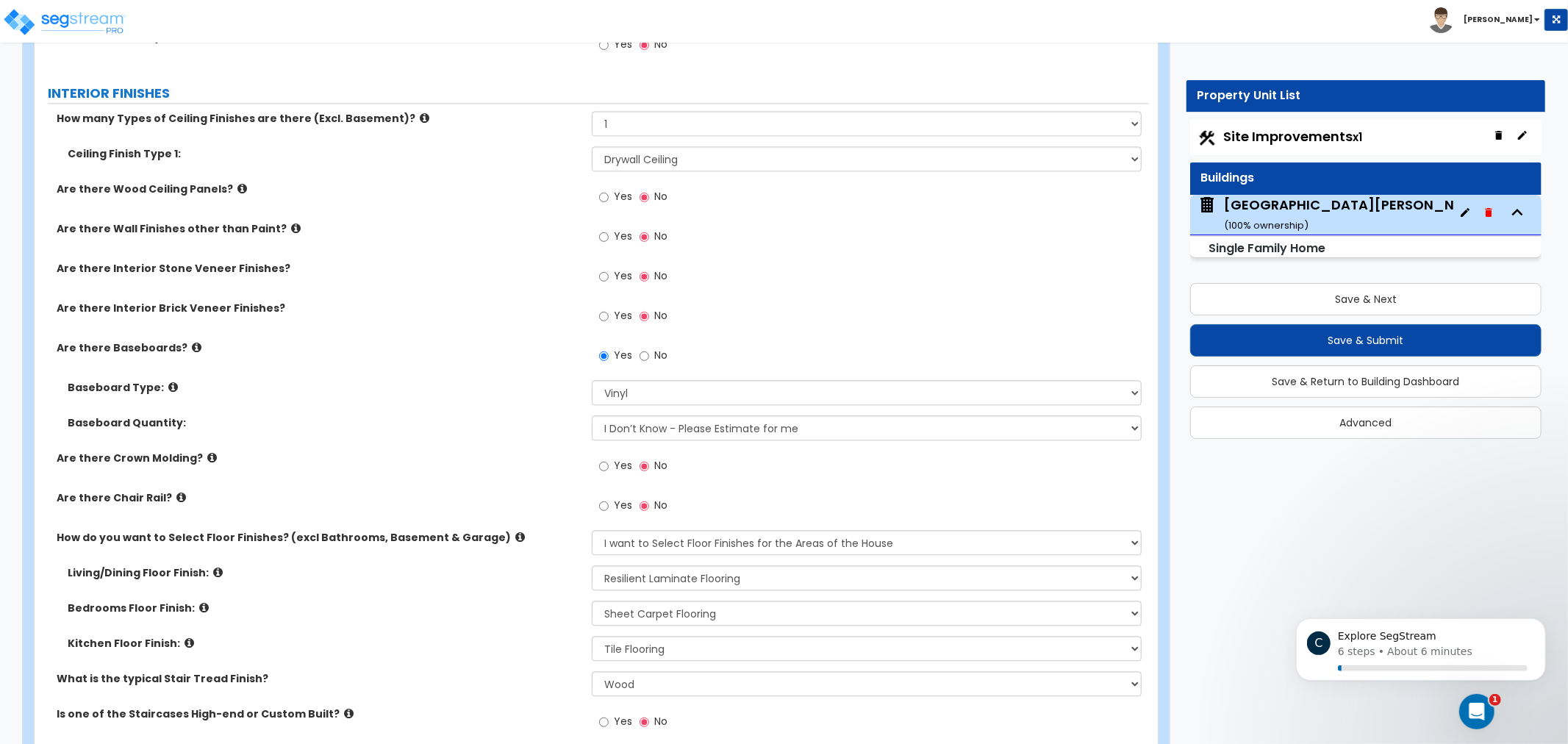
drag, startPoint x: 502, startPoint y: 277, endPoint x: 498, endPoint y: 309, distance: 32.2
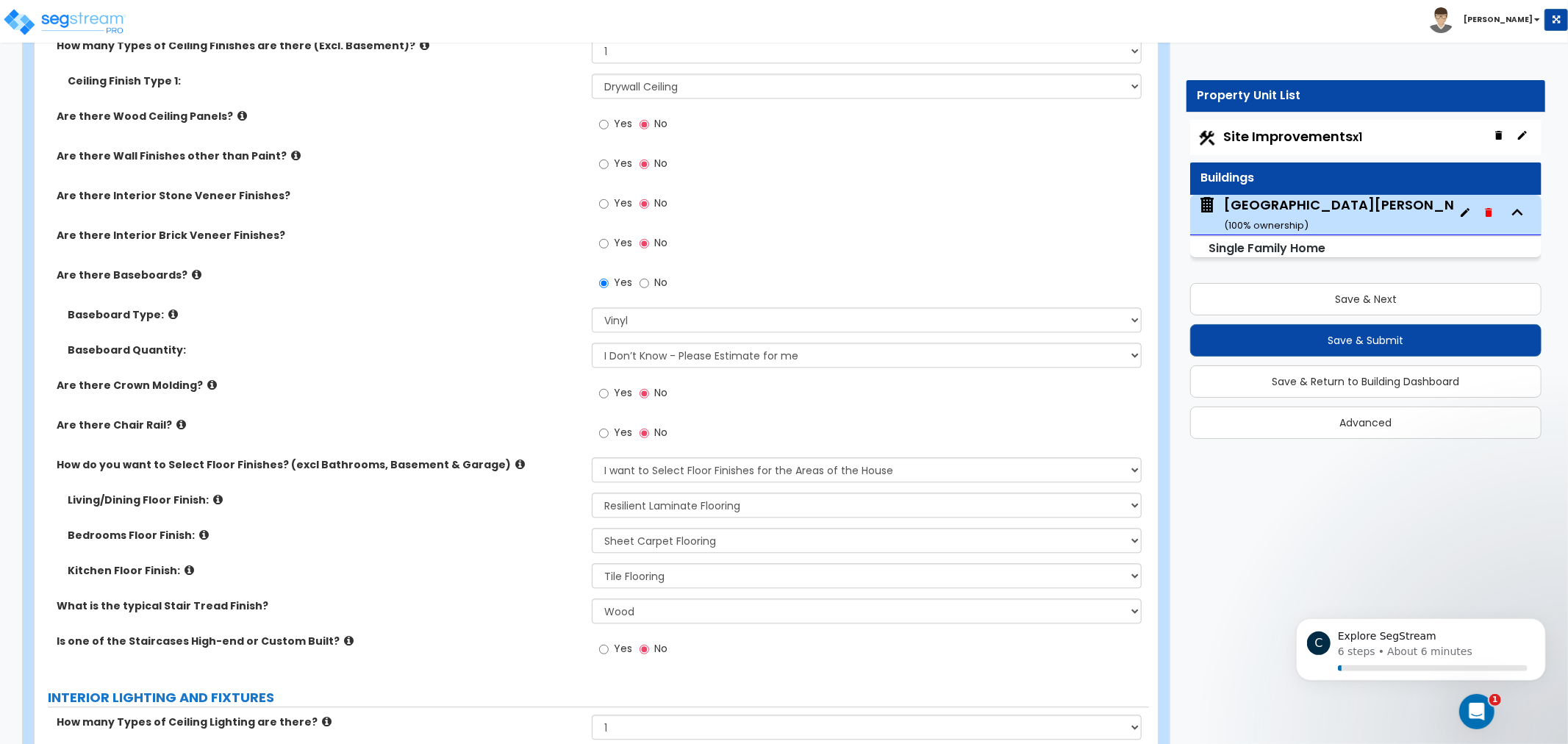
drag, startPoint x: 496, startPoint y: 327, endPoint x: 468, endPoint y: 380, distance: 59.9
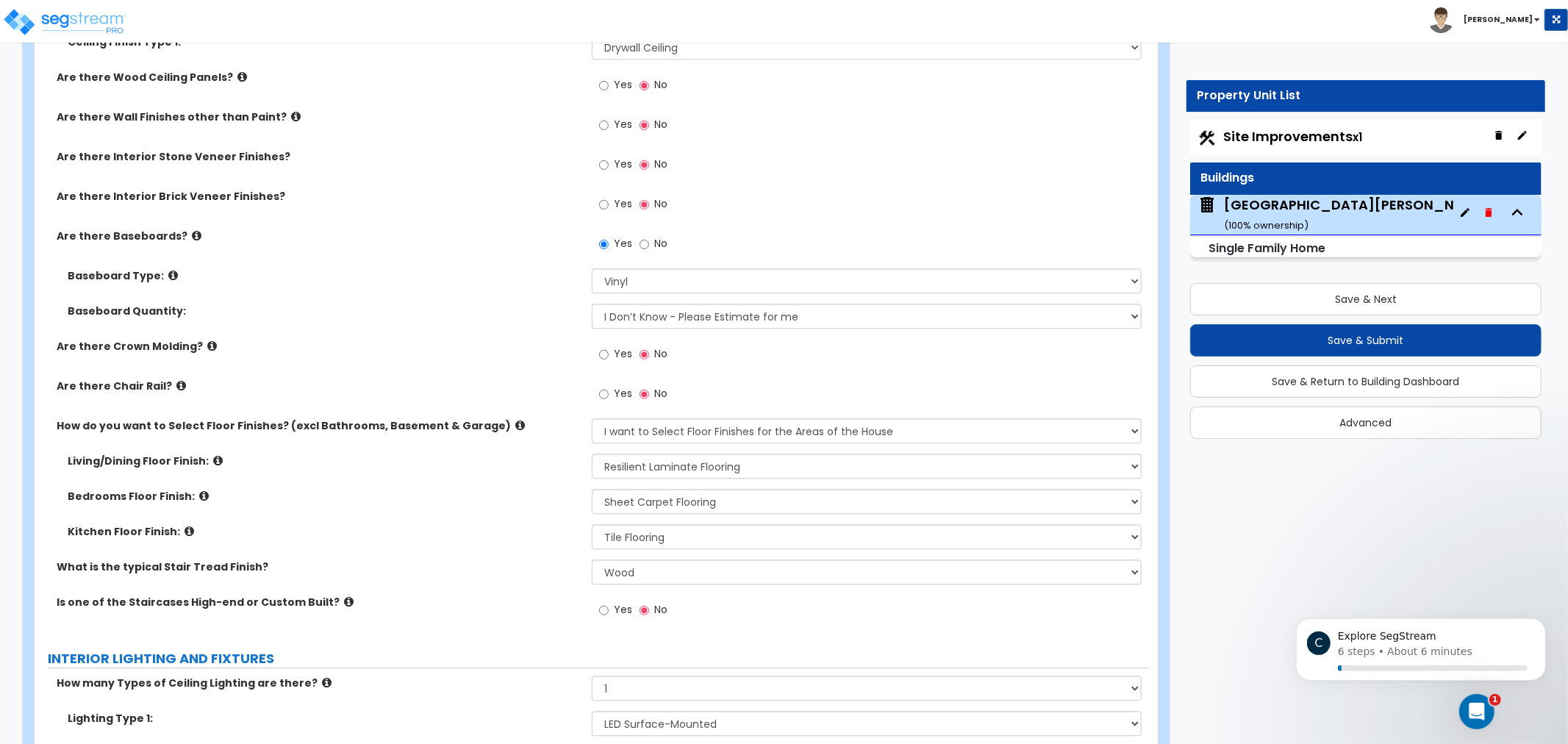
click at [207, 347] on icon at bounding box center [212, 346] width 10 height 11
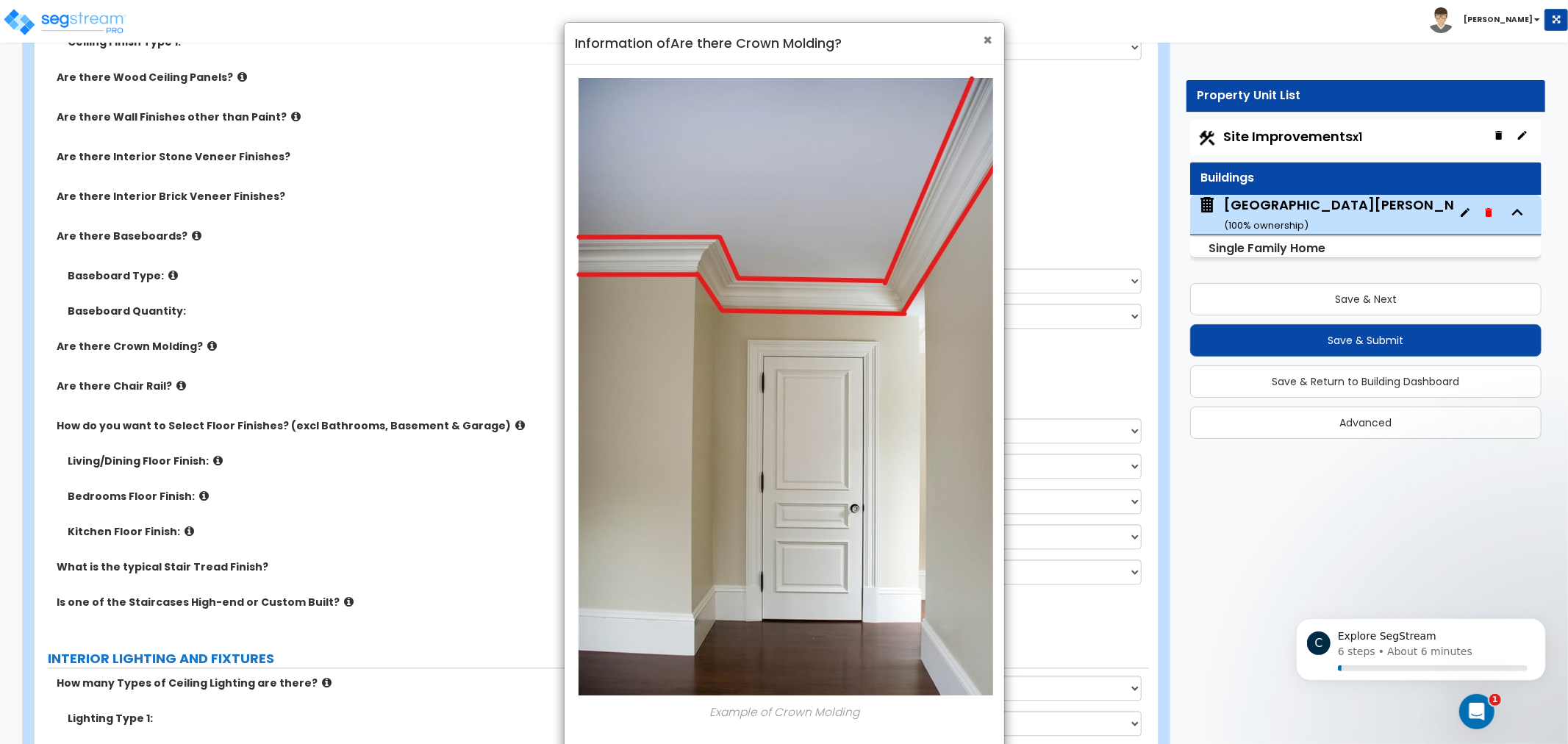
click at [993, 41] on span "×" at bounding box center [989, 41] width 10 height 22
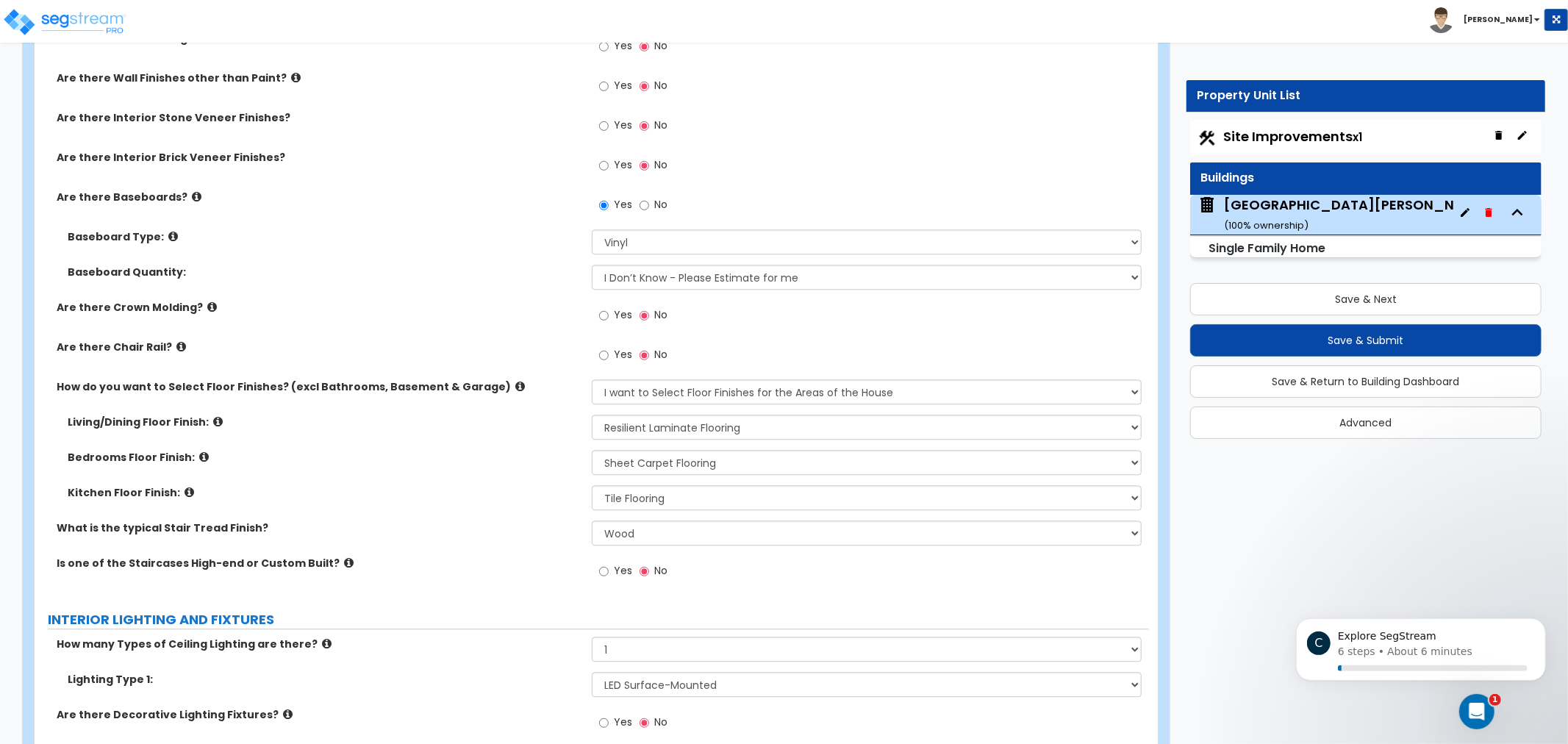
scroll to position [2974, 0]
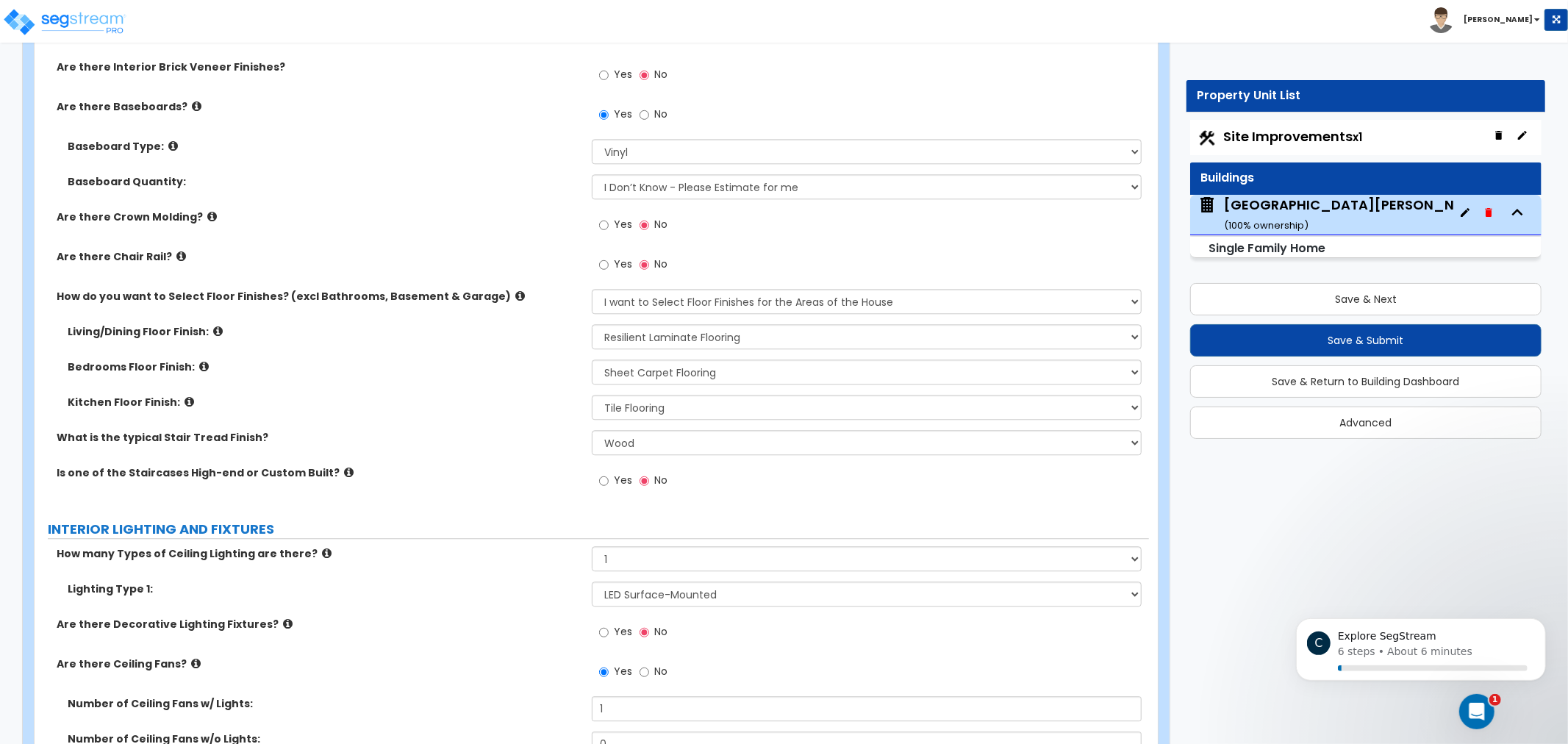
drag, startPoint x: 462, startPoint y: 457, endPoint x: 458, endPoint y: 498, distance: 41.2
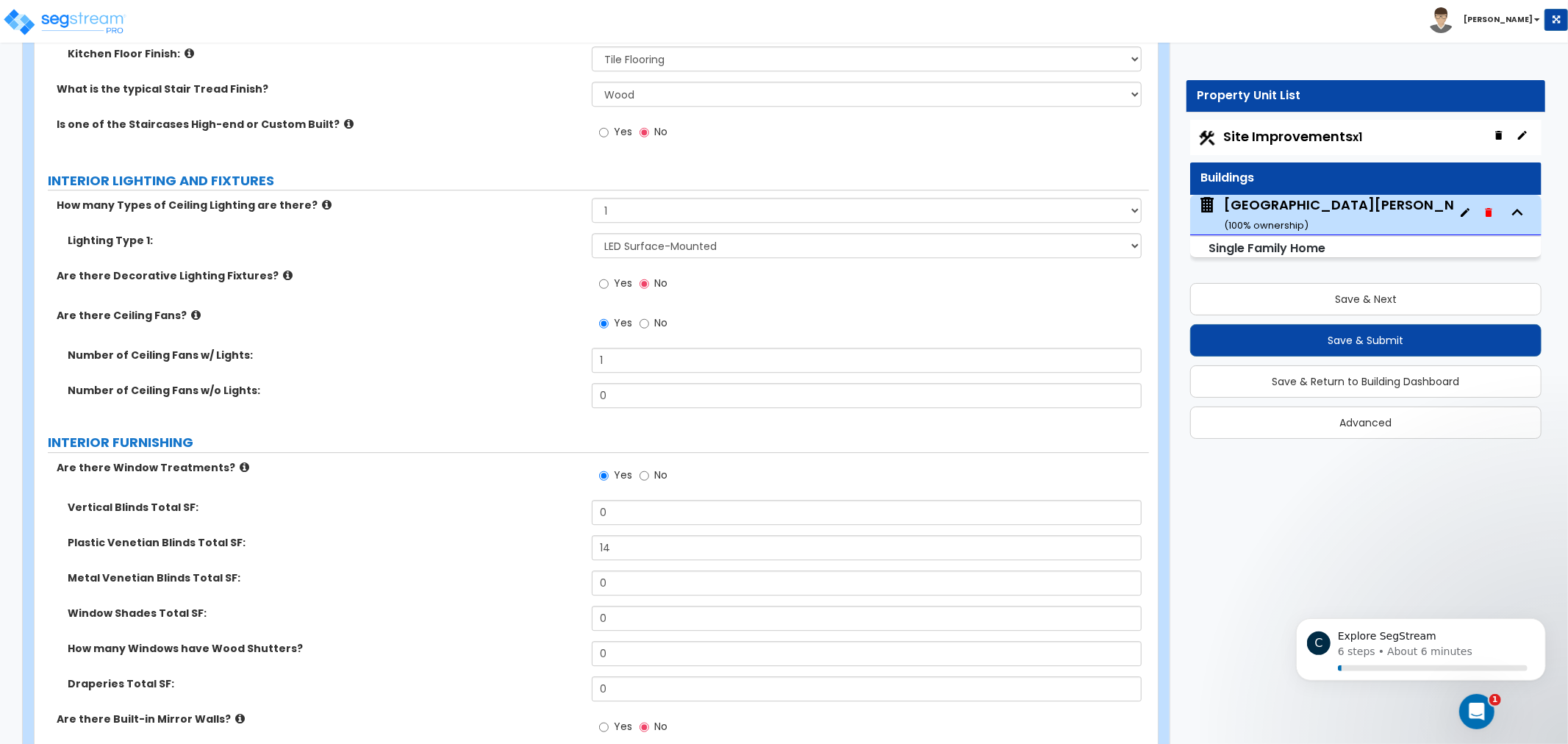
drag, startPoint x: 465, startPoint y: 338, endPoint x: 487, endPoint y: 372, distance: 40.5
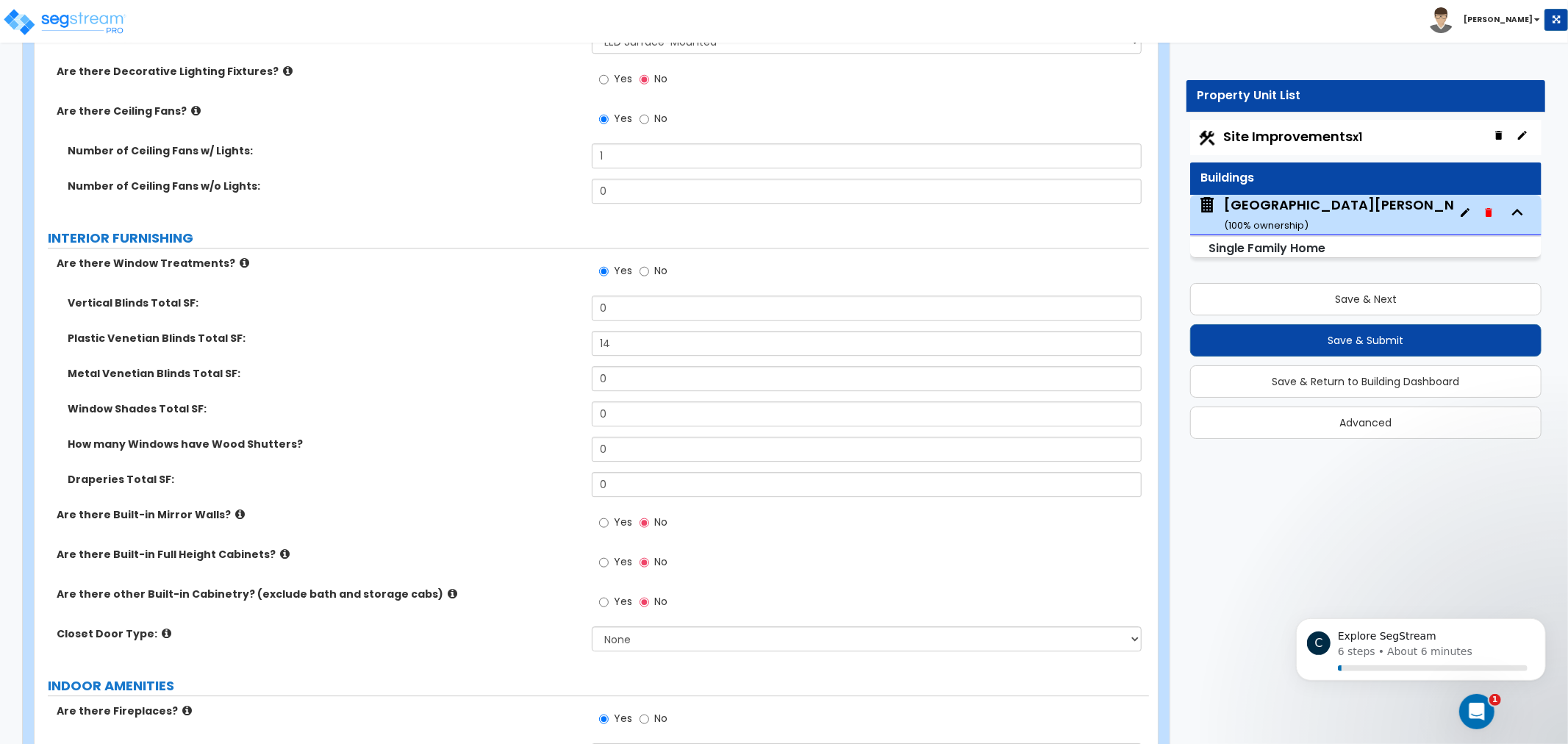
scroll to position [3618, 0]
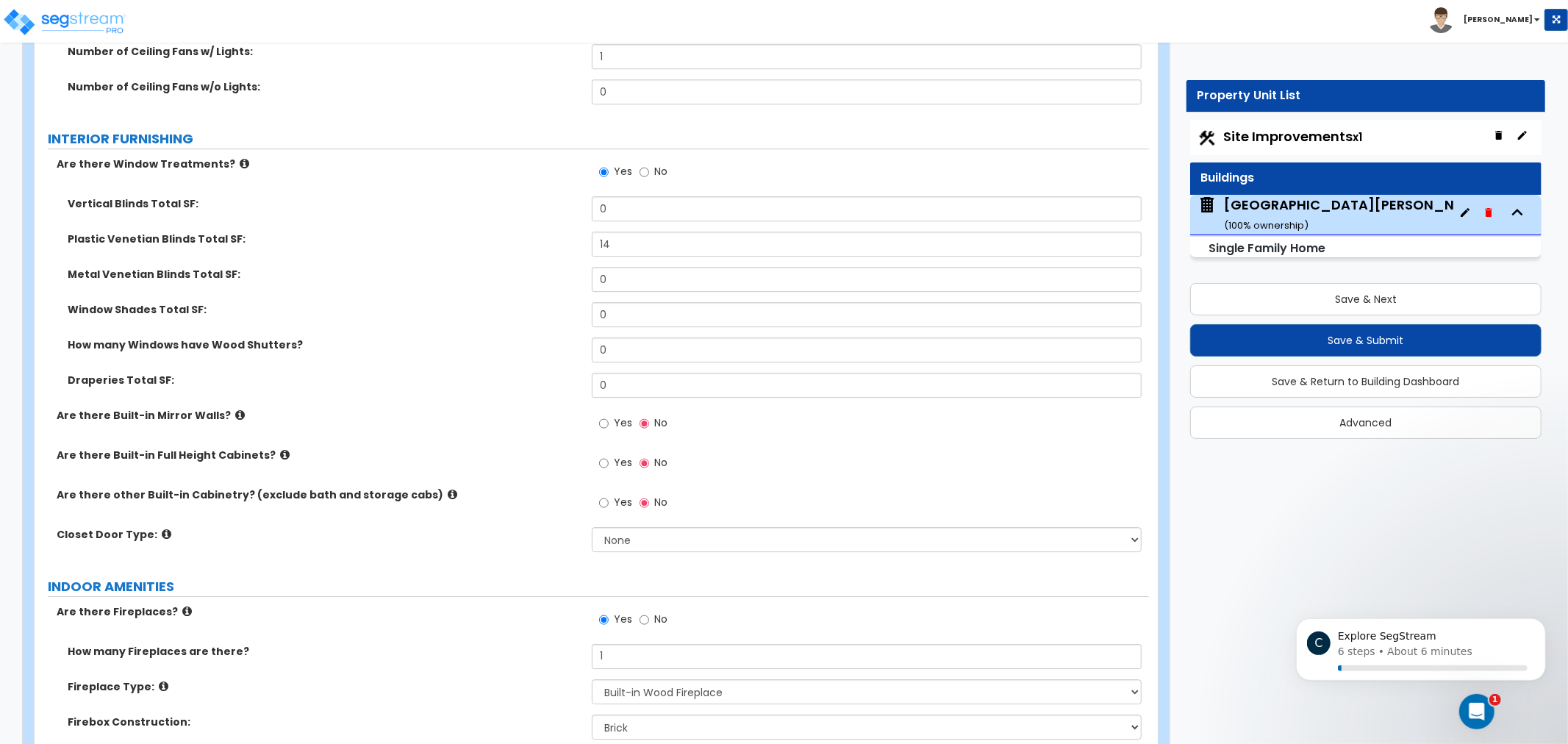
drag, startPoint x: 511, startPoint y: 299, endPoint x: 503, endPoint y: 364, distance: 65.5
click at [235, 415] on icon at bounding box center [240, 414] width 10 height 11
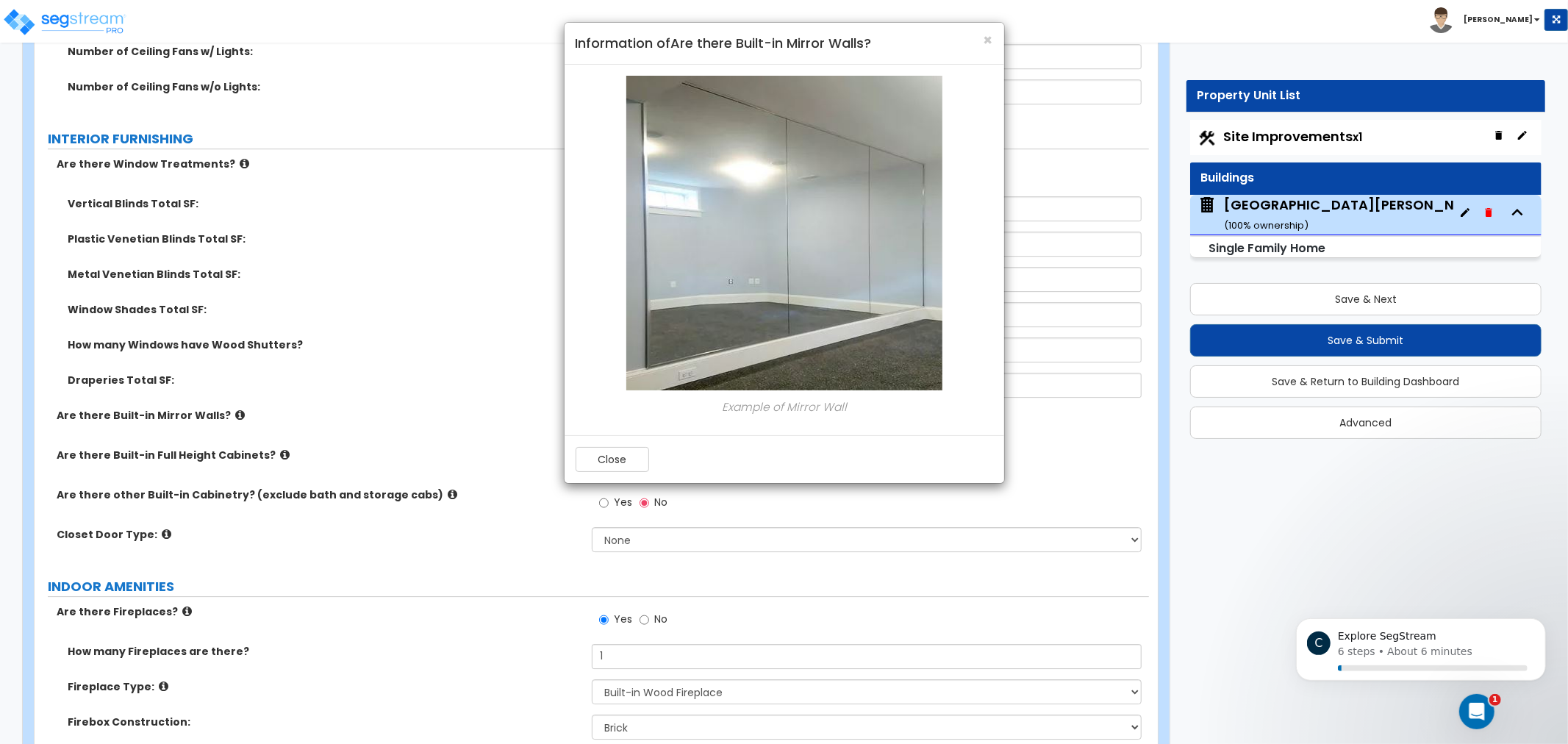
click at [456, 334] on div "× Information of Are there Built-in Mirror Walls? Example of Mirror Wall Close" at bounding box center [784, 372] width 1568 height 744
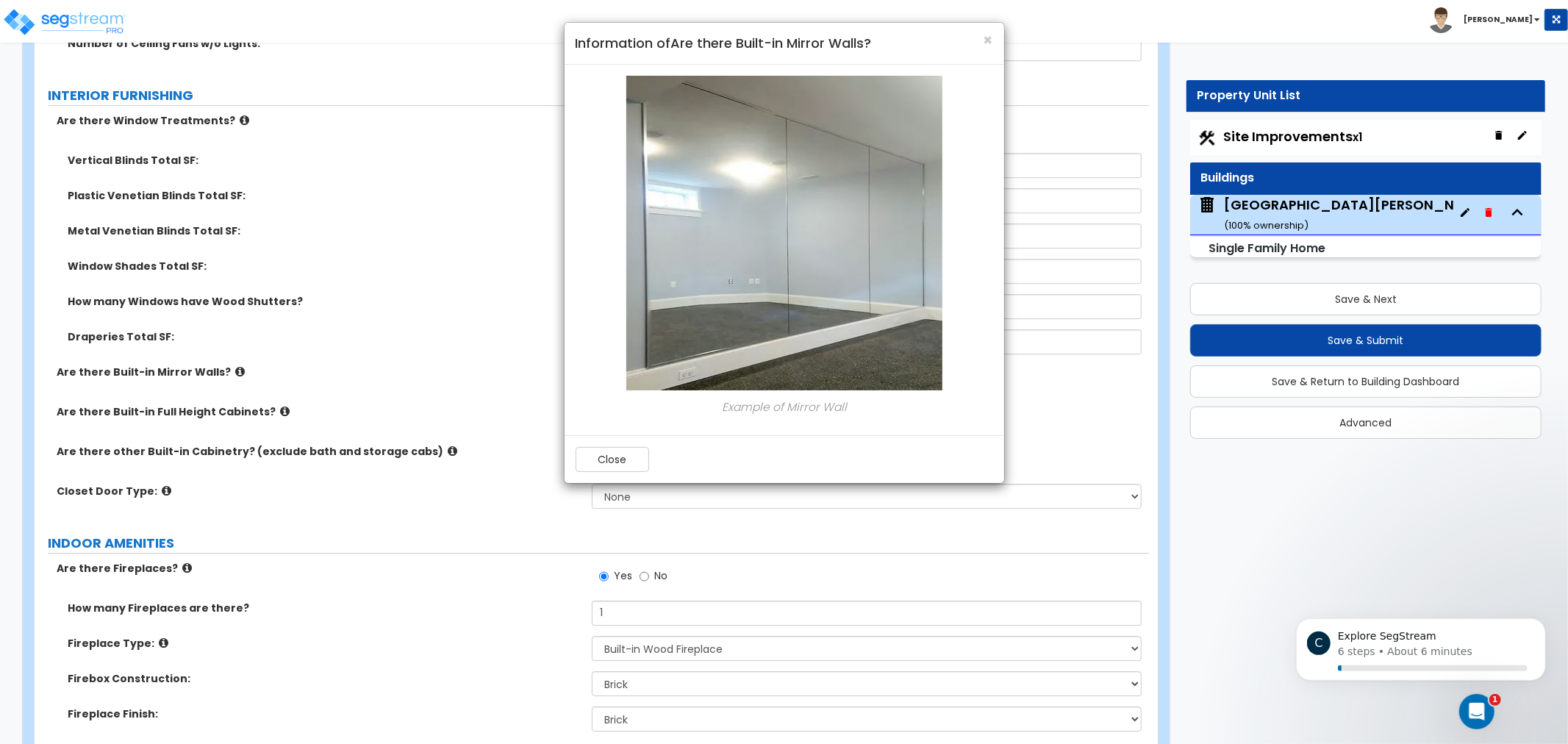
drag, startPoint x: 456, startPoint y: 364, endPoint x: 450, endPoint y: 424, distance: 60.3
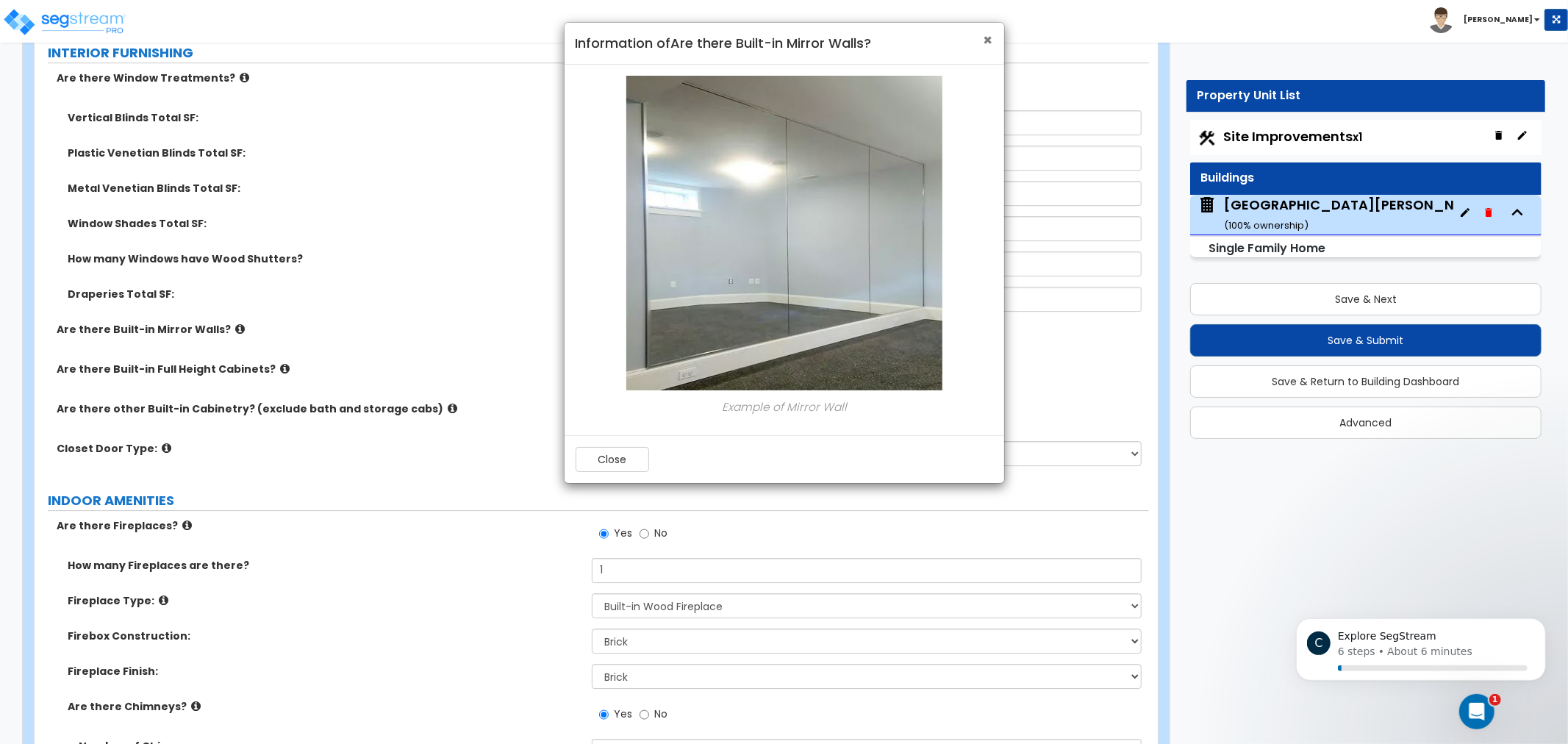
click at [985, 42] on span "×" at bounding box center [989, 41] width 10 height 22
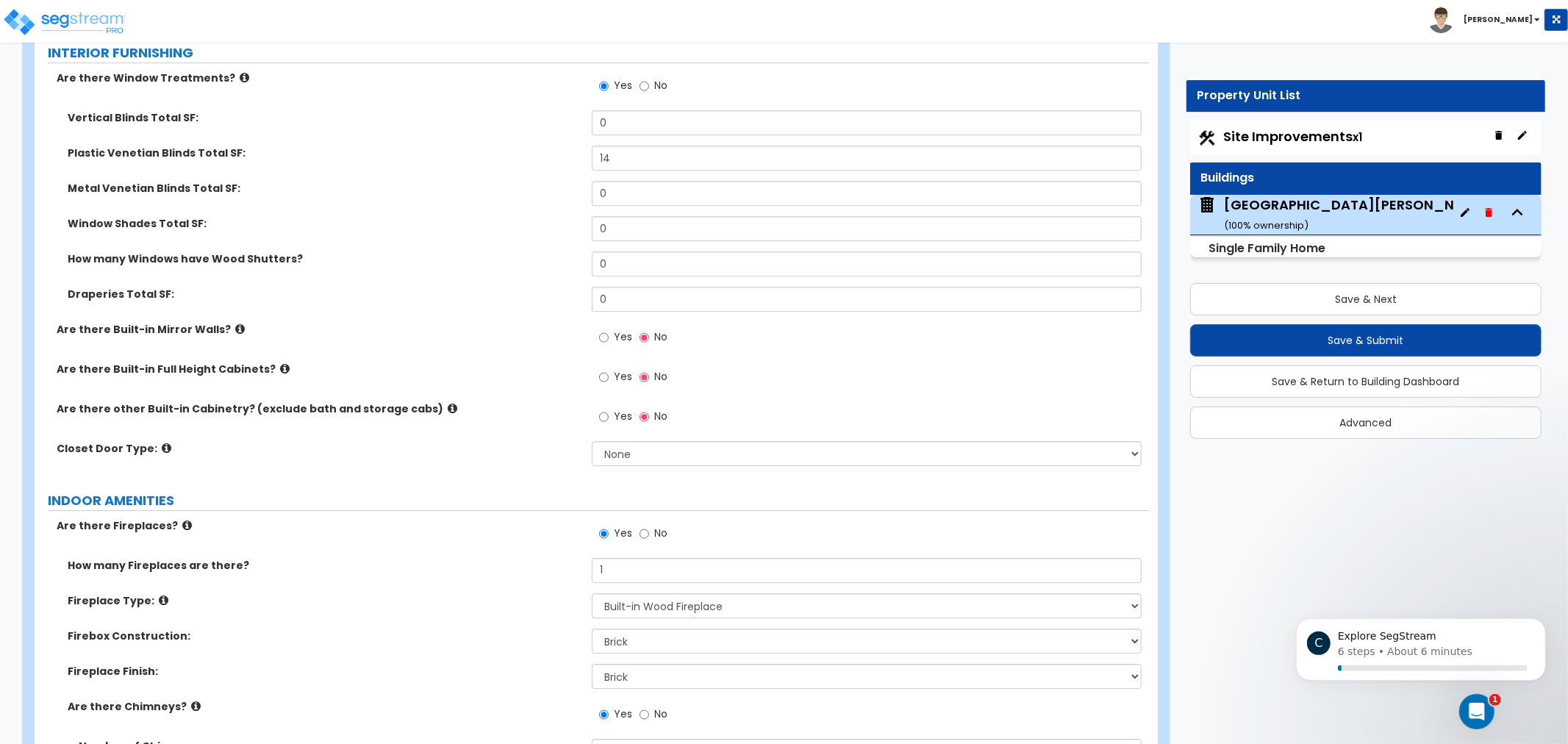
click at [280, 366] on icon at bounding box center [285, 369] width 10 height 11
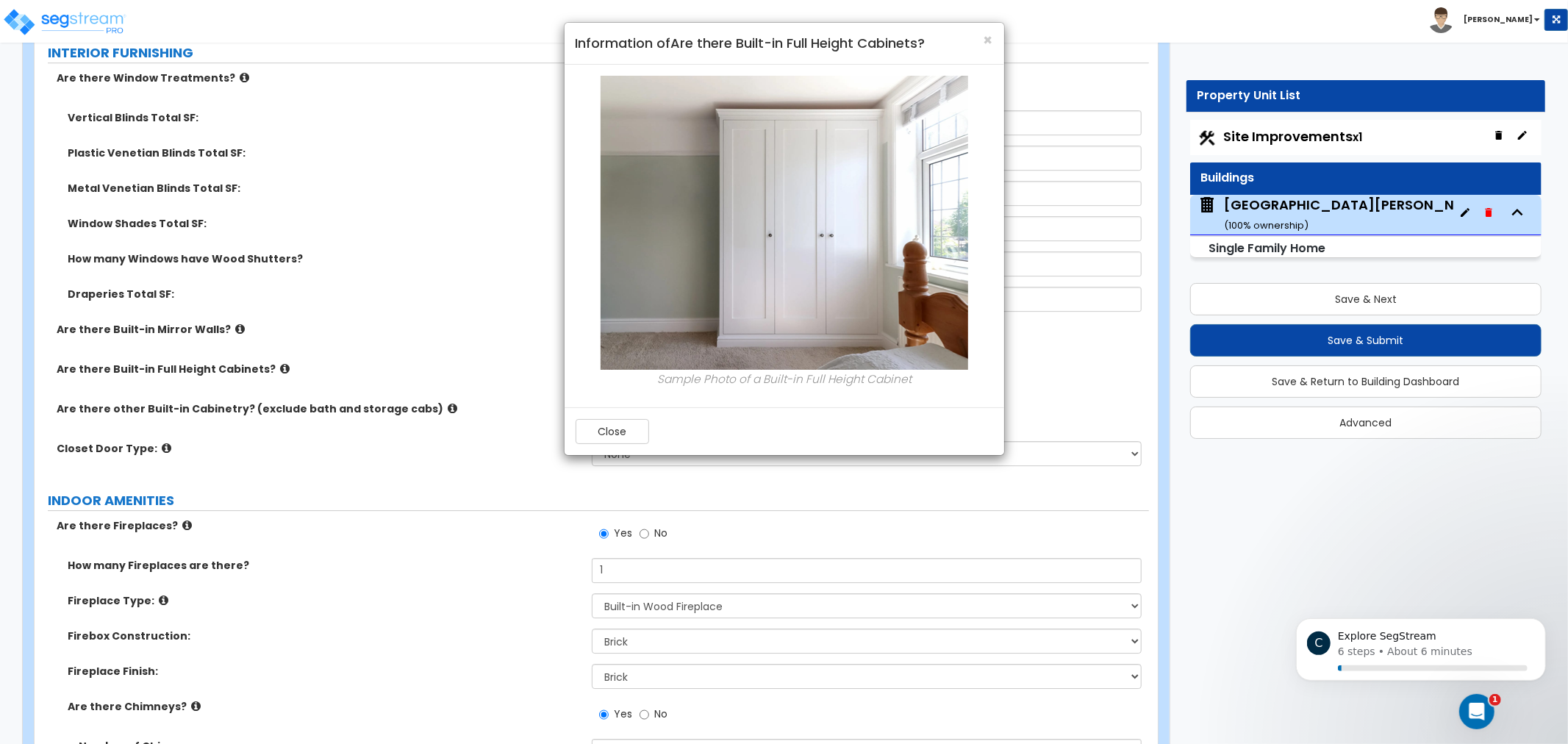
click at [375, 305] on div "× Information of Are there Built-in Full Height Cabinets? Sample Photo of a Bui…" at bounding box center [784, 372] width 1568 height 744
click at [991, 35] on span "×" at bounding box center [989, 41] width 10 height 22
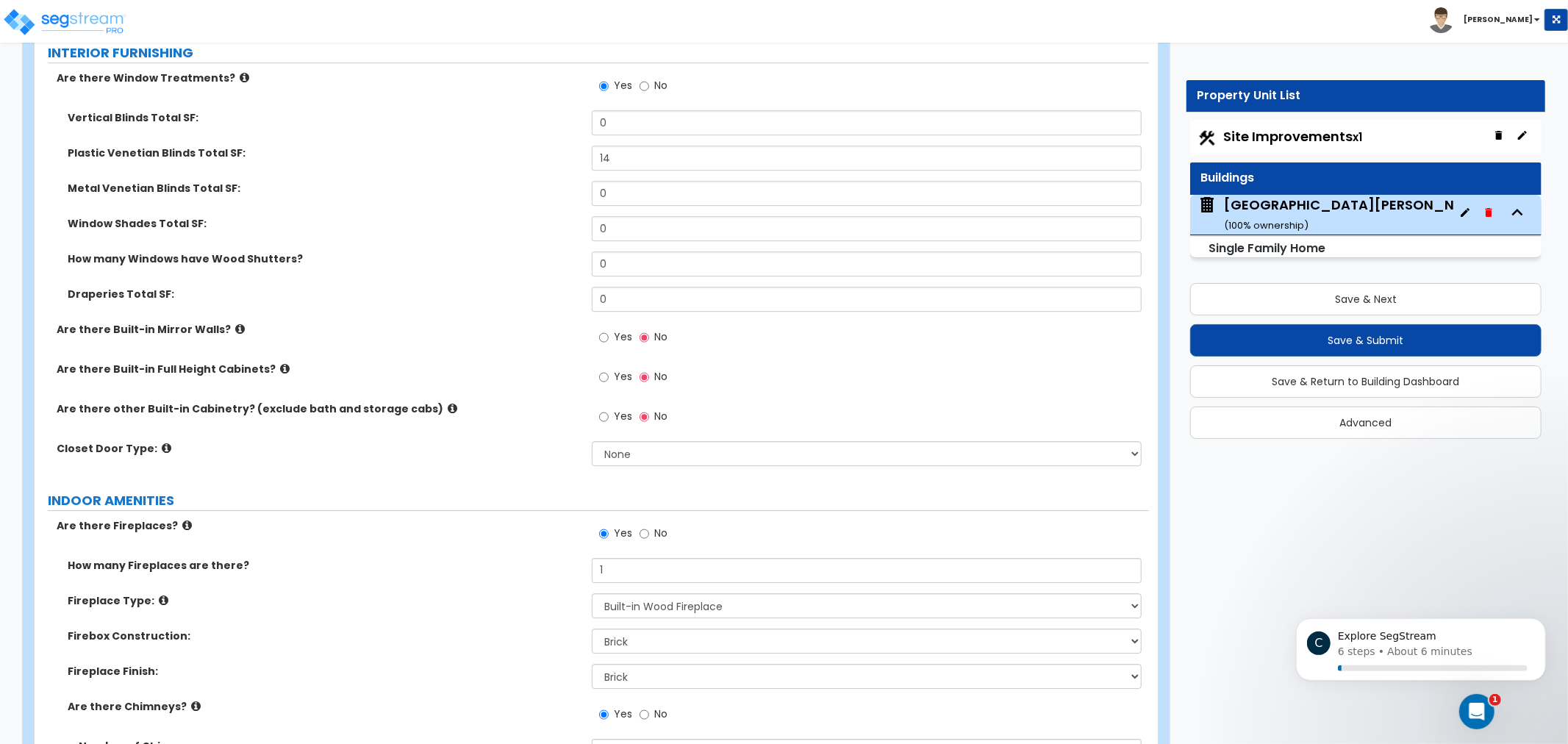
click at [280, 367] on icon at bounding box center [285, 369] width 10 height 11
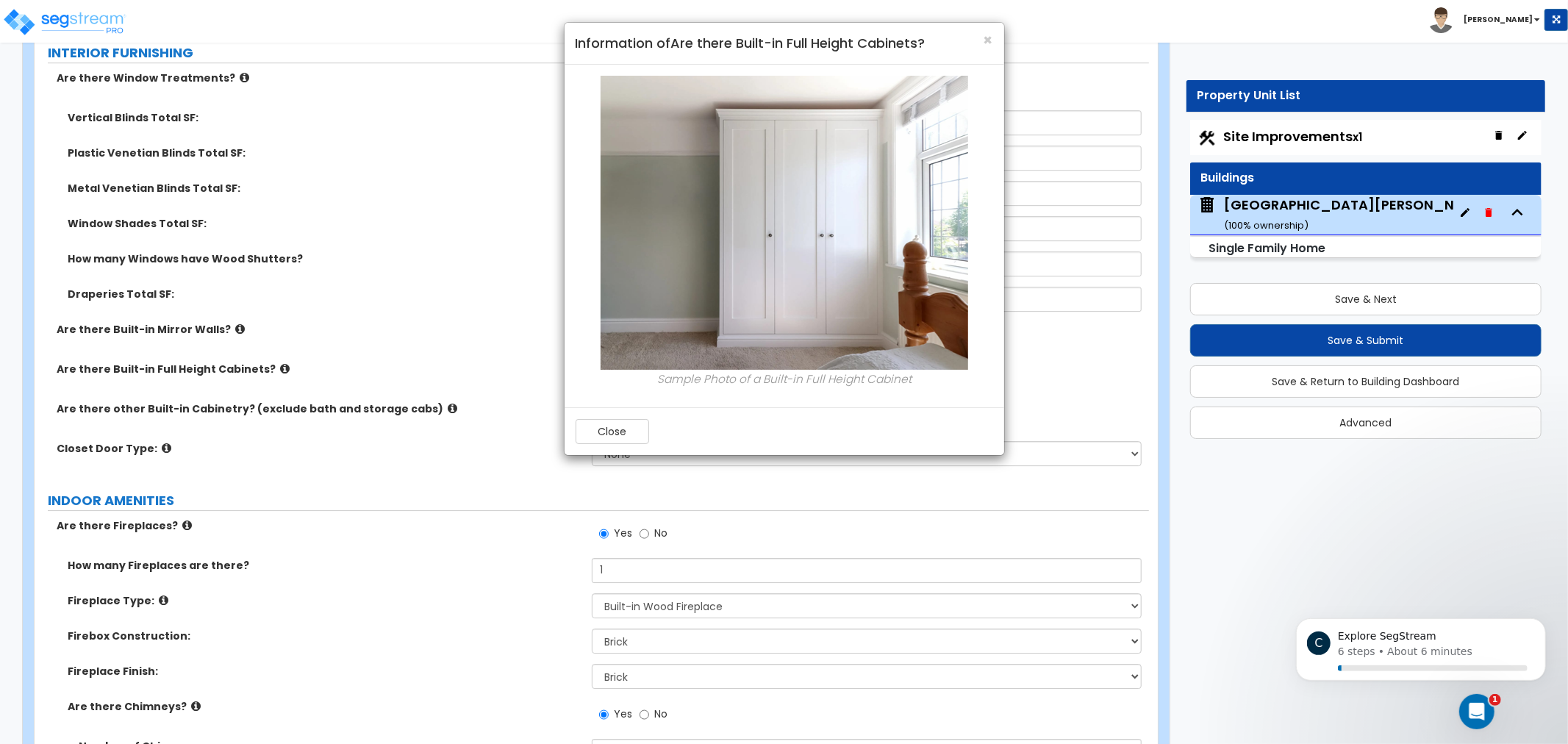
click at [994, 33] on div "× Information of Are there Built-in Full Height Cabinets?" at bounding box center [784, 44] width 440 height 42
click at [989, 39] on span "×" at bounding box center [989, 41] width 10 height 22
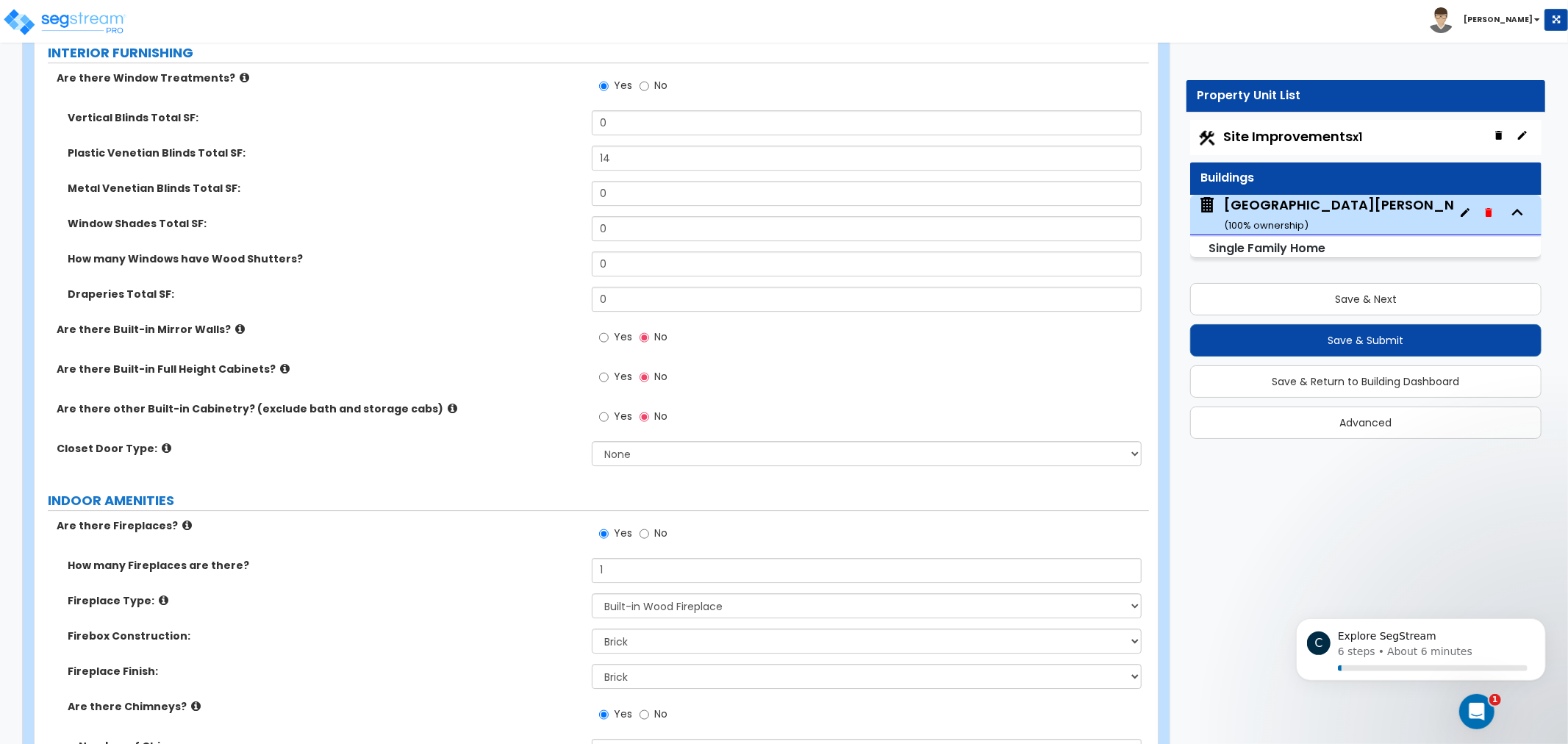
click at [448, 406] on icon at bounding box center [453, 408] width 10 height 11
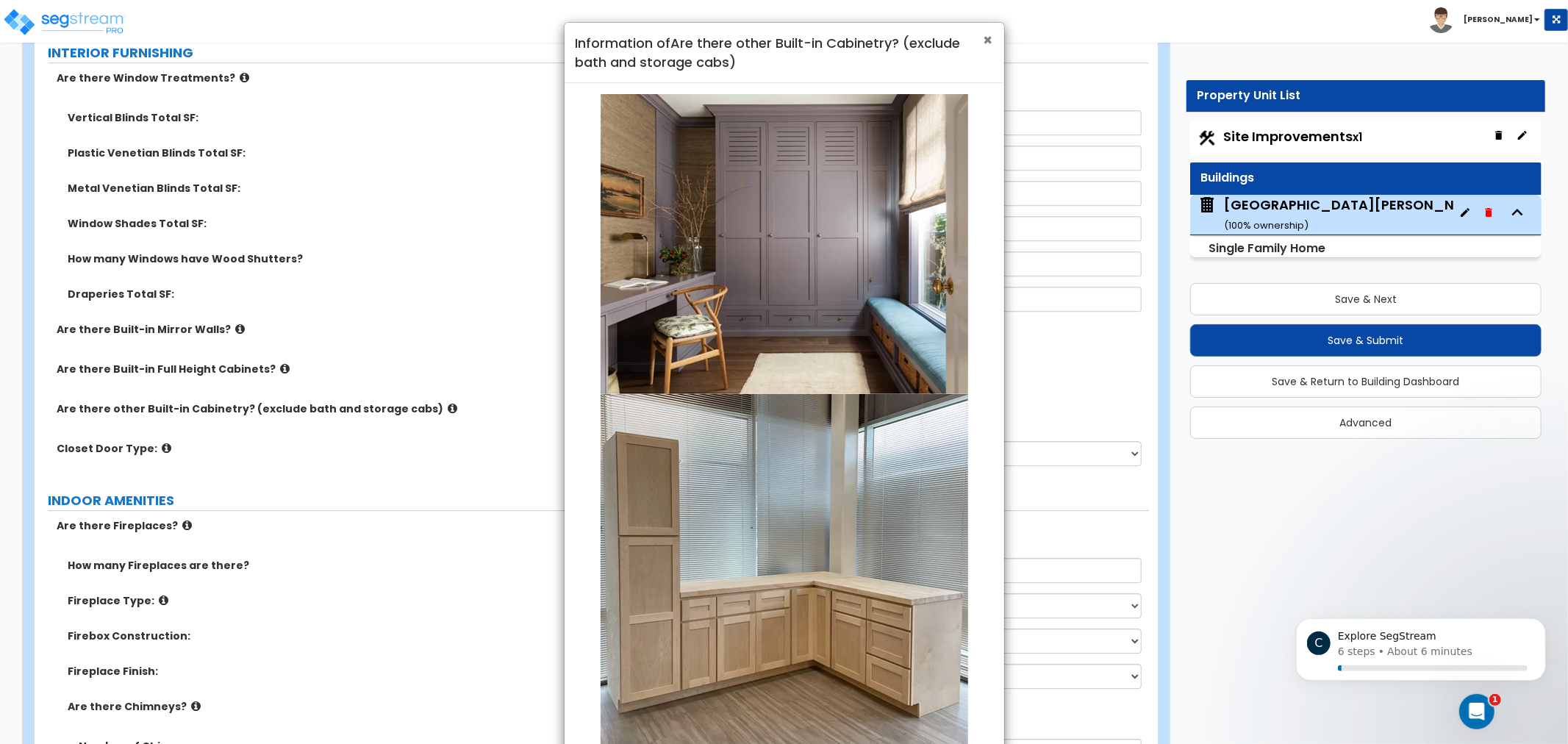
click at [988, 39] on span "×" at bounding box center [989, 41] width 10 height 22
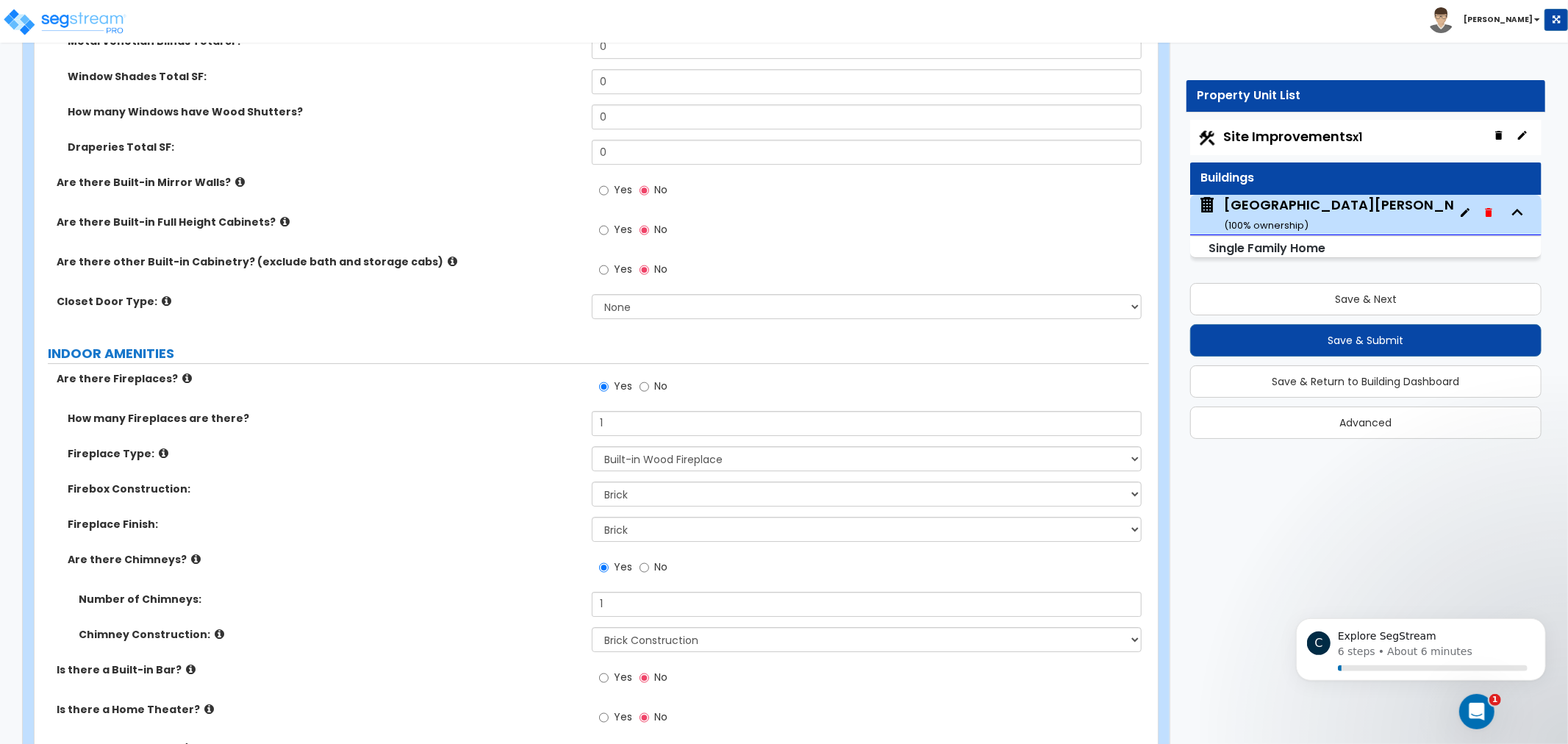
drag, startPoint x: 497, startPoint y: 380, endPoint x: 504, endPoint y: 427, distance: 47.5
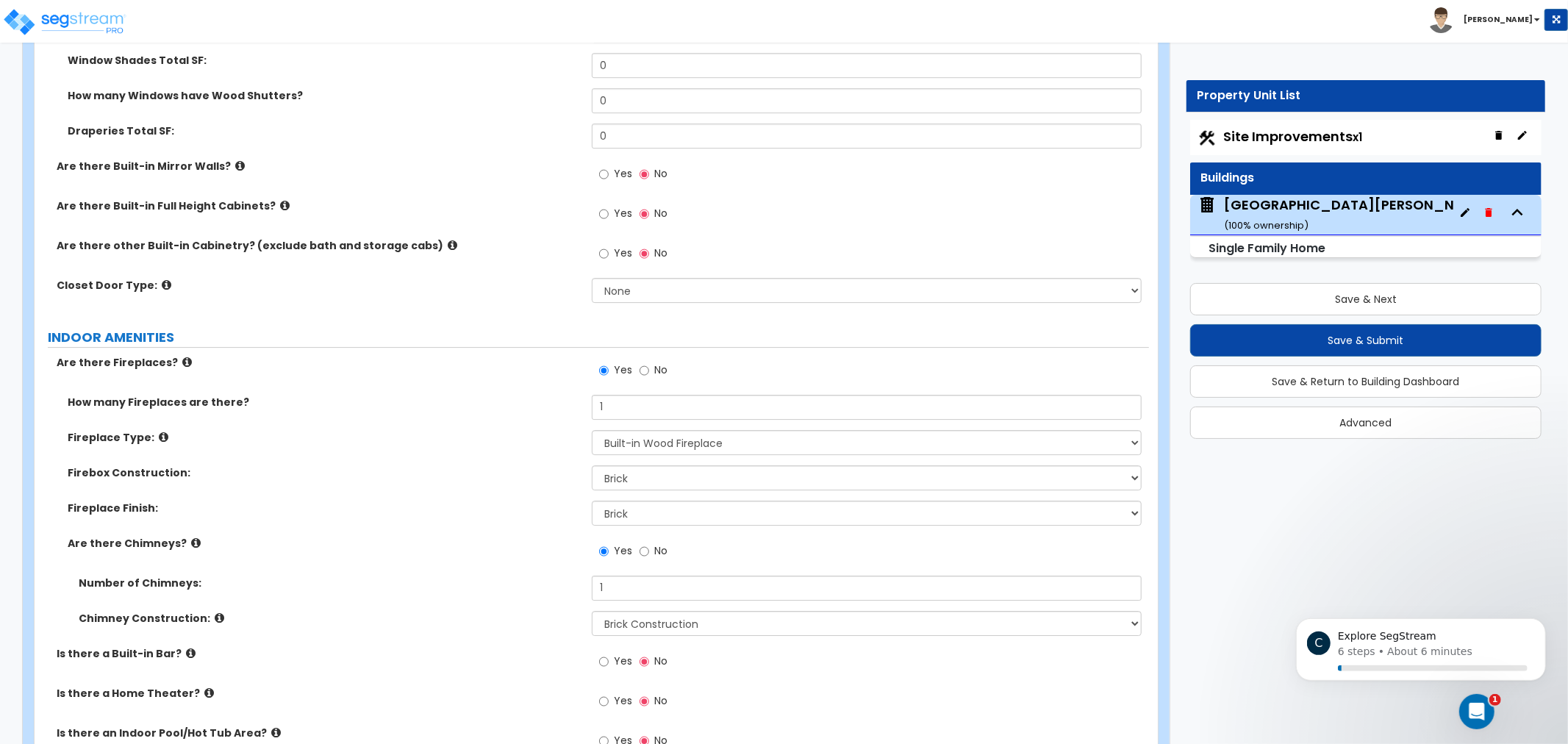
click at [448, 244] on icon at bounding box center [453, 245] width 10 height 11
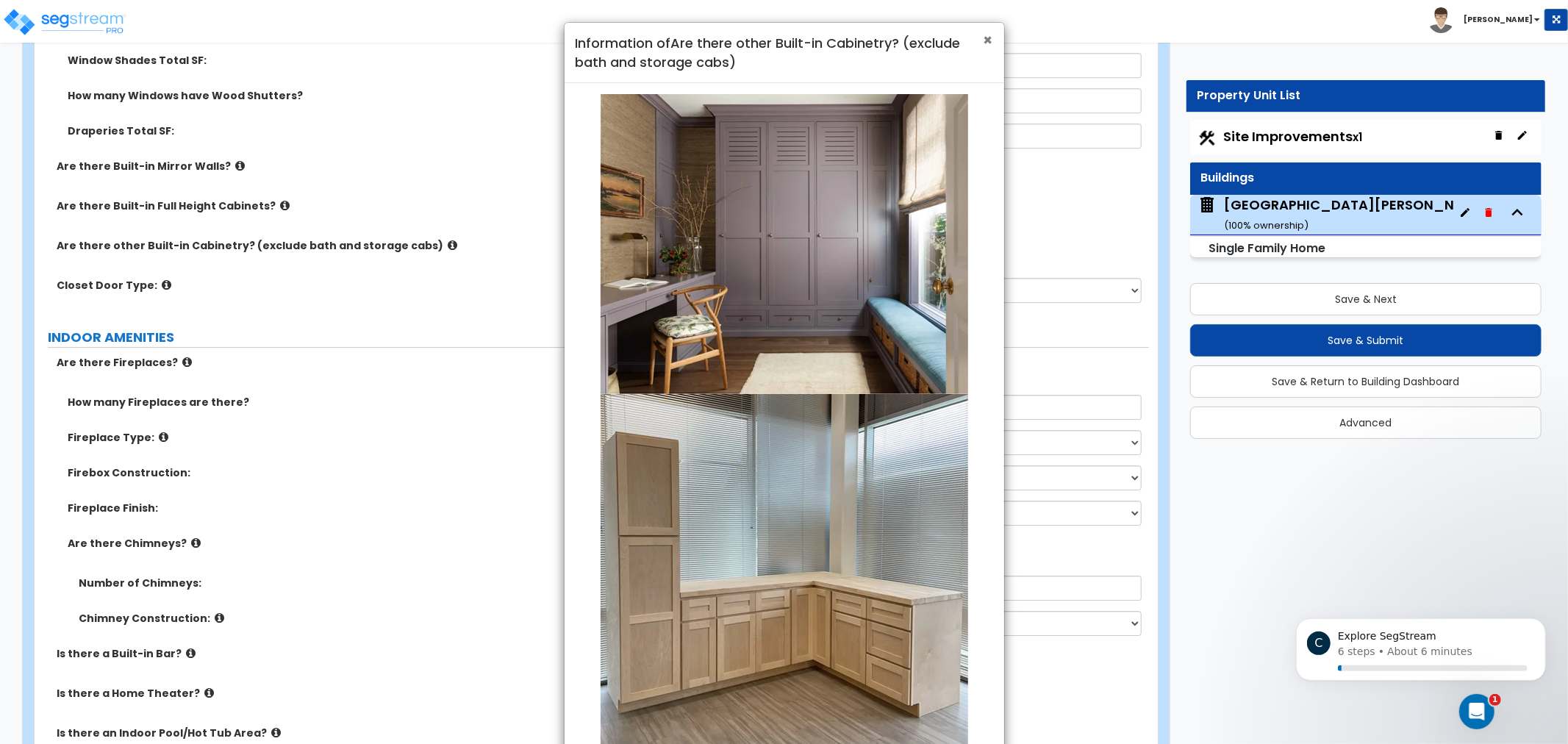
click at [989, 36] on span "×" at bounding box center [989, 41] width 10 height 22
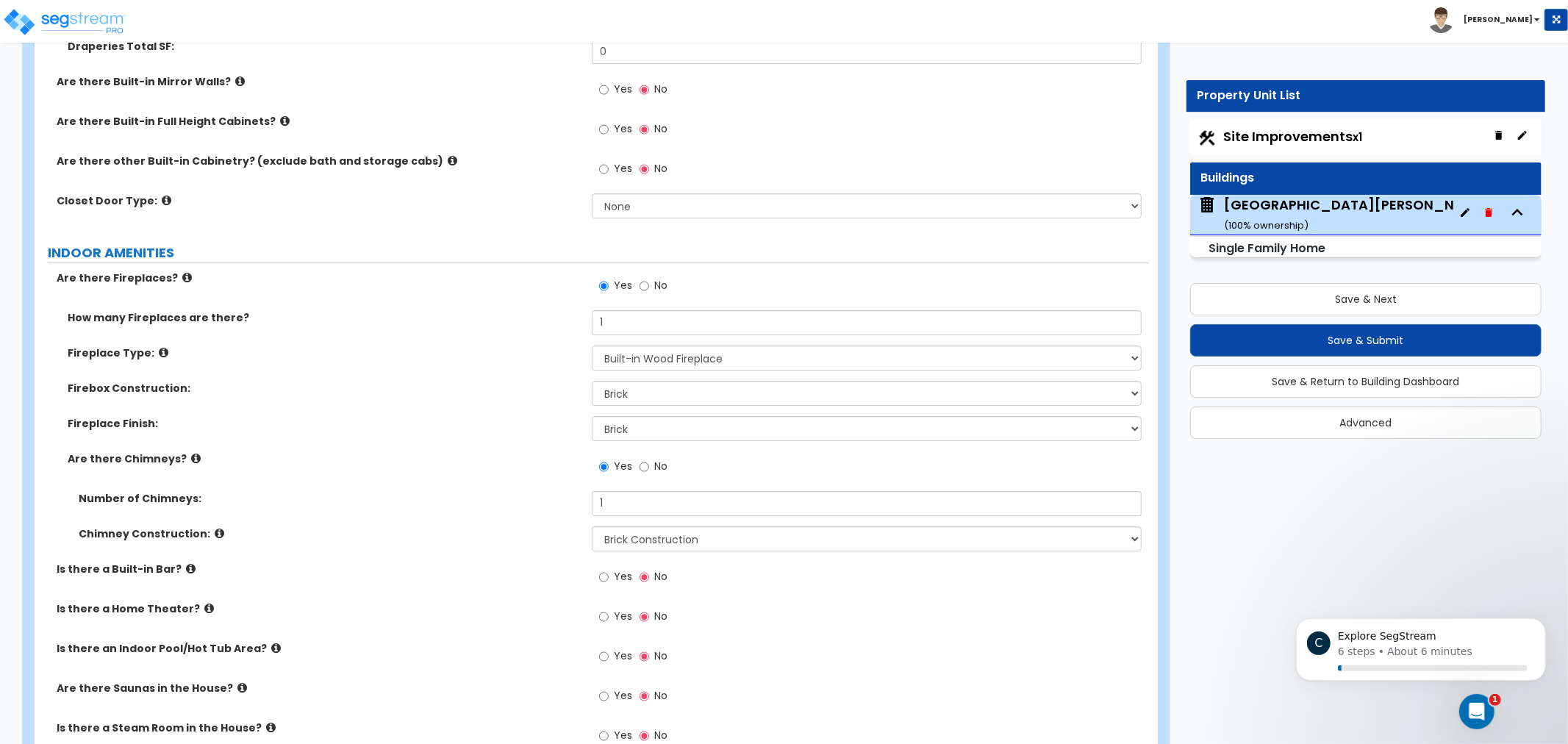
drag, startPoint x: 415, startPoint y: 347, endPoint x: 427, endPoint y: 374, distance: 29.5
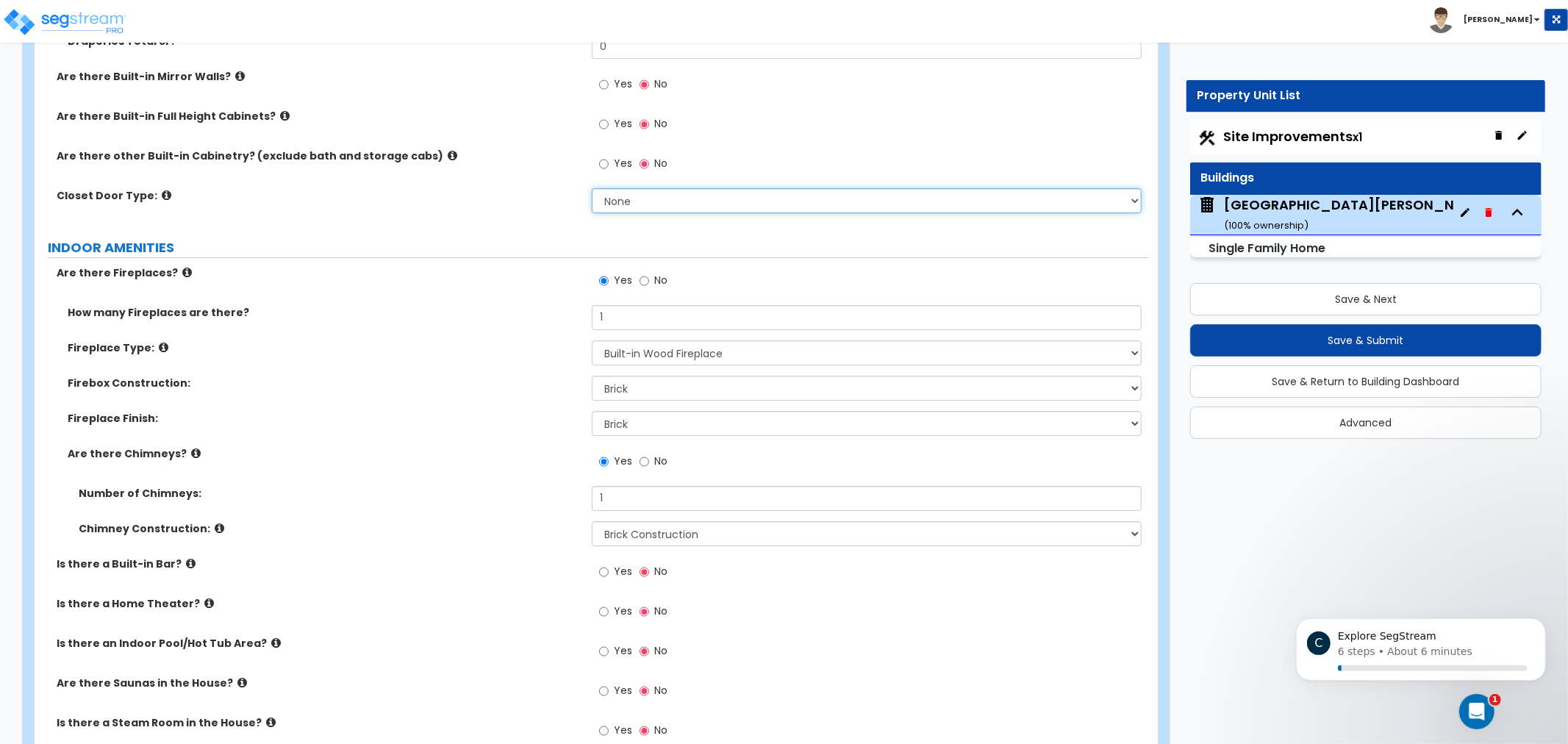
click at [684, 192] on select "None Bi-fold Louvered Doors Bi-fold Panel Doors Sliding Doors Hinged Wood Door" at bounding box center [866, 200] width 550 height 25
drag, startPoint x: 684, startPoint y: 192, endPoint x: 650, endPoint y: 204, distance: 36.1
click at [683, 192] on select "None Bi-fold Louvered Doors Bi-fold Panel Doors Sliding Doors Hinged Wood Door" at bounding box center [866, 200] width 550 height 25
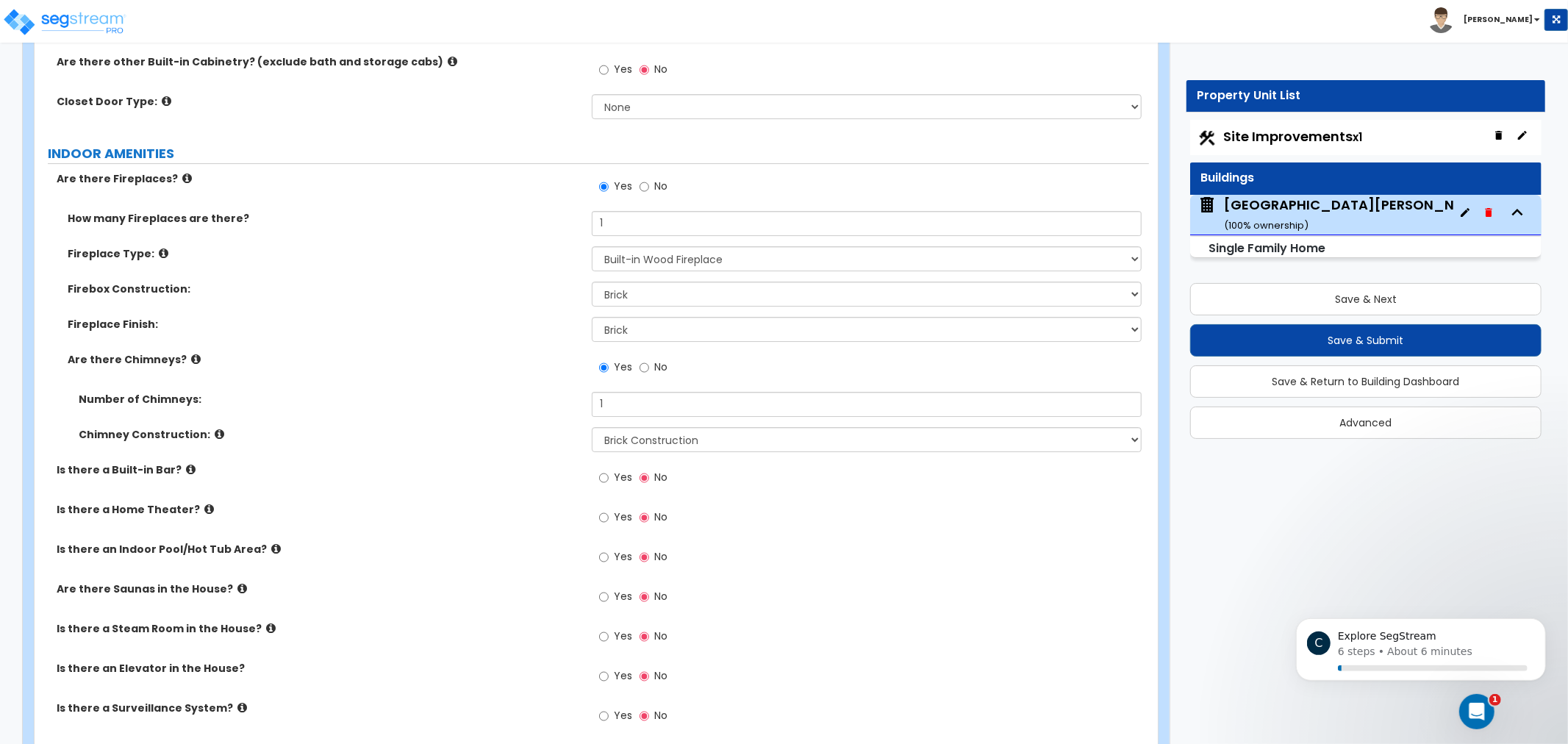
drag, startPoint x: 447, startPoint y: 313, endPoint x: 446, endPoint y: 333, distance: 20.0
click at [657, 258] on select "Please Choose One Built-in Electric Fireplace Built-in Gas Fireplace Built-in W…" at bounding box center [866, 258] width 550 height 25
click at [656, 258] on select "Please Choose One Built-in Electric Fireplace Built-in Gas Fireplace Built-in W…" at bounding box center [866, 258] width 550 height 25
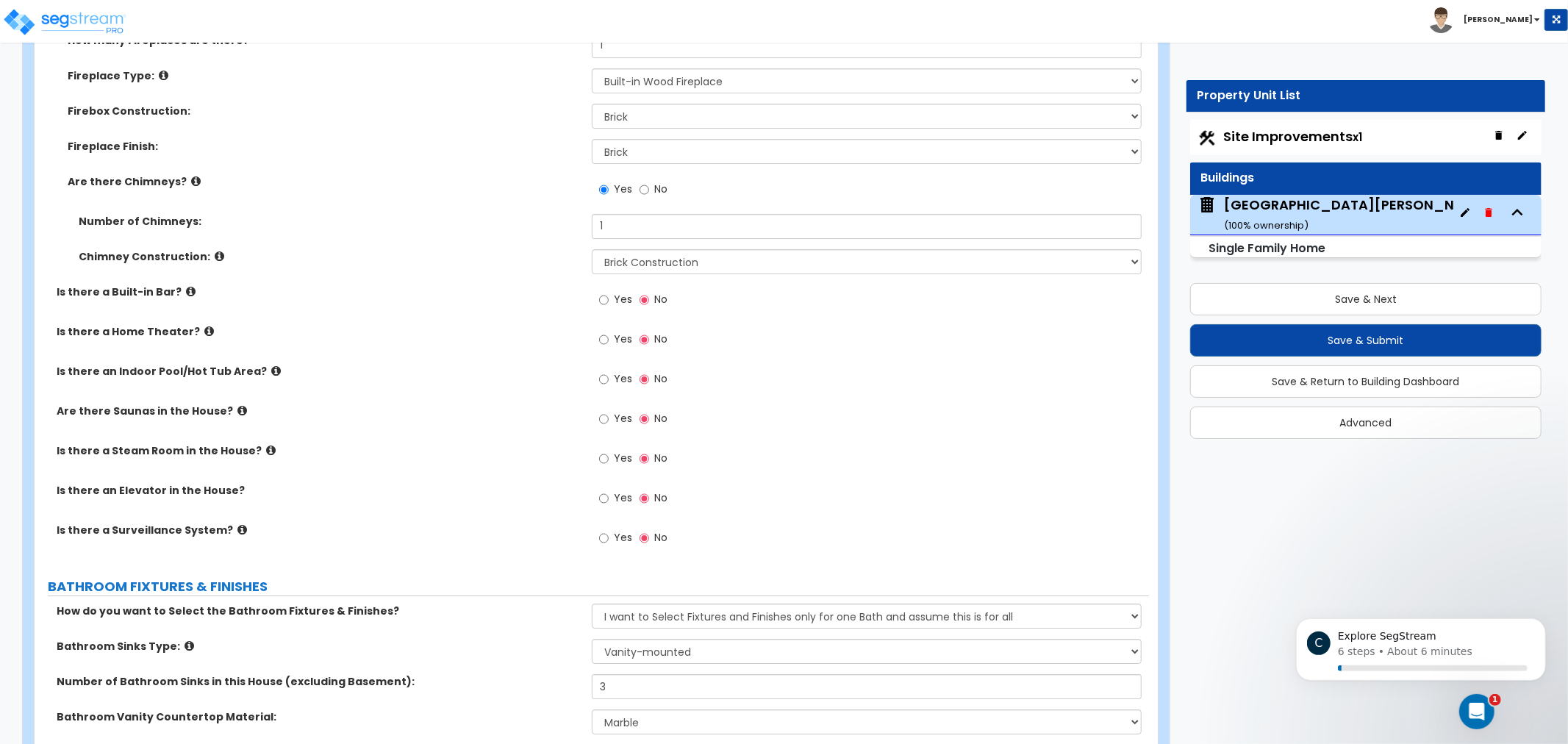
drag, startPoint x: 369, startPoint y: 326, endPoint x: 382, endPoint y: 353, distance: 30.0
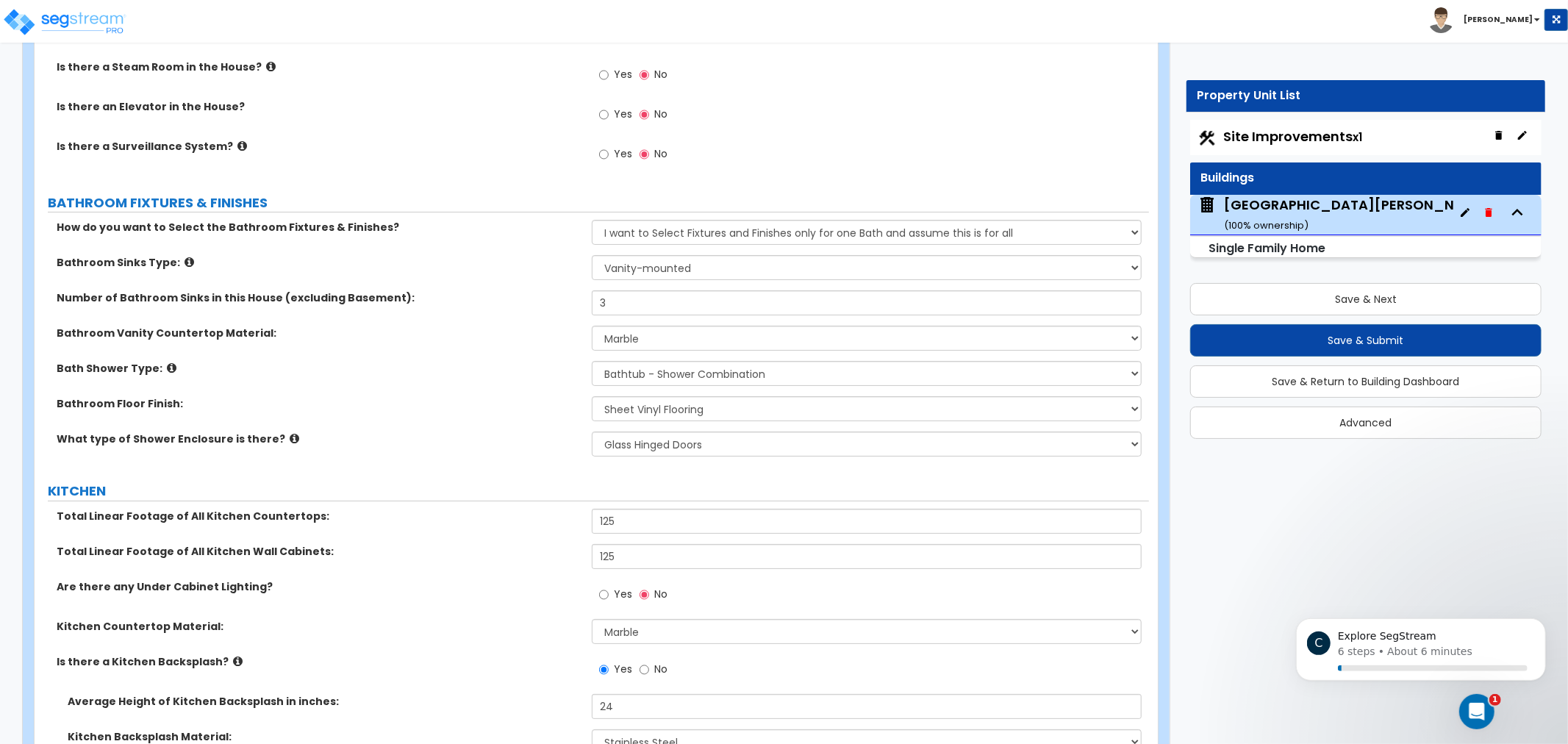
drag, startPoint x: 428, startPoint y: 303, endPoint x: 435, endPoint y: 335, distance: 32.8
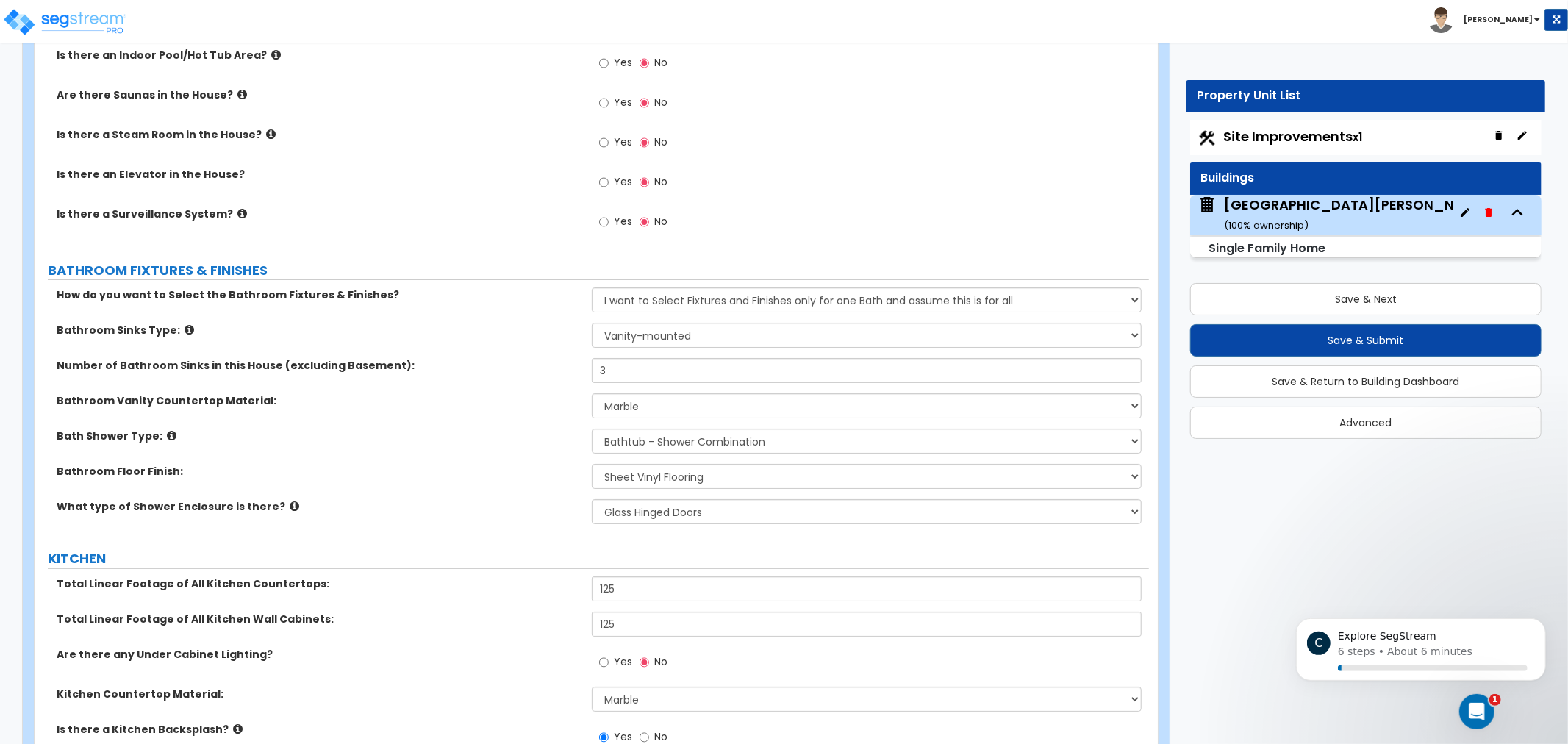
drag, startPoint x: 517, startPoint y: 266, endPoint x: 533, endPoint y: 237, distance: 33.1
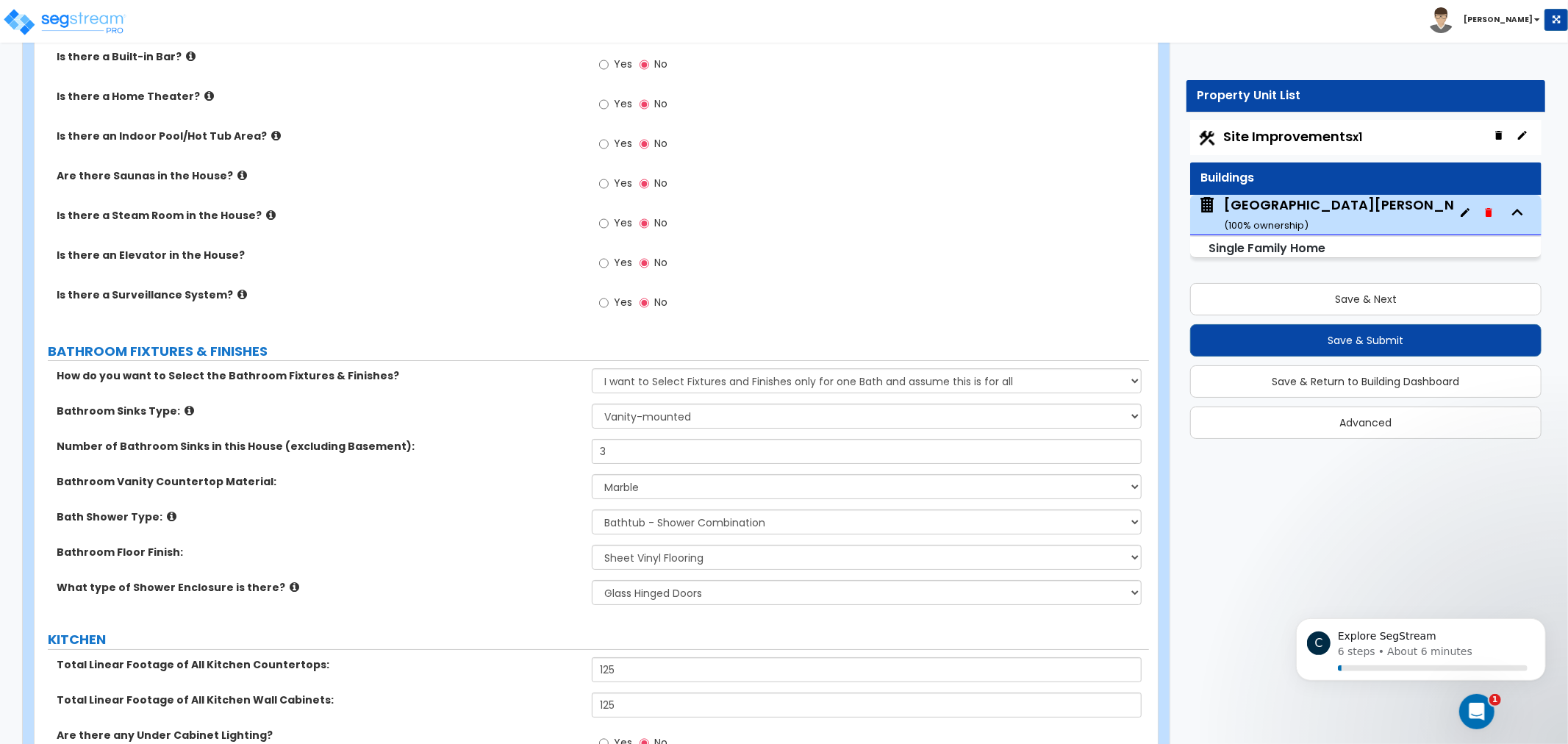
scroll to position [4407, 0]
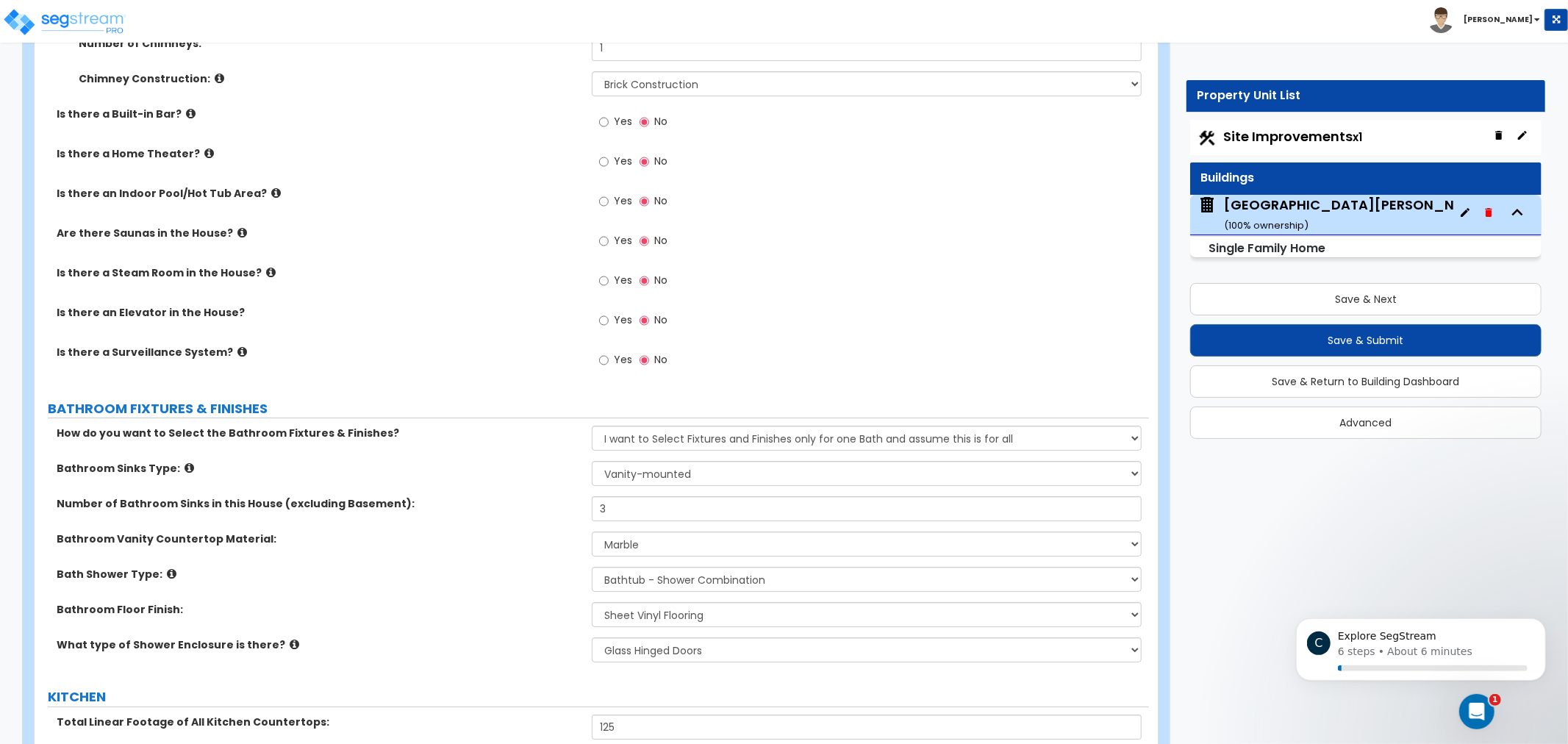
drag, startPoint x: 520, startPoint y: 272, endPoint x: 531, endPoint y: 214, distance: 59.0
click at [238, 347] on icon at bounding box center [243, 352] width 10 height 11
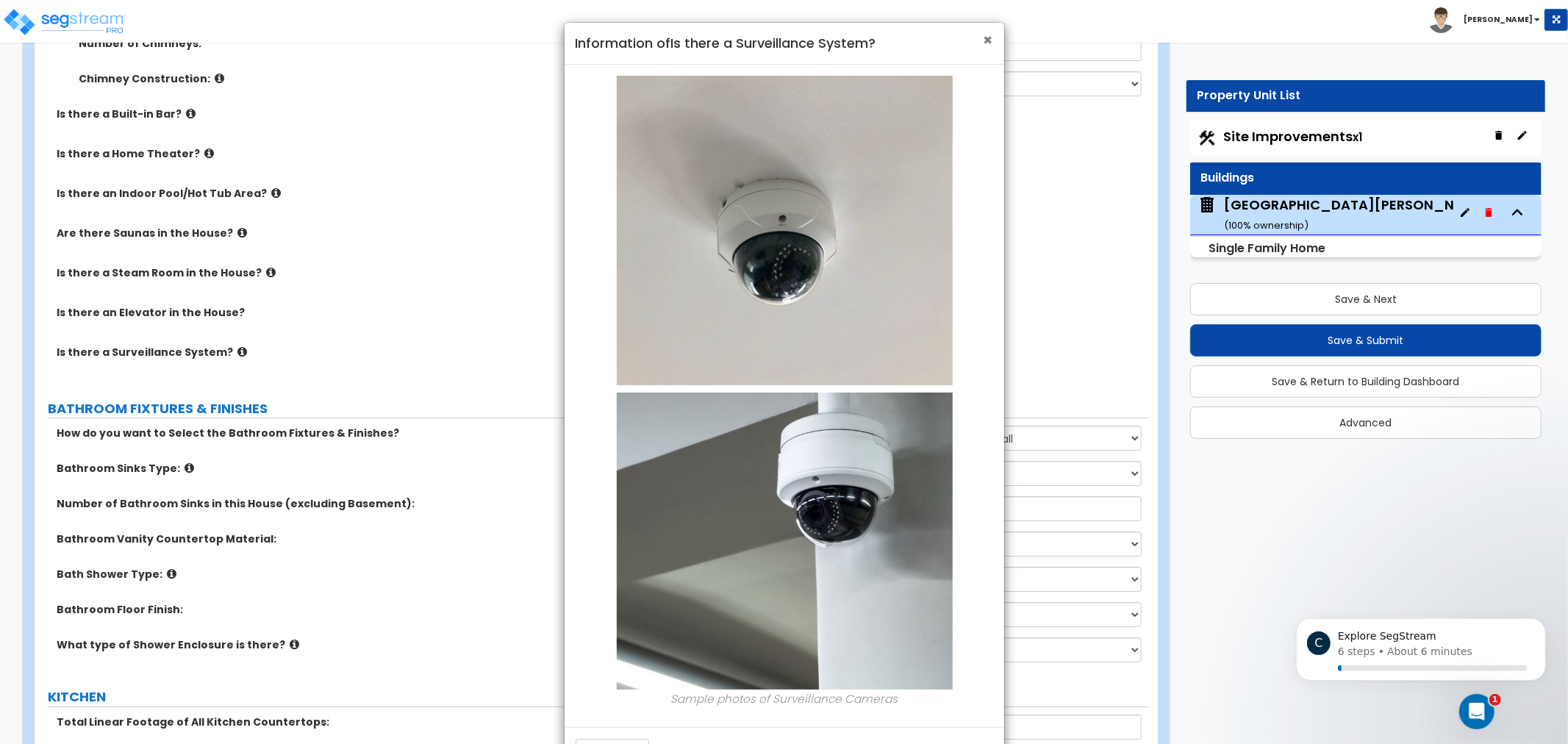
click at [984, 39] on span "×" at bounding box center [989, 41] width 10 height 22
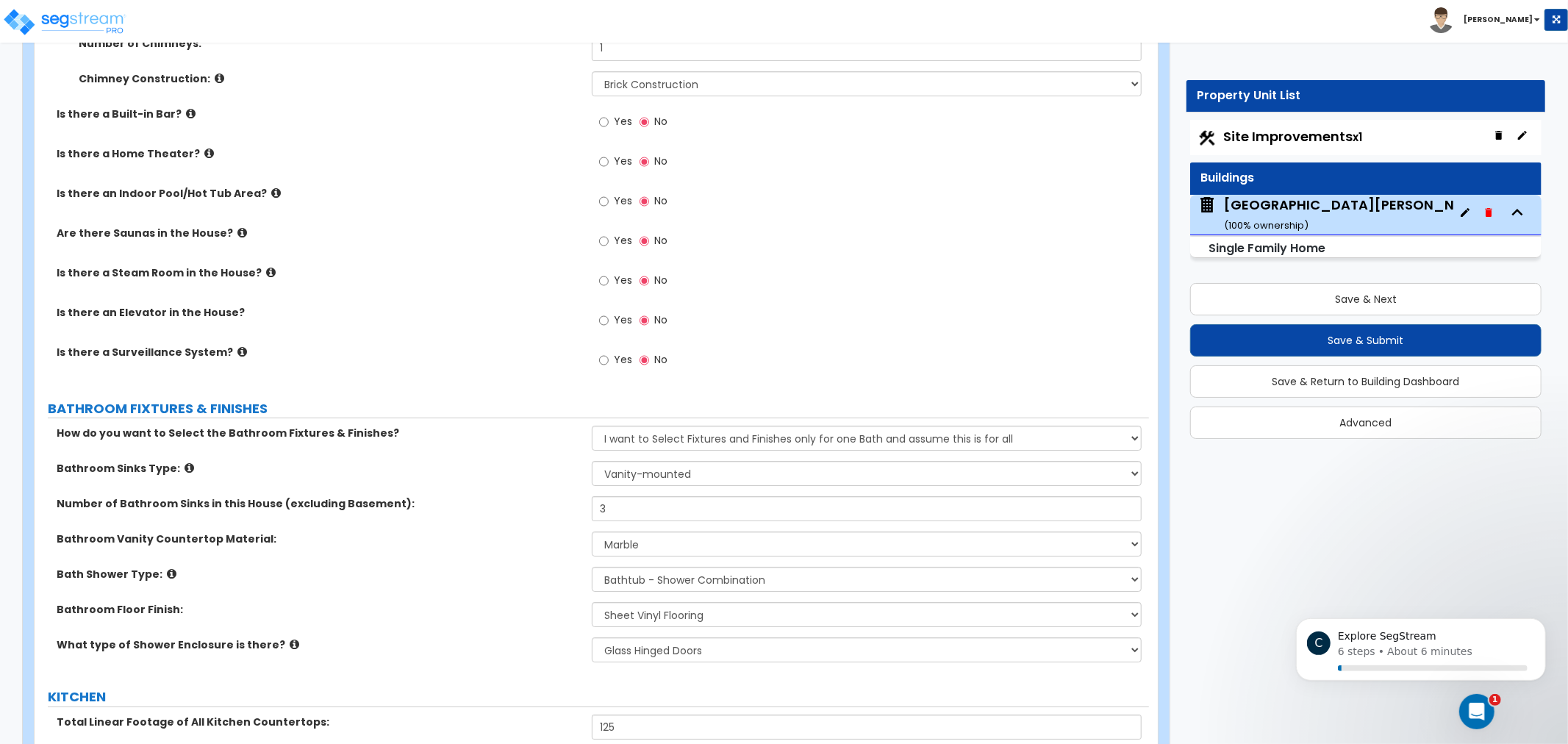
click at [620, 355] on span "Yes" at bounding box center [623, 359] width 19 height 15
click at [608, 355] on input "Yes" at bounding box center [604, 360] width 10 height 16
radio input "true"
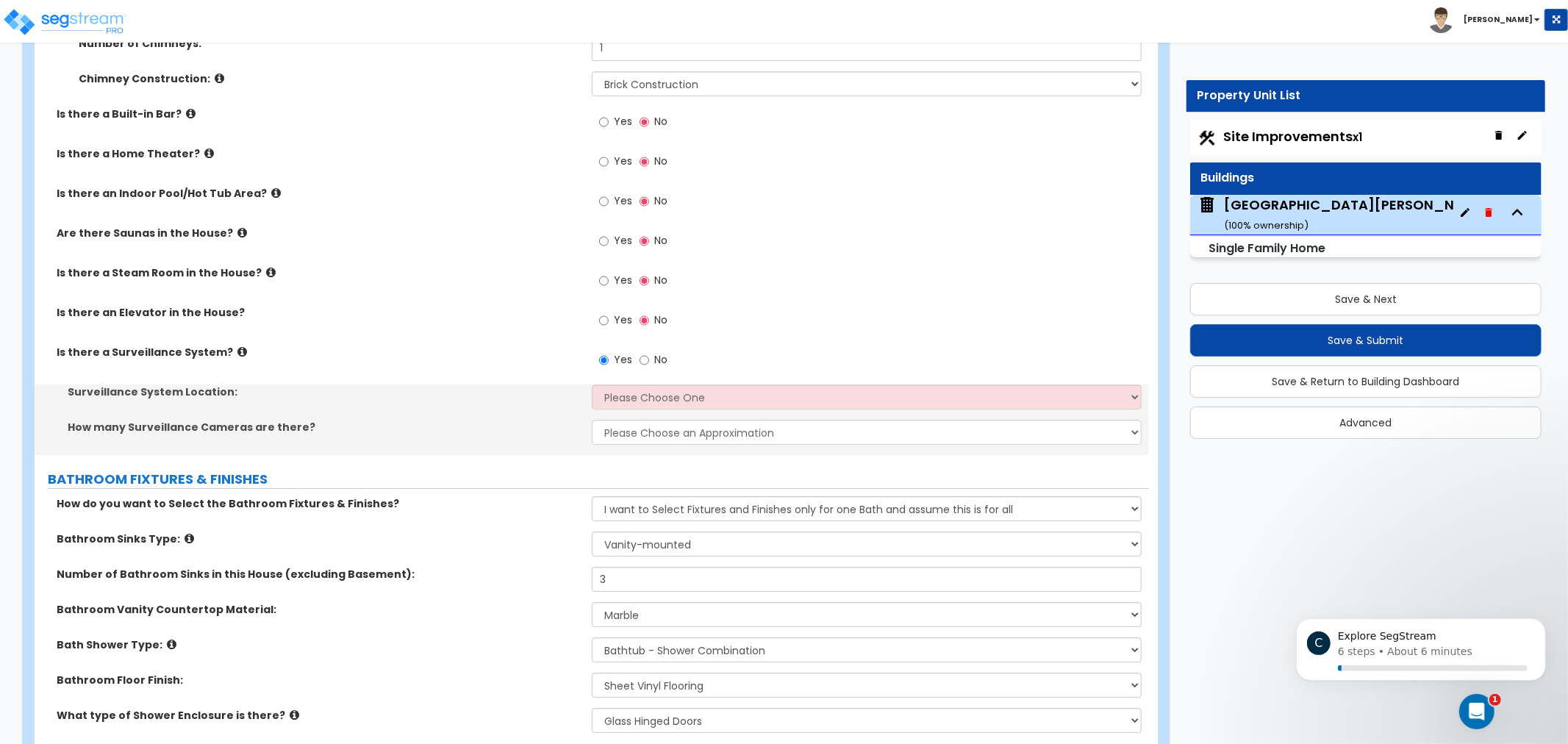
click at [747, 409] on div "Surveillance System Location: Please Choose One Inside the House Outside the Ho…" at bounding box center [591, 402] width 1114 height 36
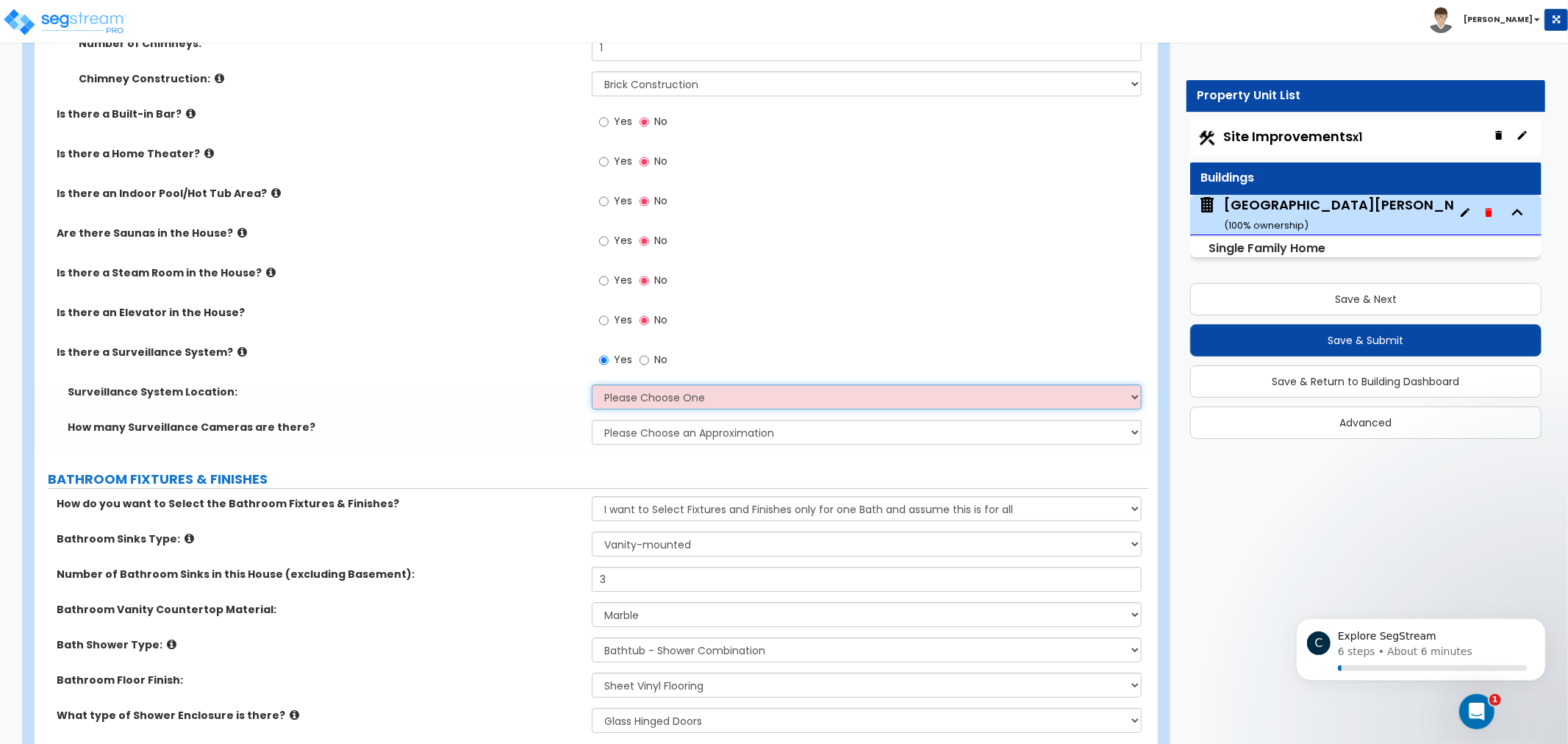
click at [745, 397] on select "Please Choose One Inside the House Outside the House Both Inside & Outside" at bounding box center [866, 396] width 550 height 25
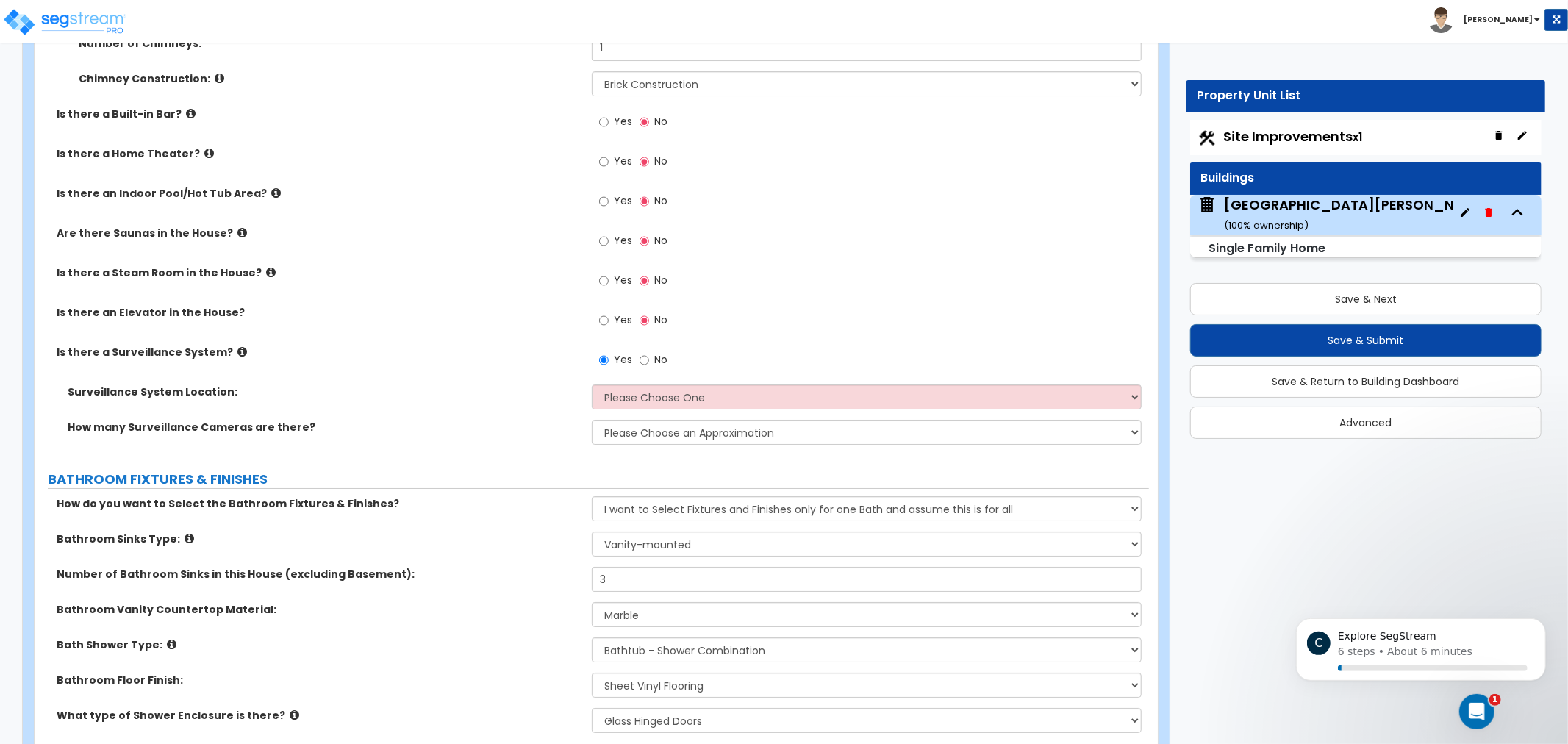
click at [493, 372] on div "Is there a Surveillance System? Yes No" at bounding box center [591, 365] width 1114 height 40
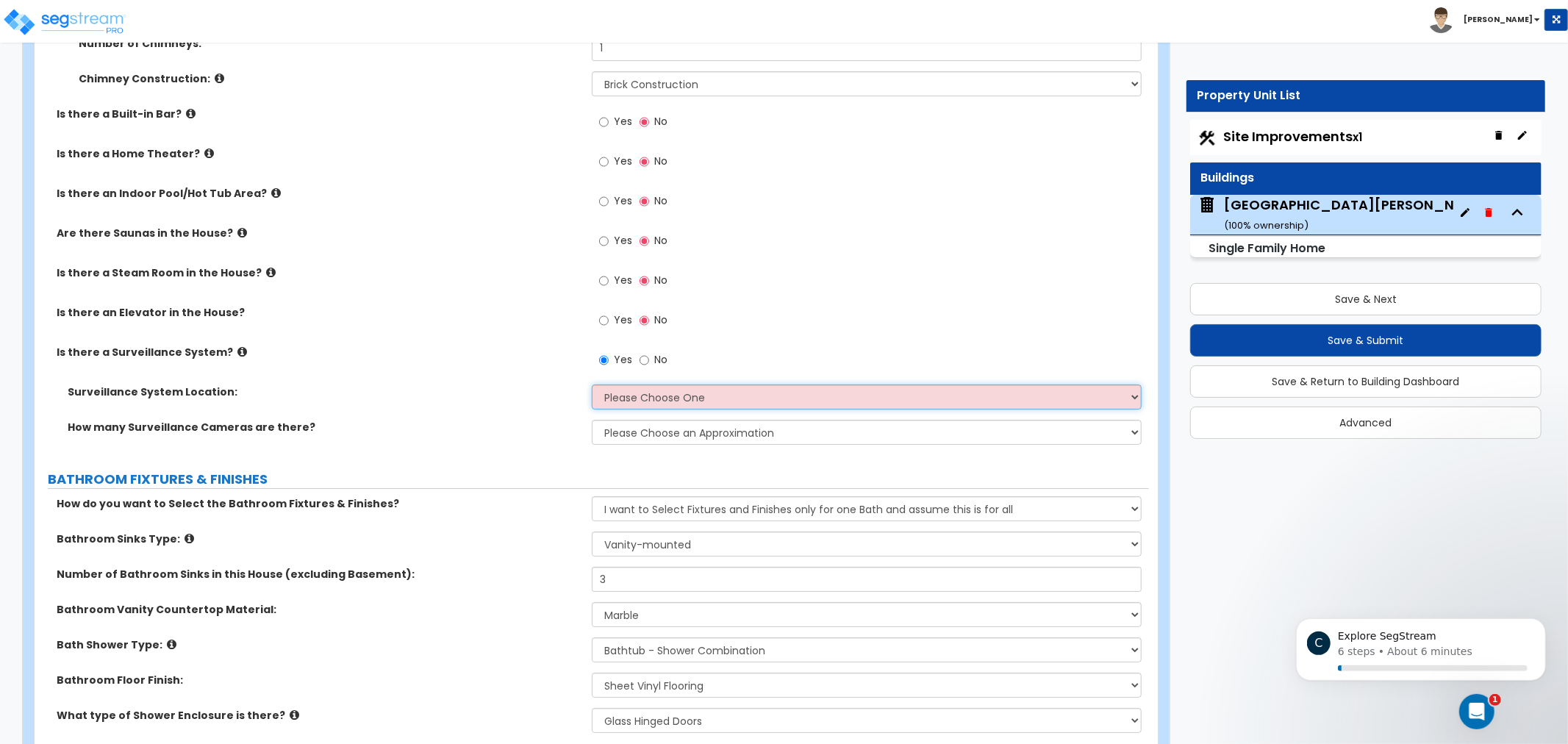
click at [693, 399] on select "Please Choose One Inside the House Outside the House Both Inside & Outside" at bounding box center [866, 396] width 550 height 25
select select "3"
click at [591, 384] on select "Please Choose One Inside the House Outside the House Both Inside & Outside" at bounding box center [866, 396] width 550 height 25
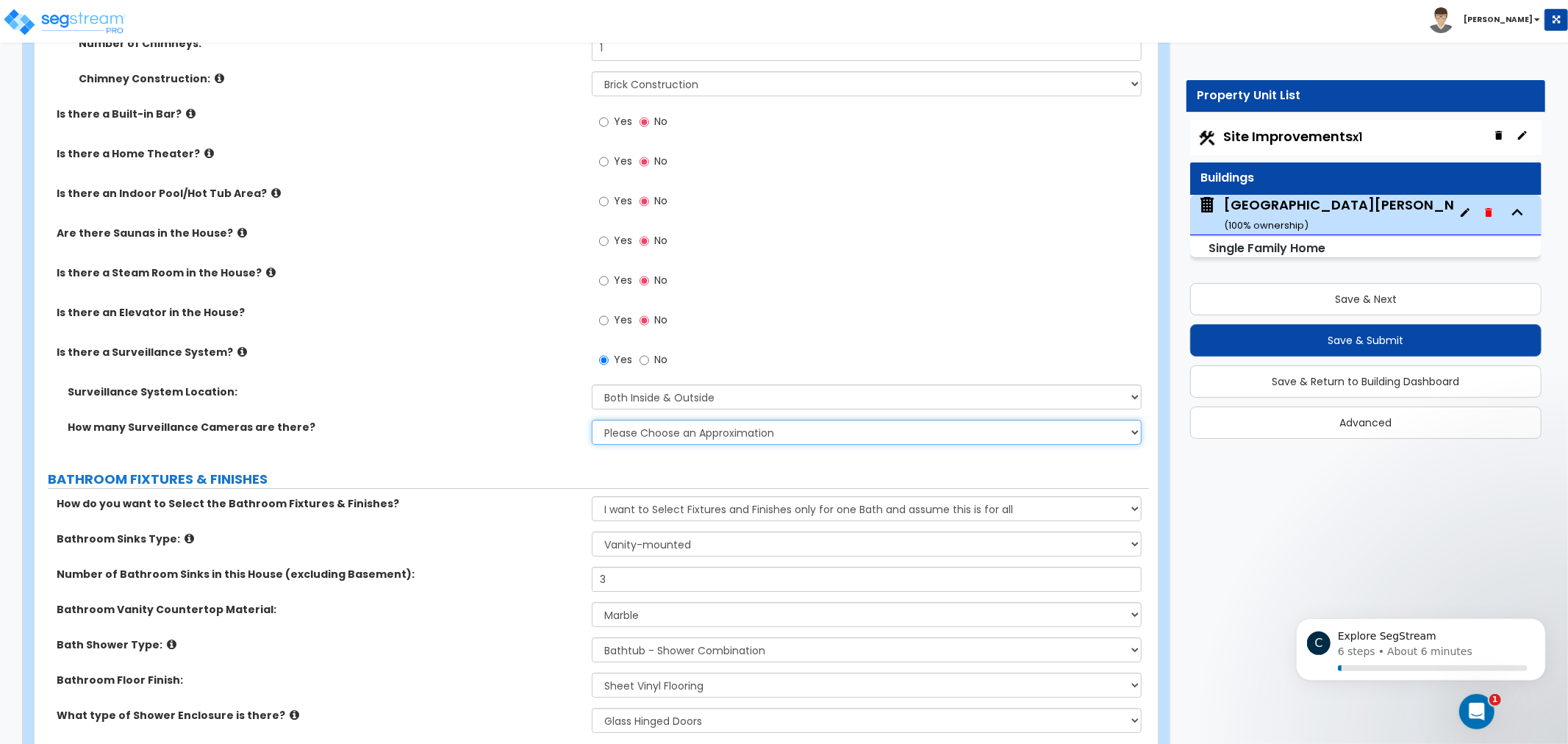
click at [686, 432] on select "Please Choose an Approximation Barely Noticed Any Noticed a Couple Frequently S…" at bounding box center [866, 432] width 550 height 25
select select "4"
click at [591, 420] on select "Please Choose an Approximation Barely Noticed Any Noticed a Couple Frequently S…" at bounding box center [866, 432] width 550 height 25
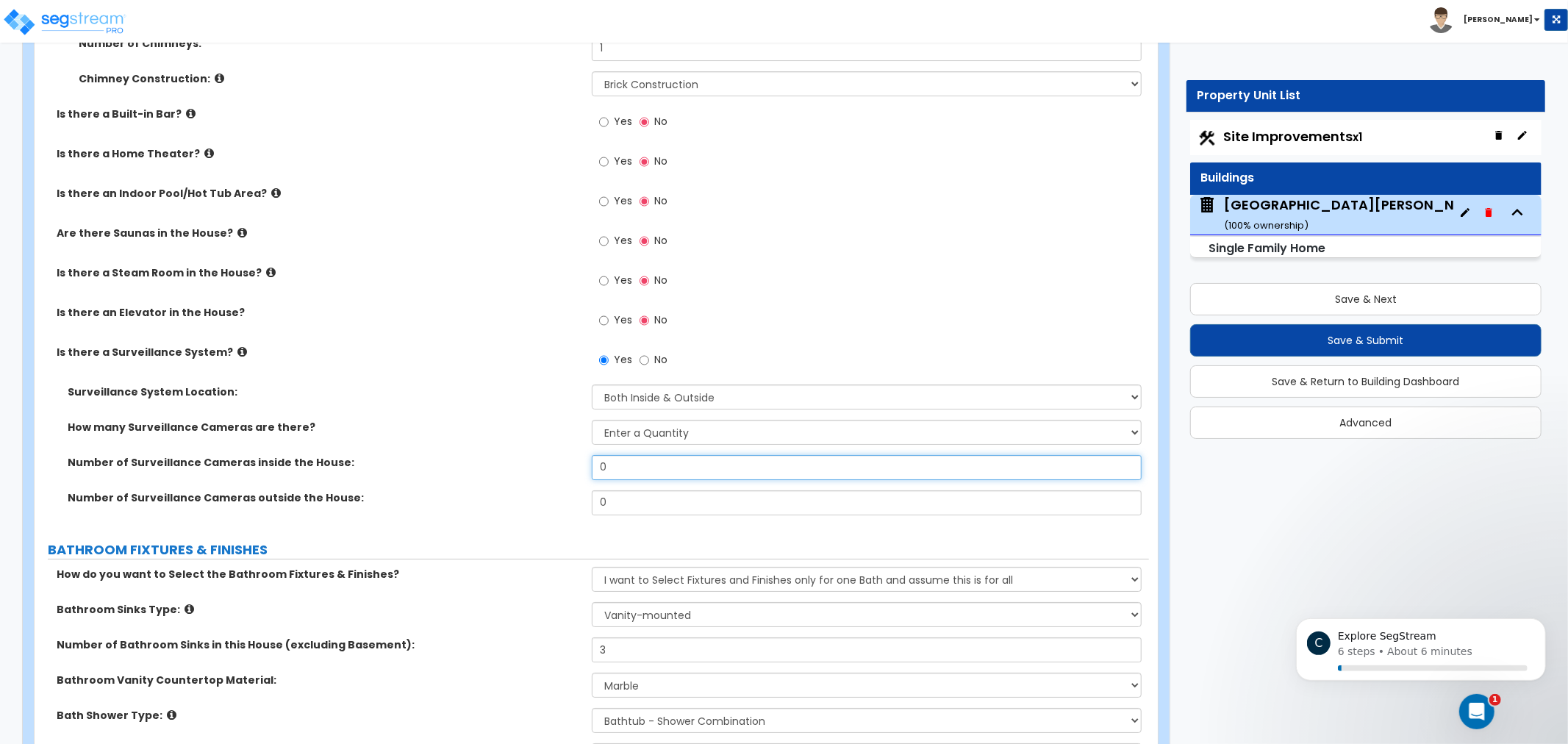
drag, startPoint x: 664, startPoint y: 472, endPoint x: 518, endPoint y: 463, distance: 146.3
click at [531, 463] on div "Number of Surveillance Cameras inside the House: 0" at bounding box center [591, 473] width 1114 height 36
type input "1"
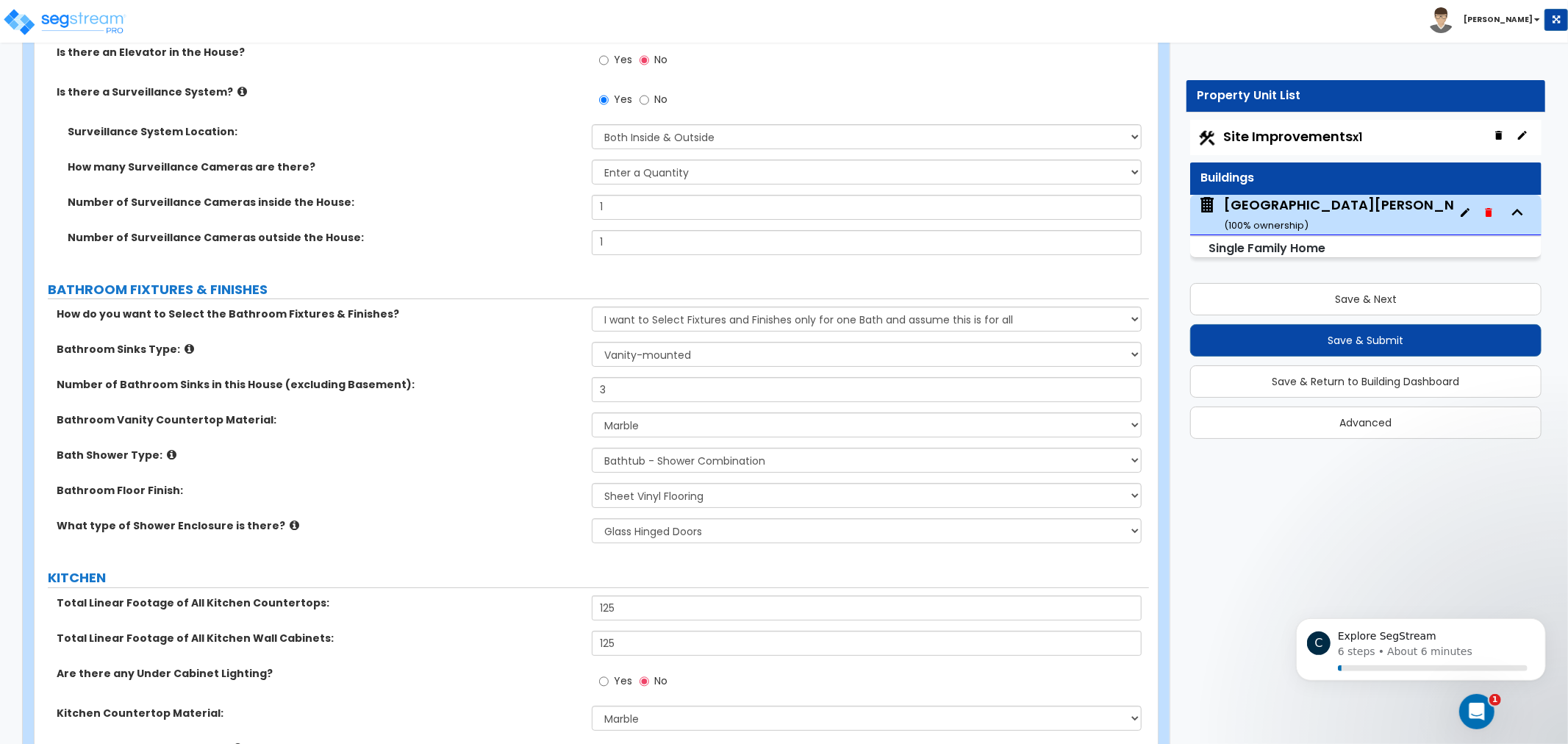
scroll to position [4740, 0]
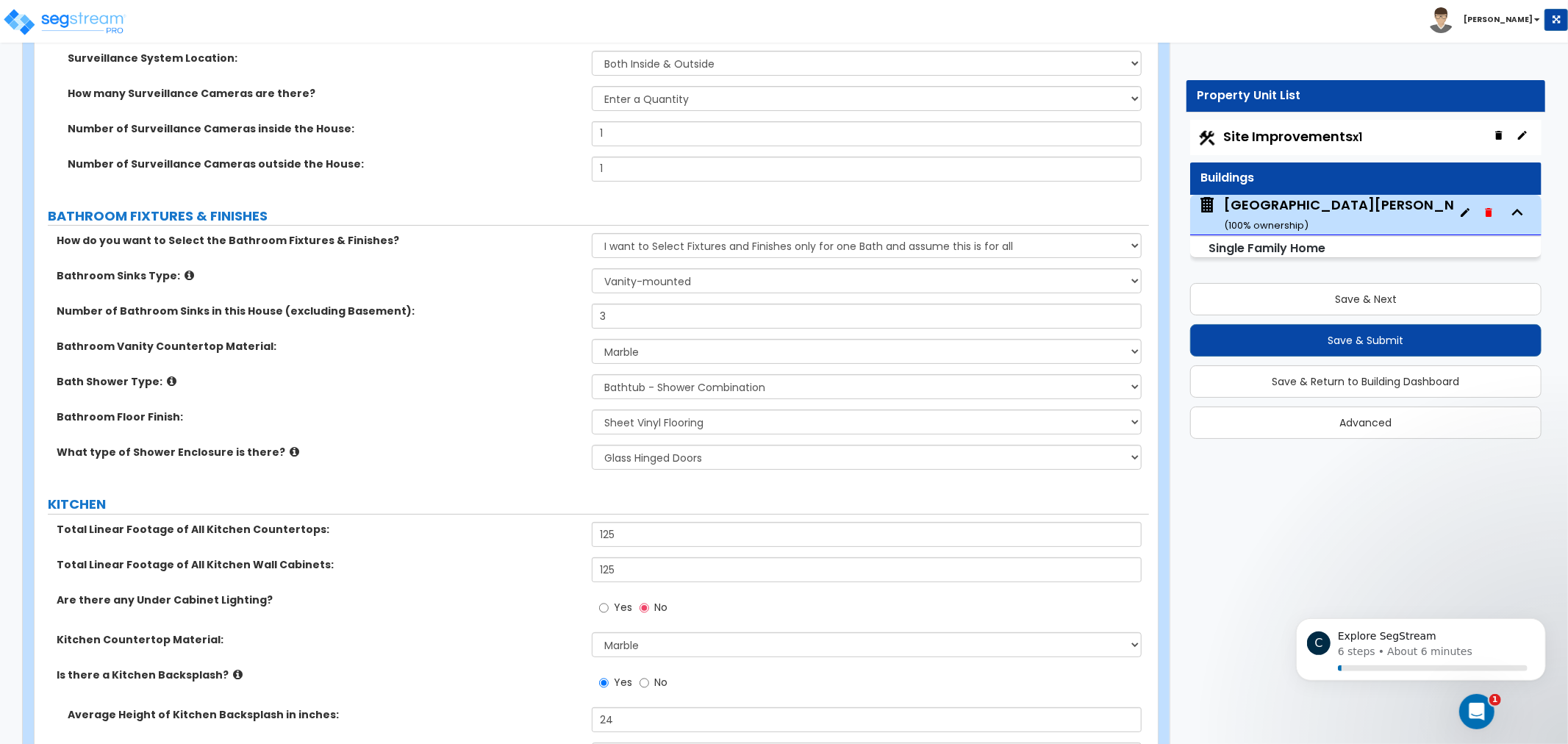
drag, startPoint x: 475, startPoint y: 463, endPoint x: 493, endPoint y: 502, distance: 43.0
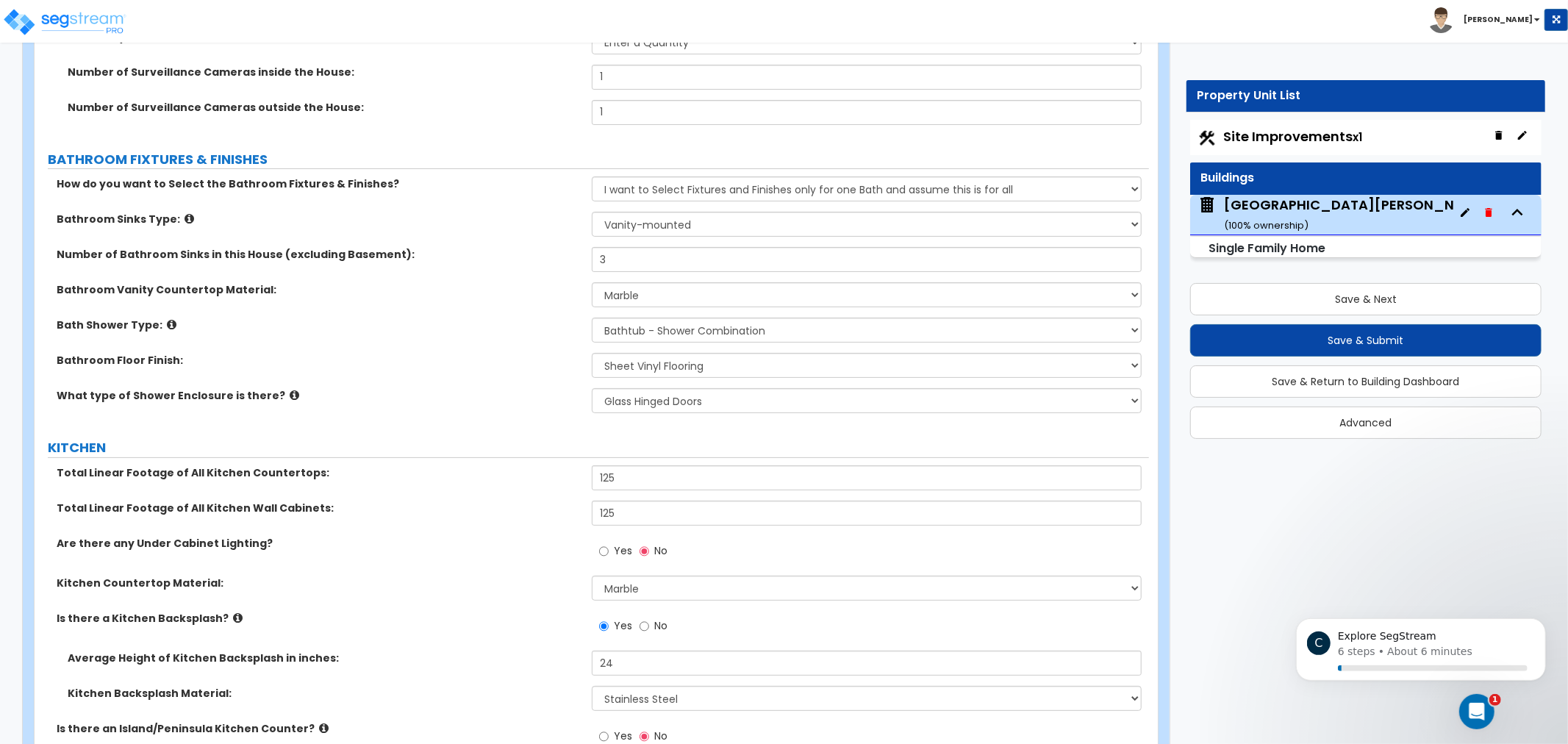
drag, startPoint x: 483, startPoint y: 318, endPoint x: 479, endPoint y: 358, distance: 40.2
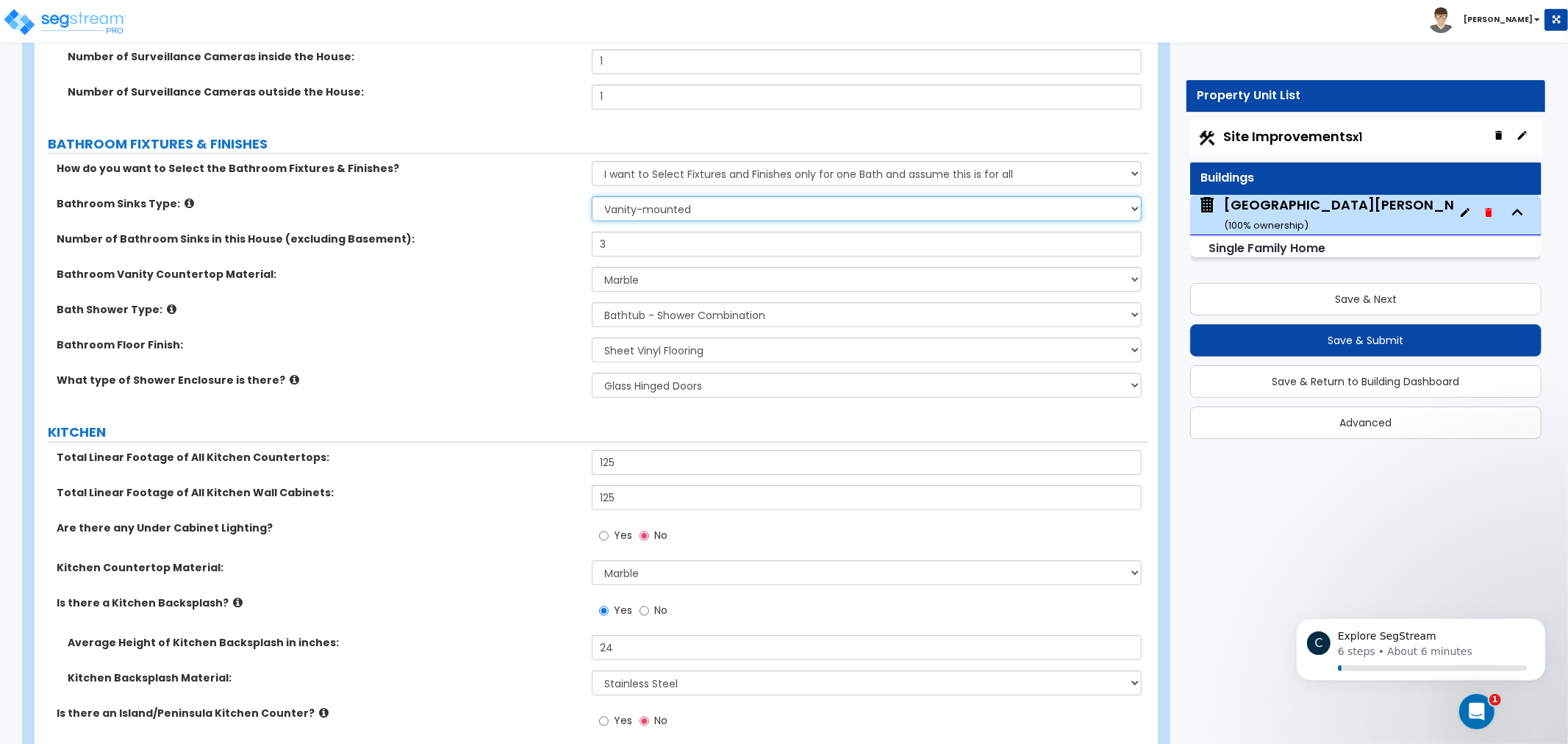
click at [615, 202] on select "Please Choose One Wall-mounted Pedestal-mounted Vanity-mounted" at bounding box center [866, 208] width 550 height 25
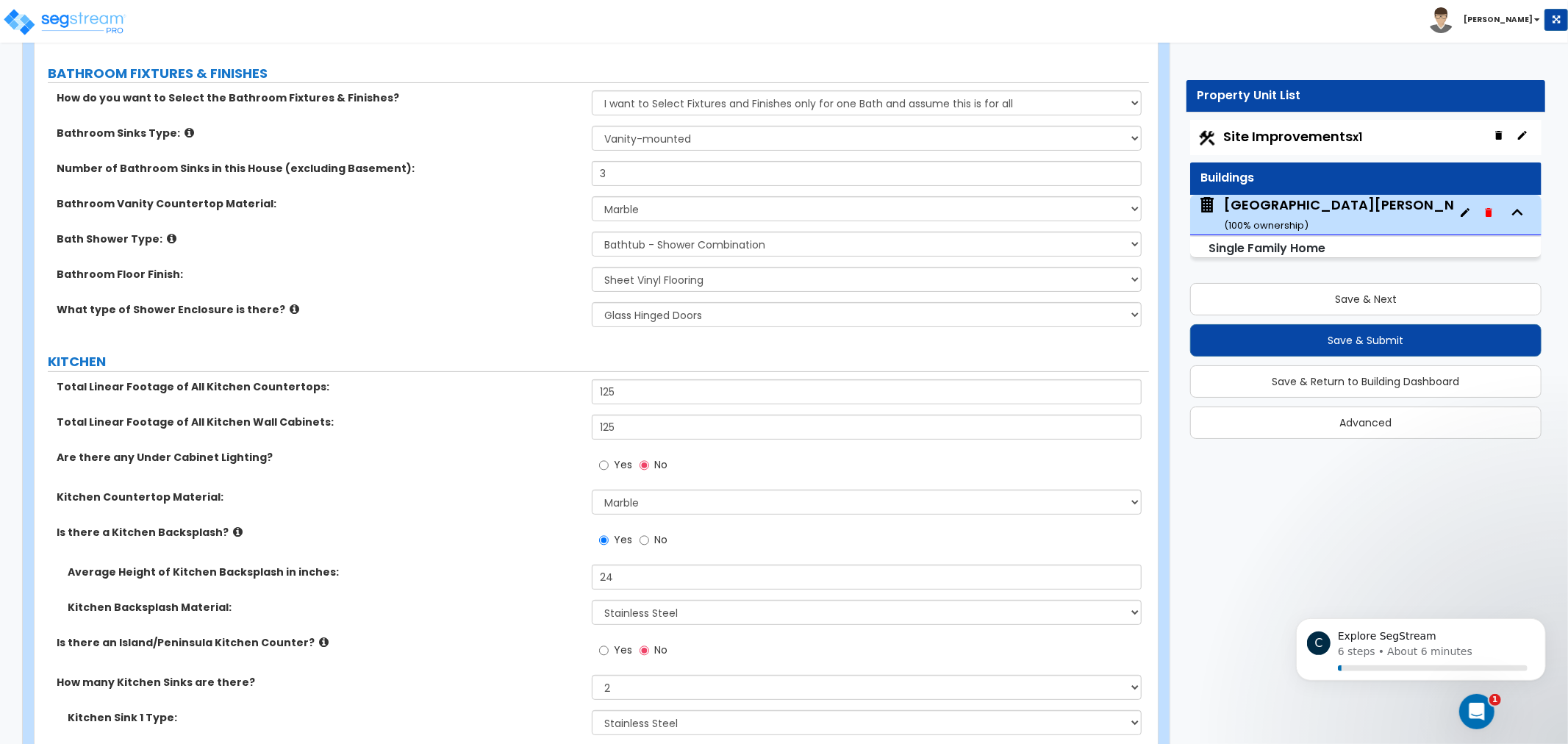
drag, startPoint x: 520, startPoint y: 306, endPoint x: 520, endPoint y: 319, distance: 13.0
click at [693, 204] on select "None Plastic Laminate Solid Surface Stone Quartz Marble Tile Wood Stainless Ste…" at bounding box center [866, 206] width 550 height 25
click at [688, 202] on select "None Plastic Laminate Solid Surface Stone Quartz Marble Tile Wood Stainless Ste…" at bounding box center [866, 206] width 550 height 25
click at [689, 198] on select "None Plastic Laminate Solid Surface Stone Quartz Marble Tile Wood Stainless Ste…" at bounding box center [866, 206] width 550 height 25
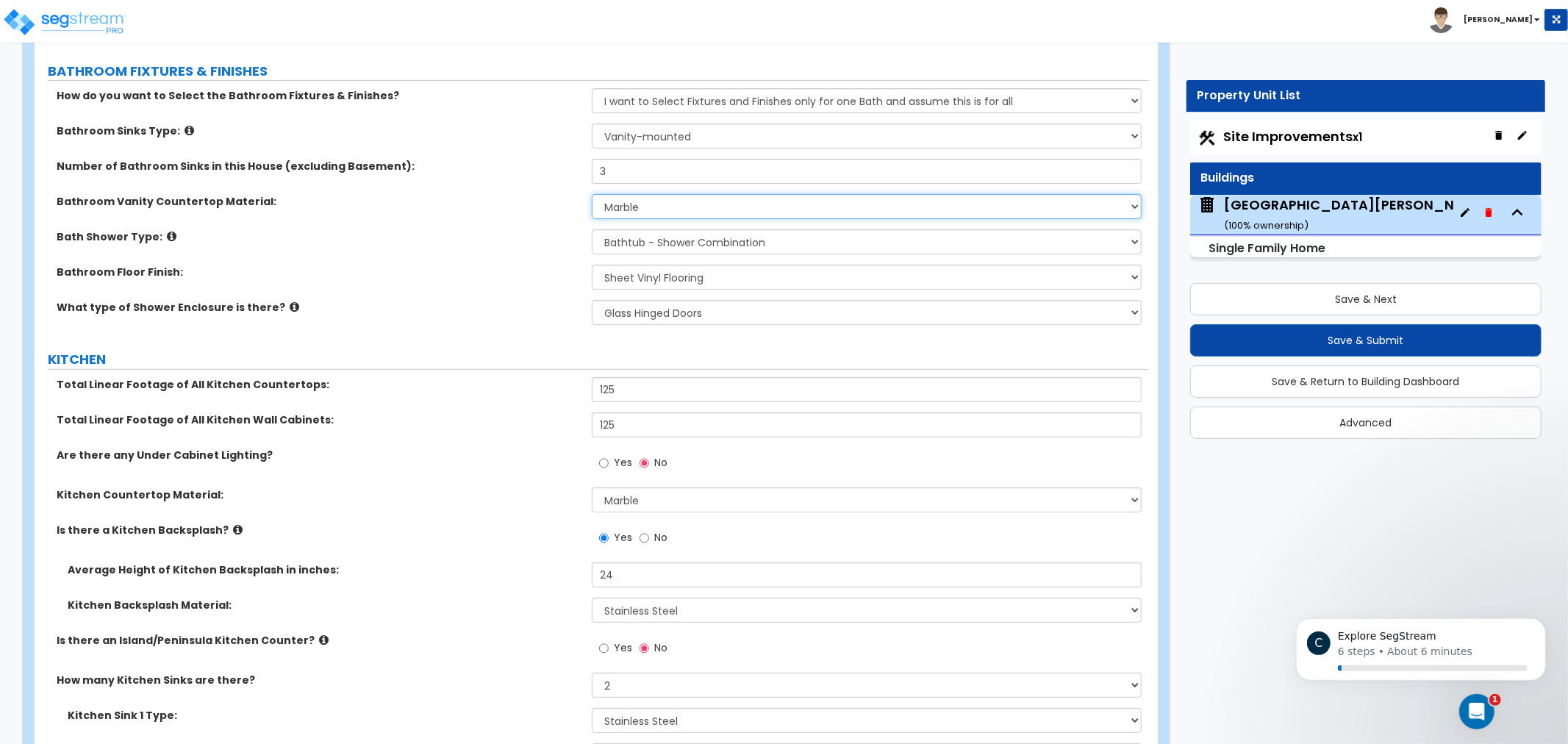
click at [693, 199] on select "None Plastic Laminate Solid Surface Stone Quartz Marble Tile Wood Stainless Ste…" at bounding box center [866, 206] width 550 height 25
click at [662, 280] on select "None Tile Flooring Hardwood Flooring Resilient Laminate Flooring VCT Flooring S…" at bounding box center [866, 276] width 550 height 25
click at [472, 288] on div "Bathroom Floor Finish: None Tile Flooring Hardwood Flooring Resilient Laminate …" at bounding box center [591, 282] width 1114 height 36
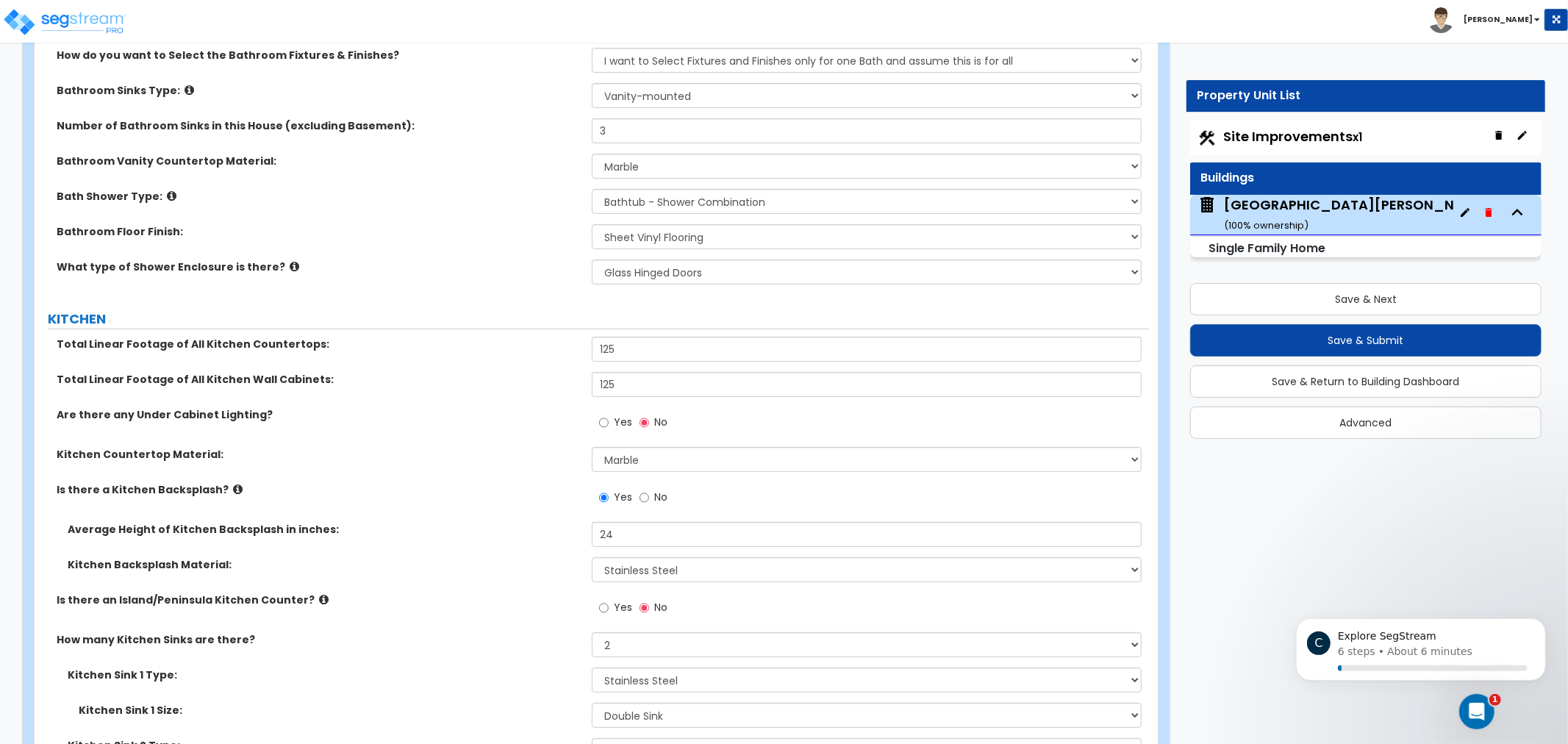
scroll to position [4974, 0]
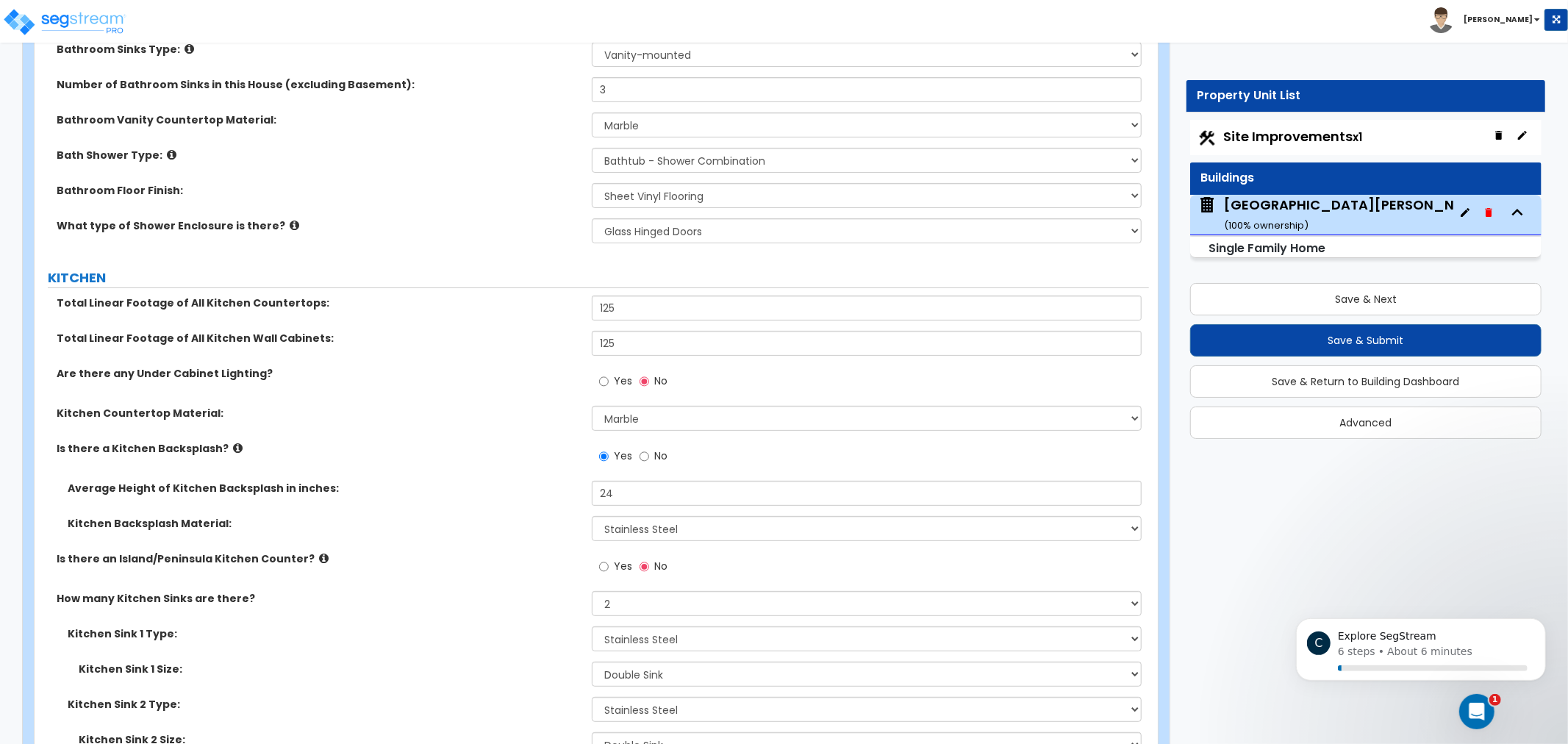
drag, startPoint x: 478, startPoint y: 289, endPoint x: 561, endPoint y: 283, distance: 83.2
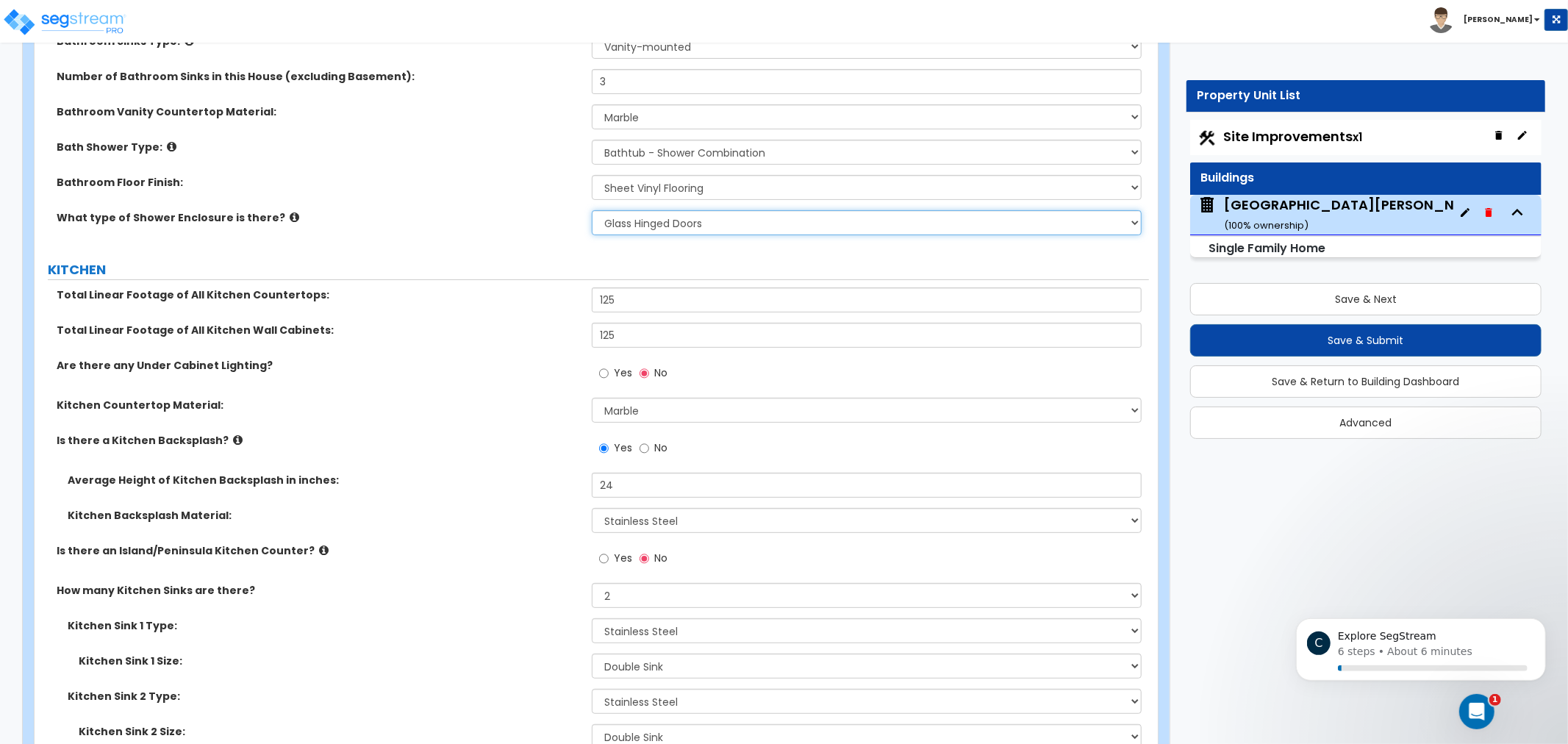
click at [696, 216] on select "Please Choose One Curtain & Rod Glass Sliding Doors Glass Hinged Doors" at bounding box center [866, 222] width 550 height 25
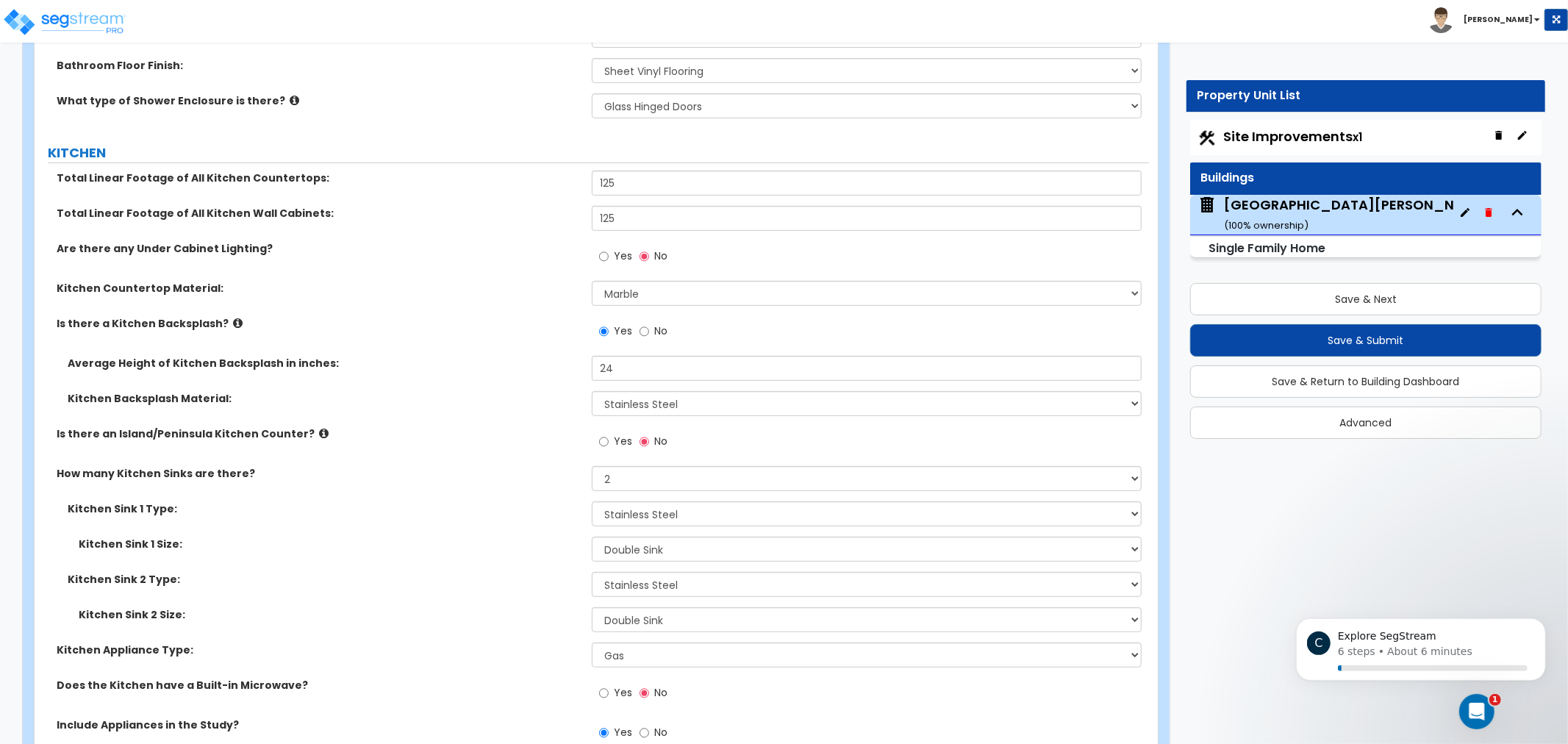
scroll to position [5179, 0]
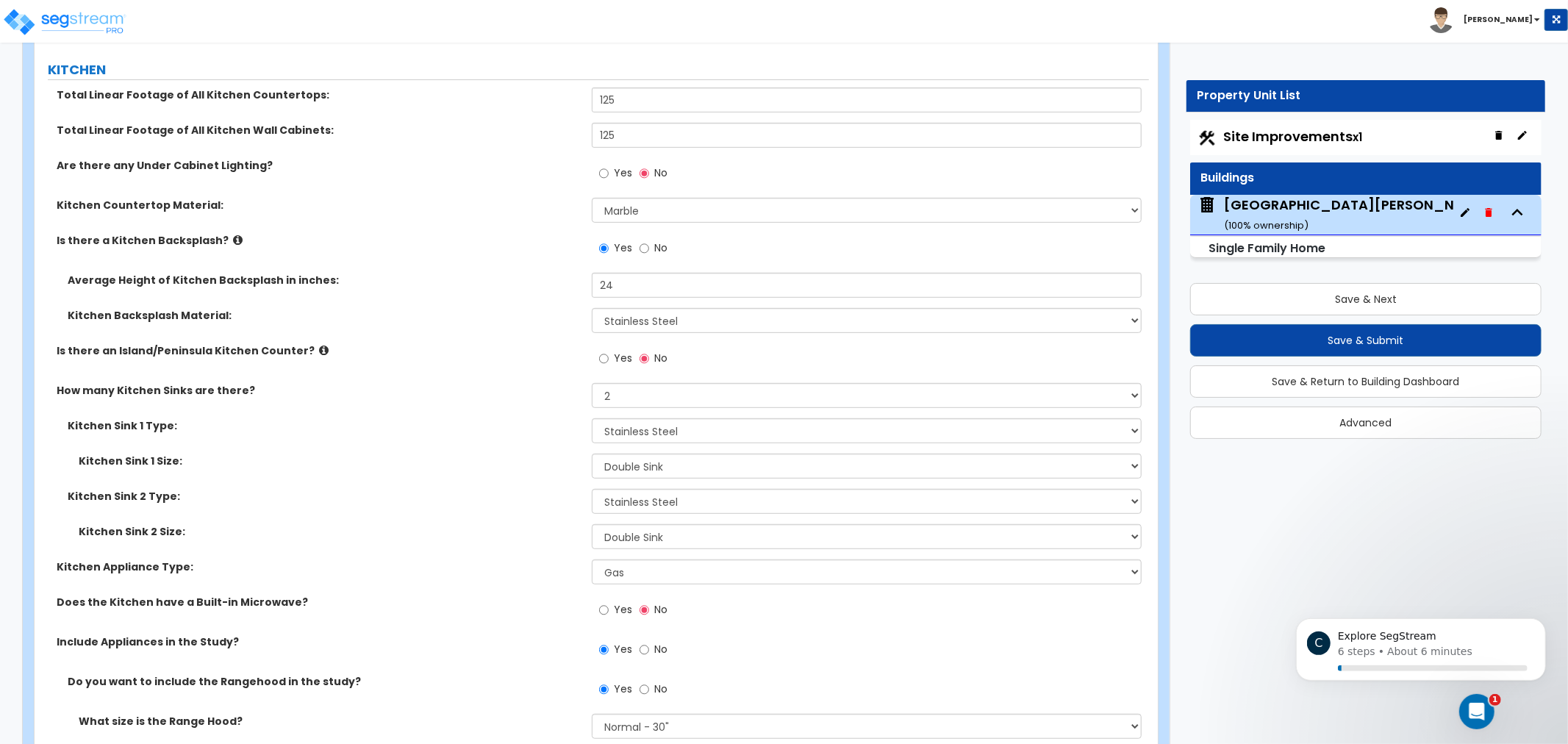
drag, startPoint x: 454, startPoint y: 283, endPoint x: 466, endPoint y: 320, distance: 38.9
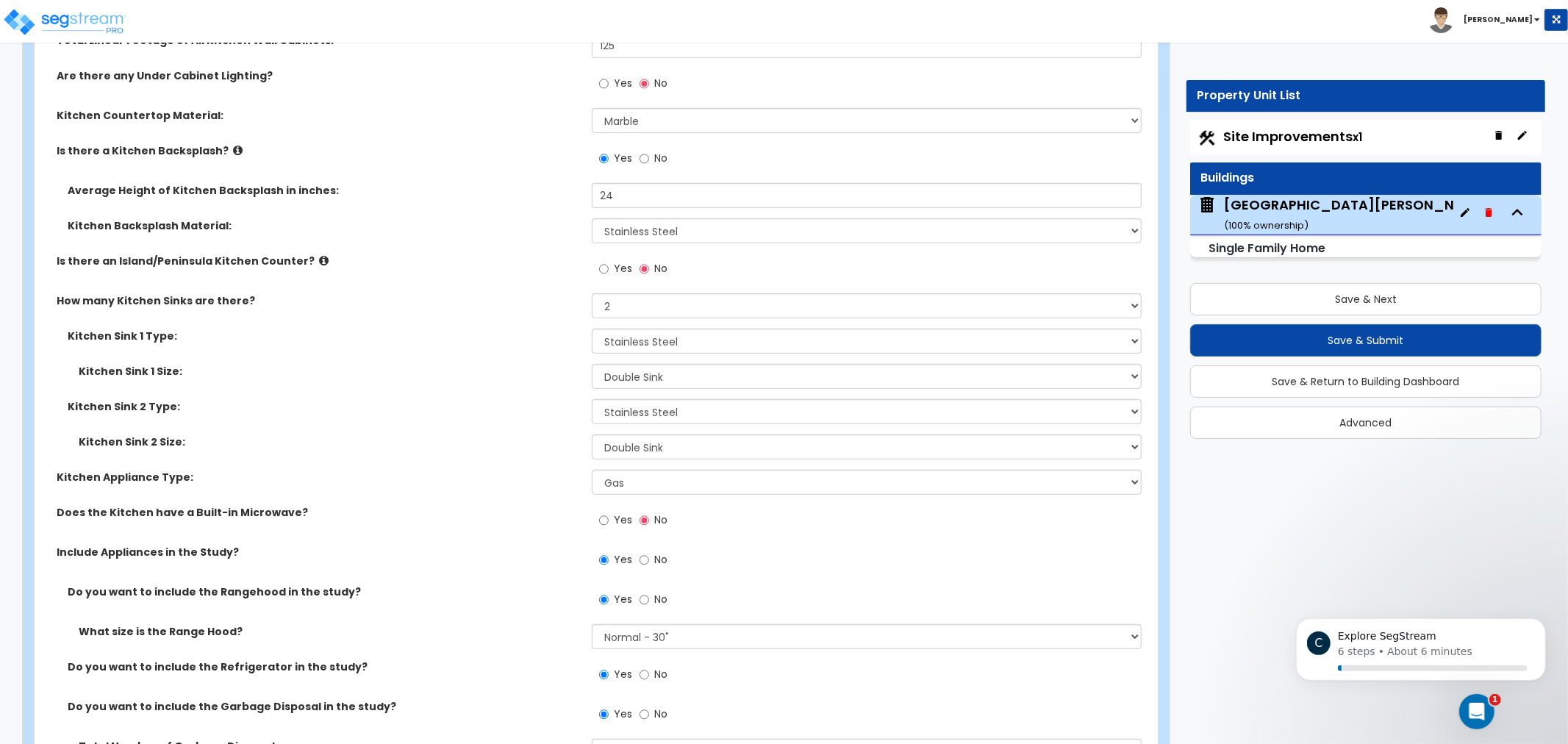
drag, startPoint x: 392, startPoint y: 269, endPoint x: 393, endPoint y: 318, distance: 49.0
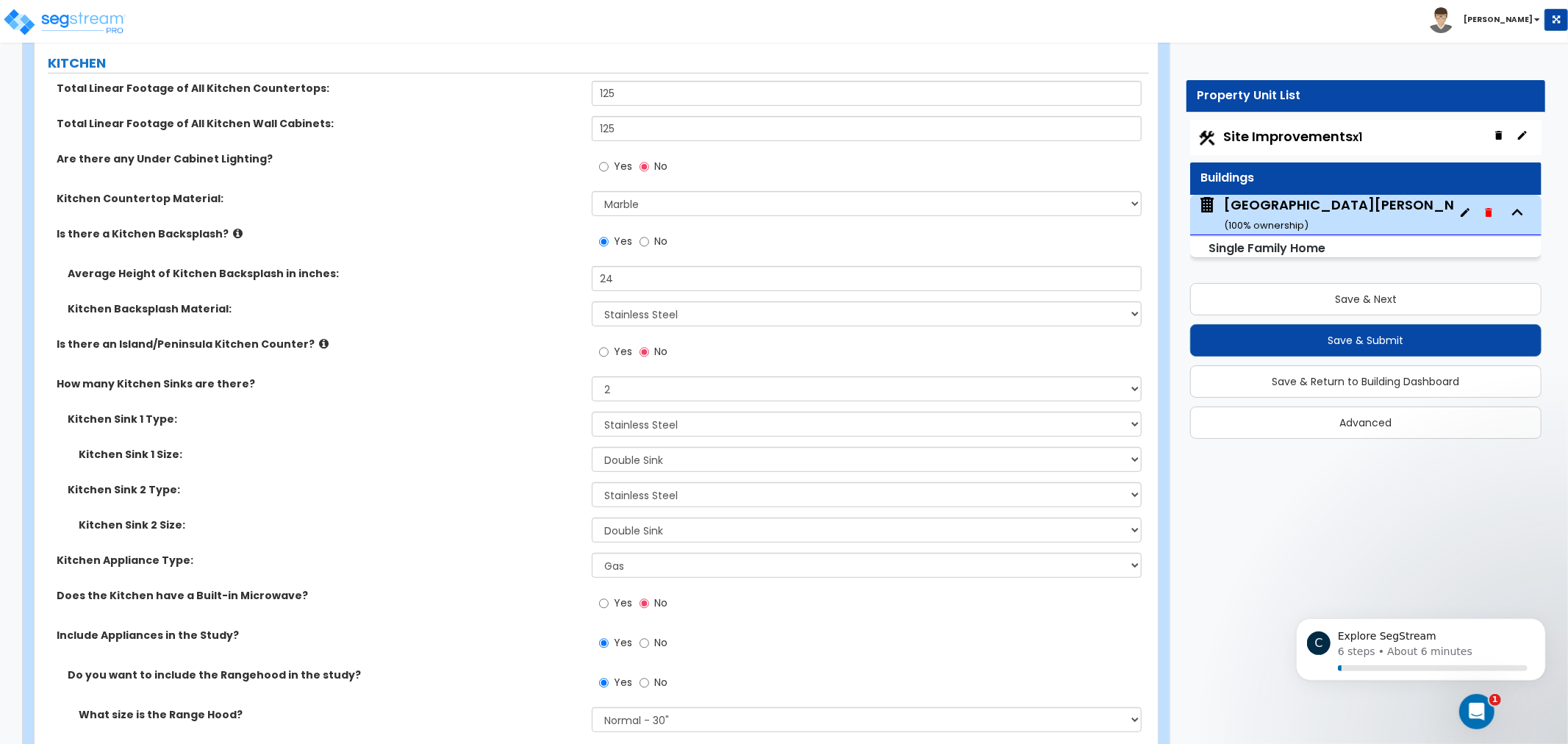
scroll to position [5185, 0]
drag, startPoint x: 416, startPoint y: 219, endPoint x: 415, endPoint y: 239, distance: 20.0
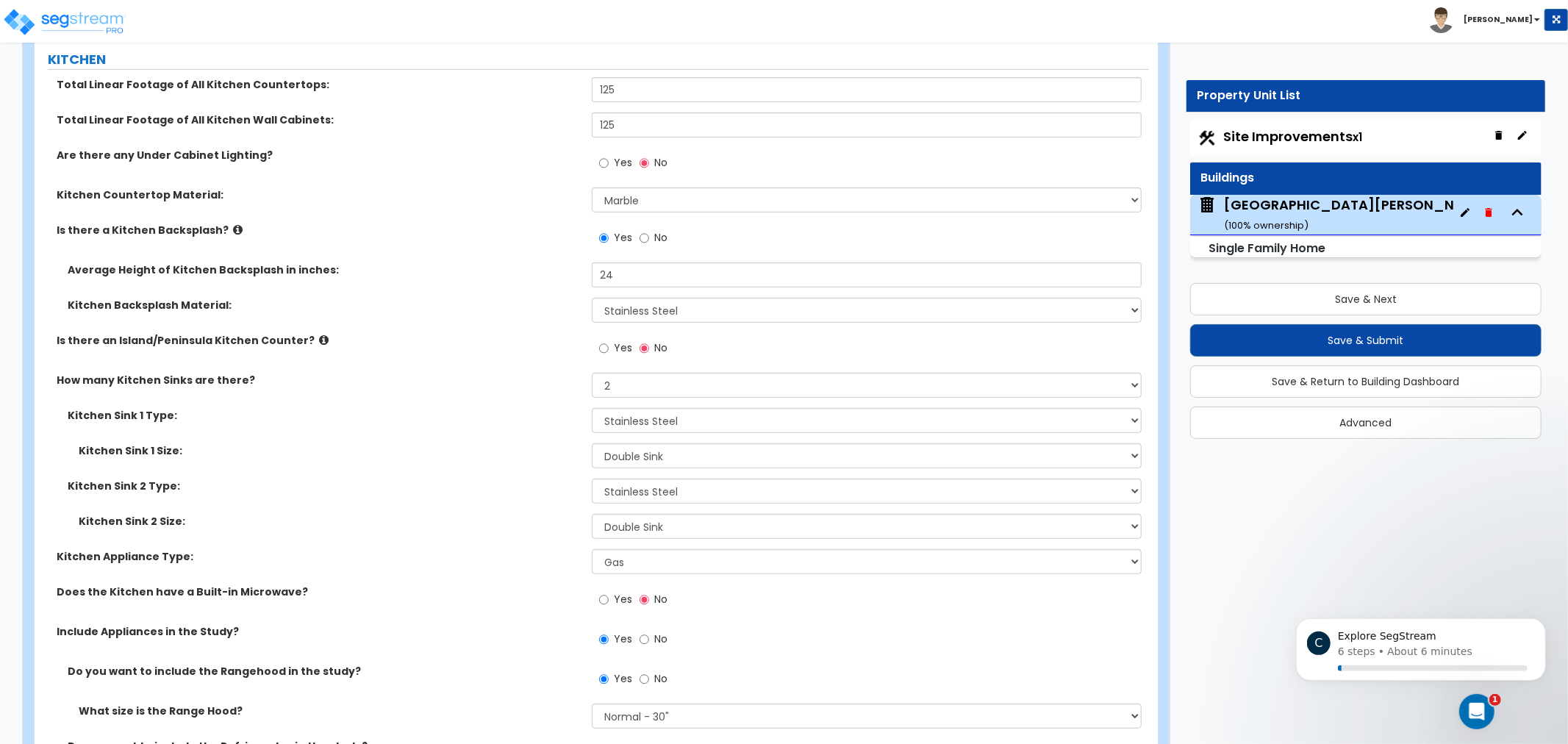
drag, startPoint x: 415, startPoint y: 239, endPoint x: 588, endPoint y: 189, distance: 180.1
click at [415, 237] on div "Is there a Kitchen Backsplash? Yes No" at bounding box center [591, 243] width 1114 height 40
click at [640, 192] on select "Please Choose One Plastic Laminate Solid Surface Stone Quartz Marble Tile Wood …" at bounding box center [866, 199] width 550 height 25
click at [233, 232] on icon at bounding box center [238, 229] width 10 height 11
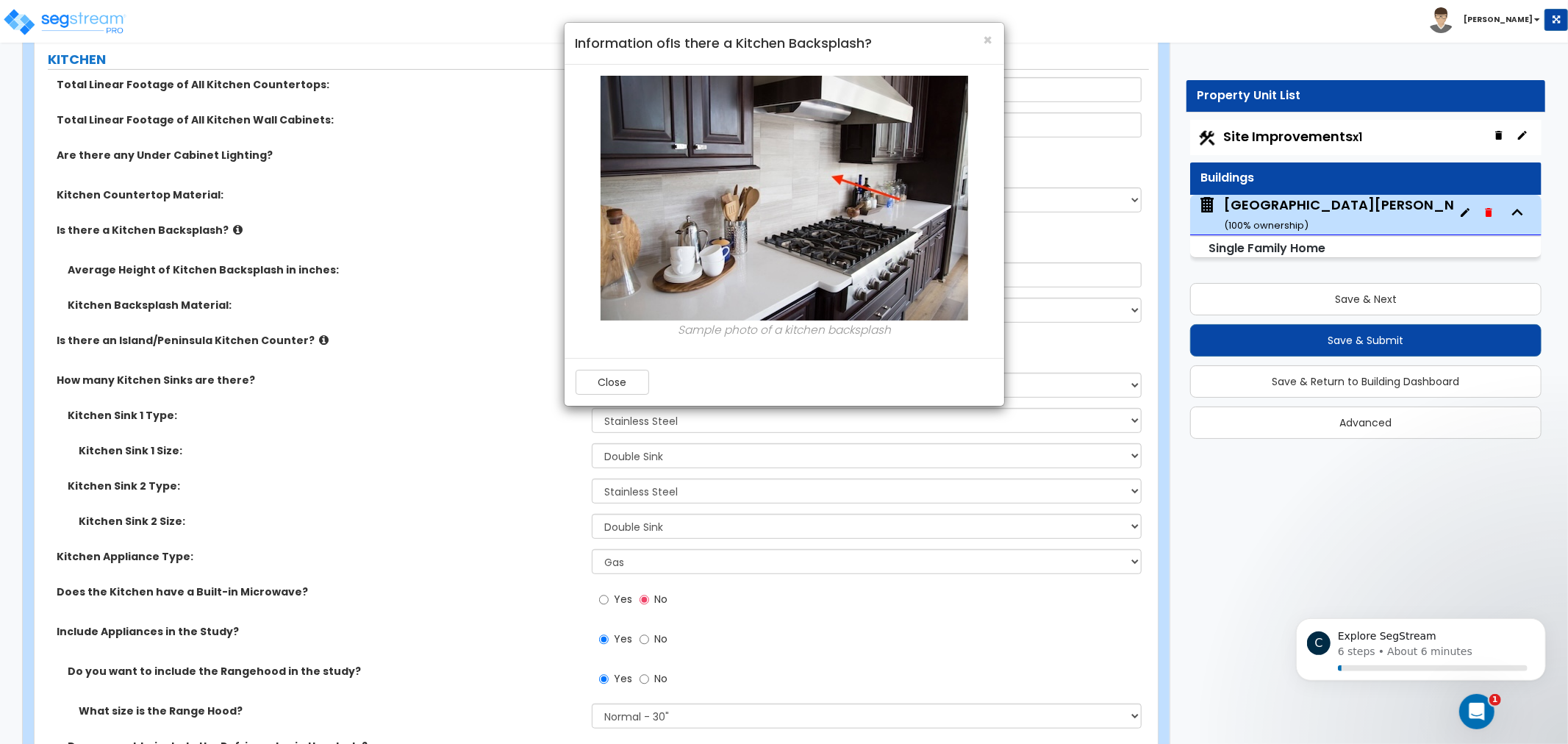
click at [370, 170] on div "× Information of Is there a Kitchen Backsplash? Sample photo of a kitchen backs…" at bounding box center [784, 372] width 1568 height 744
click at [987, 31] on span "×" at bounding box center [989, 41] width 10 height 22
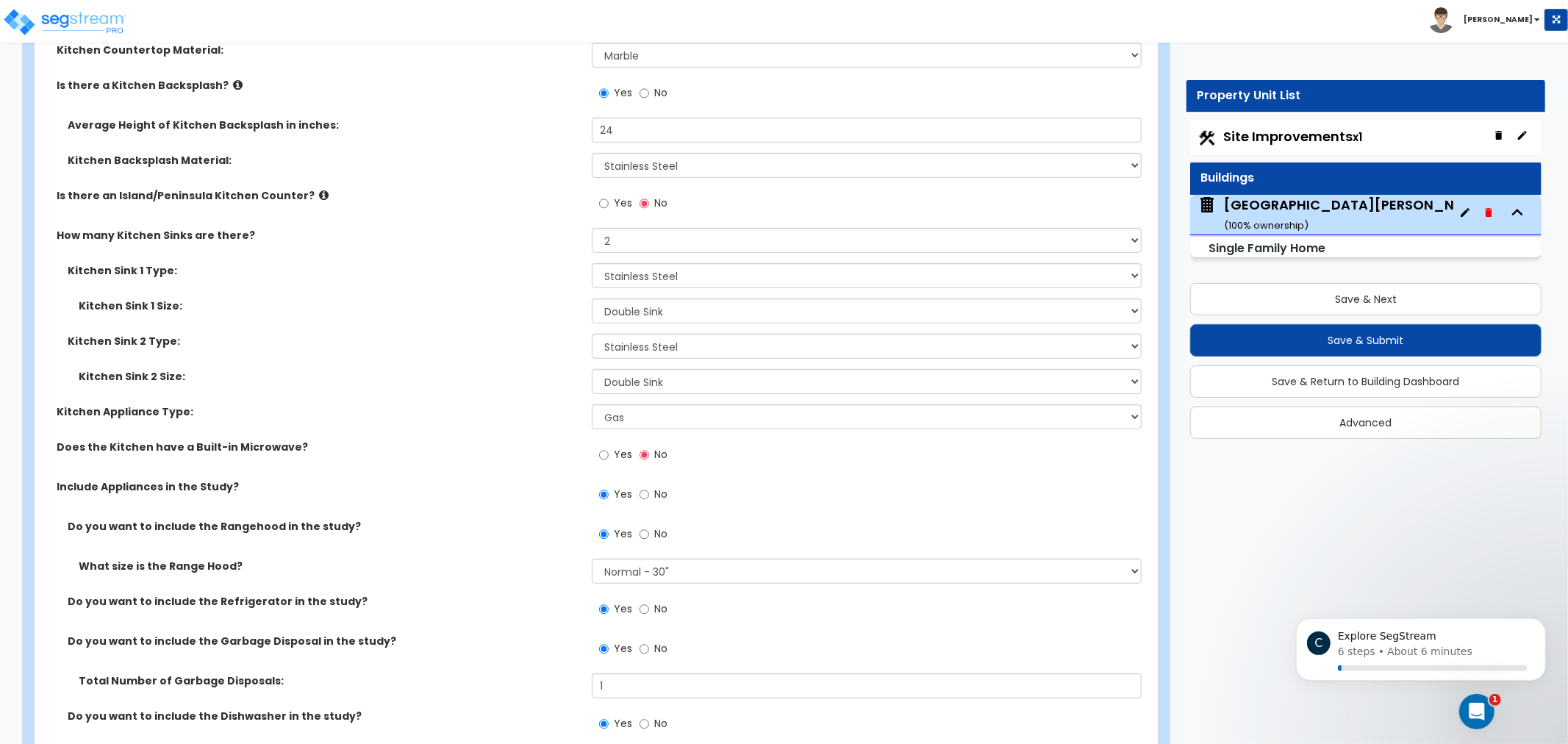
drag, startPoint x: 450, startPoint y: 299, endPoint x: 449, endPoint y: 325, distance: 26.0
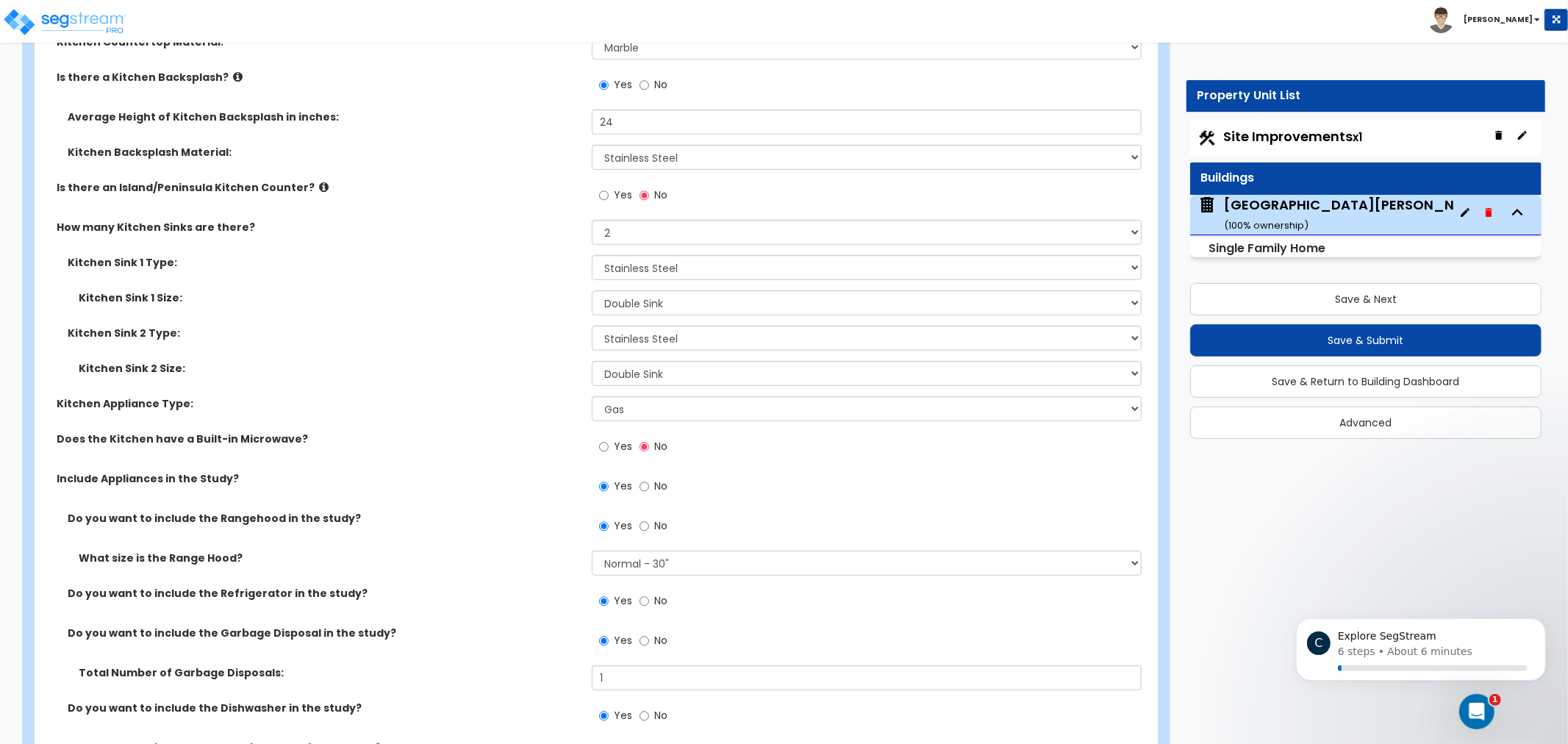
click at [319, 186] on icon at bounding box center [324, 186] width 10 height 11
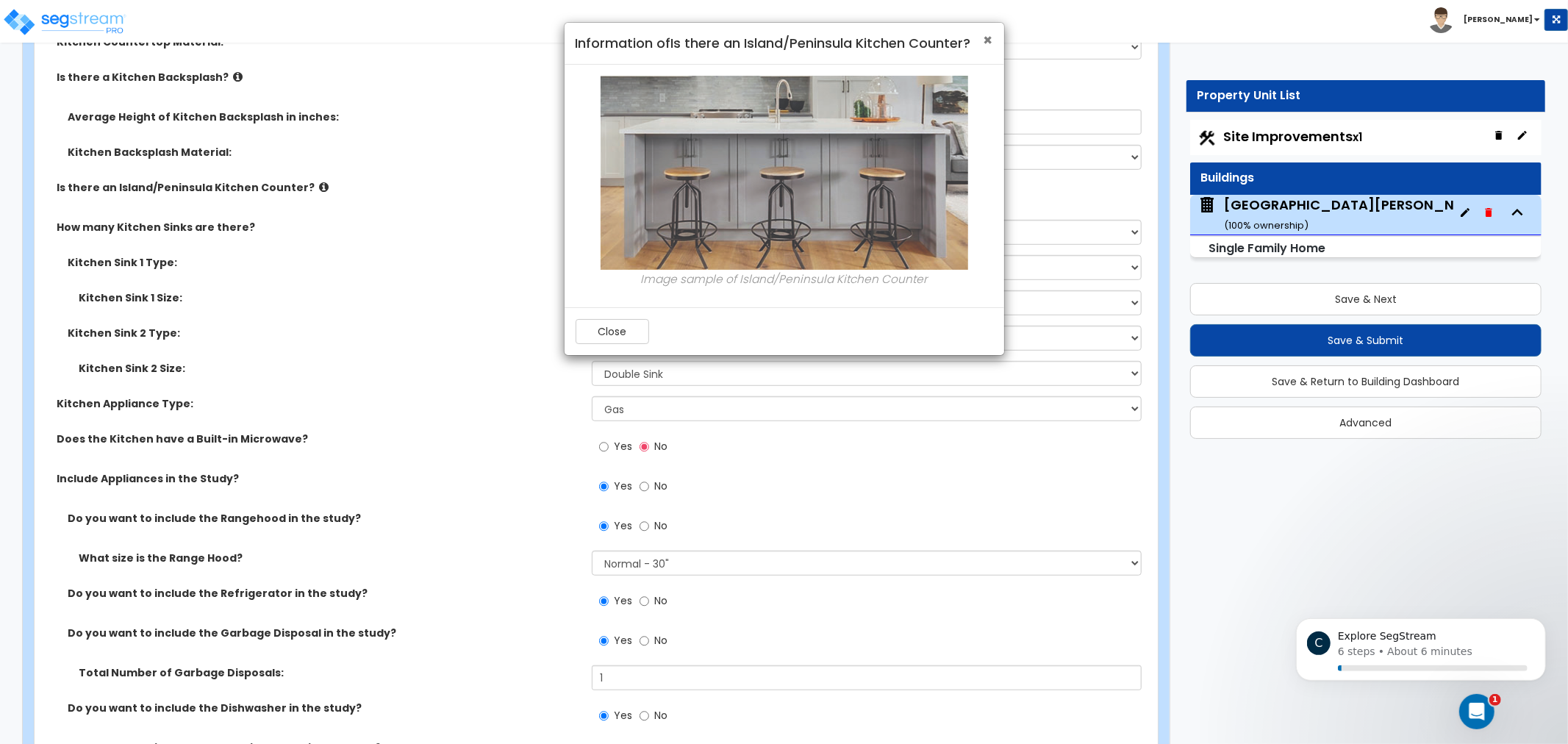
click at [984, 42] on span "×" at bounding box center [989, 41] width 10 height 22
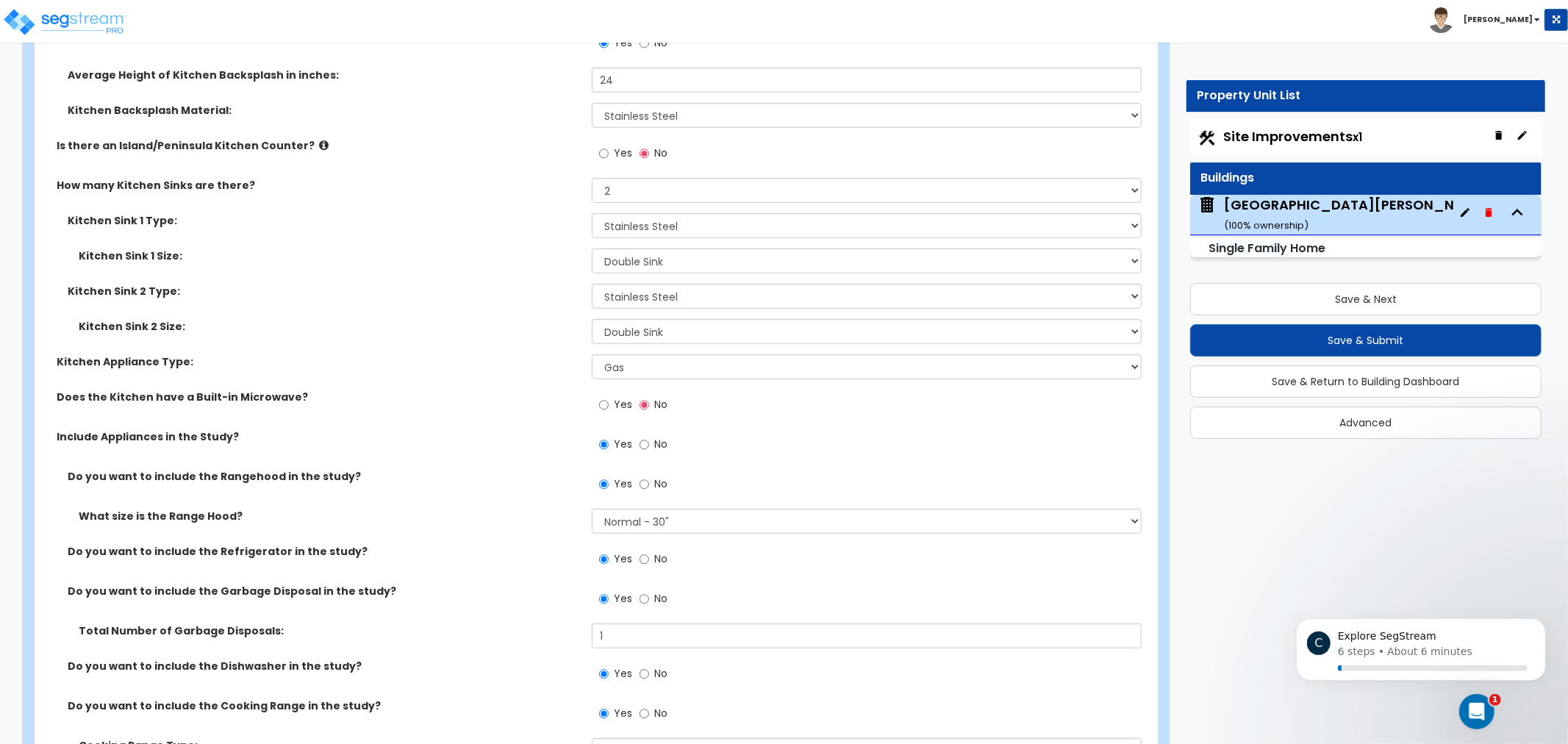
drag, startPoint x: 414, startPoint y: 291, endPoint x: 419, endPoint y: 310, distance: 19.6
click at [714, 184] on select "None 1 2 3" at bounding box center [866, 188] width 550 height 25
select select "1"
click at [591, 176] on select "None 1 2 3" at bounding box center [866, 188] width 550 height 25
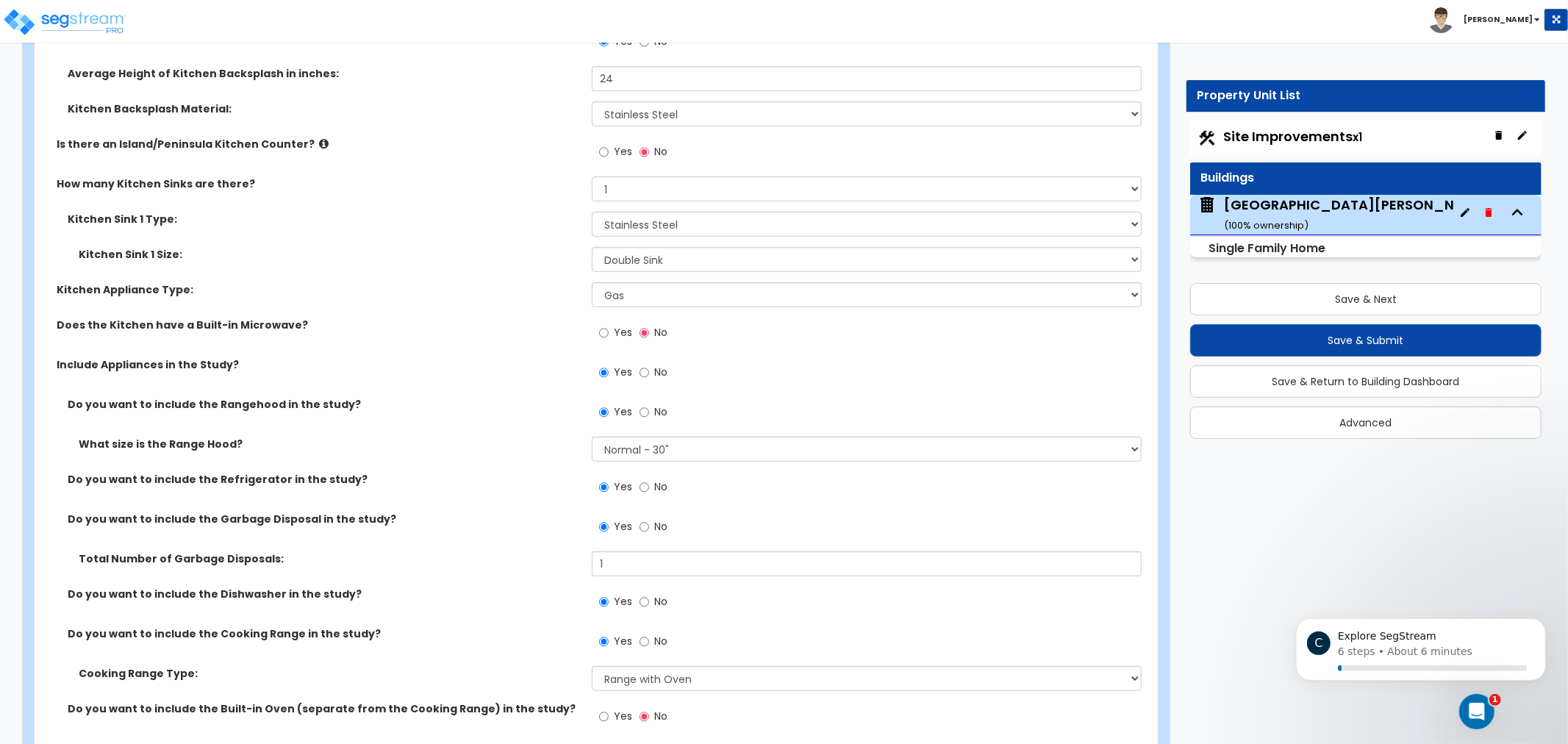
drag, startPoint x: 432, startPoint y: 223, endPoint x: 797, endPoint y: 254, distance: 366.3
click at [436, 224] on div "Kitchen Sink 1 Type: Please Choose One Stainless Steel Porcelain Enamel Cast Ir…" at bounding box center [591, 230] width 1114 height 36
click at [753, 229] on select "Please Choose One Stainless Steel Porcelain Enamel Cast Iron Granite Composite" at bounding box center [866, 224] width 550 height 25
click at [722, 224] on select "Please Choose One Stainless Steel Porcelain Enamel Cast Iron Granite Composite" at bounding box center [866, 224] width 550 height 25
click at [423, 255] on label "Kitchen Sink 1 Size:" at bounding box center [329, 254] width 502 height 15
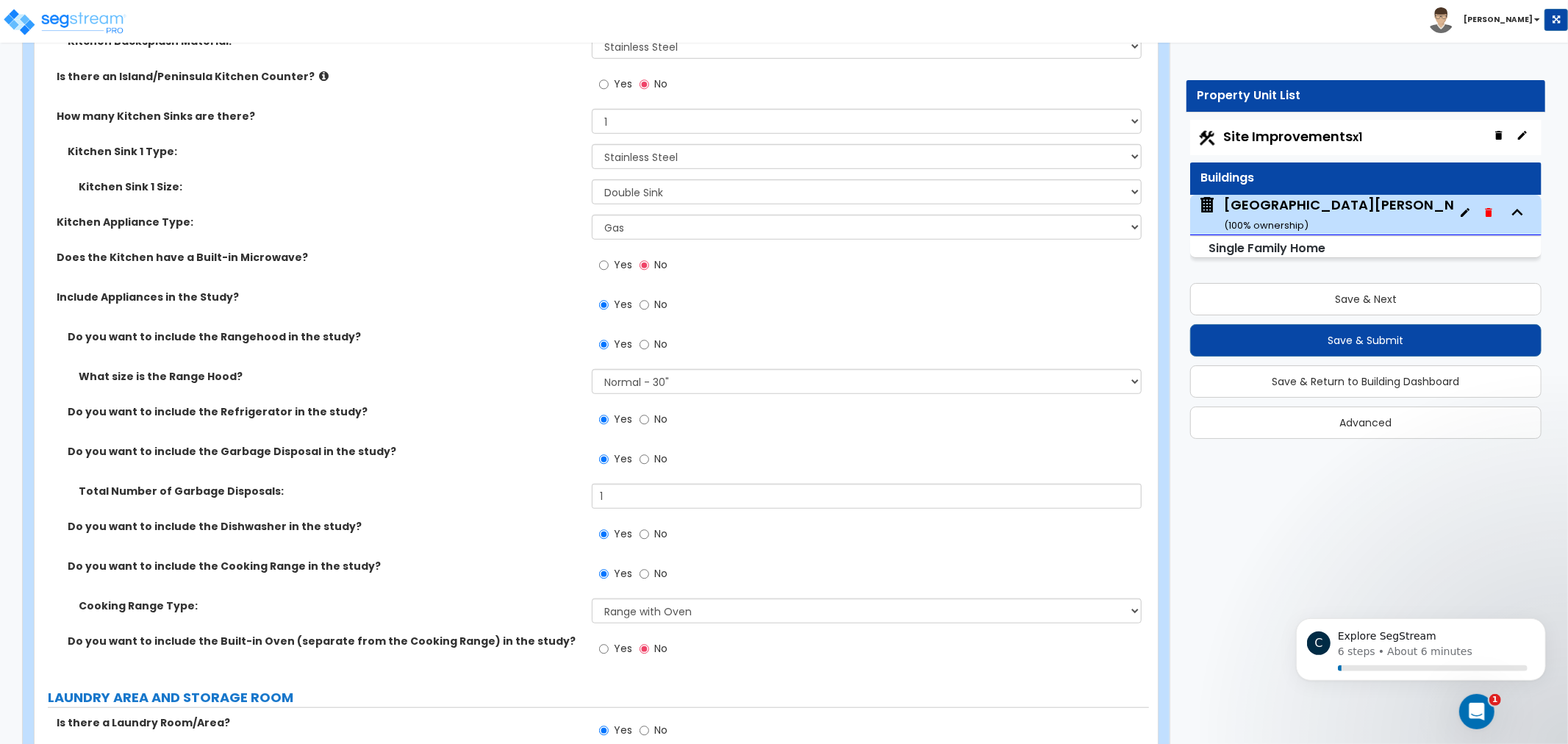
drag, startPoint x: 444, startPoint y: 289, endPoint x: 449, endPoint y: 323, distance: 34.4
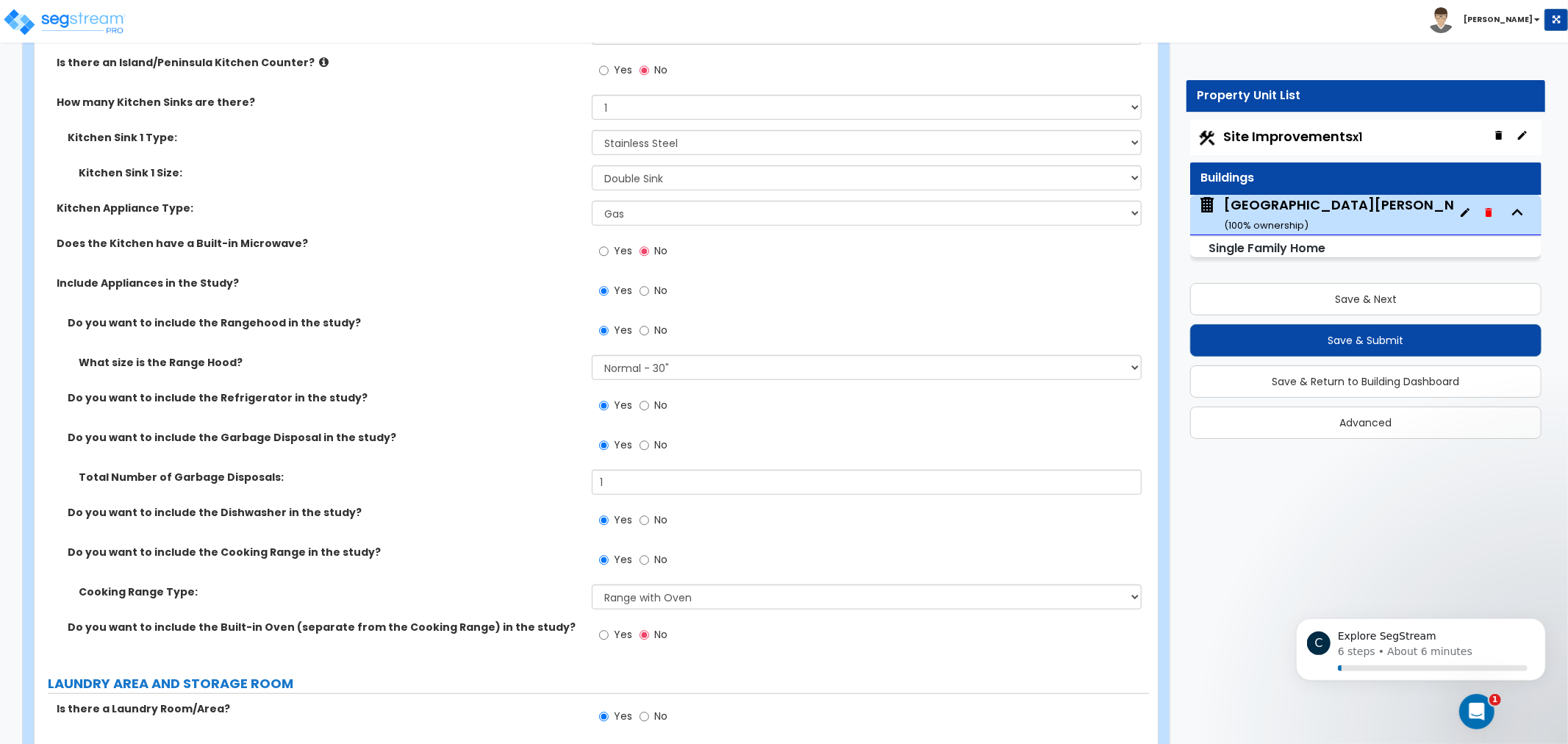
click at [405, 288] on label "Include Appliances in the Study?" at bounding box center [318, 282] width 524 height 15
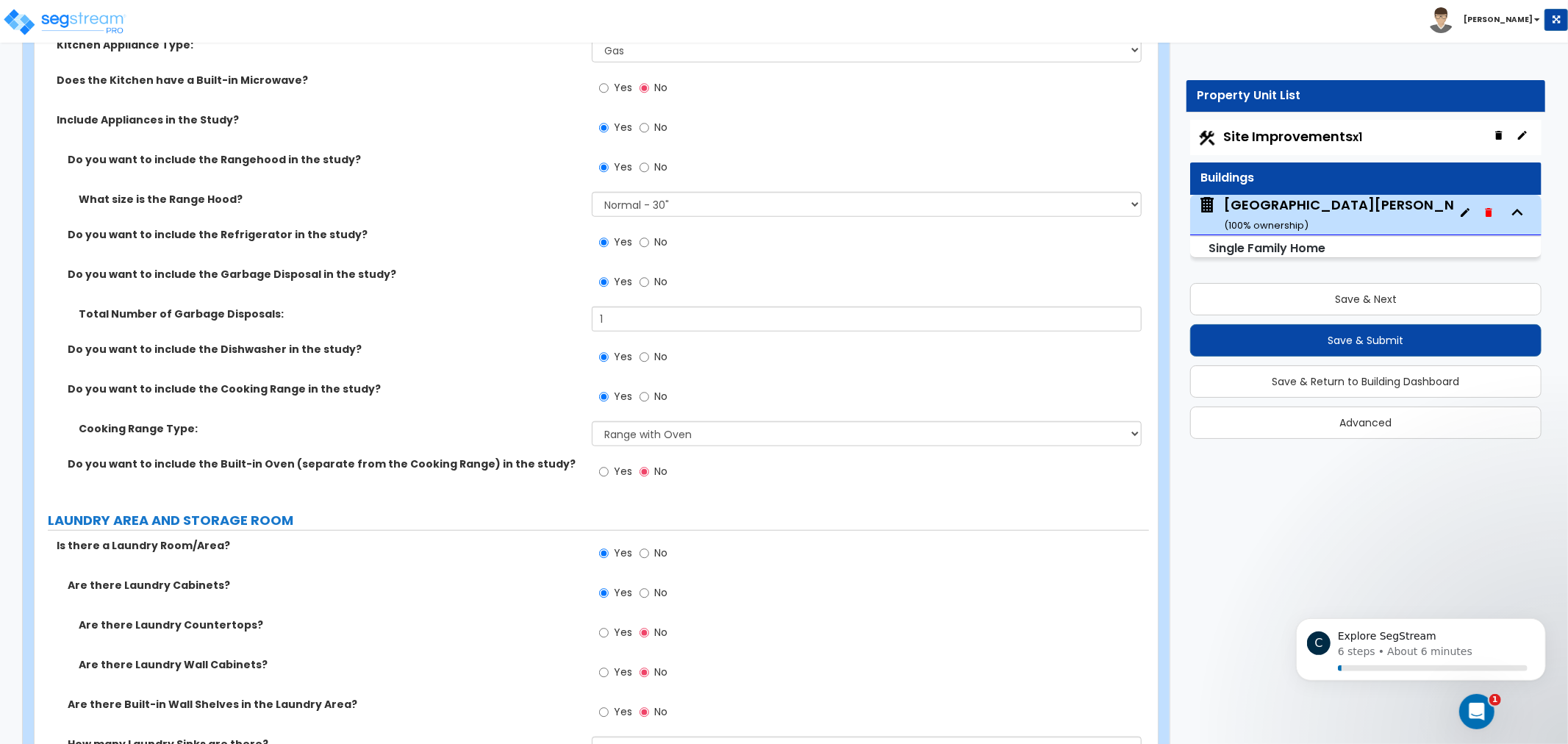
drag, startPoint x: 488, startPoint y: 292, endPoint x: 492, endPoint y: 310, distance: 18.4
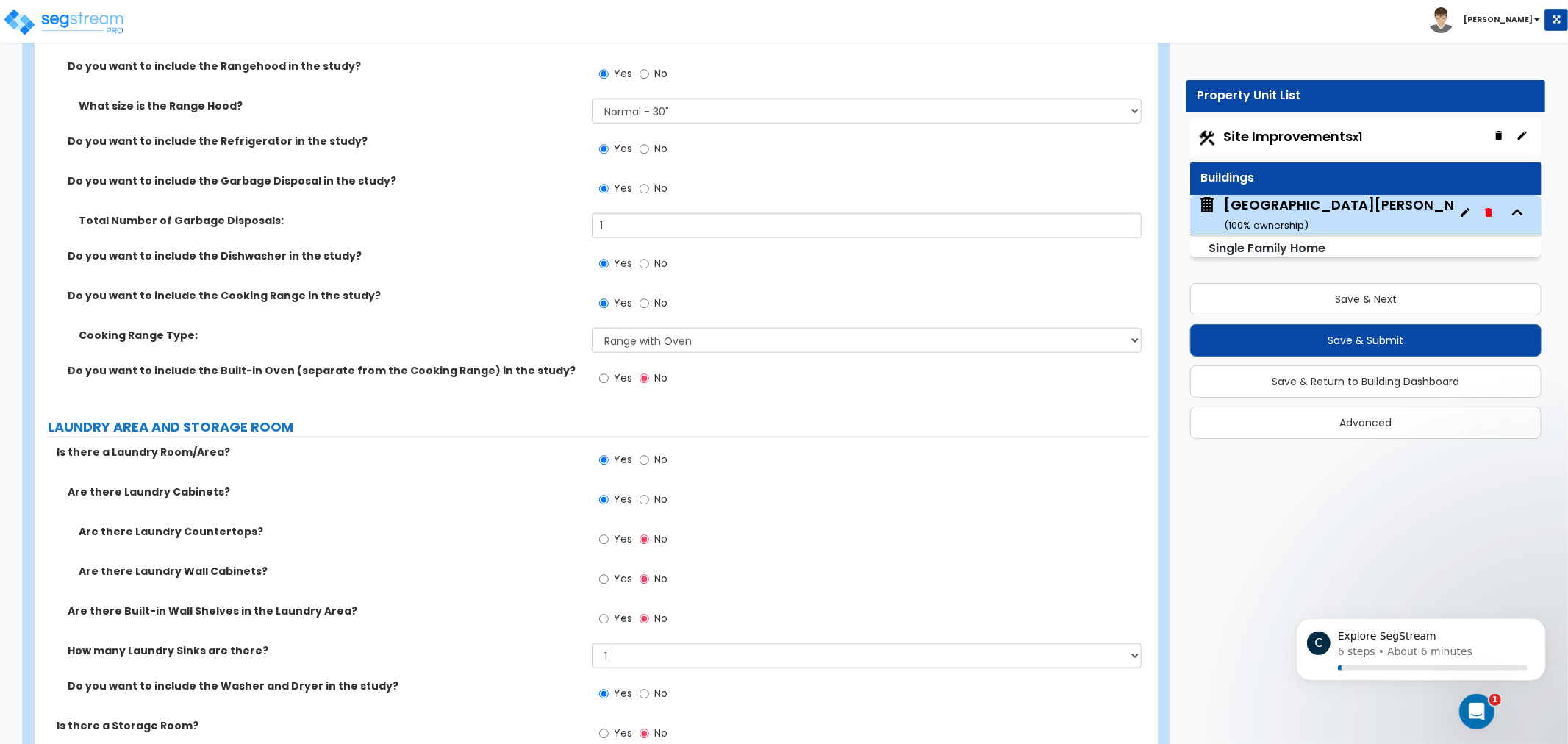
drag, startPoint x: 494, startPoint y: 244, endPoint x: 494, endPoint y: 261, distance: 17.0
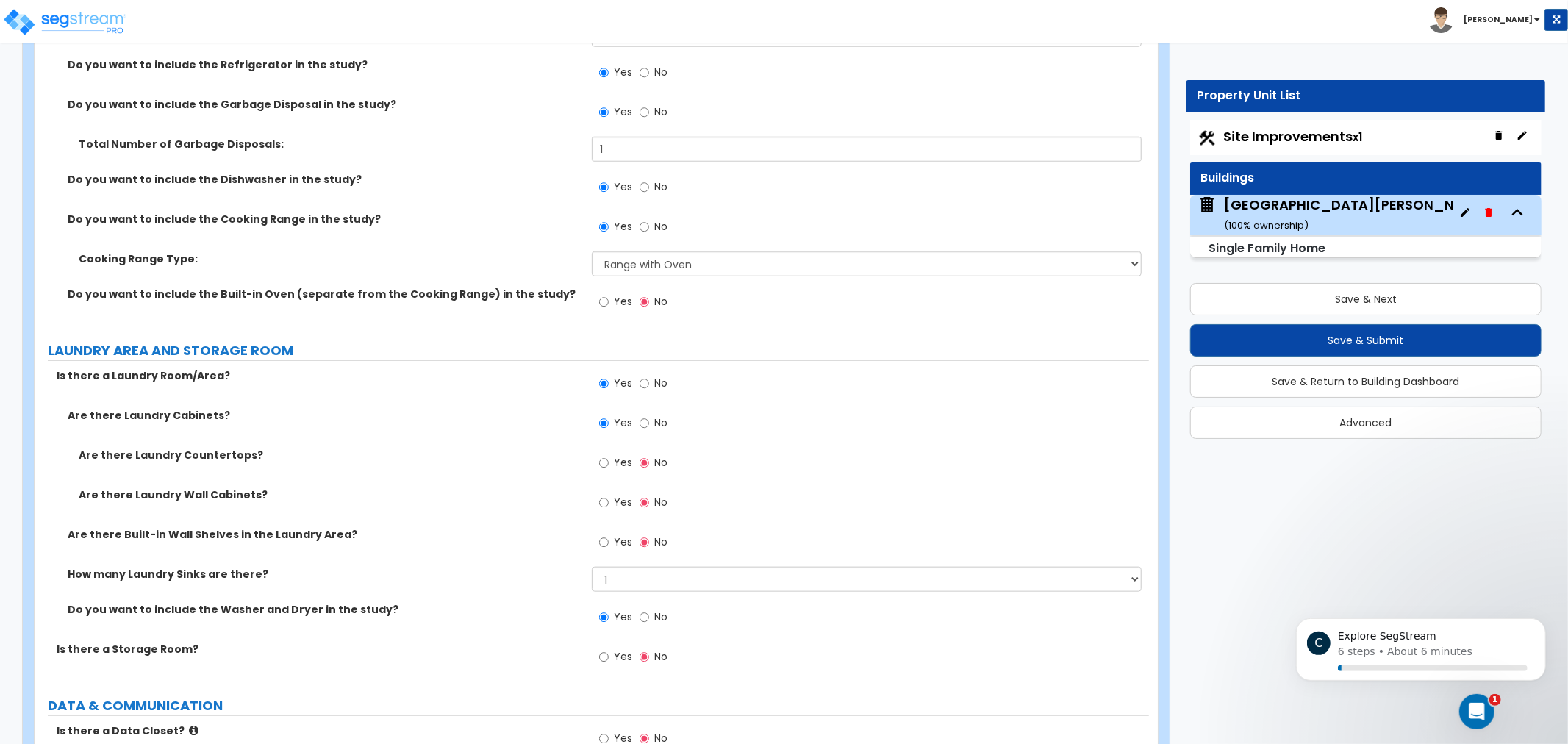
drag, startPoint x: 495, startPoint y: 258, endPoint x: 503, endPoint y: 280, distance: 23.4
drag, startPoint x: 265, startPoint y: 177, endPoint x: 383, endPoint y: 173, distance: 118.1
click at [383, 173] on label "Do you want to include the Dishwasher in the study?" at bounding box center [324, 178] width 513 height 15
click at [456, 186] on div "Do you want to include the Dishwasher in the study? Yes No" at bounding box center [591, 191] width 1114 height 40
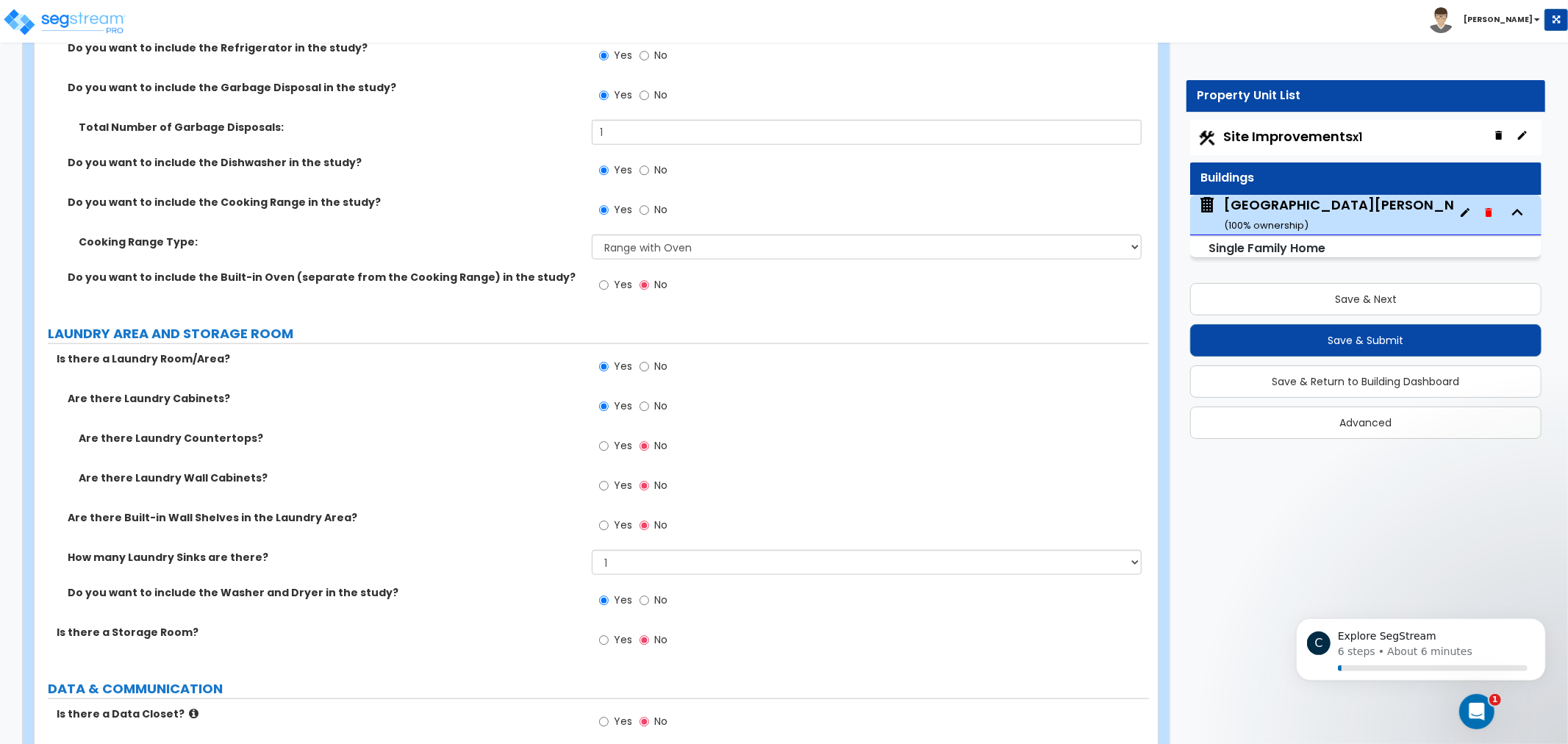
scroll to position [5857, 0]
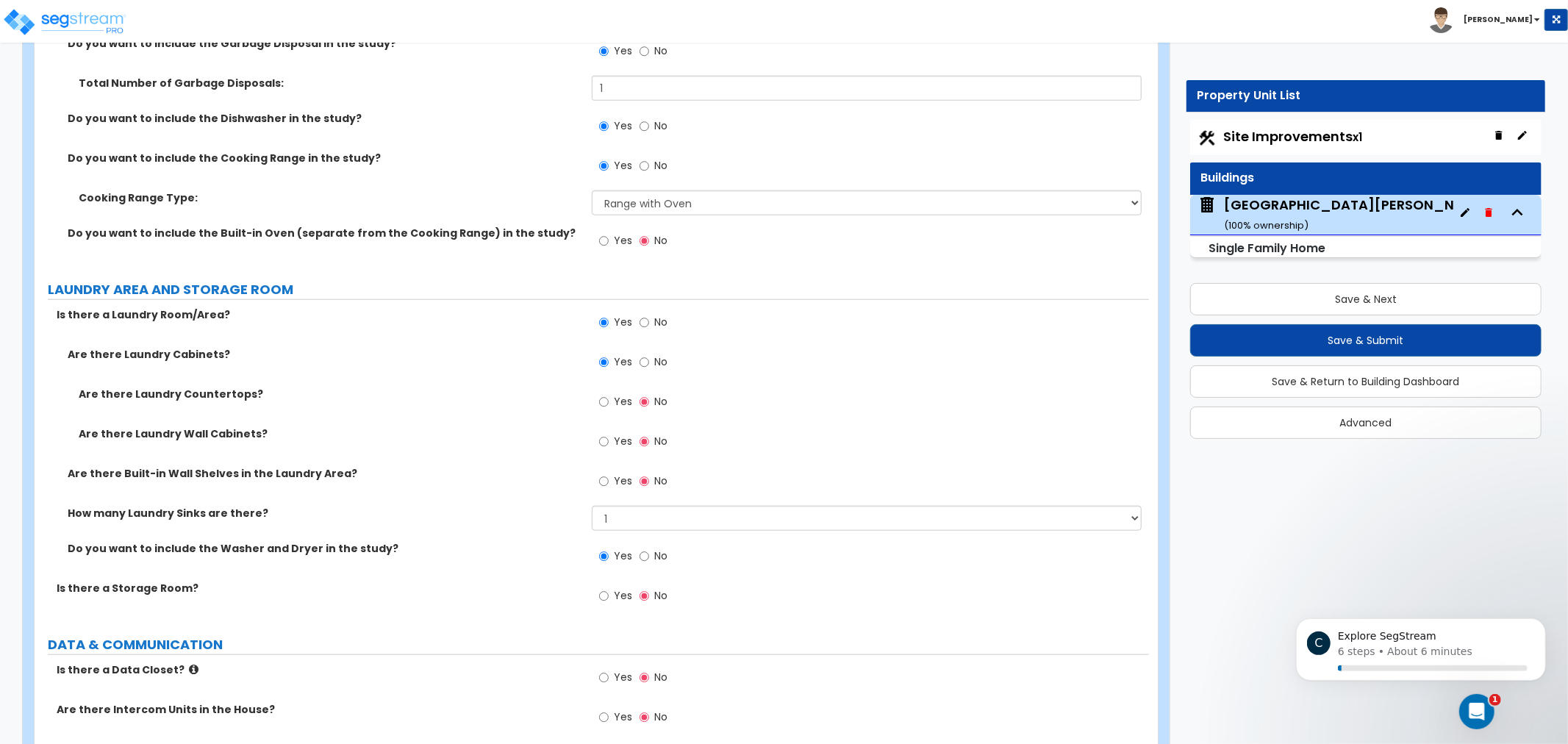
drag, startPoint x: 469, startPoint y: 194, endPoint x: 471, endPoint y: 229, distance: 35.1
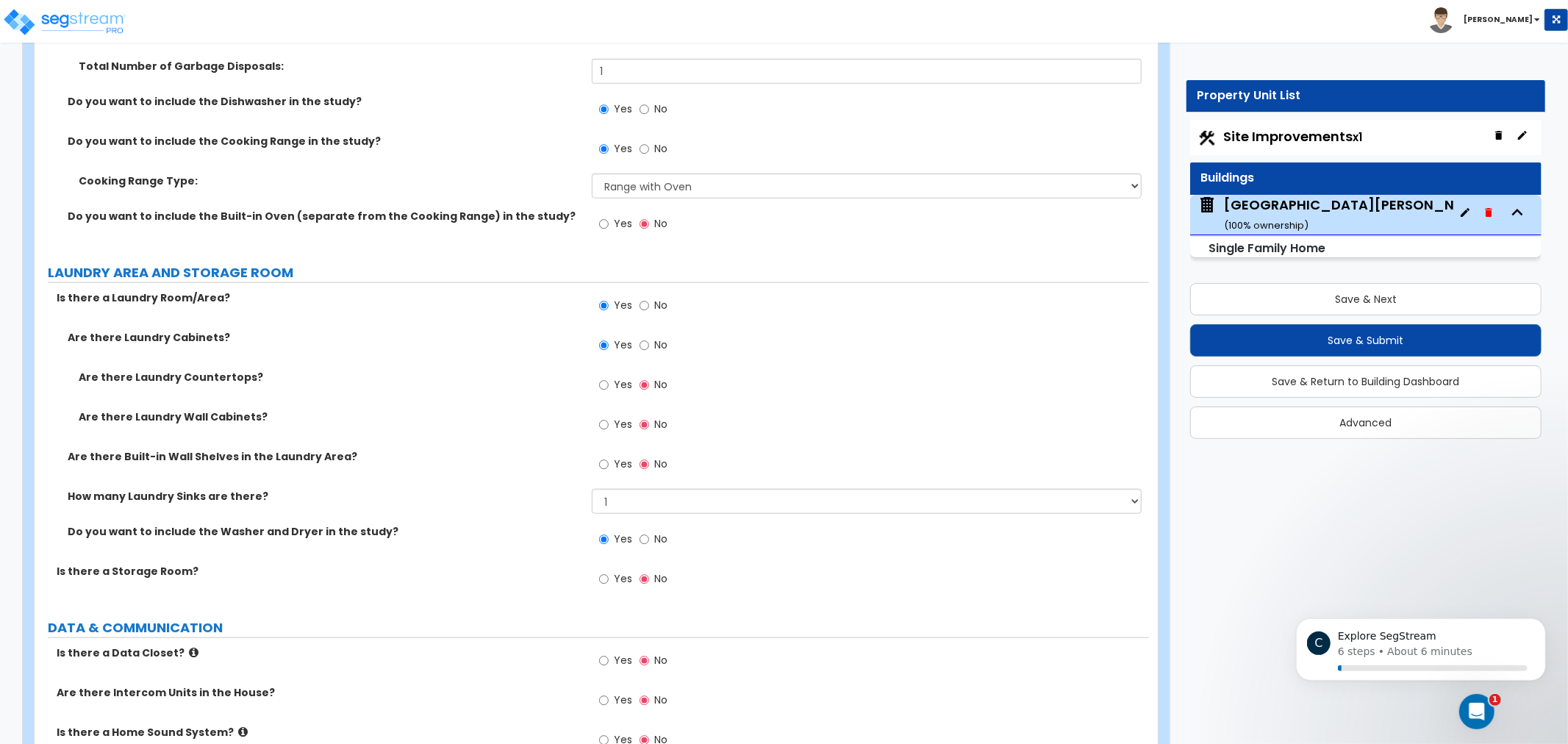
drag, startPoint x: 442, startPoint y: 189, endPoint x: 437, endPoint y: 213, distance: 24.5
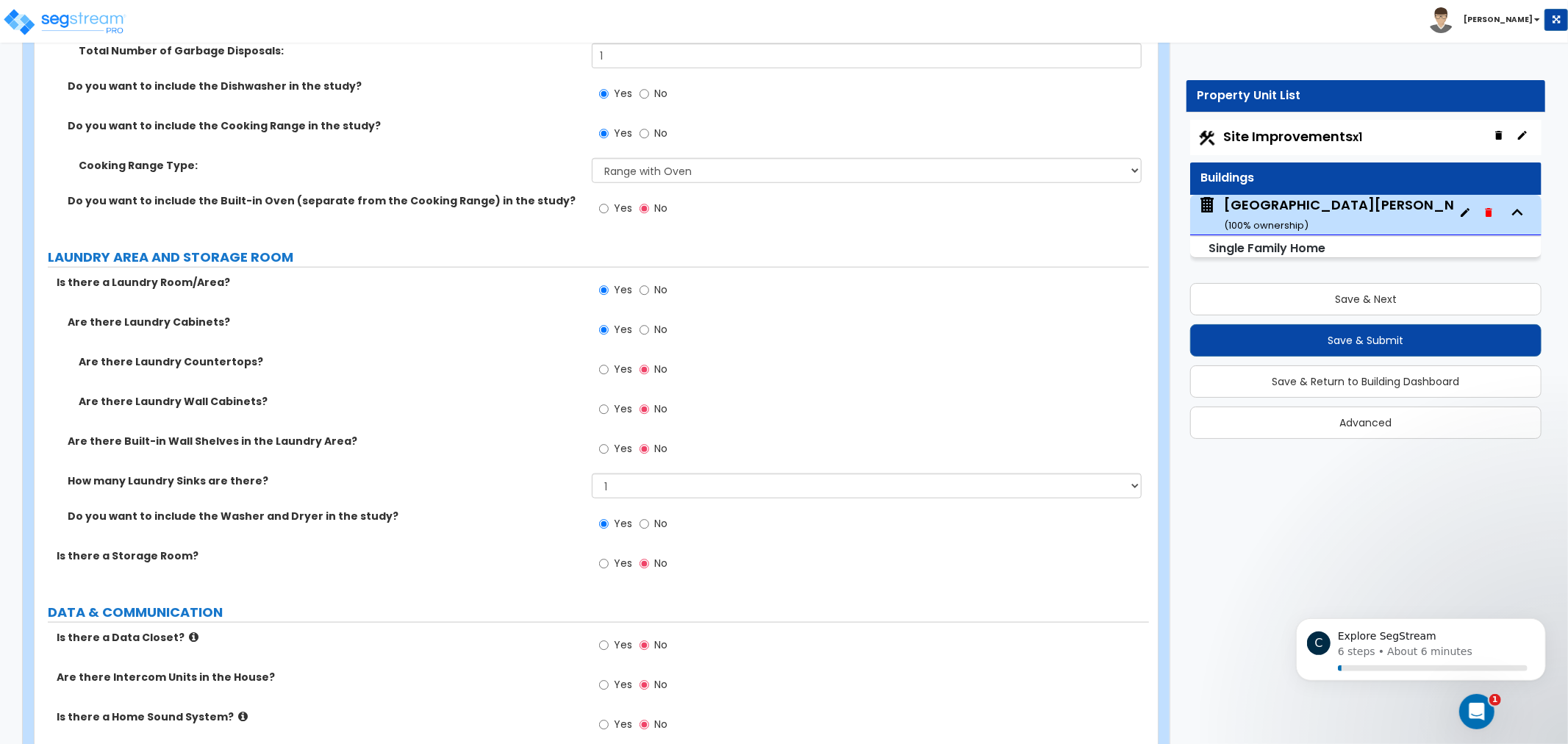
drag, startPoint x: 496, startPoint y: 235, endPoint x: 495, endPoint y: 256, distance: 21.0
click at [477, 215] on div "Do you want to include the Built-in Oven (separate from the Cooking Range) in t…" at bounding box center [591, 211] width 1114 height 40
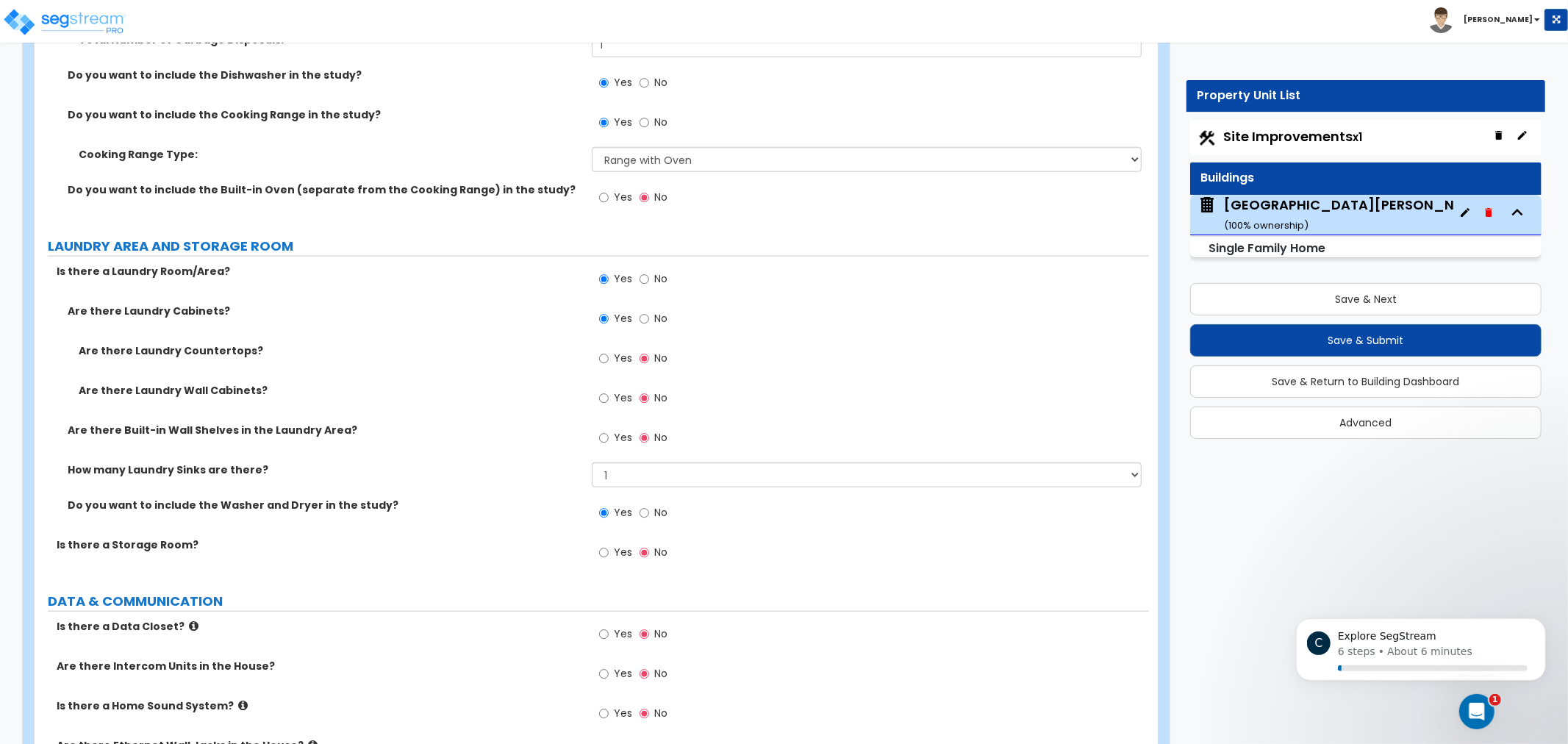
drag, startPoint x: 775, startPoint y: 230, endPoint x: 772, endPoint y: 241, distance: 11.4
click at [797, 163] on select "Please Choose One Cook Top Only Range with Oven" at bounding box center [866, 159] width 550 height 25
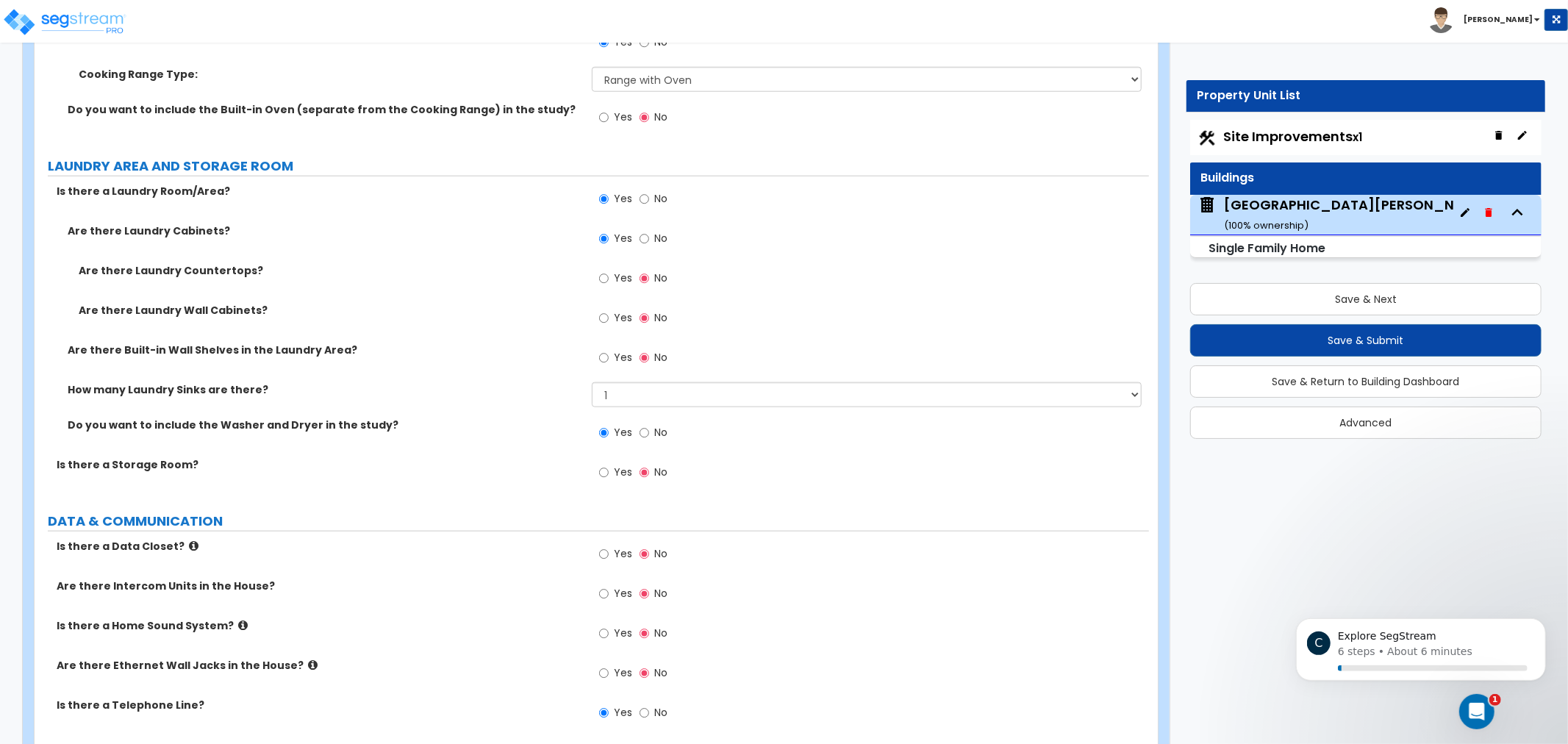
drag, startPoint x: 481, startPoint y: 431, endPoint x: 469, endPoint y: 456, distance: 27.7
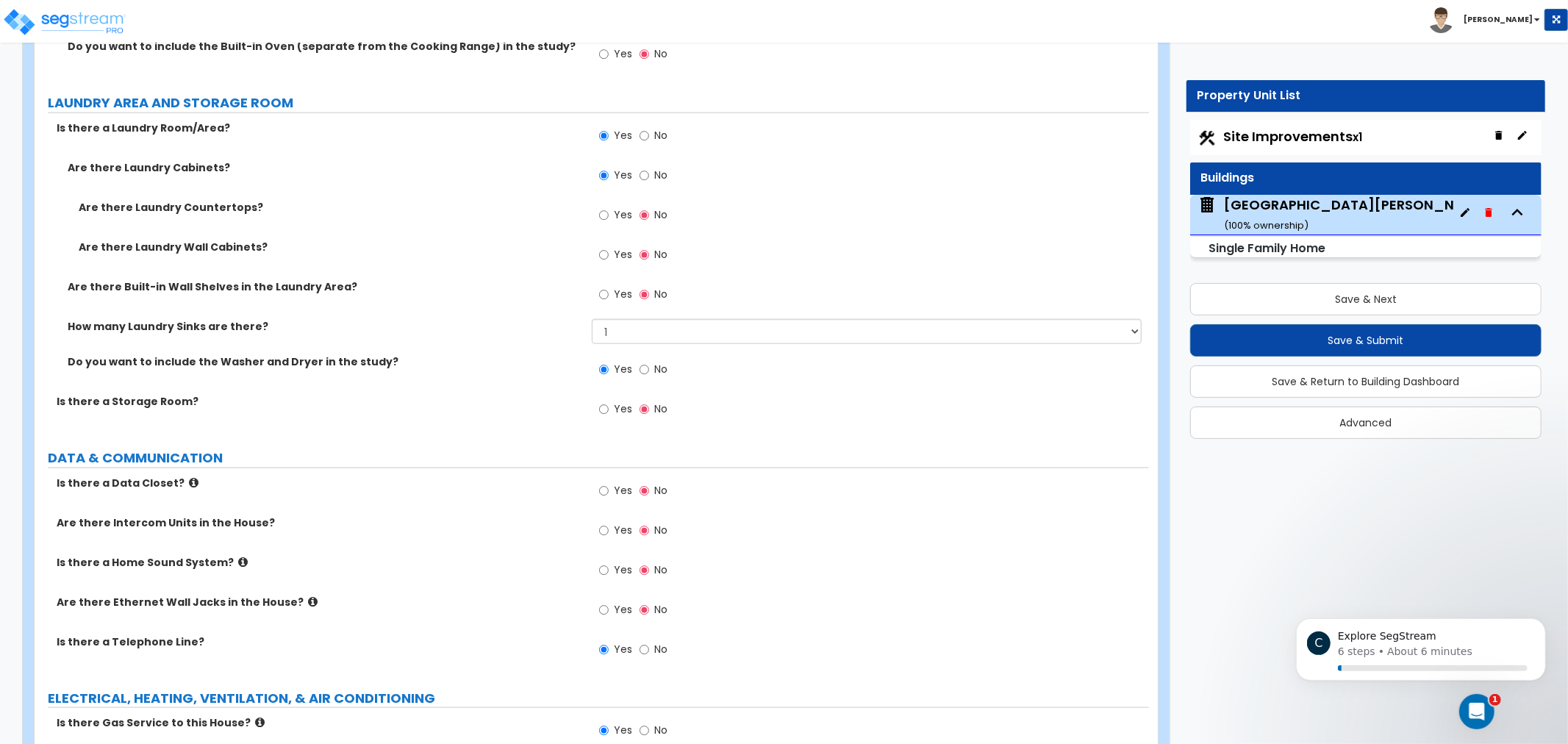
scroll to position [6068, 0]
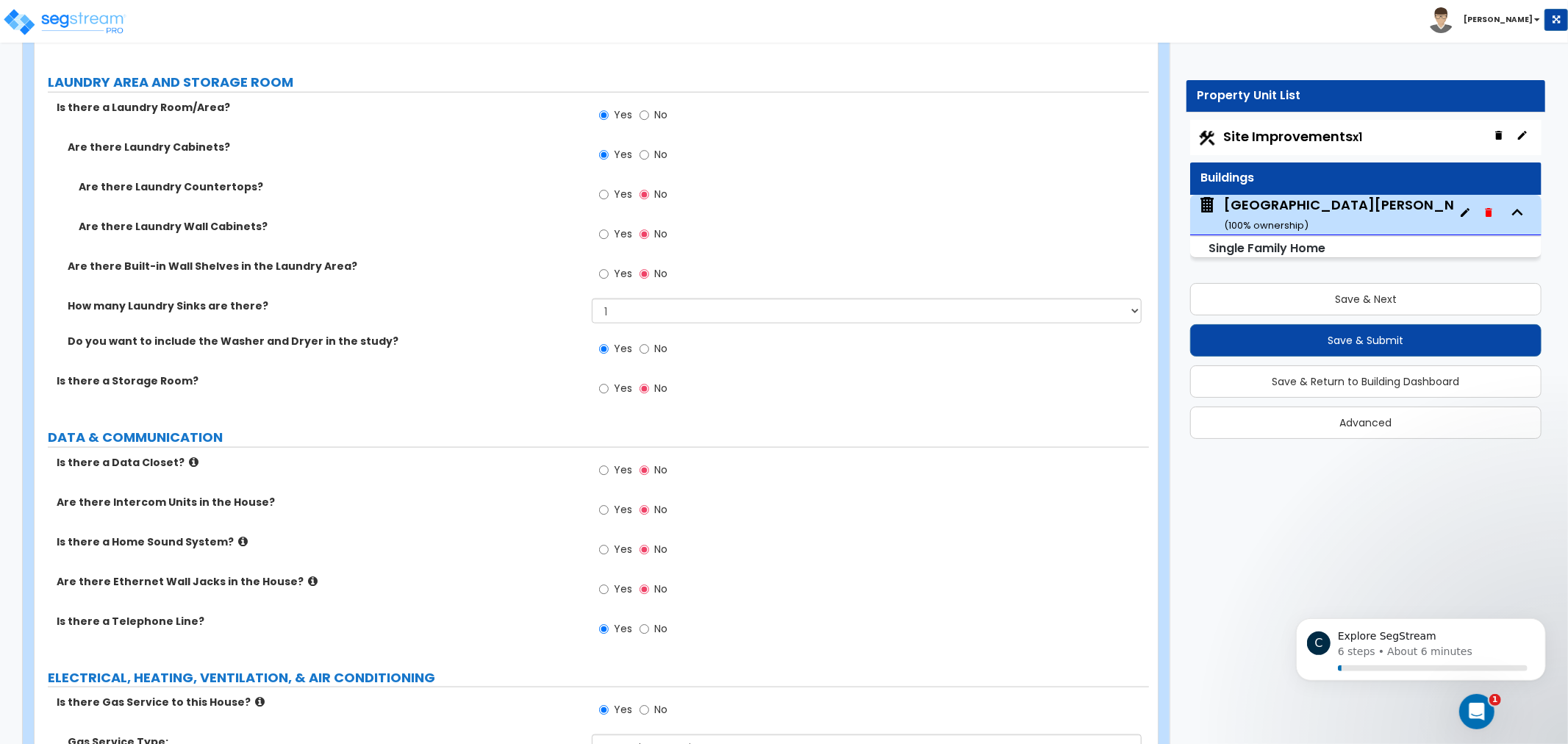
drag, startPoint x: 440, startPoint y: 291, endPoint x: 438, endPoint y: 320, distance: 29.1
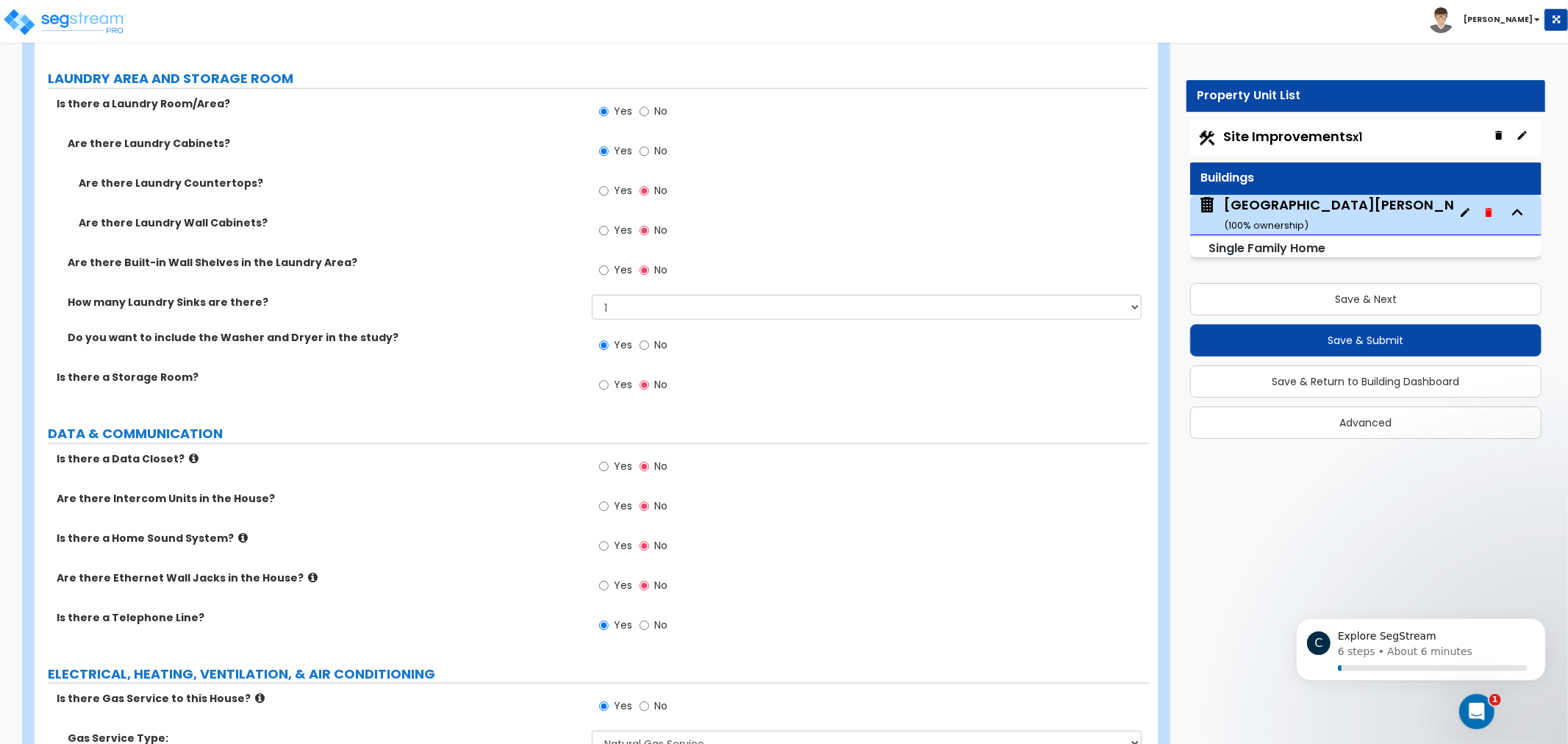
scroll to position [6070, 0]
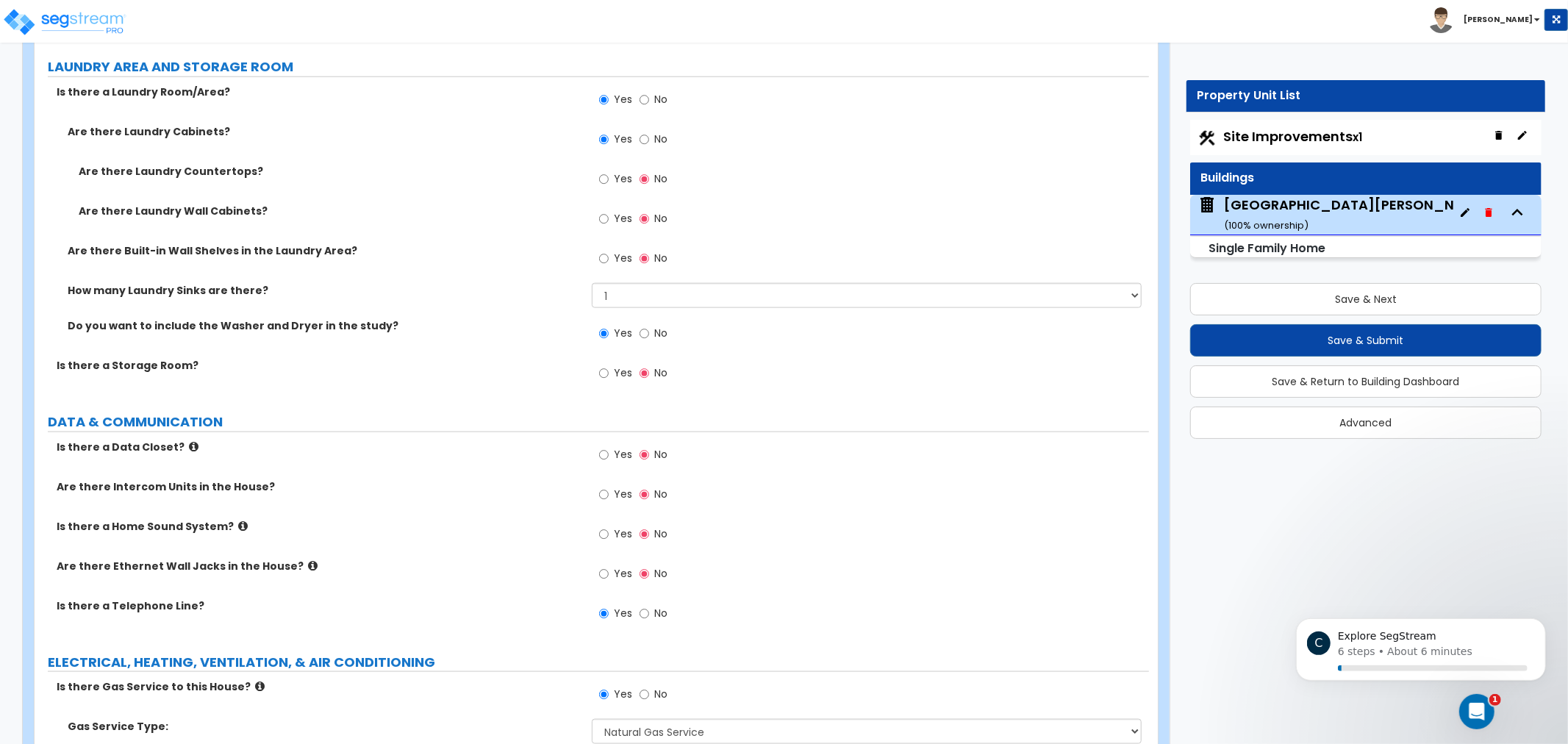
drag, startPoint x: 461, startPoint y: 203, endPoint x: 447, endPoint y: 223, distance: 24.4
drag, startPoint x: 394, startPoint y: 226, endPoint x: 384, endPoint y: 228, distance: 10.2
click at [394, 224] on div "Are there Laundry Wall Cabinets? Yes No" at bounding box center [591, 223] width 1114 height 40
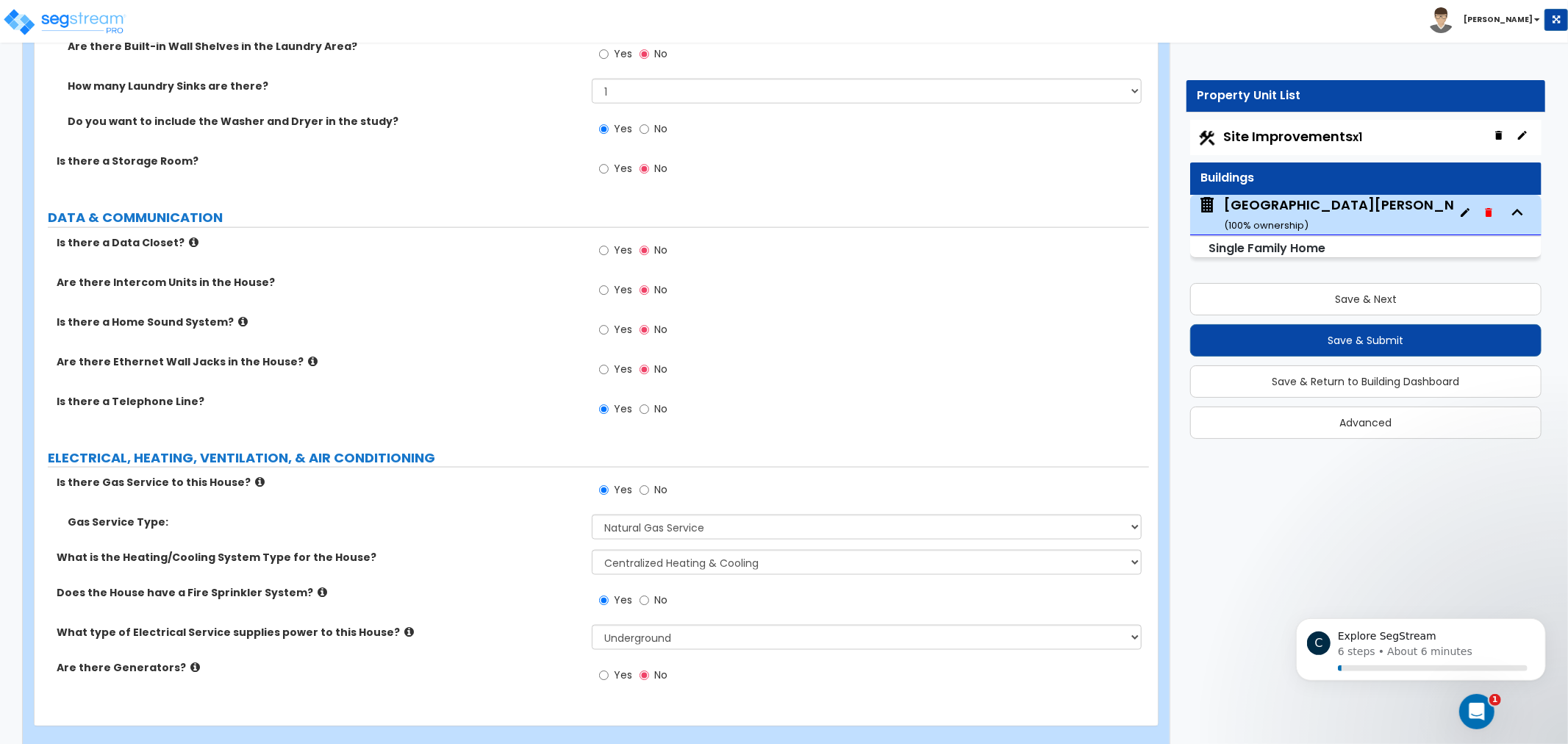
scroll to position [6305, 0]
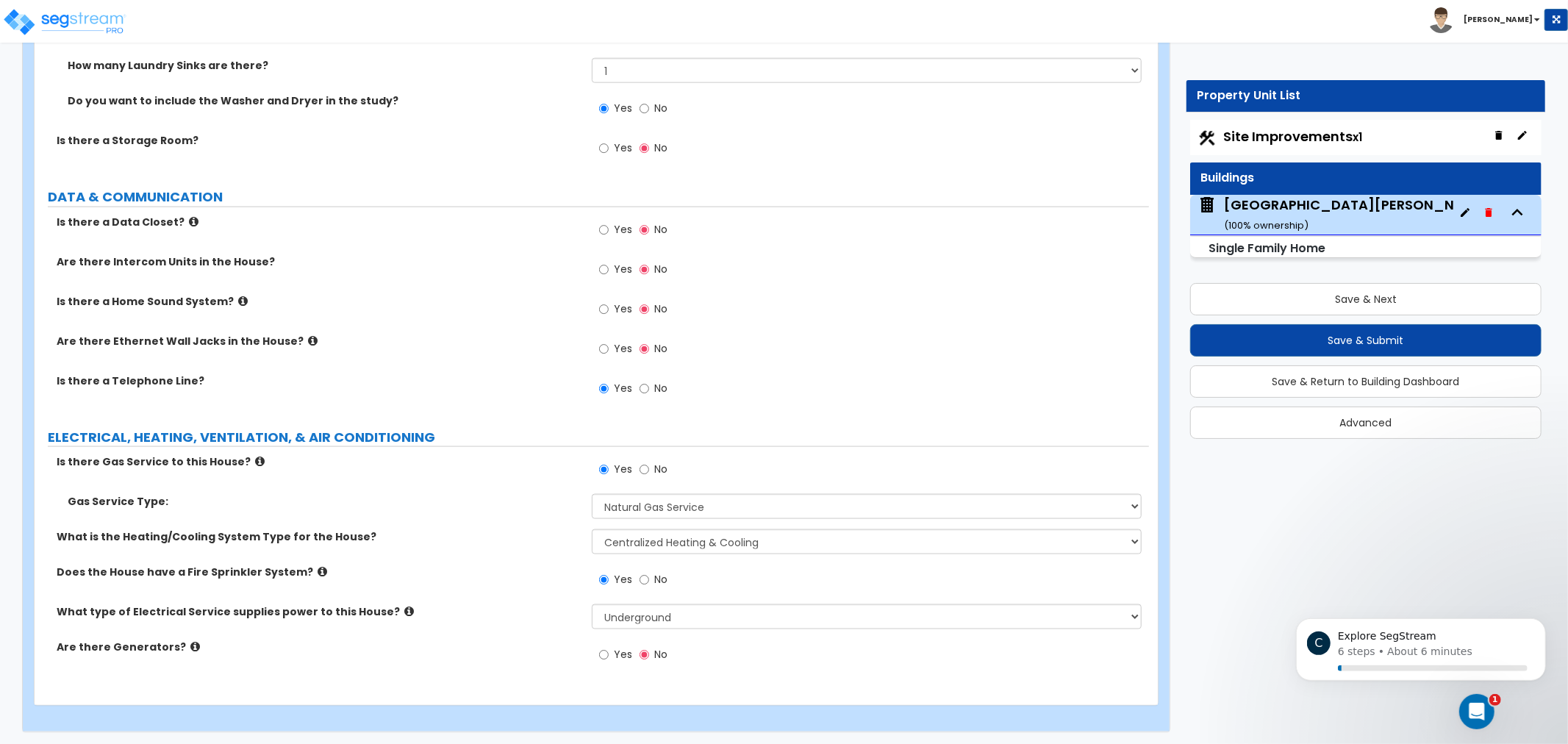
drag, startPoint x: 366, startPoint y: 236, endPoint x: 366, endPoint y: 292, distance: 56.0
click at [446, 230] on div "Is there a Data Closet? Yes No" at bounding box center [591, 235] width 1114 height 40
drag, startPoint x: 520, startPoint y: 256, endPoint x: 497, endPoint y: 254, distance: 23.1
drag, startPoint x: 497, startPoint y: 254, endPoint x: 389, endPoint y: 232, distance: 110.2
click at [389, 232] on div "Is there a Data Closet? Yes No" at bounding box center [591, 235] width 1114 height 40
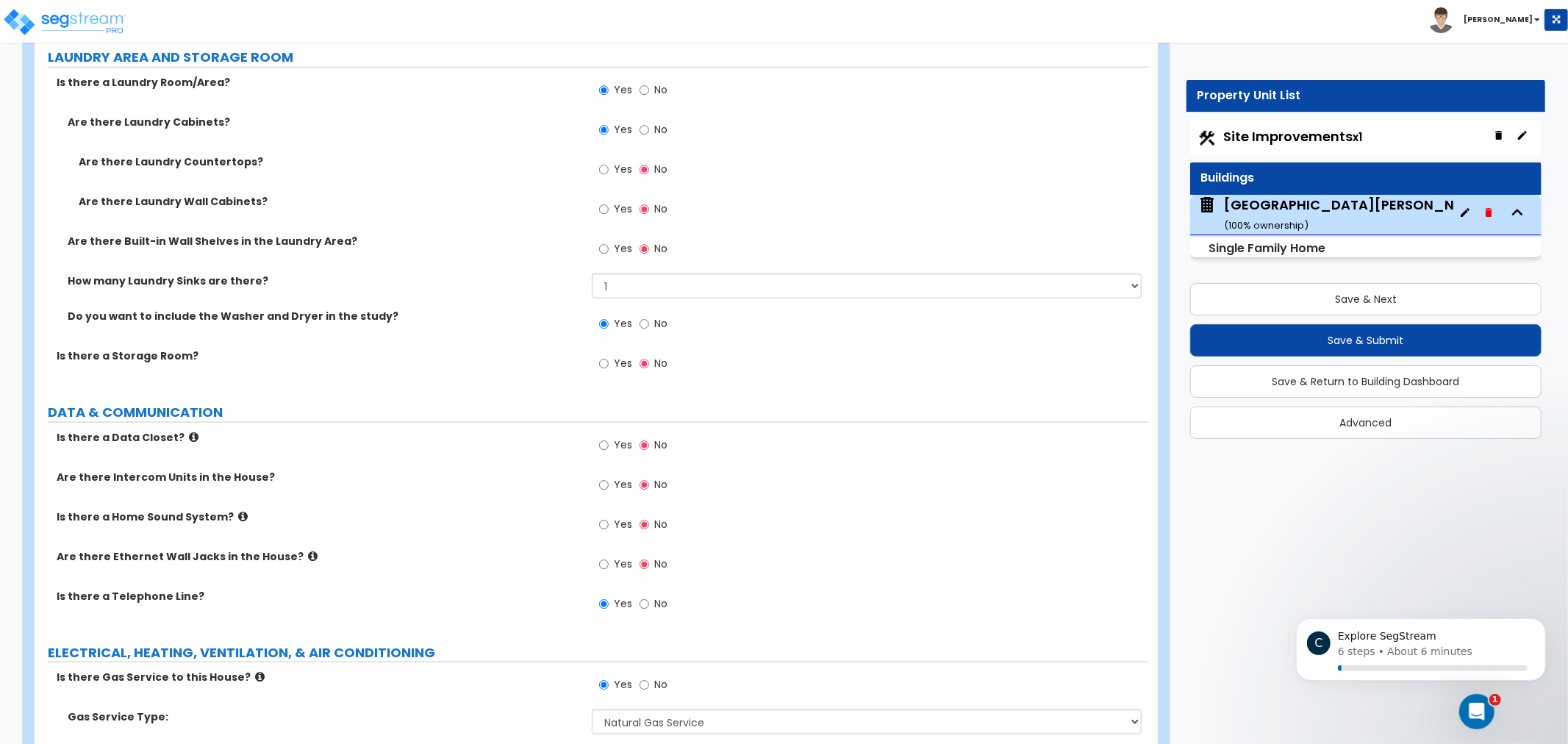
drag, startPoint x: 503, startPoint y: 363, endPoint x: 506, endPoint y: 405, distance: 42.1
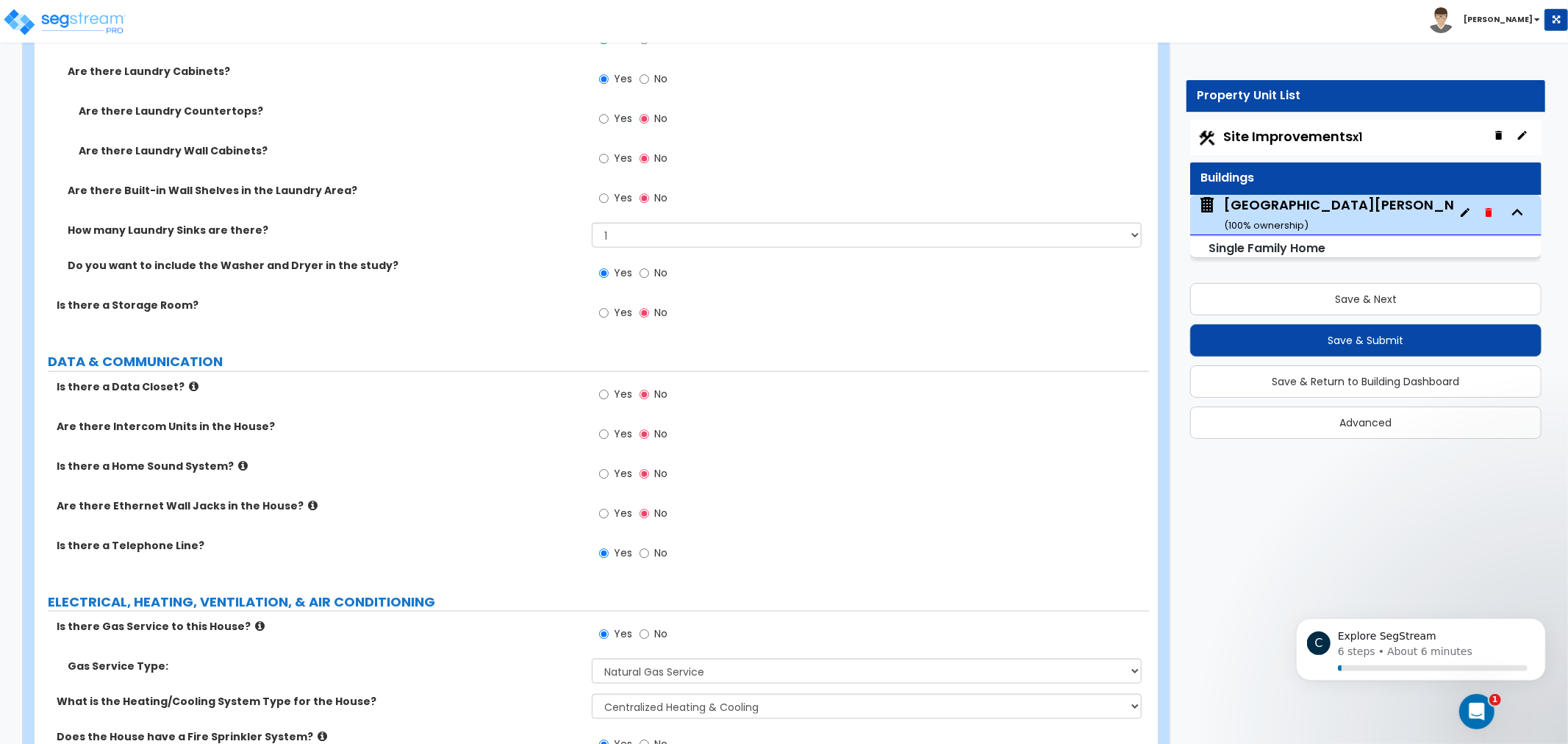
drag, startPoint x: 489, startPoint y: 427, endPoint x: 471, endPoint y: 474, distance: 50.3
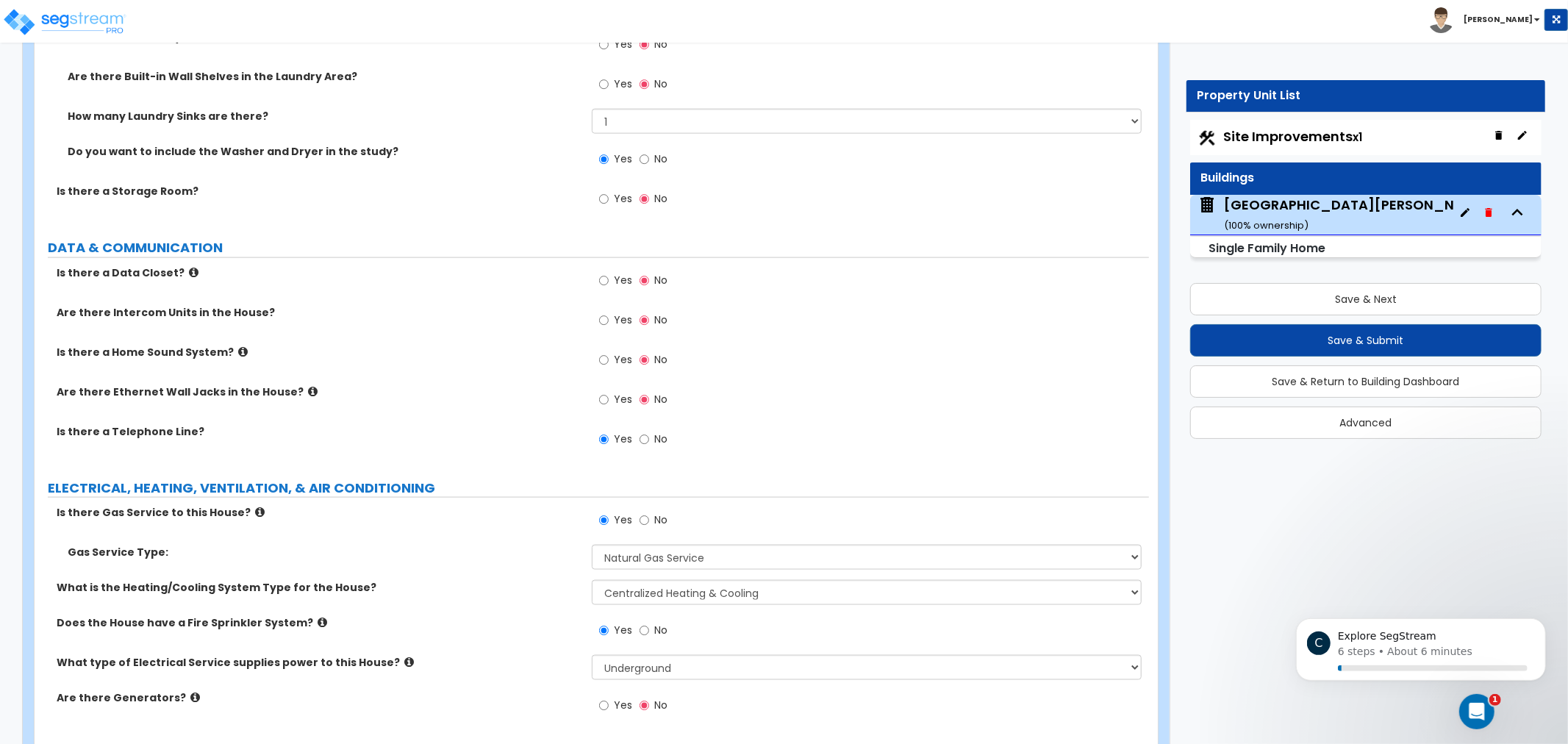
drag, startPoint x: 513, startPoint y: 377, endPoint x: 607, endPoint y: 223, distance: 180.4
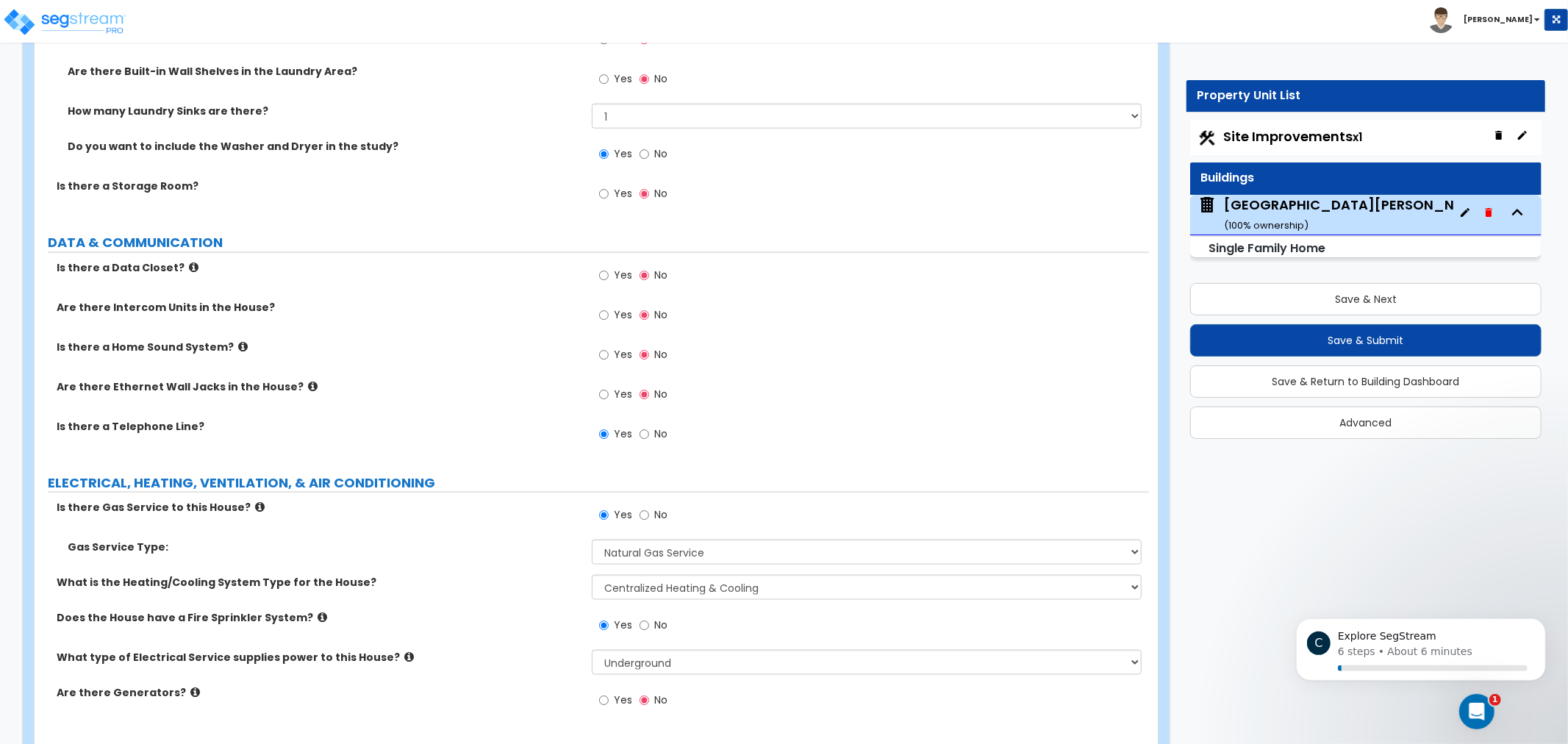
scroll to position [6305, 0]
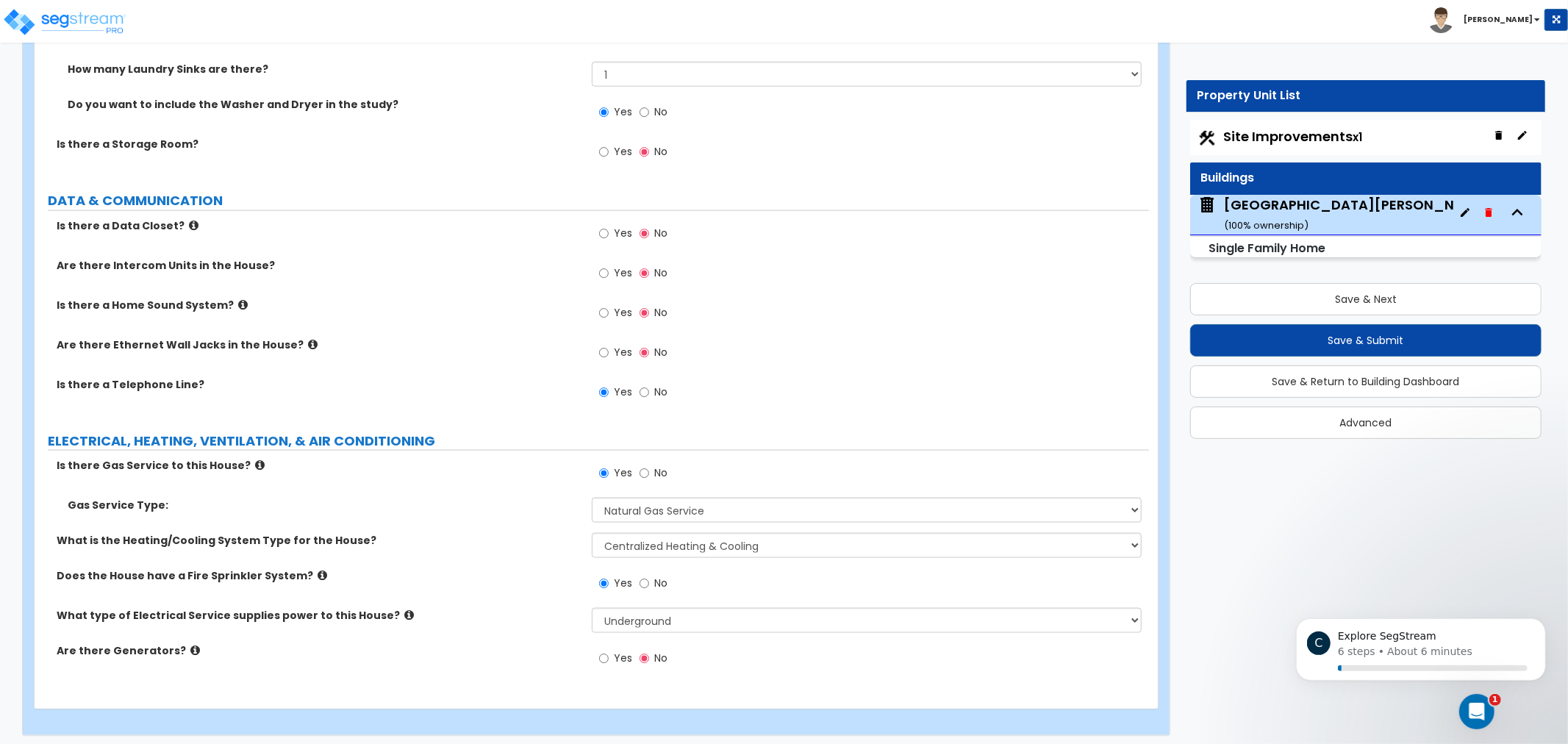
drag, startPoint x: 506, startPoint y: 221, endPoint x: 506, endPoint y: 269, distance: 48.0
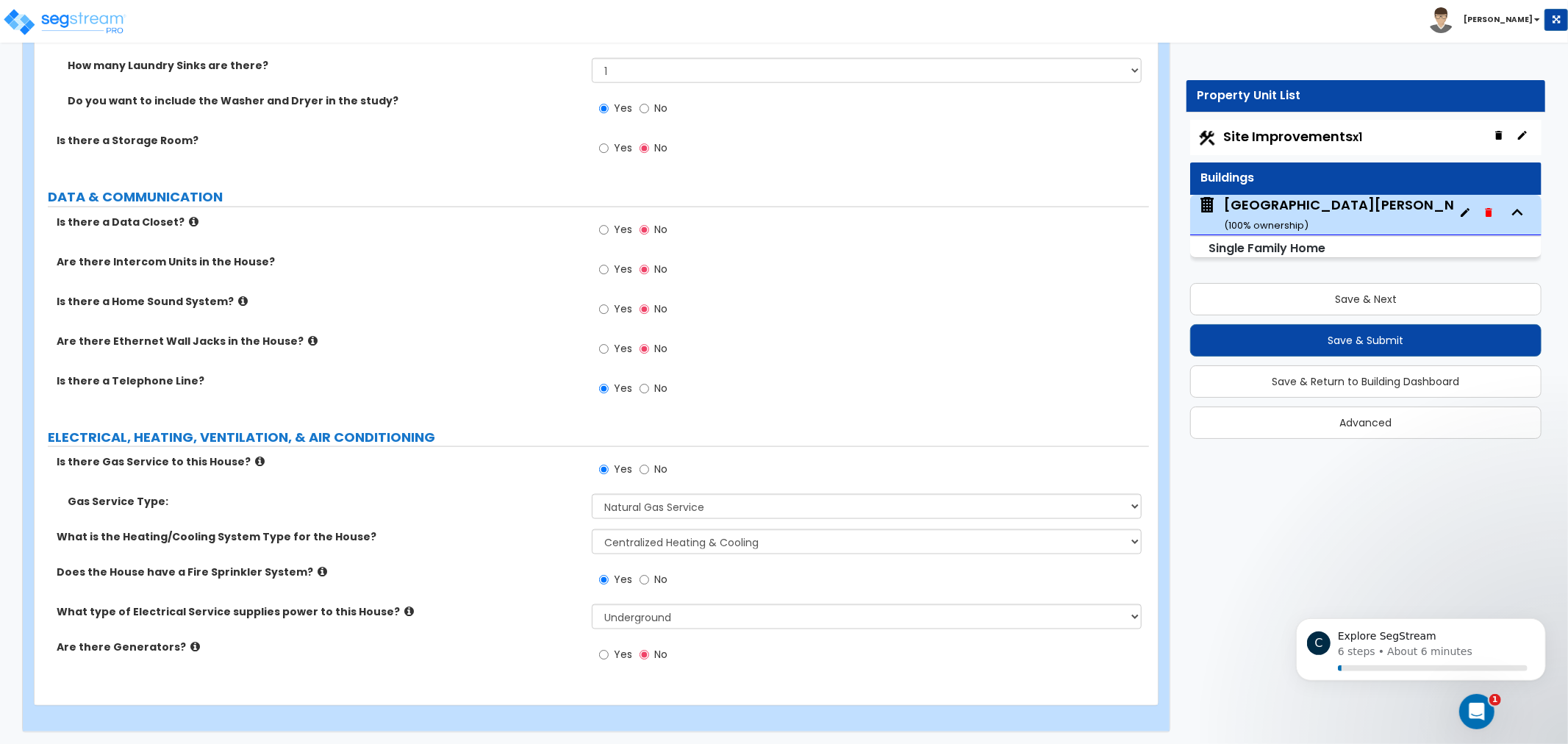
drag, startPoint x: 505, startPoint y: 269, endPoint x: 492, endPoint y: 270, distance: 13.0
click at [504, 269] on div "Are there Intercom Units in the House? Yes No" at bounding box center [591, 274] width 1114 height 40
drag, startPoint x: 616, startPoint y: 464, endPoint x: 564, endPoint y: 495, distance: 60.5
drag, startPoint x: 1011, startPoint y: 406, endPoint x: 929, endPoint y: 508, distance: 130.9
click at [542, 575] on label "Does the House have a Fire Sprinkler System?" at bounding box center [318, 572] width 524 height 15
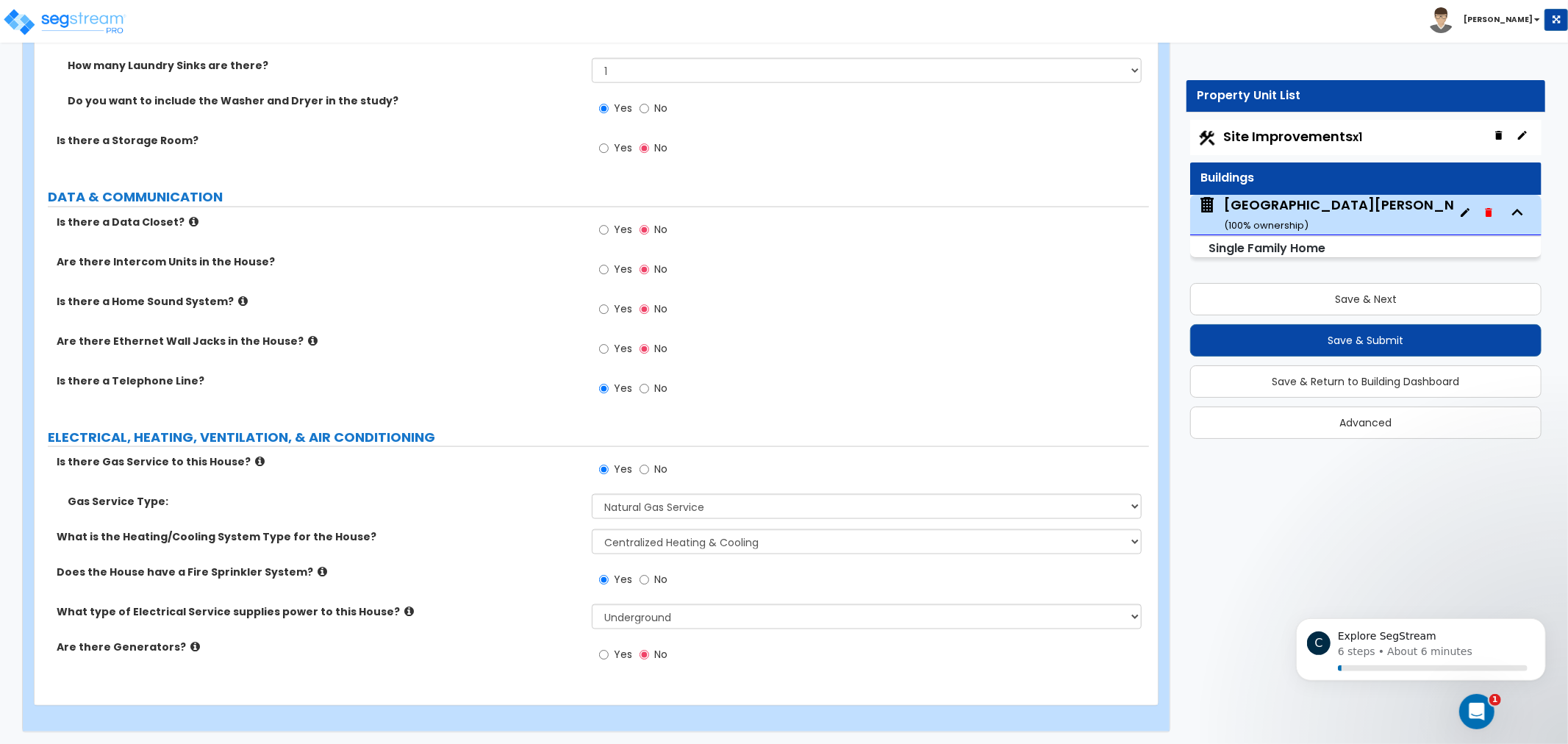
drag, startPoint x: 463, startPoint y: 523, endPoint x: 477, endPoint y: 578, distance: 56.8
click at [862, 622] on select "Please Choose One Overhead Underground" at bounding box center [866, 616] width 550 height 25
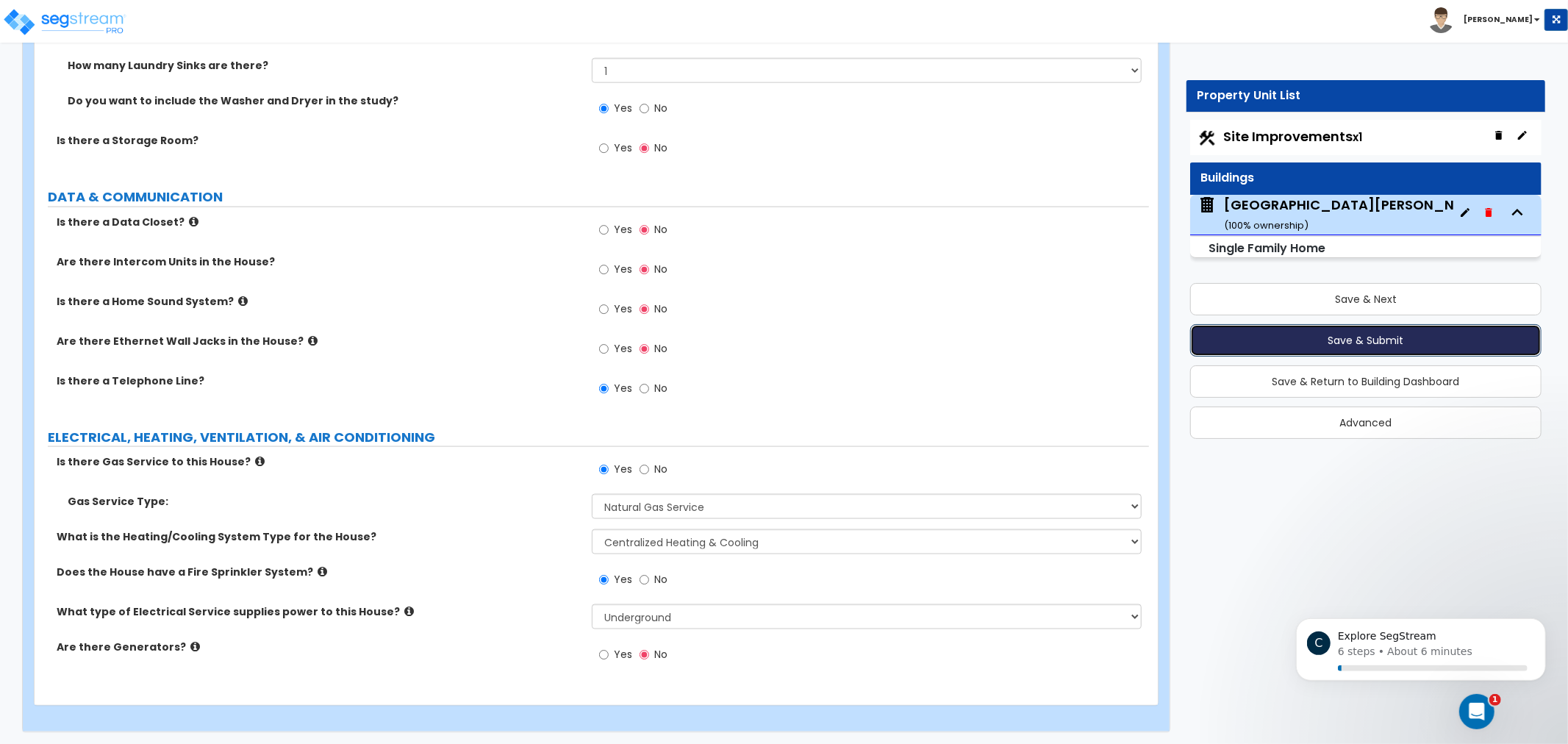
click at [1342, 344] on button "Save & Submit" at bounding box center [1365, 340] width 352 height 33
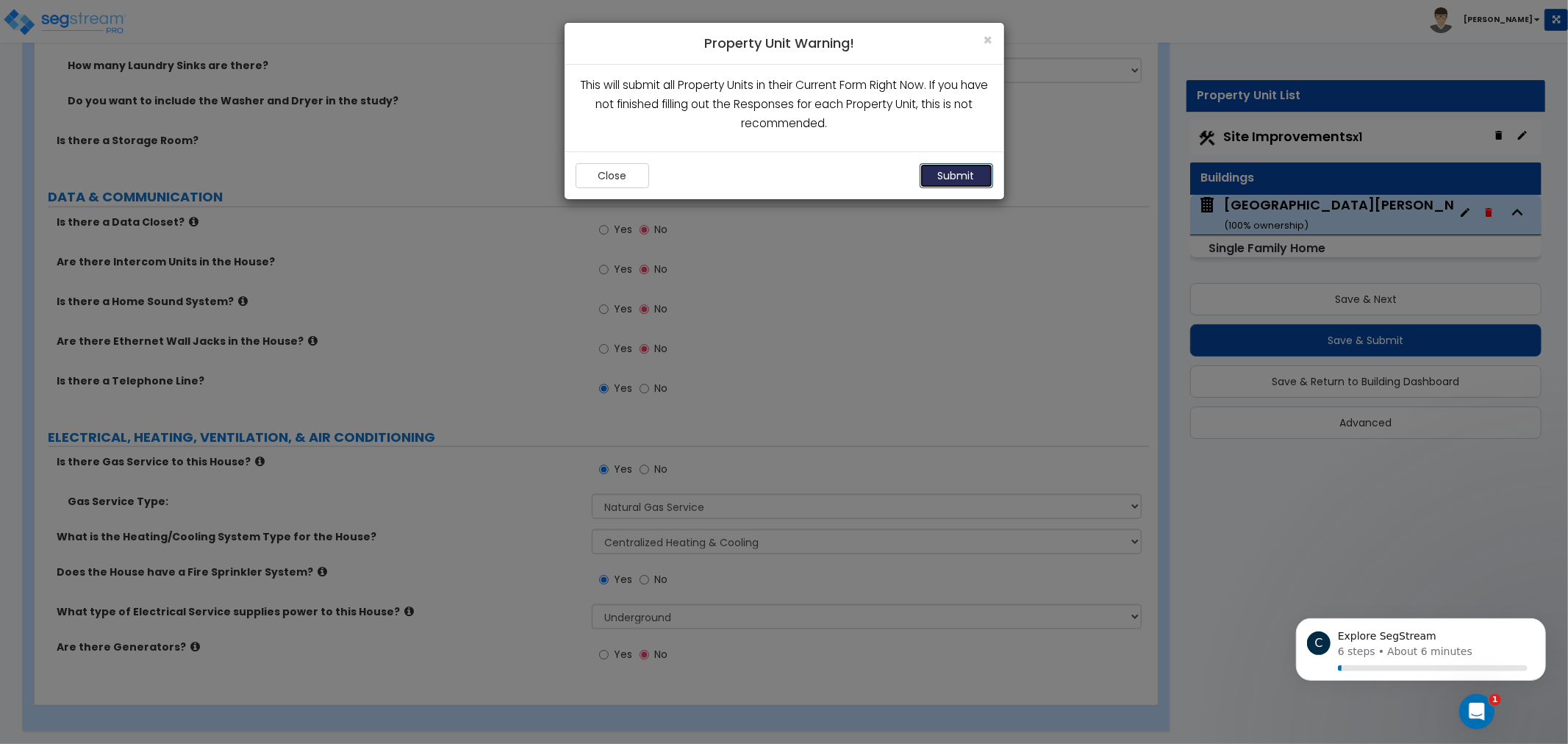
click at [959, 167] on button "Submit" at bounding box center [956, 175] width 73 height 25
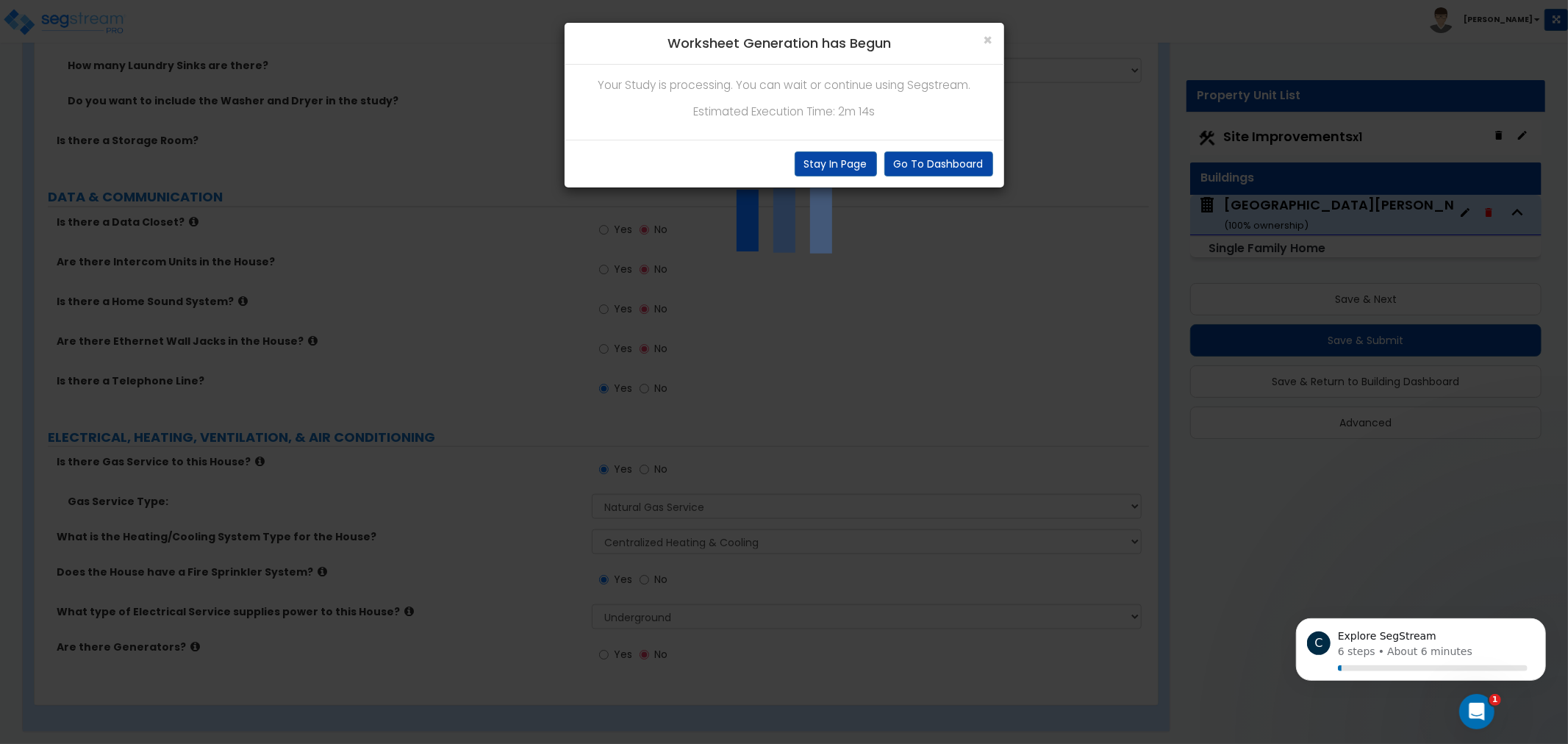
drag, startPoint x: 768, startPoint y: 118, endPoint x: 657, endPoint y: 101, distance: 112.3
click at [657, 102] on p "Estimated Execution Time: 2m 14s" at bounding box center [784, 111] width 417 height 19
drag, startPoint x: 747, startPoint y: 104, endPoint x: 704, endPoint y: 94, distance: 44.1
click at [705, 94] on div "Your Study is processing. You can wait or continue using Segstream. Estimated E…" at bounding box center [784, 102] width 440 height 75
click at [817, 31] on div "× Worksheet Generation has Begun" at bounding box center [784, 44] width 440 height 42
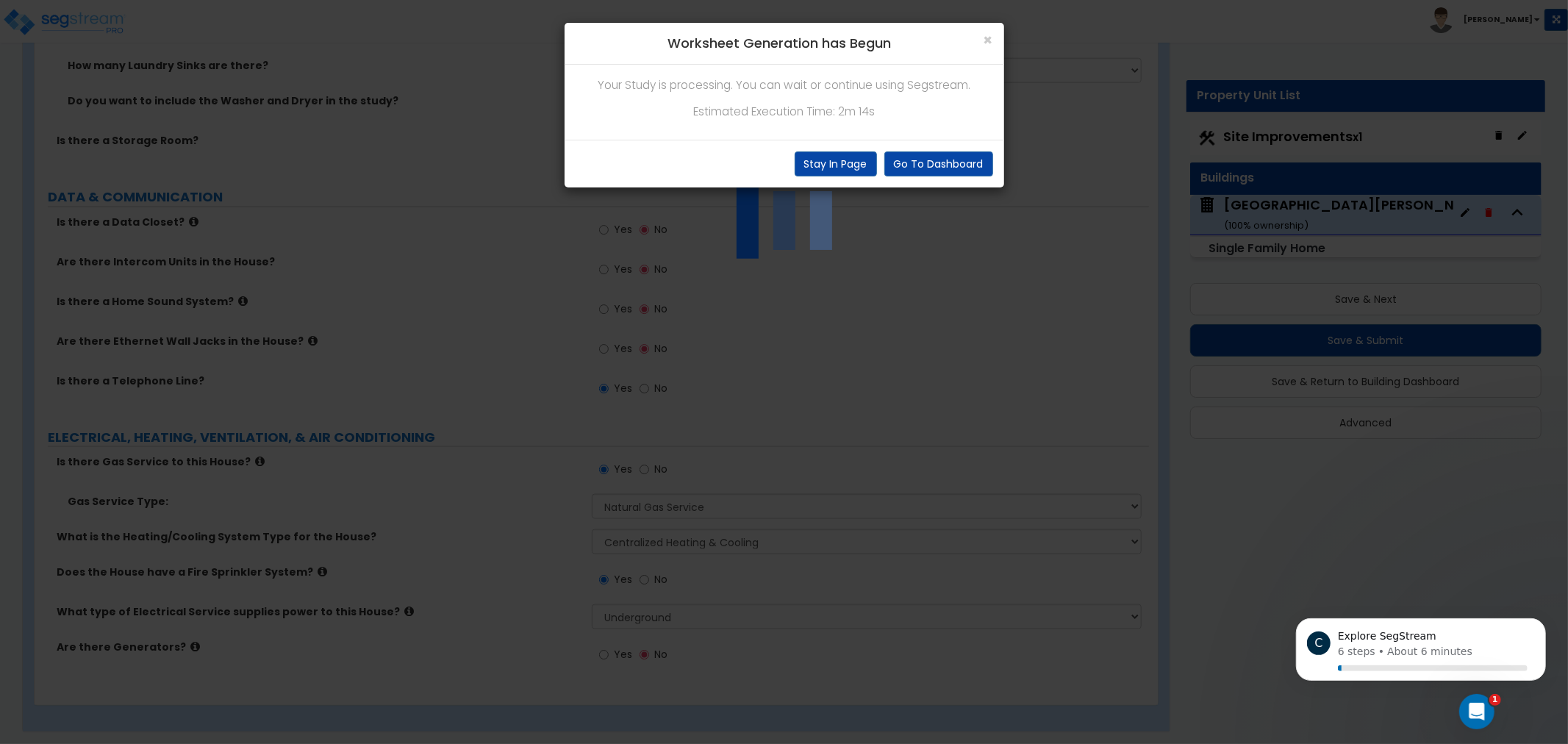
drag, startPoint x: 889, startPoint y: 98, endPoint x: 877, endPoint y: 94, distance: 12.6
drag, startPoint x: 877, startPoint y: 94, endPoint x: 816, endPoint y: 88, distance: 61.3
click at [816, 88] on p "Your Study is processing. You can wait or continue using Segstream." at bounding box center [784, 84] width 417 height 19
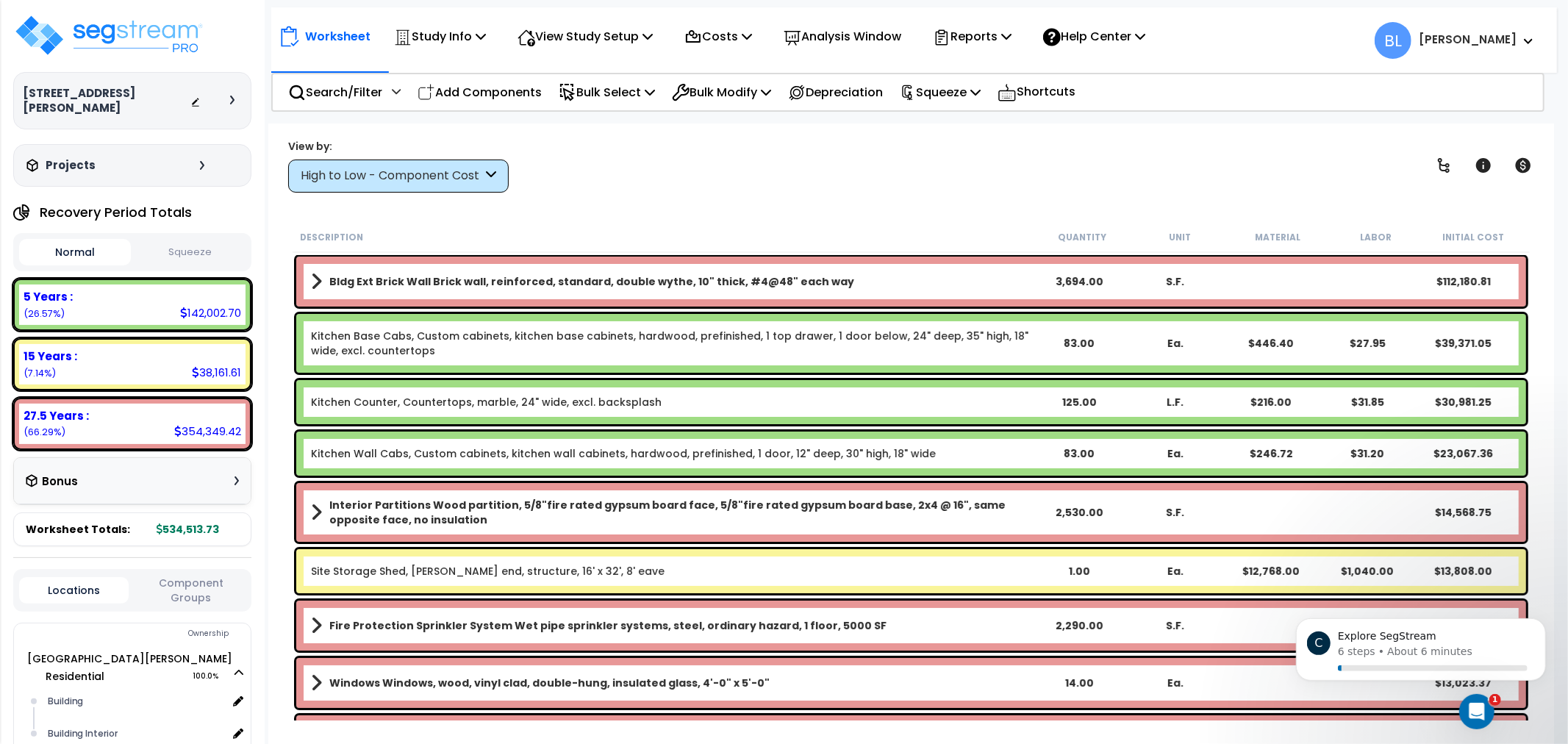
drag, startPoint x: 875, startPoint y: 175, endPoint x: 864, endPoint y: 172, distance: 11.4
drag, startPoint x: 864, startPoint y: 172, endPoint x: 813, endPoint y: 172, distance: 51.0
click at [821, 169] on div "View by: High to Low - Component Cost High to Low - Component Cost" at bounding box center [911, 165] width 1256 height 54
drag, startPoint x: 811, startPoint y: 219, endPoint x: 746, endPoint y: 195, distance: 69.3
click at [766, 180] on div "View by: High to Low - Component Cost High to Low - Component Cost" at bounding box center [911, 165] width 1256 height 54
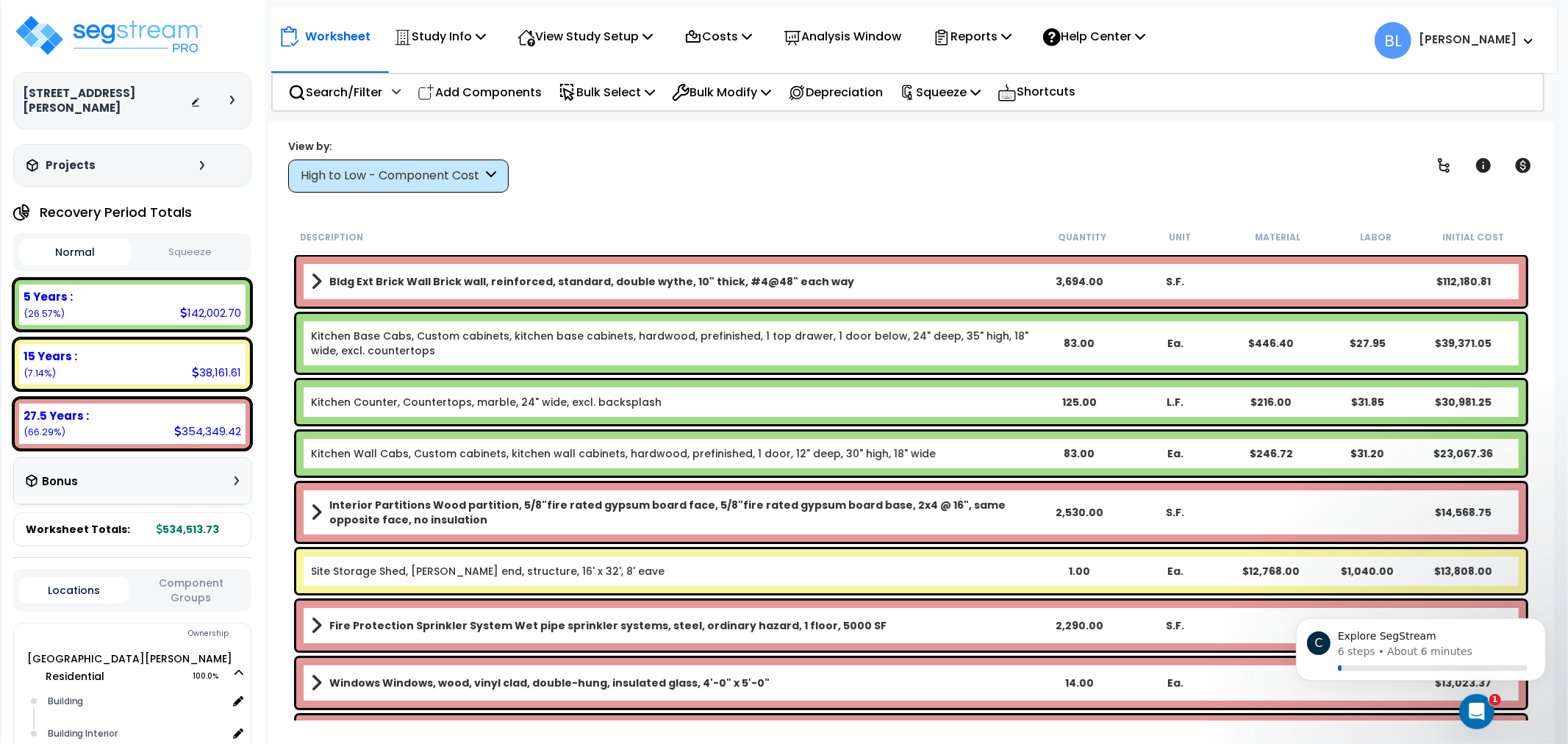
drag, startPoint x: 696, startPoint y: 208, endPoint x: 594, endPoint y: 172, distance: 108.2
click at [594, 172] on div "View by: High to Low - Component Cost High to Low - Component Cost" at bounding box center [911, 165] width 1256 height 54
click at [113, 159] on div "Projects" at bounding box center [117, 165] width 189 height 15
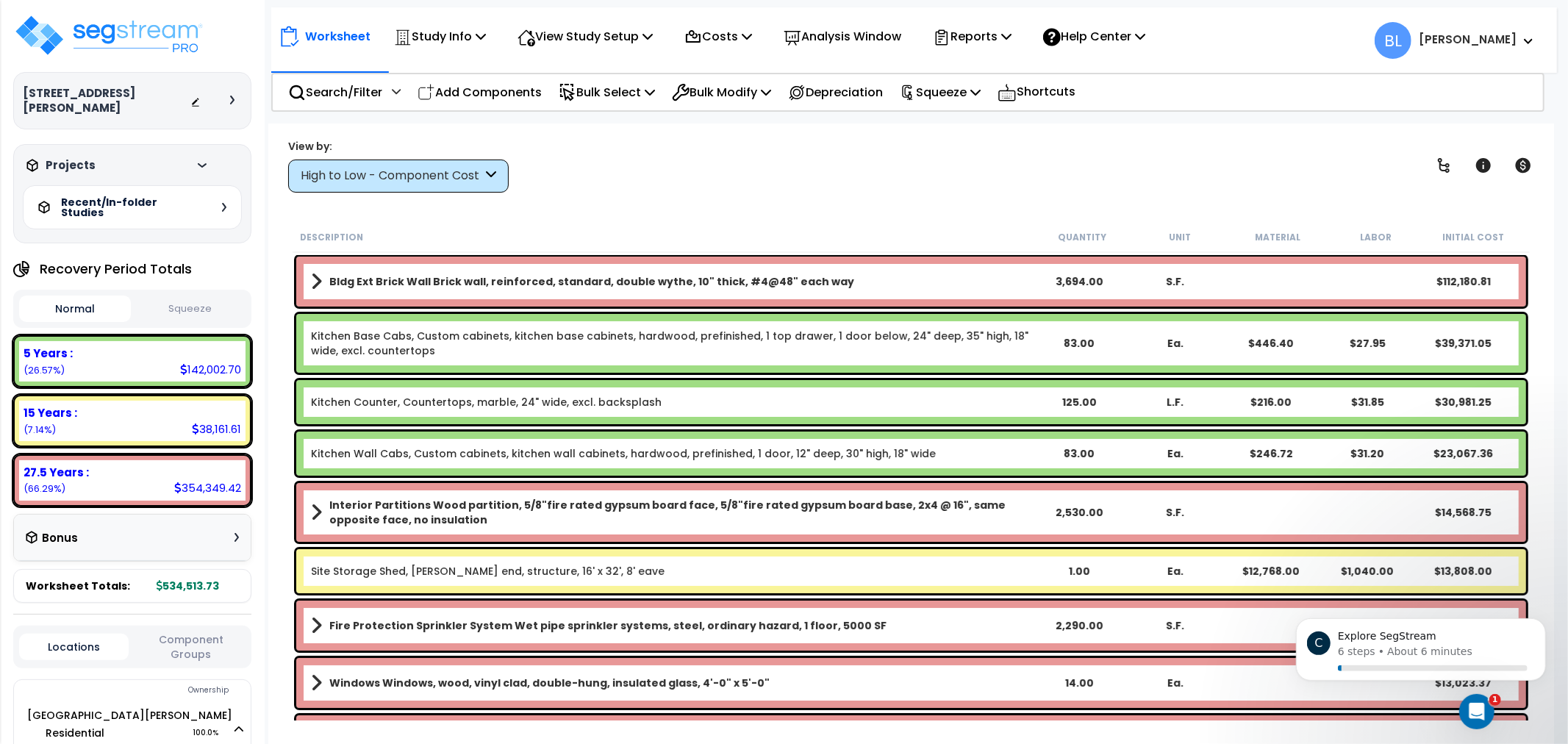
click at [105, 159] on div "Projects" at bounding box center [117, 165] width 189 height 15
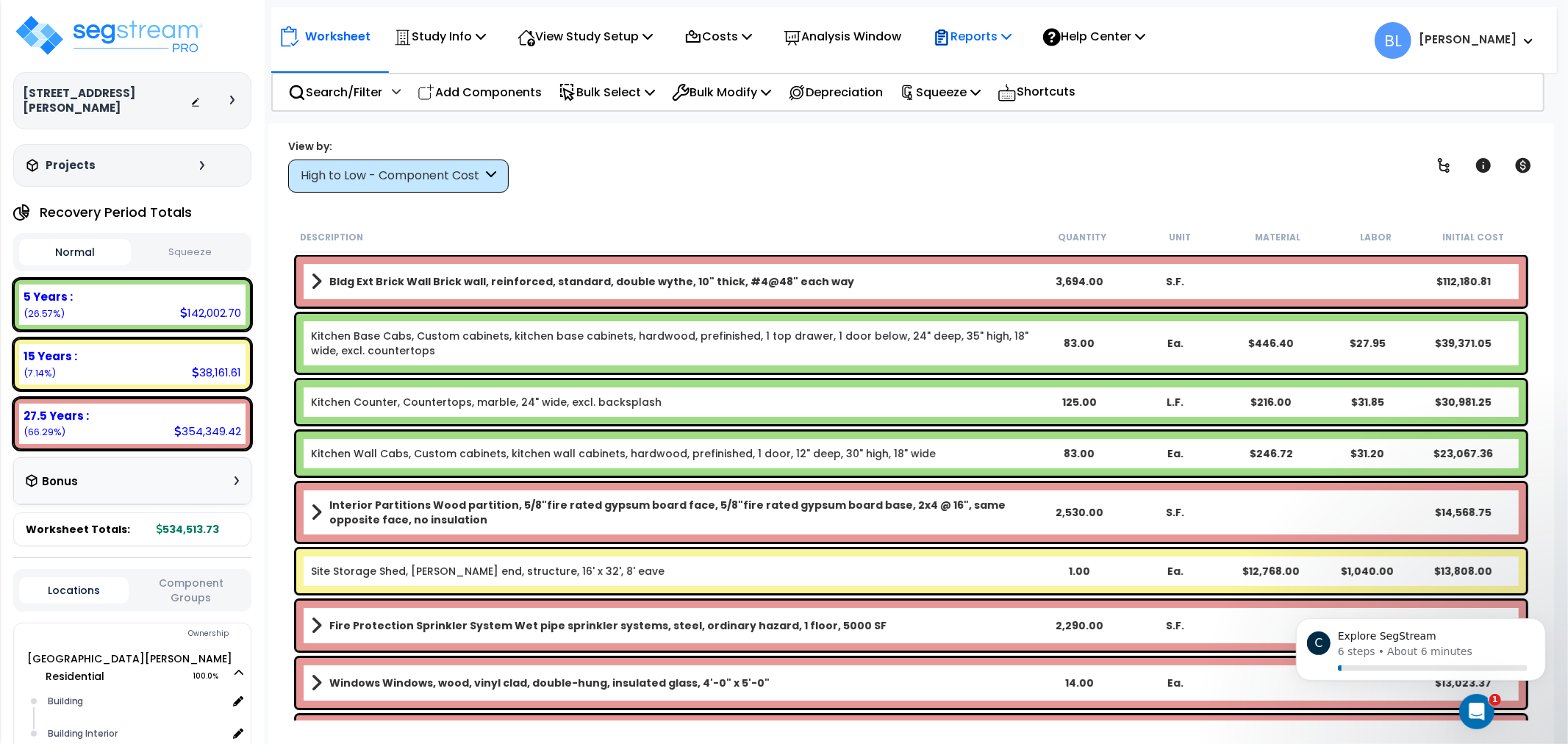
click at [976, 24] on div "Reports" at bounding box center [972, 36] width 78 height 35
click at [744, 159] on div "View by: High to Low - Component Cost High to Low - Component Cost" at bounding box center [911, 165] width 1256 height 54
click at [960, 82] on p "Squeeze" at bounding box center [940, 92] width 81 height 20
click at [956, 121] on link "Squeeze" at bounding box center [965, 125] width 146 height 30
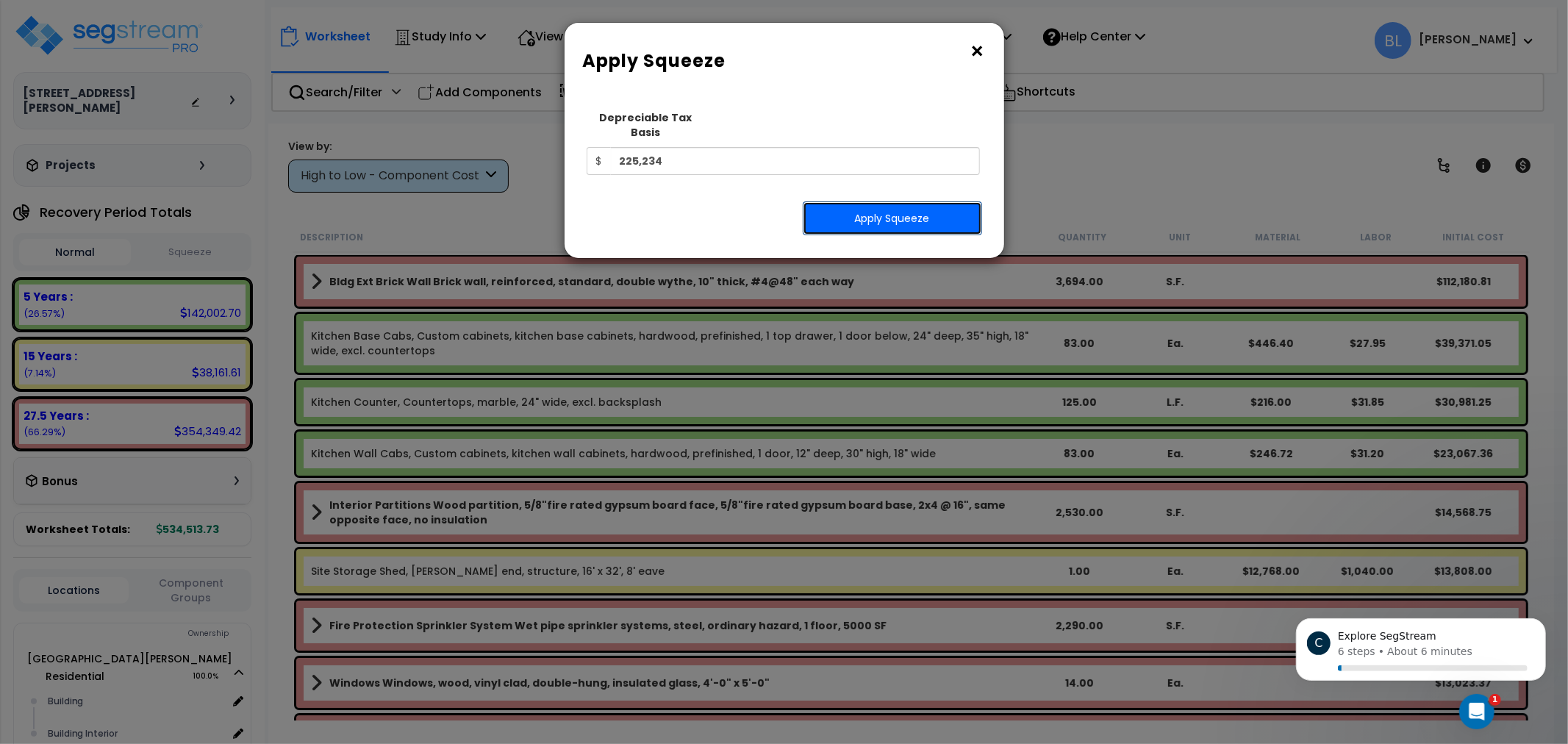
click at [911, 201] on button "Apply Squeeze" at bounding box center [891, 218] width 179 height 34
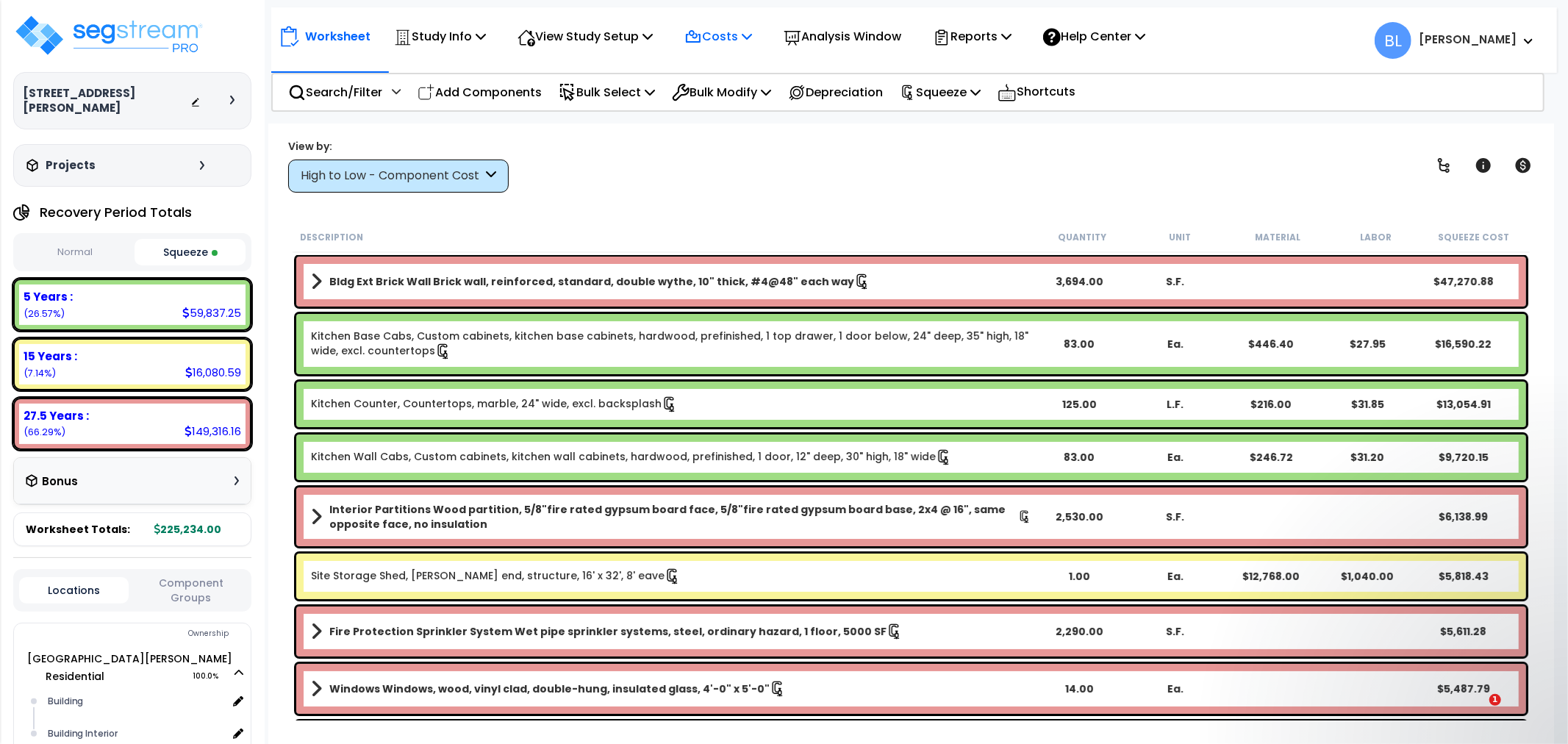
click at [752, 33] on icon at bounding box center [747, 36] width 10 height 12
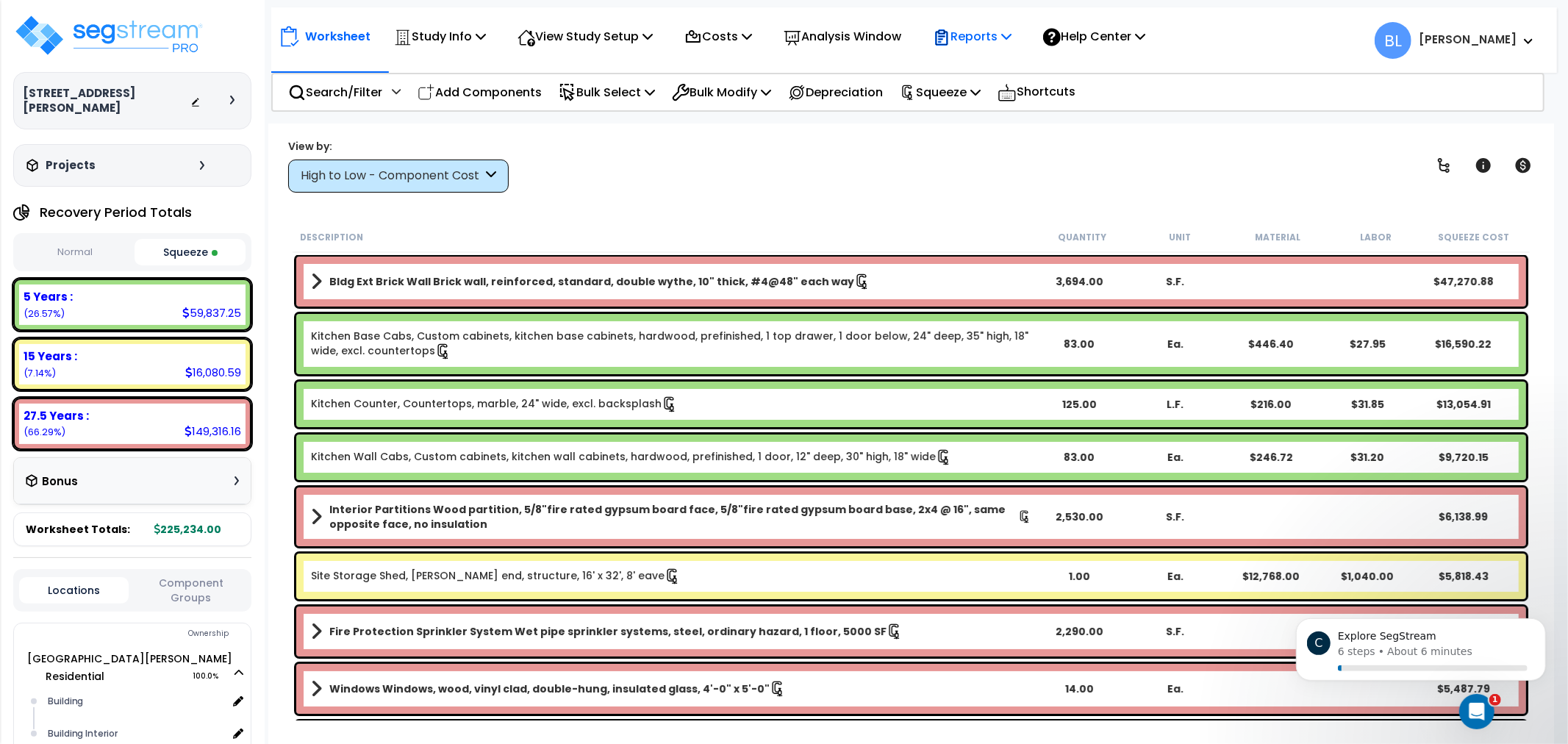
click at [1011, 39] on icon at bounding box center [1006, 36] width 10 height 12
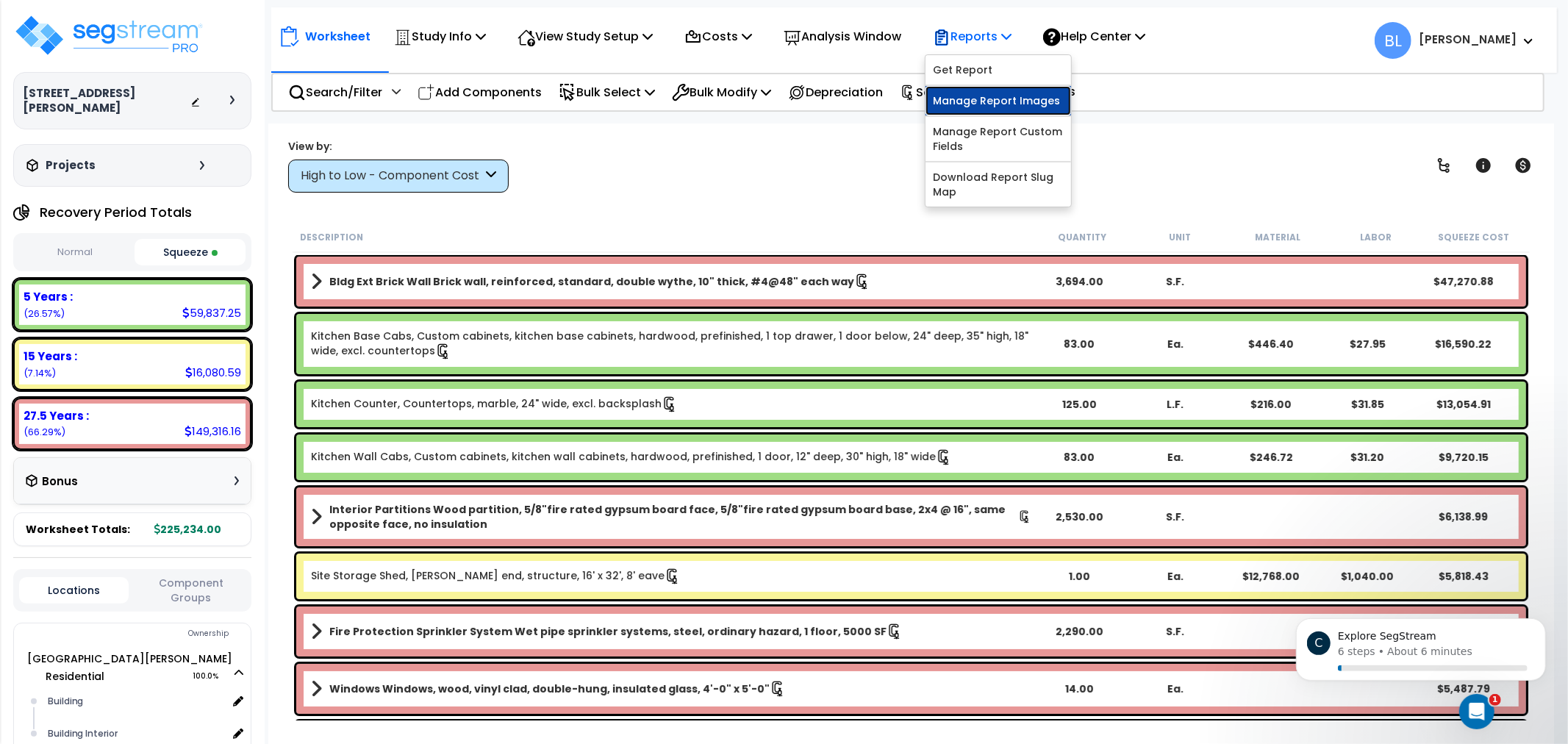
click at [1024, 87] on link "Manage Report Images" at bounding box center [997, 101] width 146 height 30
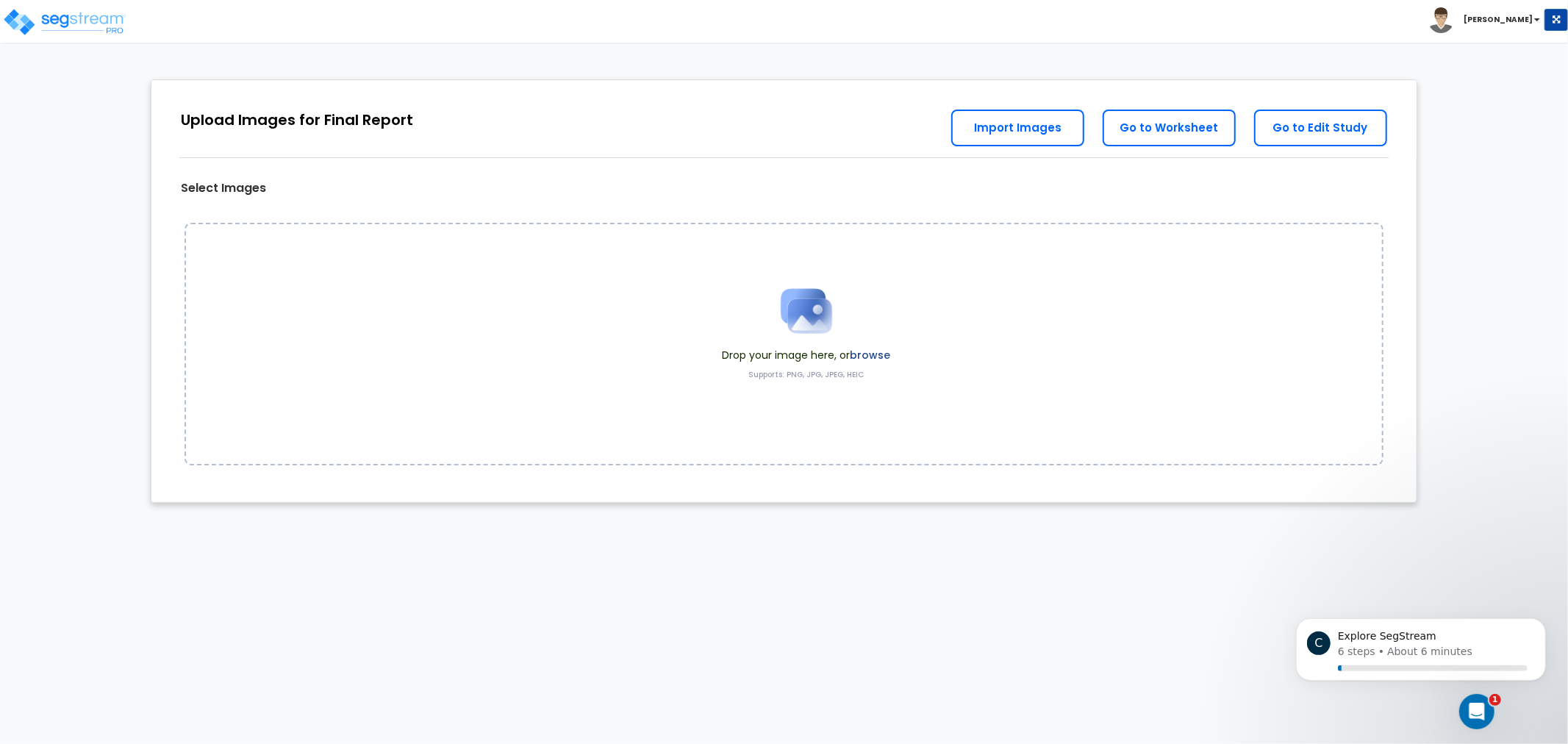
click at [835, 322] on img at bounding box center [806, 311] width 73 height 73
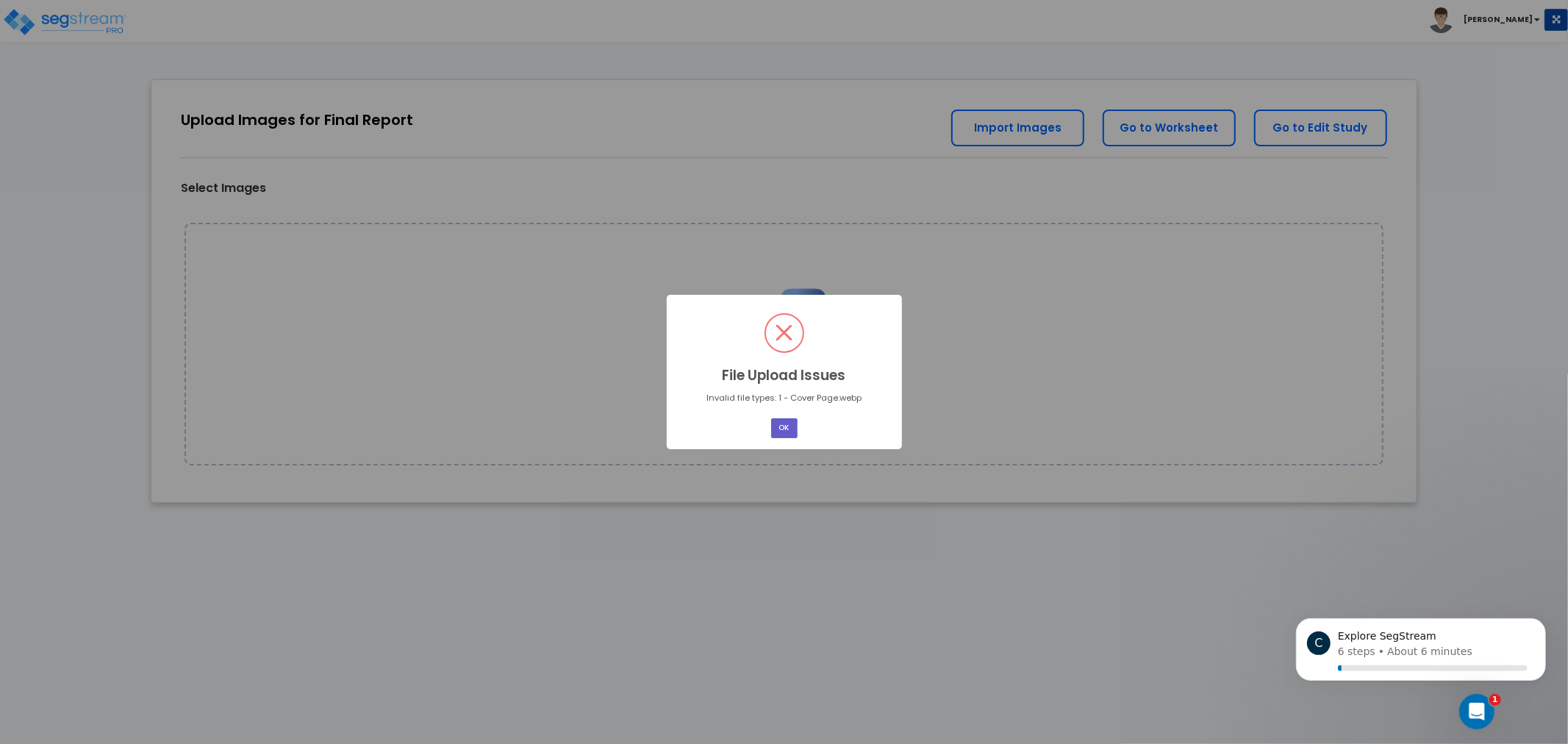
click at [793, 428] on button "OK" at bounding box center [784, 428] width 27 height 20
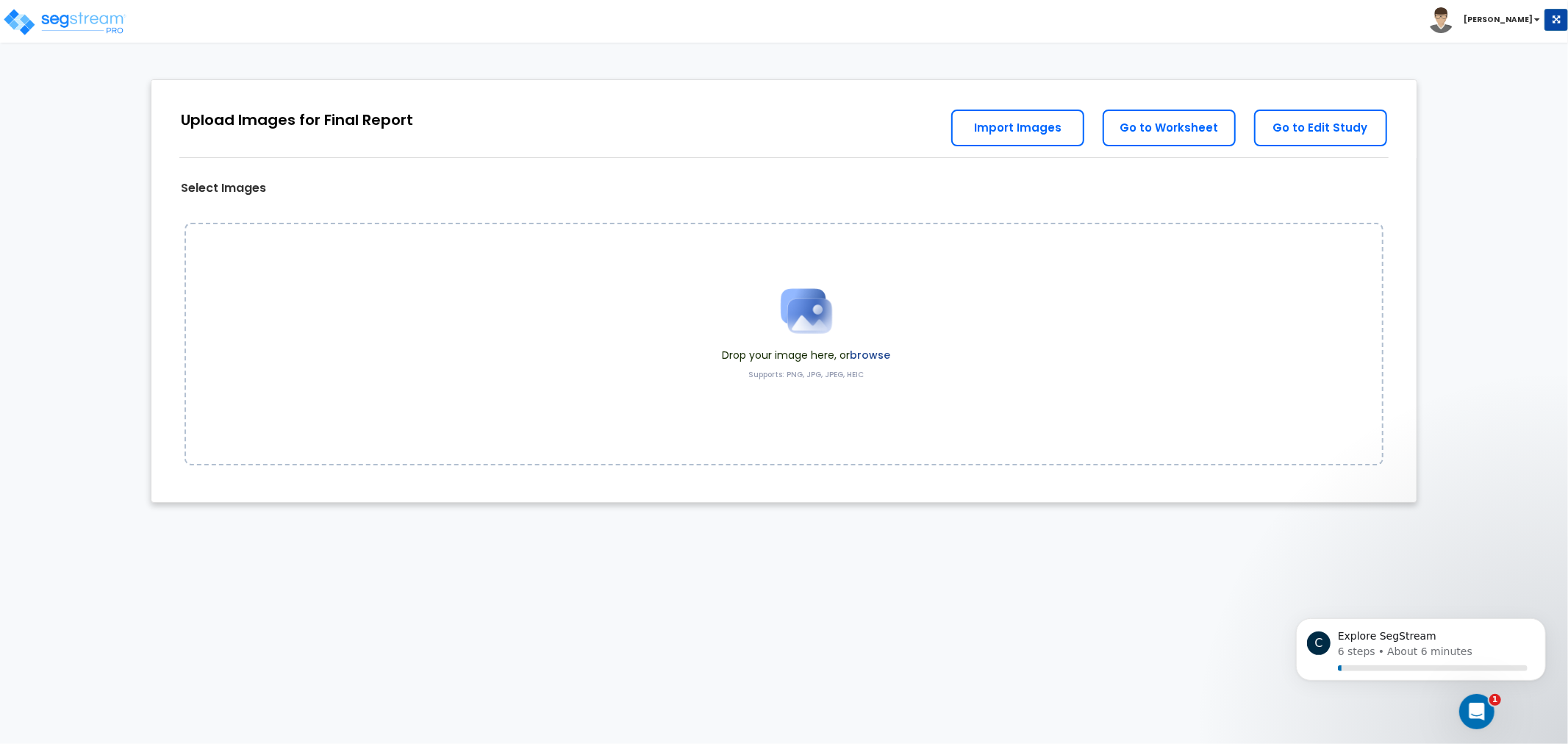
drag, startPoint x: 579, startPoint y: 50, endPoint x: 562, endPoint y: 52, distance: 17.1
drag, startPoint x: 562, startPoint y: 52, endPoint x: 491, endPoint y: 53, distance: 71.0
click at [491, 53] on html "Toggle navigation [PERSON_NAME] x" at bounding box center [784, 259] width 1568 height 517
